Goal: Task Accomplishment & Management: Use online tool/utility

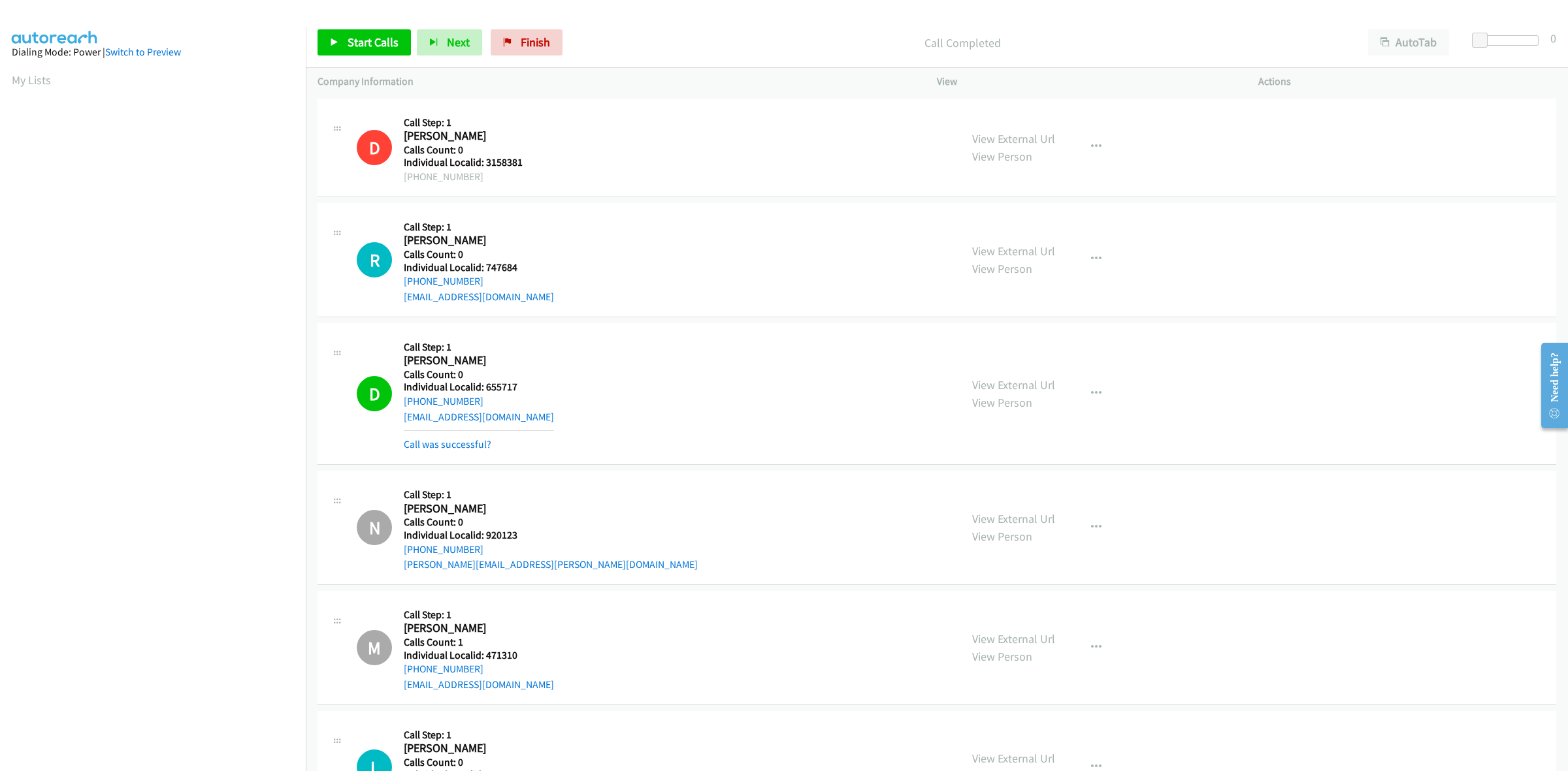
scroll to position [0, 2]
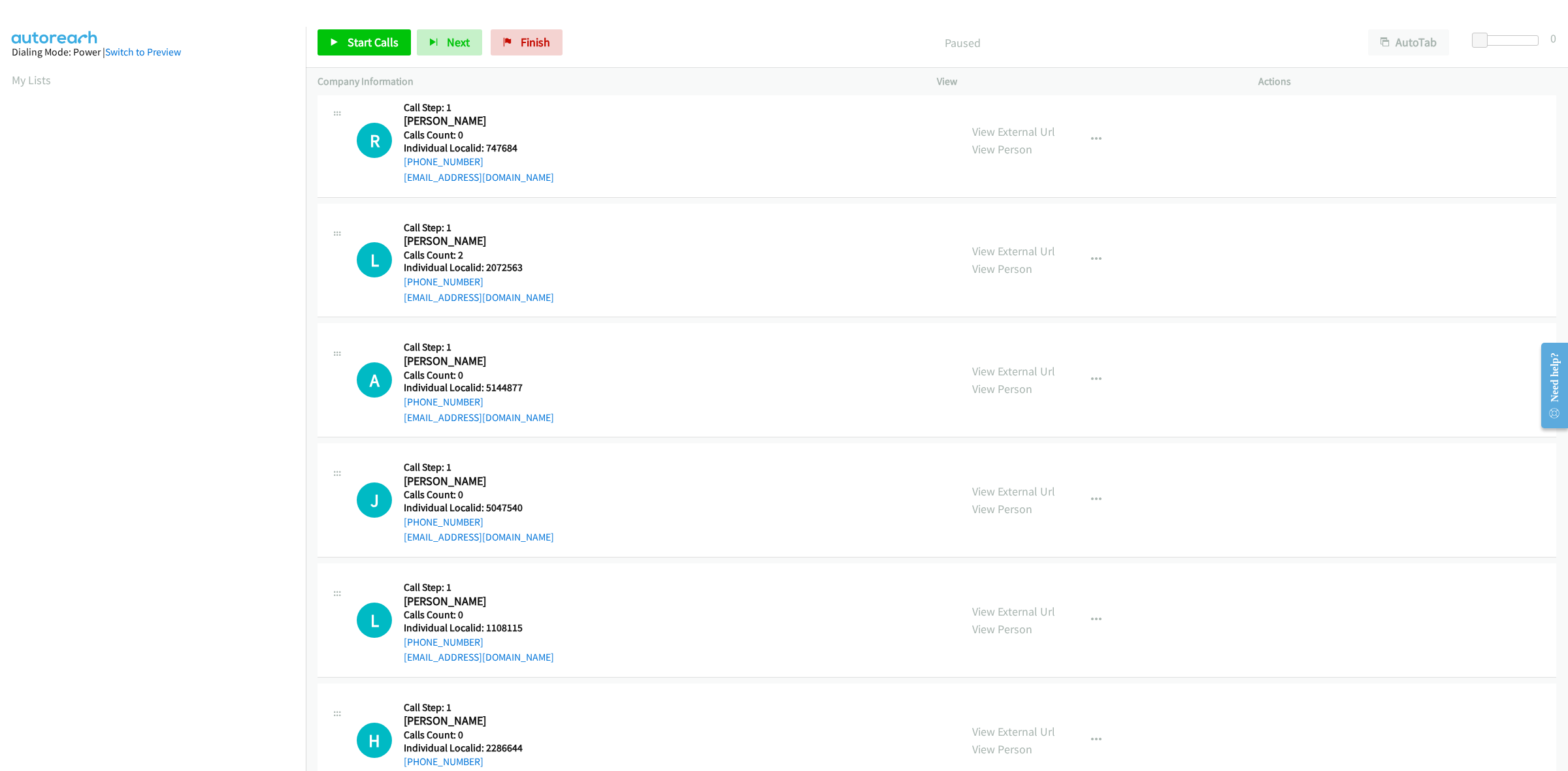
scroll to position [122, 0]
drag, startPoint x: 523, startPoint y: 266, endPoint x: 482, endPoint y: 265, distance: 41.0
click at [482, 265] on h5 "Individual Localid: 2072563" at bounding box center [479, 265] width 151 height 13
copy h5 "2072563"
click at [491, 273] on div "+1 609-674-8688" at bounding box center [479, 279] width 151 height 16
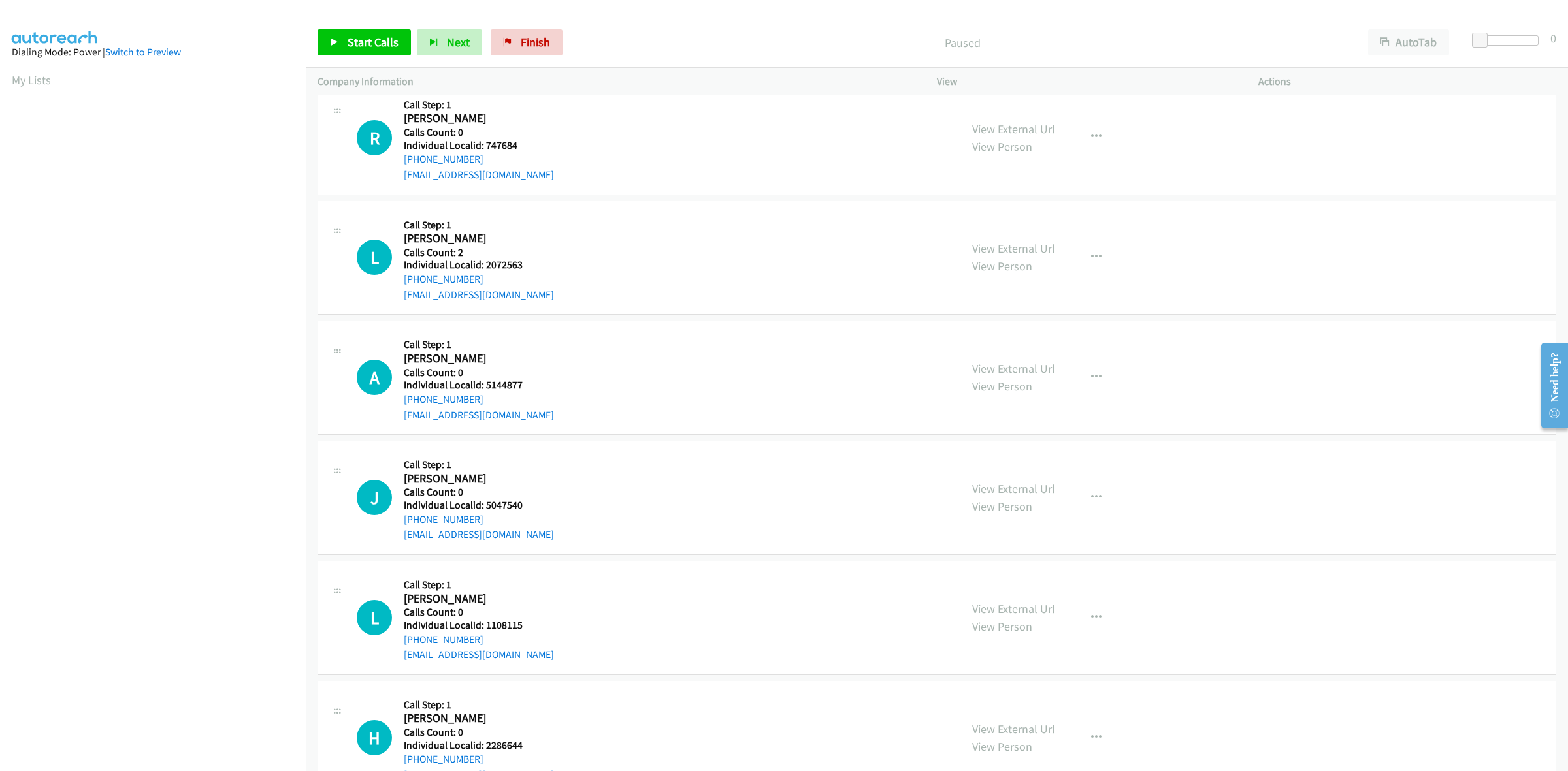
drag, startPoint x: 488, startPoint y: 275, endPoint x: 397, endPoint y: 281, distance: 91.2
click at [397, 281] on div "L Callback Scheduled Call Step: 1 Leon Winters America/New_York Calls Count: 2 …" at bounding box center [652, 258] width 592 height 90
copy link "+1 609-674-8688"
drag, startPoint x: 536, startPoint y: 268, endPoint x: 484, endPoint y: 263, distance: 52.2
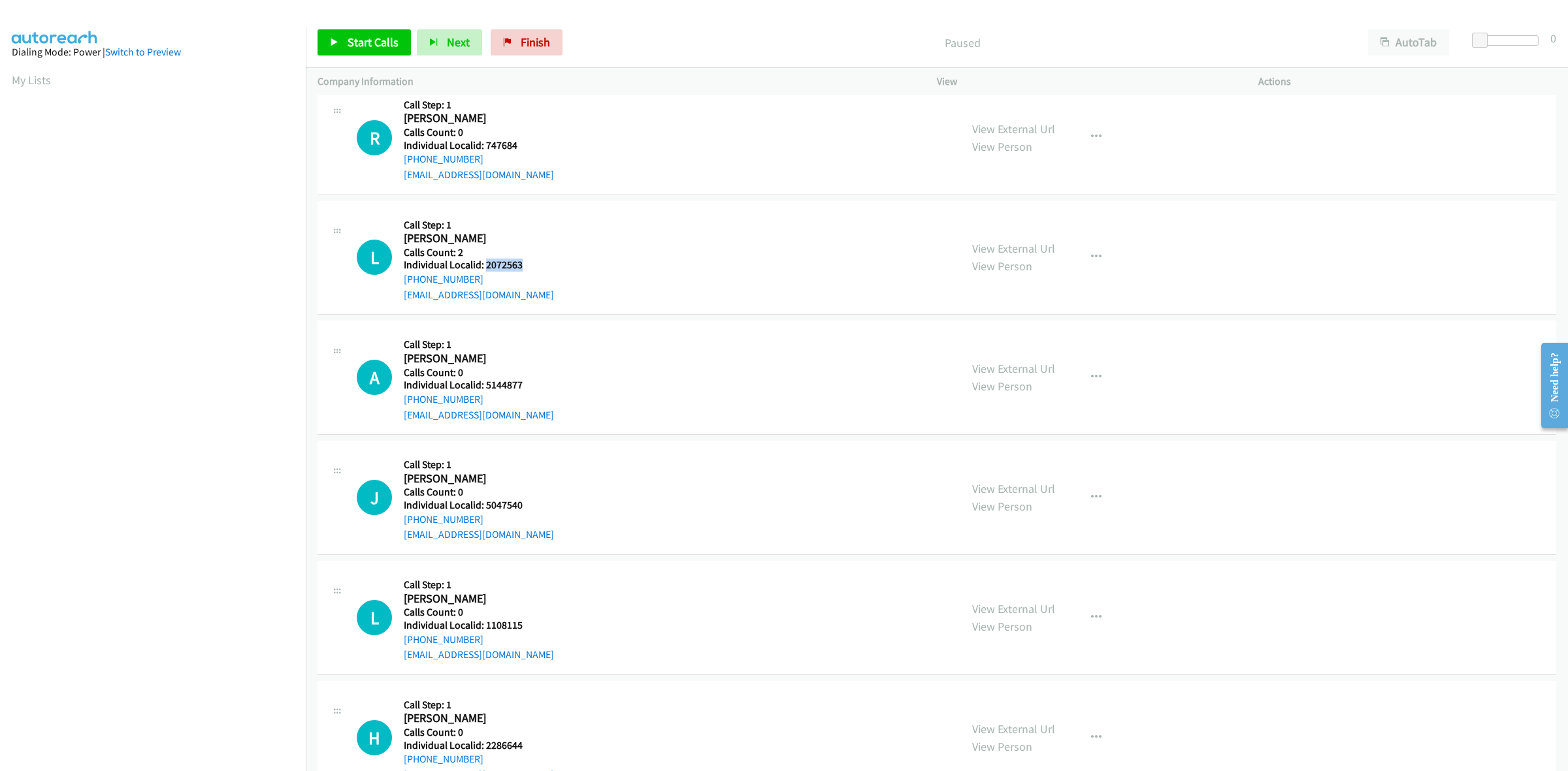
click at [484, 263] on h5 "Individual Localid: 2072563" at bounding box center [479, 265] width 151 height 13
copy h5 "2072563"
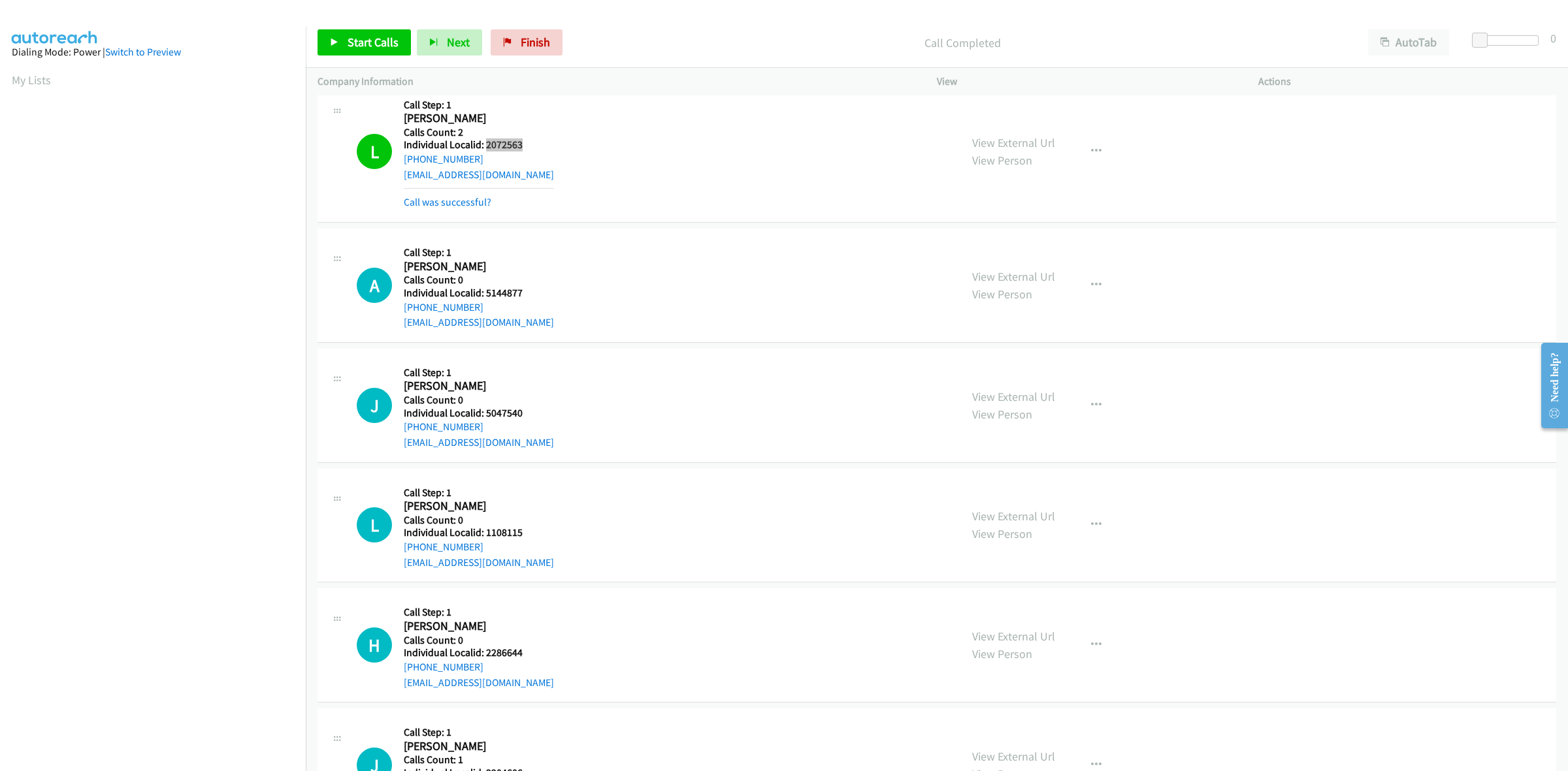
scroll to position [305, 0]
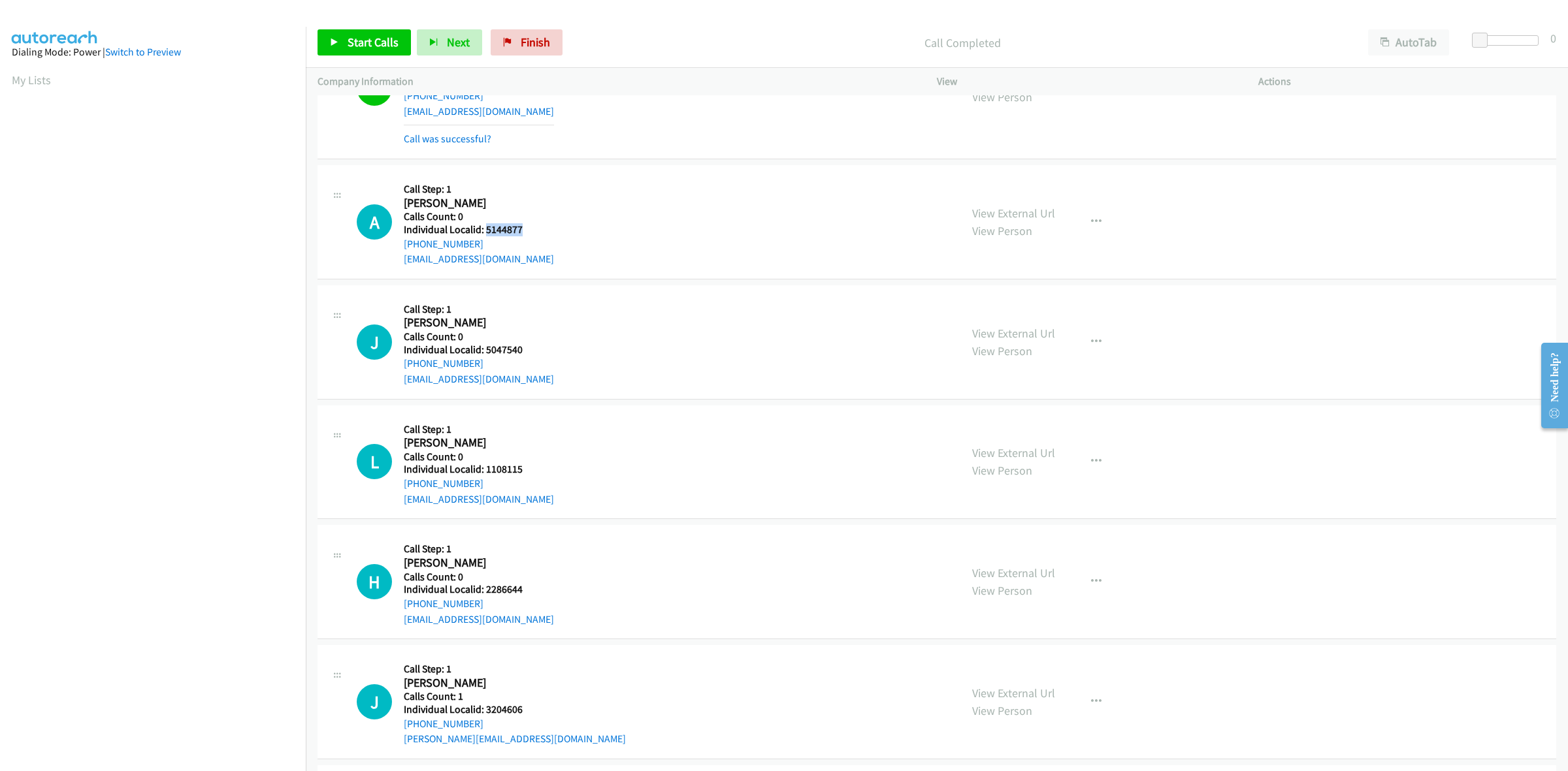
drag, startPoint x: 520, startPoint y: 227, endPoint x: 487, endPoint y: 230, distance: 33.1
click at [487, 230] on h5 "Individual Localid: 5144877" at bounding box center [479, 230] width 151 height 13
copy h5 "5144877"
click at [687, 189] on div "A Callback Scheduled Call Step: 1 Anthony Getchey America/New_York Calls Count:…" at bounding box center [652, 222] width 592 height 90
click at [562, 221] on div "A Callback Scheduled Call Step: 1 Anthony Getchey America/New_York Calls Count:…" at bounding box center [652, 222] width 592 height 90
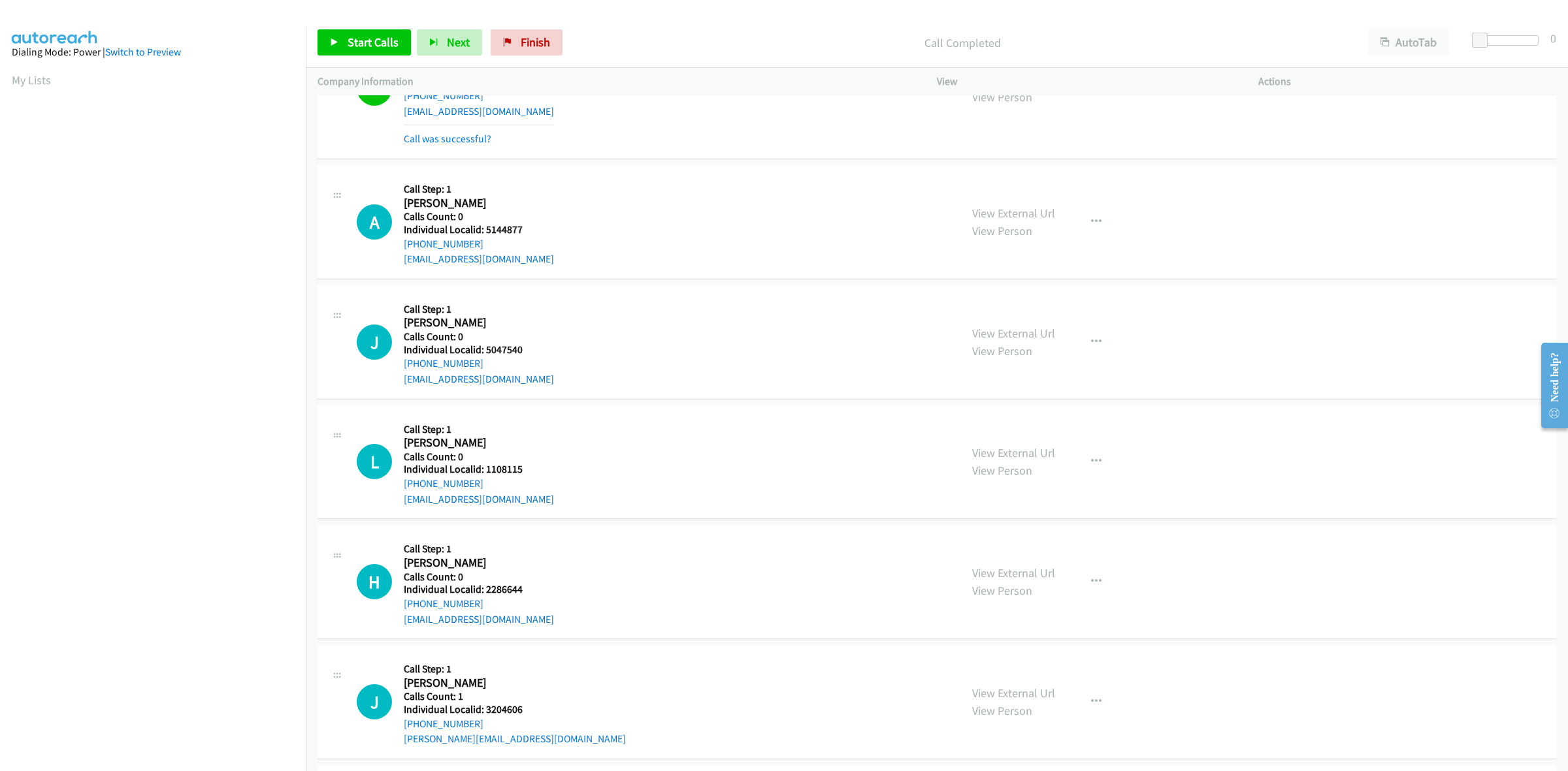
drag, startPoint x: 500, startPoint y: 248, endPoint x: 398, endPoint y: 250, distance: 102.0
click at [398, 250] on div "A Callback Scheduled Call Step: 1 Anthony Getchey America/New_York Calls Count:…" at bounding box center [652, 222] width 592 height 90
copy link "+1 570-850-6089"
drag, startPoint x: 521, startPoint y: 229, endPoint x: 487, endPoint y: 229, distance: 34.0
click at [487, 229] on h5 "Individual Localid: 5144877" at bounding box center [479, 230] width 151 height 13
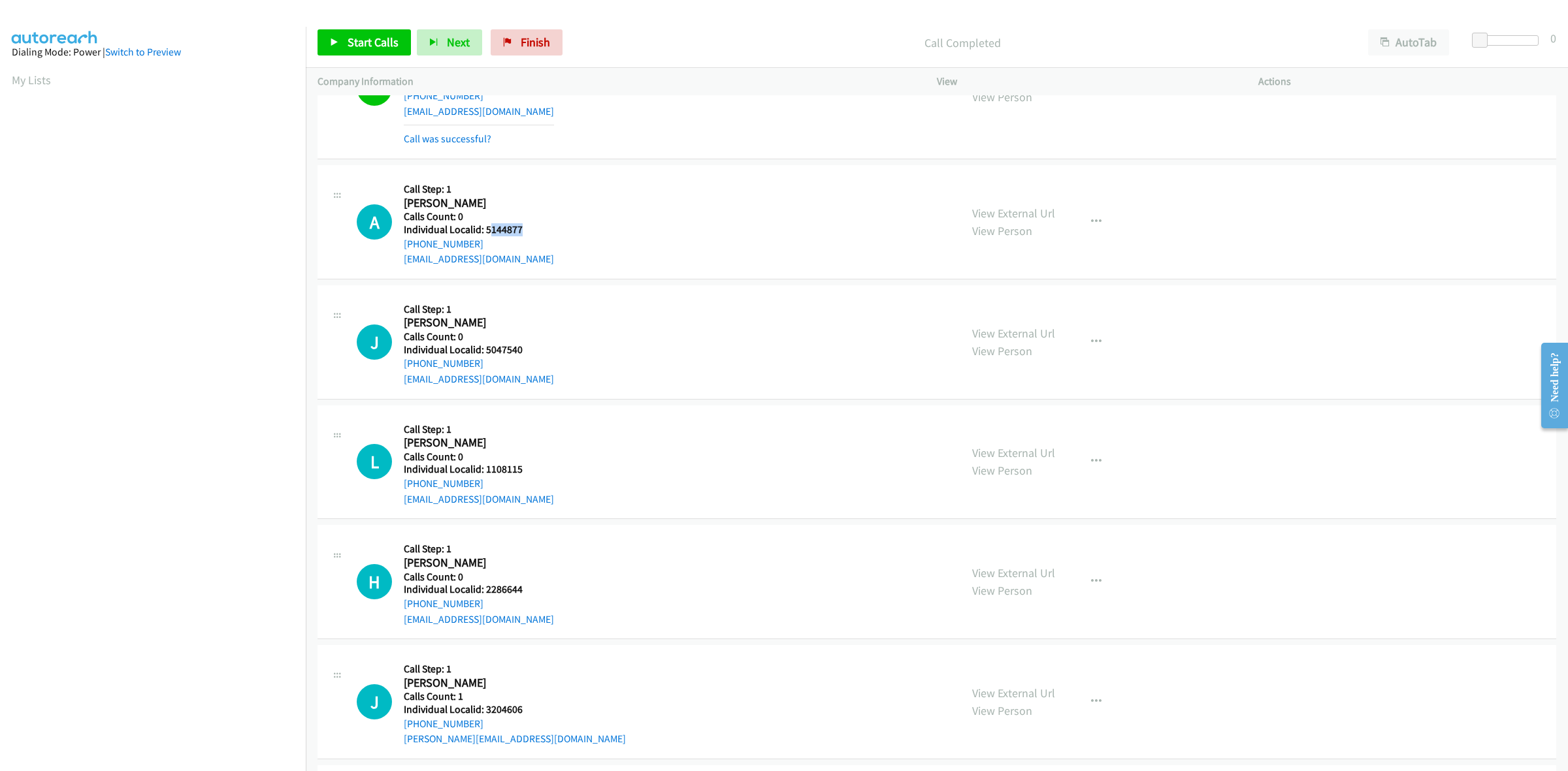
click at [557, 229] on div "A Callback Scheduled Call Step: 1 Anthony Getchey America/New_York Calls Count:…" at bounding box center [652, 222] width 592 height 90
drag, startPoint x: 529, startPoint y: 227, endPoint x: 487, endPoint y: 227, distance: 42.0
click at [487, 227] on h5 "Individual Localid: 5144877" at bounding box center [479, 230] width 151 height 13
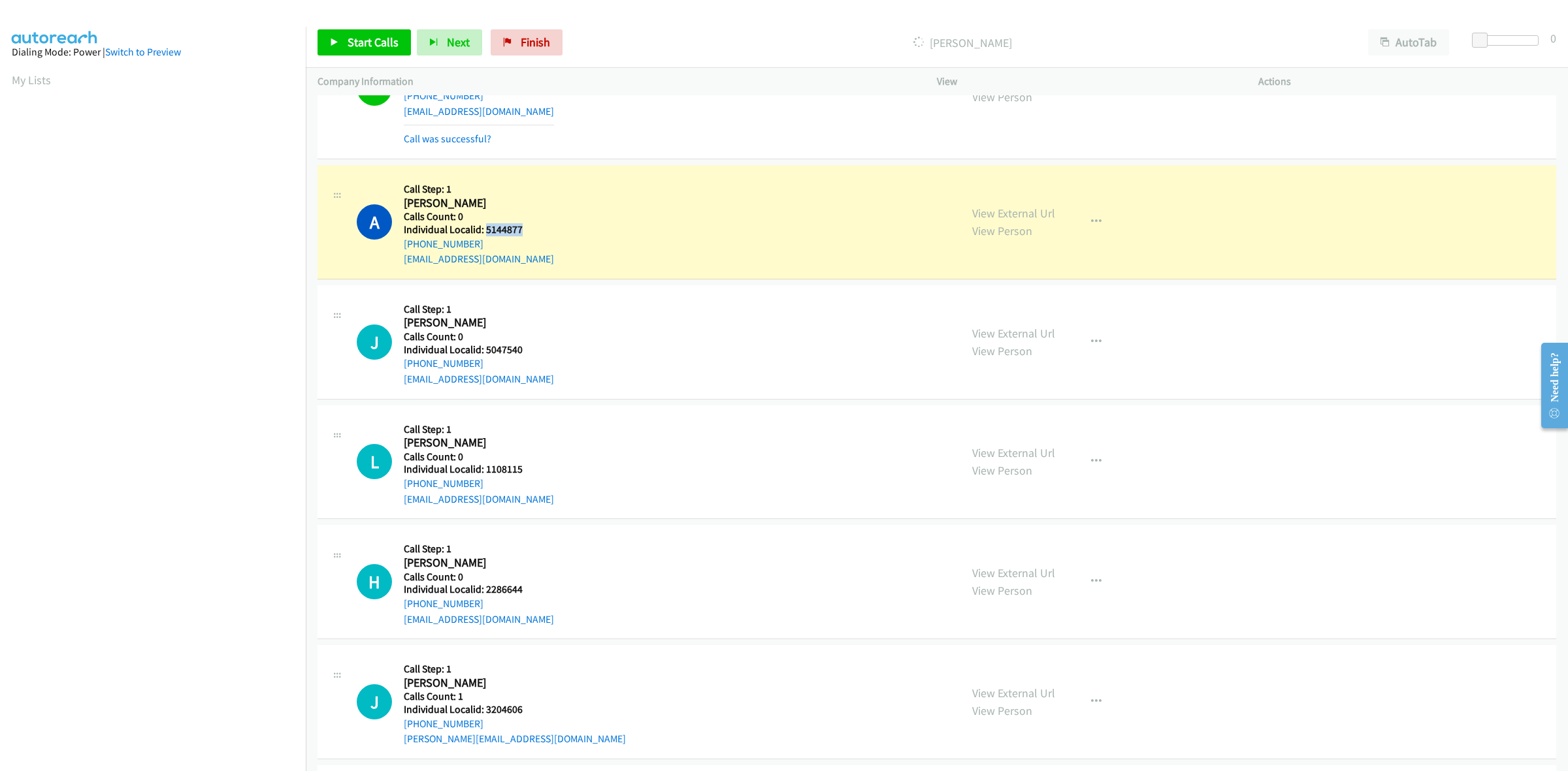
copy h5 "5144877"
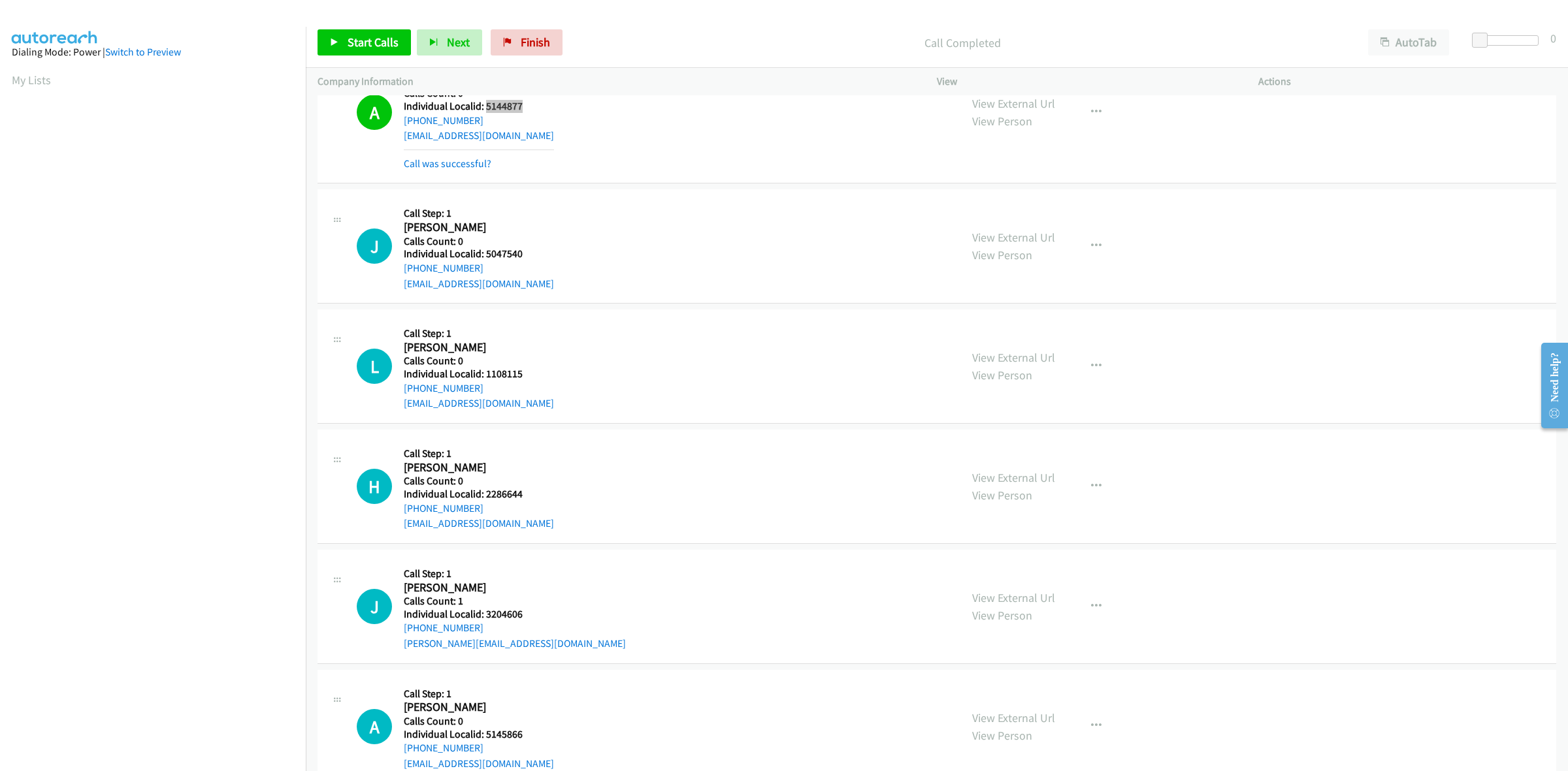
scroll to position [469, 0]
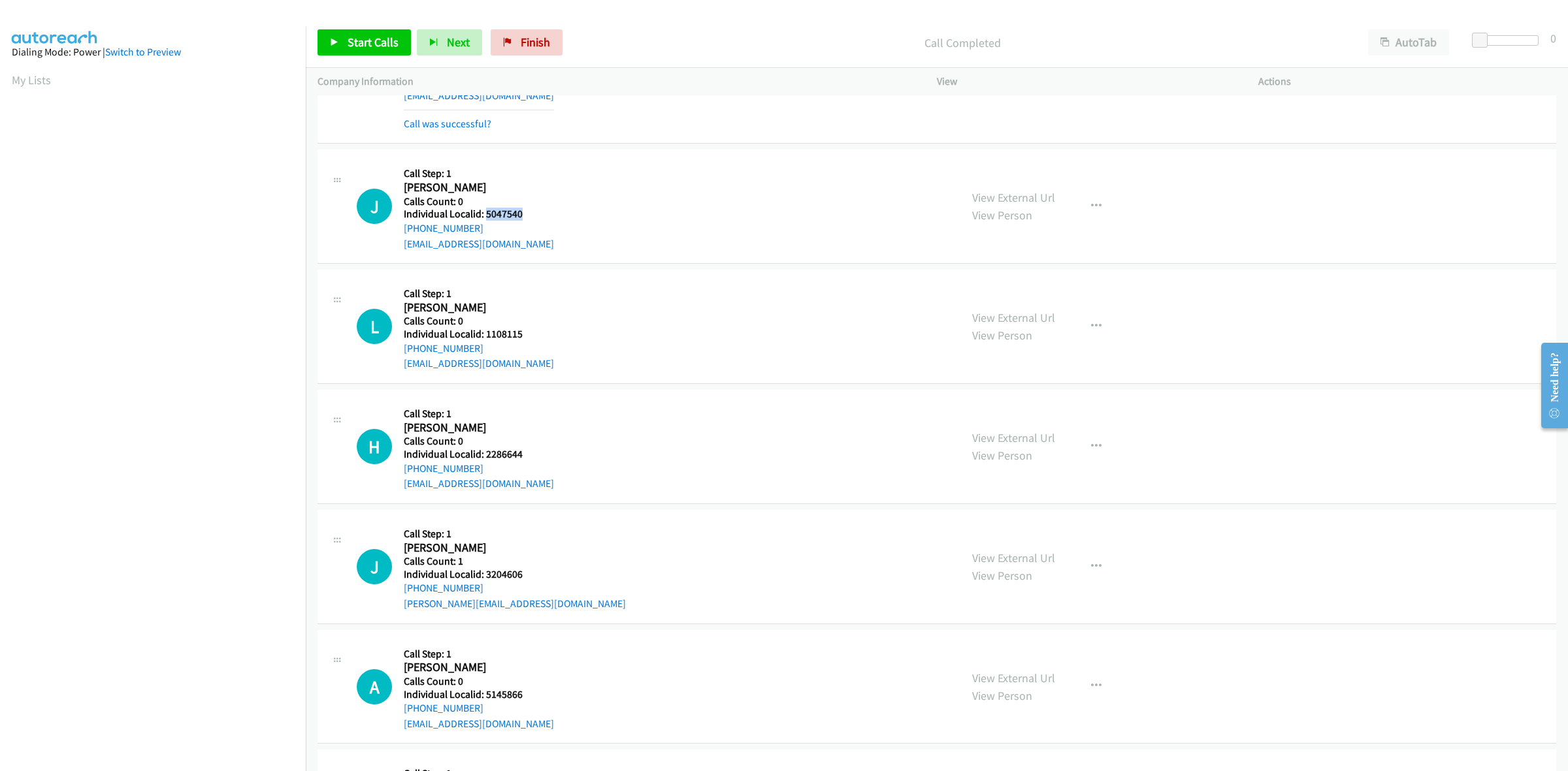
drag, startPoint x: 525, startPoint y: 210, endPoint x: 487, endPoint y: 214, distance: 38.2
click at [487, 214] on h5 "Individual Localid: 5047540" at bounding box center [479, 214] width 151 height 13
copy h5 "5047540"
drag, startPoint x: 487, startPoint y: 225, endPoint x: 402, endPoint y: 227, distance: 85.0
click at [402, 227] on div "J Callback Scheduled Call Step: 1 Justin Tetkowski America/New_York Calls Count…" at bounding box center [652, 207] width 592 height 90
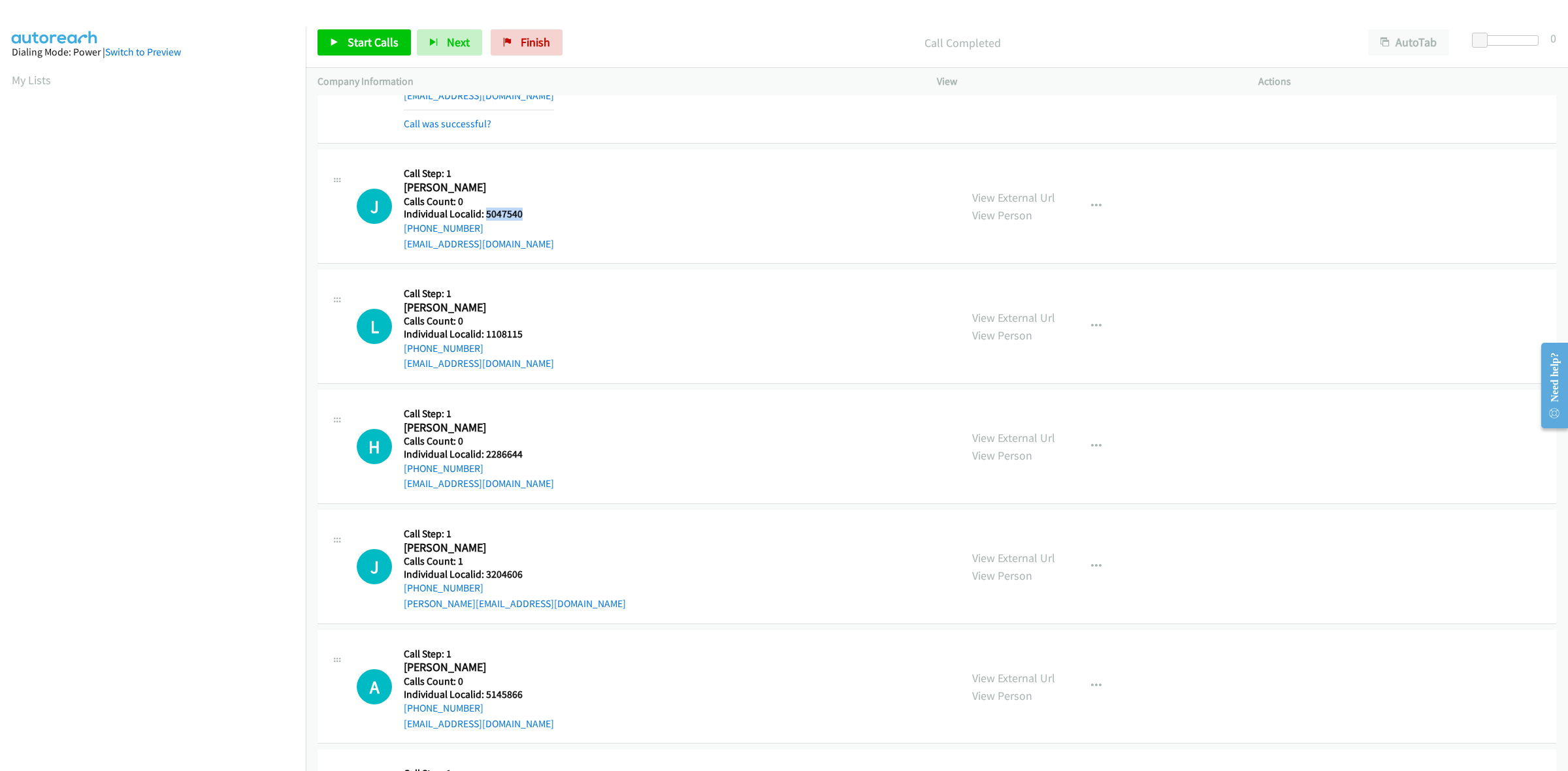
copy link "+1 716-348-7523"
drag, startPoint x: 517, startPoint y: 212, endPoint x: 487, endPoint y: 212, distance: 30.0
click at [487, 212] on h5 "Individual Localid: 5047540" at bounding box center [479, 214] width 151 height 13
copy h5 "5047540"
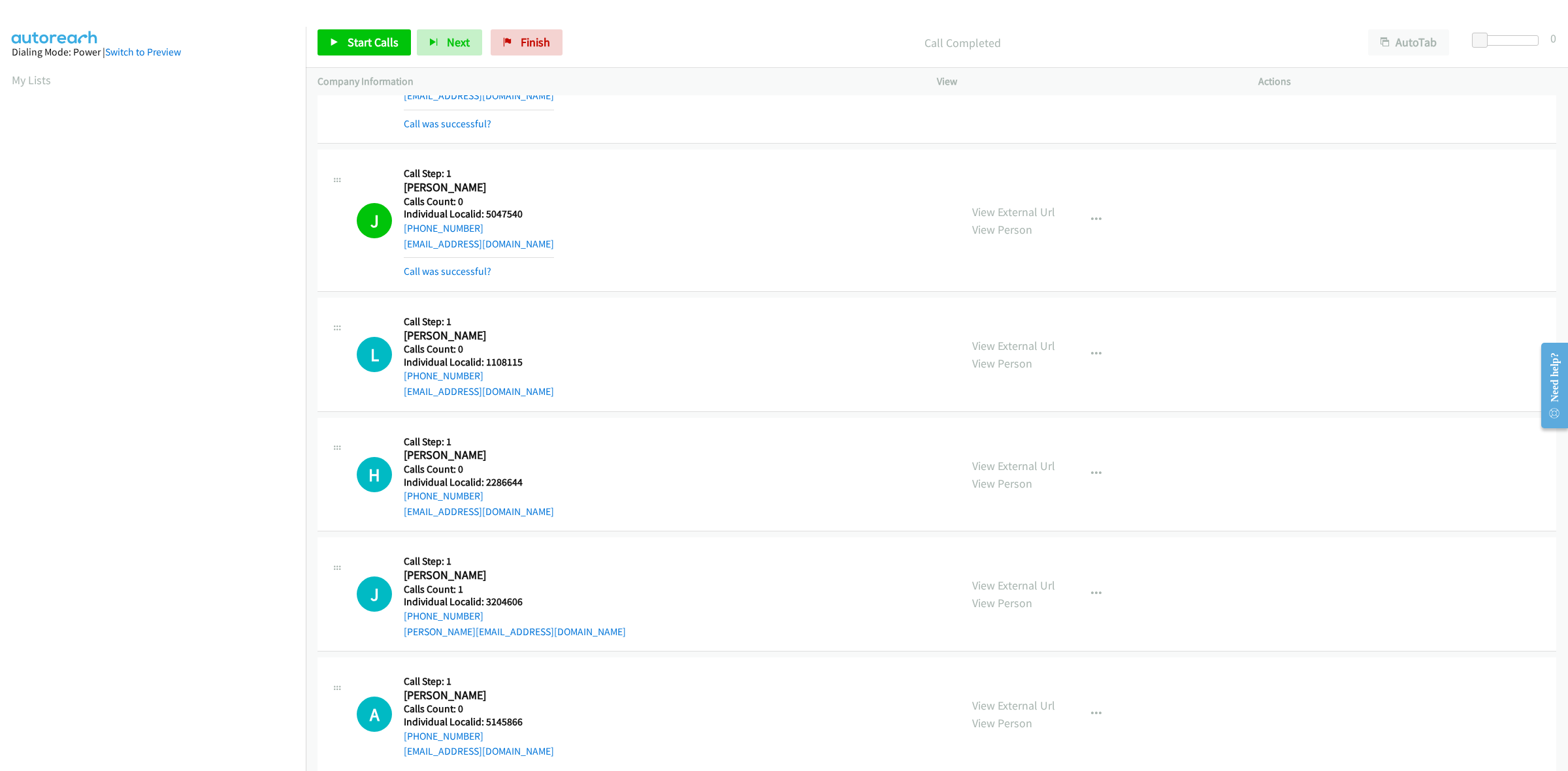
drag, startPoint x: 532, startPoint y: 337, endPoint x: 518, endPoint y: 350, distance: 19.1
click at [516, 341] on h2 "[PERSON_NAME]" at bounding box center [471, 336] width 136 height 15
drag, startPoint x: 521, startPoint y: 365, endPoint x: 484, endPoint y: 364, distance: 37.0
click at [484, 364] on h5 "Individual Localid: 1108115" at bounding box center [479, 362] width 151 height 13
copy h5 "1108115"
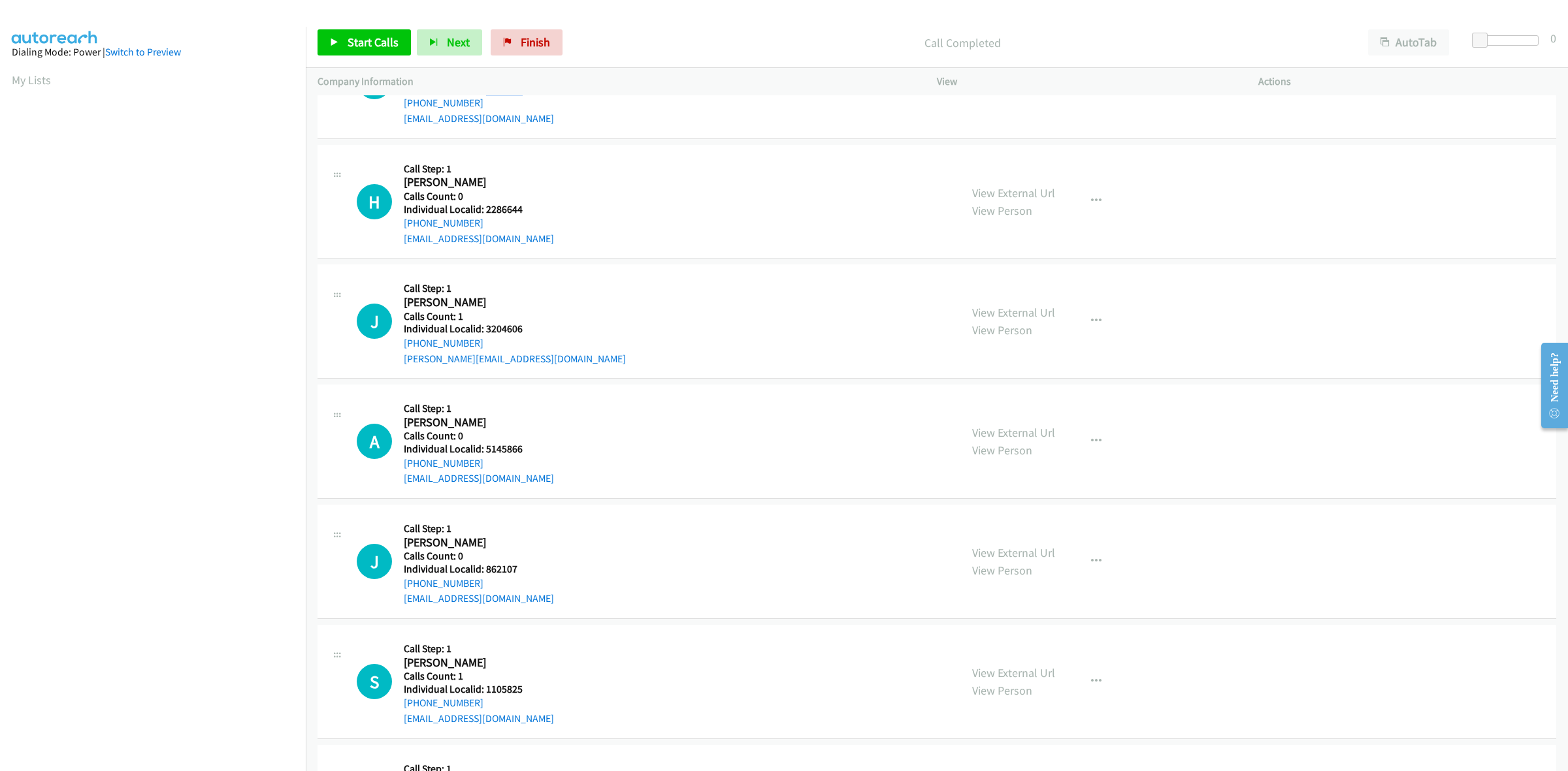
scroll to position [754, 0]
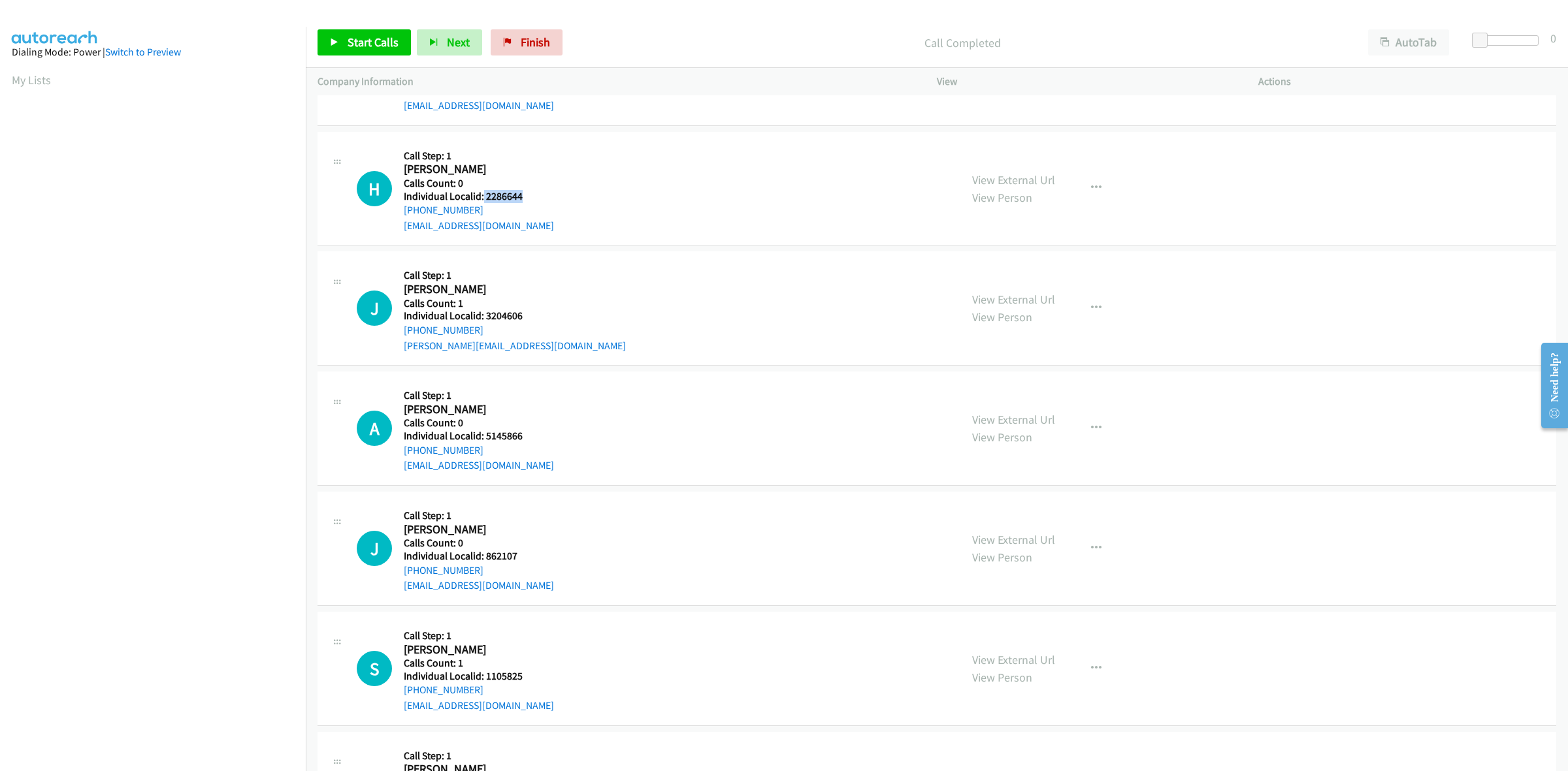
drag, startPoint x: 530, startPoint y: 197, endPoint x: 481, endPoint y: 193, distance: 49.2
click at [481, 193] on h5 "Individual Localid: 2286644" at bounding box center [479, 197] width 151 height 13
click at [585, 252] on div "J Callback Scheduled Call Step: 1 John Evans America/Los_Angeles Calls Count: 1…" at bounding box center [936, 309] width 1238 height 115
drag, startPoint x: 530, startPoint y: 317, endPoint x: 487, endPoint y: 320, distance: 43.1
click at [487, 320] on h5 "Individual Localid: 3204606" at bounding box center [514, 316] width 222 height 13
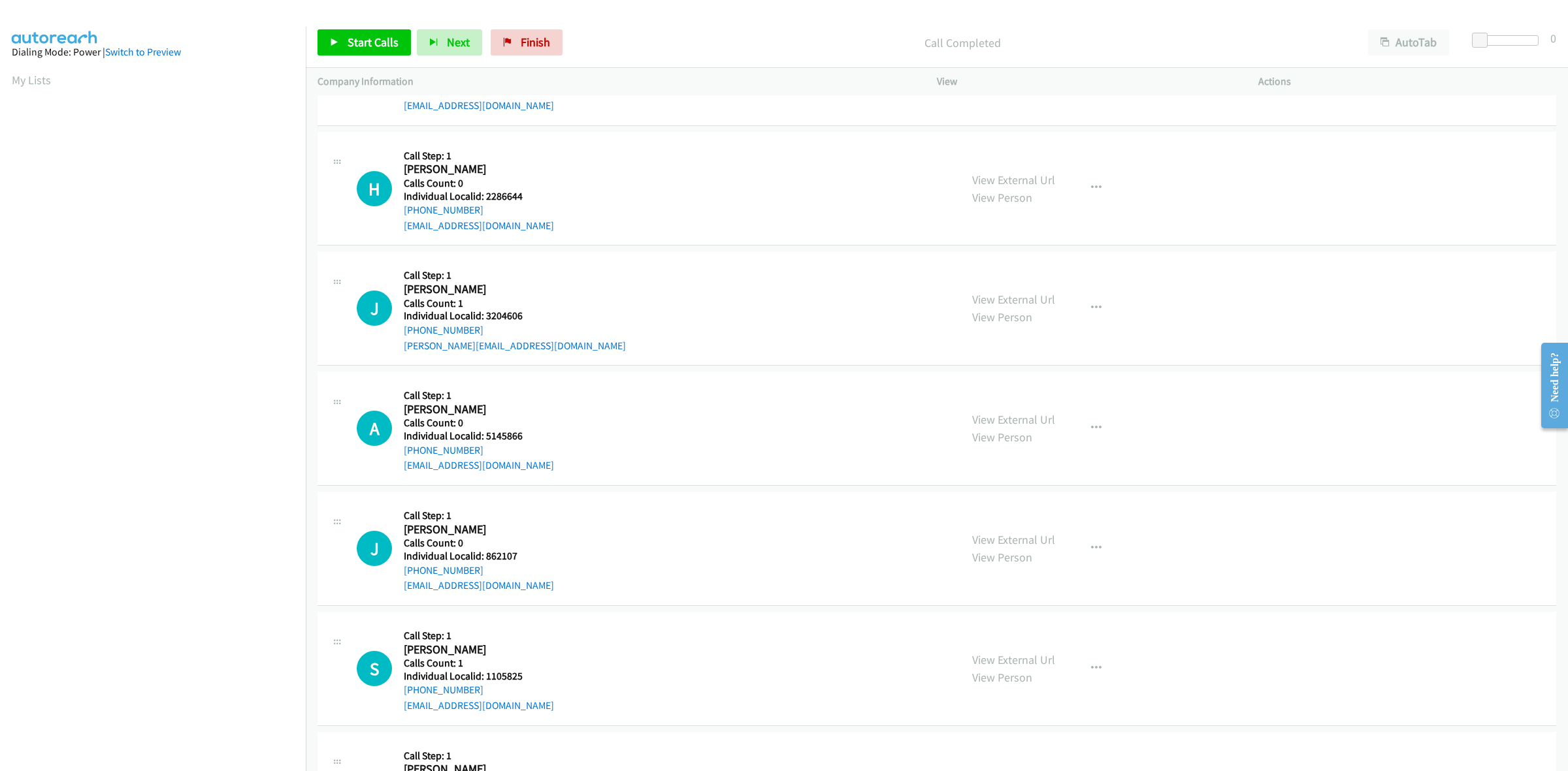
click at [597, 264] on div "J Callback Scheduled Call Step: 1 John Evans America/Los_Angeles Calls Count: 1…" at bounding box center [652, 309] width 592 height 90
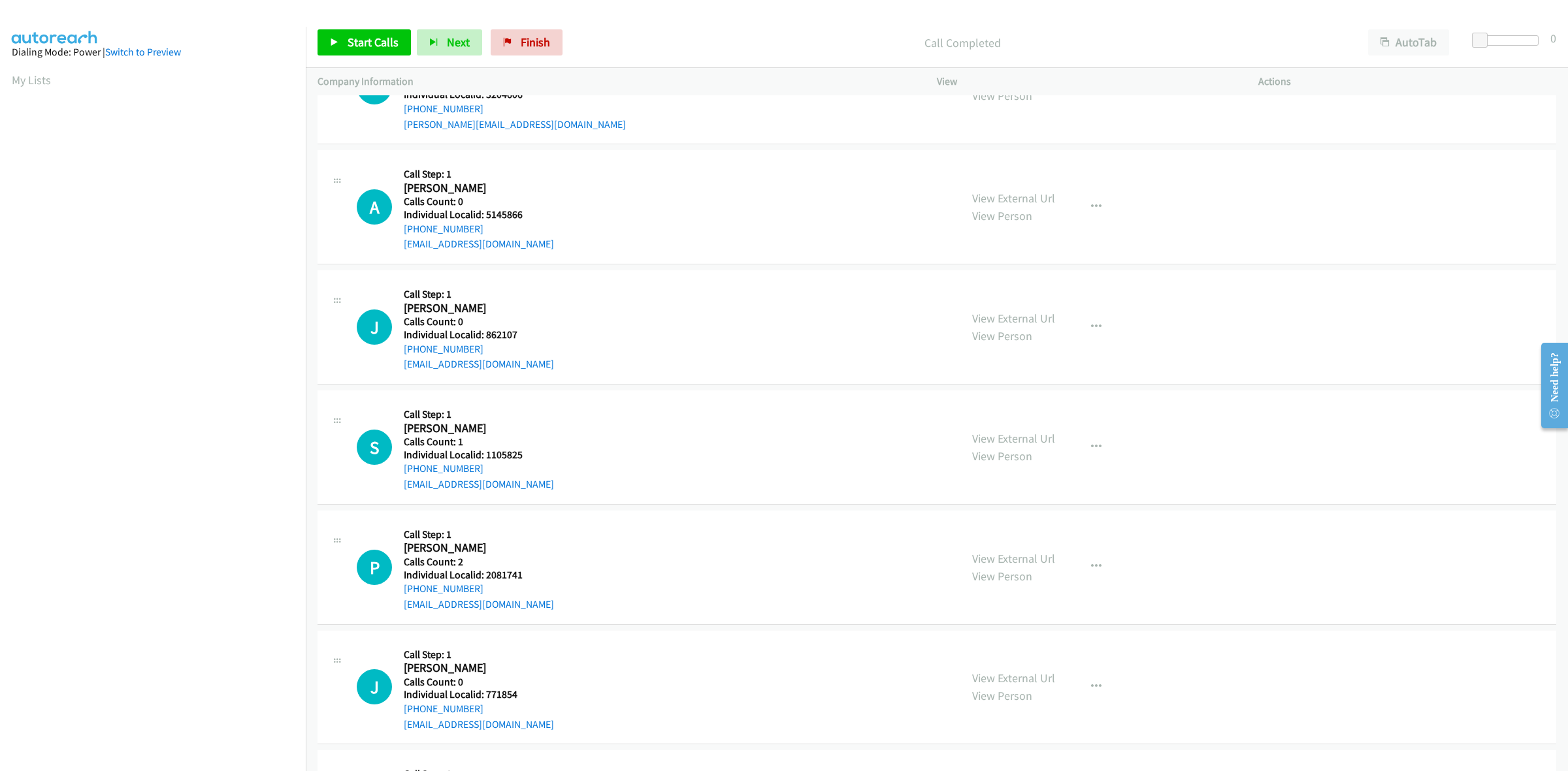
scroll to position [979, 0]
drag, startPoint x: 505, startPoint y: 212, endPoint x: 484, endPoint y: 210, distance: 21.1
click at [484, 210] on h5 "Individual Localid: 5145866" at bounding box center [479, 212] width 151 height 13
drag, startPoint x: 730, startPoint y: 191, endPoint x: 606, endPoint y: 203, distance: 124.6
click at [730, 191] on div "A Callback Scheduled Call Step: 1 Alexander Gray America/Los_Angeles Calls Coun…" at bounding box center [652, 204] width 592 height 90
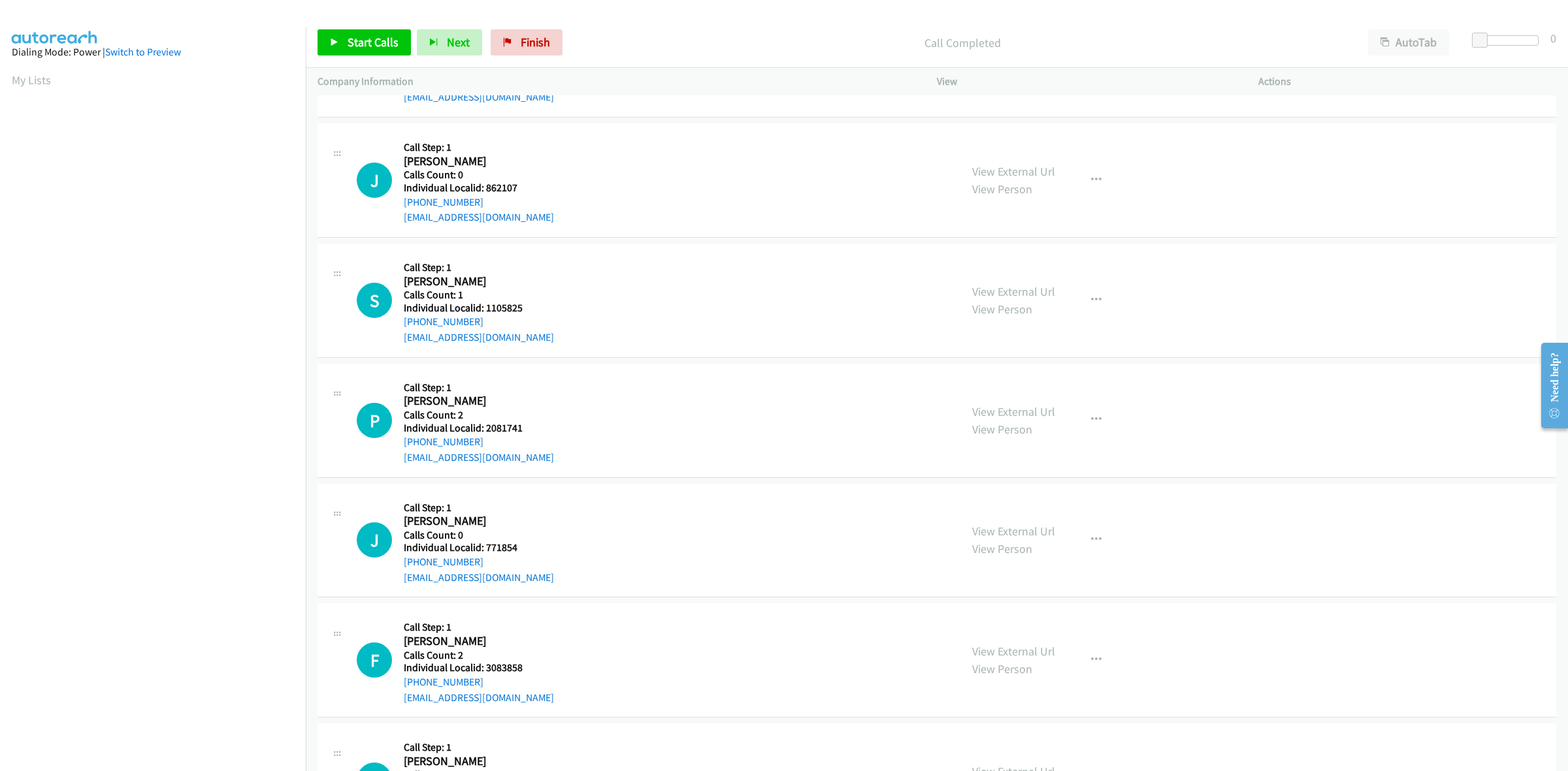
scroll to position [1142, 0]
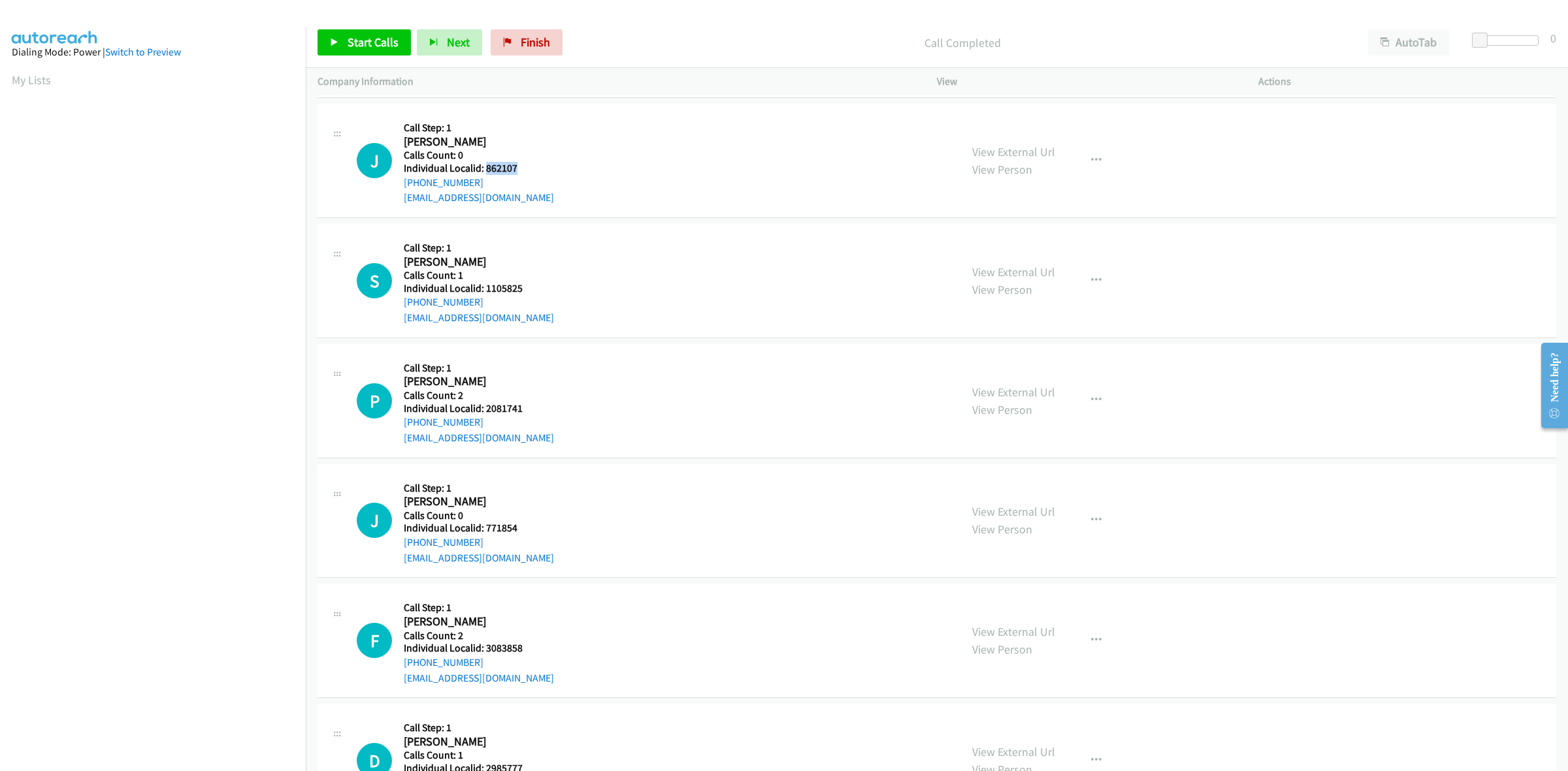
drag, startPoint x: 520, startPoint y: 171, endPoint x: 484, endPoint y: 166, distance: 36.3
click at [484, 166] on h5 "Individual Localid: 862107" at bounding box center [479, 169] width 151 height 13
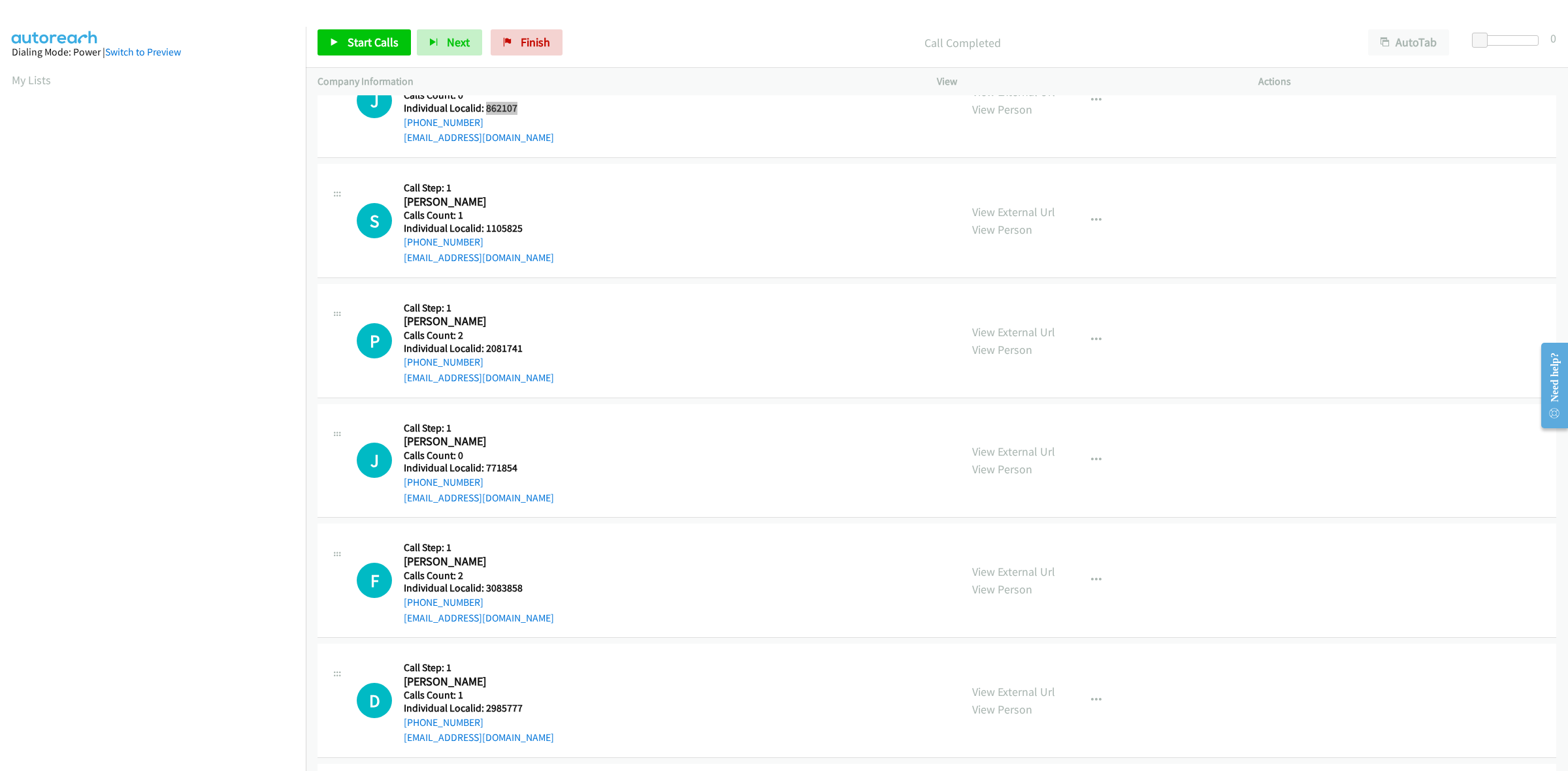
scroll to position [1203, 0]
drag, startPoint x: 523, startPoint y: 223, endPoint x: 482, endPoint y: 225, distance: 41.0
click at [482, 225] on h5 "Individual Localid: 1105825" at bounding box center [479, 228] width 151 height 13
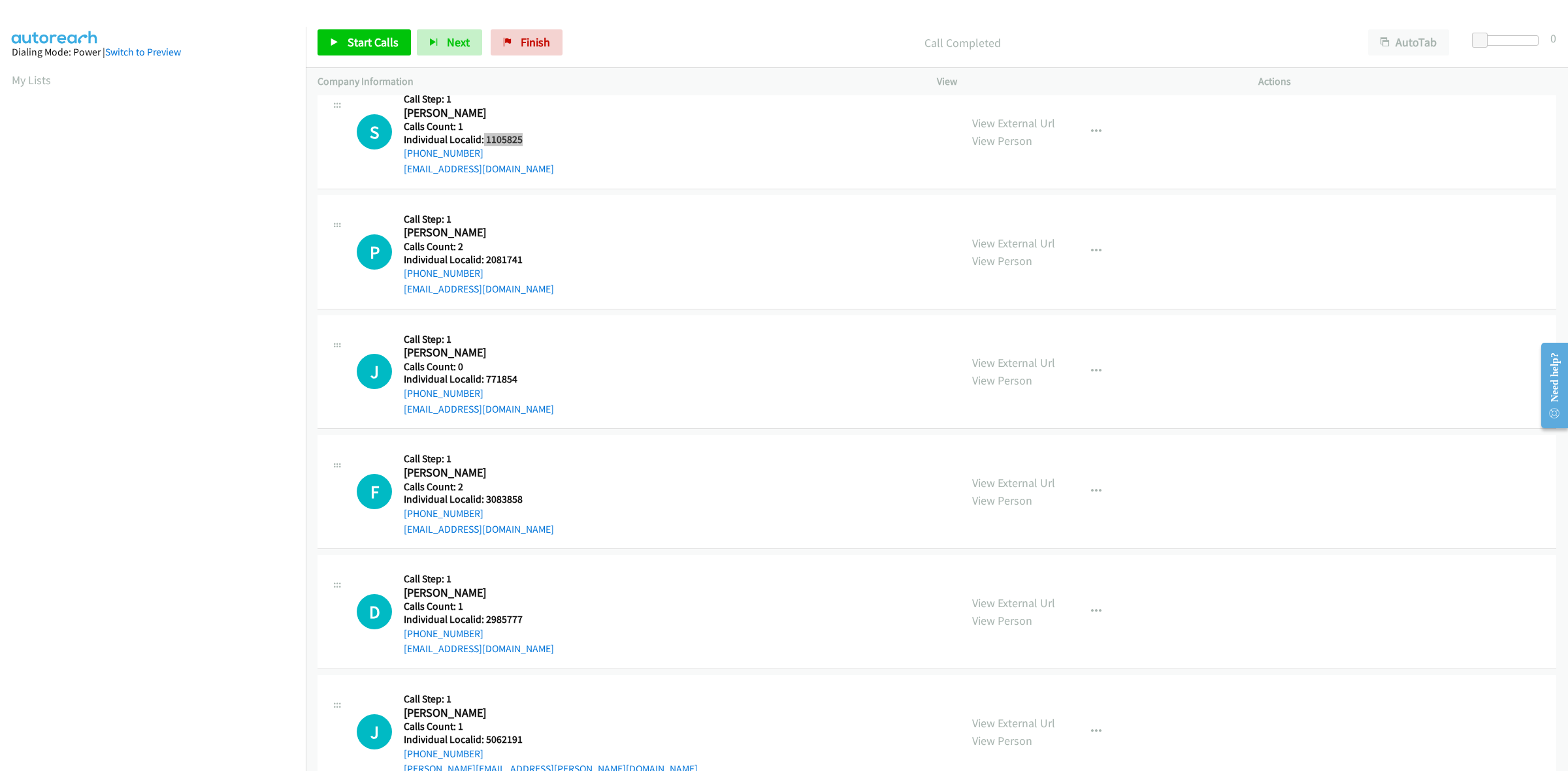
scroll to position [1325, 0]
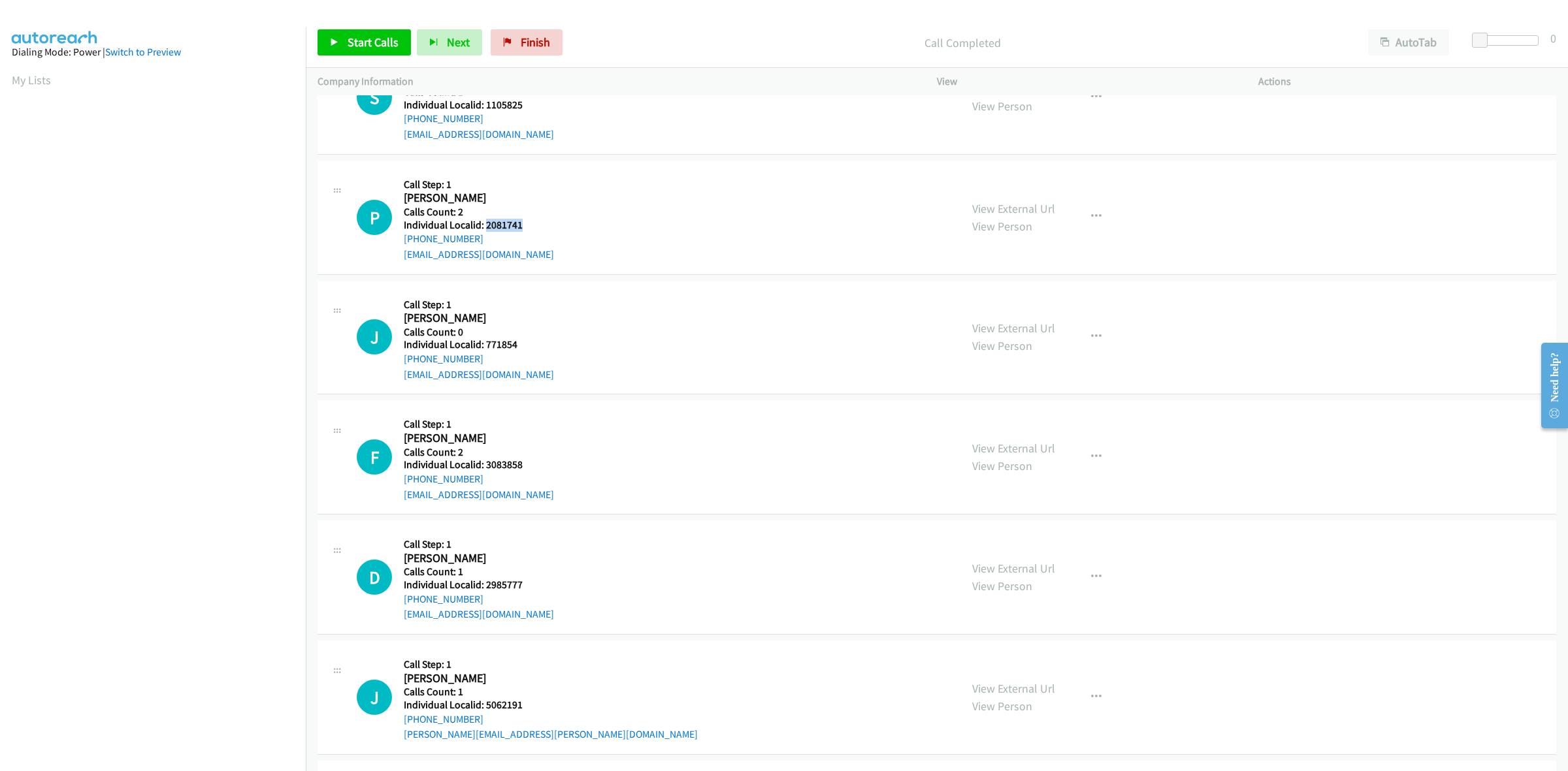
drag, startPoint x: 526, startPoint y: 224, endPoint x: 484, endPoint y: 221, distance: 42.1
click at [484, 221] on h5 "Individual Localid: 2081741" at bounding box center [479, 226] width 151 height 13
drag, startPoint x: 1096, startPoint y: 216, endPoint x: 1085, endPoint y: 228, distance: 16.3
click at [1096, 216] on button "button" at bounding box center [1096, 217] width 35 height 26
click at [1017, 299] on link "Skip Call" at bounding box center [1027, 302] width 174 height 26
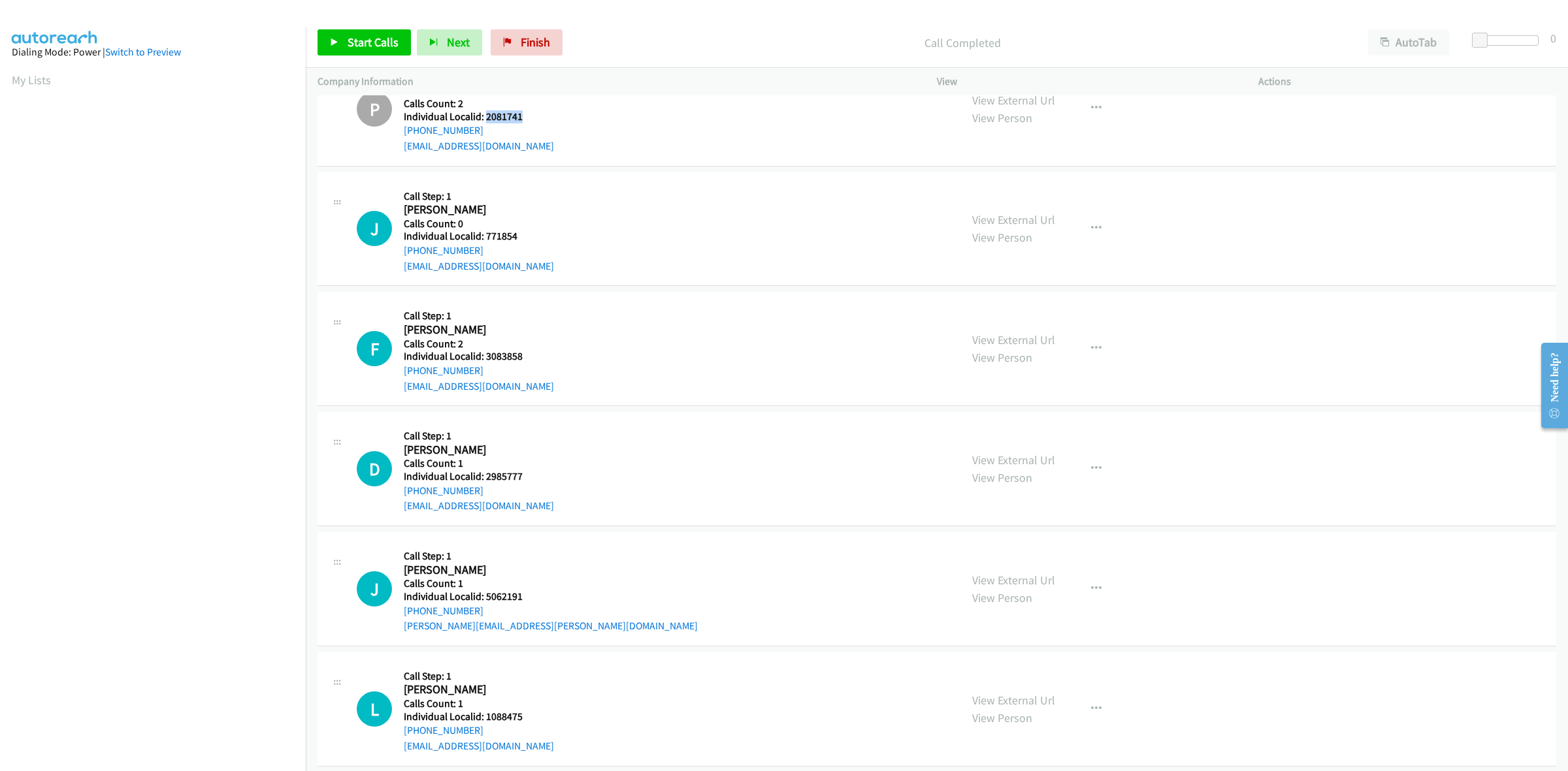
scroll to position [1468, 0]
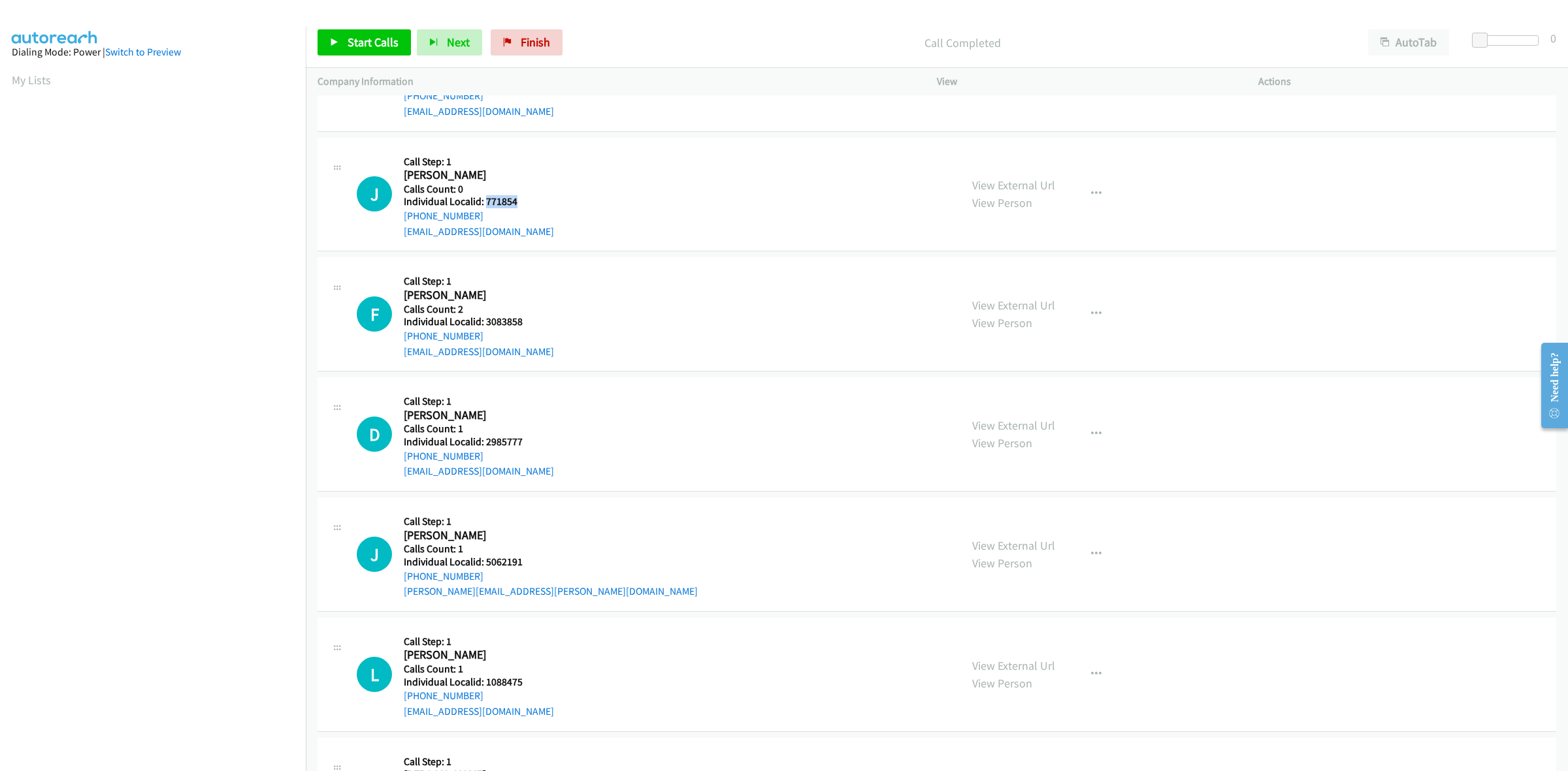
drag, startPoint x: 514, startPoint y: 204, endPoint x: 484, endPoint y: 202, distance: 30.1
click at [484, 202] on h5 "Individual Localid: 771854" at bounding box center [479, 202] width 151 height 13
click at [1096, 186] on button "button" at bounding box center [1096, 193] width 35 height 26
click at [1005, 275] on link "Skip Call" at bounding box center [1027, 279] width 174 height 26
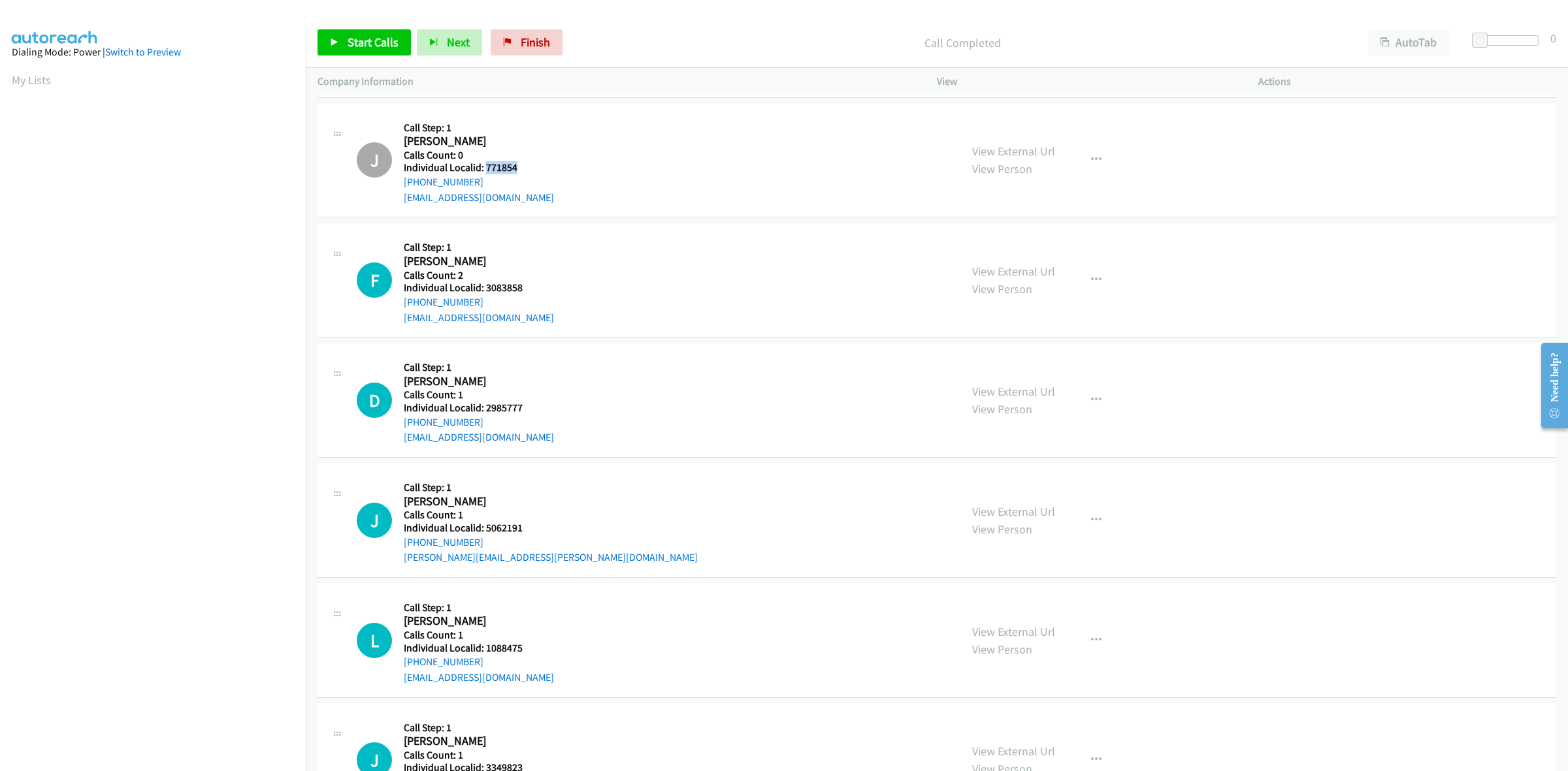
scroll to position [1550, 0]
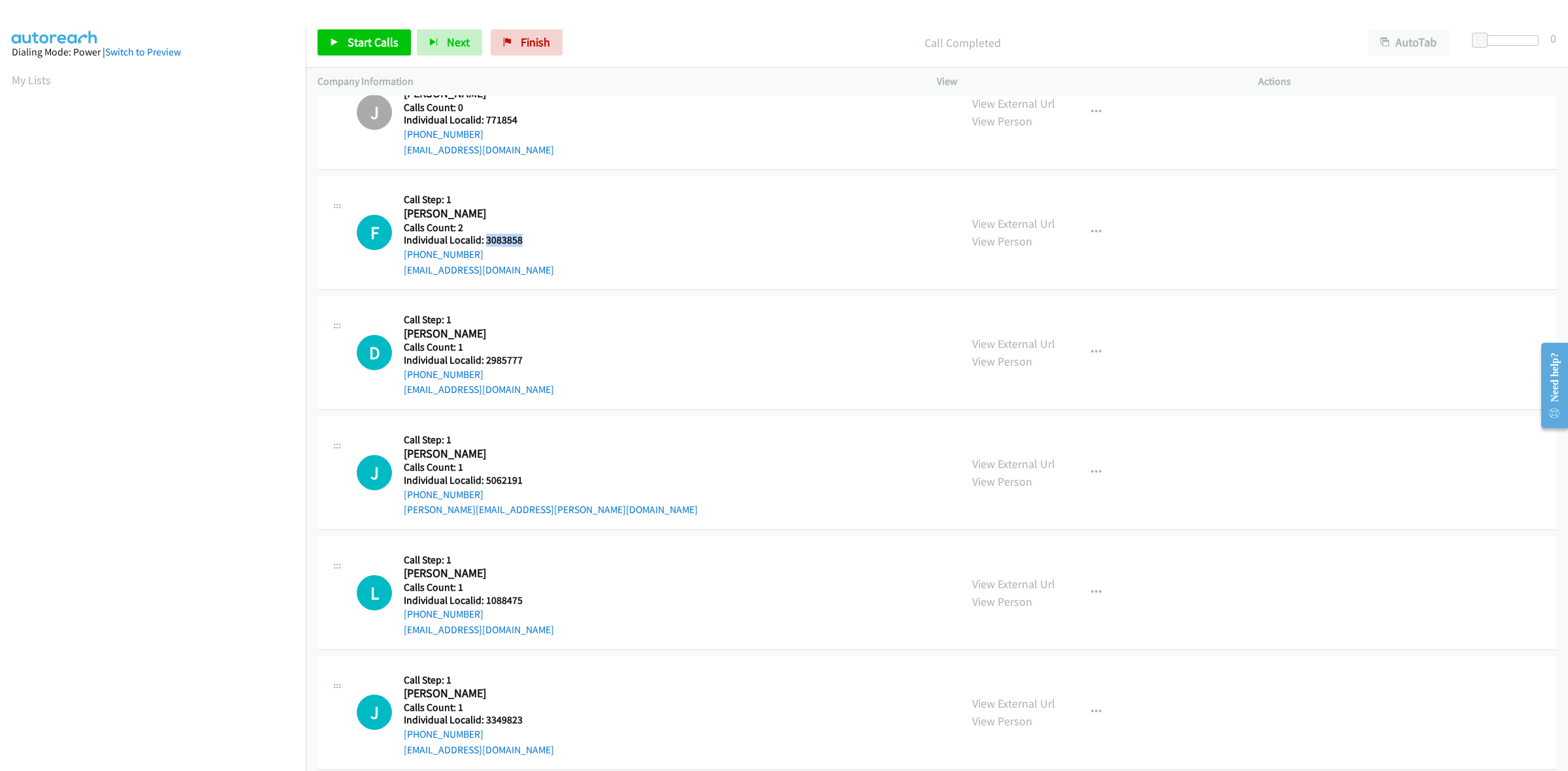
drag, startPoint x: 526, startPoint y: 243, endPoint x: 485, endPoint y: 246, distance: 41.1
click at [485, 246] on h5 "Individual Localid: 3083858" at bounding box center [479, 240] width 151 height 13
click at [525, 206] on h5 "Call Step: 1" at bounding box center [479, 200] width 151 height 13
drag, startPoint x: 485, startPoint y: 257, endPoint x: 397, endPoint y: 259, distance: 88.0
click at [397, 259] on div "F Callback Scheduled Call Step: 1 Frank Peppitoni Jr America/New_York Calls Cou…" at bounding box center [652, 232] width 592 height 90
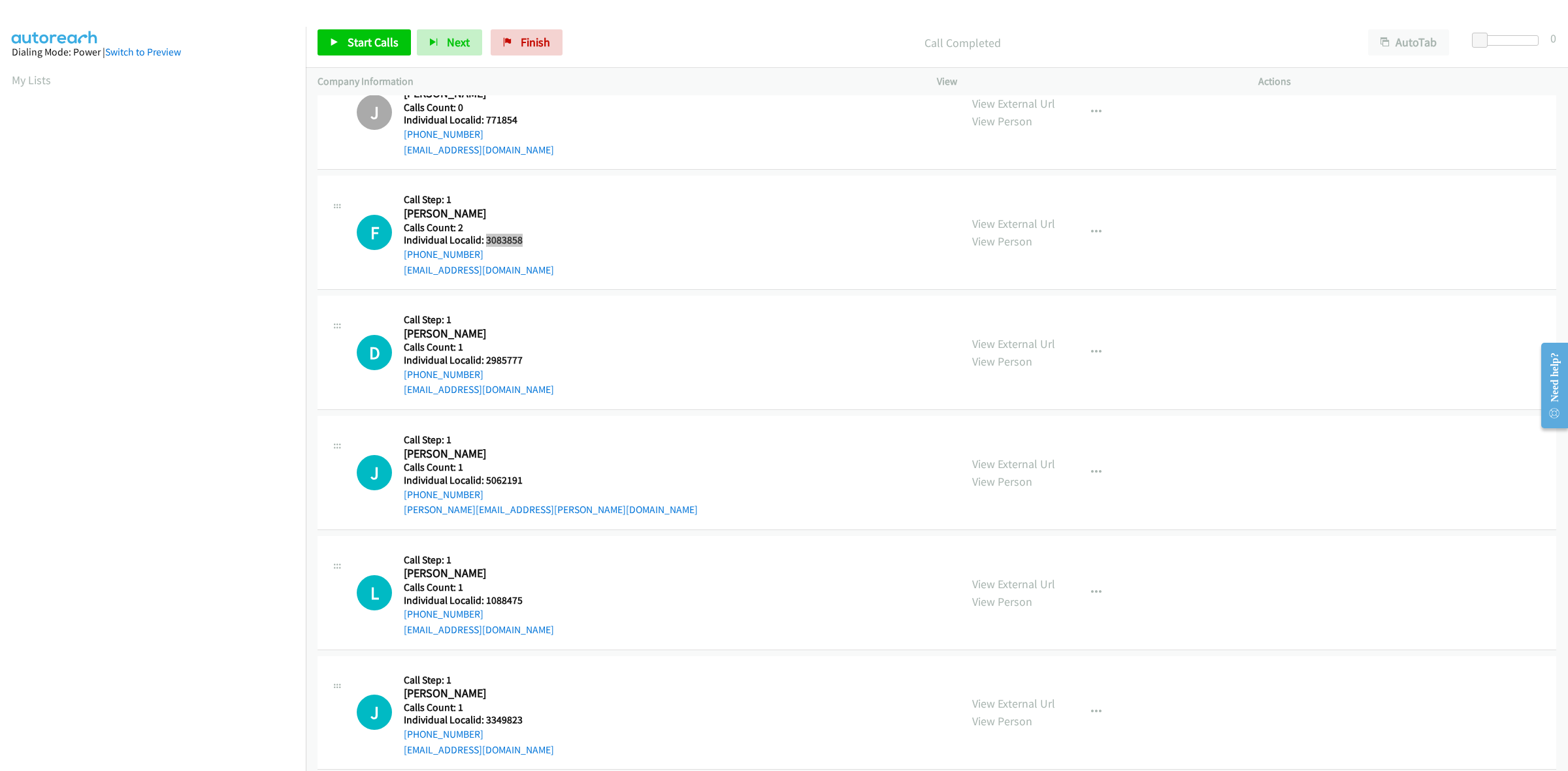
drag, startPoint x: 524, startPoint y: 240, endPoint x: 484, endPoint y: 243, distance: 40.1
click at [484, 243] on h5 "Individual Localid: 3083858" at bounding box center [479, 240] width 151 height 13
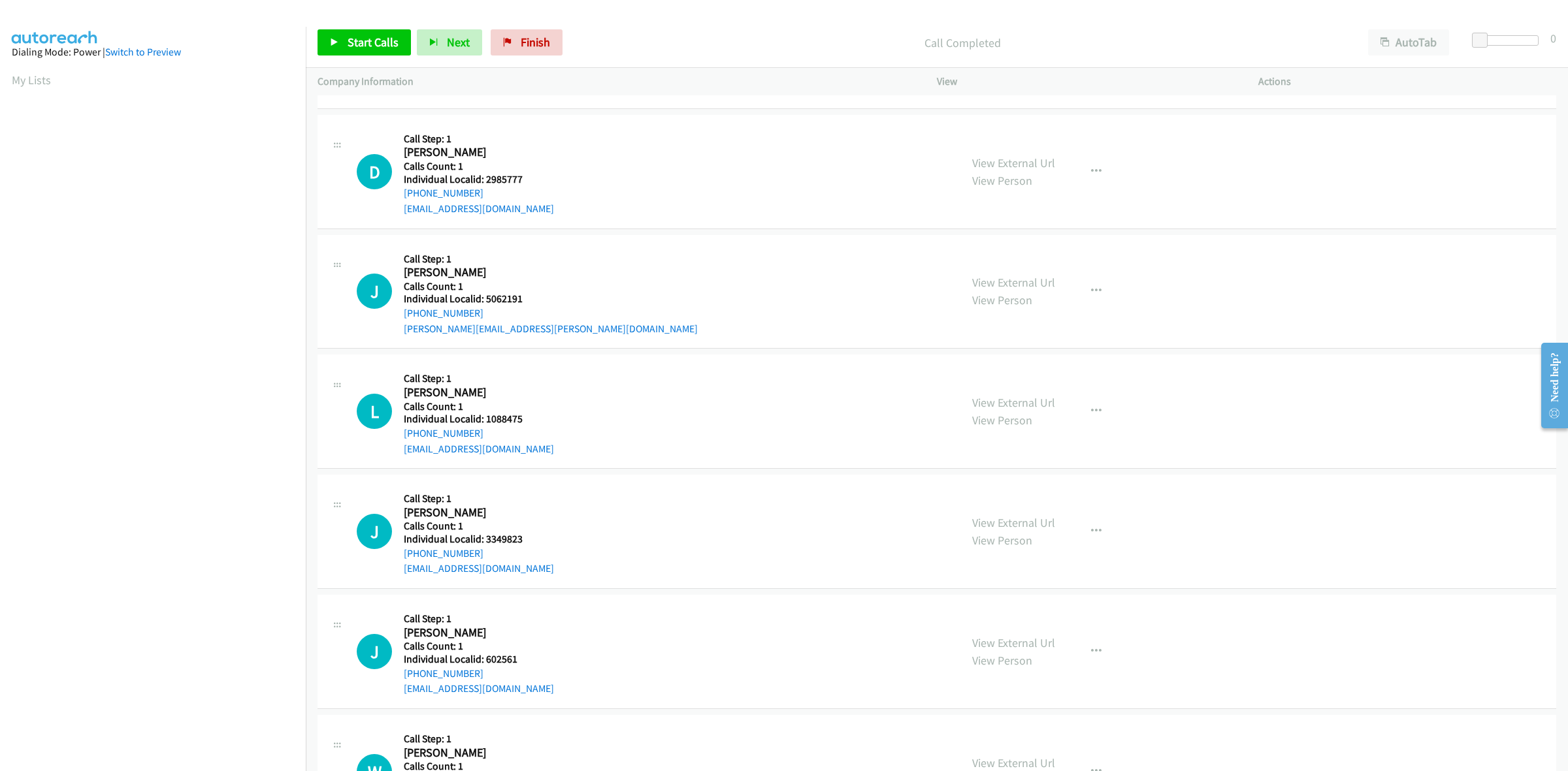
scroll to position [1774, 0]
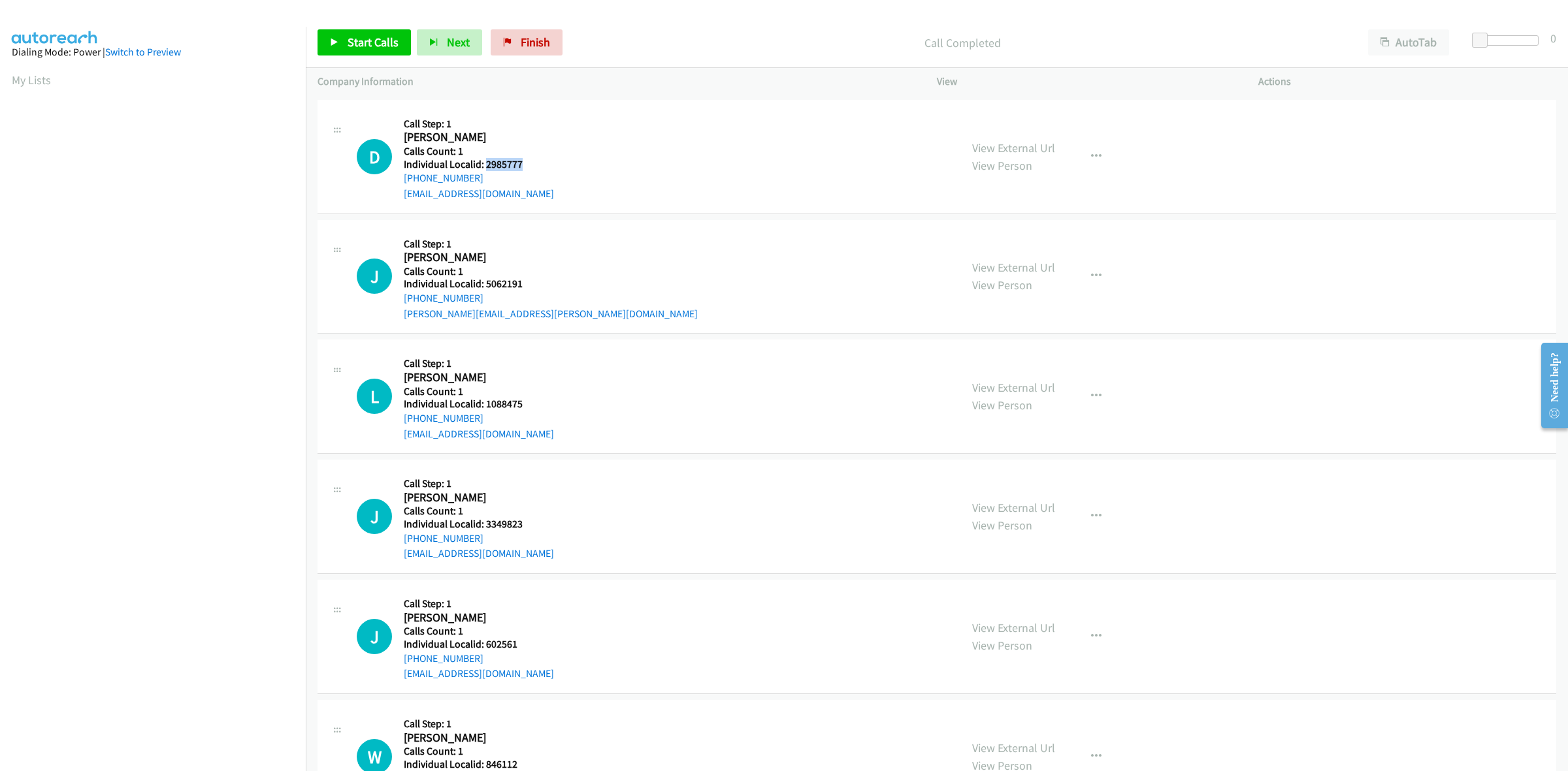
drag, startPoint x: 527, startPoint y: 161, endPoint x: 484, endPoint y: 167, distance: 43.4
click at [484, 167] on h5 "Individual Localid: 2985777" at bounding box center [479, 165] width 151 height 13
click at [517, 126] on h5 "Call Step: 1" at bounding box center [479, 125] width 151 height 13
drag, startPoint x: 487, startPoint y: 180, endPoint x: 396, endPoint y: 181, distance: 91.0
click at [396, 181] on div "D Callback Scheduled Call Step: 1 Douglas Bozarth America/Chicago Calls Count: …" at bounding box center [652, 156] width 592 height 90
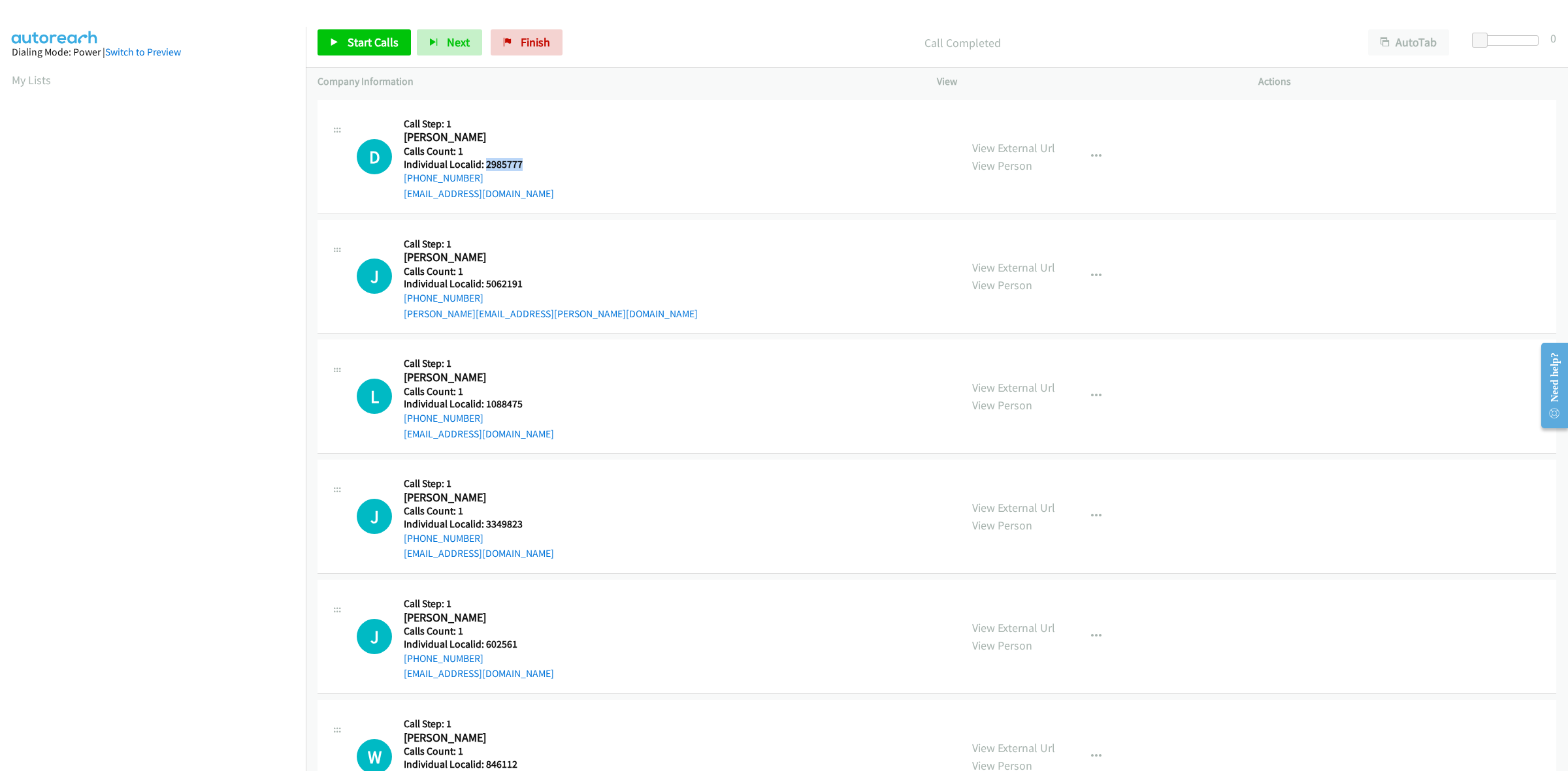
drag, startPoint x: 503, startPoint y: 162, endPoint x: 484, endPoint y: 164, distance: 19.1
click at [484, 164] on h5 "Individual Localid: 2985777" at bounding box center [479, 165] width 151 height 13
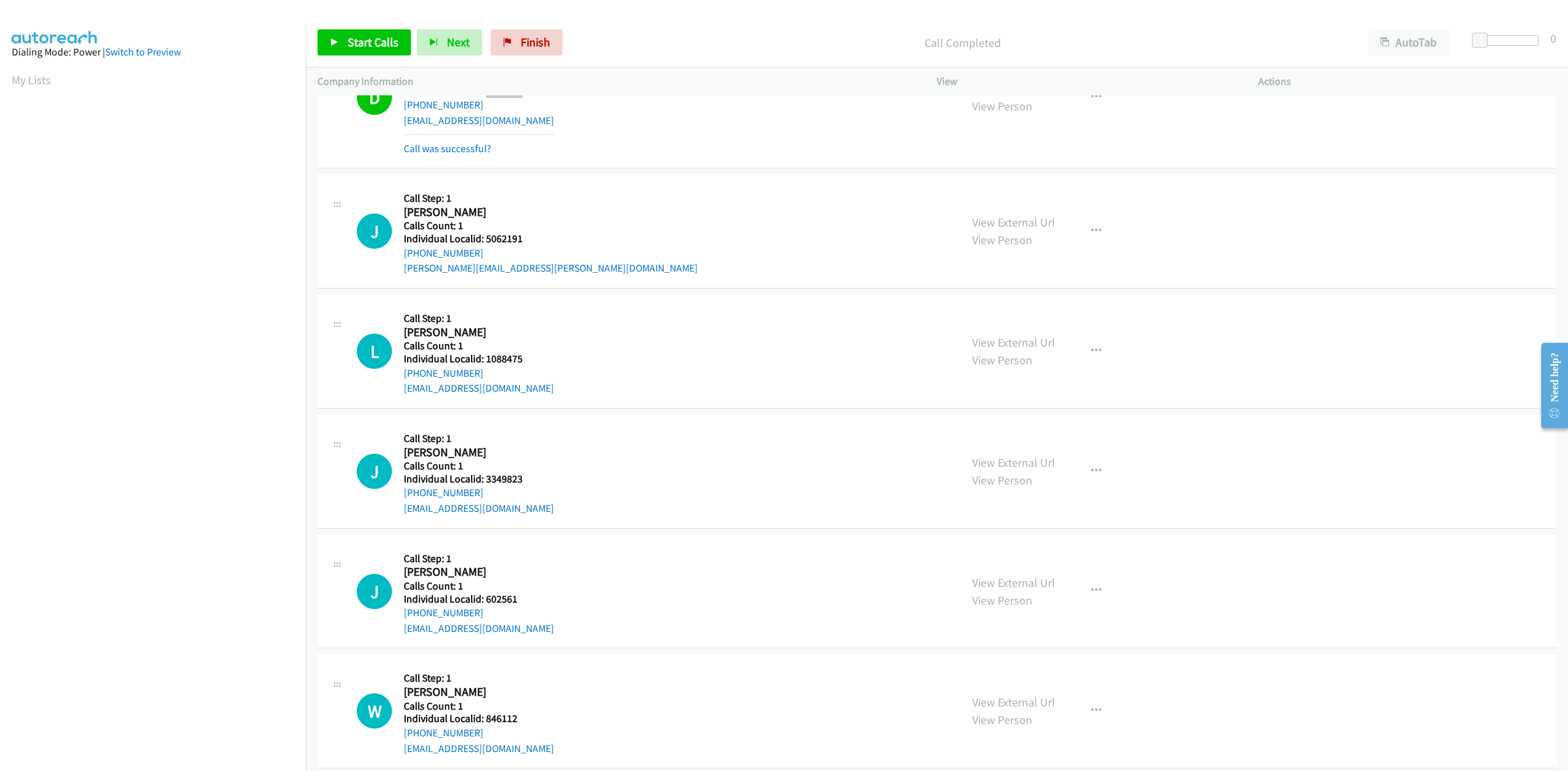
scroll to position [1876, 0]
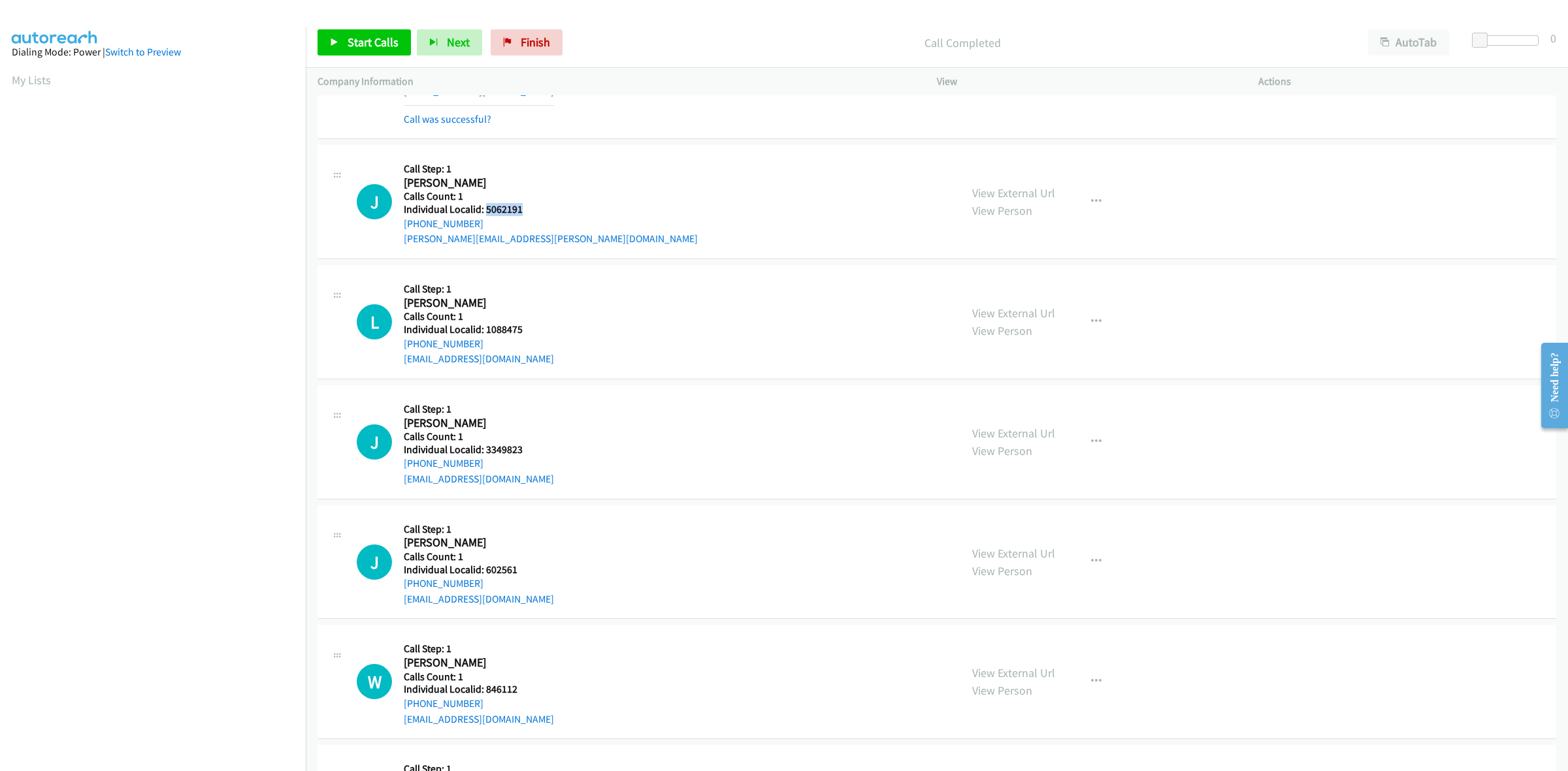
drag, startPoint x: 529, startPoint y: 214, endPoint x: 484, endPoint y: 216, distance: 45.0
click at [484, 216] on h5 "Individual Localid: 5062191" at bounding box center [550, 210] width 294 height 13
drag, startPoint x: 478, startPoint y: 225, endPoint x: 397, endPoint y: 230, distance: 81.2
click at [397, 230] on div "J Callback Scheduled Call Step: 1 Jon Crowder America/New_York Calls Count: 1 I…" at bounding box center [652, 202] width 592 height 90
drag, startPoint x: 523, startPoint y: 209, endPoint x: 484, endPoint y: 212, distance: 39.1
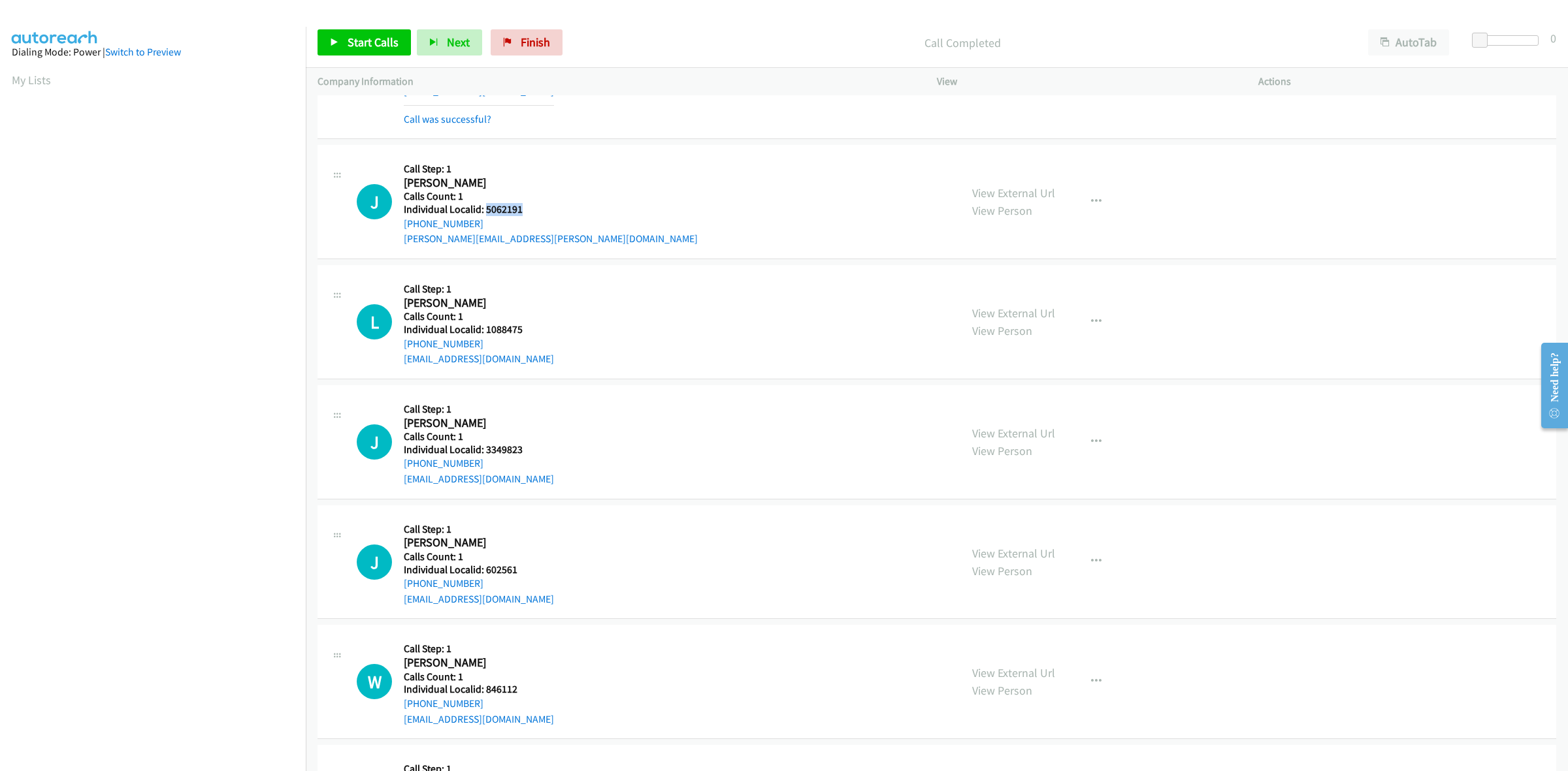
click at [484, 212] on h5 "Individual Localid: 5062191" at bounding box center [550, 210] width 294 height 13
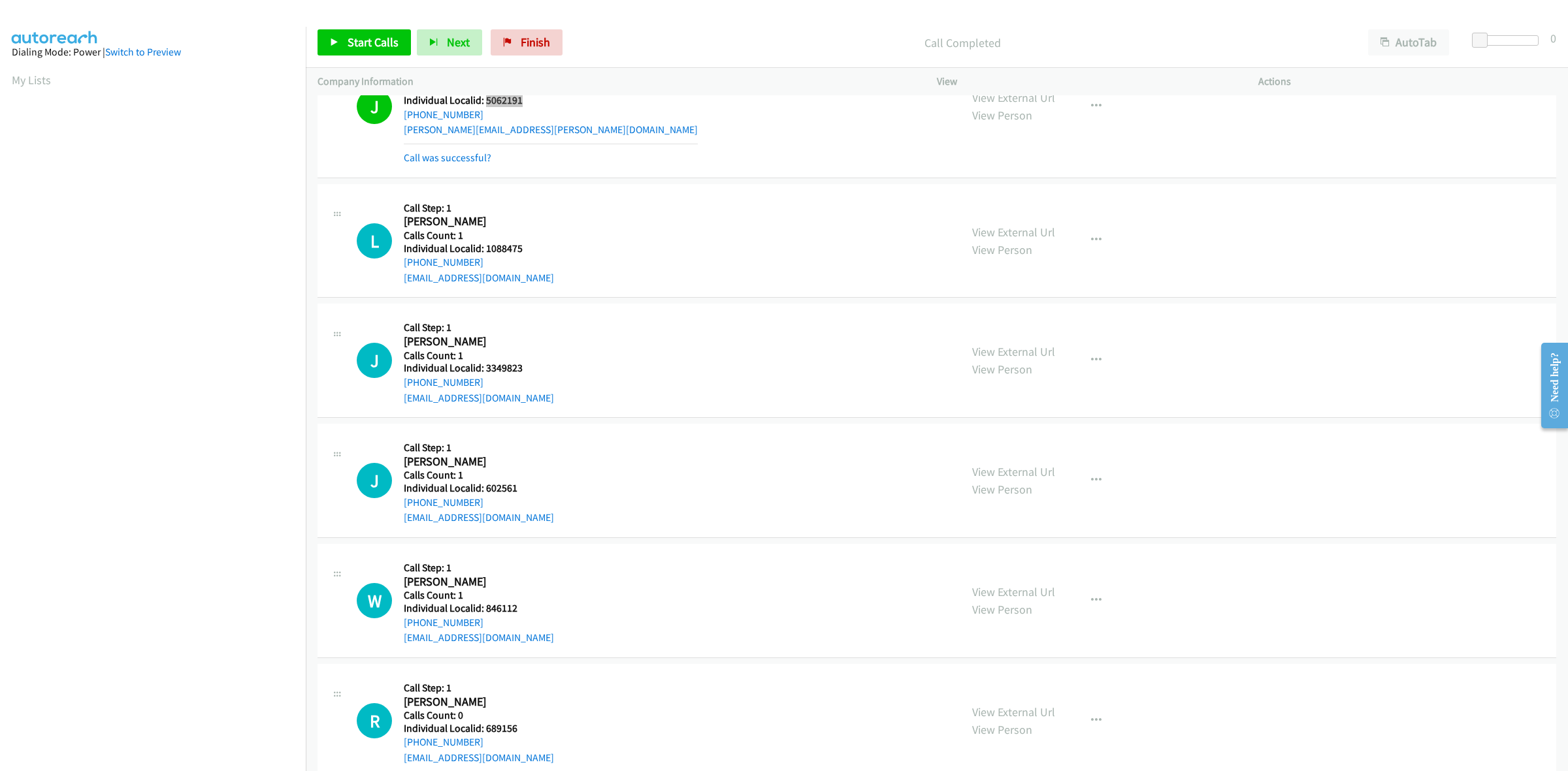
scroll to position [2019, 0]
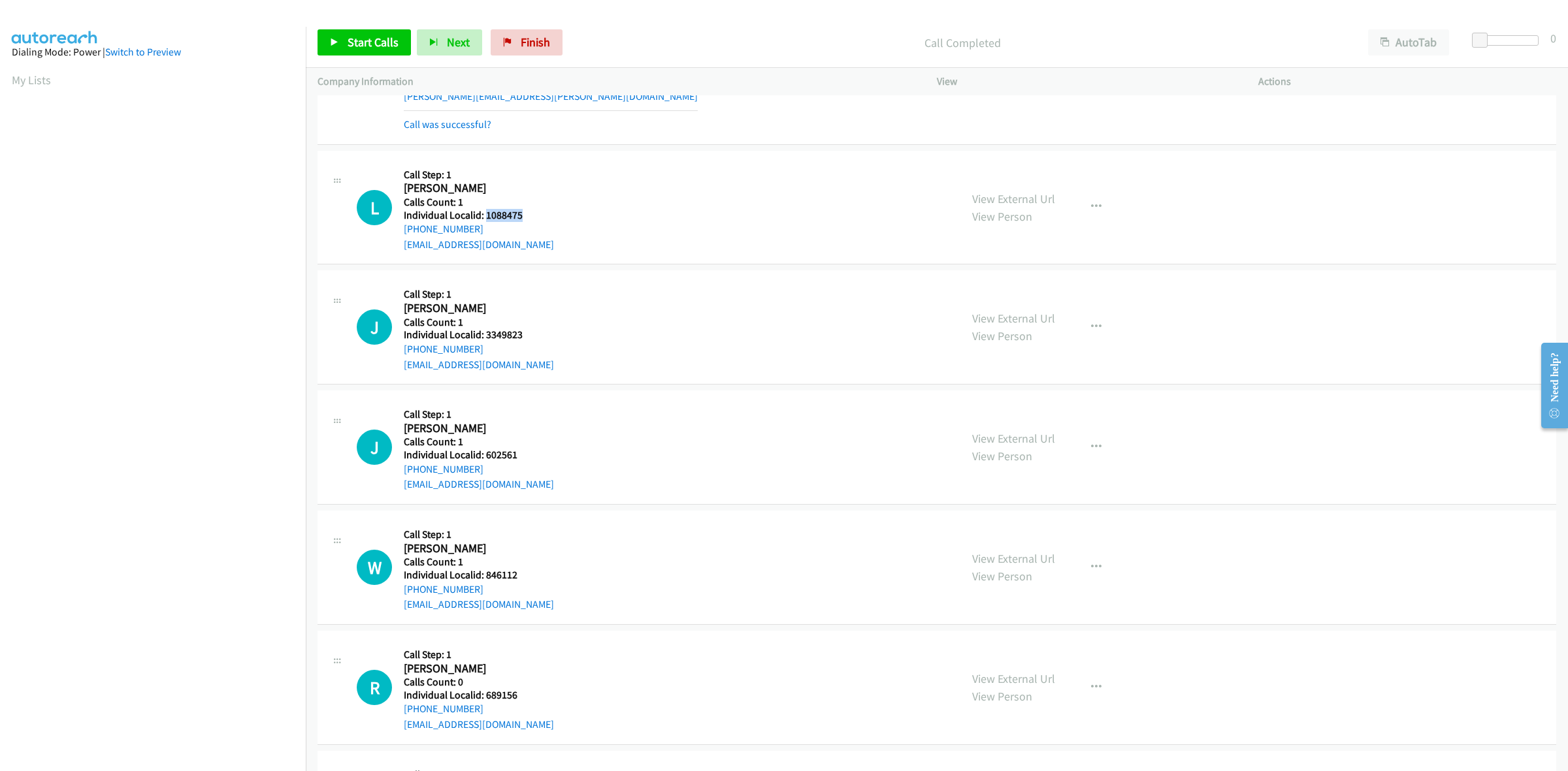
drag, startPoint x: 528, startPoint y: 216, endPoint x: 484, endPoint y: 217, distance: 44.0
click at [484, 217] on h5 "Individual Localid: 1088475" at bounding box center [479, 216] width 151 height 13
click at [1085, 213] on button "button" at bounding box center [1096, 207] width 35 height 26
click at [1059, 298] on link "Skip Call" at bounding box center [1027, 292] width 174 height 26
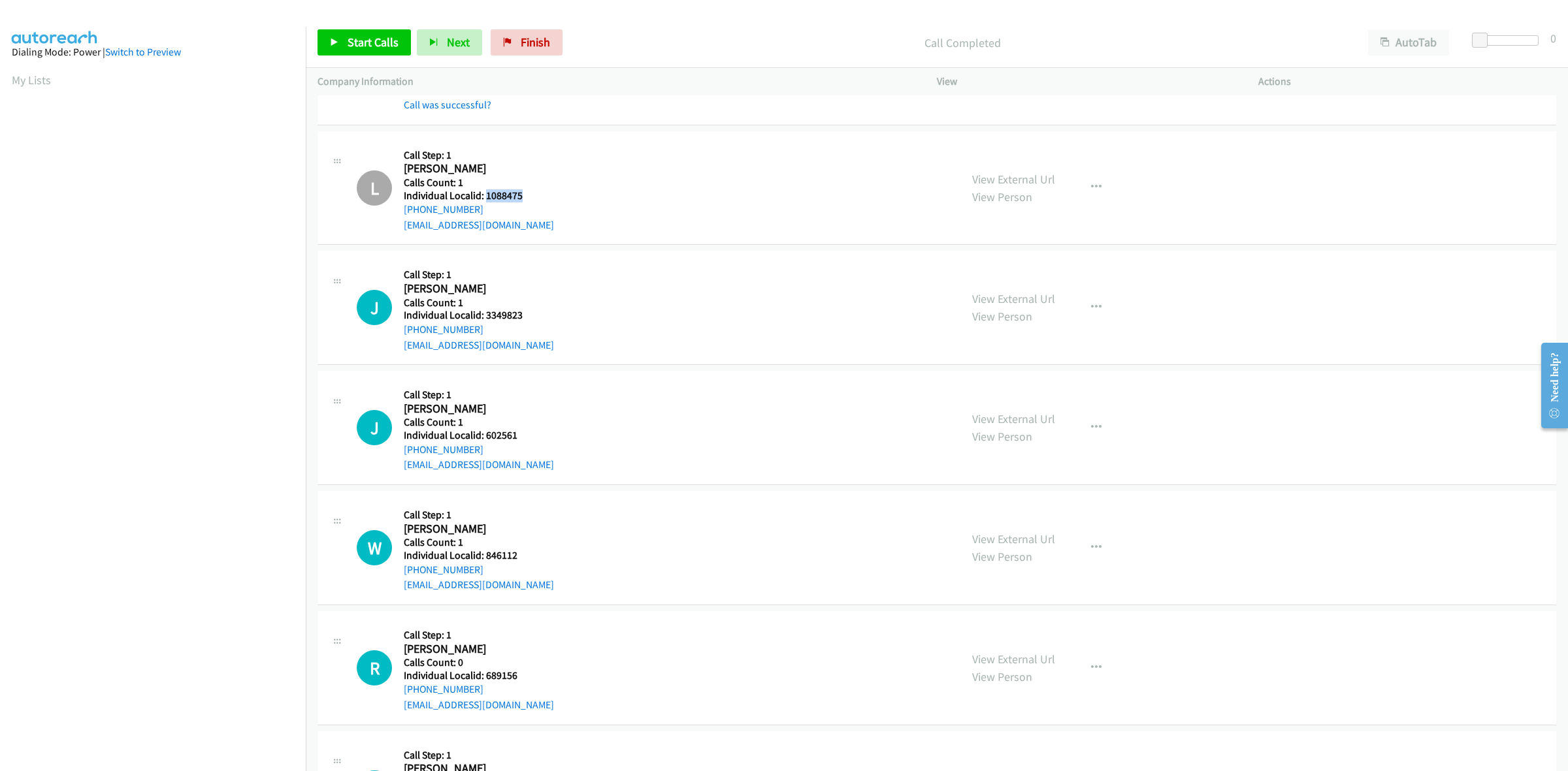
scroll to position [2060, 0]
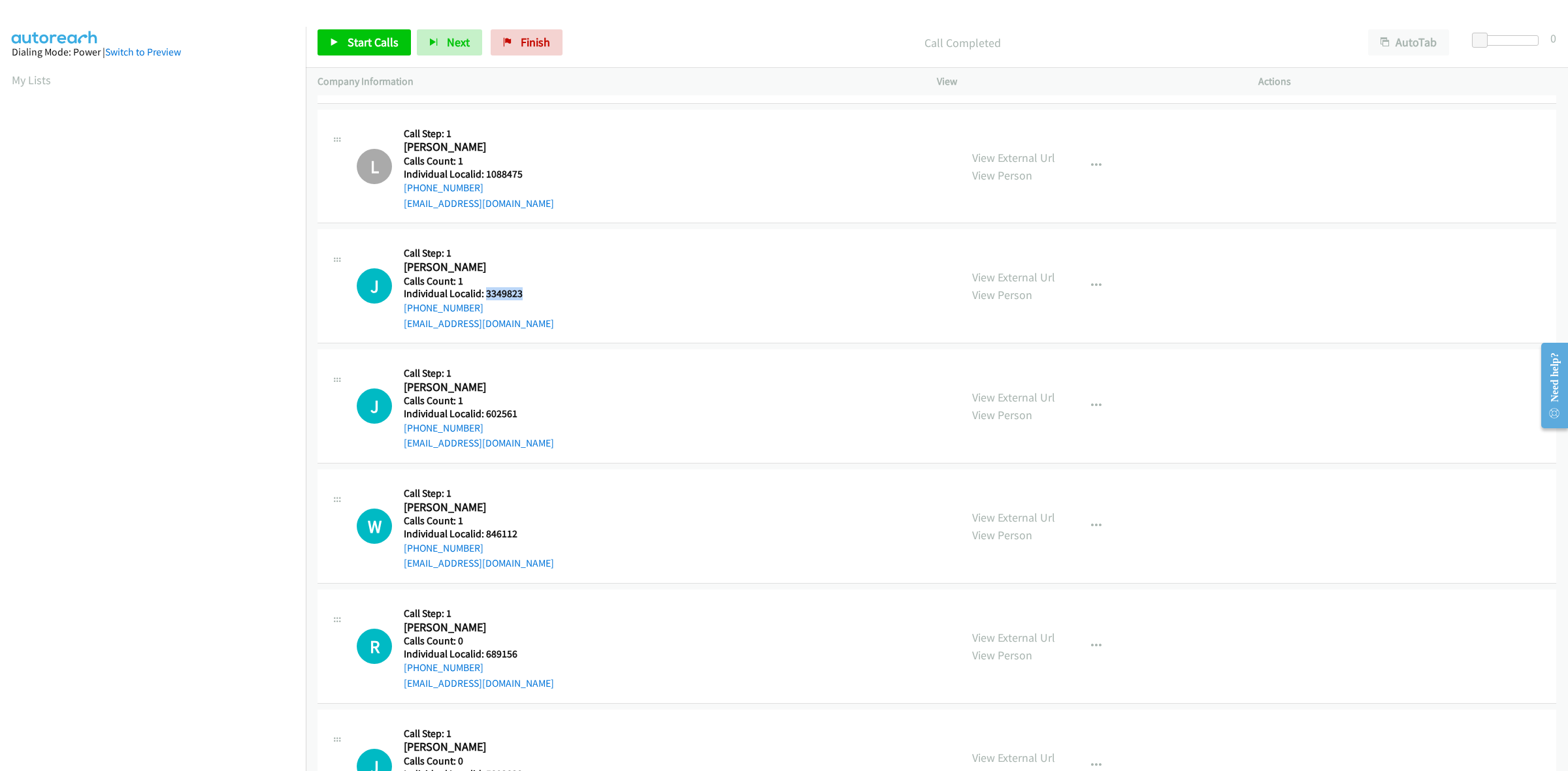
drag, startPoint x: 533, startPoint y: 297, endPoint x: 484, endPoint y: 296, distance: 49.0
click at [484, 296] on h5 "Individual Localid: 3349823" at bounding box center [479, 294] width 151 height 13
click at [1081, 288] on button "button" at bounding box center [1096, 285] width 35 height 26
click at [1010, 370] on link "Skip Call" at bounding box center [1027, 371] width 174 height 26
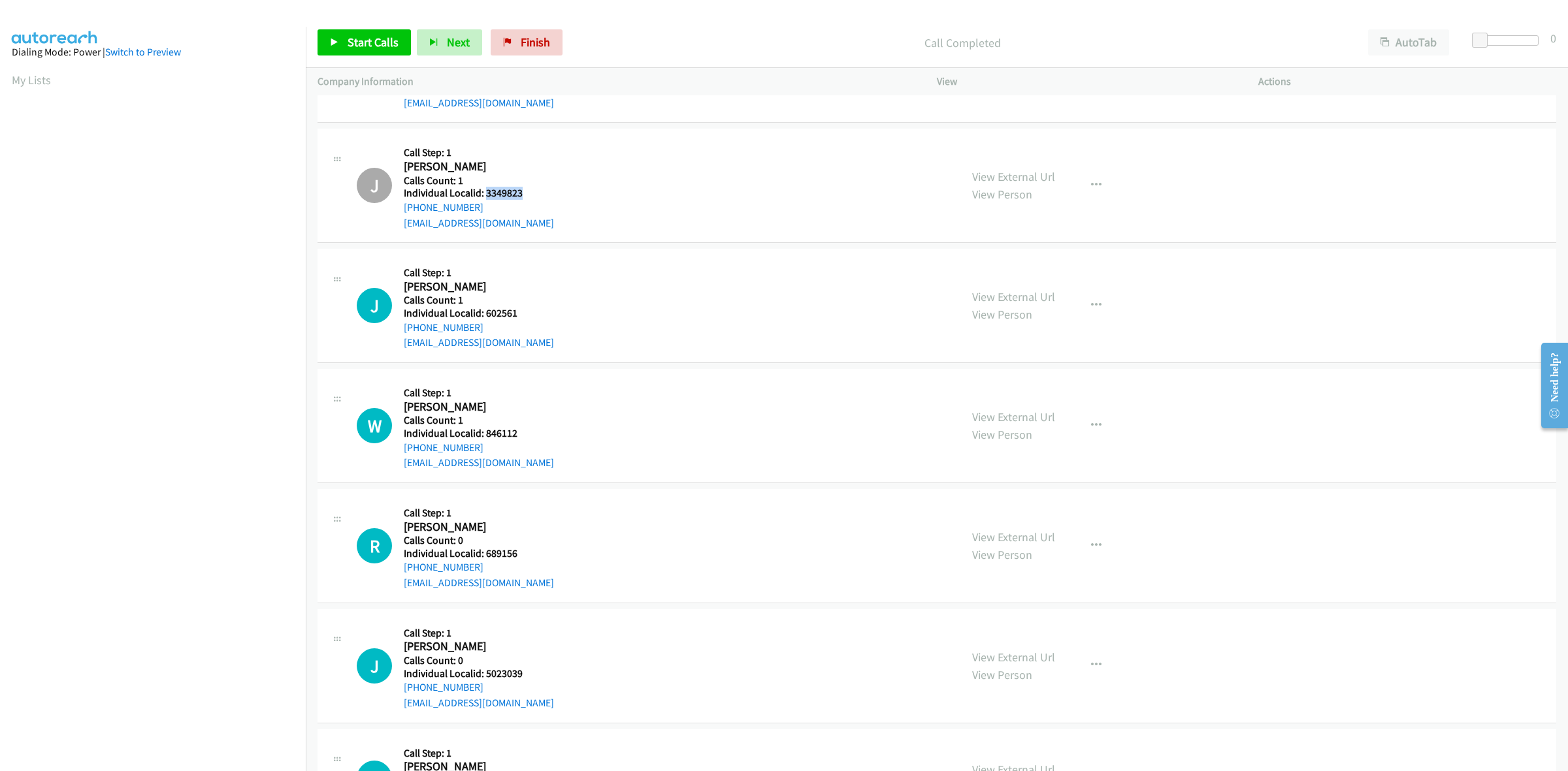
scroll to position [2244, 0]
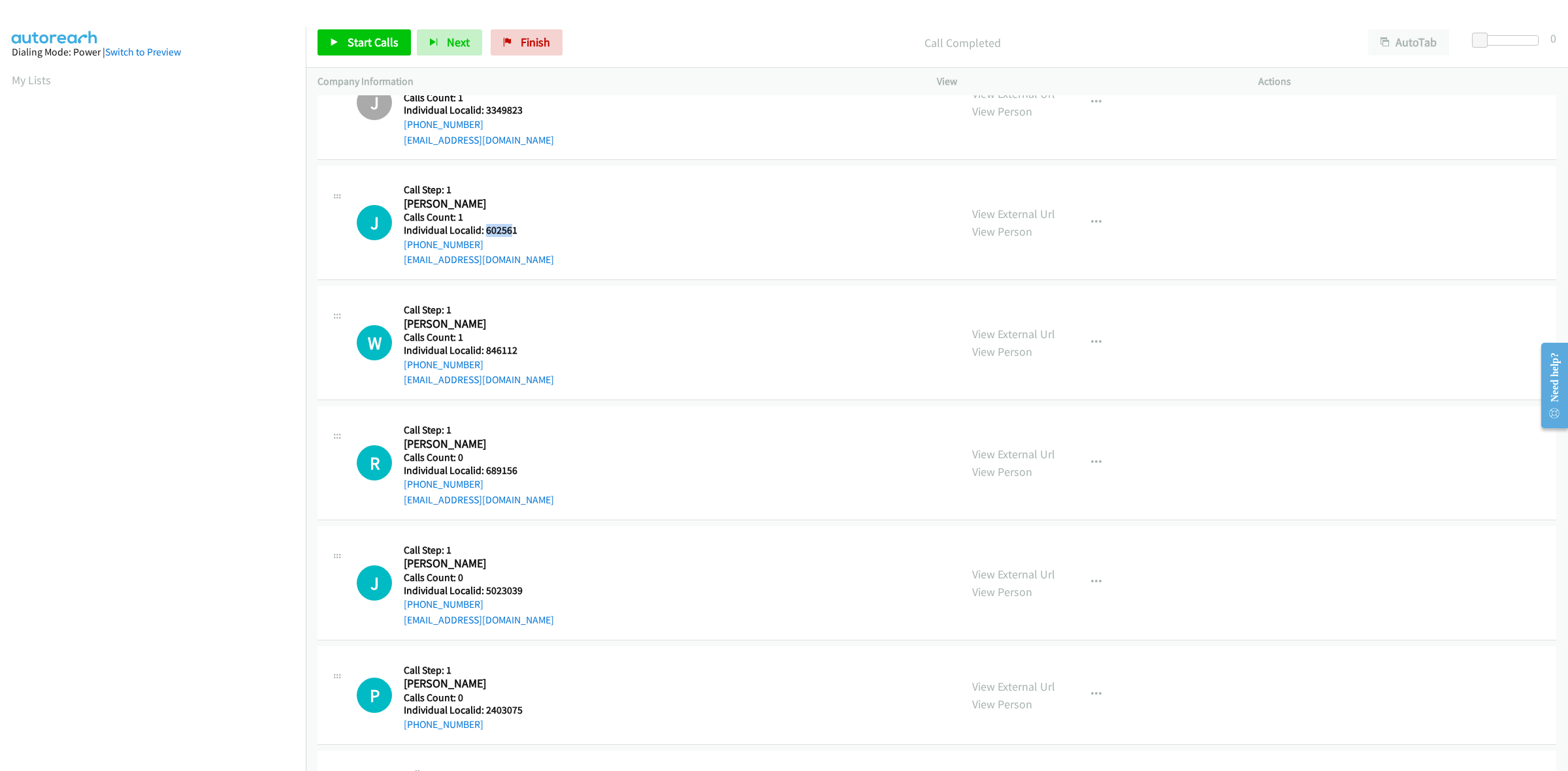
drag, startPoint x: 511, startPoint y: 230, endPoint x: 487, endPoint y: 229, distance: 24.0
click at [487, 229] on h5 "Individual Localid: 602561" at bounding box center [479, 231] width 151 height 13
click at [520, 230] on h5 "Individual Localid: 602561" at bounding box center [479, 231] width 151 height 13
drag, startPoint x: 516, startPoint y: 231, endPoint x: 481, endPoint y: 231, distance: 35.0
click at [481, 231] on h5 "Individual Localid: 602561" at bounding box center [479, 231] width 151 height 13
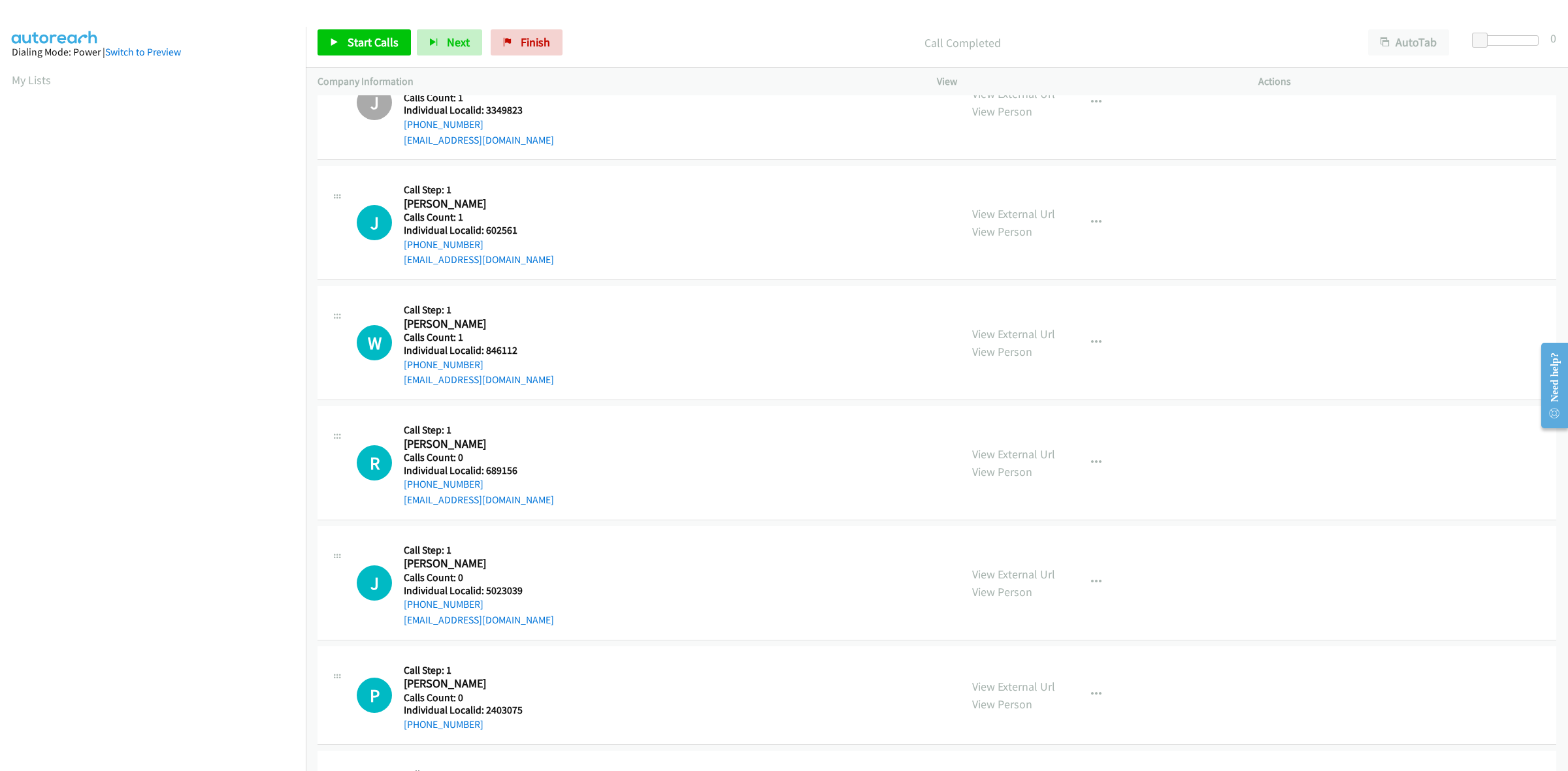
click at [557, 185] on div "J Callback Scheduled Call Step: 1 Jeffery Bloyer America/New_York Calls Count: …" at bounding box center [652, 222] width 592 height 90
drag, startPoint x: 496, startPoint y: 248, endPoint x: 399, endPoint y: 252, distance: 97.1
click at [399, 252] on div "J Callback Scheduled Call Step: 1 Jeffery Bloyer America/New_York Calls Count: …" at bounding box center [652, 222] width 592 height 90
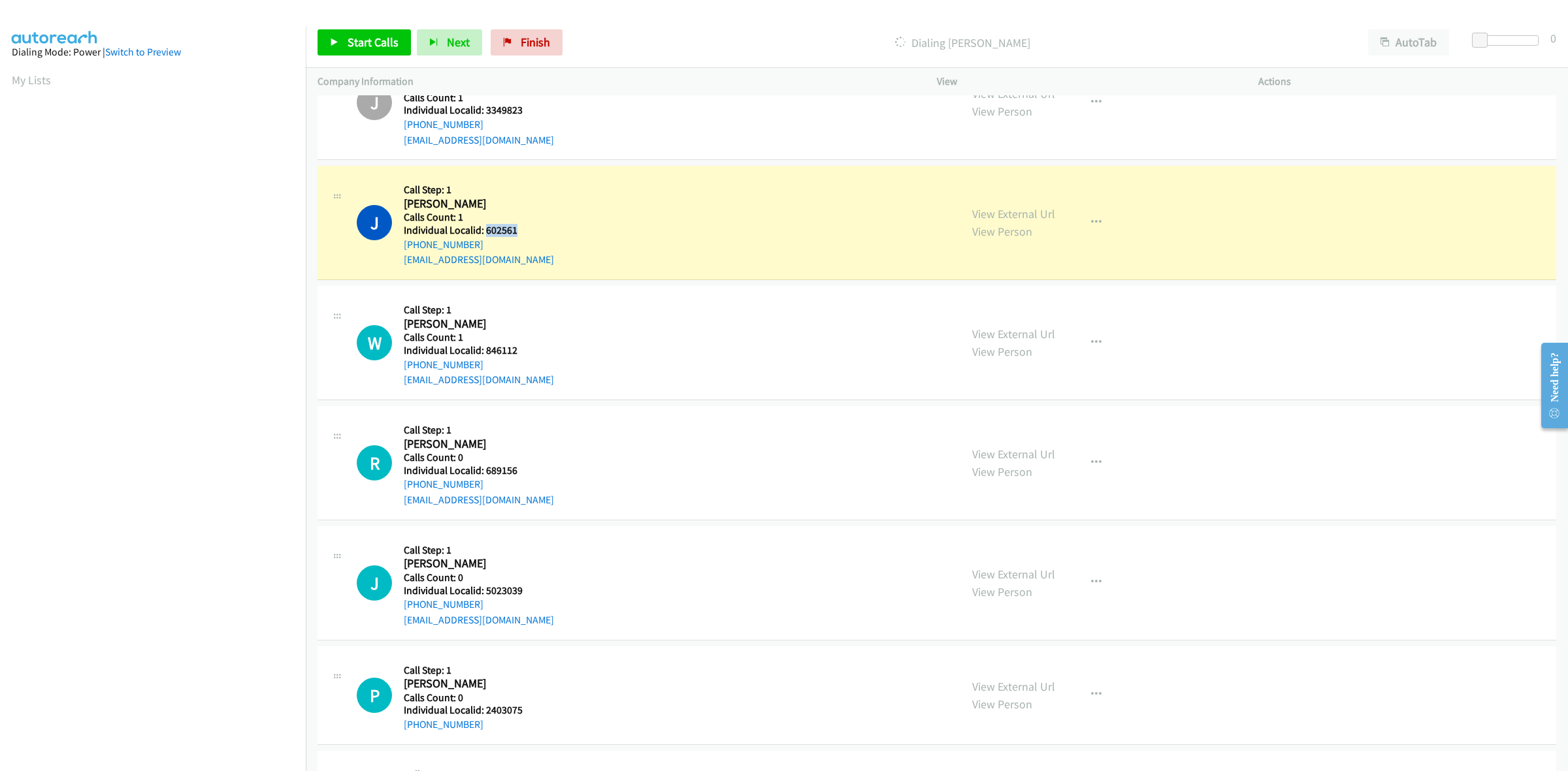
drag, startPoint x: 518, startPoint y: 233, endPoint x: 484, endPoint y: 232, distance: 34.0
click at [484, 232] on h5 "Individual Localid: 602561" at bounding box center [479, 231] width 151 height 13
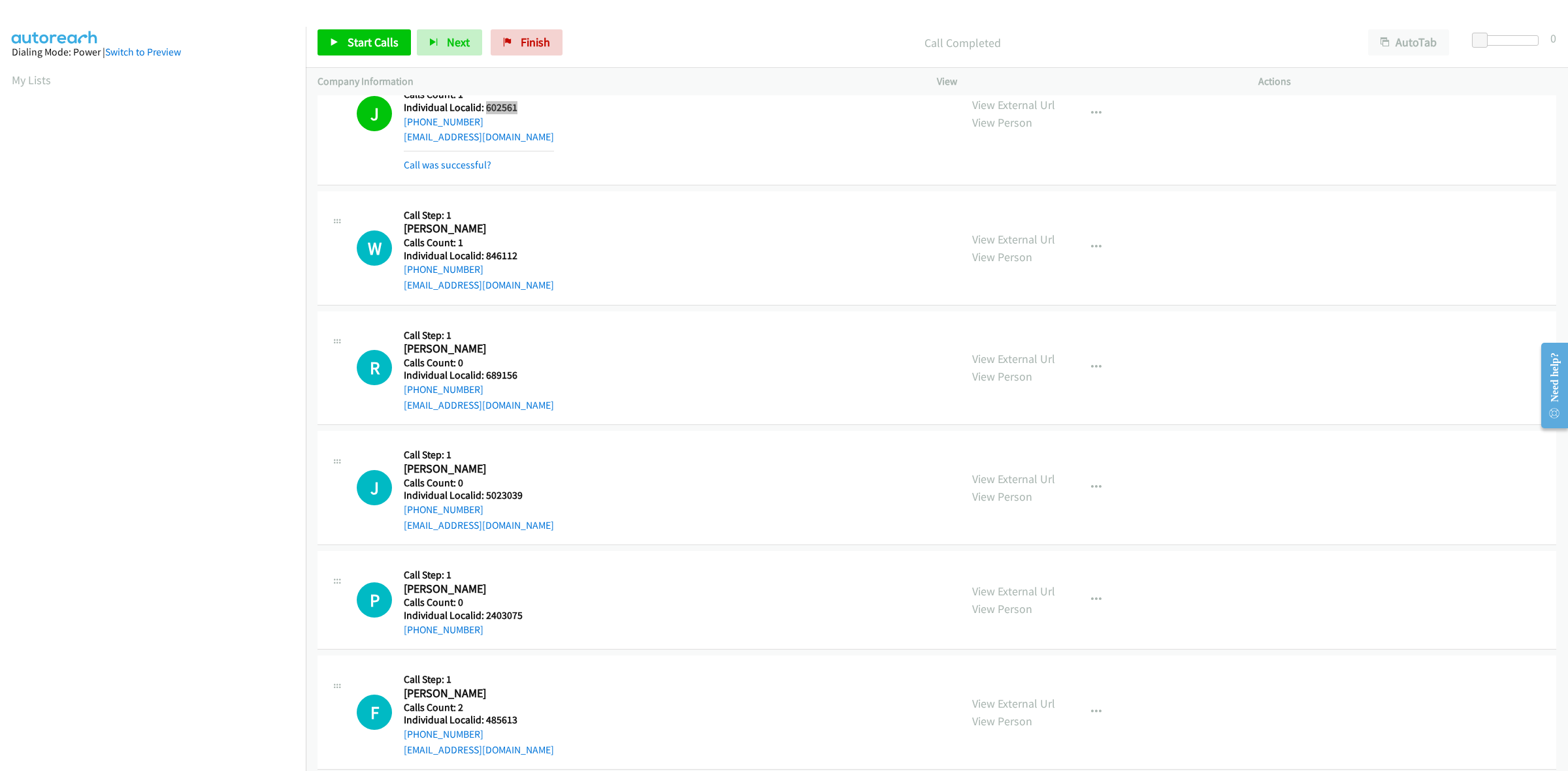
scroll to position [2427, 0]
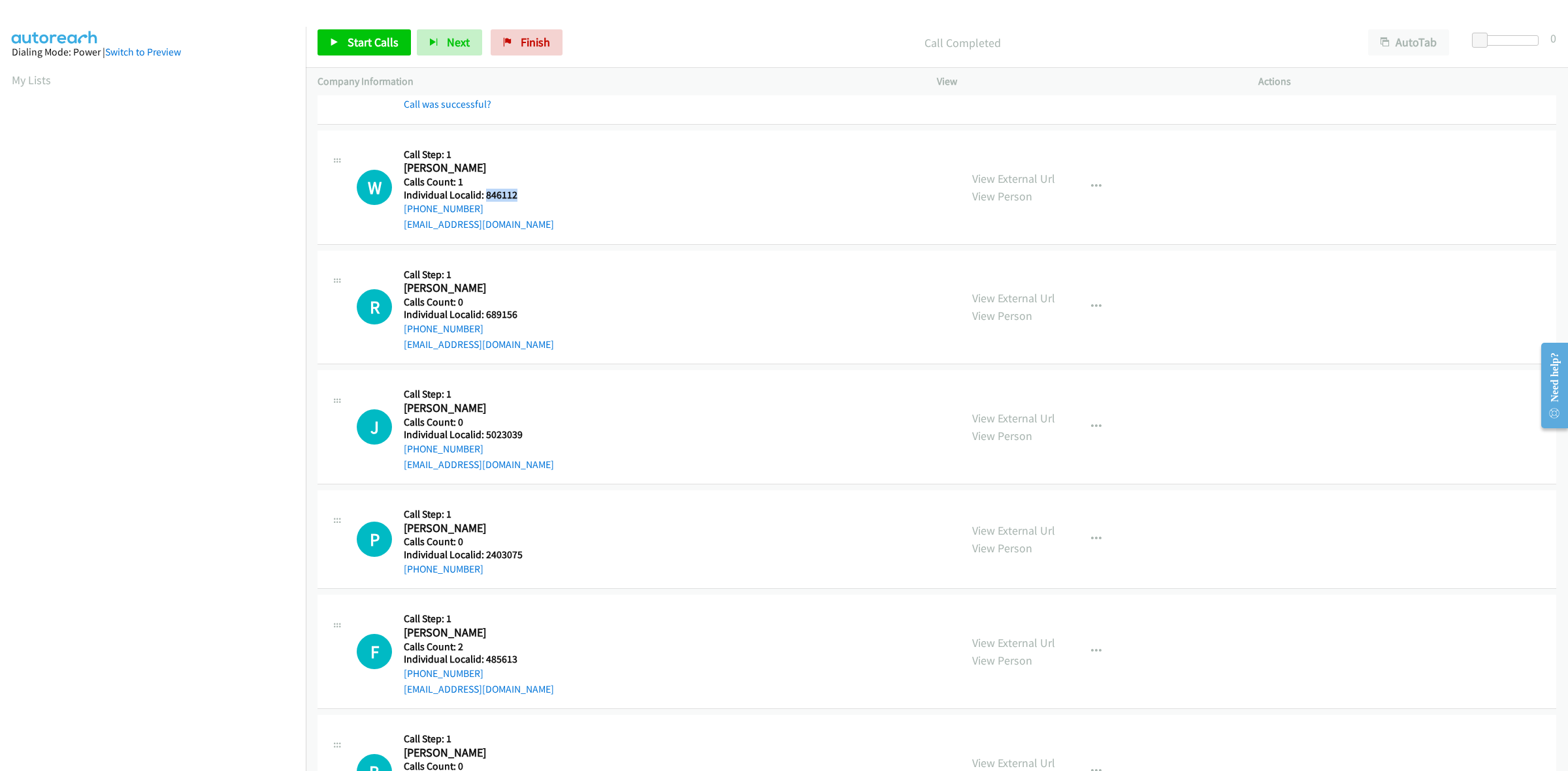
drag, startPoint x: 516, startPoint y: 196, endPoint x: 485, endPoint y: 193, distance: 31.1
click at [485, 193] on h5 "Individual Localid: 846112" at bounding box center [479, 196] width 151 height 13
click at [523, 157] on h5 "Call Step: 1" at bounding box center [479, 155] width 151 height 13
drag, startPoint x: 485, startPoint y: 212, endPoint x: 402, endPoint y: 212, distance: 83.0
click at [402, 212] on div "W Callback Scheduled Call Step: 1 William Davidson America/New_York Calls Count…" at bounding box center [652, 187] width 592 height 90
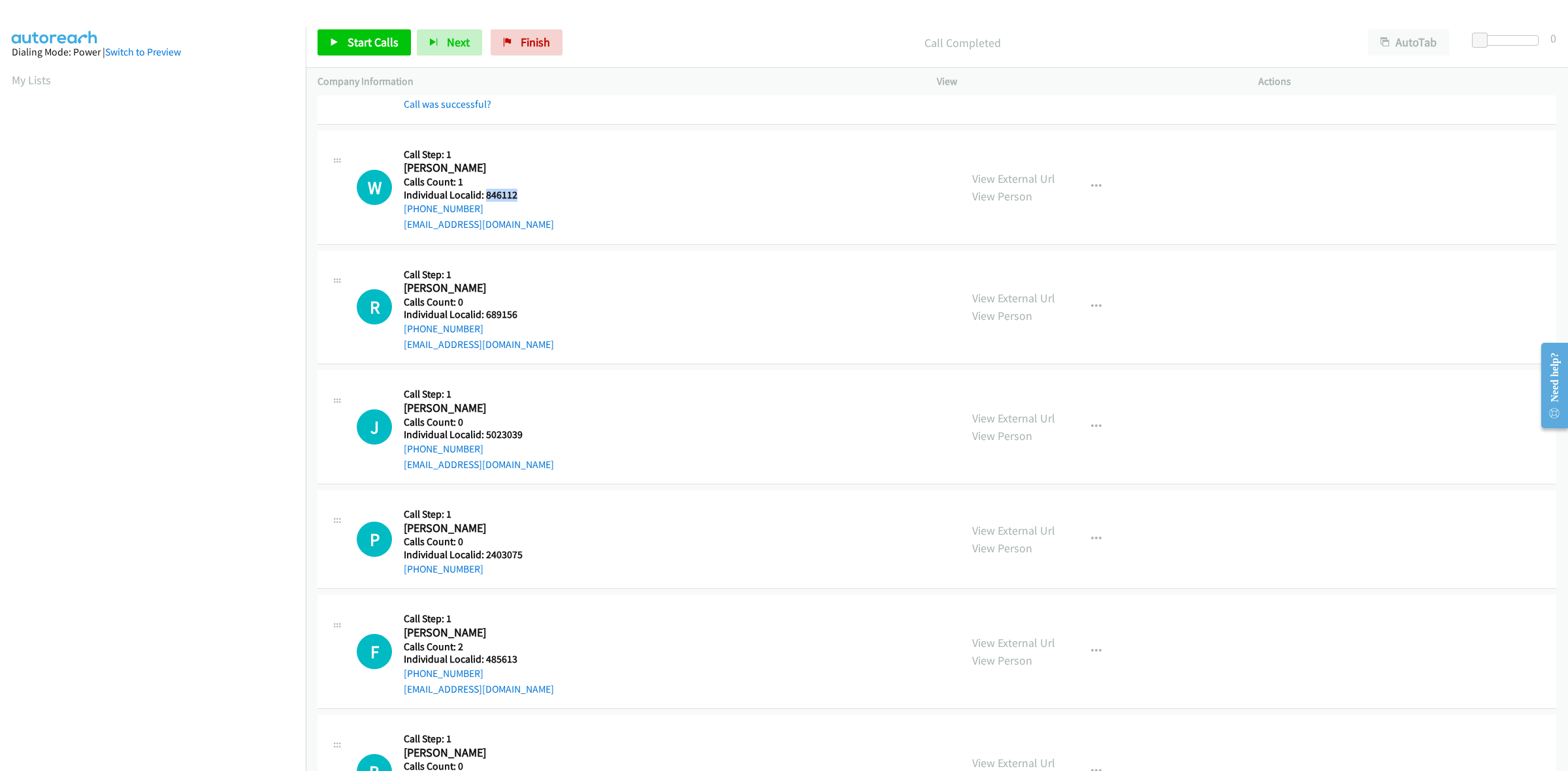
drag, startPoint x: 513, startPoint y: 195, endPoint x: 487, endPoint y: 197, distance: 26.1
click at [487, 197] on h5 "Individual Localid: 846112" at bounding box center [479, 196] width 151 height 13
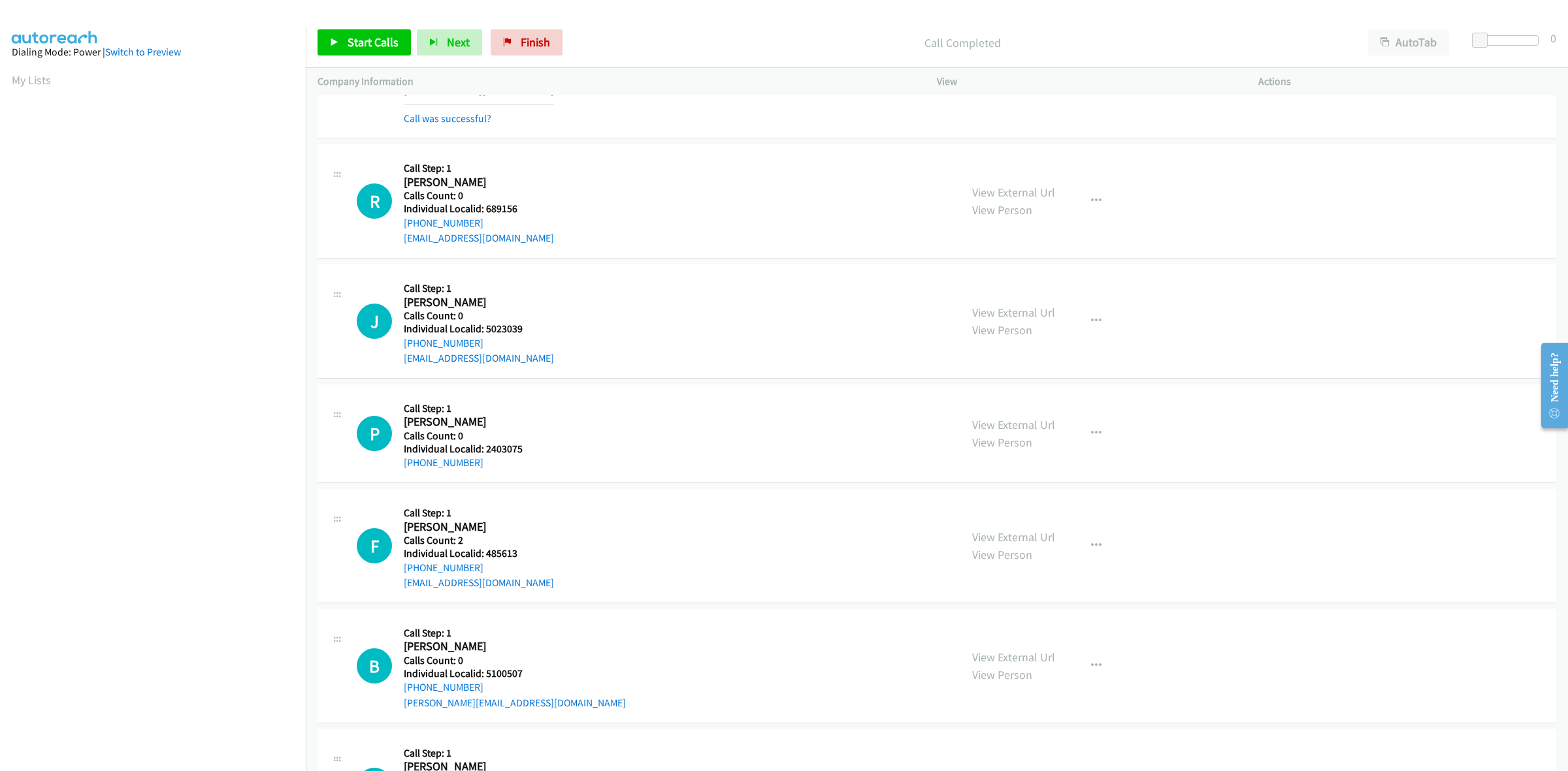
scroll to position [2570, 0]
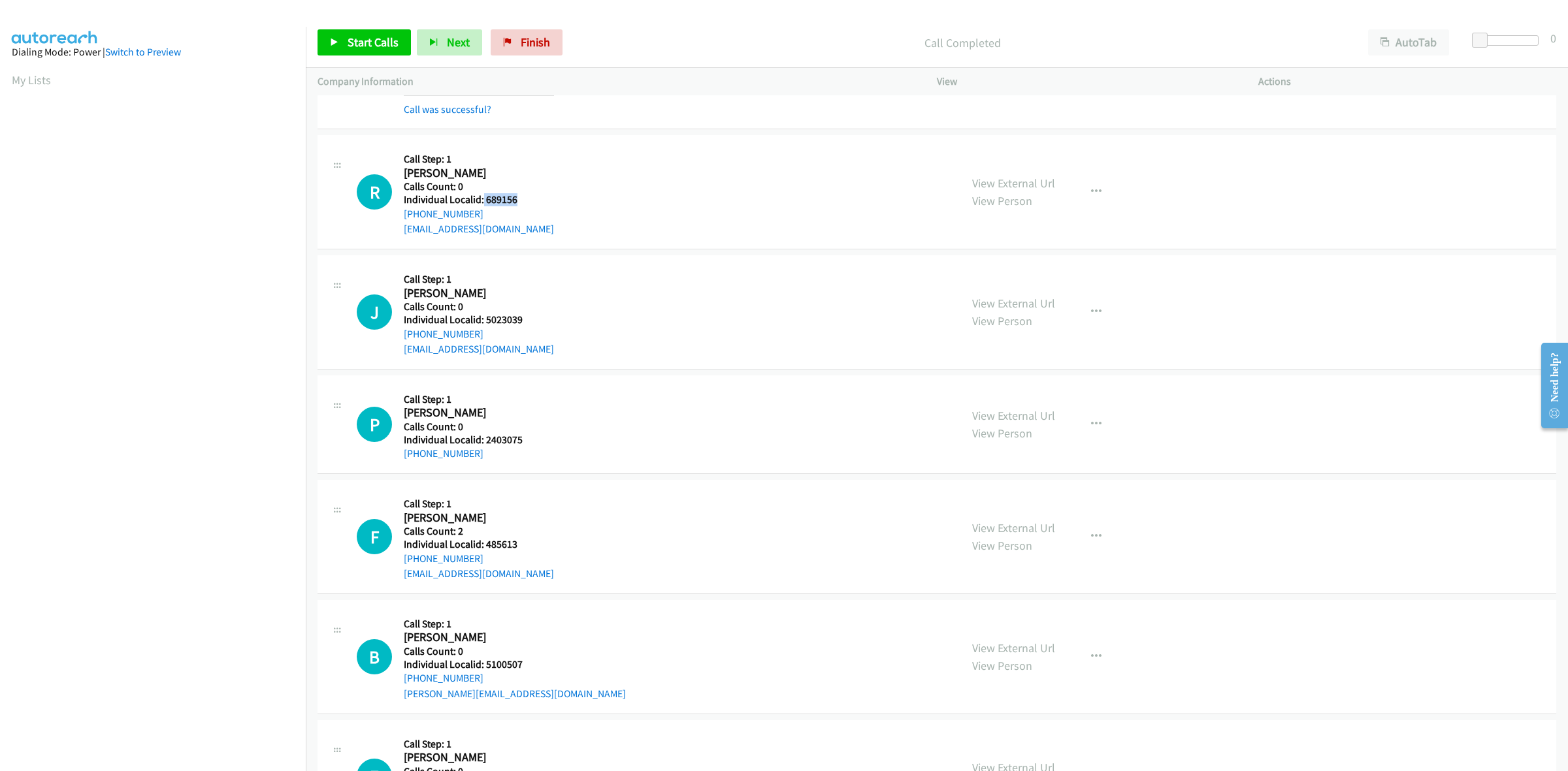
drag, startPoint x: 502, startPoint y: 201, endPoint x: 481, endPoint y: 206, distance: 21.6
click at [481, 206] on h5 "Individual Localid: 689156" at bounding box center [479, 200] width 151 height 13
click at [1079, 187] on button "button" at bounding box center [1096, 191] width 35 height 26
click at [1000, 279] on link "Skip Call" at bounding box center [1027, 277] width 174 height 26
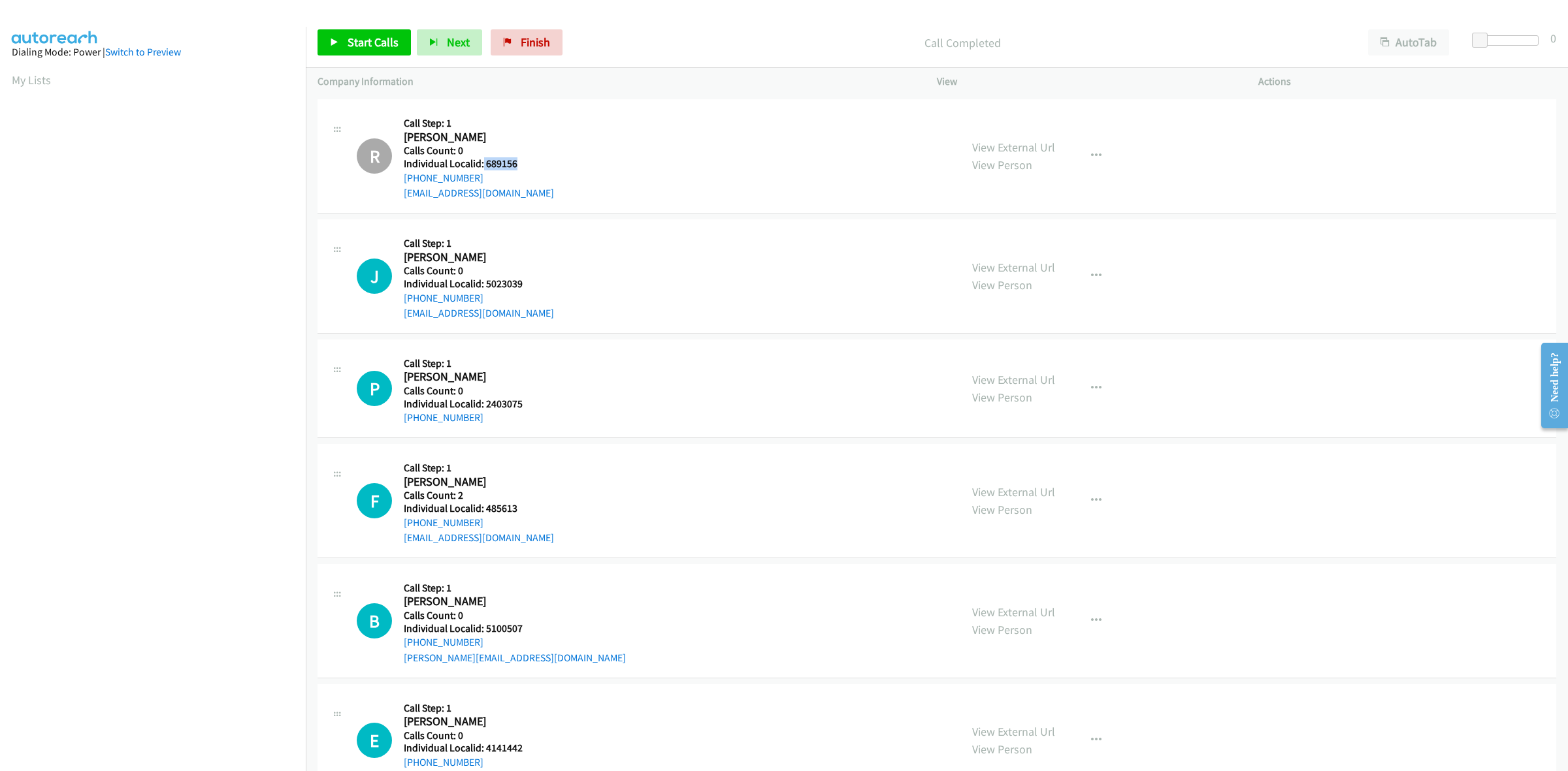
scroll to position [2632, 0]
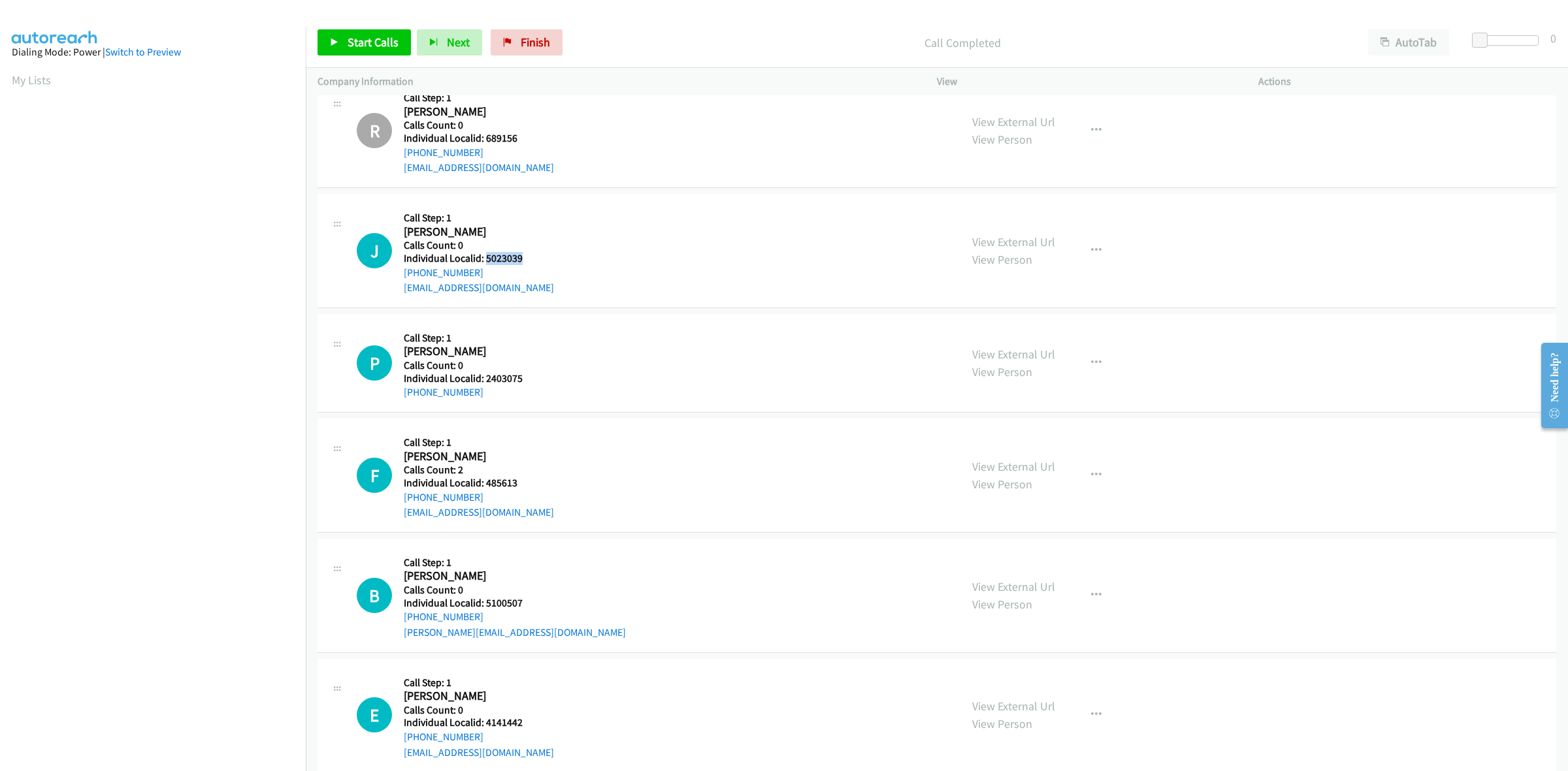
drag, startPoint x: 523, startPoint y: 264, endPoint x: 484, endPoint y: 265, distance: 39.0
click at [484, 265] on h5 "Individual Localid: 5023039" at bounding box center [479, 258] width 151 height 13
click at [514, 225] on h5 "Call Step: 1" at bounding box center [479, 218] width 151 height 13
drag, startPoint x: 477, startPoint y: 274, endPoint x: 400, endPoint y: 275, distance: 77.0
click at [400, 275] on div "J Callback Scheduled Call Step: 1 Jordan Ross America/New_York Calls Count: 0 I…" at bounding box center [652, 251] width 592 height 90
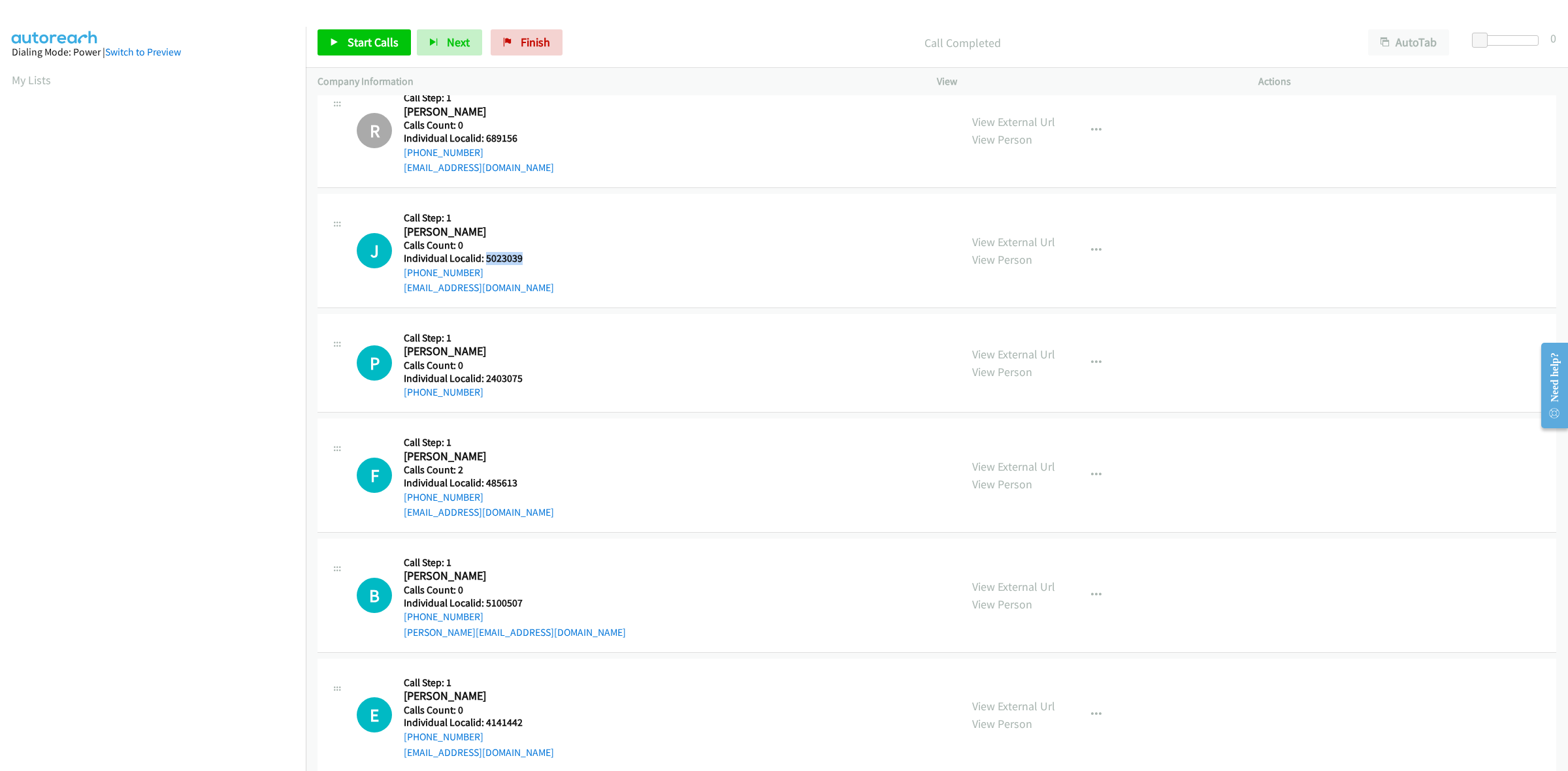
drag, startPoint x: 526, startPoint y: 255, endPoint x: 484, endPoint y: 261, distance: 42.4
click at [484, 261] on h5 "Individual Localid: 5023039" at bounding box center [479, 258] width 151 height 13
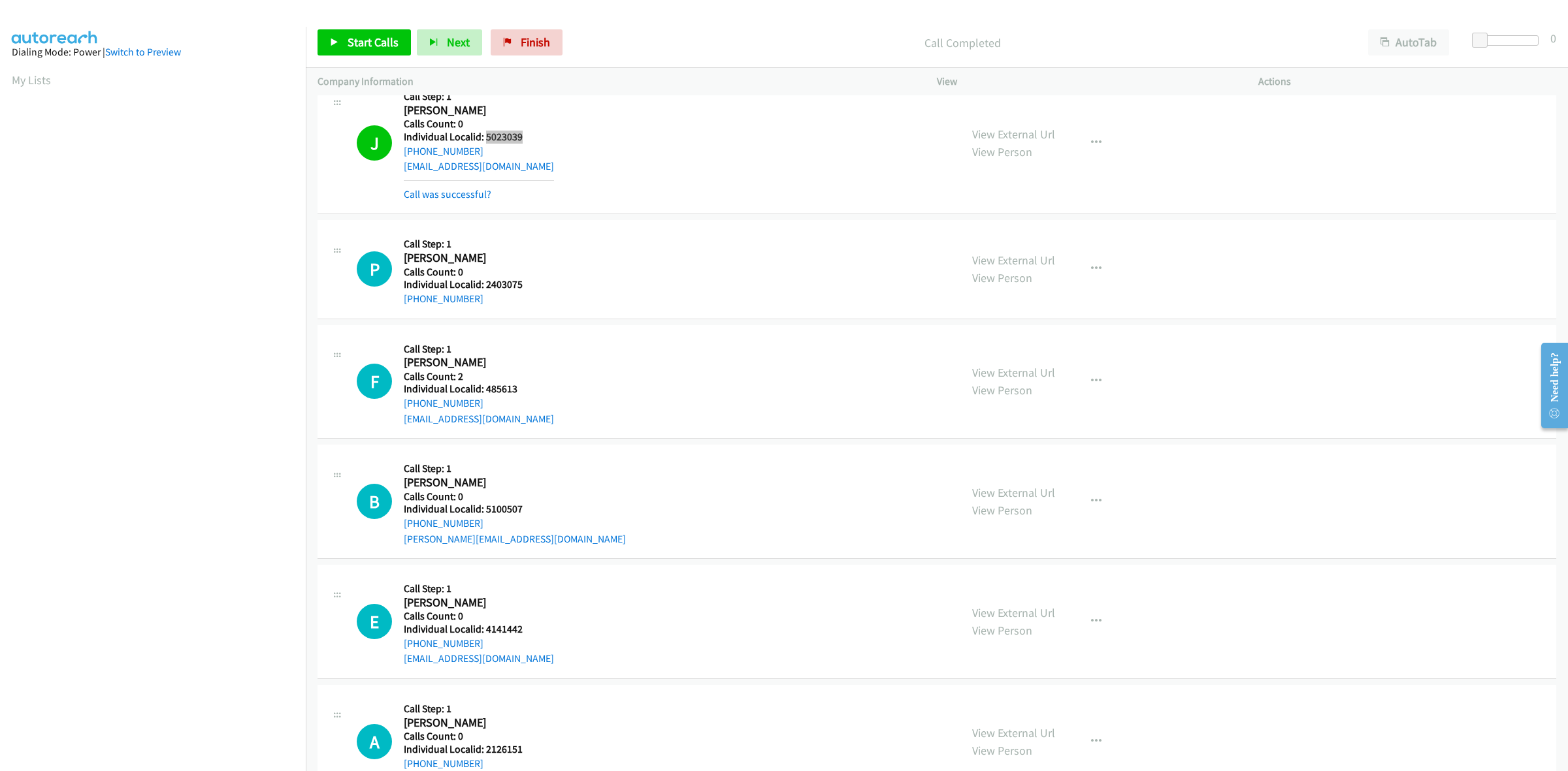
scroll to position [2754, 0]
drag, startPoint x: 523, startPoint y: 288, endPoint x: 485, endPoint y: 288, distance: 38.0
click at [485, 288] on h5 "Individual Localid: 2403075" at bounding box center [471, 284] width 136 height 13
click at [1091, 269] on icon "button" at bounding box center [1096, 268] width 10 height 10
click at [1031, 347] on link "Skip Call" at bounding box center [1027, 353] width 174 height 26
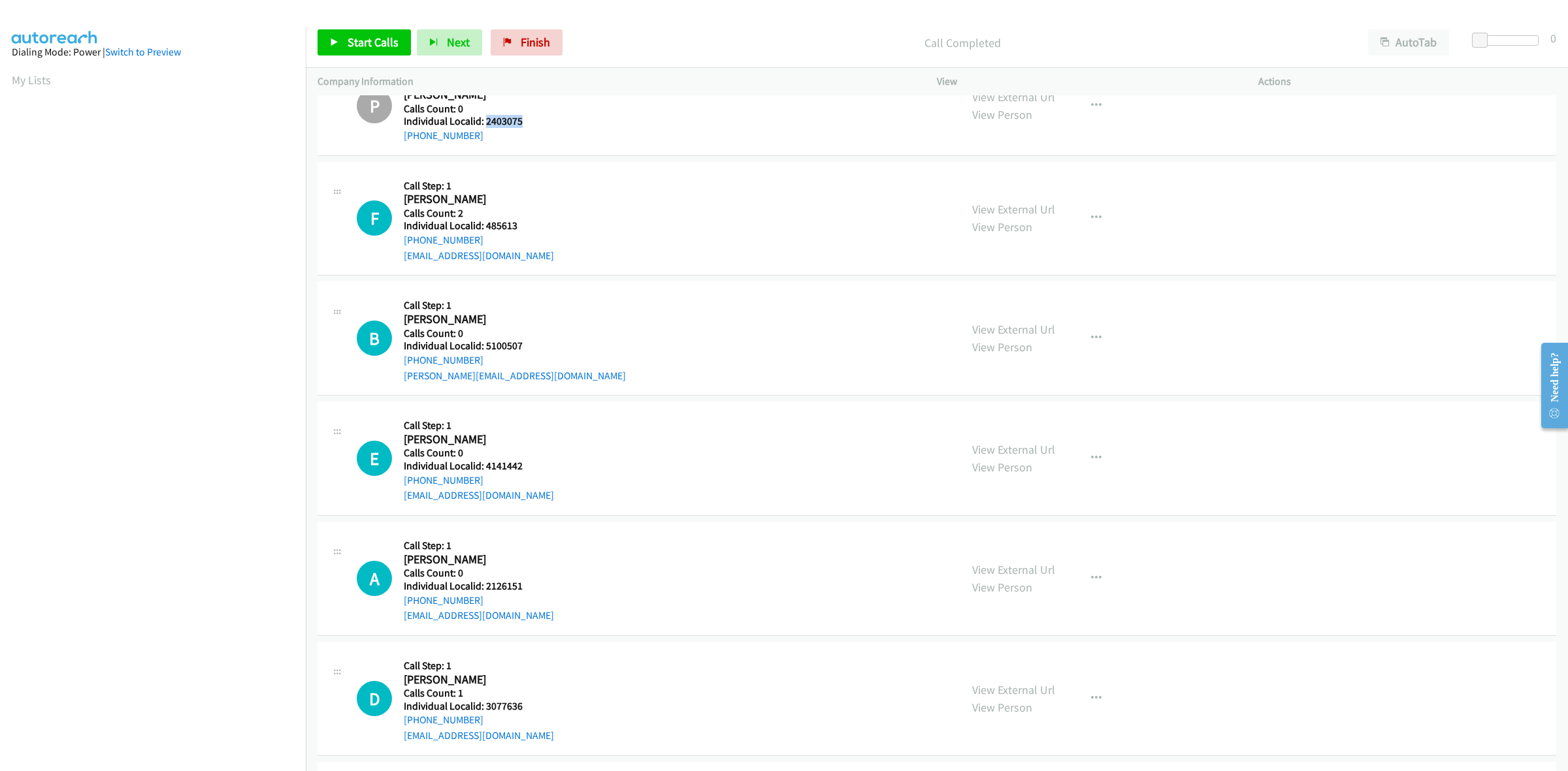
scroll to position [2958, 0]
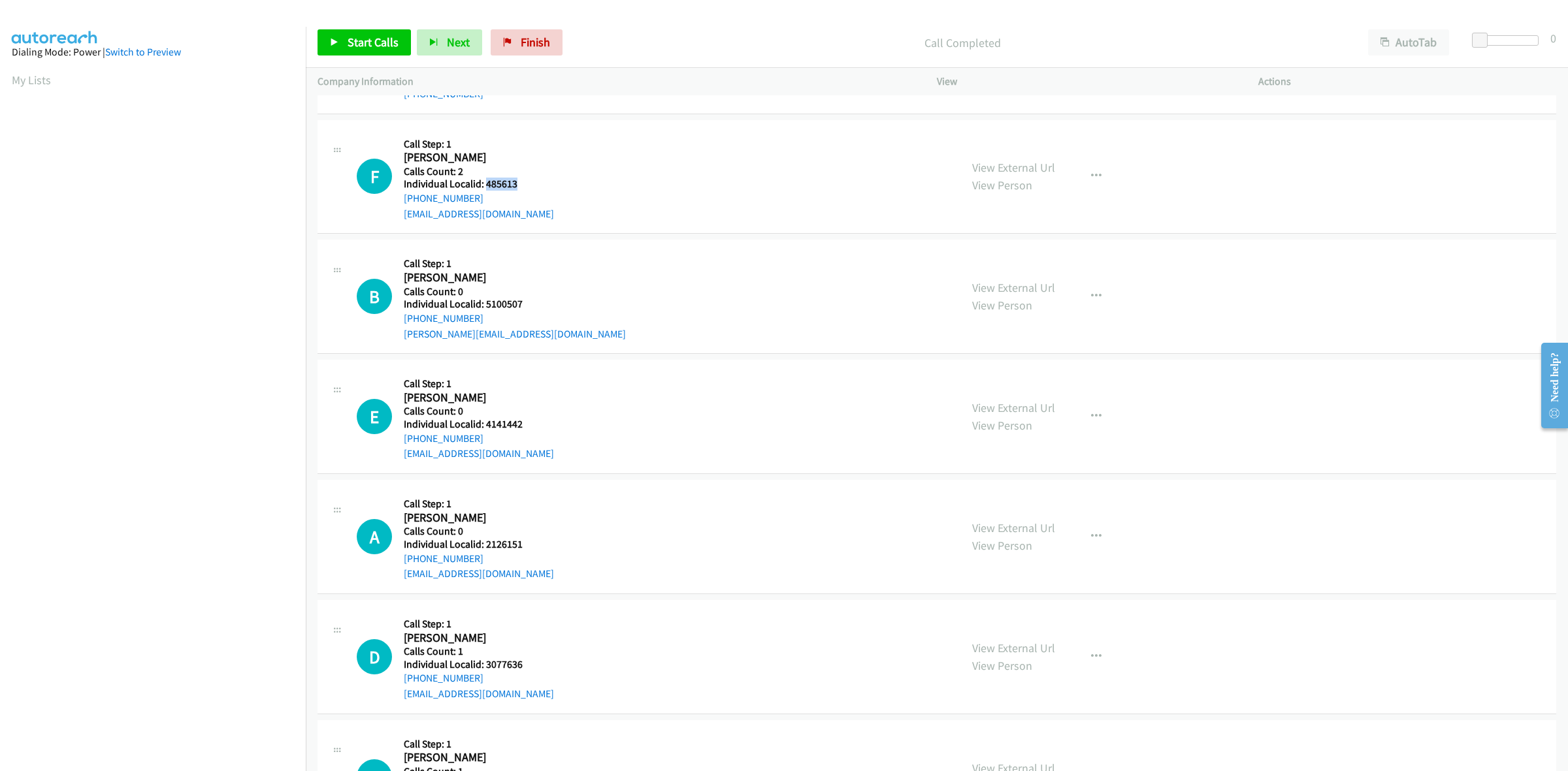
drag, startPoint x: 516, startPoint y: 186, endPoint x: 484, endPoint y: 188, distance: 32.1
click at [484, 188] on h5 "Individual Localid: 485613" at bounding box center [479, 184] width 151 height 13
click at [1085, 170] on button "button" at bounding box center [1096, 176] width 35 height 26
click at [1016, 260] on link "Skip Call" at bounding box center [1027, 261] width 174 height 26
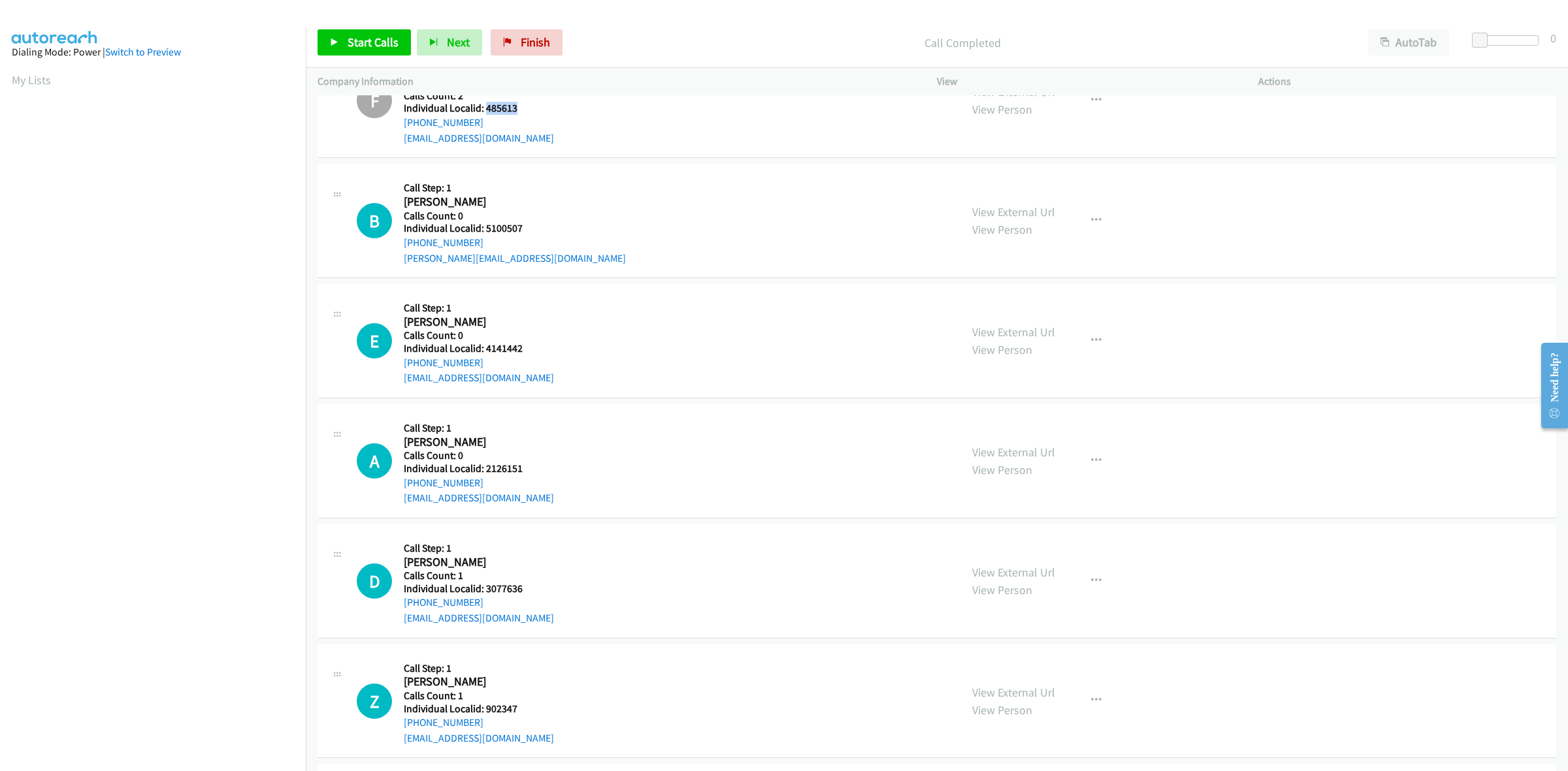
scroll to position [3040, 0]
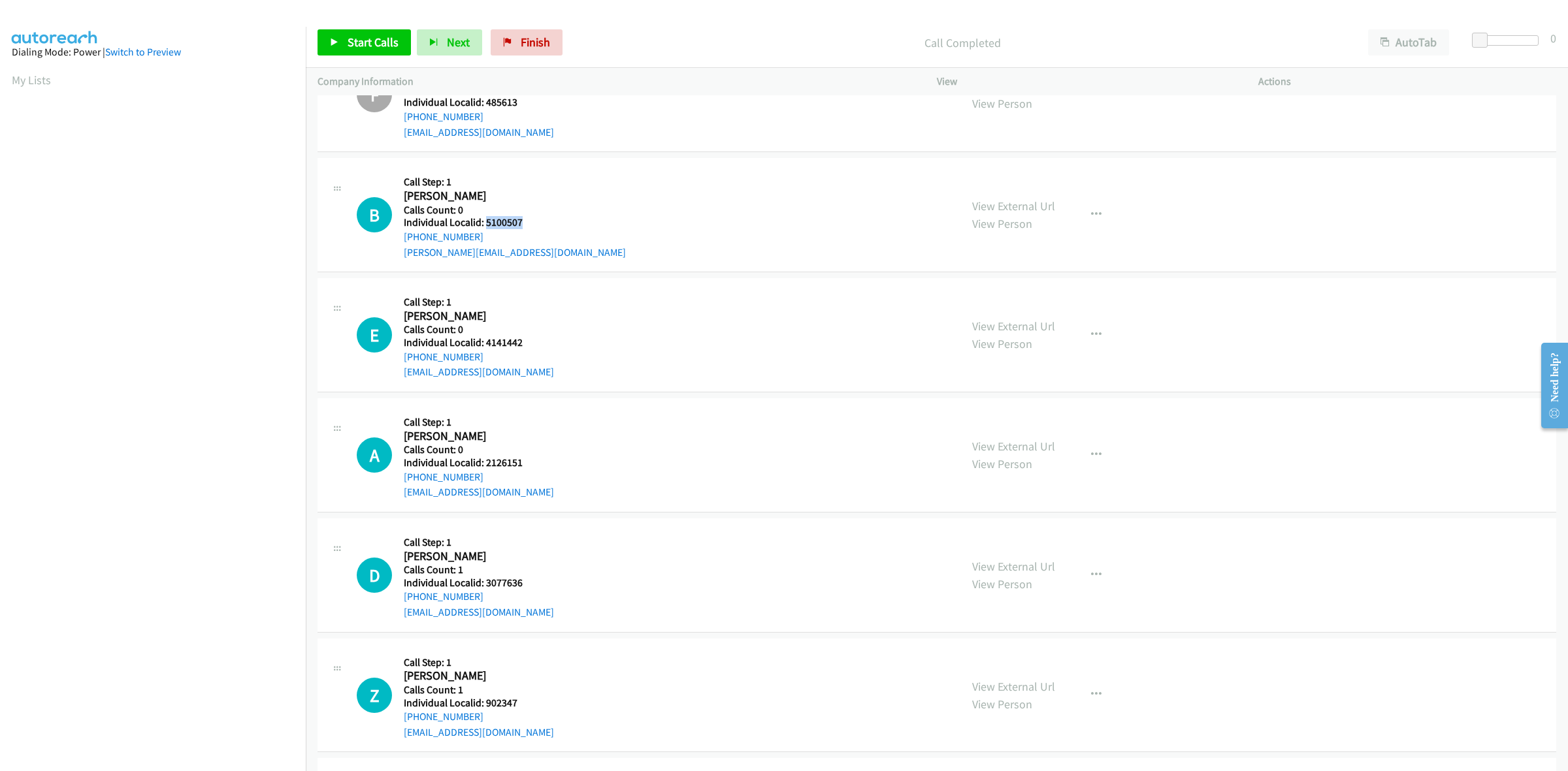
drag, startPoint x: 525, startPoint y: 222, endPoint x: 484, endPoint y: 227, distance: 41.3
click at [484, 227] on h5 "Individual Localid: 5100507" at bounding box center [514, 222] width 222 height 13
click at [536, 151] on div "F Callback Scheduled Call Step: 1 Frank Robie America/New_York Calls Count: 2 I…" at bounding box center [936, 95] width 1238 height 115
drag, startPoint x: 482, startPoint y: 237, endPoint x: 398, endPoint y: 246, distance: 84.5
click at [398, 246] on div "B Callback Scheduled Call Step: 1 Bryan Engle America/New_York Calls Count: 0 I…" at bounding box center [652, 215] width 592 height 90
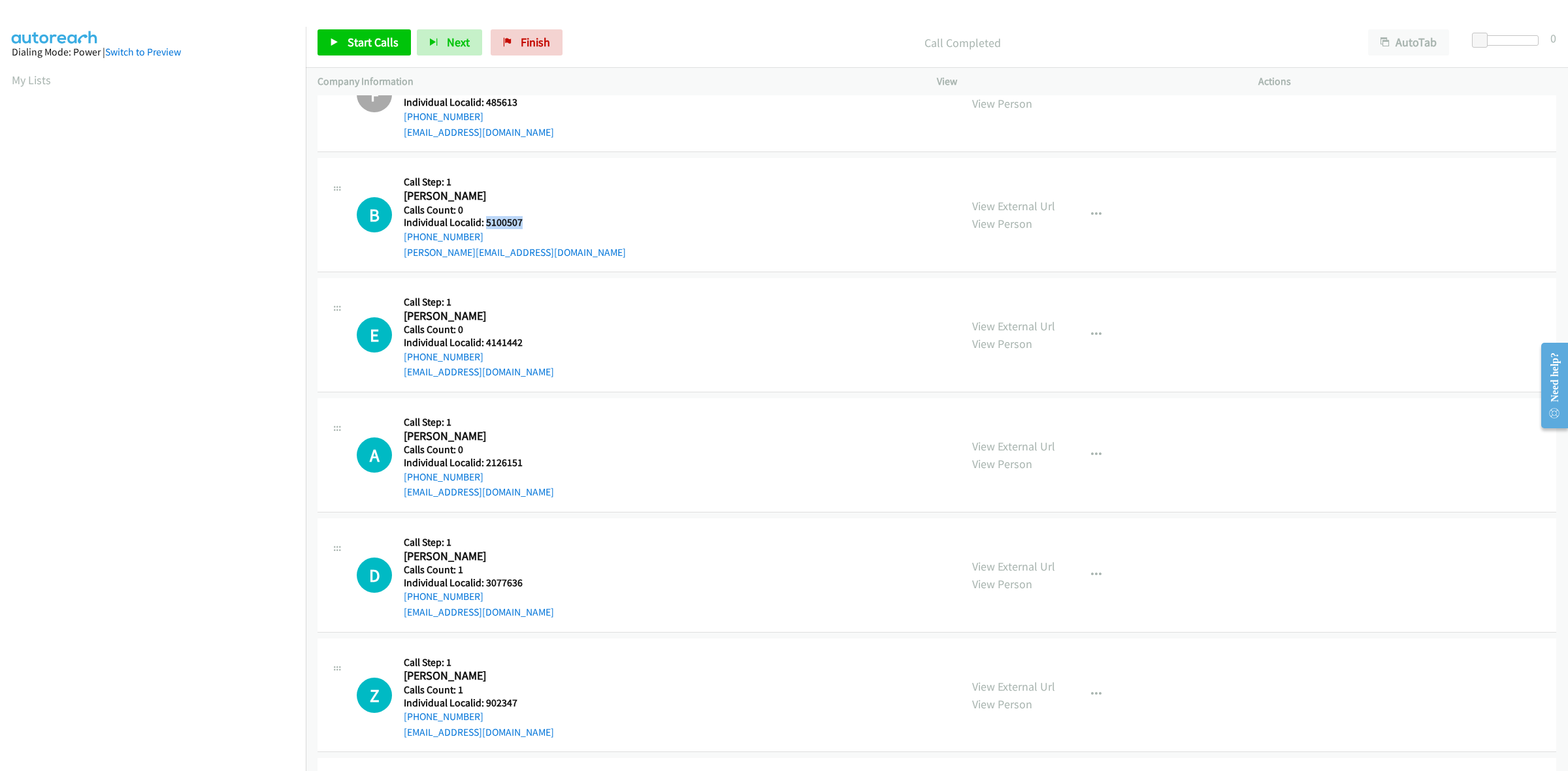
drag, startPoint x: 525, startPoint y: 224, endPoint x: 487, endPoint y: 222, distance: 38.1
click at [487, 222] on h5 "Individual Localid: 5100507" at bounding box center [514, 222] width 222 height 13
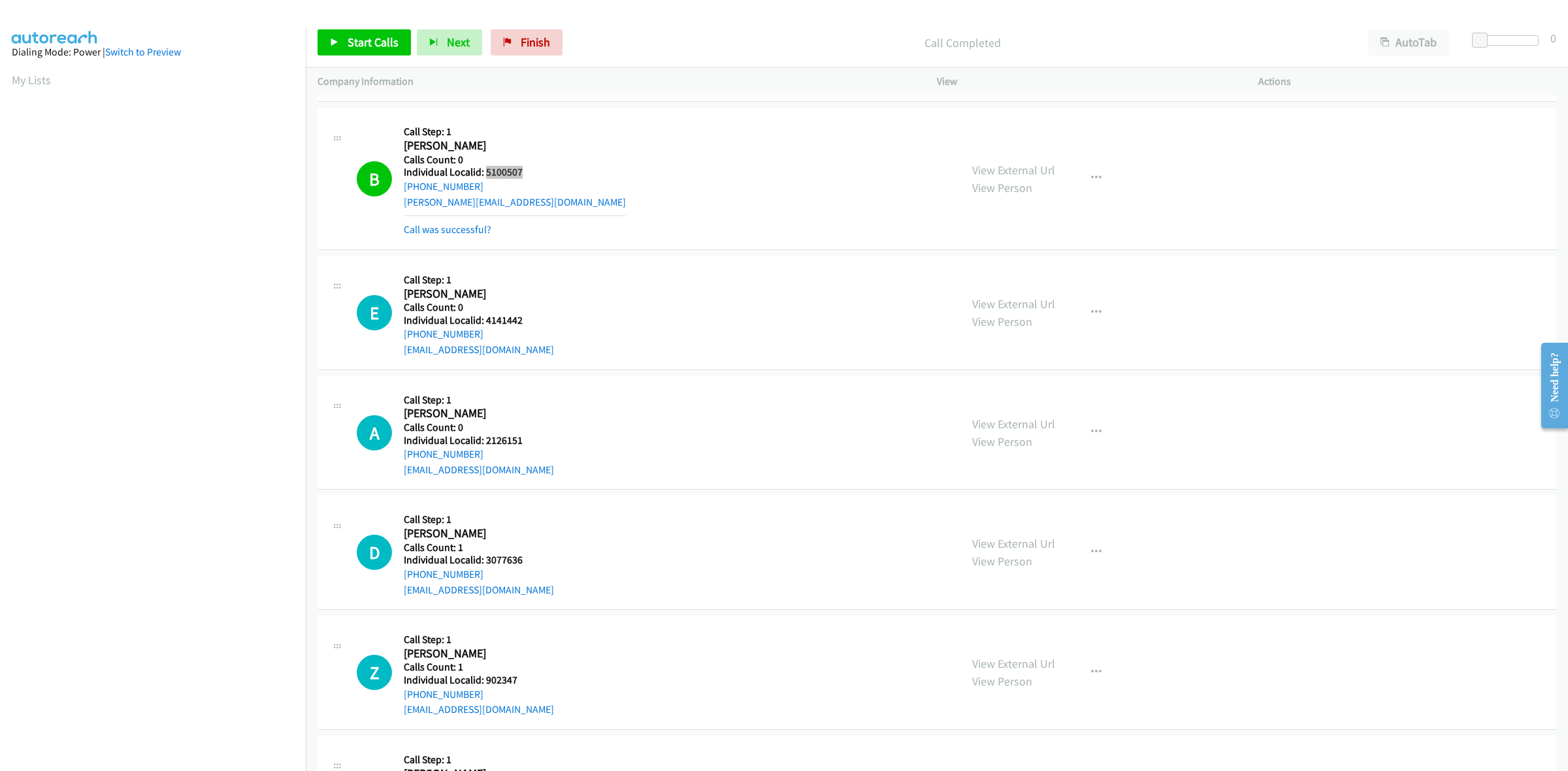
scroll to position [3101, 0]
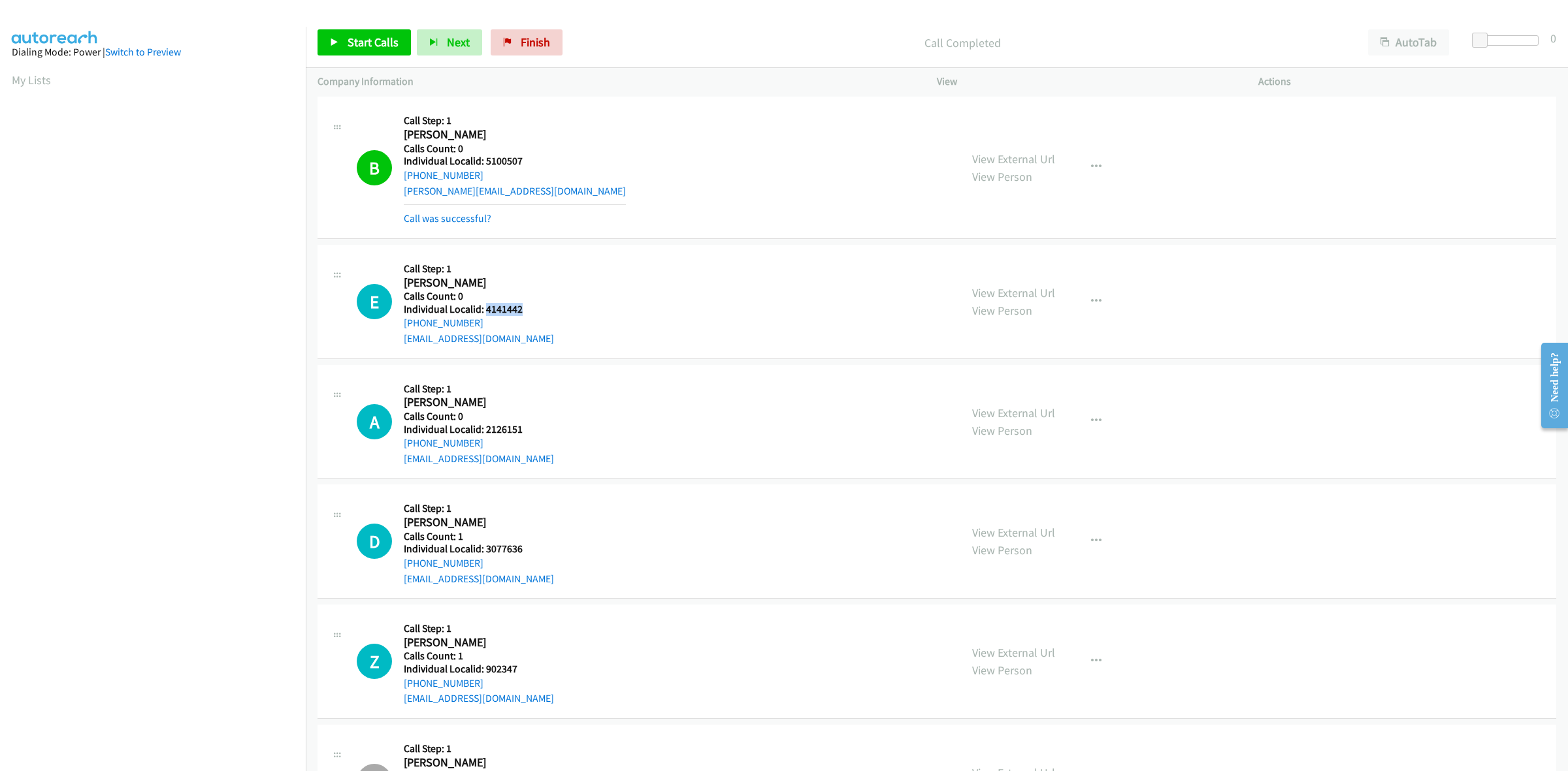
drag, startPoint x: 528, startPoint y: 311, endPoint x: 485, endPoint y: 311, distance: 43.0
click at [485, 311] on h5 "Individual Localid: 4141442" at bounding box center [479, 309] width 151 height 13
drag, startPoint x: 1091, startPoint y: 314, endPoint x: 1062, endPoint y: 340, distance: 38.9
click at [1091, 314] on button "button" at bounding box center [1096, 301] width 35 height 26
click at [1002, 394] on link "Skip Call" at bounding box center [1027, 386] width 174 height 26
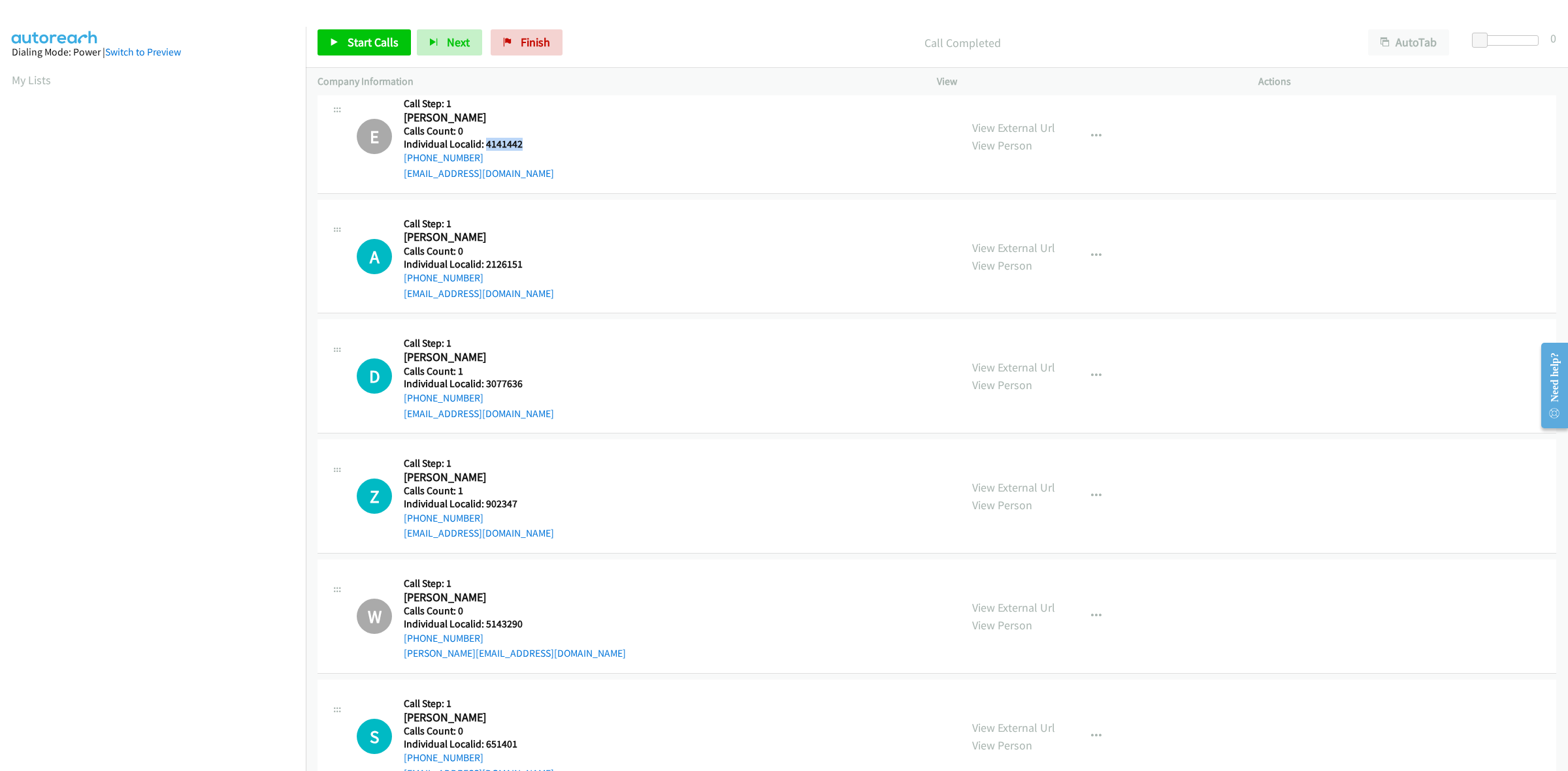
scroll to position [3305, 0]
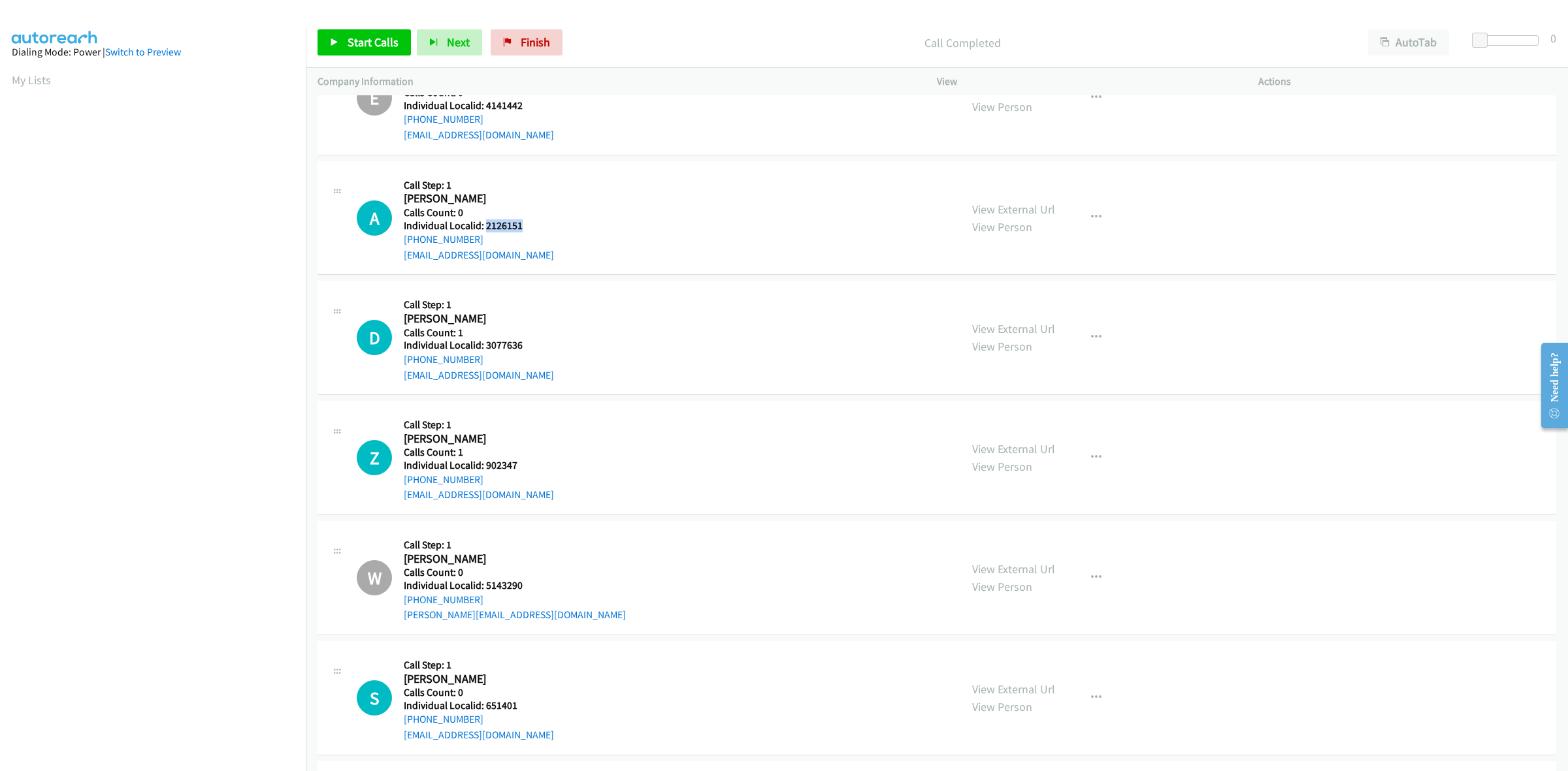
drag, startPoint x: 520, startPoint y: 224, endPoint x: 485, endPoint y: 227, distance: 35.1
click at [485, 227] on h5 "Individual Localid: 2126151" at bounding box center [479, 226] width 151 height 13
click at [1083, 220] on button "button" at bounding box center [1096, 217] width 35 height 26
click at [1006, 304] on link "Skip Call" at bounding box center [1027, 303] width 174 height 26
drag, startPoint x: 523, startPoint y: 351, endPoint x: 484, endPoint y: 353, distance: 39.1
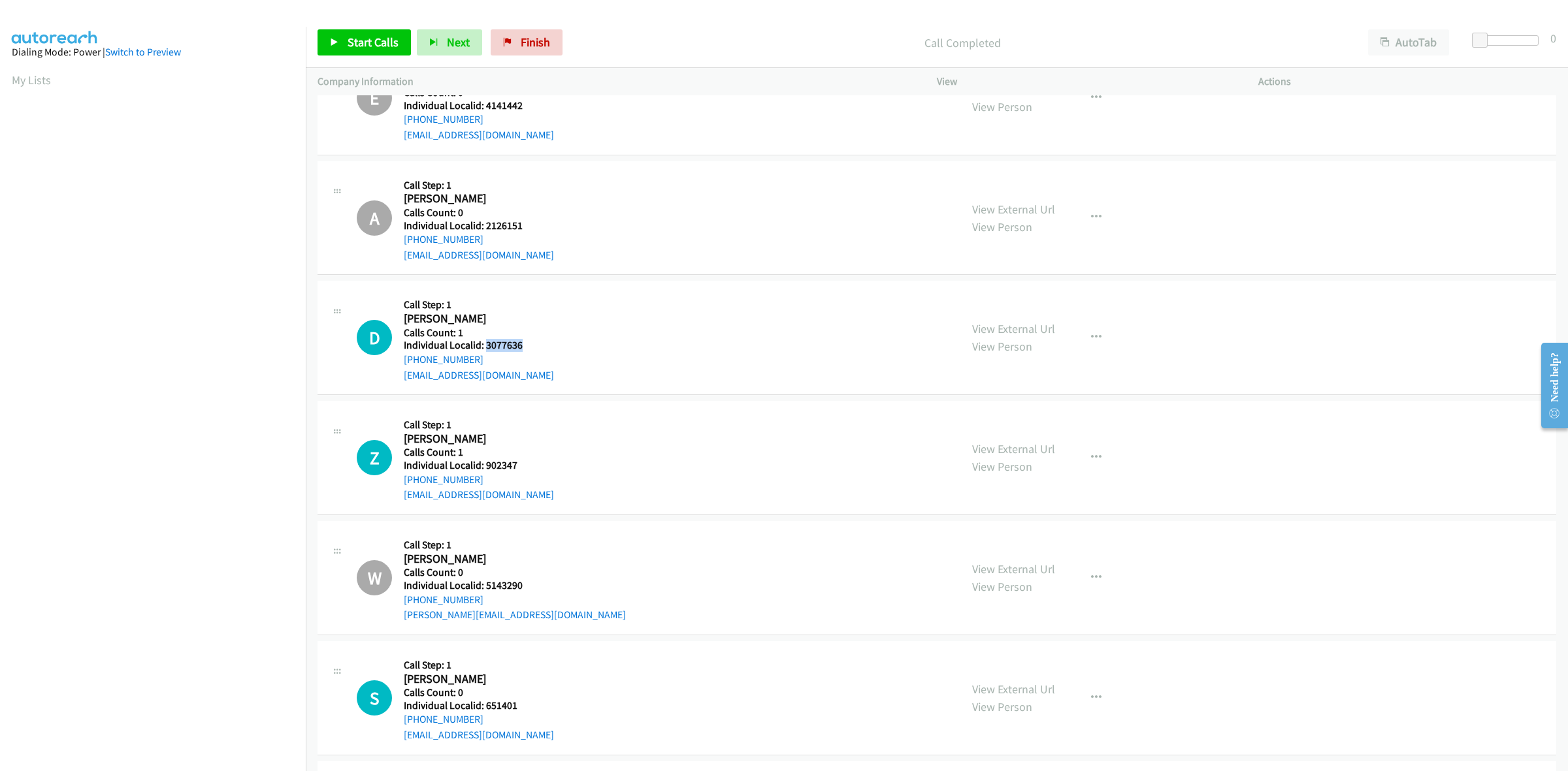
click at [484, 352] on h5 "Individual Localid: 3077636" at bounding box center [479, 345] width 151 height 13
click at [1097, 338] on button "button" at bounding box center [1096, 337] width 35 height 26
click at [1001, 423] on link "Skip Call" at bounding box center [1027, 422] width 174 height 26
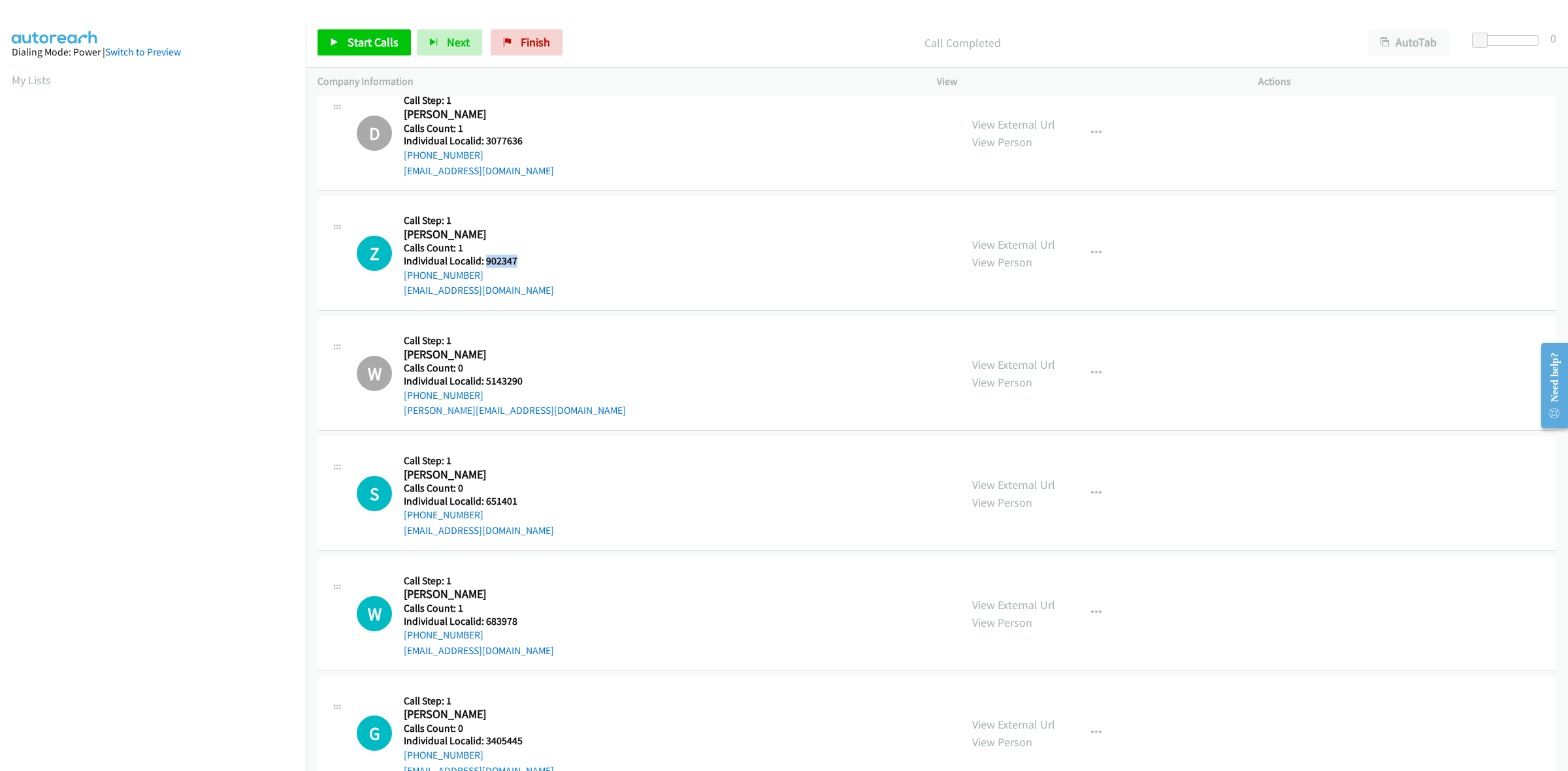
drag, startPoint x: 517, startPoint y: 266, endPoint x: 484, endPoint y: 263, distance: 33.1
click at [484, 263] on h5 "Individual Localid: 902347" at bounding box center [479, 261] width 151 height 13
click at [1079, 254] on button "button" at bounding box center [1096, 253] width 35 height 26
click at [1027, 333] on link "Skip Call" at bounding box center [1027, 339] width 174 height 26
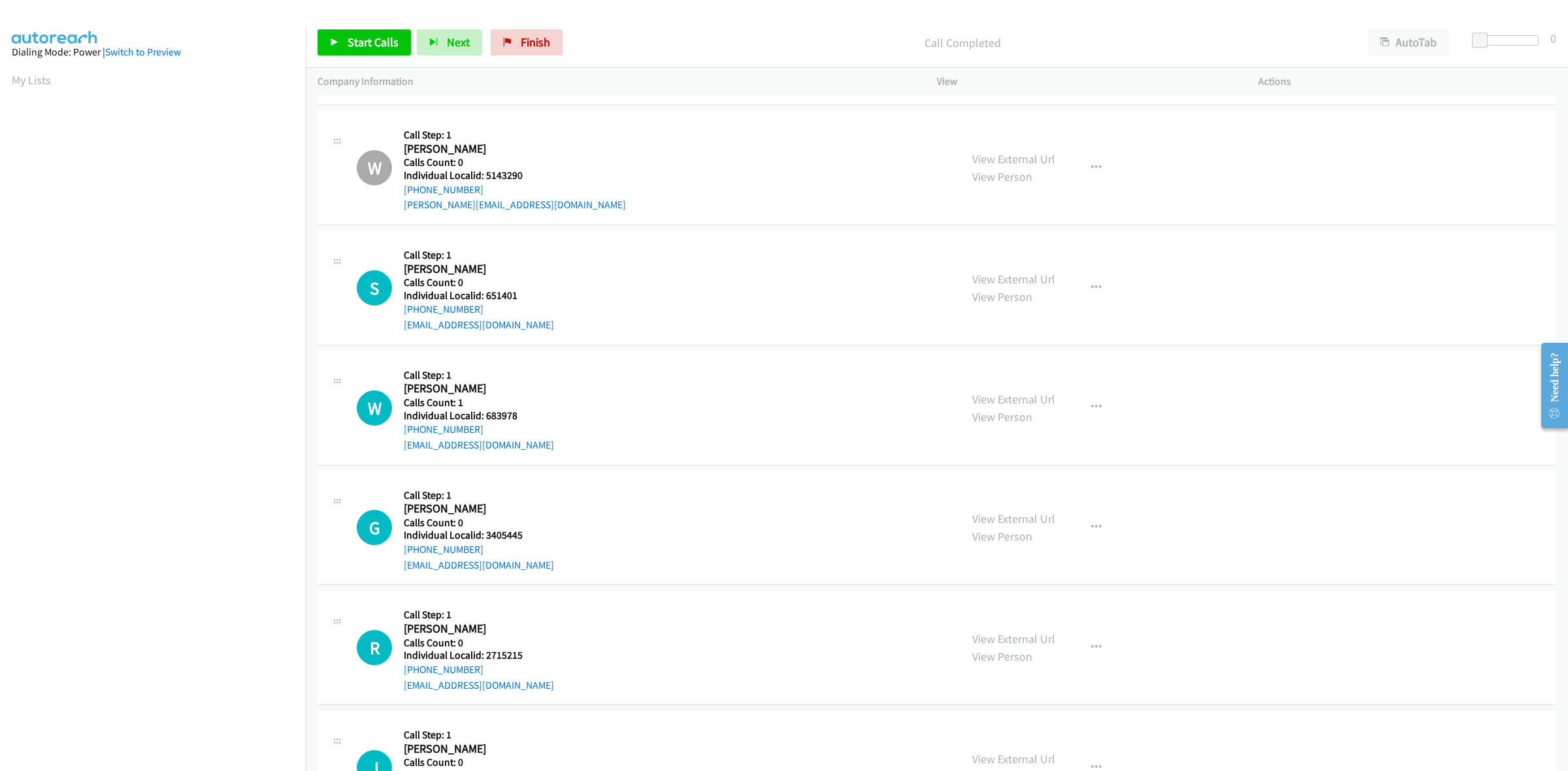
scroll to position [3794, 0]
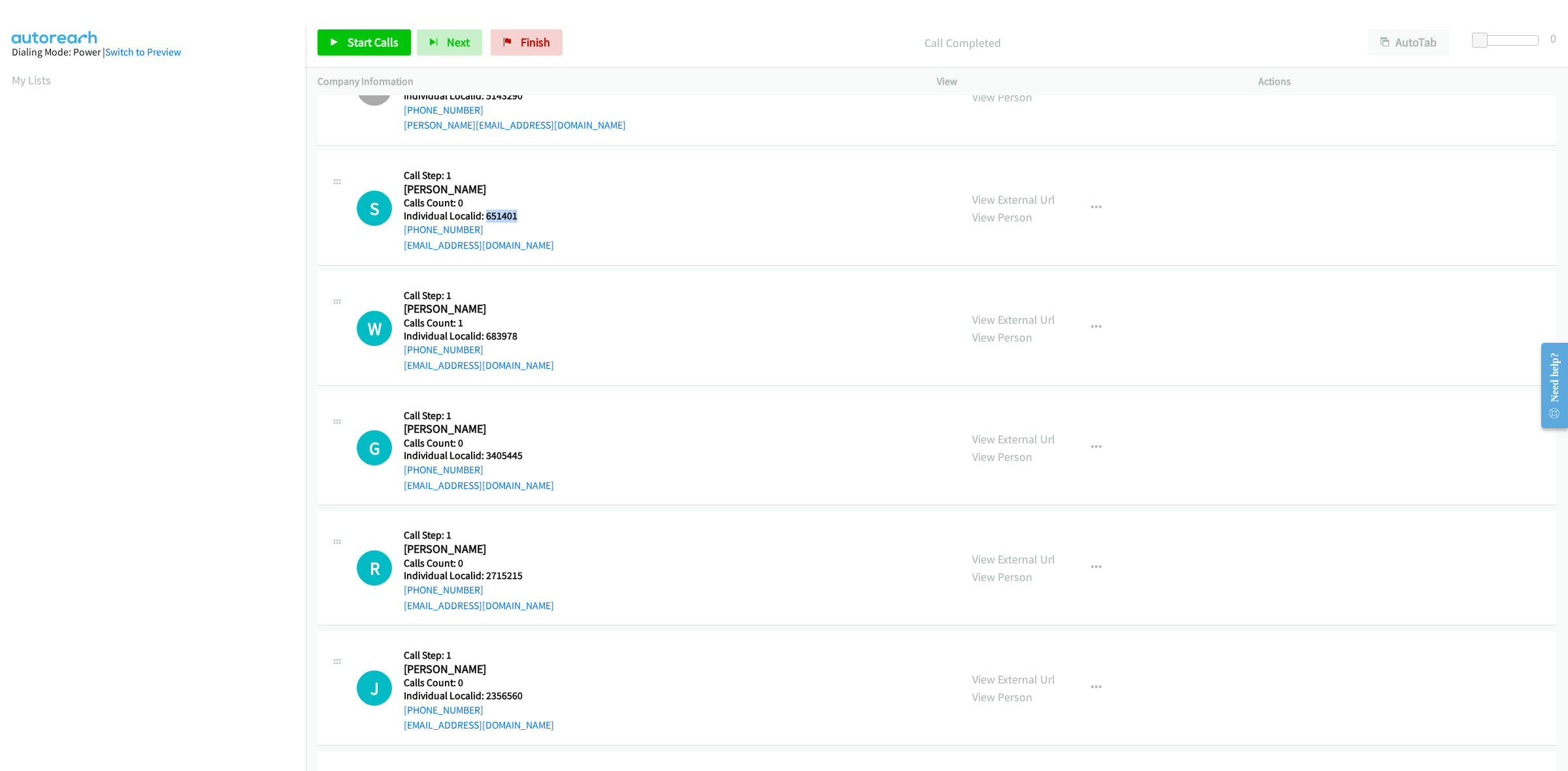
drag, startPoint x: 520, startPoint y: 219, endPoint x: 484, endPoint y: 219, distance: 36.0
click at [484, 219] on div "S Callback Scheduled Call Step: 1 Sherry Patton America/New_York Calls Count: 0…" at bounding box center [652, 208] width 592 height 90
drag, startPoint x: 1089, startPoint y: 212, endPoint x: 1065, endPoint y: 246, distance: 41.6
click at [1091, 212] on icon "button" at bounding box center [1096, 208] width 10 height 10
click at [1035, 292] on link "Skip Call" at bounding box center [1027, 293] width 174 height 26
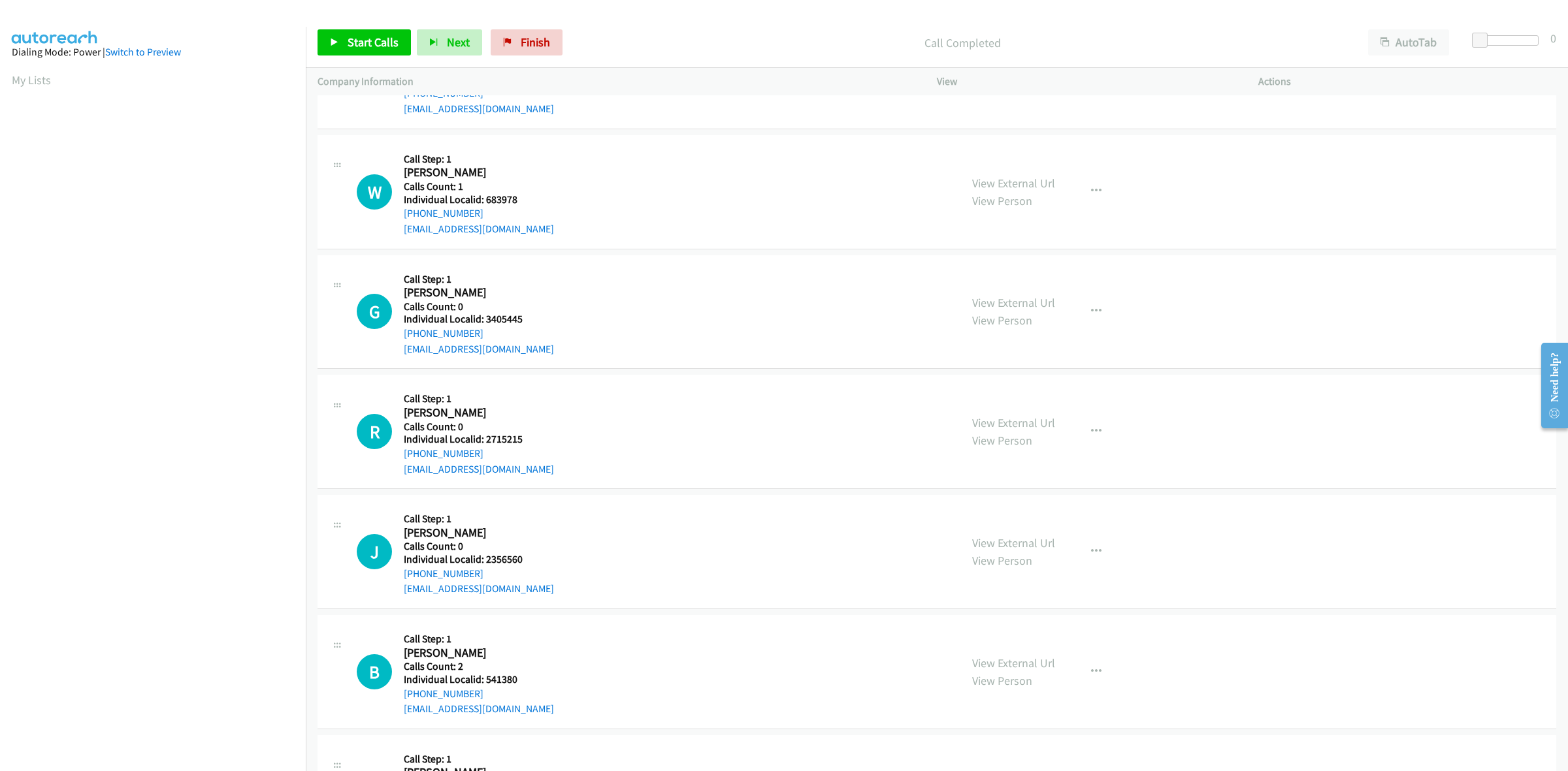
scroll to position [3977, 0]
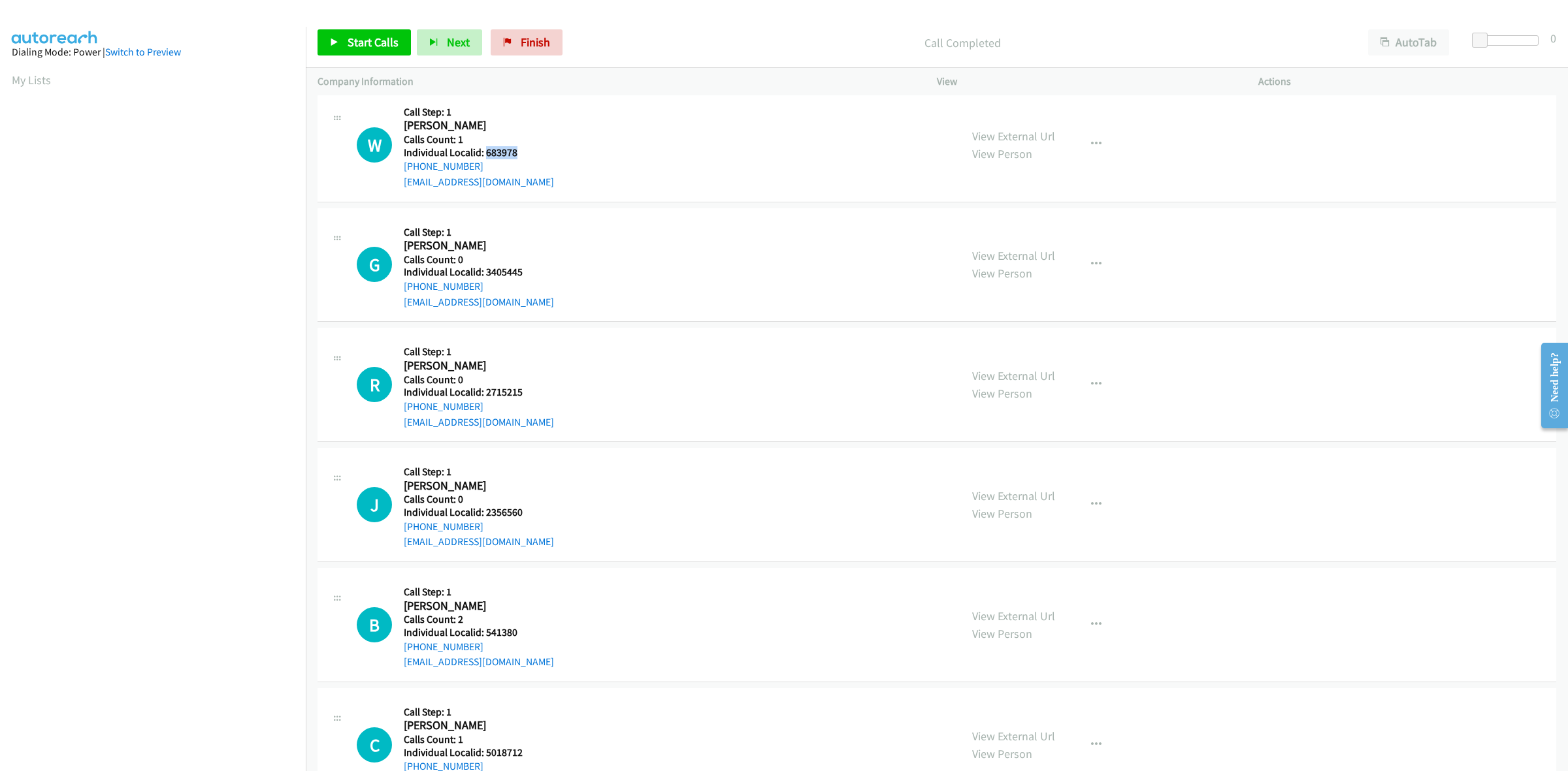
drag, startPoint x: 520, startPoint y: 156, endPoint x: 484, endPoint y: 156, distance: 36.0
click at [484, 156] on div "W Callback Scheduled Call Step: 1 Wyatt Jacobs America/Chicago Calls Count: 1 I…" at bounding box center [652, 145] width 592 height 90
click at [1096, 149] on button "button" at bounding box center [1096, 144] width 35 height 26
click at [1063, 229] on link "Skip Call" at bounding box center [1027, 229] width 174 height 26
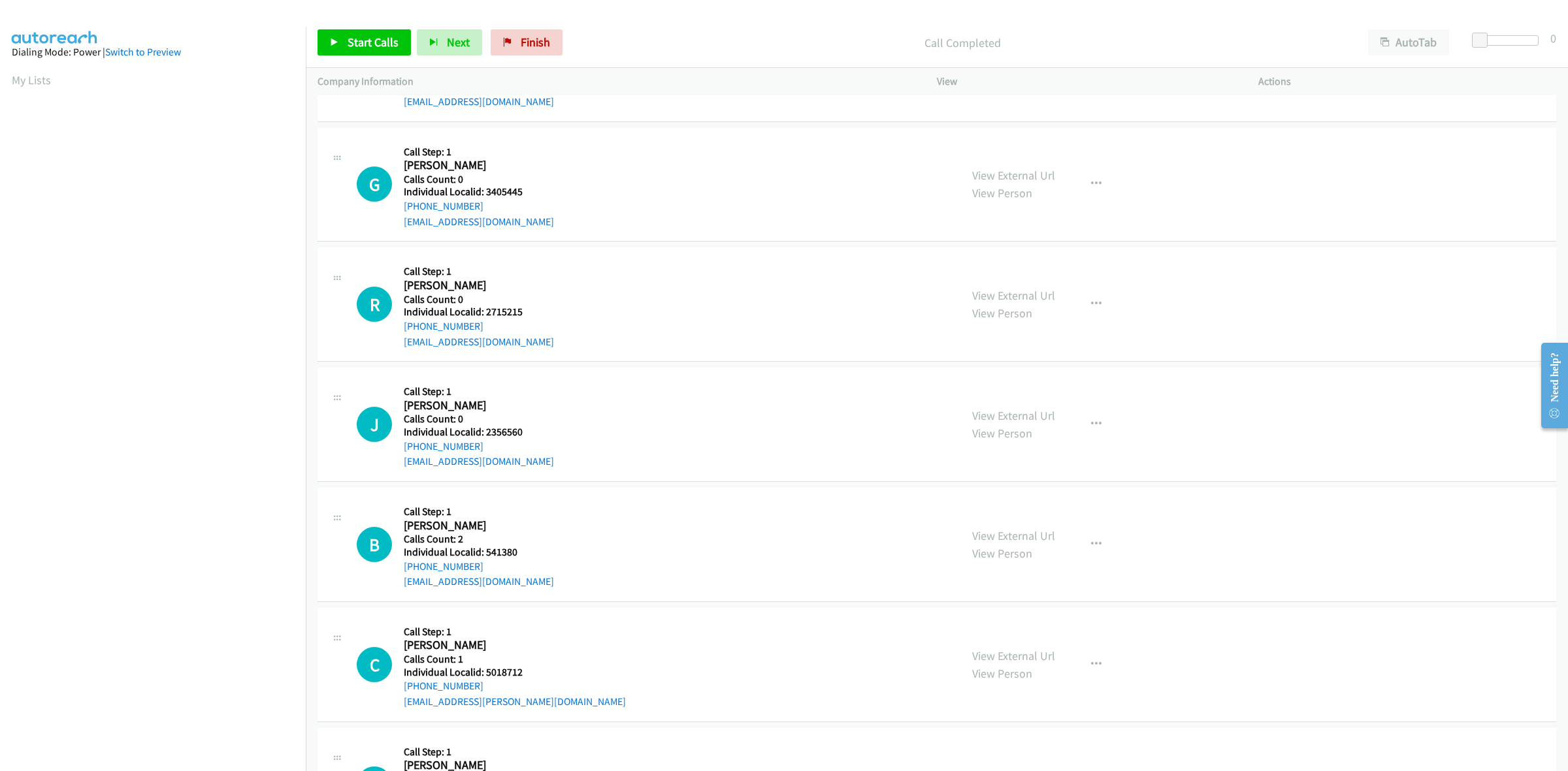
scroll to position [4100, 0]
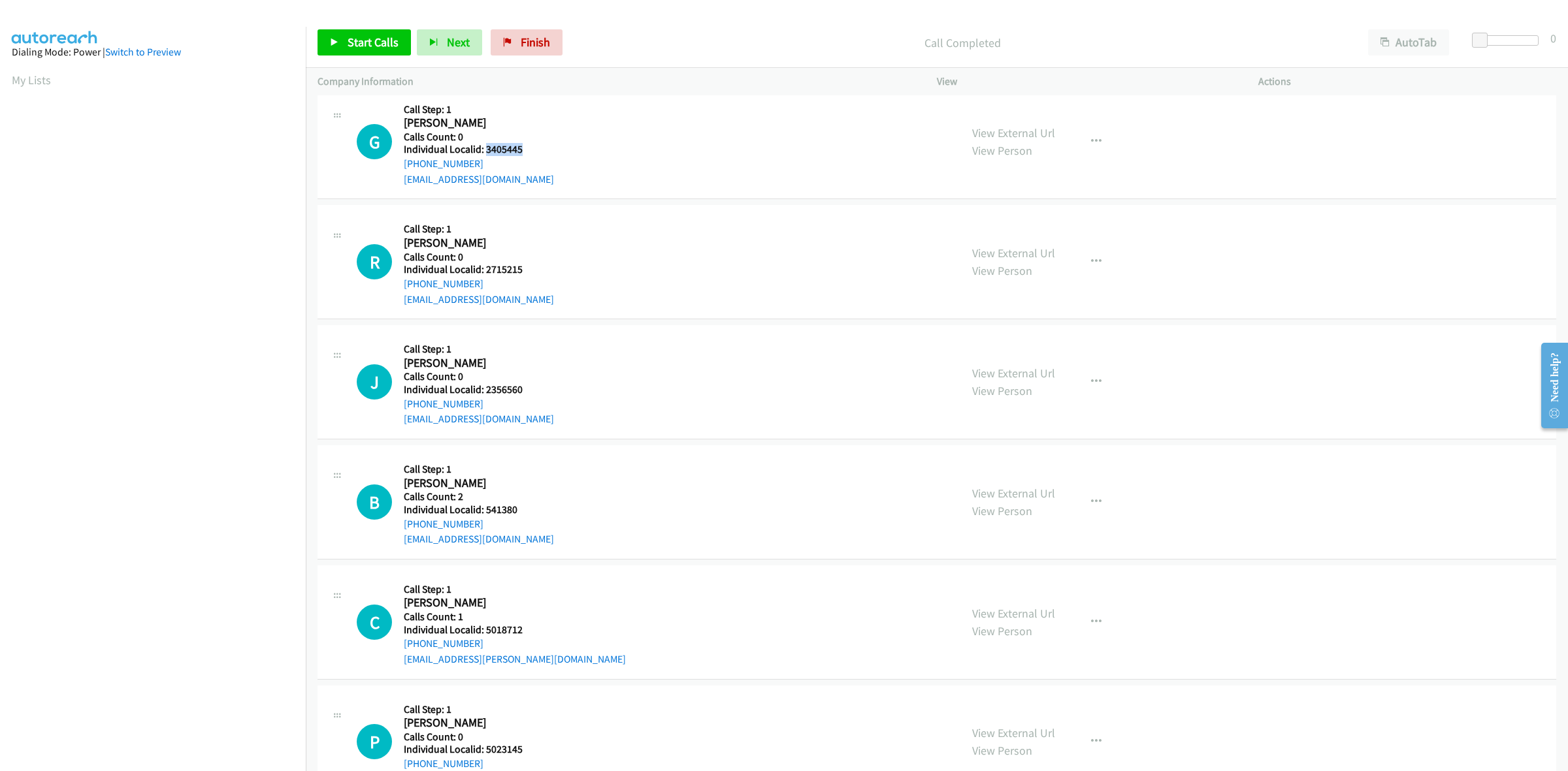
drag, startPoint x: 520, startPoint y: 153, endPoint x: 485, endPoint y: 153, distance: 35.0
click at [485, 153] on div "G Callback Scheduled Call Step: 1 Guillermo Bianchi America/New_York Calls Coun…" at bounding box center [652, 142] width 592 height 90
drag, startPoint x: 480, startPoint y: 164, endPoint x: 398, endPoint y: 171, distance: 82.3
click at [398, 171] on div "G Callback Scheduled Call Step: 1 Guillermo Bianchi America/New_York Calls Coun…" at bounding box center [652, 142] width 592 height 90
drag, startPoint x: 520, startPoint y: 152, endPoint x: 482, endPoint y: 153, distance: 38.0
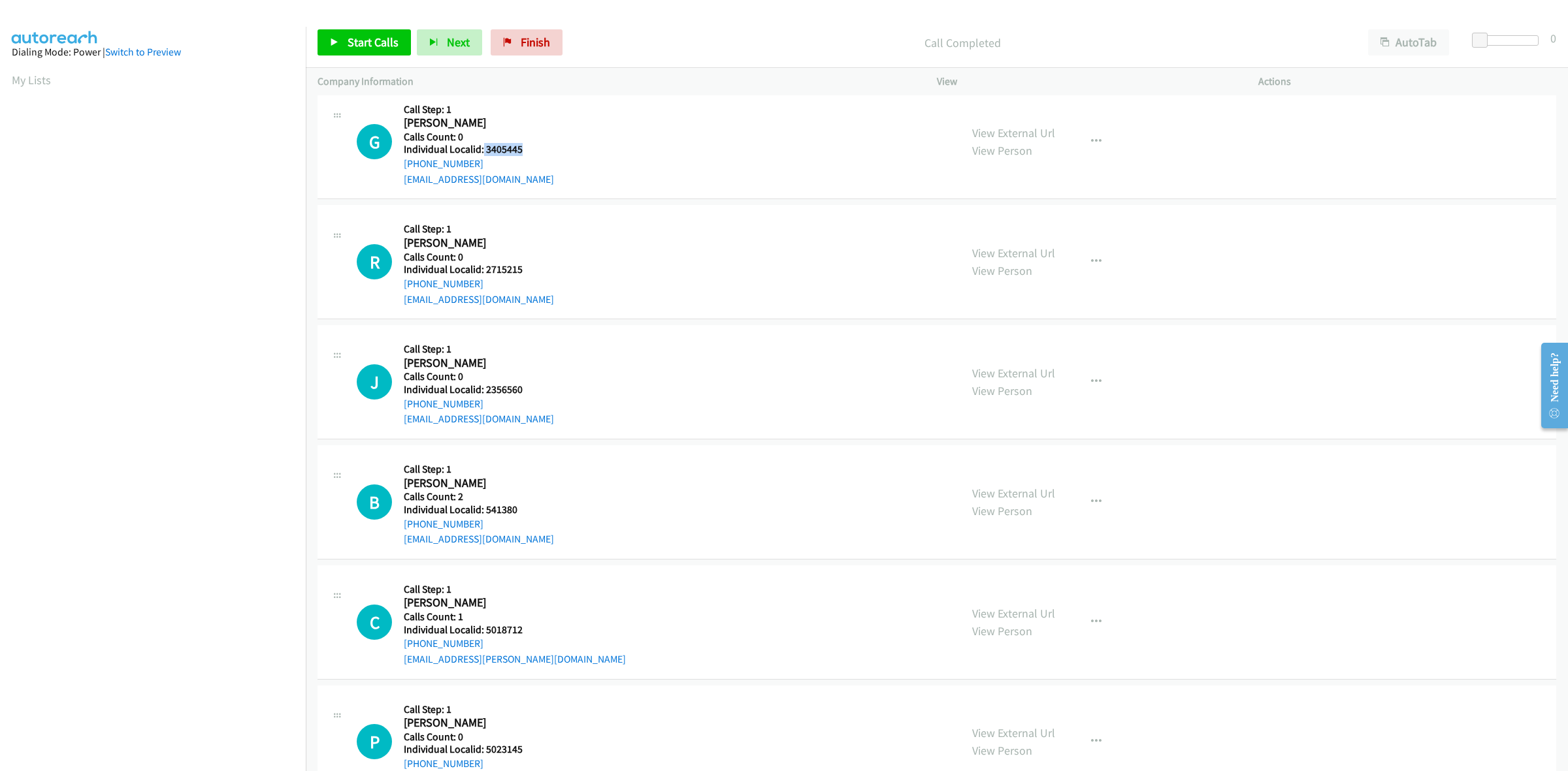
click at [482, 153] on div "G Callback Scheduled Call Step: 1 Guillermo Bianchi America/New_York Calls Coun…" at bounding box center [652, 142] width 592 height 90
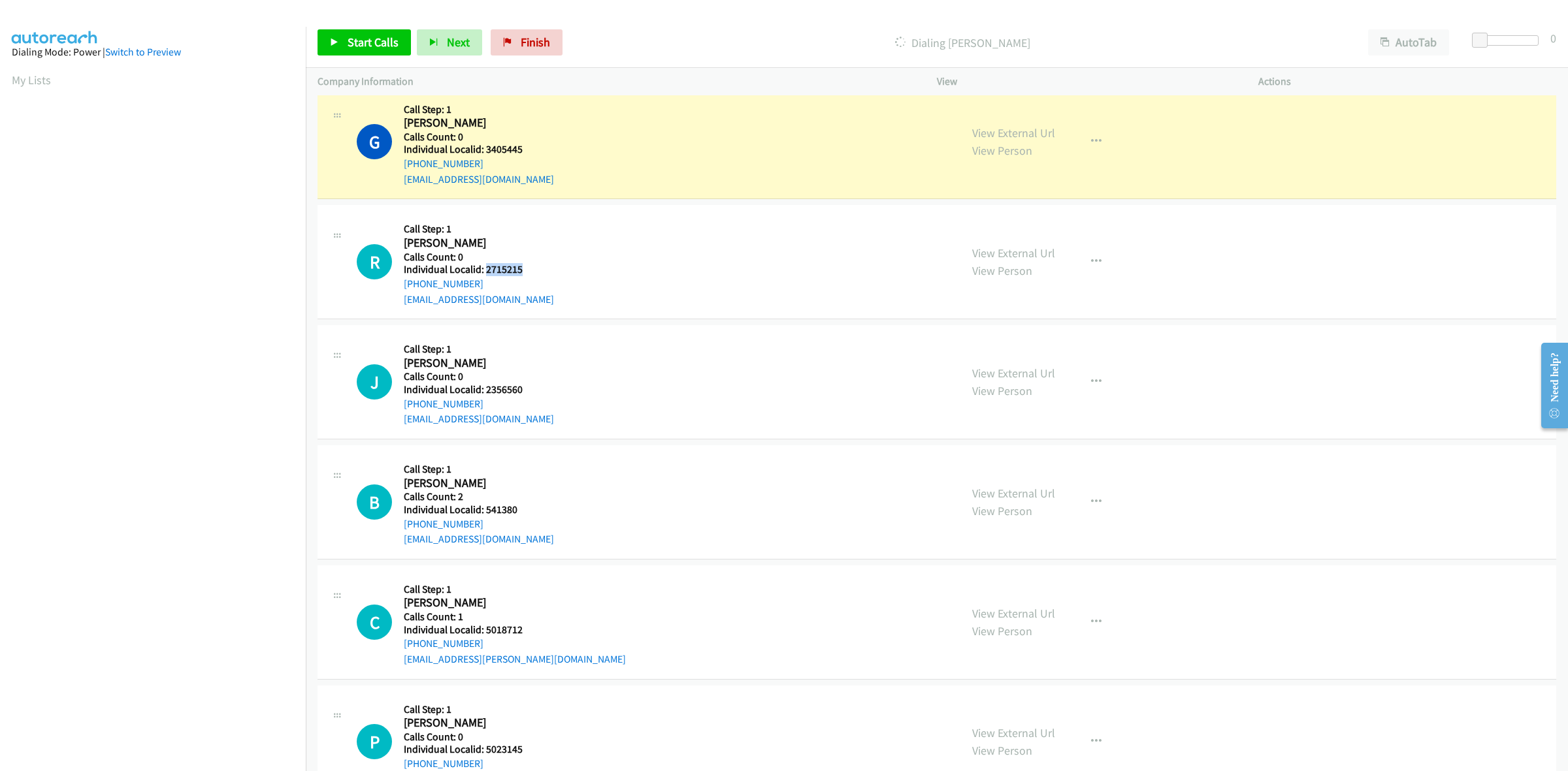
drag, startPoint x: 532, startPoint y: 275, endPoint x: 487, endPoint y: 278, distance: 45.1
click at [487, 278] on div "R Callback Scheduled Call Step: 1 Richard Holland America/Chicago Calls Count: …" at bounding box center [652, 262] width 592 height 90
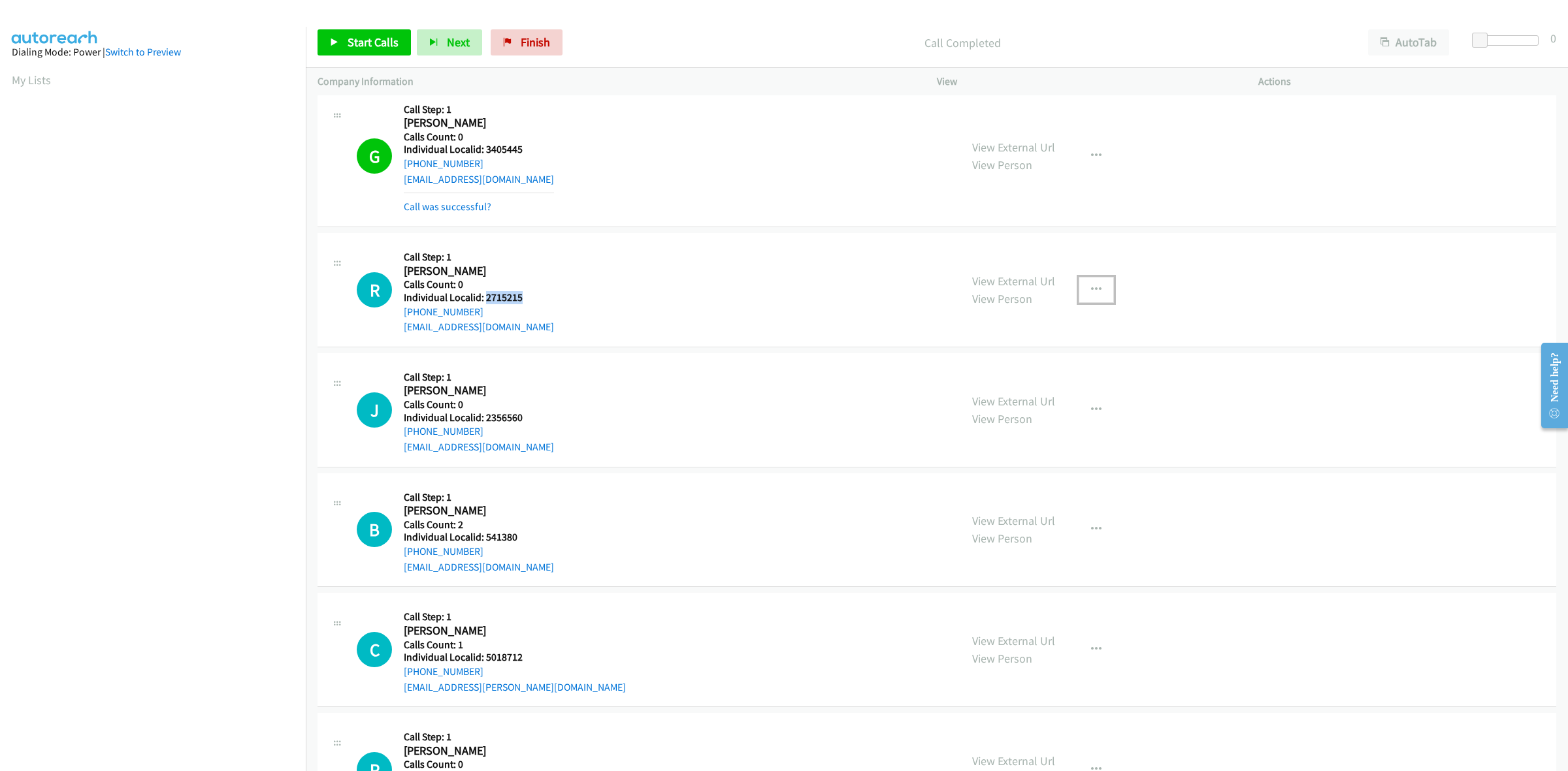
click at [1091, 293] on icon "button" at bounding box center [1096, 289] width 10 height 10
click at [1022, 379] on link "Skip Call" at bounding box center [1027, 374] width 174 height 26
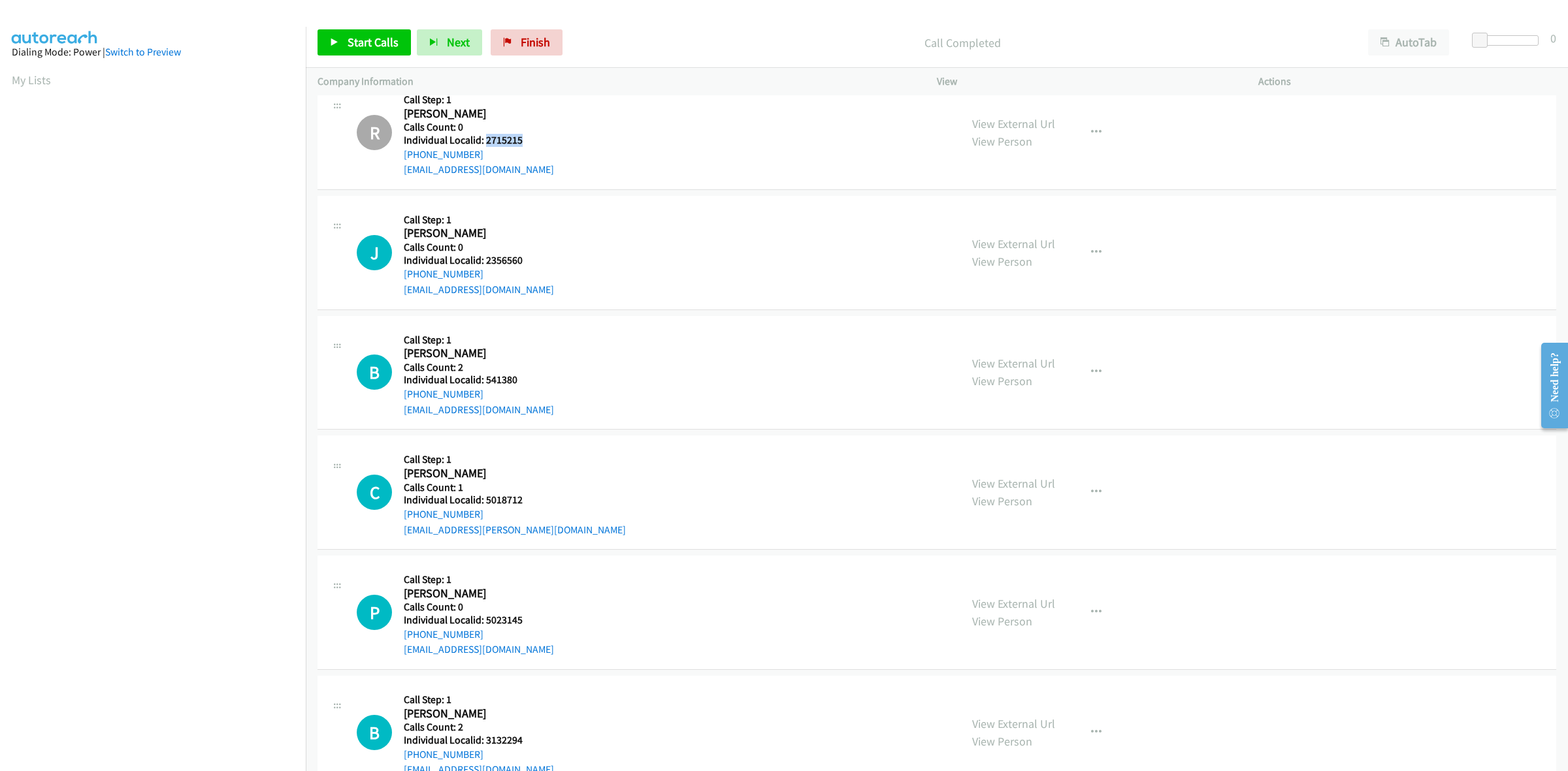
scroll to position [4304, 0]
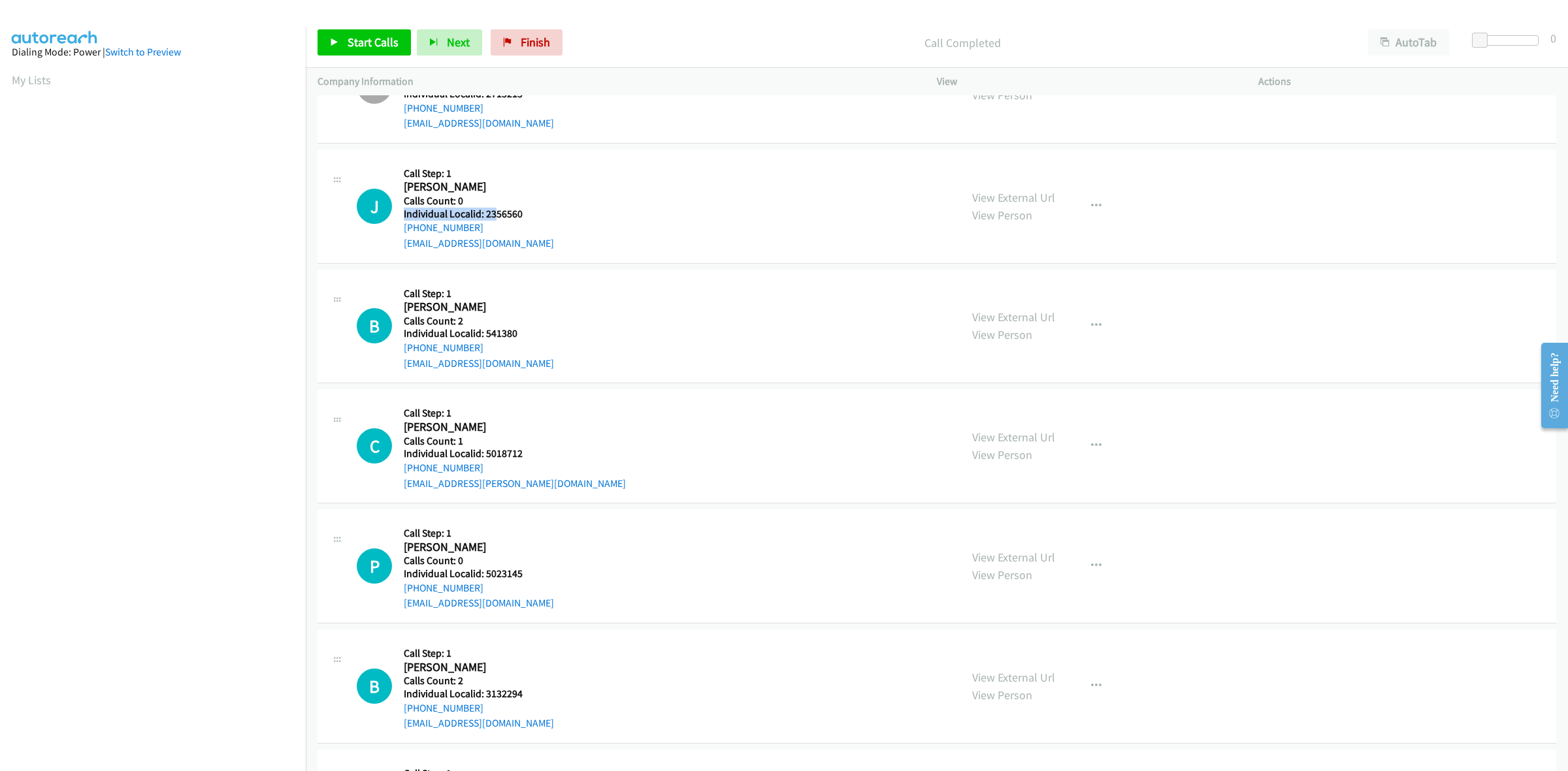
drag, startPoint x: 526, startPoint y: 209, endPoint x: 492, endPoint y: 217, distance: 34.9
click at [492, 217] on div "J Callback Scheduled Call Step: 1 Jacob Moore America/New_York Calls Count: 0 I…" at bounding box center [652, 207] width 592 height 90
click at [514, 217] on h5 "Individual Localid: 2356560" at bounding box center [479, 214] width 151 height 13
drag, startPoint x: 529, startPoint y: 216, endPoint x: 485, endPoint y: 219, distance: 44.1
click at [485, 219] on div "J Callback Scheduled Call Step: 1 Jacob Moore America/New_York Calls Count: 0 I…" at bounding box center [652, 207] width 592 height 90
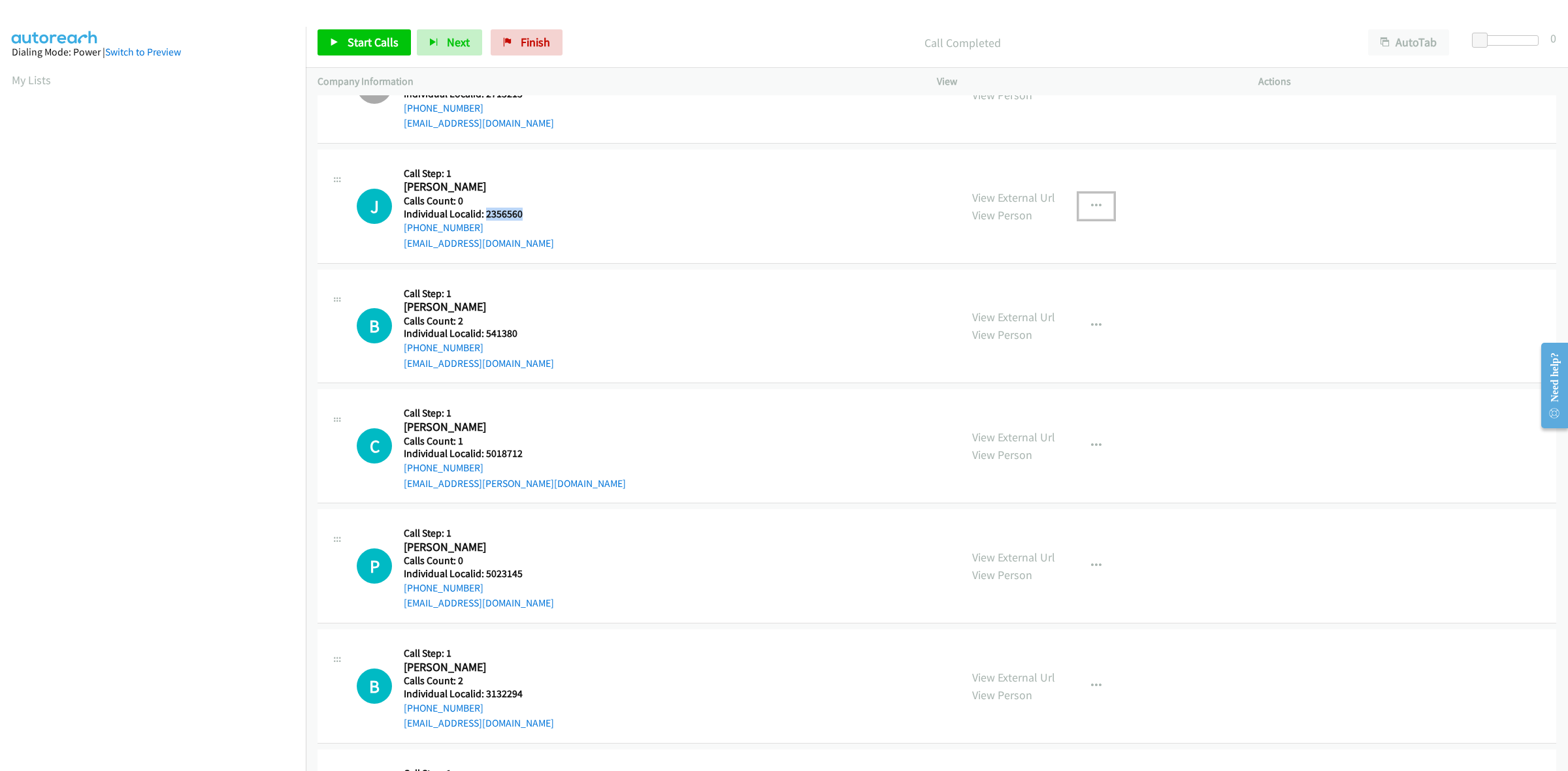
click at [1095, 209] on button "button" at bounding box center [1096, 206] width 35 height 26
click at [1053, 288] on link "Skip Call" at bounding box center [1027, 291] width 174 height 26
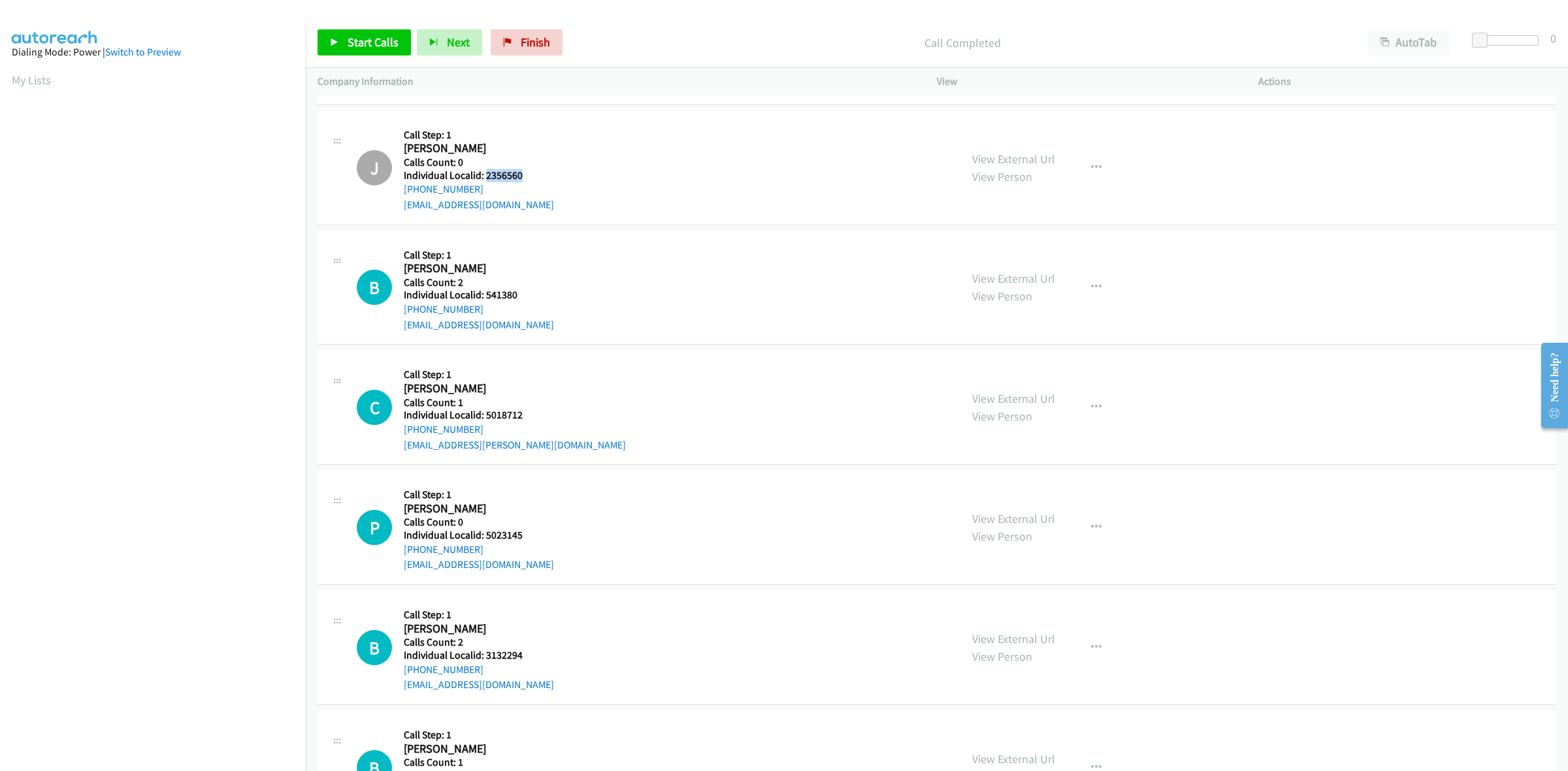
scroll to position [4447, 0]
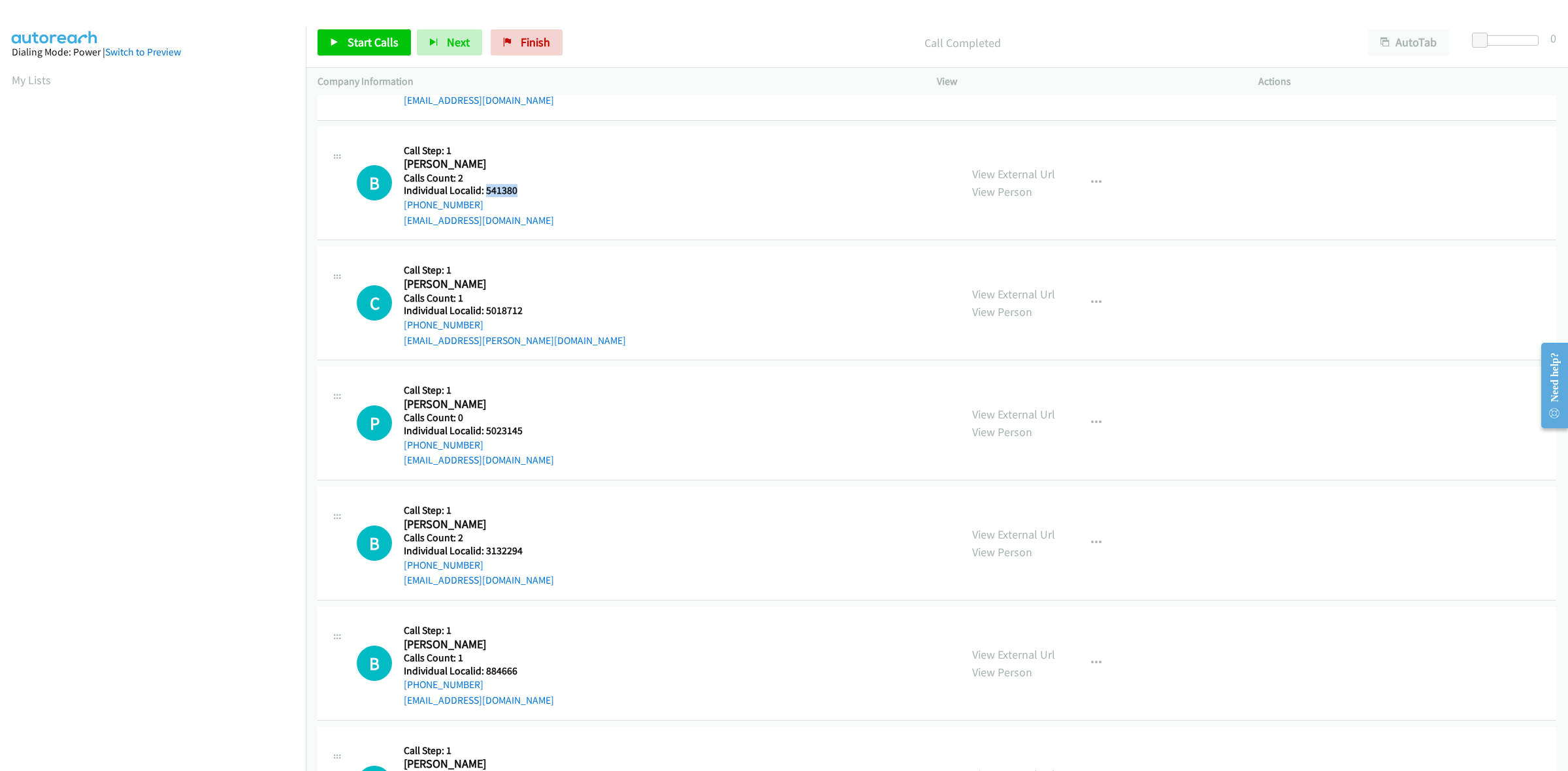
drag, startPoint x: 506, startPoint y: 194, endPoint x: 487, endPoint y: 192, distance: 19.1
click at [487, 192] on div "B Callback Scheduled Call Step: 1 Brian Spurlock America/Chicago Calls Count: 2…" at bounding box center [652, 183] width 592 height 90
click at [1096, 190] on button "button" at bounding box center [1096, 182] width 35 height 26
click at [1047, 269] on link "Skip Call" at bounding box center [1027, 268] width 174 height 26
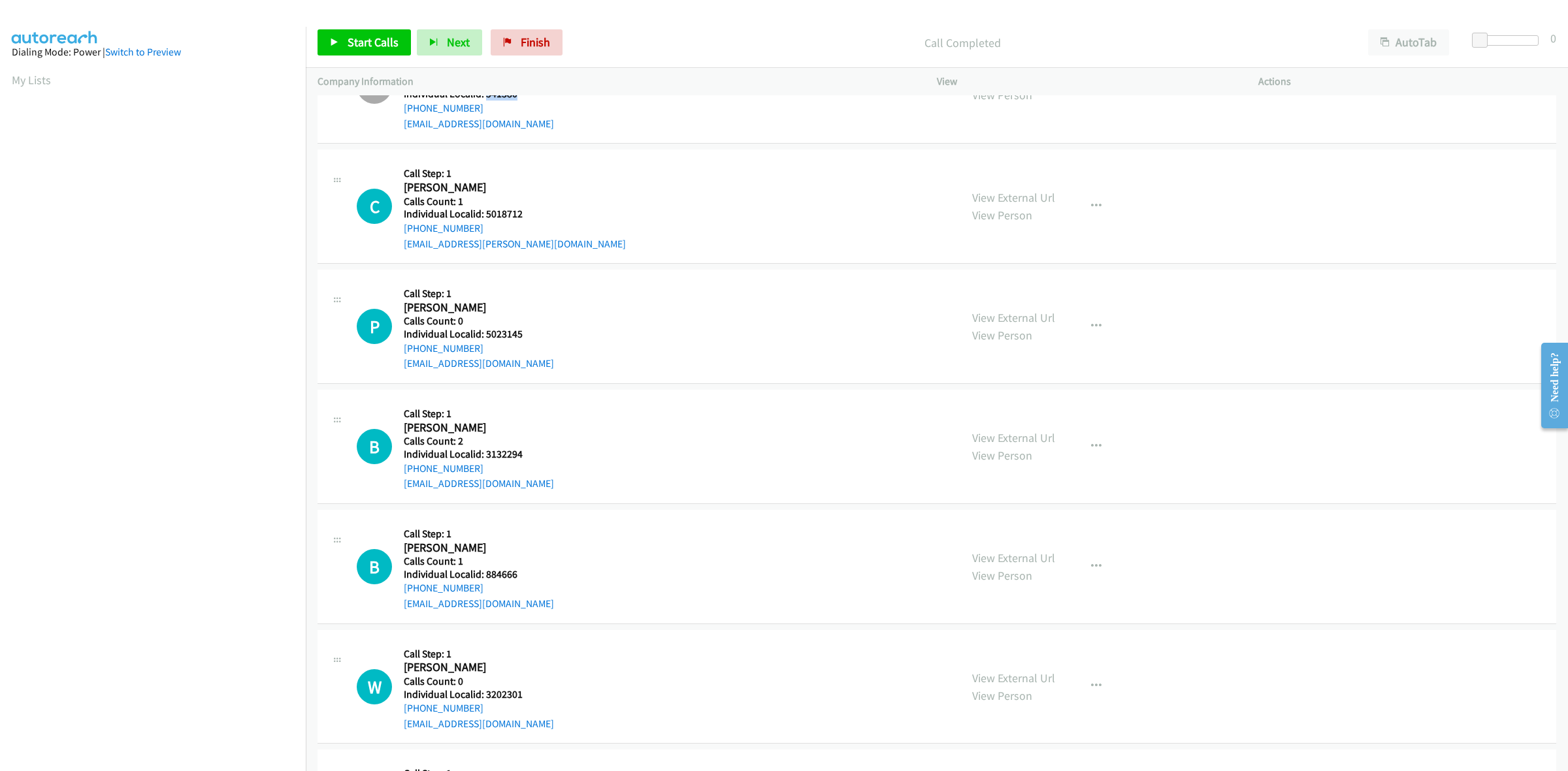
scroll to position [4590, 0]
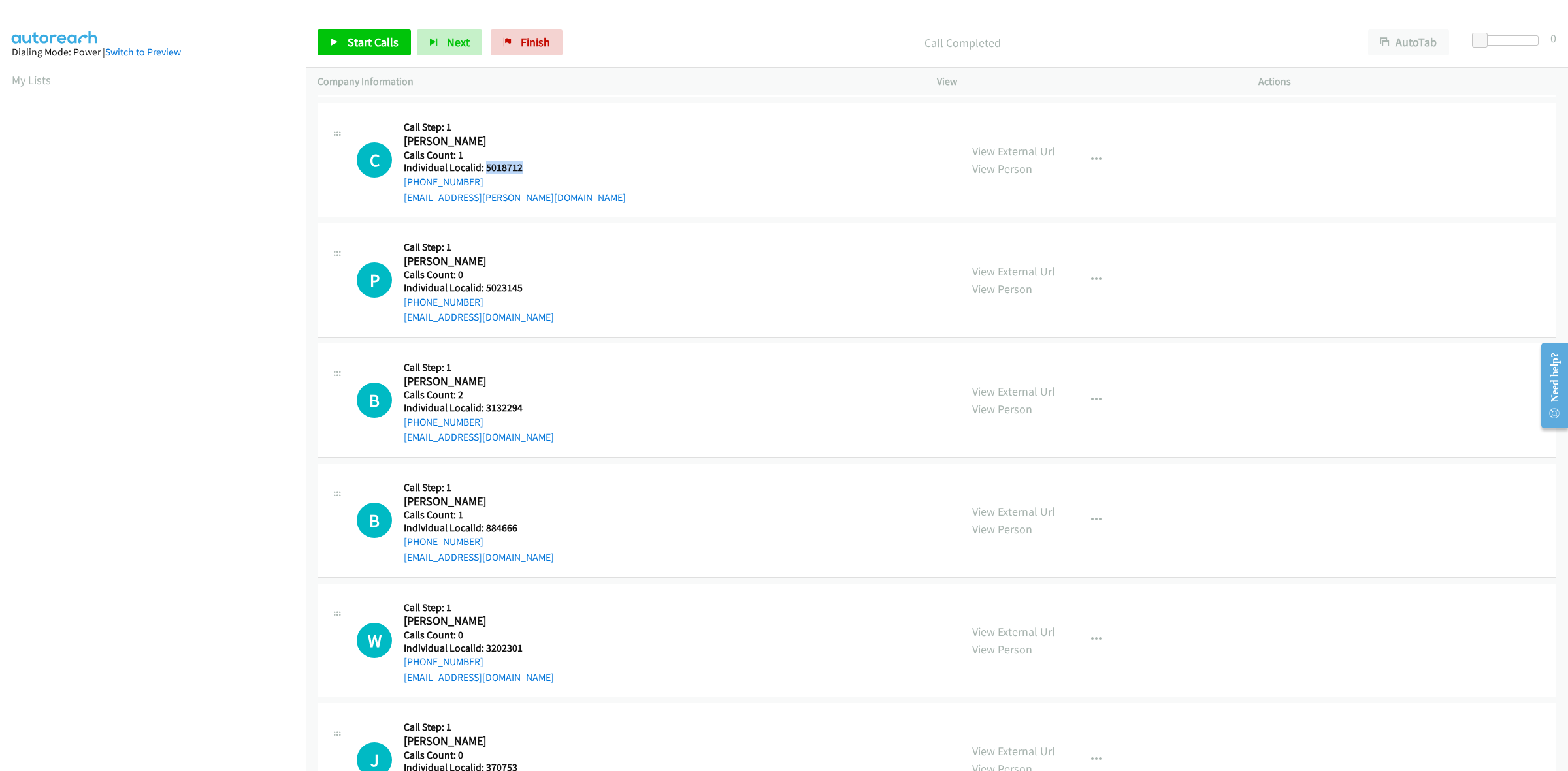
drag, startPoint x: 527, startPoint y: 174, endPoint x: 484, endPoint y: 171, distance: 43.1
click at [484, 171] on div "C Callback Scheduled Call Step: 1 Colby Lee America/Chicago Calls Count: 1 Indi…" at bounding box center [652, 160] width 592 height 90
drag, startPoint x: 484, startPoint y: 171, endPoint x: 491, endPoint y: 174, distance: 7.6
drag, startPoint x: 480, startPoint y: 185, endPoint x: 398, endPoint y: 186, distance: 82.0
click at [398, 186] on div "C Callback Scheduled Call Step: 1 Colby Lee America/Chicago Calls Count: 1 Indi…" at bounding box center [652, 160] width 592 height 90
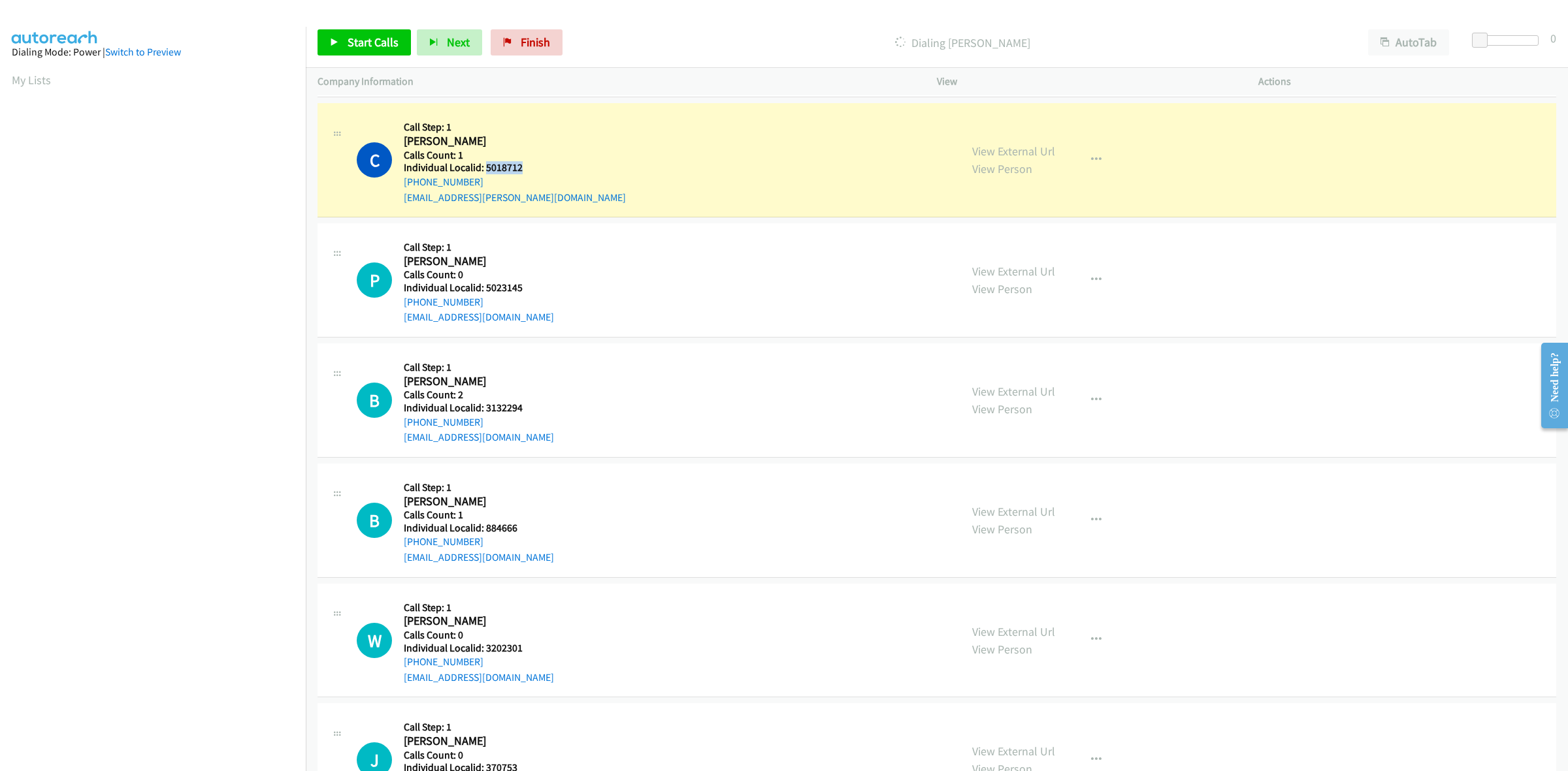
drag, startPoint x: 533, startPoint y: 174, endPoint x: 485, endPoint y: 171, distance: 48.1
click at [485, 171] on div "C Callback Scheduled Call Step: 1 Colby Lee America/Chicago Calls Count: 1 Indi…" at bounding box center [652, 160] width 592 height 90
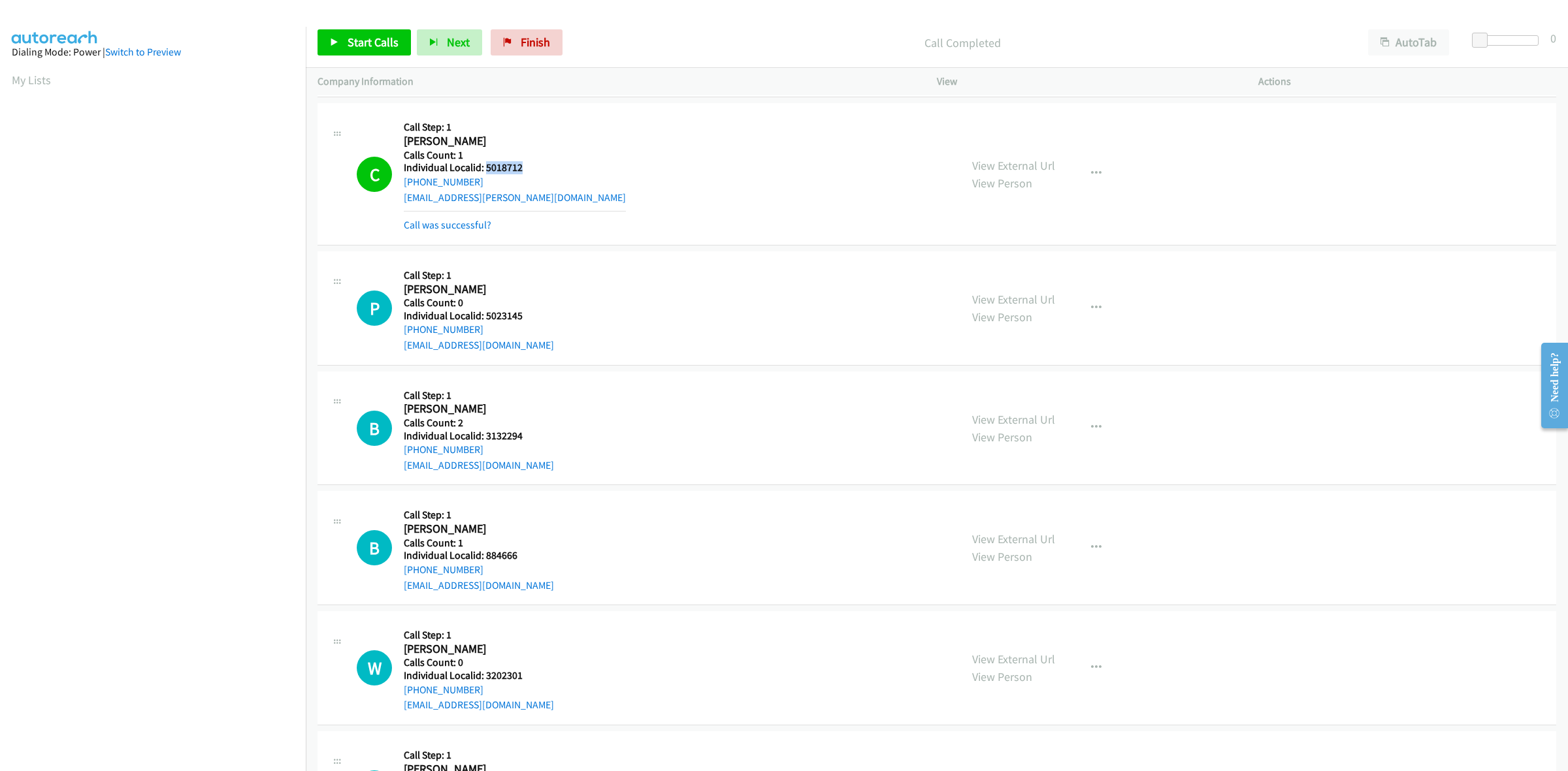
drag, startPoint x: 511, startPoint y: 288, endPoint x: 503, endPoint y: 290, distance: 8.2
click at [503, 290] on div "Callback Scheduled Call Step: 1 Paxton Vorderstrasse America/Chicago Calls Coun…" at bounding box center [479, 309] width 151 height 90
click at [525, 311] on div "P Callback Scheduled Call Step: 1 Paxton Vorderstrasse America/Chicago Calls Co…" at bounding box center [652, 309] width 592 height 90
drag, startPoint x: 523, startPoint y: 320, endPoint x: 484, endPoint y: 322, distance: 39.1
click at [484, 322] on div "P Callback Scheduled Call Step: 1 Paxton Vorderstrasse America/Chicago Calls Co…" at bounding box center [652, 309] width 592 height 90
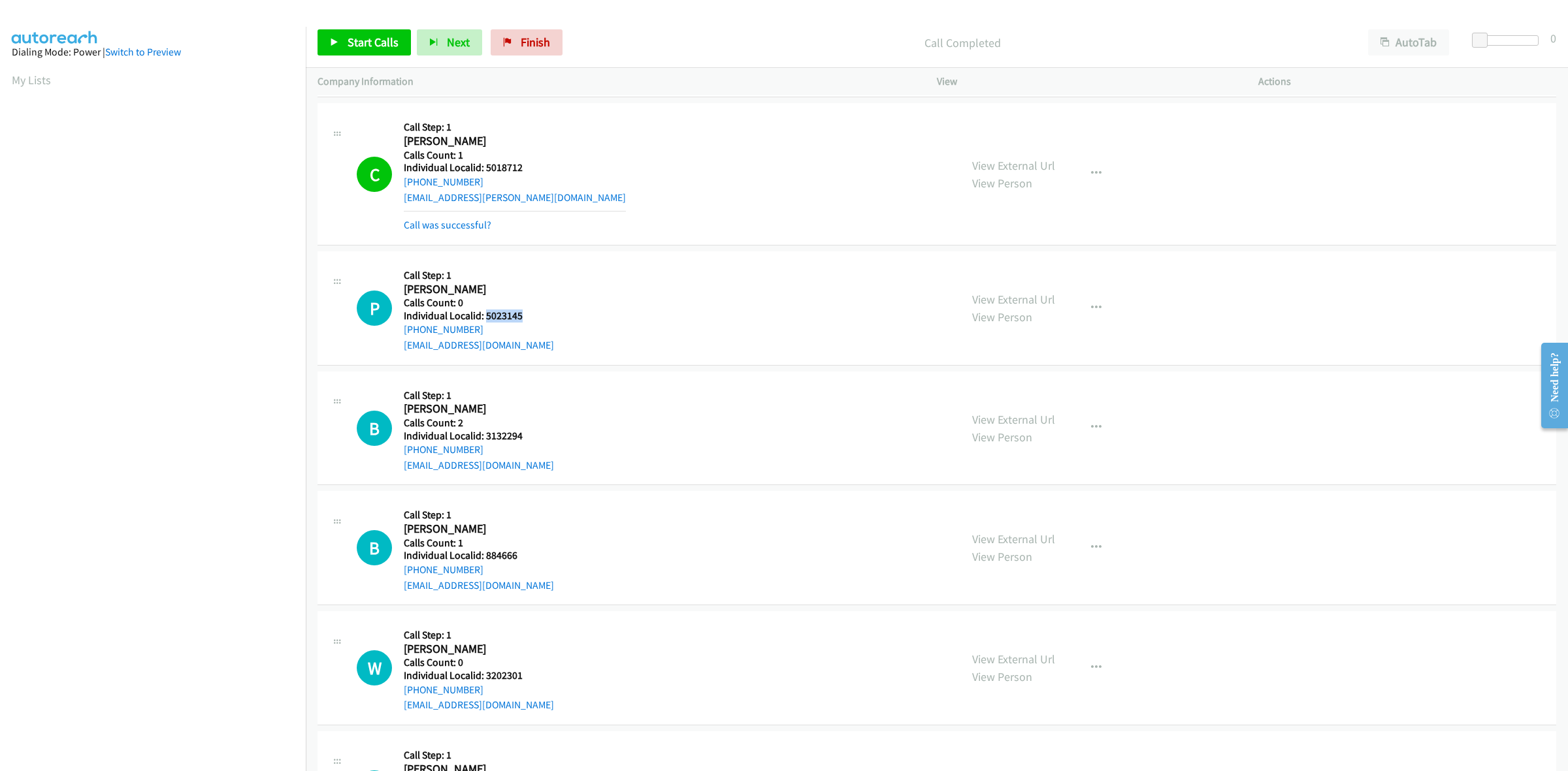
drag, startPoint x: 484, startPoint y: 332, endPoint x: 397, endPoint y: 338, distance: 87.2
click at [397, 338] on div "P Callback Scheduled Call Step: 1 Paxton Vorderstrasse America/Chicago Calls Co…" at bounding box center [652, 309] width 592 height 90
drag, startPoint x: 530, startPoint y: 320, endPoint x: 487, endPoint y: 319, distance: 43.0
click at [487, 319] on div "P Callback Scheduled Call Step: 1 Paxton Vorderstrasse America/Chicago Calls Co…" at bounding box center [652, 309] width 592 height 90
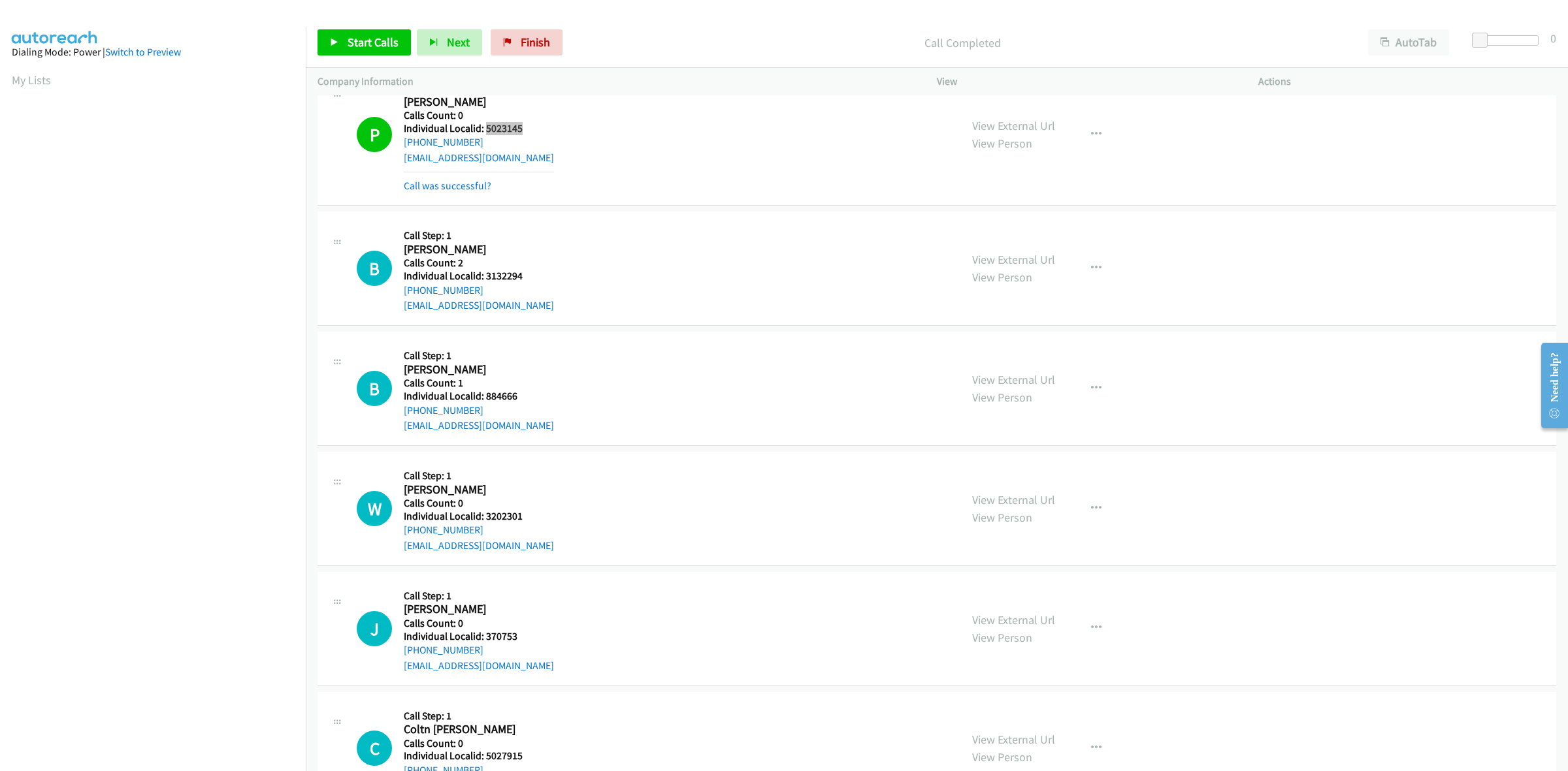
scroll to position [4814, 0]
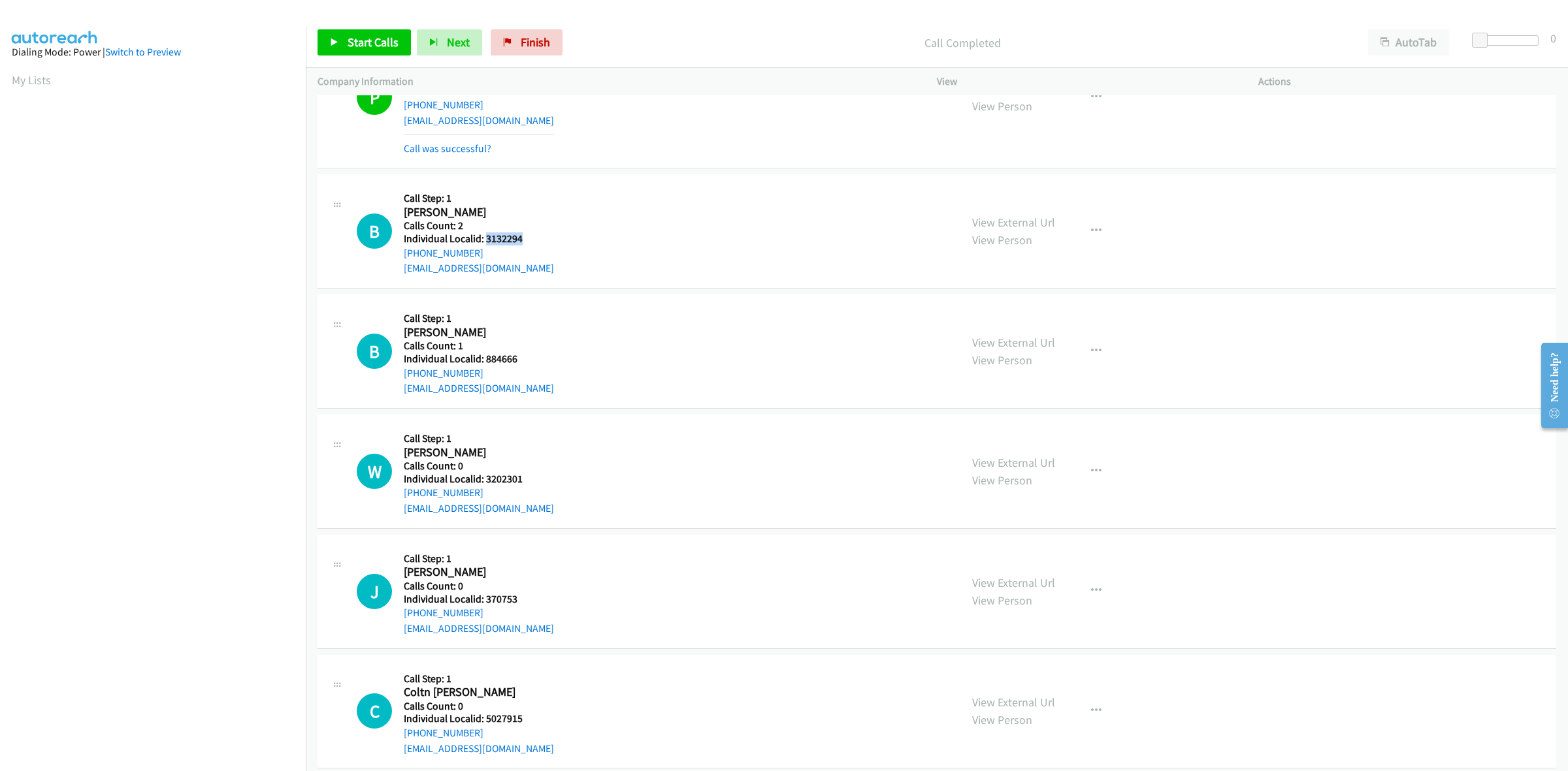
drag, startPoint x: 527, startPoint y: 243, endPoint x: 484, endPoint y: 239, distance: 43.2
click at [484, 239] on div "B Callback Scheduled Call Step: 1 Brian Marynik America/Chicago Calls Count: 2 …" at bounding box center [652, 231] width 592 height 90
drag, startPoint x: 1095, startPoint y: 233, endPoint x: 1060, endPoint y: 295, distance: 71.2
click at [1095, 233] on button "button" at bounding box center [1096, 231] width 35 height 26
click at [1022, 320] on link "Skip Call" at bounding box center [1027, 316] width 174 height 26
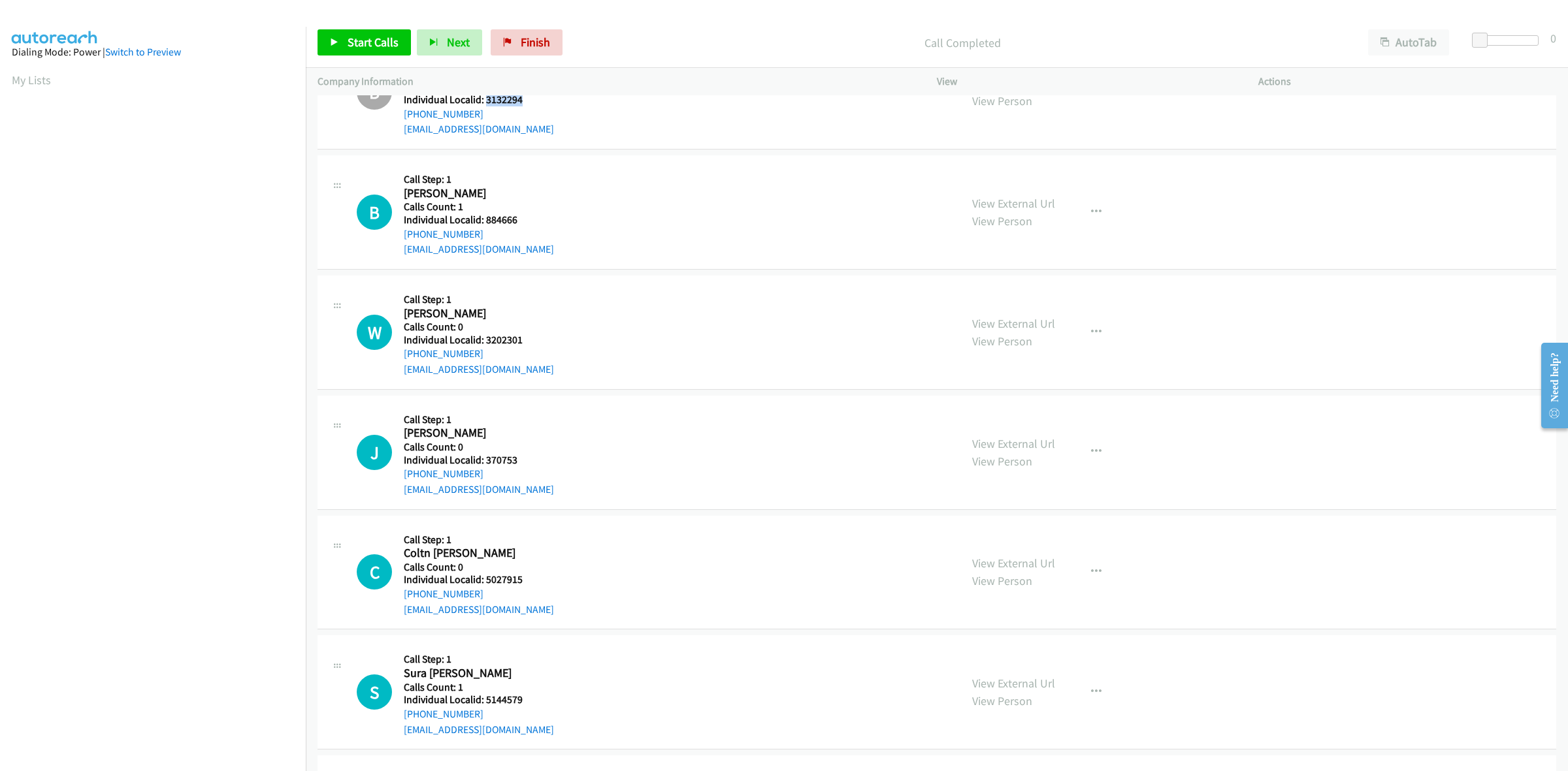
scroll to position [4977, 0]
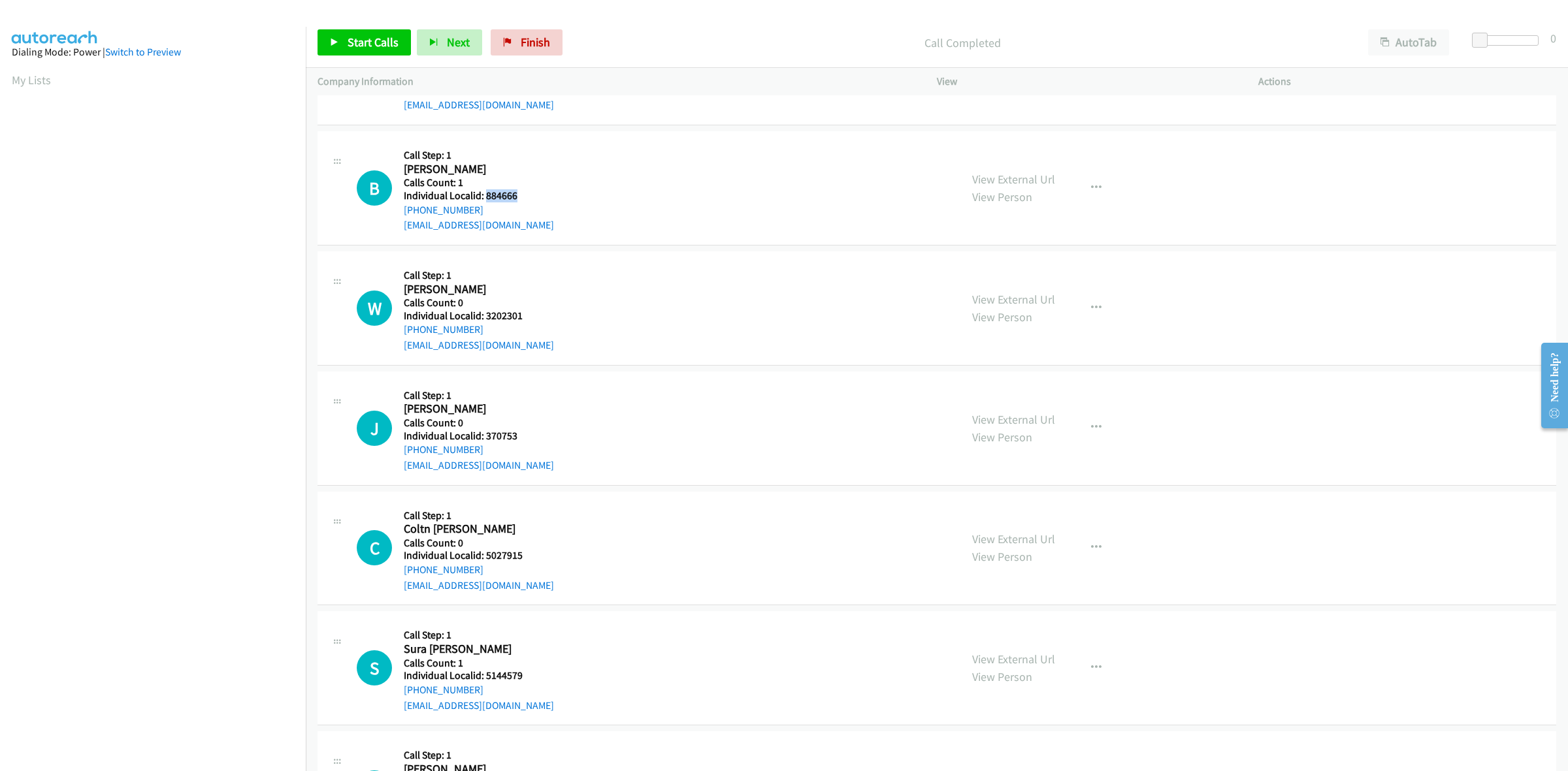
drag, startPoint x: 524, startPoint y: 207, endPoint x: 487, endPoint y: 203, distance: 37.2
click at [487, 203] on div "B Callback Scheduled Call Step: 1 Brian Marking America/Chicago Calls Count: 1 …" at bounding box center [652, 188] width 592 height 90
click at [1094, 198] on button "button" at bounding box center [1096, 187] width 35 height 26
click at [1022, 273] on link "Skip Call" at bounding box center [1027, 273] width 174 height 26
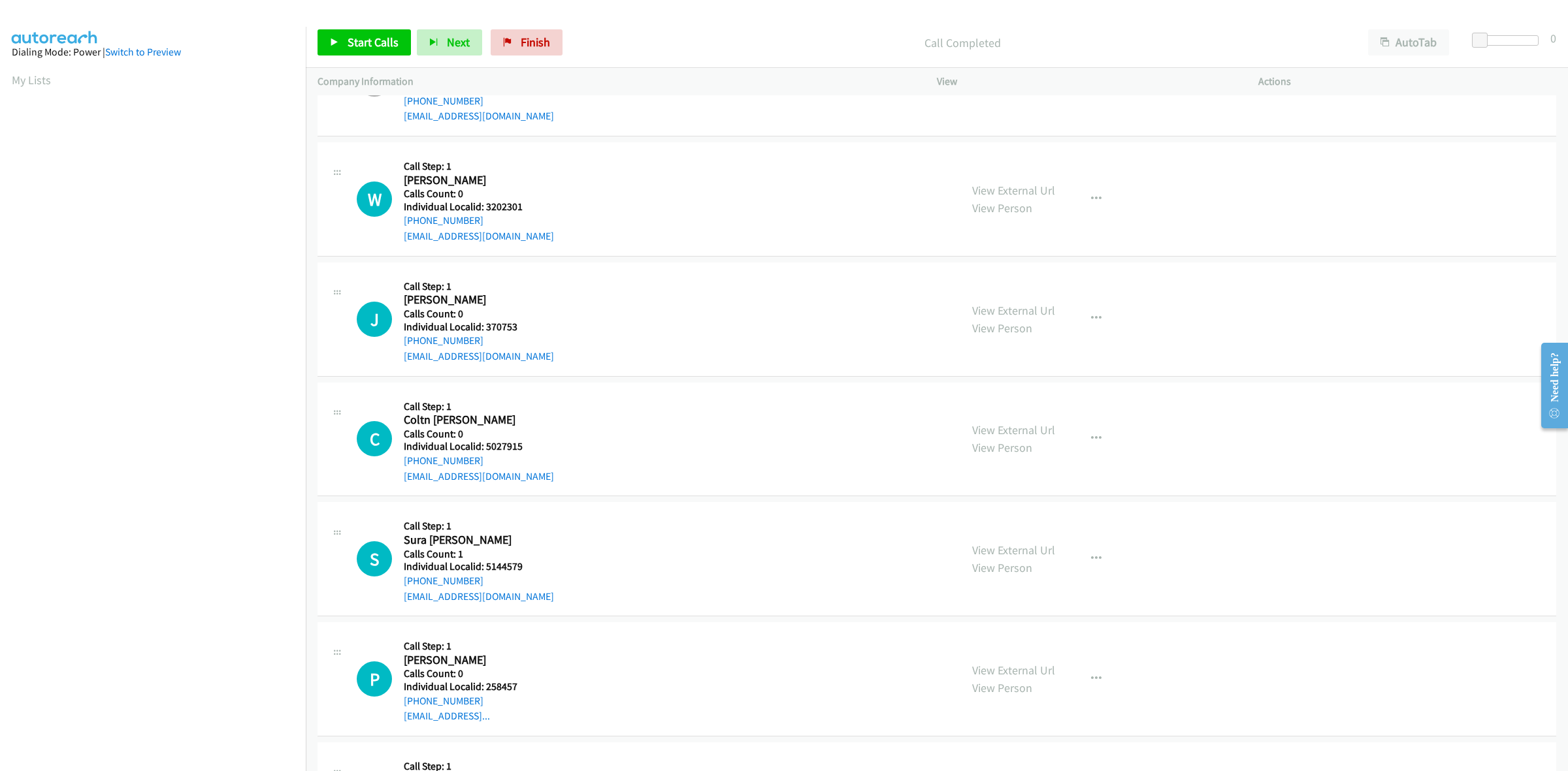
scroll to position [5099, 0]
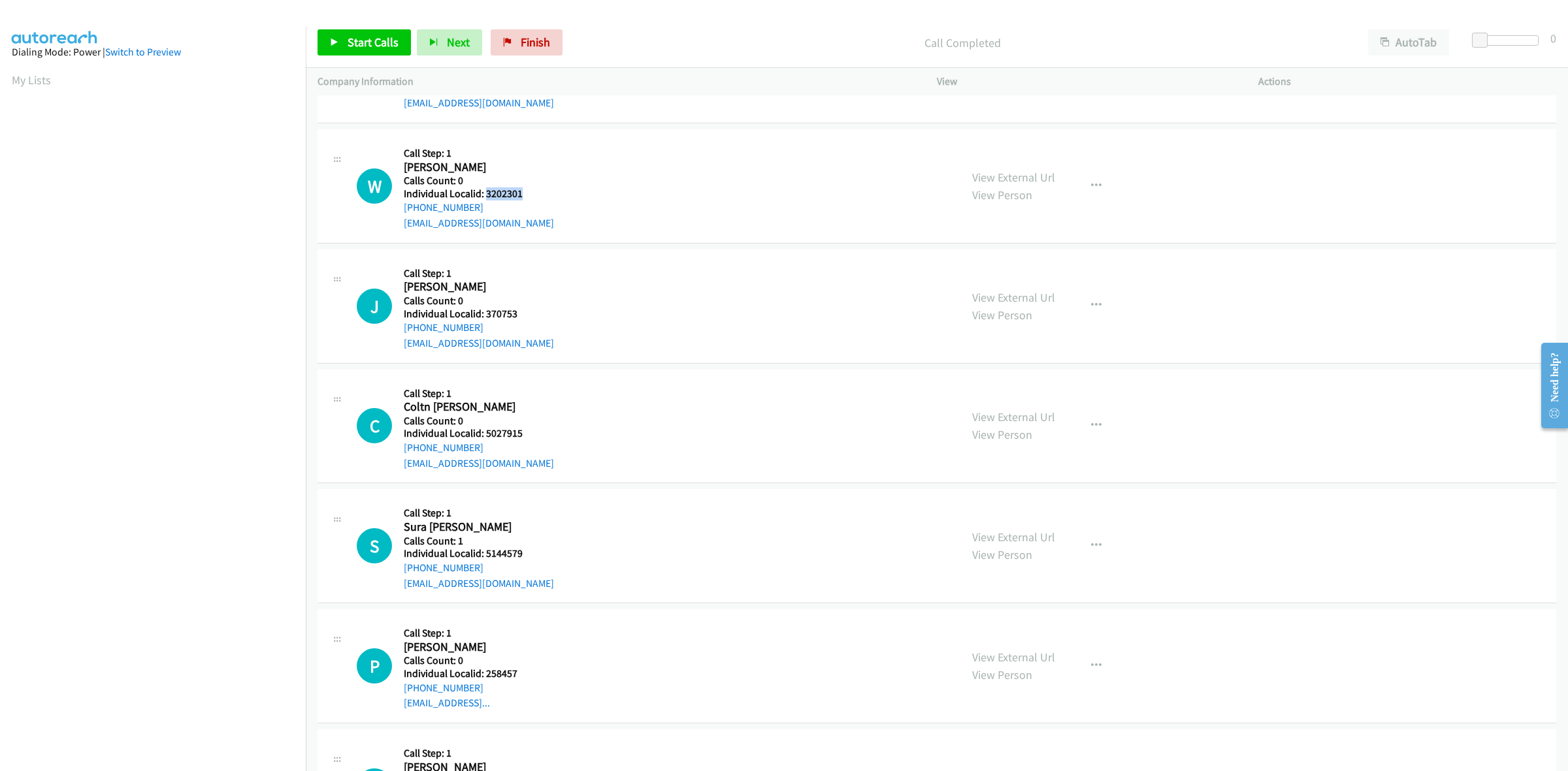
drag, startPoint x: 525, startPoint y: 195, endPoint x: 484, endPoint y: 199, distance: 41.2
click at [484, 199] on div "W Callback Scheduled Call Step: 1 William Chisenhall America/Chicago Calls Coun…" at bounding box center [652, 186] width 592 height 90
click at [547, 166] on div "W Callback Scheduled Call Step: 1 William Chisenhall America/Chicago Calls Coun…" at bounding box center [652, 186] width 592 height 90
drag, startPoint x: 478, startPoint y: 209, endPoint x: 401, endPoint y: 211, distance: 77.0
click at [401, 211] on div "W Callback Scheduled Call Step: 1 William Chisenhall America/Chicago Calls Coun…" at bounding box center [652, 186] width 592 height 90
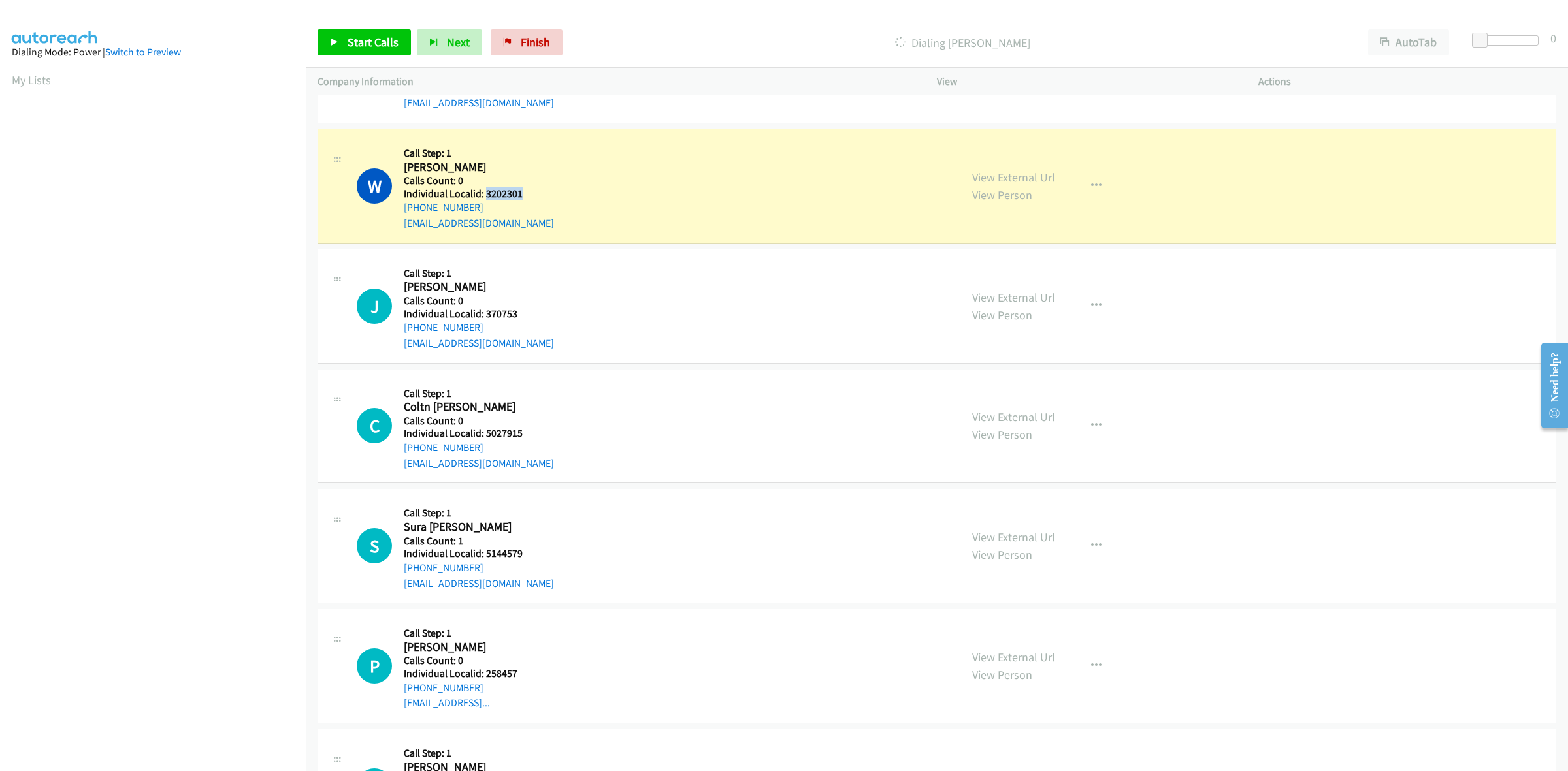
drag, startPoint x: 523, startPoint y: 198, endPoint x: 484, endPoint y: 195, distance: 39.1
click at [484, 195] on div "W Callback Scheduled Call Step: 1 William Chisenhall America/Chicago Calls Coun…" at bounding box center [652, 186] width 592 height 90
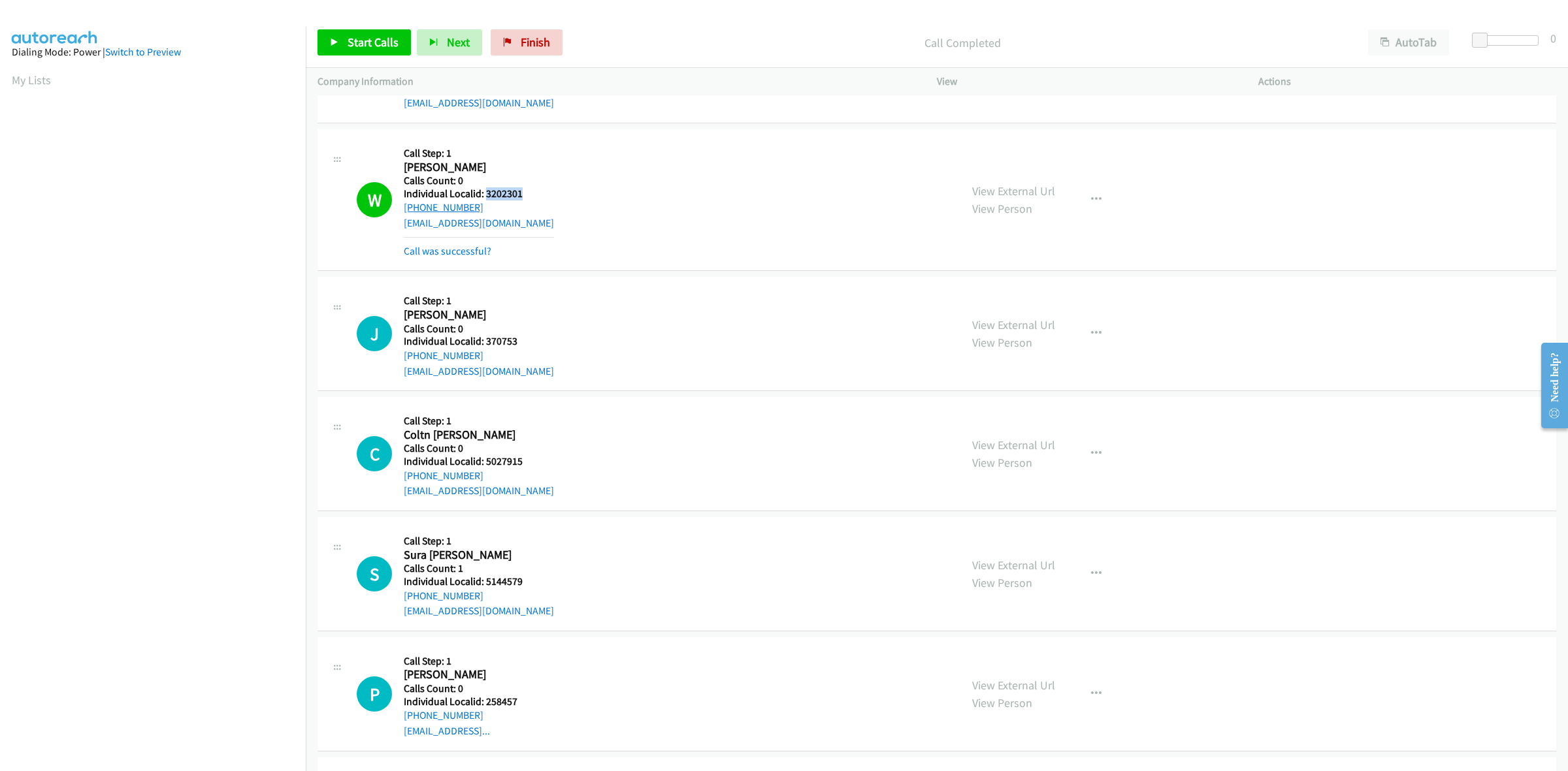
drag, startPoint x: 485, startPoint y: 207, endPoint x: 403, endPoint y: 213, distance: 82.2
click at [403, 213] on div "+1 573-489-9553" at bounding box center [479, 207] width 151 height 16
drag, startPoint x: 530, startPoint y: 201, endPoint x: 484, endPoint y: 200, distance: 46.0
click at [484, 200] on div "W Callback Scheduled Call Step: 1 William Chisenhall America/Chicago Calls Coun…" at bounding box center [652, 200] width 592 height 118
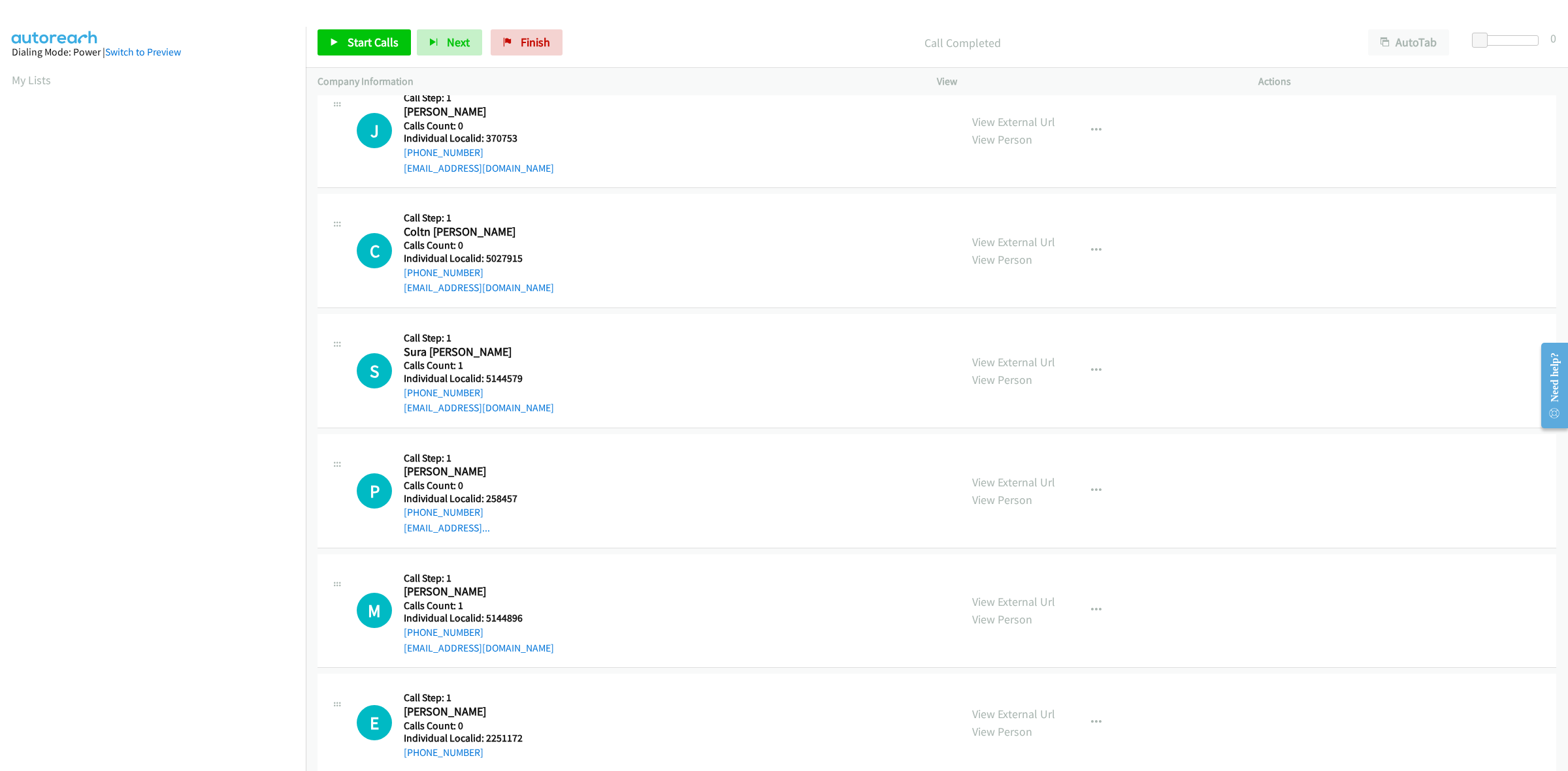
scroll to position [5304, 0]
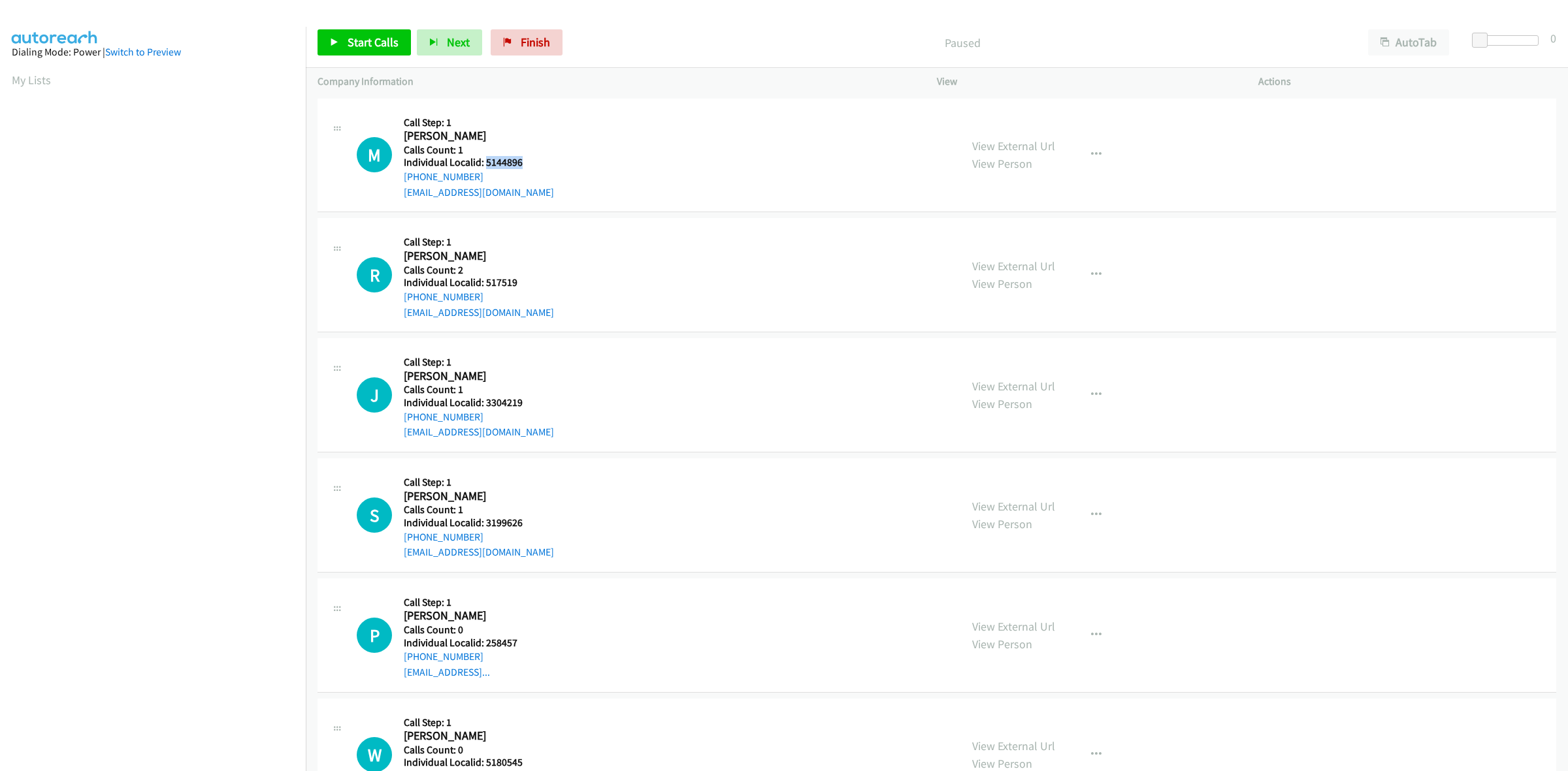
drag, startPoint x: 523, startPoint y: 157, endPoint x: 485, endPoint y: 162, distance: 38.3
click at [485, 162] on h5 "Individual Localid: 5144896" at bounding box center [479, 163] width 151 height 13
copy h5 "5144896"
click at [857, 147] on div "M Callback Scheduled Call Step: 1 Matthew Levart America/Chicago Calls Count: 1…" at bounding box center [652, 156] width 592 height 90
drag, startPoint x: 1094, startPoint y: 156, endPoint x: 1083, endPoint y: 173, distance: 20.2
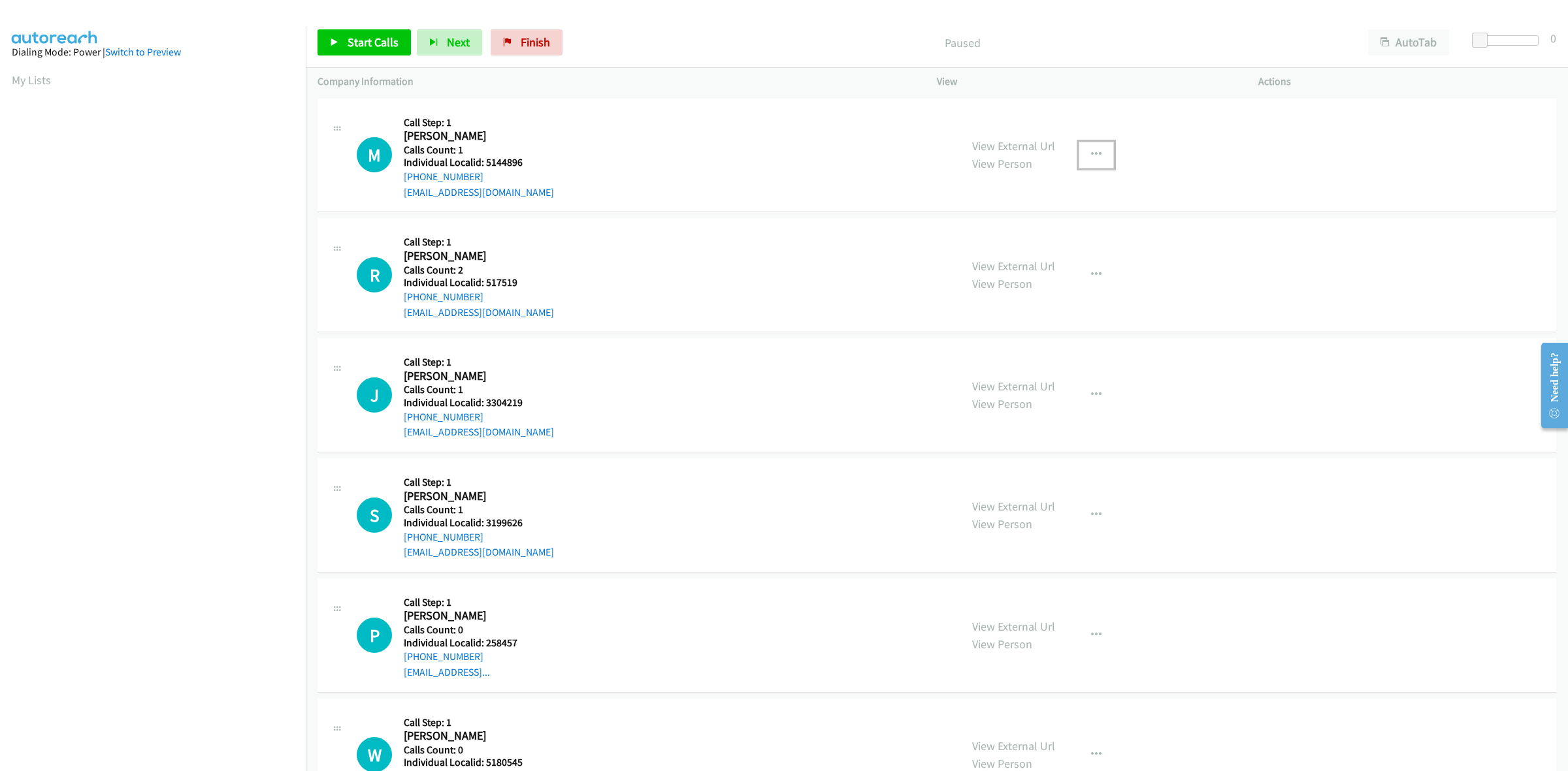
click at [1094, 156] on button "button" at bounding box center [1096, 154] width 35 height 26
click at [993, 239] on link "Skip Call" at bounding box center [1027, 240] width 174 height 26
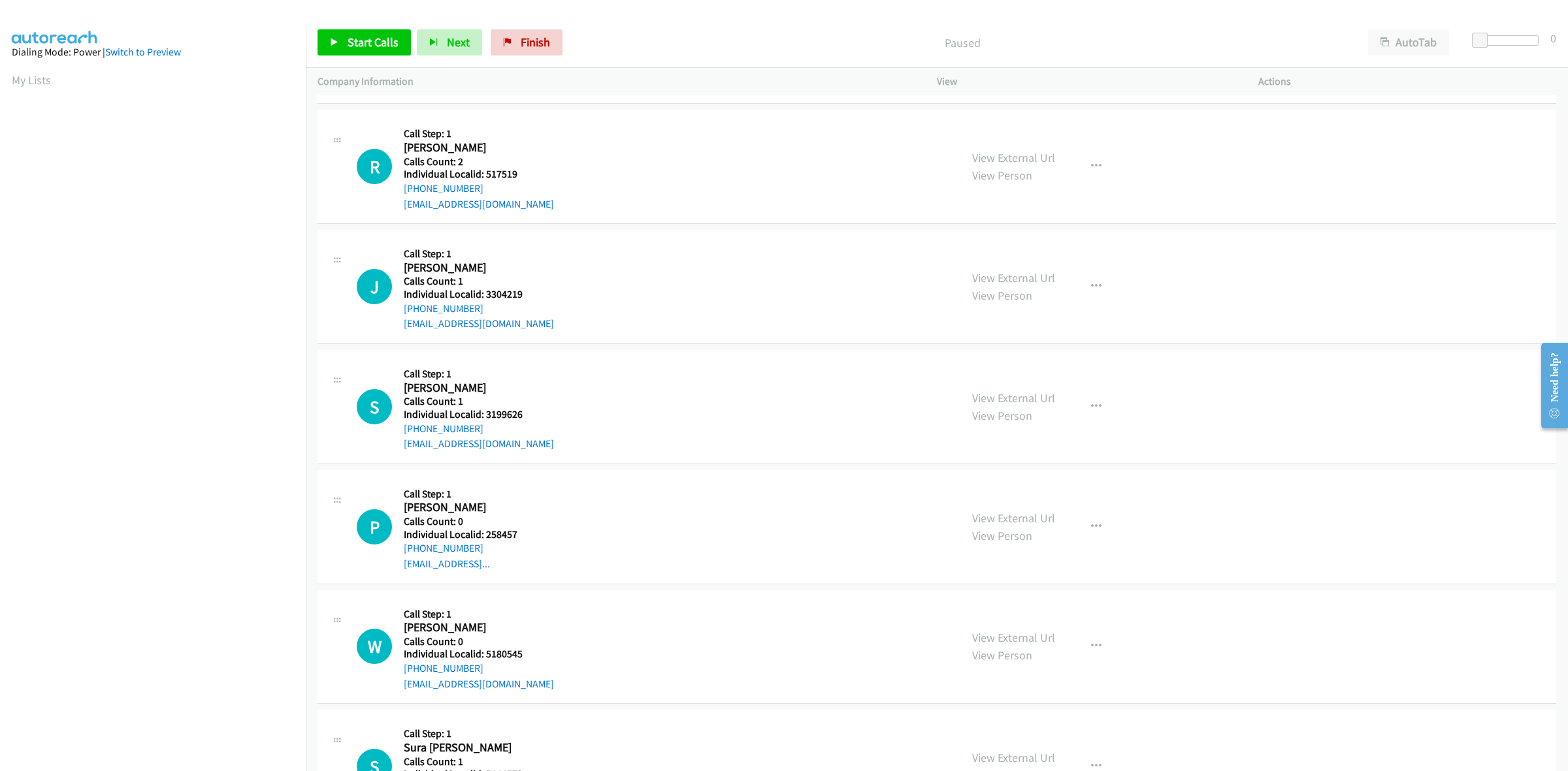
scroll to position [122, 0]
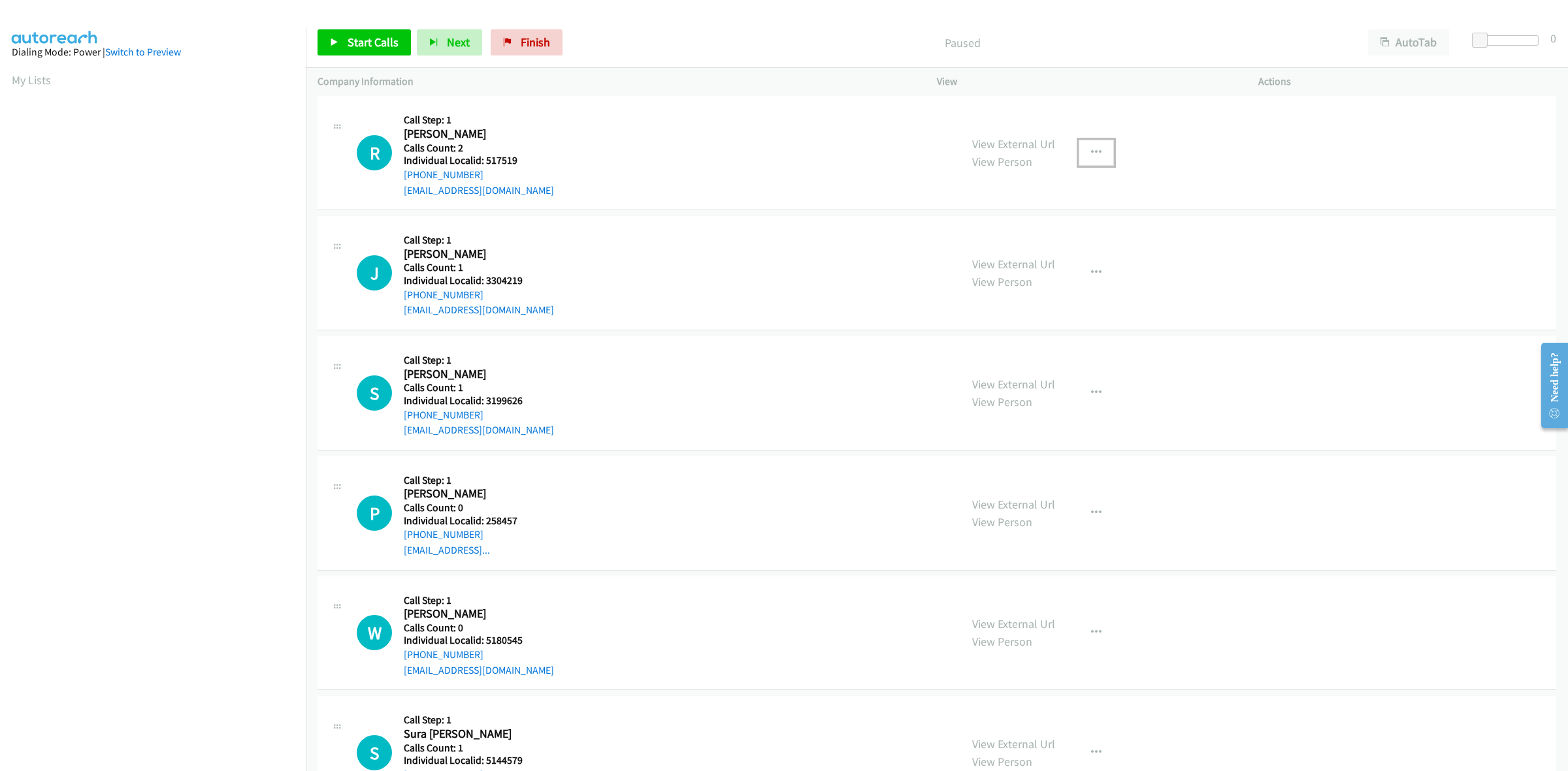
click at [1097, 158] on button "button" at bounding box center [1096, 152] width 35 height 26
click at [997, 237] on link "Skip Call" at bounding box center [1027, 237] width 174 height 26
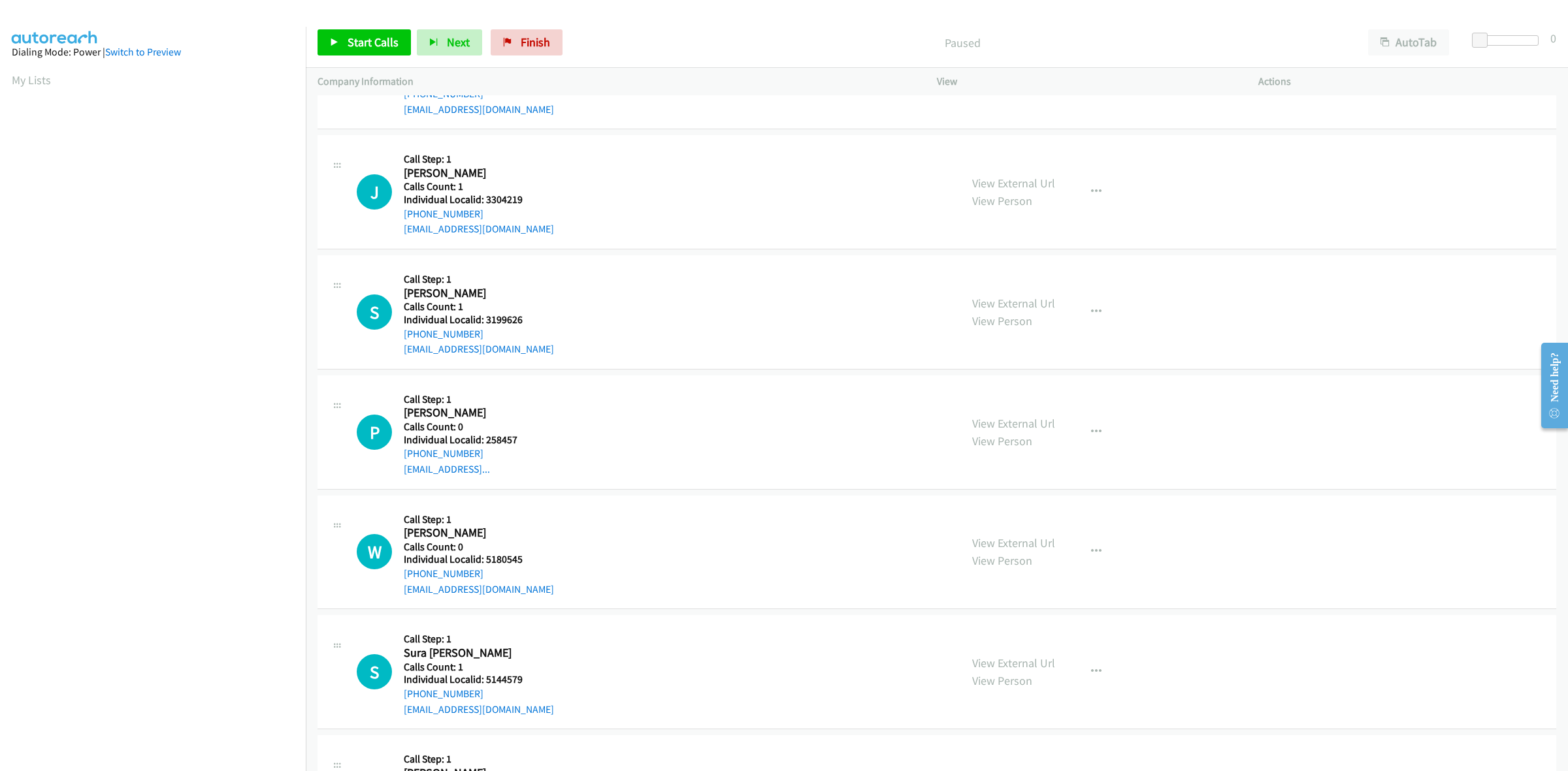
scroll to position [224, 0]
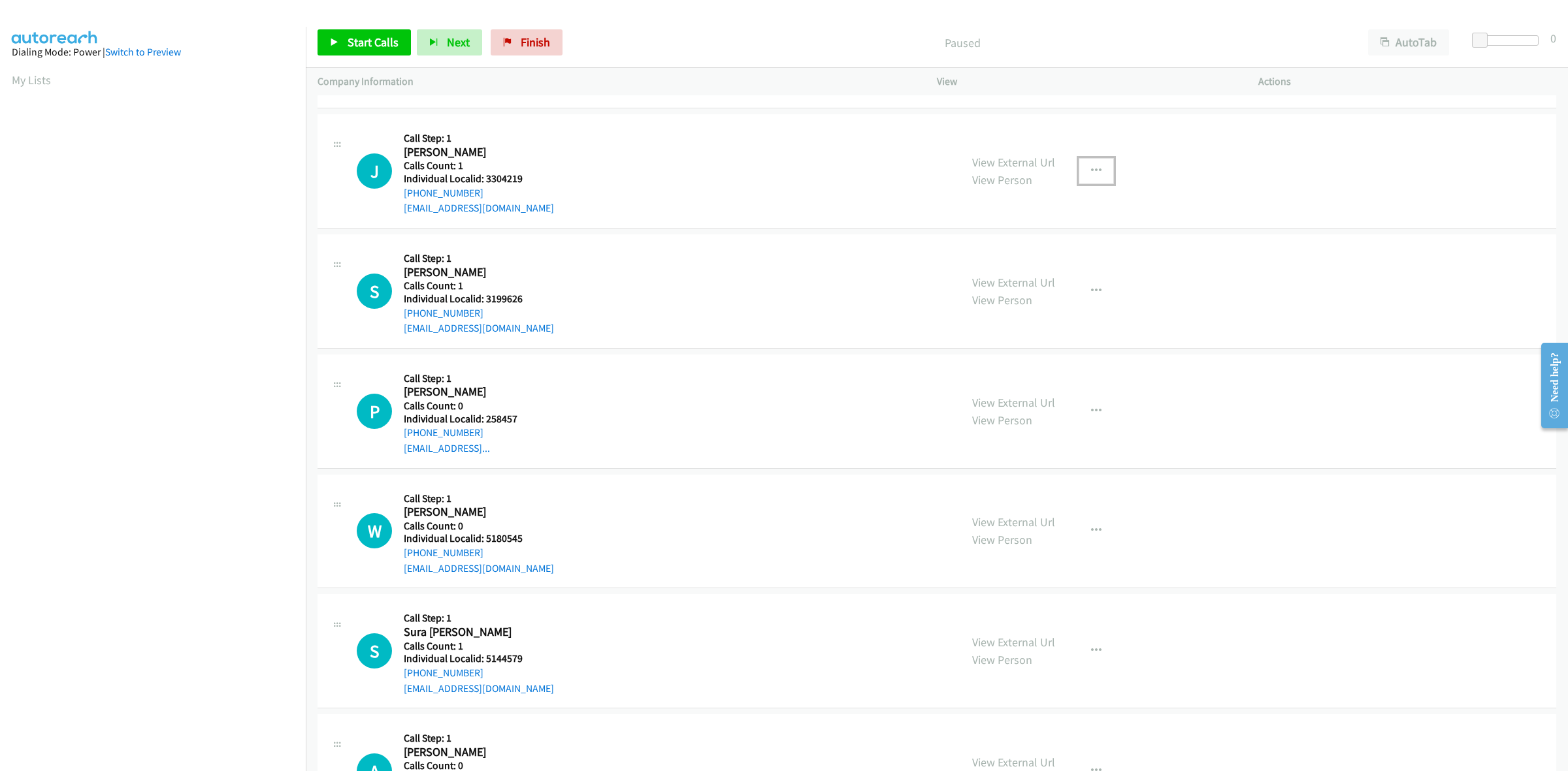
click at [1094, 166] on icon "button" at bounding box center [1096, 171] width 10 height 10
click at [1029, 258] on link "Skip Call" at bounding box center [1027, 256] width 174 height 26
click at [1091, 286] on icon "button" at bounding box center [1096, 291] width 10 height 10
click at [1017, 379] on link "Skip Call" at bounding box center [1027, 375] width 174 height 26
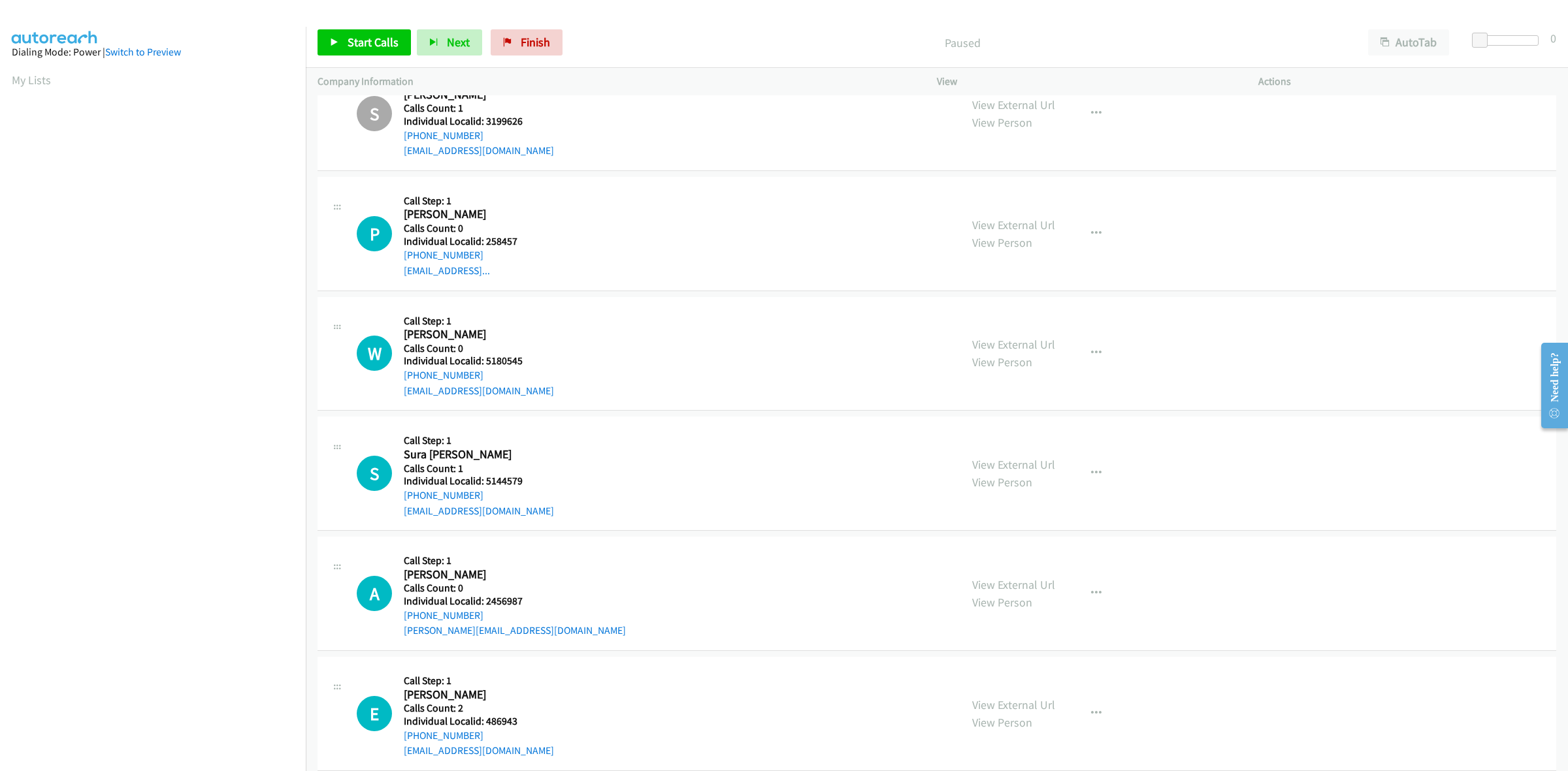
scroll to position [448, 0]
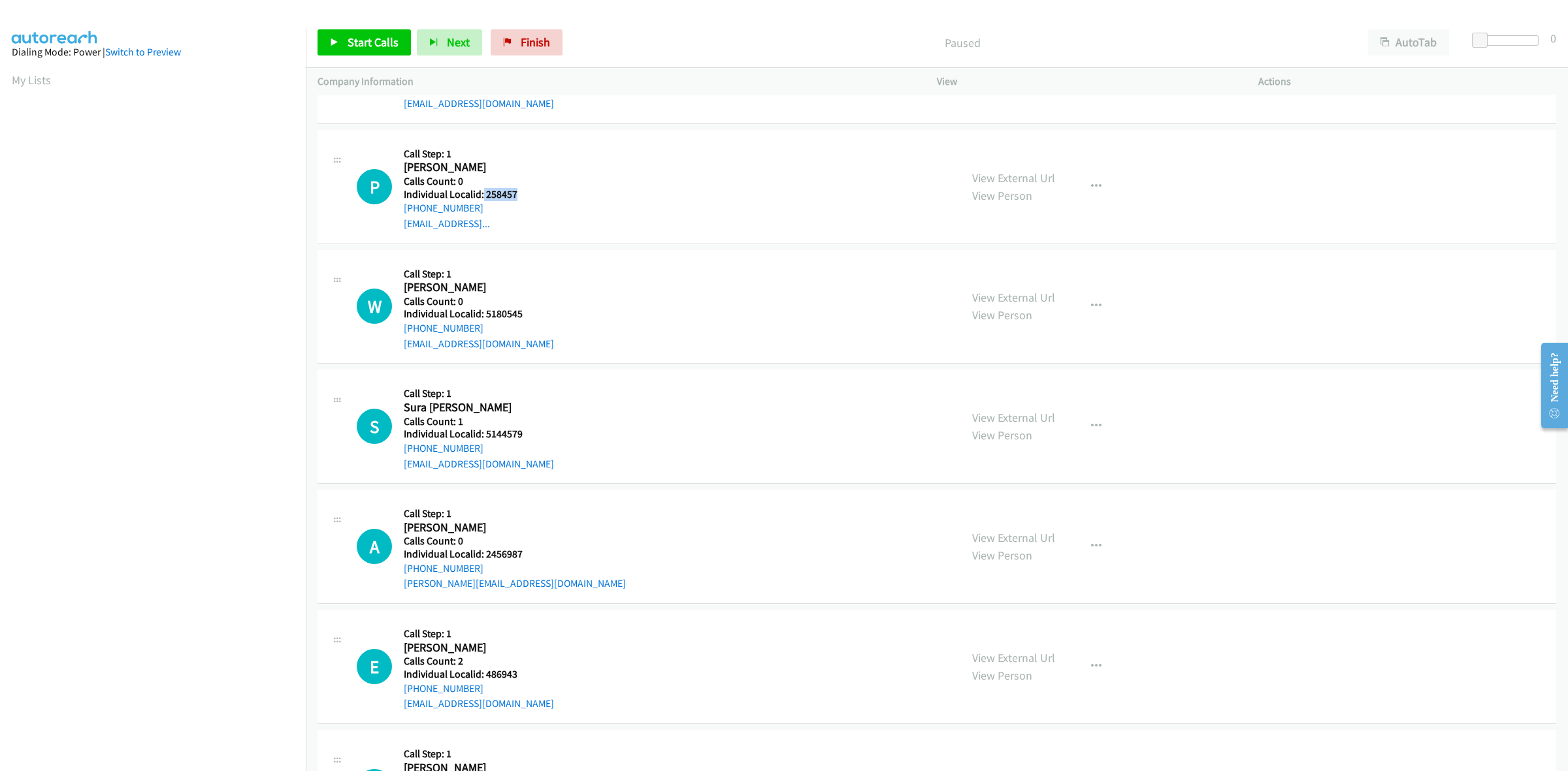
drag, startPoint x: 520, startPoint y: 190, endPoint x: 482, endPoint y: 190, distance: 38.0
click at [482, 190] on h5 "Individual Localid: 258457" at bounding box center [471, 195] width 136 height 13
copy h5 "258457"
drag, startPoint x: 478, startPoint y: 207, endPoint x: 401, endPoint y: 213, distance: 77.2
click at [401, 213] on div "P Callback Scheduled Call Step: 1 Parker Lange America/Chicago Calls Count: 0 I…" at bounding box center [652, 186] width 592 height 90
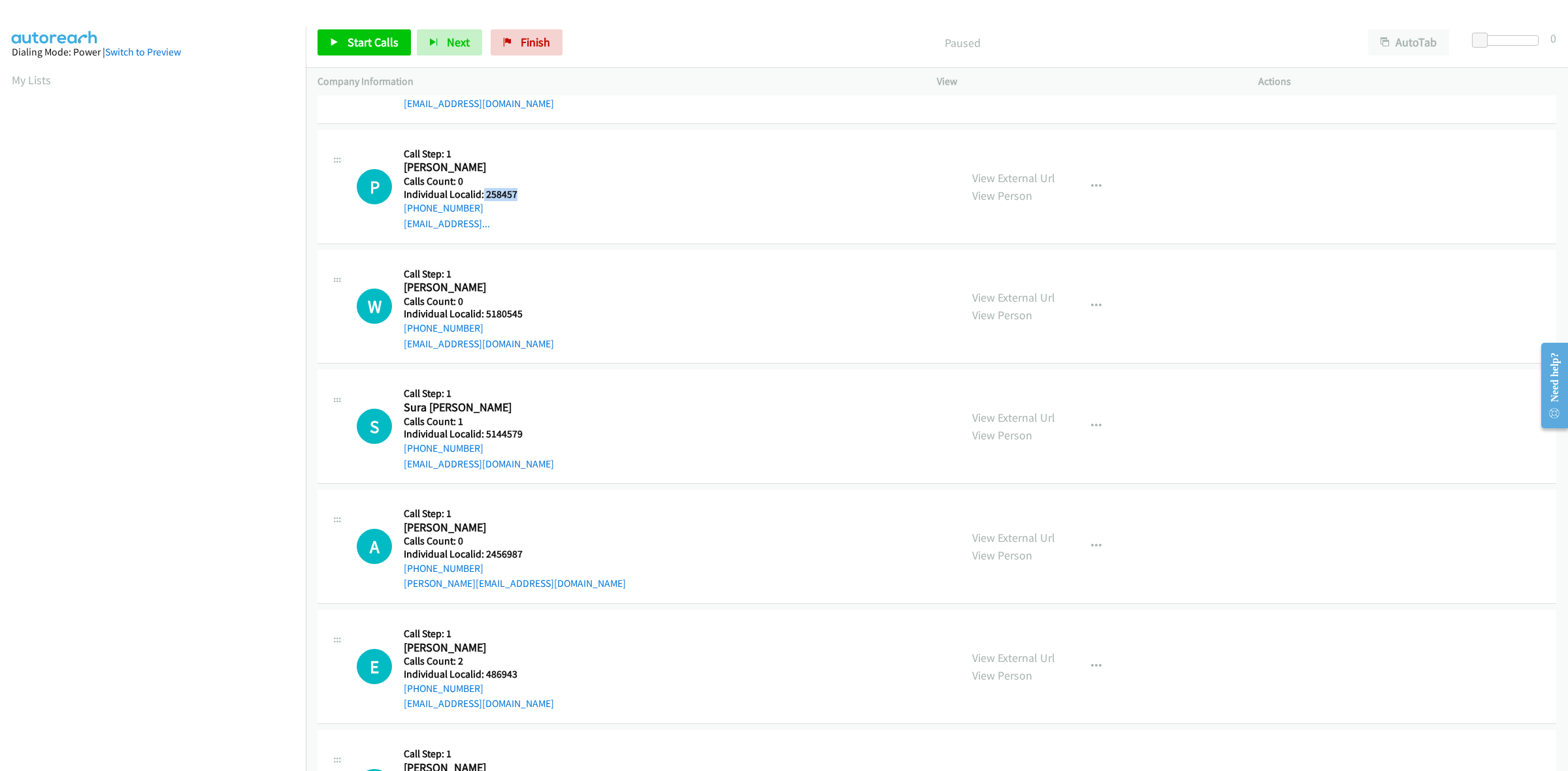
copy link "+1 920-477-2909"
drag, startPoint x: 520, startPoint y: 191, endPoint x: 482, endPoint y: 194, distance: 38.1
click at [482, 194] on h5 "Individual Localid: 258457" at bounding box center [471, 195] width 136 height 13
copy h5 "258457"
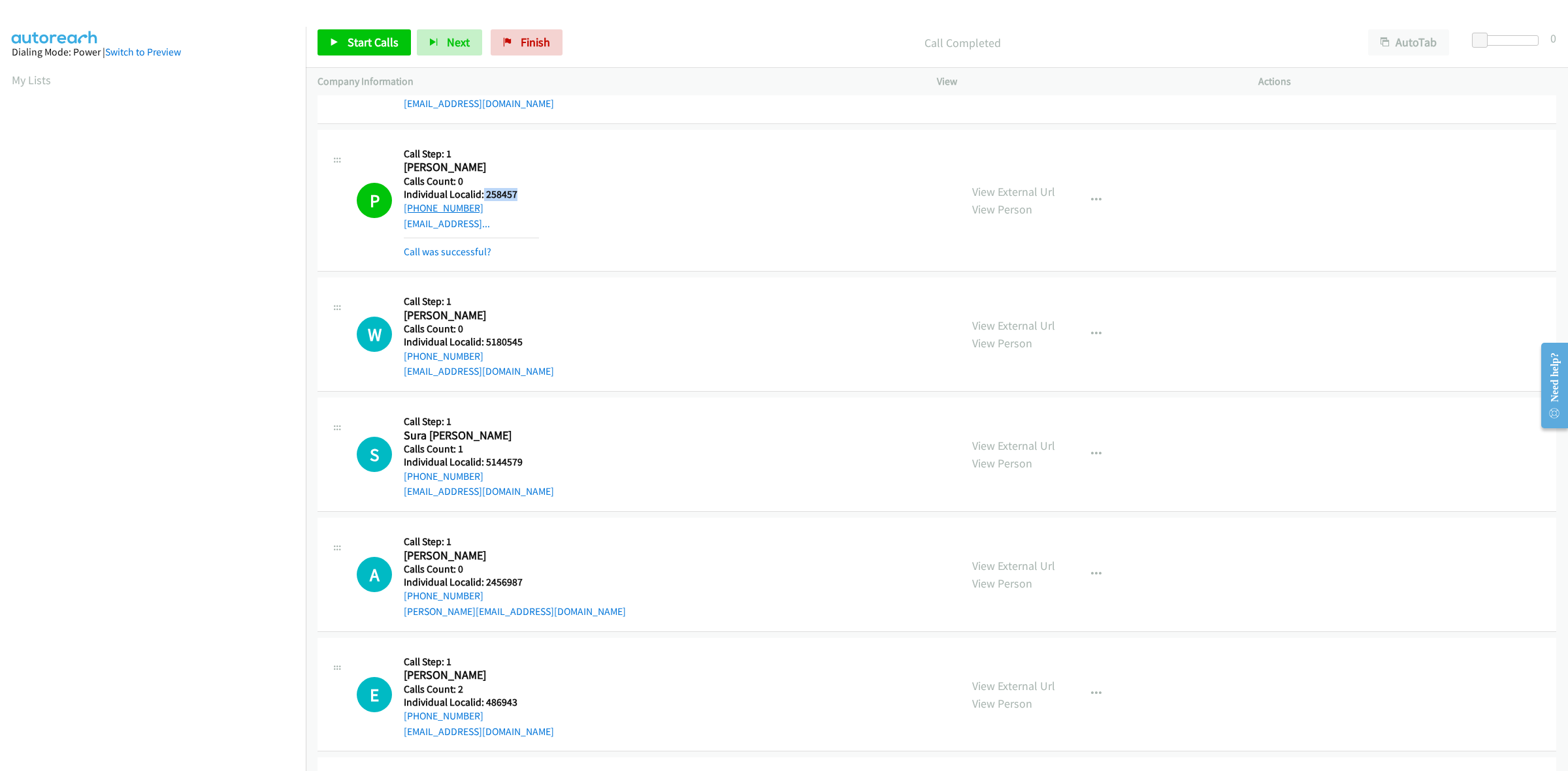
drag, startPoint x: 475, startPoint y: 204, endPoint x: 405, endPoint y: 212, distance: 70.5
click at [405, 212] on div "+1 920-477-2909" at bounding box center [471, 208] width 136 height 16
copy link "+1 920-477-2909"
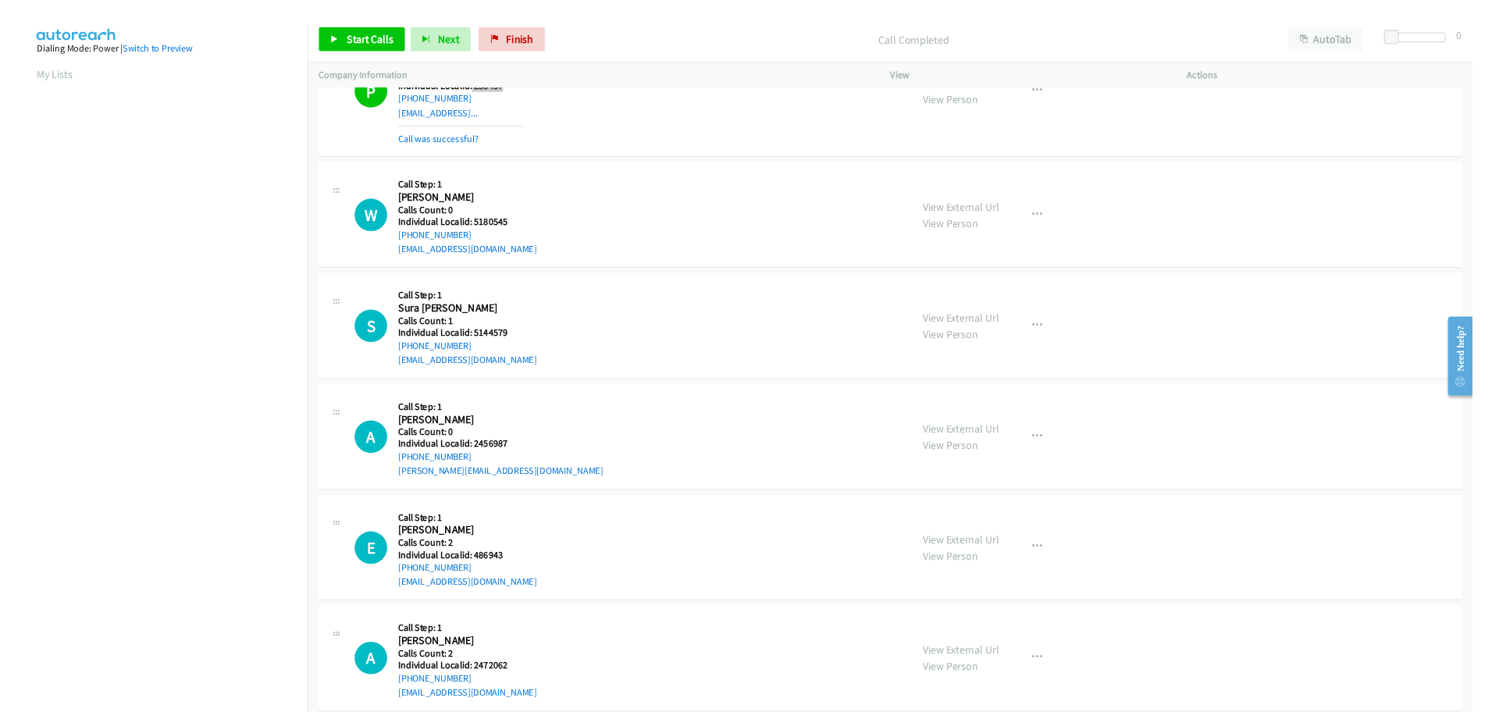
scroll to position [707, 0]
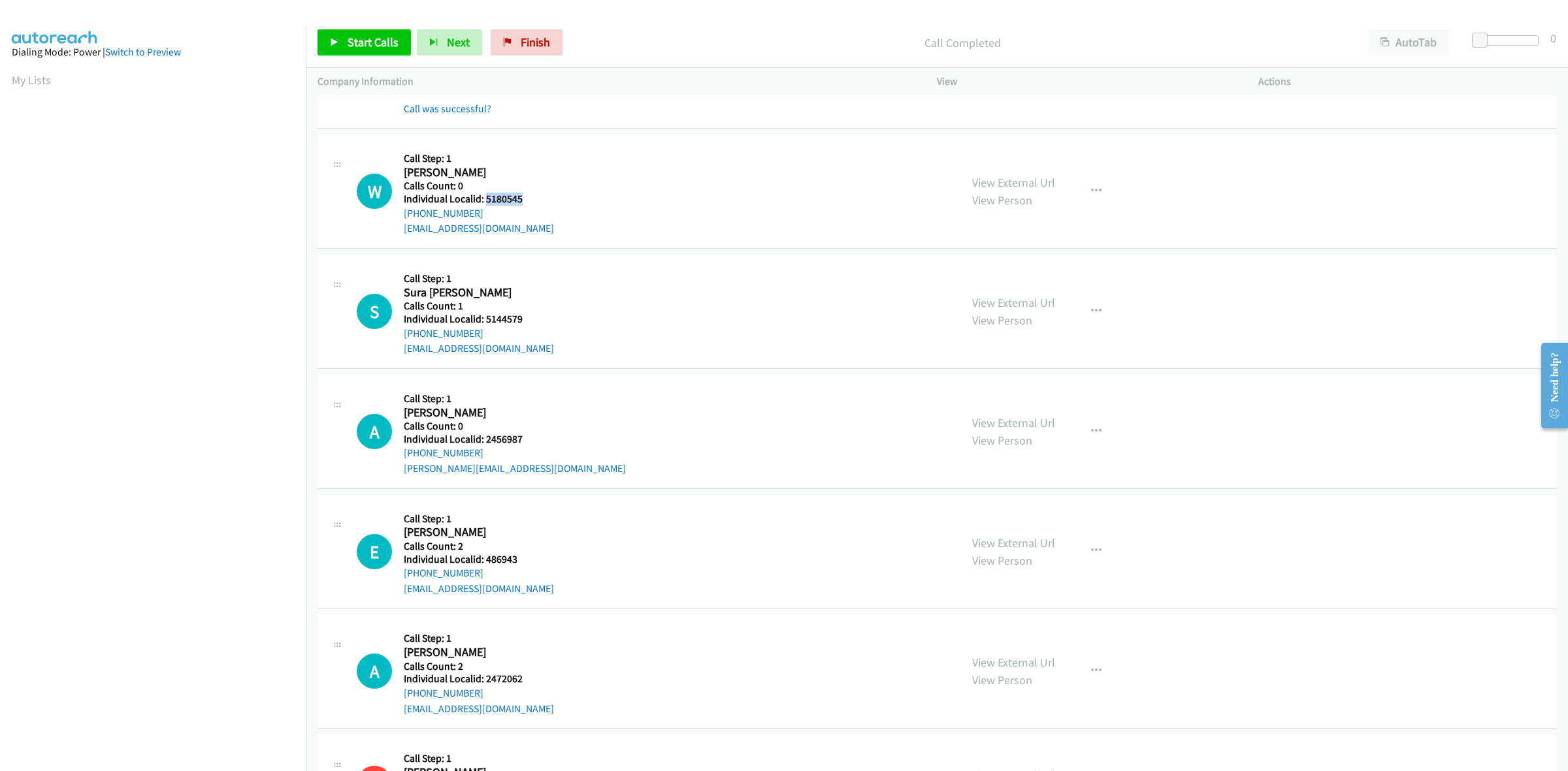
drag, startPoint x: 532, startPoint y: 193, endPoint x: 485, endPoint y: 201, distance: 47.7
click at [485, 201] on h5 "Individual Localid: 5180545" at bounding box center [479, 199] width 151 height 13
copy h5 "5180545"
drag, startPoint x: 529, startPoint y: 176, endPoint x: 514, endPoint y: 207, distance: 34.4
click at [529, 176] on h2 "Warwick Meaker" at bounding box center [471, 173] width 136 height 15
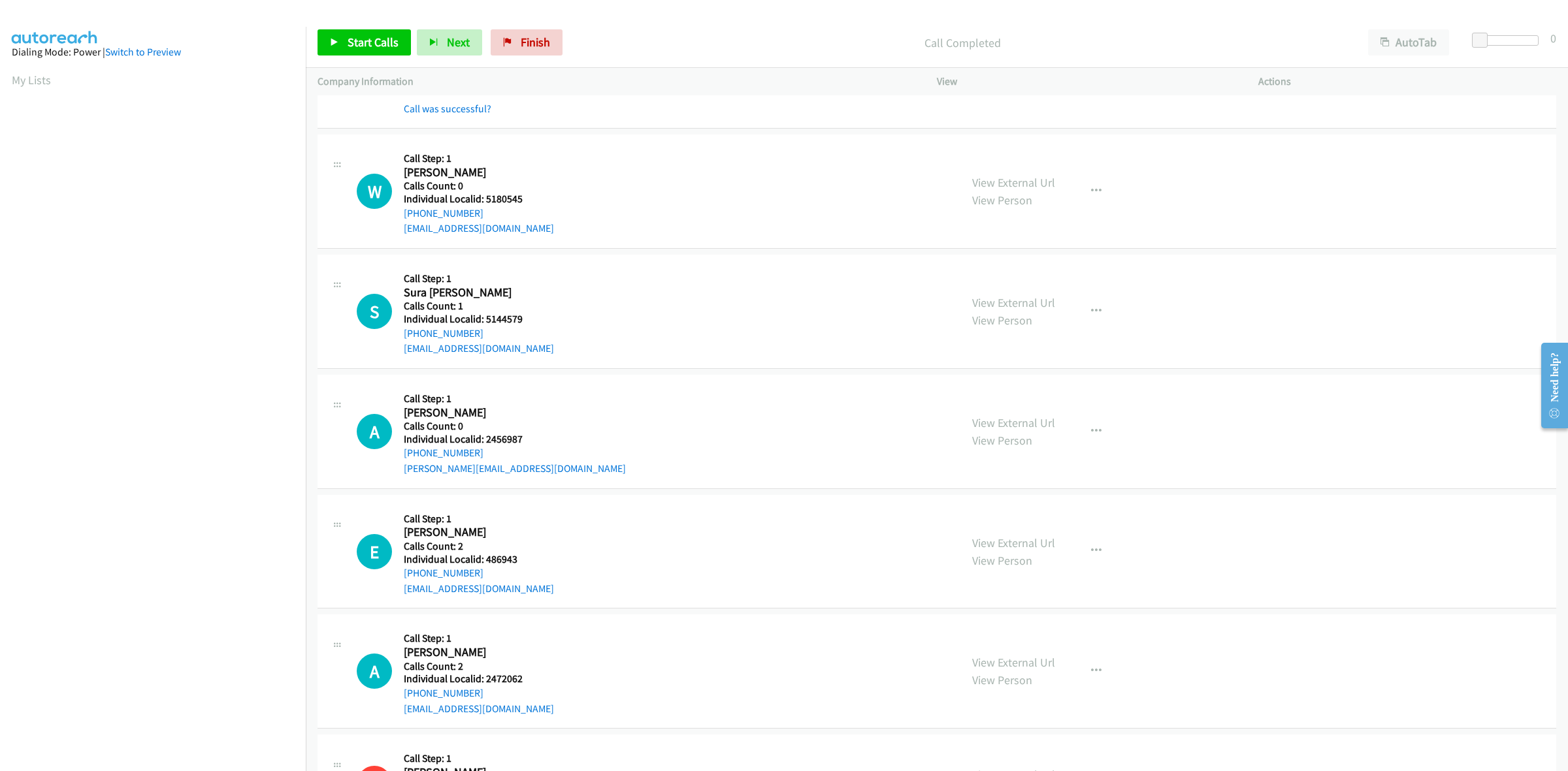
drag, startPoint x: 479, startPoint y: 211, endPoint x: 400, endPoint y: 220, distance: 79.5
click at [400, 220] on div "W Callback Scheduled Call Step: 1 Warwick Meaker America/Chicago Calls Count: 0…" at bounding box center [652, 191] width 592 height 90
copy link "+1 662-466-1473"
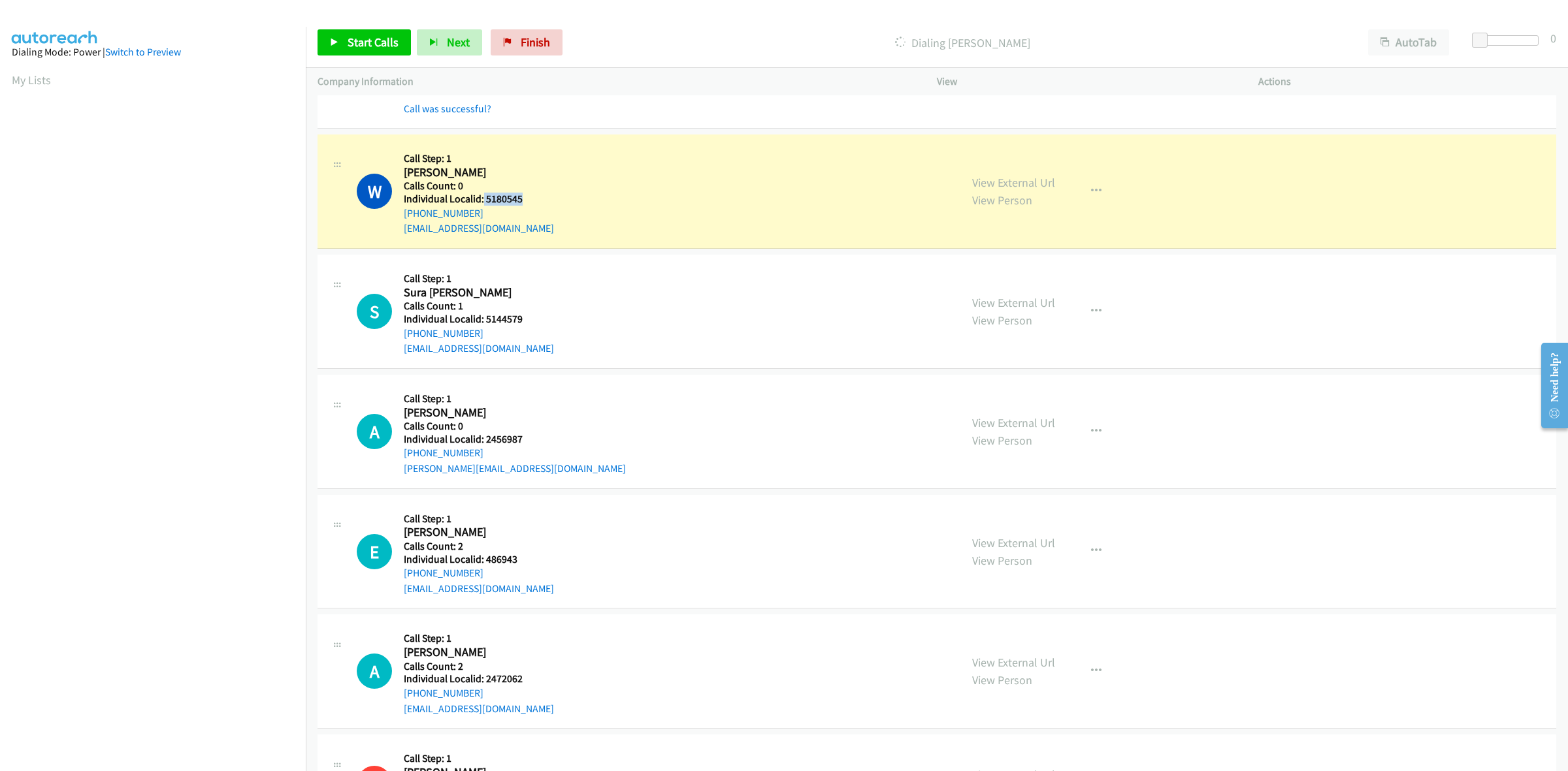
drag, startPoint x: 520, startPoint y: 198, endPoint x: 481, endPoint y: 199, distance: 39.0
click at [481, 199] on h5 "Individual Localid: 5180545" at bounding box center [479, 199] width 151 height 13
copy h5 "5180545"
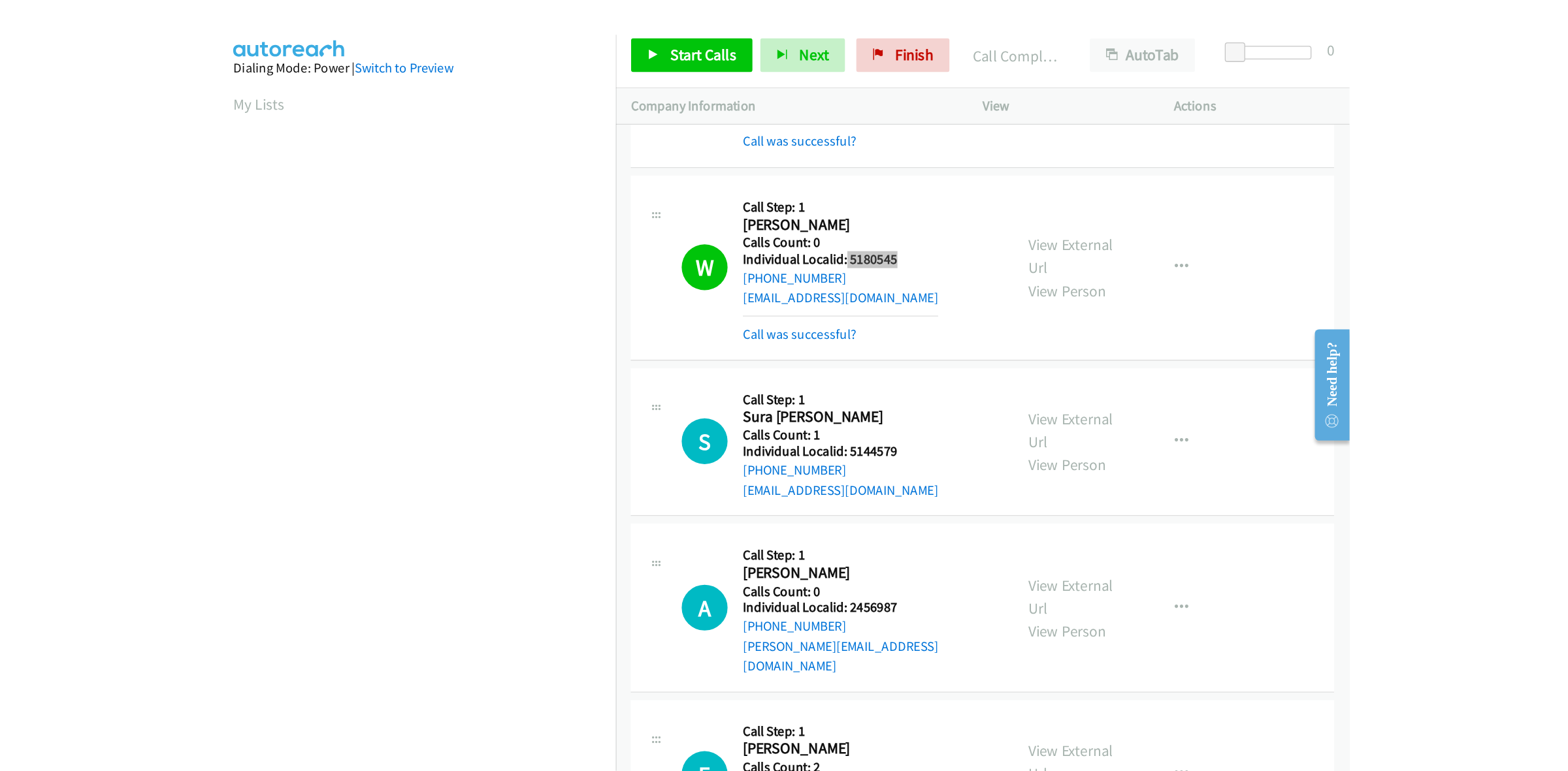
scroll to position [0, 2]
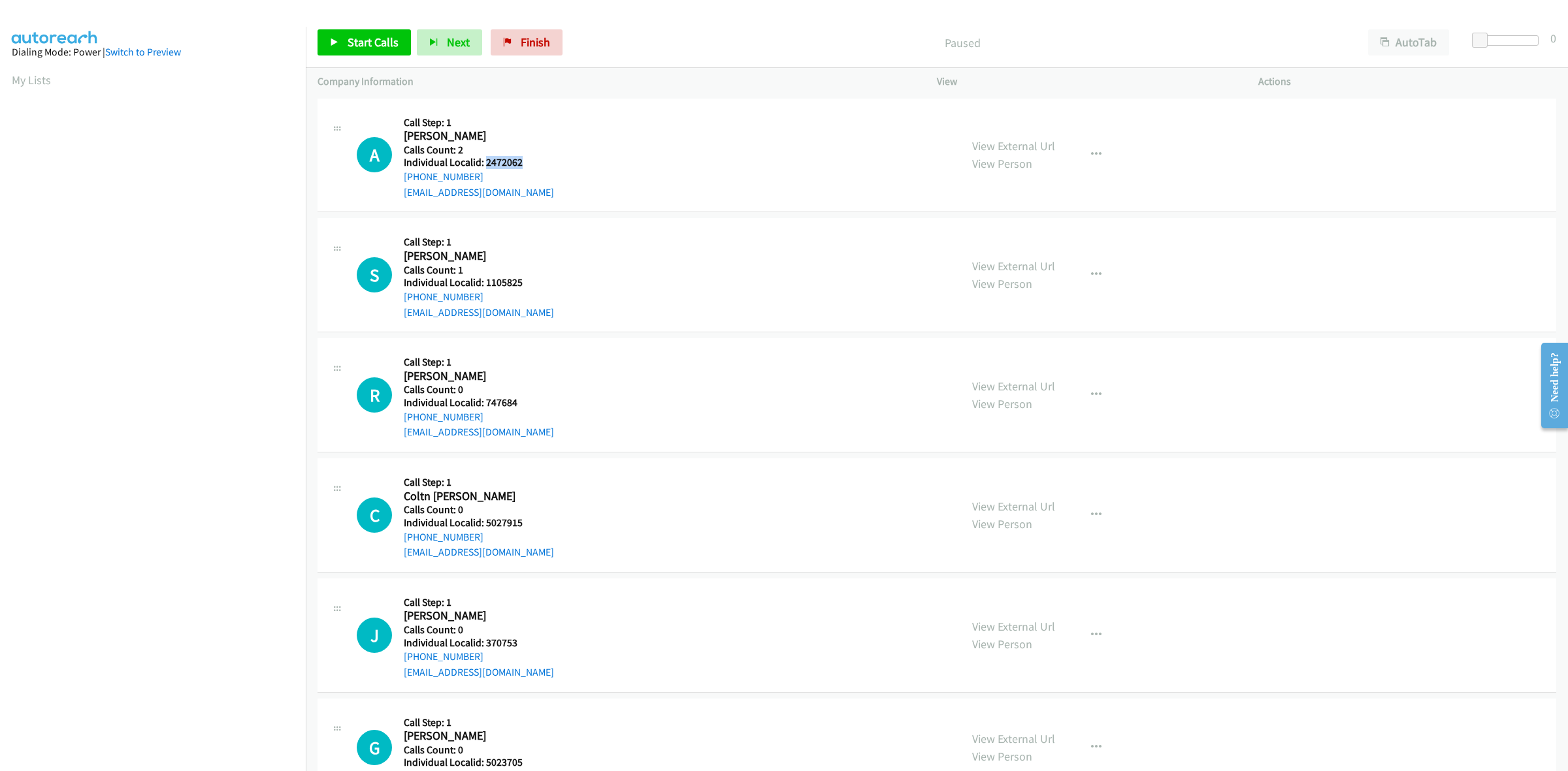
drag, startPoint x: 532, startPoint y: 162, endPoint x: 484, endPoint y: 167, distance: 48.3
click at [484, 167] on h5 "Individual Localid: 2472062" at bounding box center [479, 163] width 151 height 13
copy h5 "2472062"
click at [561, 120] on div "A Callback Scheduled Call Step: 1 Ava Clark America/New_York Calls Count: 2 Ind…" at bounding box center [652, 156] width 592 height 90
click at [1091, 150] on icon "button" at bounding box center [1096, 155] width 10 height 10
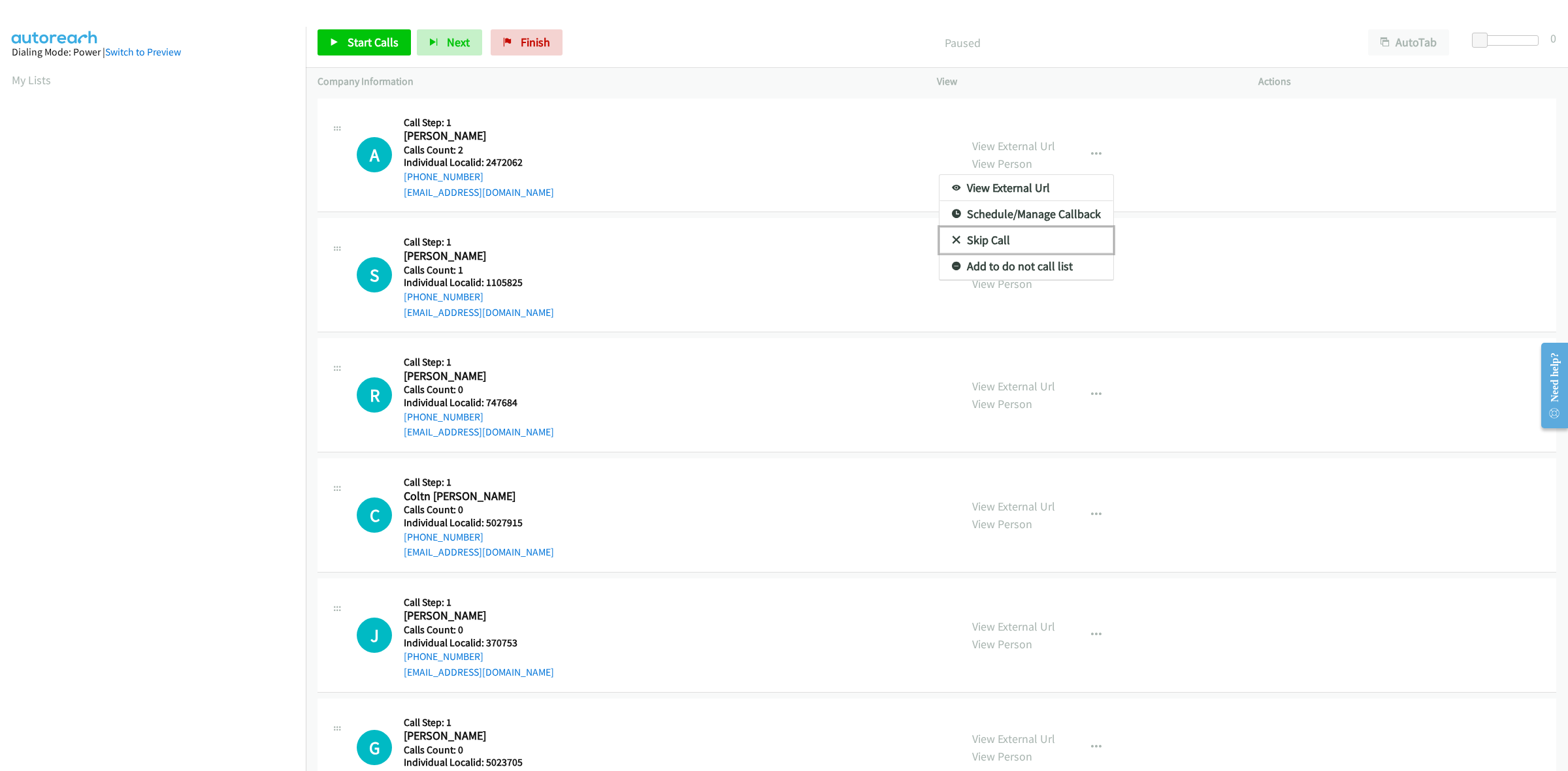
click at [1014, 239] on link "Skip Call" at bounding box center [1027, 240] width 174 height 26
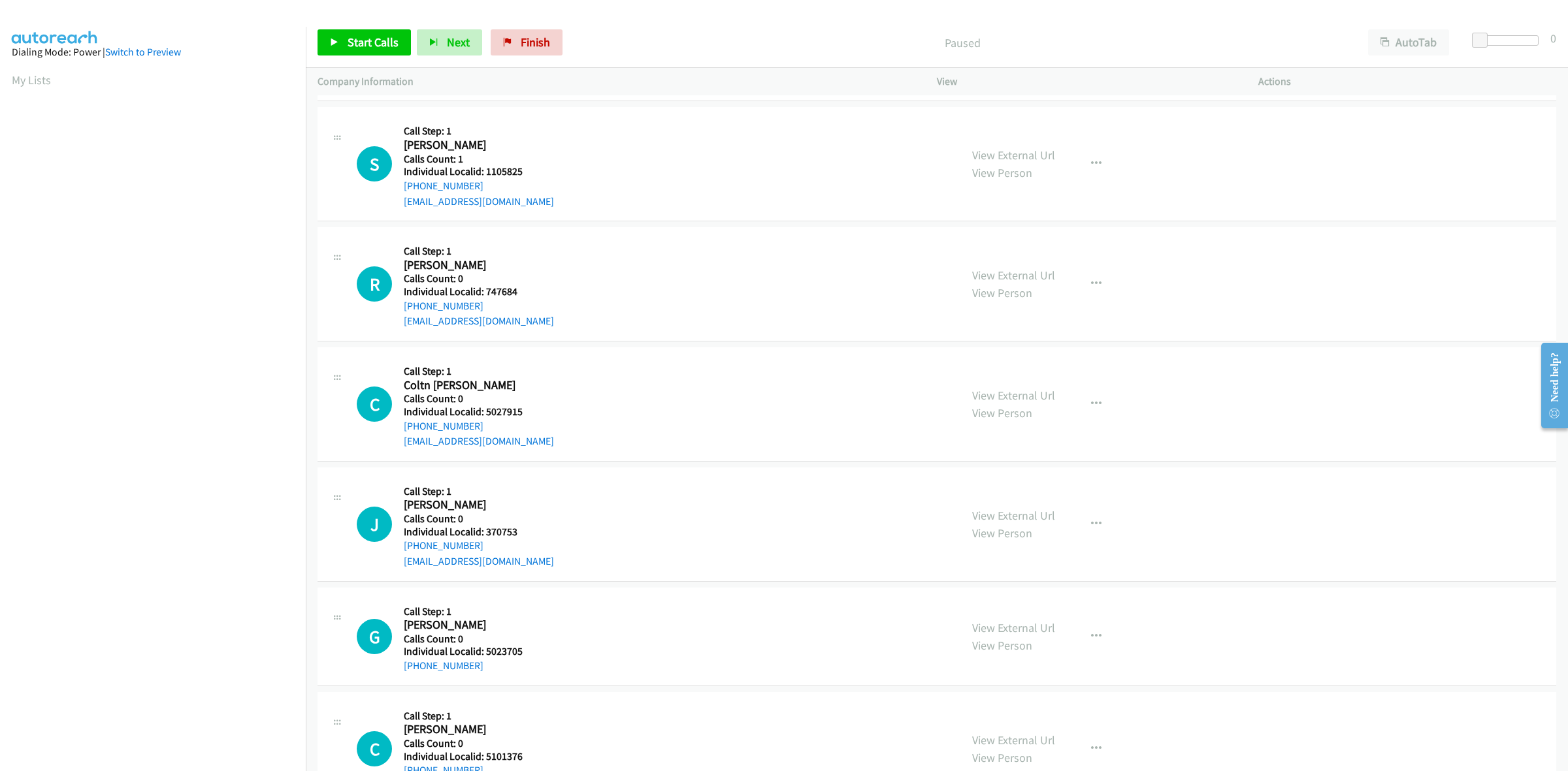
scroll to position [122, 0]
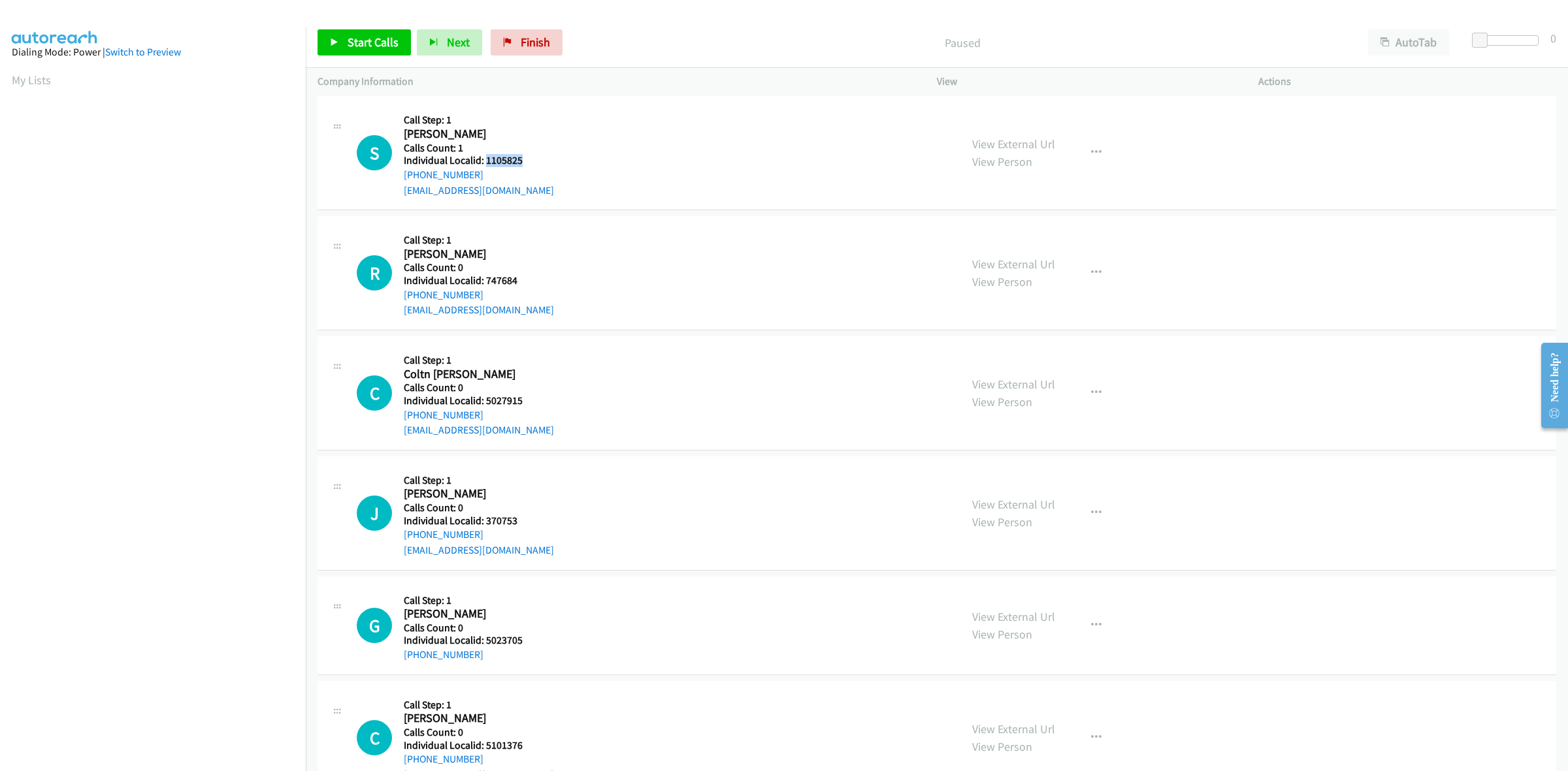
drag, startPoint x: 523, startPoint y: 161, endPoint x: 484, endPoint y: 161, distance: 39.0
click at [484, 161] on h5 "Individual Localid: 1105825" at bounding box center [479, 161] width 151 height 13
copy h5 "1105825"
click at [1091, 147] on icon "button" at bounding box center [1096, 152] width 10 height 10
click at [1023, 247] on link "Skip Call" at bounding box center [1027, 237] width 174 height 26
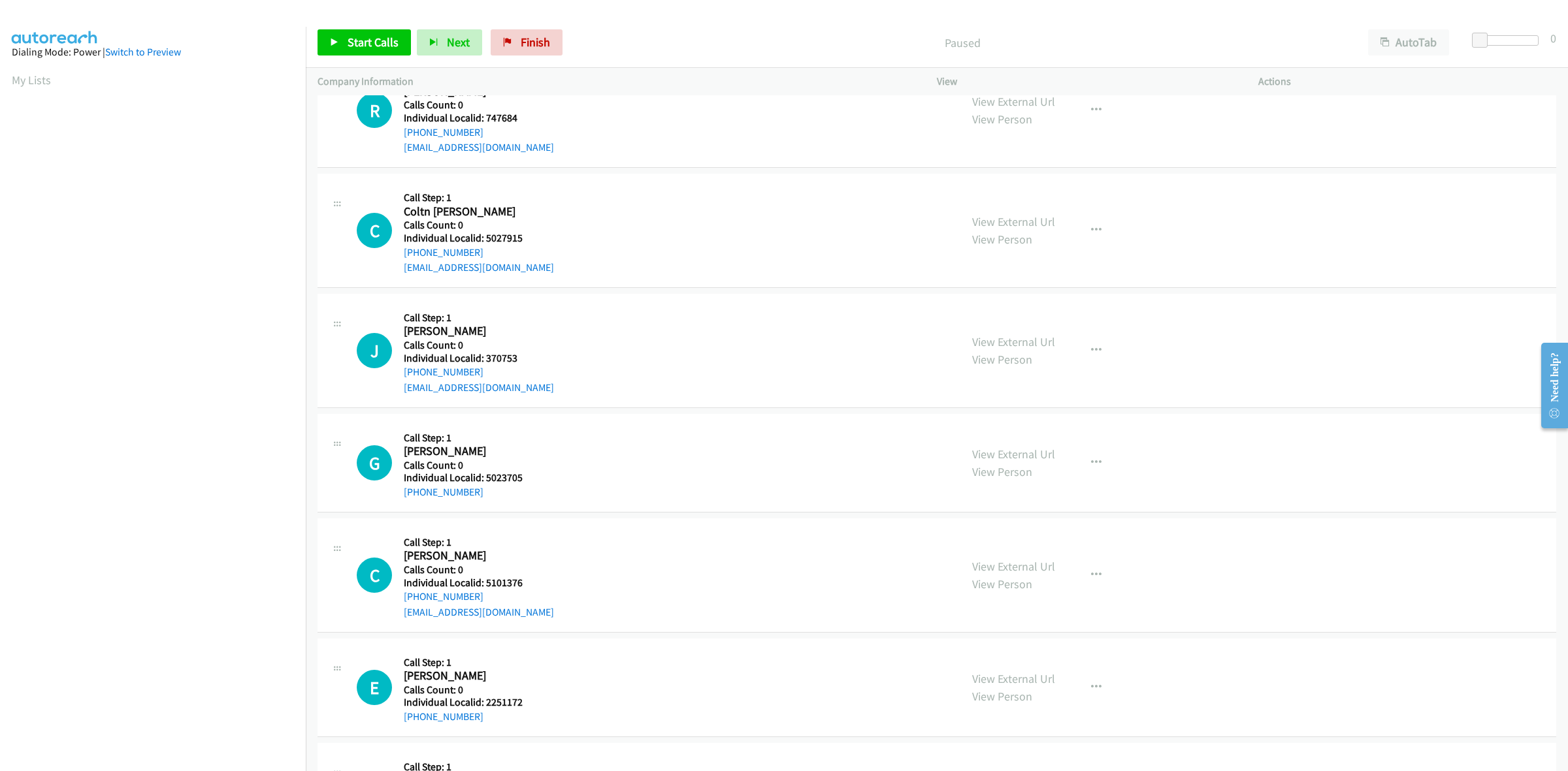
scroll to position [326, 0]
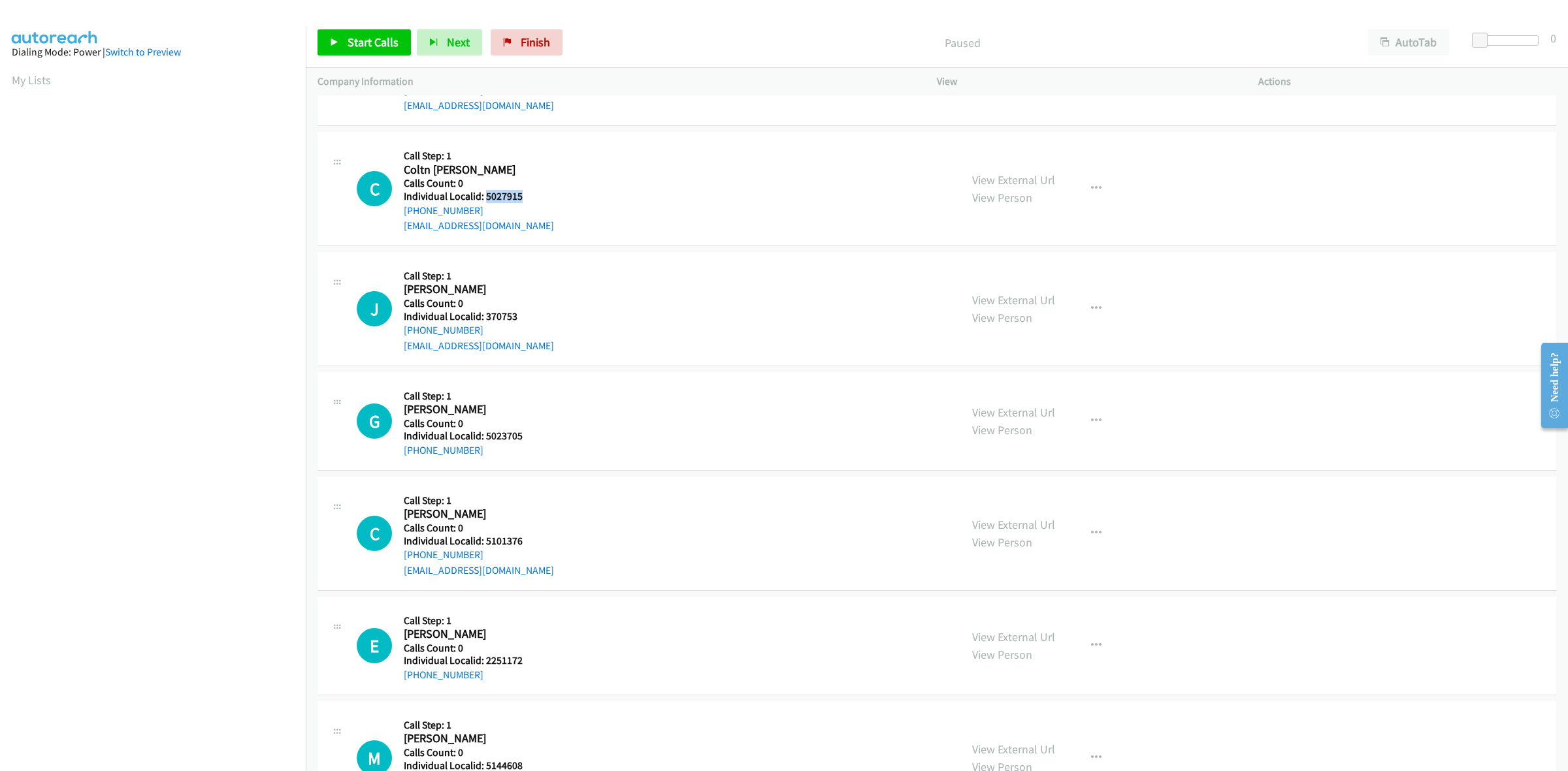
drag, startPoint x: 503, startPoint y: 186, endPoint x: 487, endPoint y: 197, distance: 19.4
click at [487, 197] on h5 "Individual Localid: 5027915" at bounding box center [479, 197] width 151 height 13
copy h5 "5027915"
drag, startPoint x: 449, startPoint y: 212, endPoint x: 402, endPoint y: 211, distance: 47.0
click at [402, 211] on div "C Callback Scheduled Call Step: 1 Coltn Dill America/Chicago Calls Count: 0 Ind…" at bounding box center [652, 189] width 592 height 90
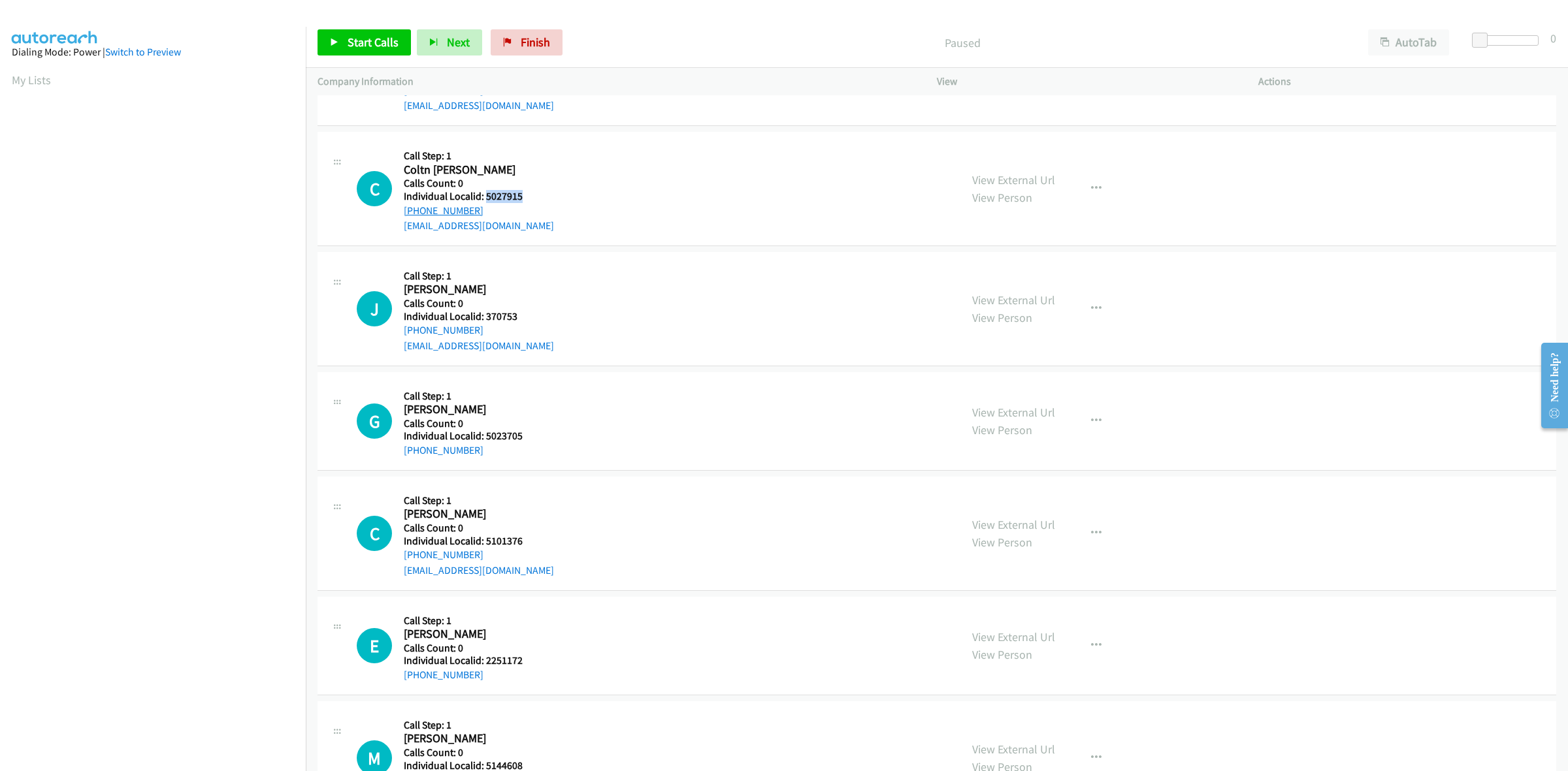
copy link "+1 316-251-5753"
drag, startPoint x: 532, startPoint y: 201, endPoint x: 481, endPoint y: 198, distance: 51.1
click at [481, 198] on h5 "Individual Localid: 5027915" at bounding box center [479, 197] width 151 height 13
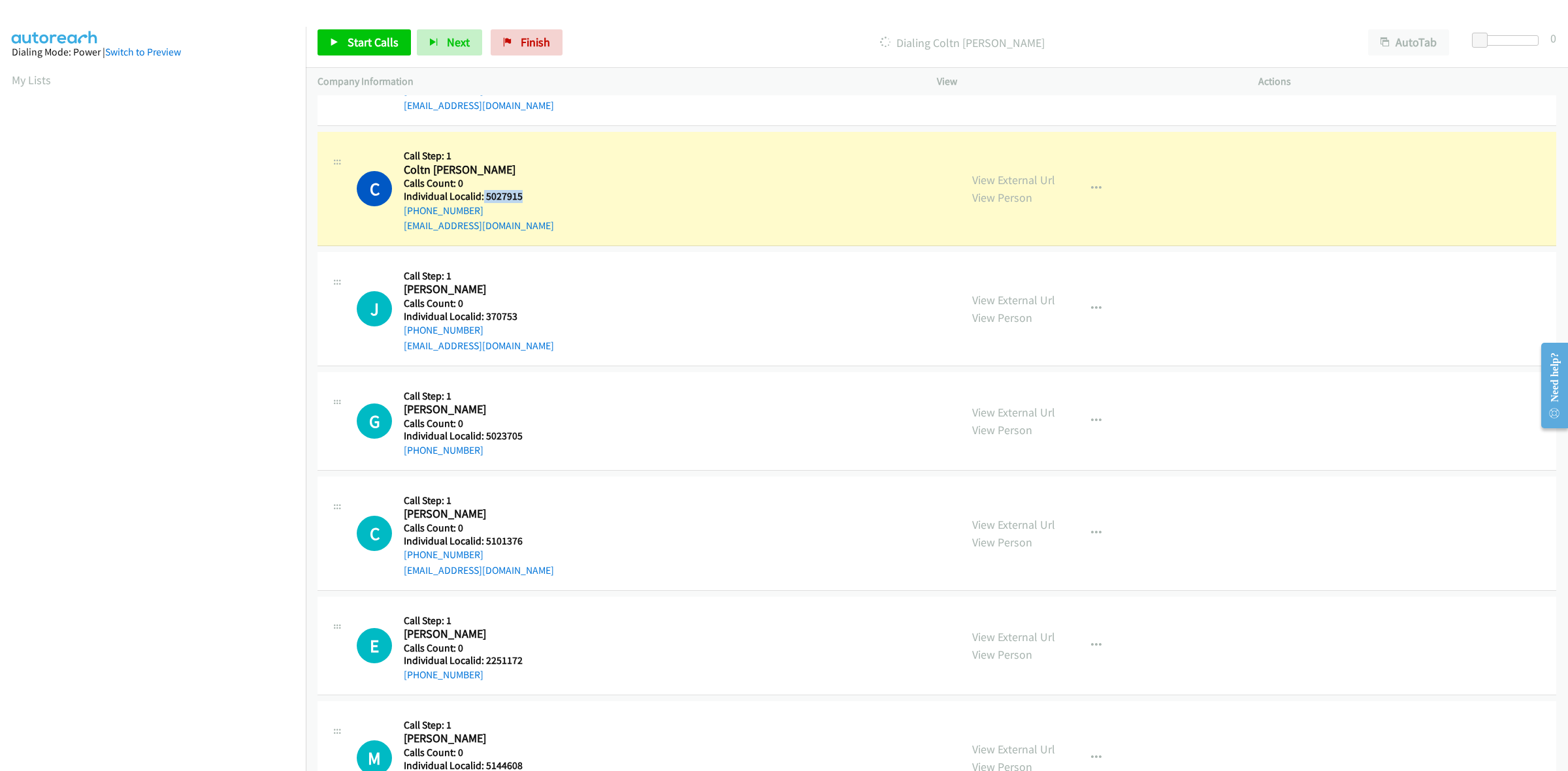
copy h5 "5027915"
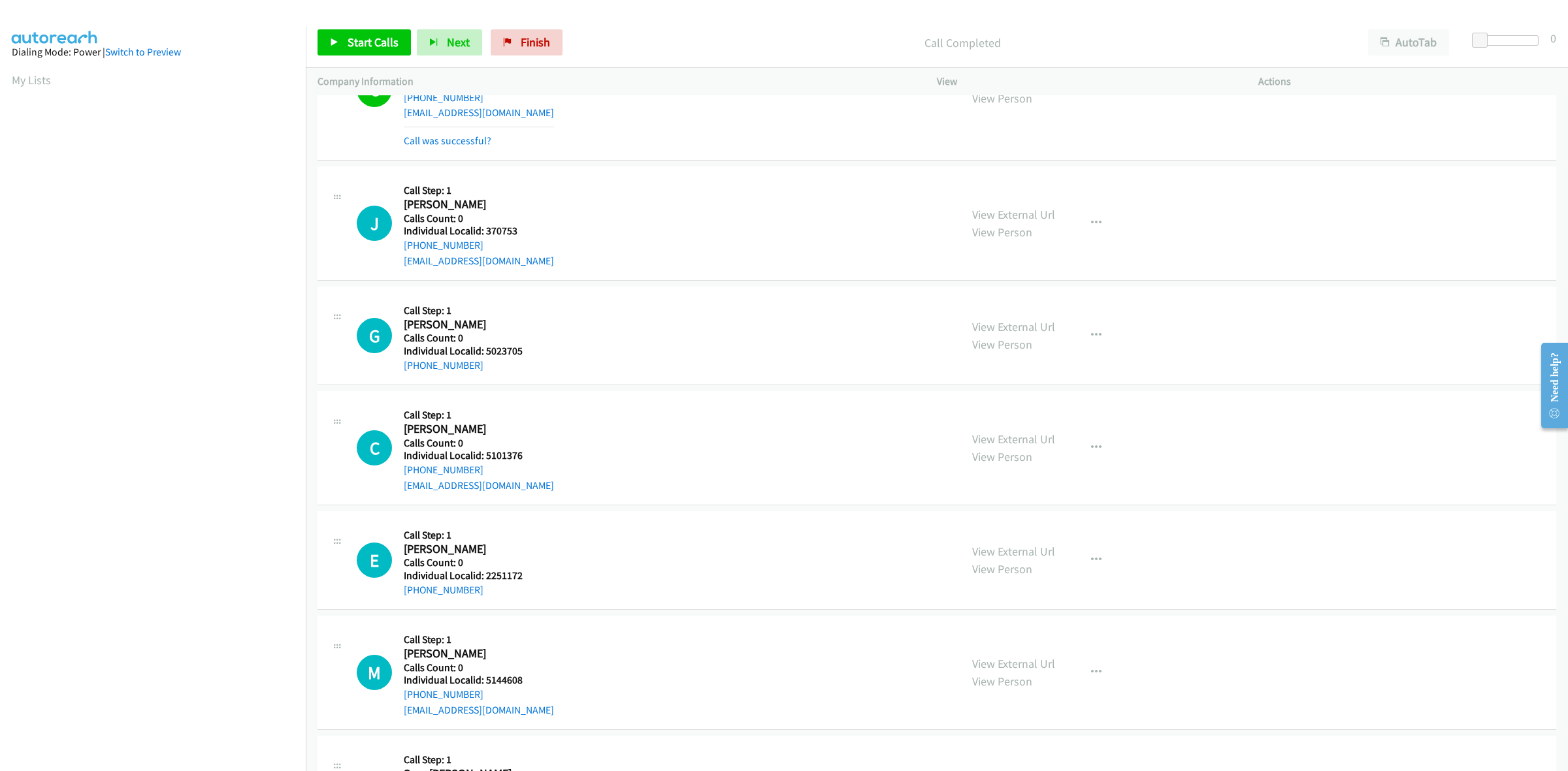
scroll to position [510, 0]
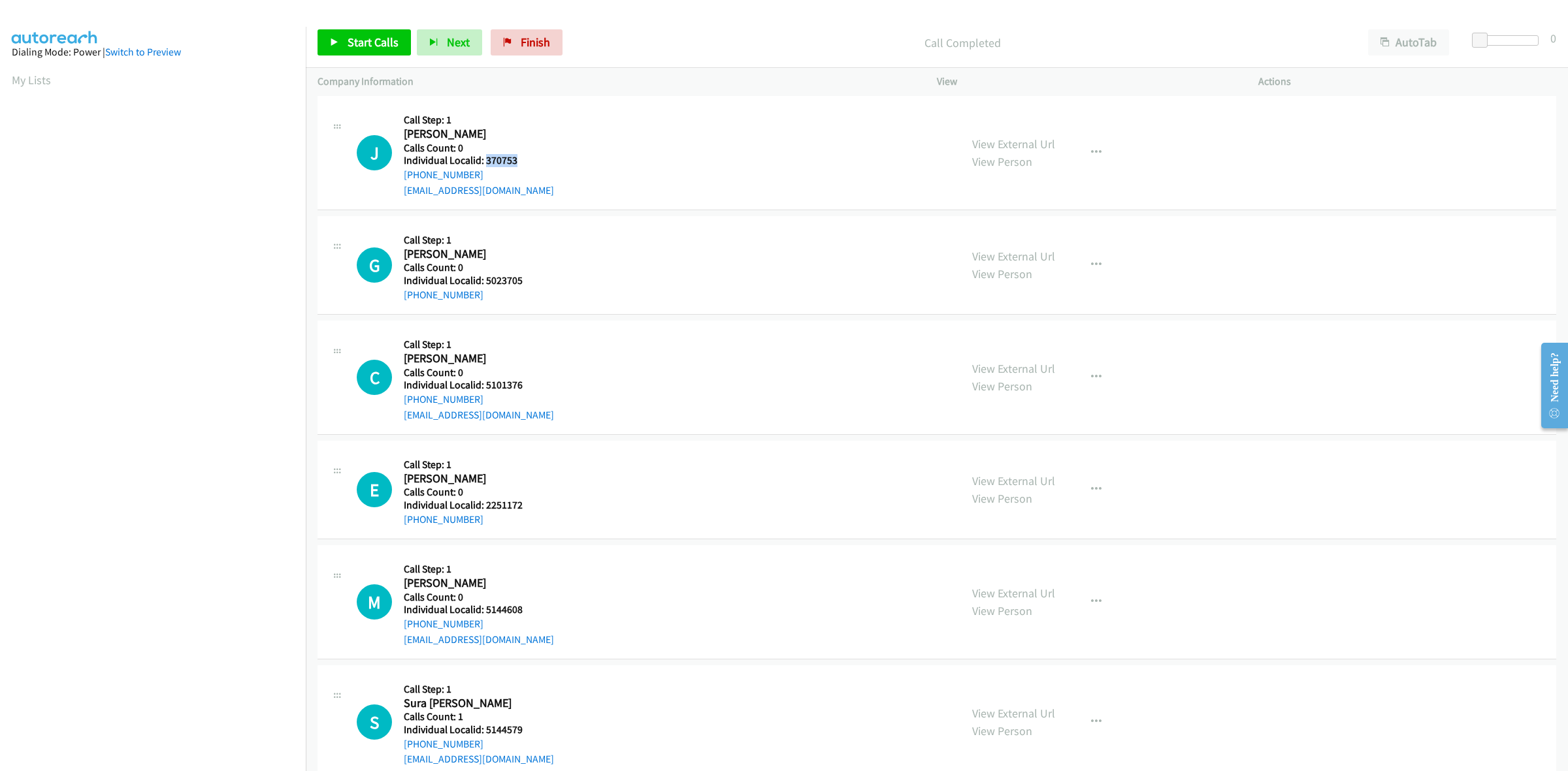
drag, startPoint x: 508, startPoint y: 156, endPoint x: 484, endPoint y: 157, distance: 24.0
click at [484, 157] on h5 "Individual Localid: 370753" at bounding box center [479, 161] width 151 height 13
copy h5 "370753"
drag, startPoint x: 1091, startPoint y: 154, endPoint x: 1083, endPoint y: 156, distance: 8.2
click at [1091, 154] on icon "button" at bounding box center [1096, 152] width 10 height 10
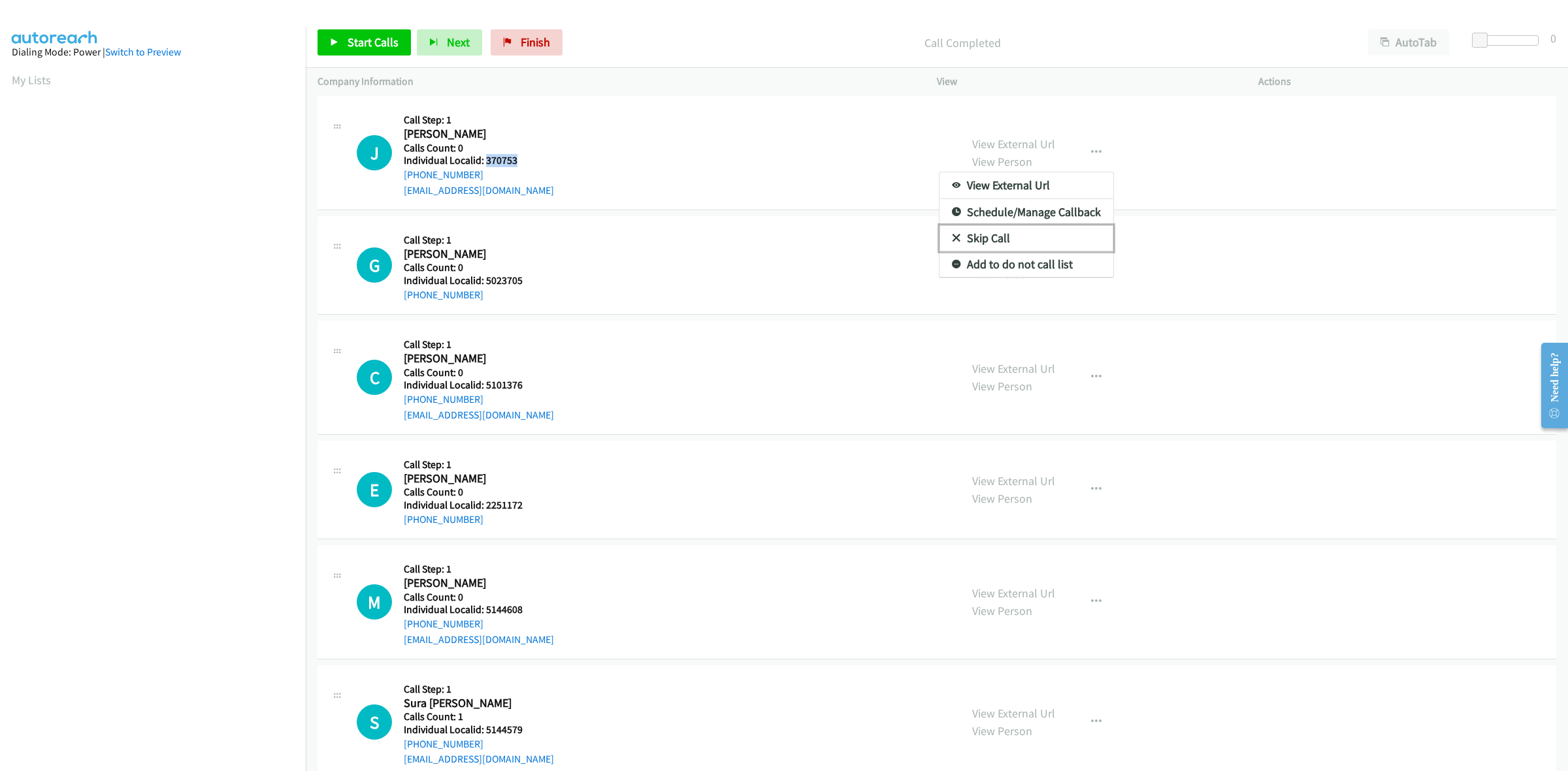
click at [1026, 237] on link "Skip Call" at bounding box center [1027, 237] width 174 height 26
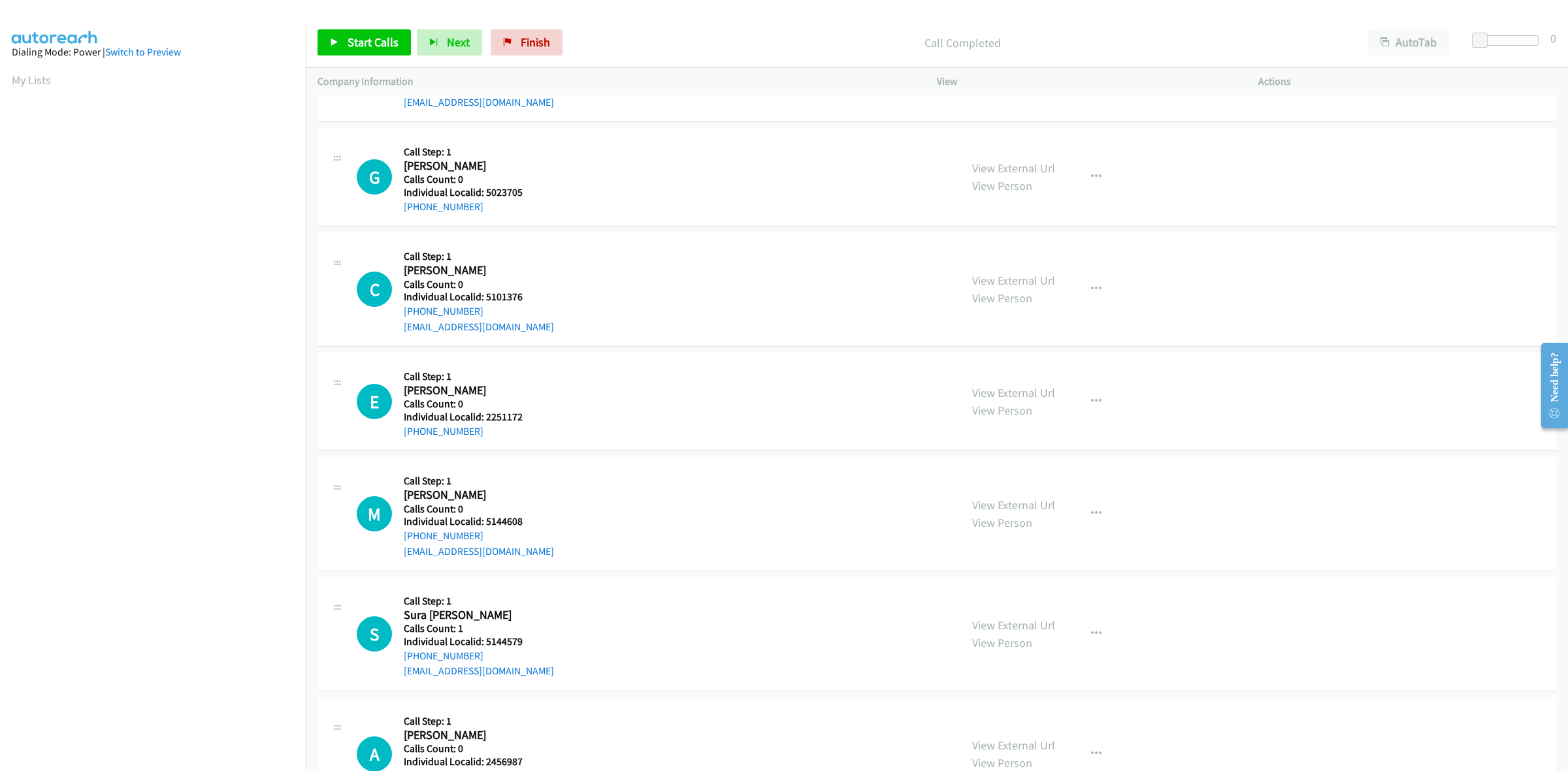
scroll to position [611, 0]
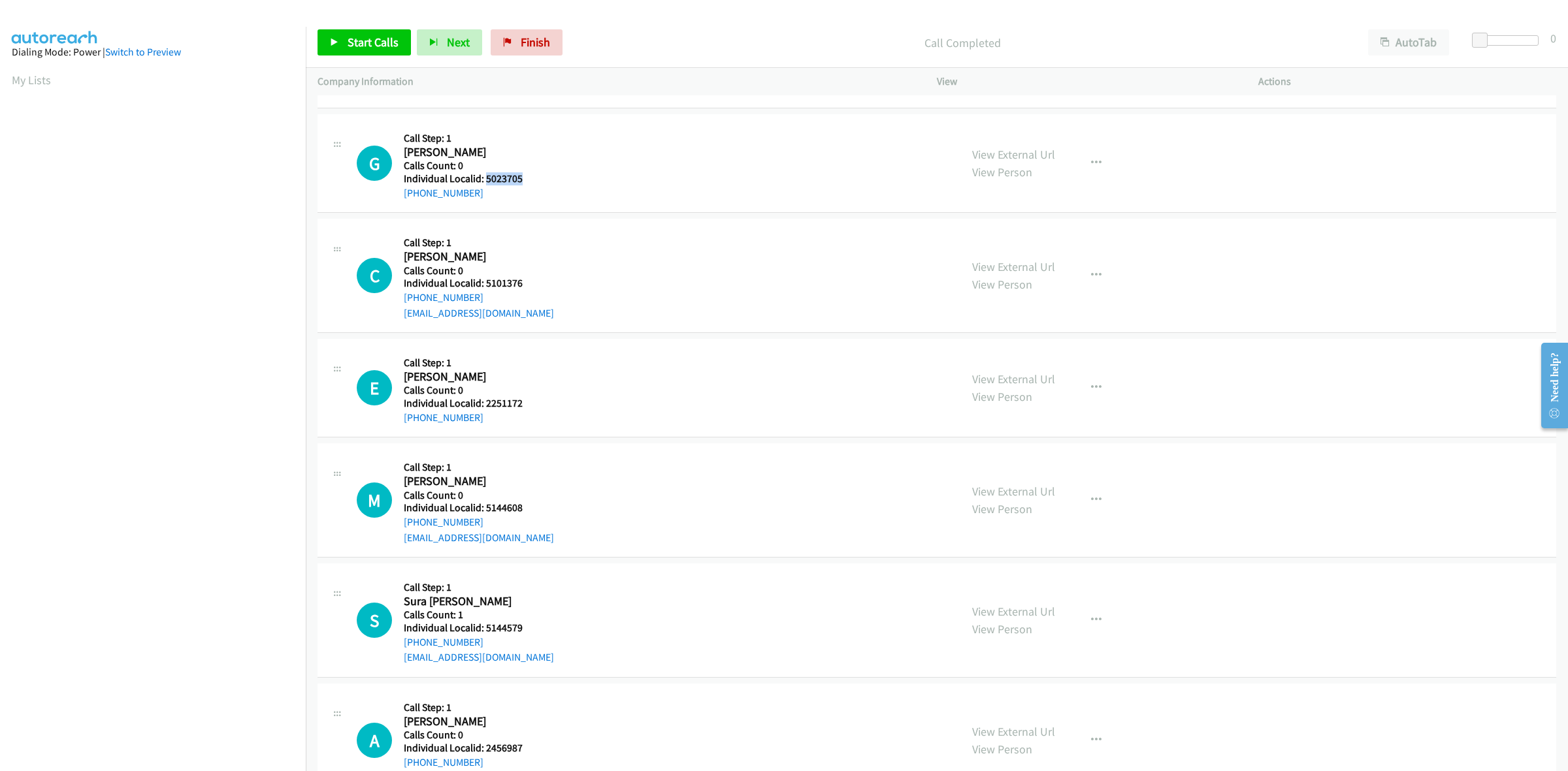
drag, startPoint x: 539, startPoint y: 177, endPoint x: 484, endPoint y: 183, distance: 55.3
click at [484, 183] on div "G Callback Scheduled Call Step: 1 Greyson Kazar America/New_York Calls Count: 0…" at bounding box center [652, 163] width 592 height 74
copy h5 "5023705"
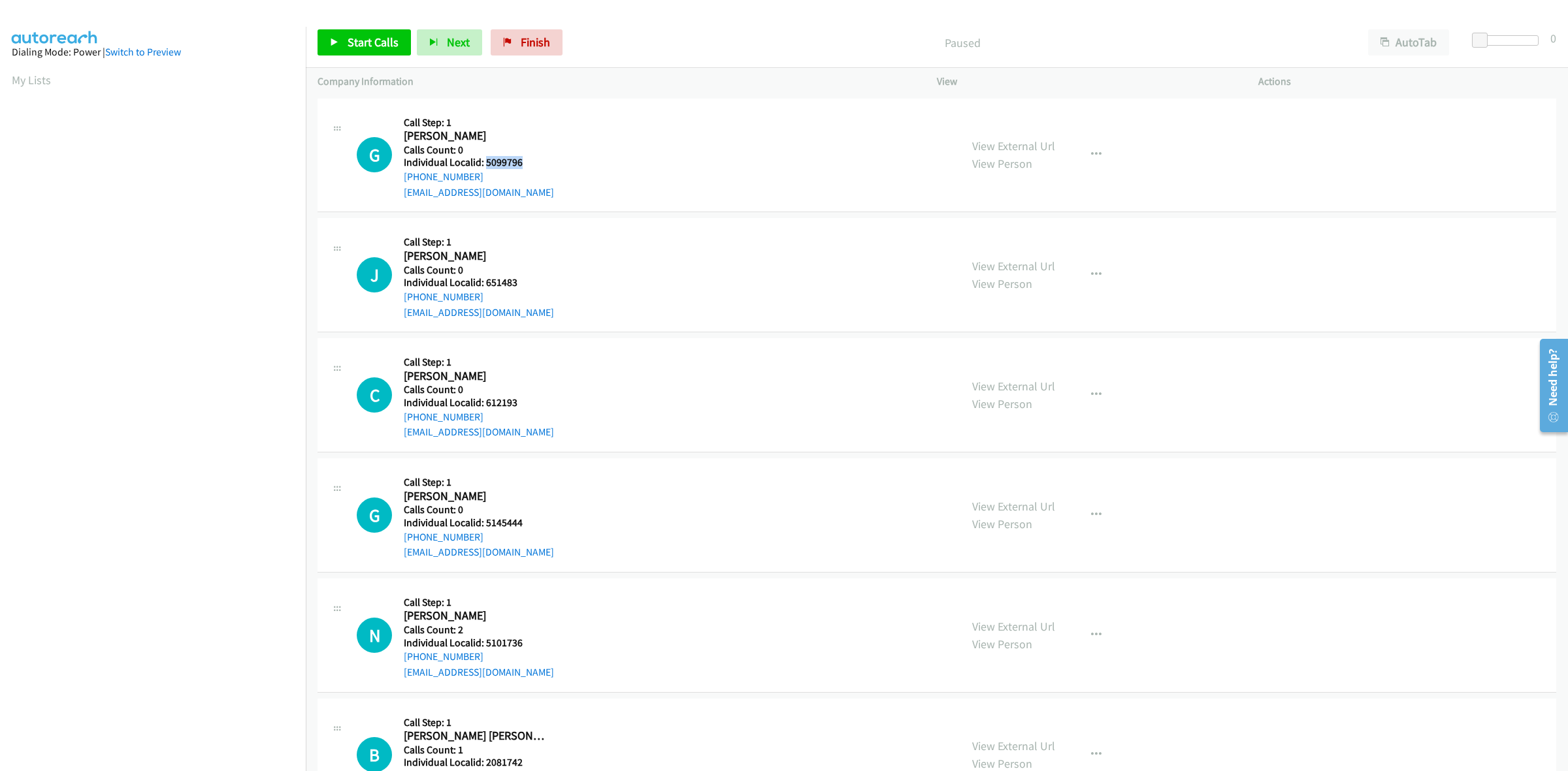
drag, startPoint x: 517, startPoint y: 162, endPoint x: 485, endPoint y: 161, distance: 32.0
click at [485, 161] on h5 "Individual Localid: 5099796" at bounding box center [479, 163] width 151 height 13
click at [1079, 145] on button "button" at bounding box center [1096, 154] width 35 height 26
click at [991, 237] on link "Skip Call" at bounding box center [1027, 240] width 174 height 26
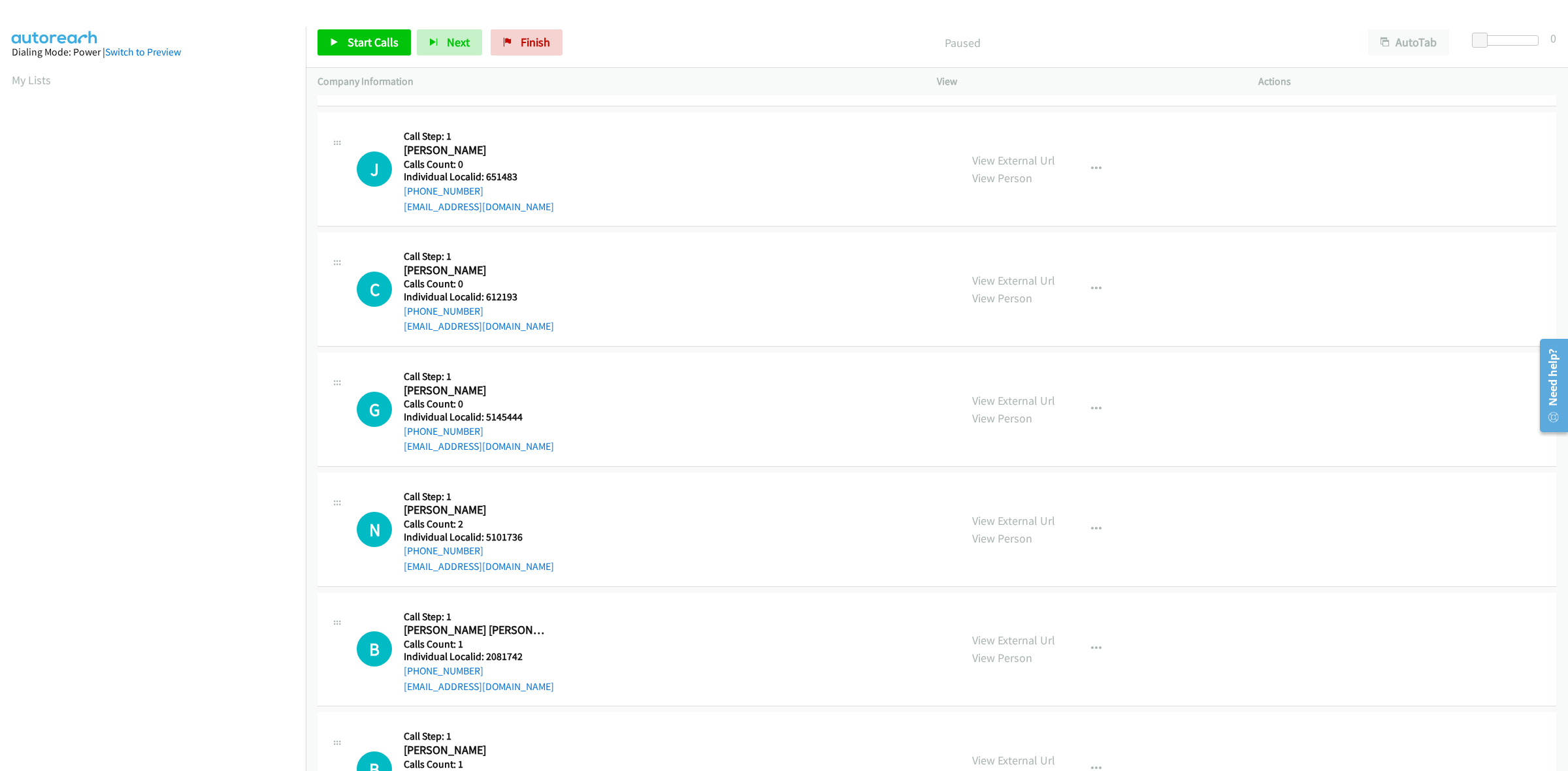
scroll to position [142, 0]
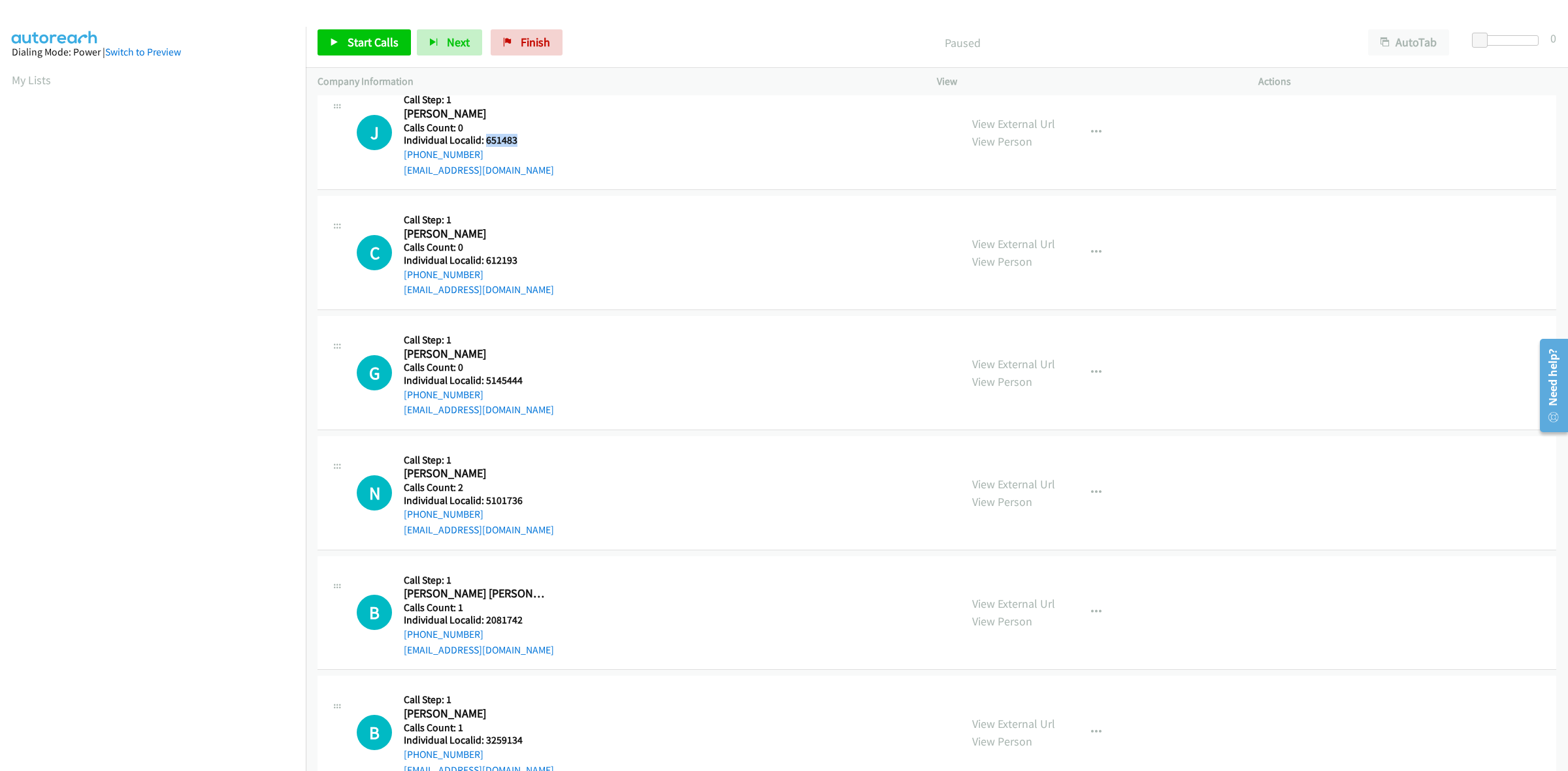
drag, startPoint x: 502, startPoint y: 139, endPoint x: 487, endPoint y: 139, distance: 15.0
click at [487, 139] on h5 "Individual Localid: 651483" at bounding box center [479, 140] width 151 height 13
copy h5 "651483"
drag, startPoint x: 489, startPoint y: 153, endPoint x: 403, endPoint y: 152, distance: 86.0
click at [403, 152] on div "[PHONE_NUMBER]" at bounding box center [479, 155] width 151 height 16
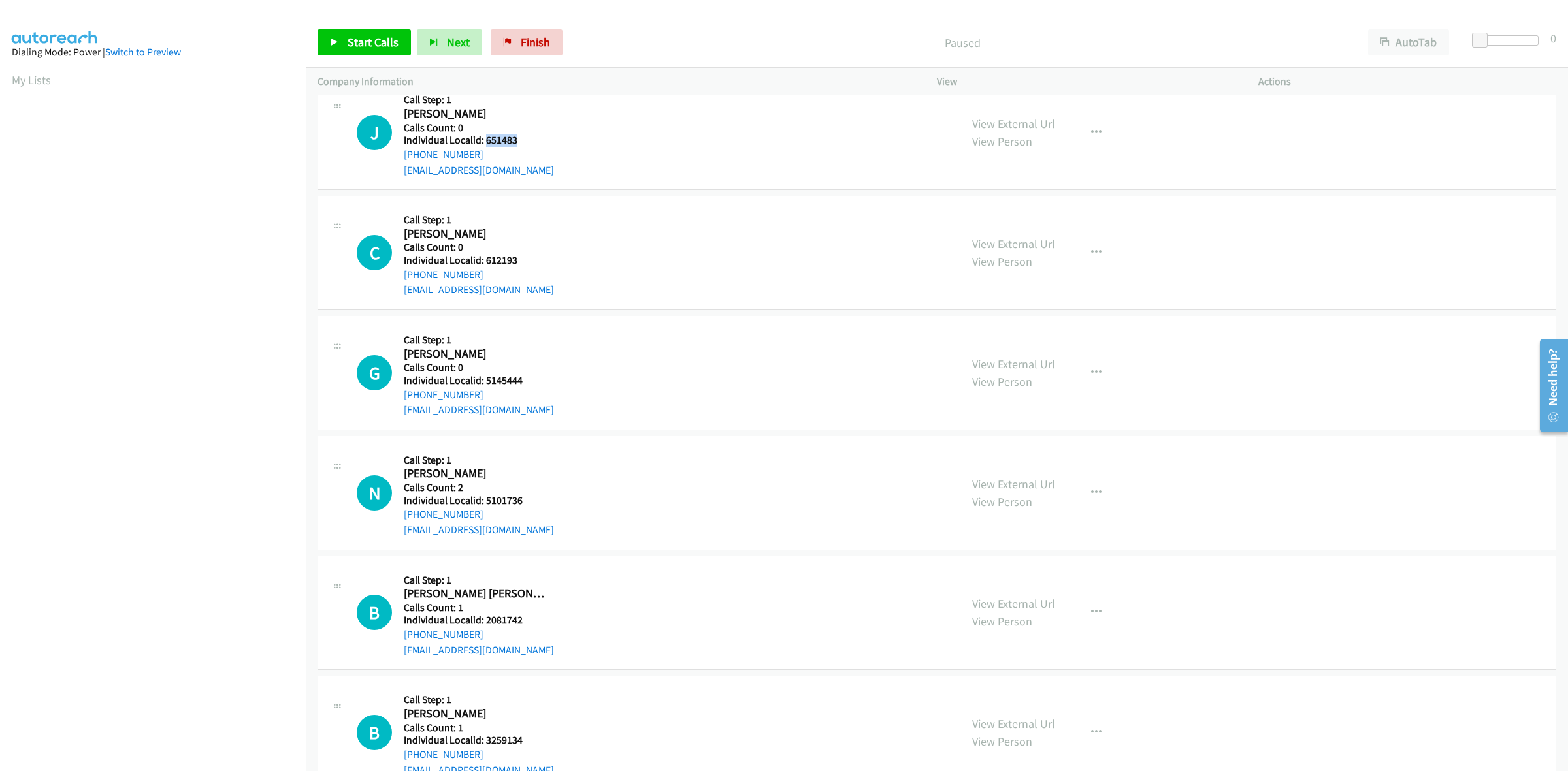
copy link "[PHONE_NUMBER]"
drag, startPoint x: 503, startPoint y: 139, endPoint x: 485, endPoint y: 141, distance: 18.1
click at [485, 141] on h5 "Individual Localid: 651483" at bounding box center [479, 140] width 151 height 13
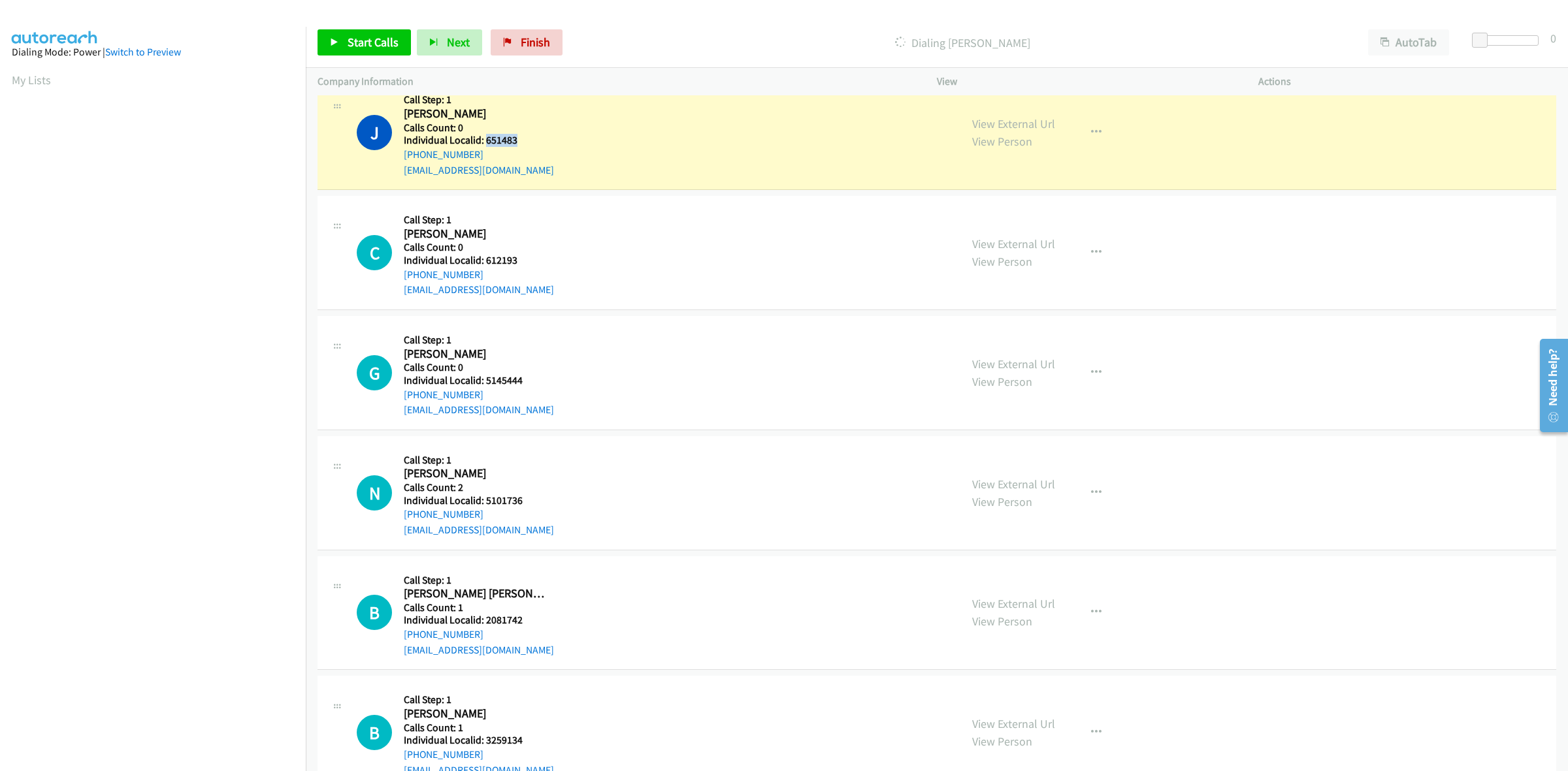
copy h5 "651483"
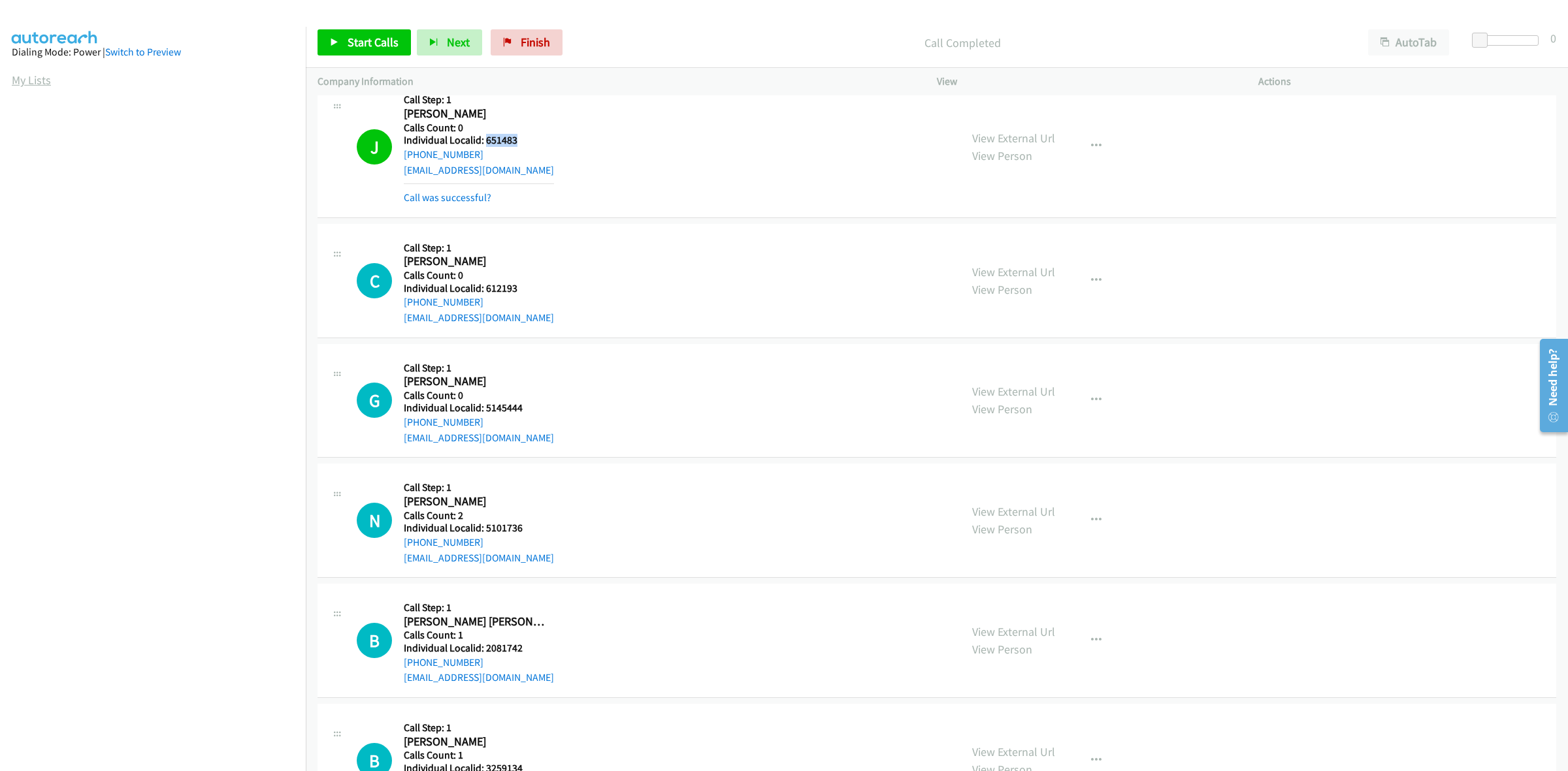
click at [44, 82] on link "My Lists" at bounding box center [31, 80] width 39 height 15
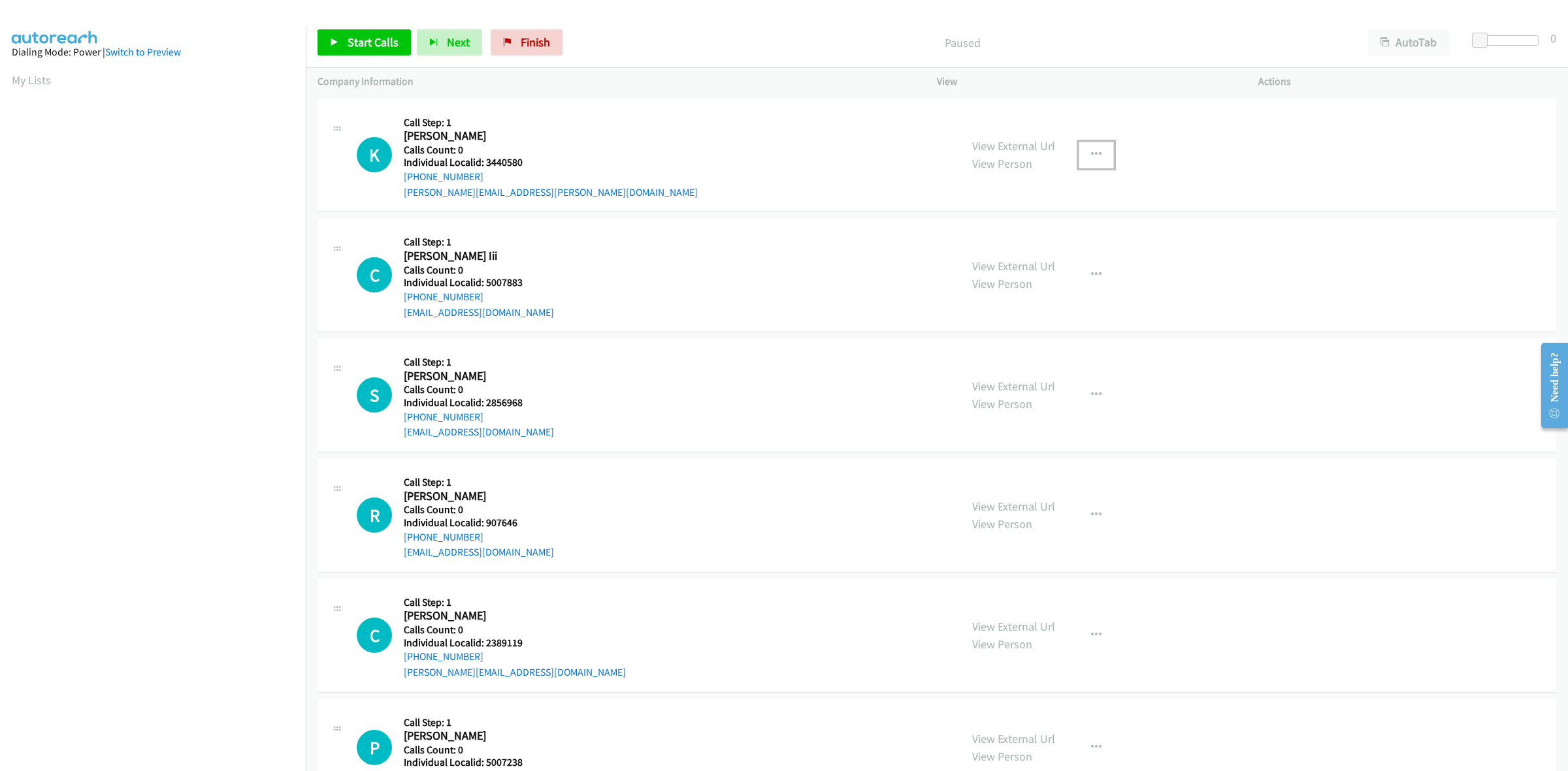
click at [1091, 152] on icon "button" at bounding box center [1096, 155] width 10 height 10
click at [1017, 238] on link "Skip Call" at bounding box center [1027, 240] width 174 height 26
drag, startPoint x: 526, startPoint y: 285, endPoint x: 487, endPoint y: 283, distance: 39.1
click at [487, 283] on h5 "Individual Localid: 5007883" at bounding box center [479, 283] width 151 height 13
copy h5 "5007883"
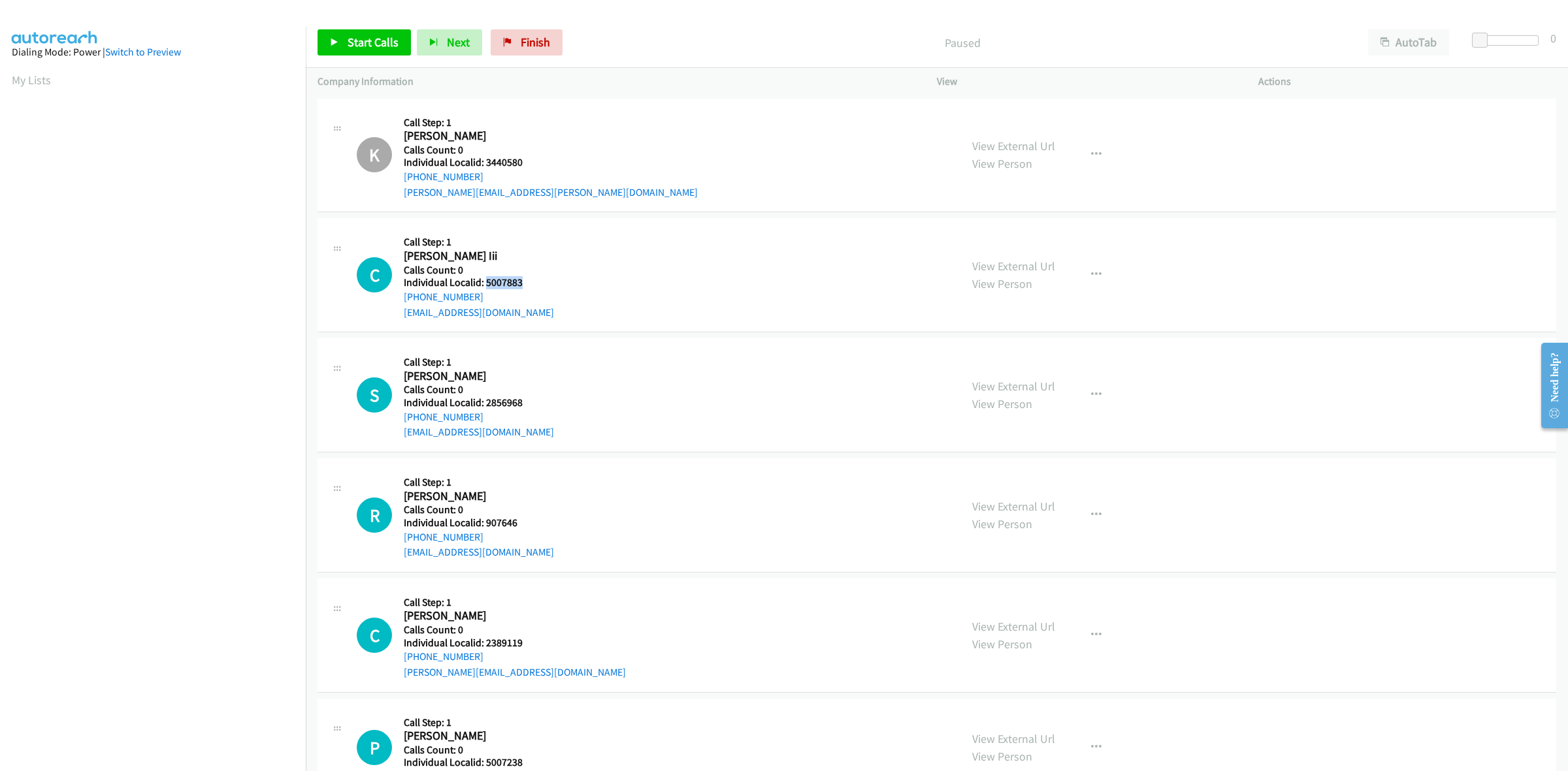
drag, startPoint x: 481, startPoint y: 293, endPoint x: 396, endPoint y: 302, distance: 85.5
click at [396, 302] on div "C Callback Scheduled Call Step: 1 Charles Banks Iii America/Denver Calls Count:…" at bounding box center [652, 275] width 592 height 90
copy link "+1 208-249-0925"
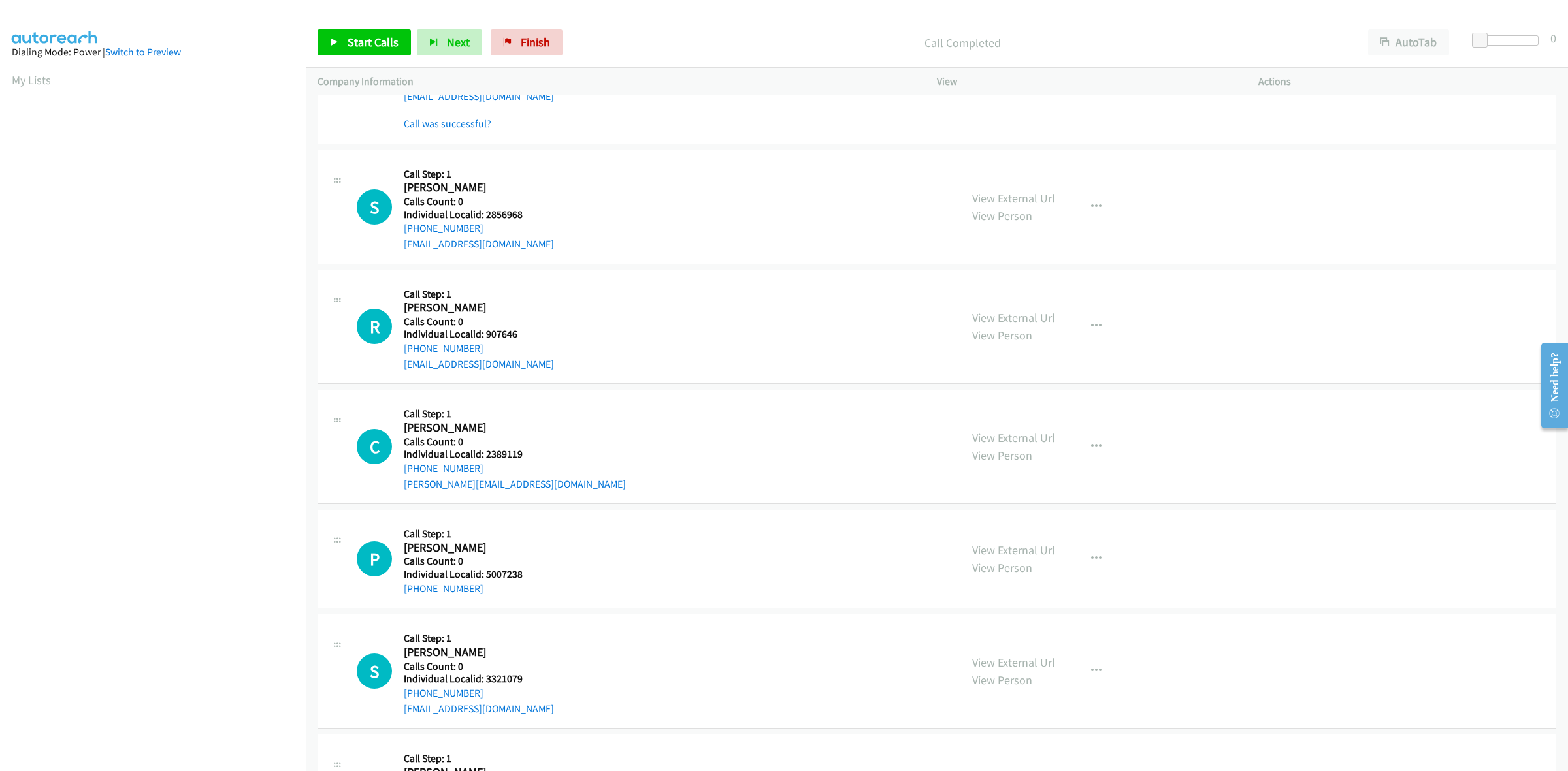
scroll to position [245, 0]
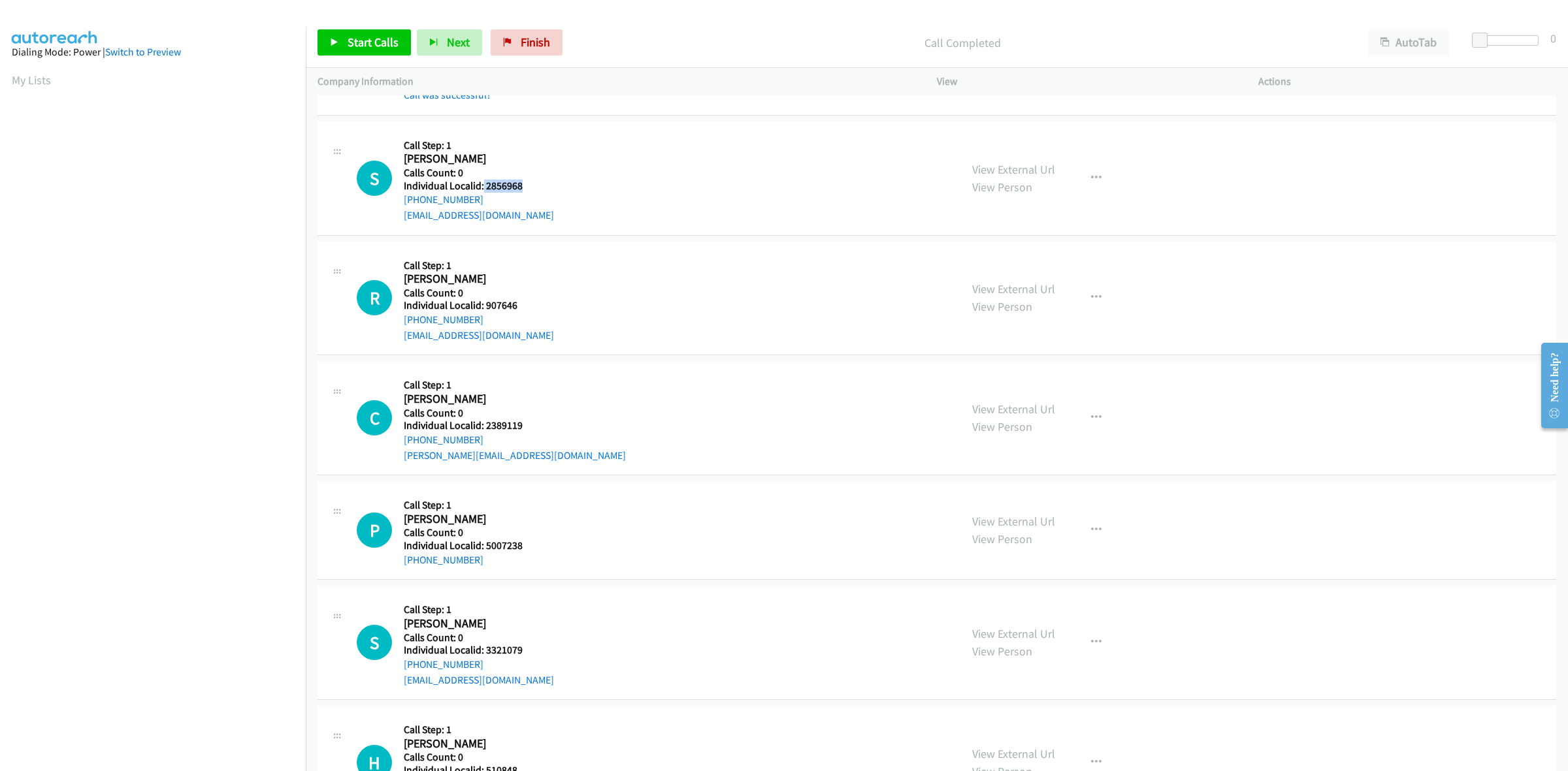
drag, startPoint x: 505, startPoint y: 185, endPoint x: 482, endPoint y: 187, distance: 23.1
click at [482, 187] on h5 "Individual Localid: 2856968" at bounding box center [479, 186] width 151 height 13
copy h5 "2856968"
drag, startPoint x: 547, startPoint y: 164, endPoint x: 479, endPoint y: 177, distance: 69.2
click at [547, 164] on div "S Callback Scheduled Call Step: 1 Scott King America/Denver Calls Count: 0 Indi…" at bounding box center [652, 178] width 592 height 90
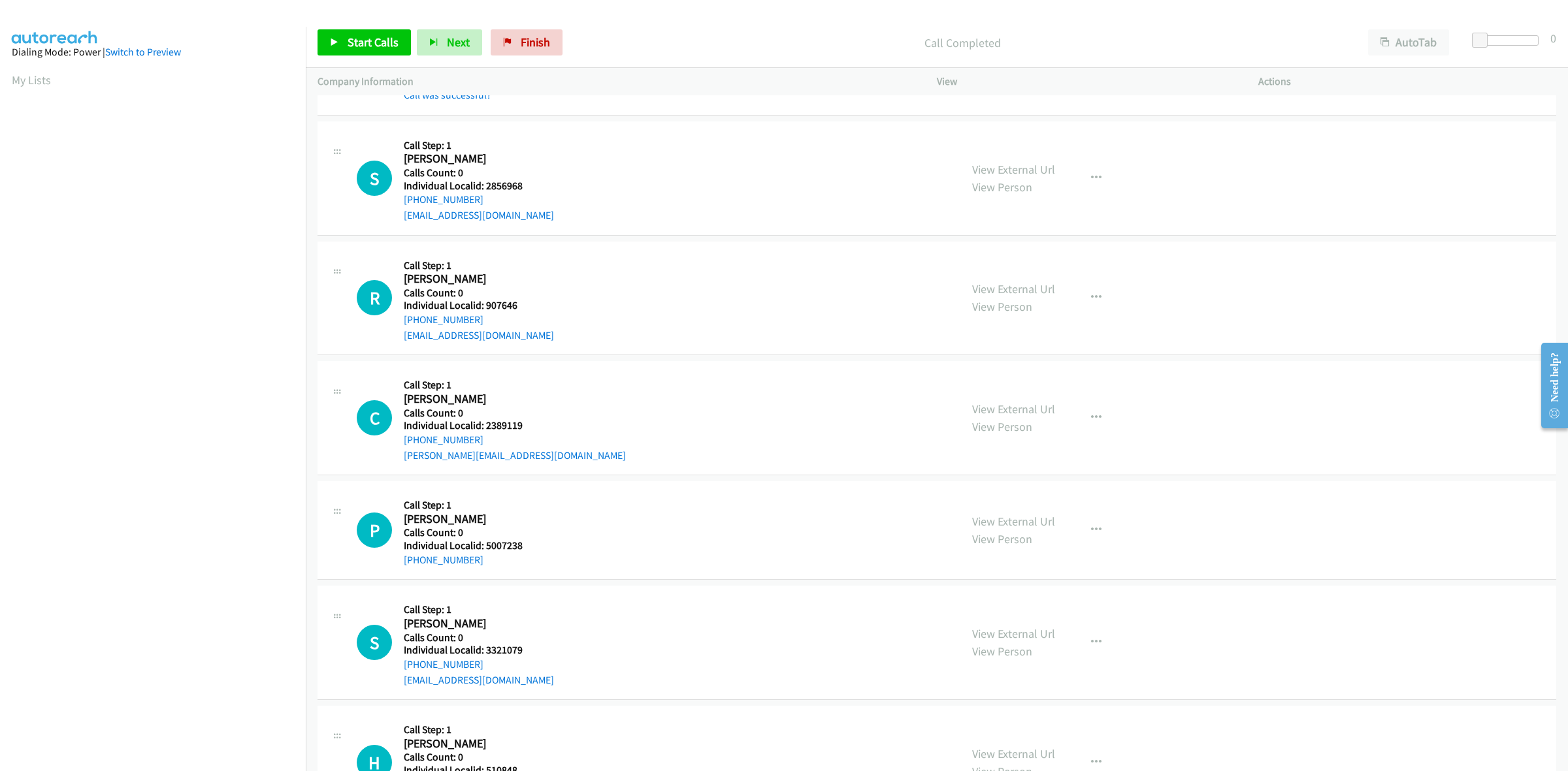
drag, startPoint x: 481, startPoint y: 201, endPoint x: 396, endPoint y: 206, distance: 85.1
click at [396, 206] on div "S Callback Scheduled Call Step: 1 Scott King America/Denver Calls Count: 0 Indi…" at bounding box center [652, 178] width 592 height 90
copy link "+1 208-859-1306"
drag, startPoint x: 526, startPoint y: 186, endPoint x: 485, endPoint y: 186, distance: 41.0
click at [485, 186] on h5 "Individual Localid: 2856968" at bounding box center [479, 186] width 151 height 13
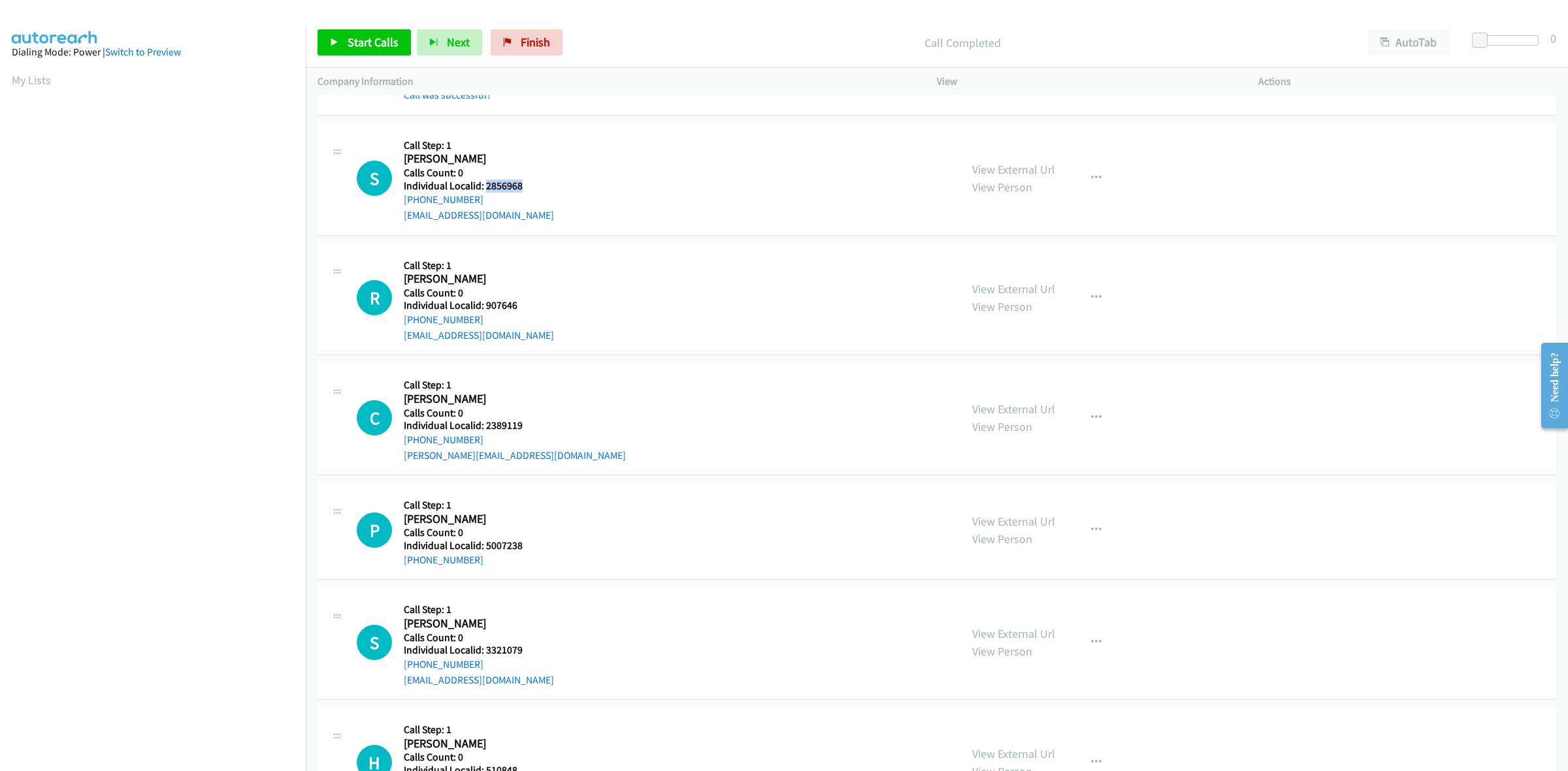
copy h5 "2856968"
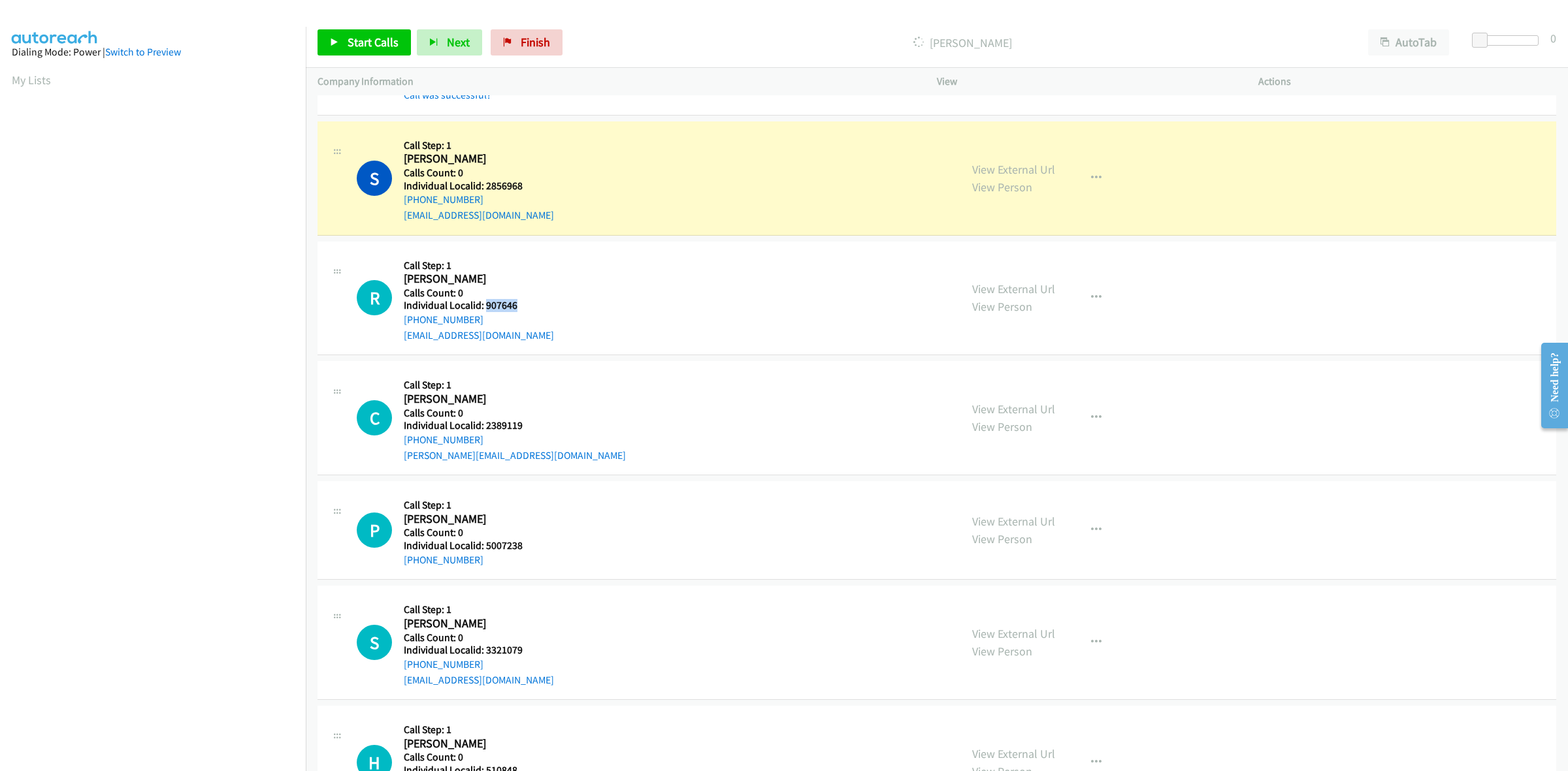
drag, startPoint x: 514, startPoint y: 308, endPoint x: 487, endPoint y: 307, distance: 27.0
click at [487, 307] on h5 "Individual Localid: 907646" at bounding box center [479, 306] width 151 height 13
copy h5 "907646"
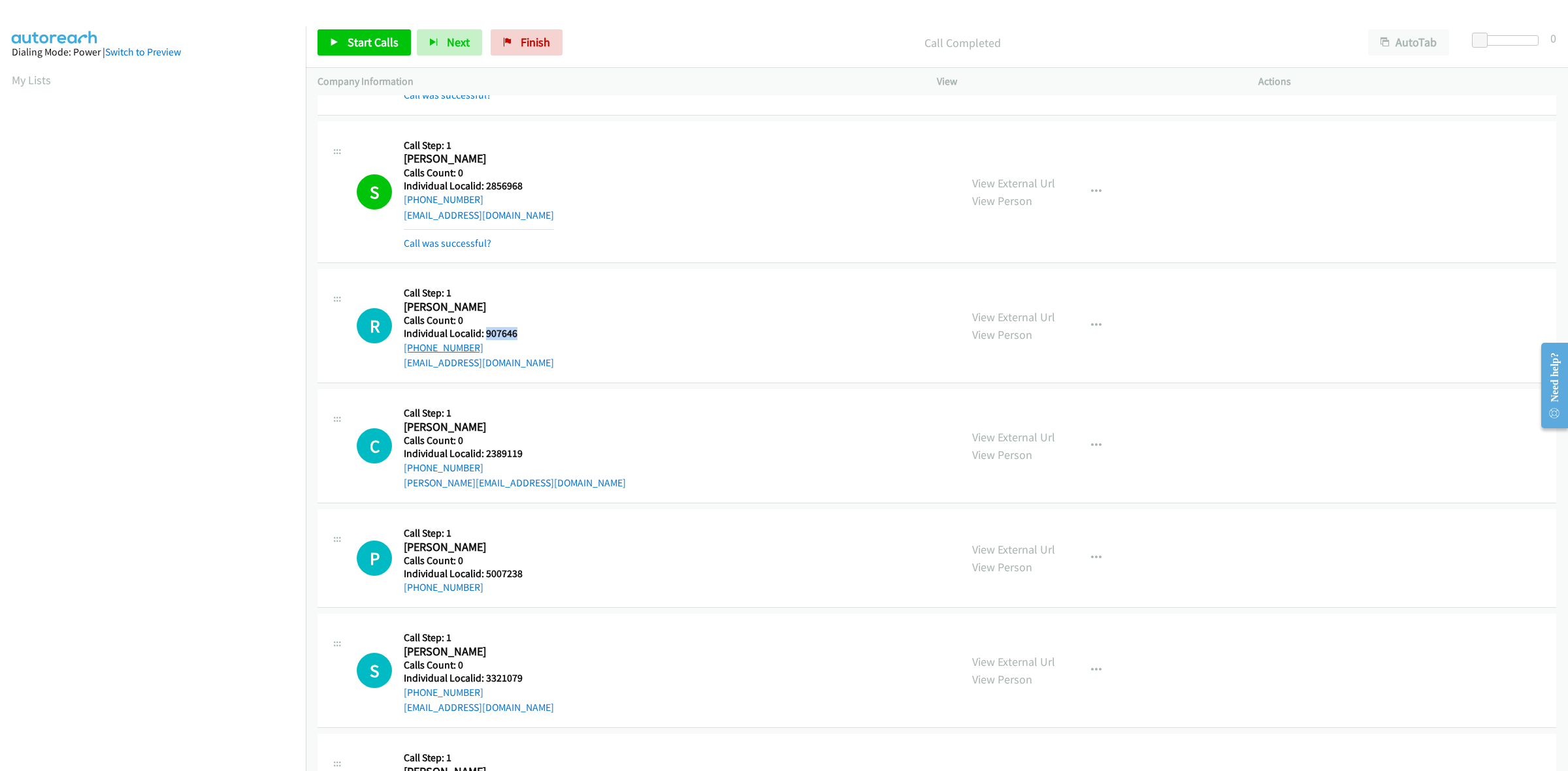
drag, startPoint x: 488, startPoint y: 353, endPoint x: 405, endPoint y: 353, distance: 83.0
click at [405, 353] on div "+1 970-590-4417" at bounding box center [479, 348] width 151 height 16
copy link "+1 970-590-4417"
drag, startPoint x: 525, startPoint y: 329, endPoint x: 485, endPoint y: 329, distance: 40.0
click at [485, 329] on h5 "Individual Localid: 907646" at bounding box center [479, 334] width 151 height 13
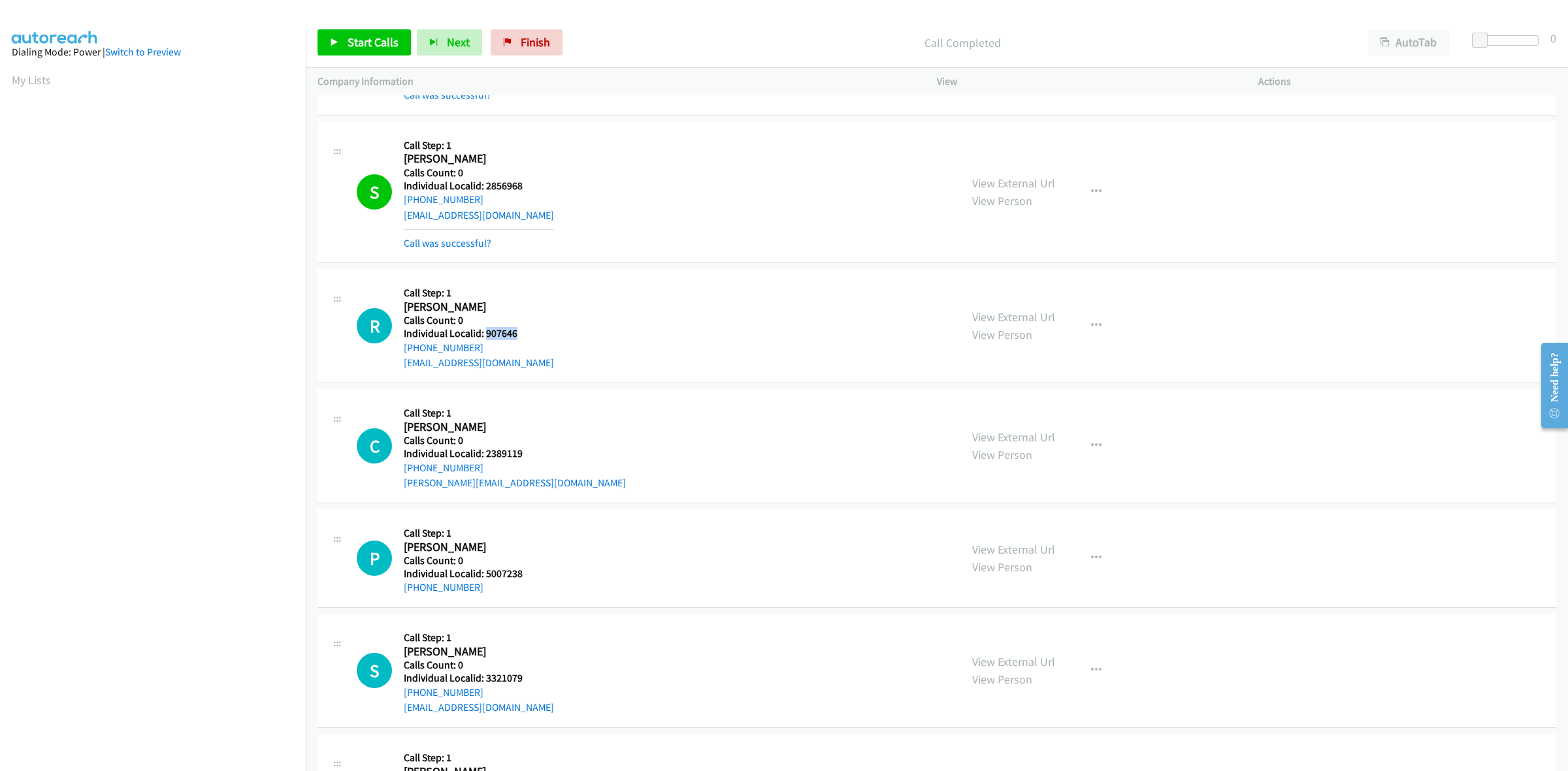
copy h5 "907646"
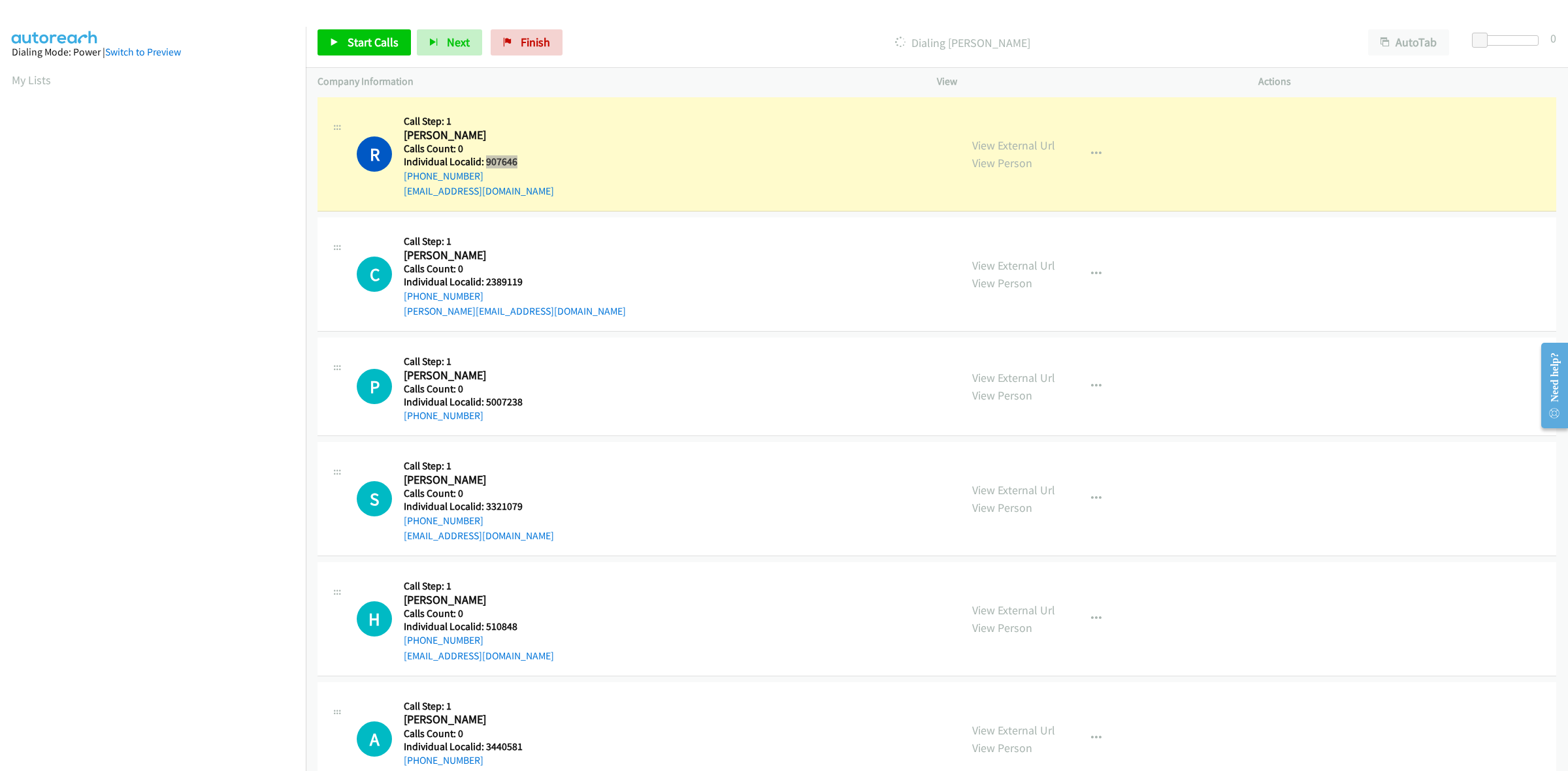
scroll to position [448, 0]
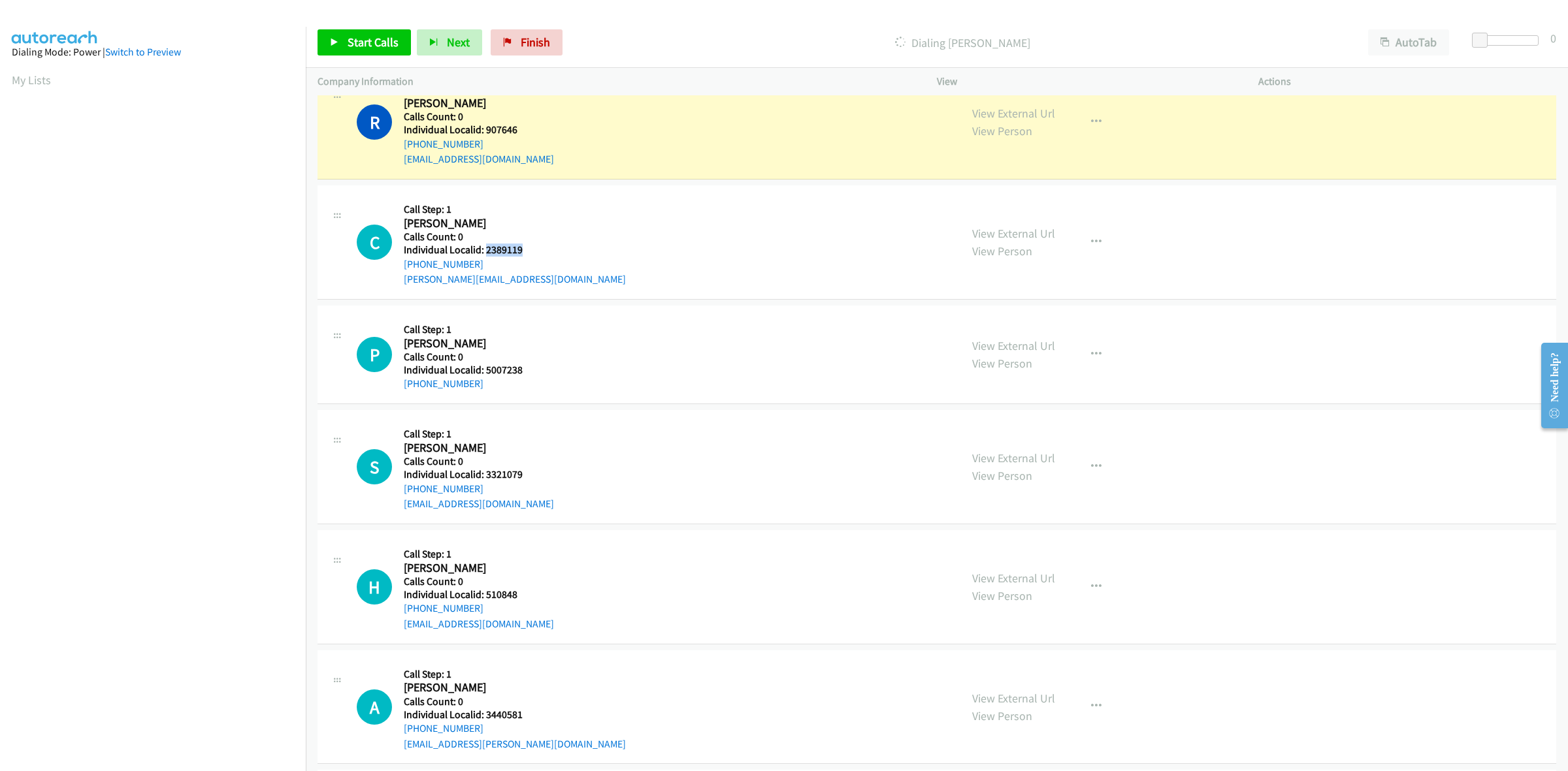
drag, startPoint x: 528, startPoint y: 249, endPoint x: 487, endPoint y: 248, distance: 41.0
click at [487, 248] on h5 "Individual Localid: 2389119" at bounding box center [514, 250] width 222 height 13
copy h5 "2389119"
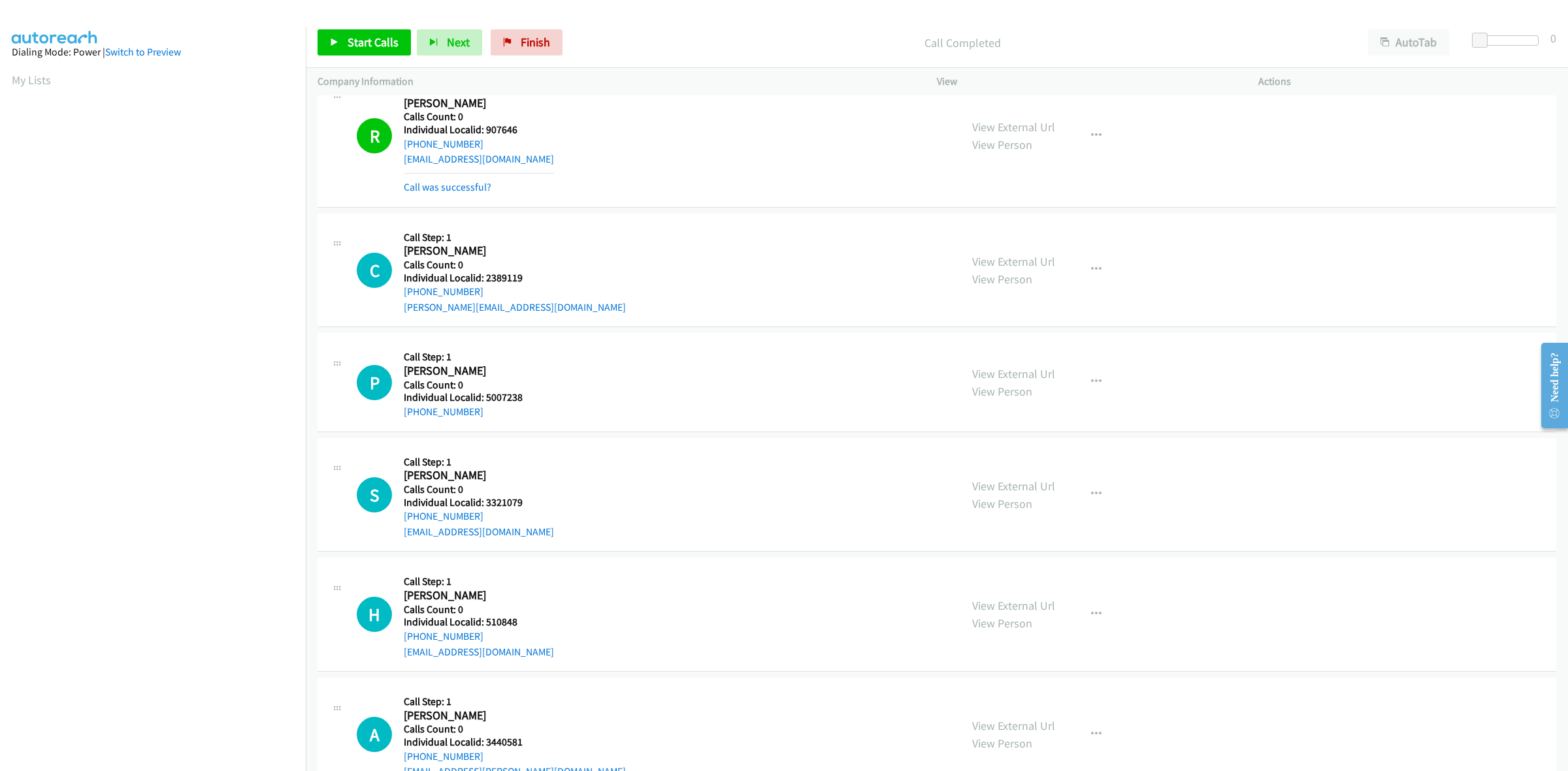
drag, startPoint x: 537, startPoint y: 227, endPoint x: 500, endPoint y: 269, distance: 56.0
click at [535, 232] on div "C Callback Scheduled Call Step: 1 Cole Newell America/Denver Calls Count: 0 Ind…" at bounding box center [652, 270] width 592 height 90
drag, startPoint x: 479, startPoint y: 291, endPoint x: 401, endPoint y: 294, distance: 78.1
click at [401, 294] on div "C Callback Scheduled Call Step: 1 Cole Newell America/Denver Calls Count: 0 Ind…" at bounding box center [652, 270] width 592 height 90
copy link "+1 208-989-8982"
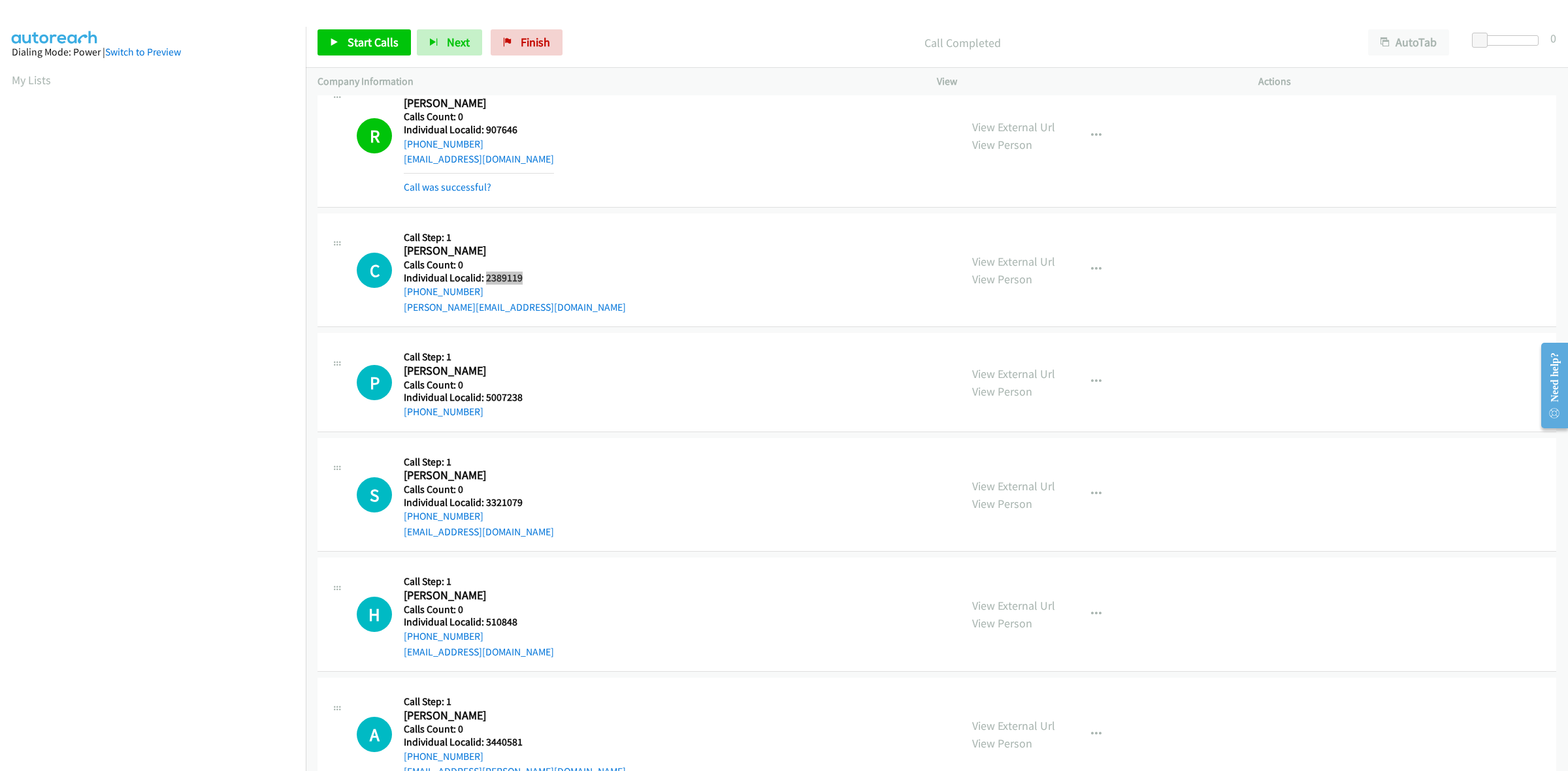
drag, startPoint x: 520, startPoint y: 275, endPoint x: 487, endPoint y: 279, distance: 33.2
click at [487, 279] on h5 "Individual Localid: 2389119" at bounding box center [514, 278] width 222 height 13
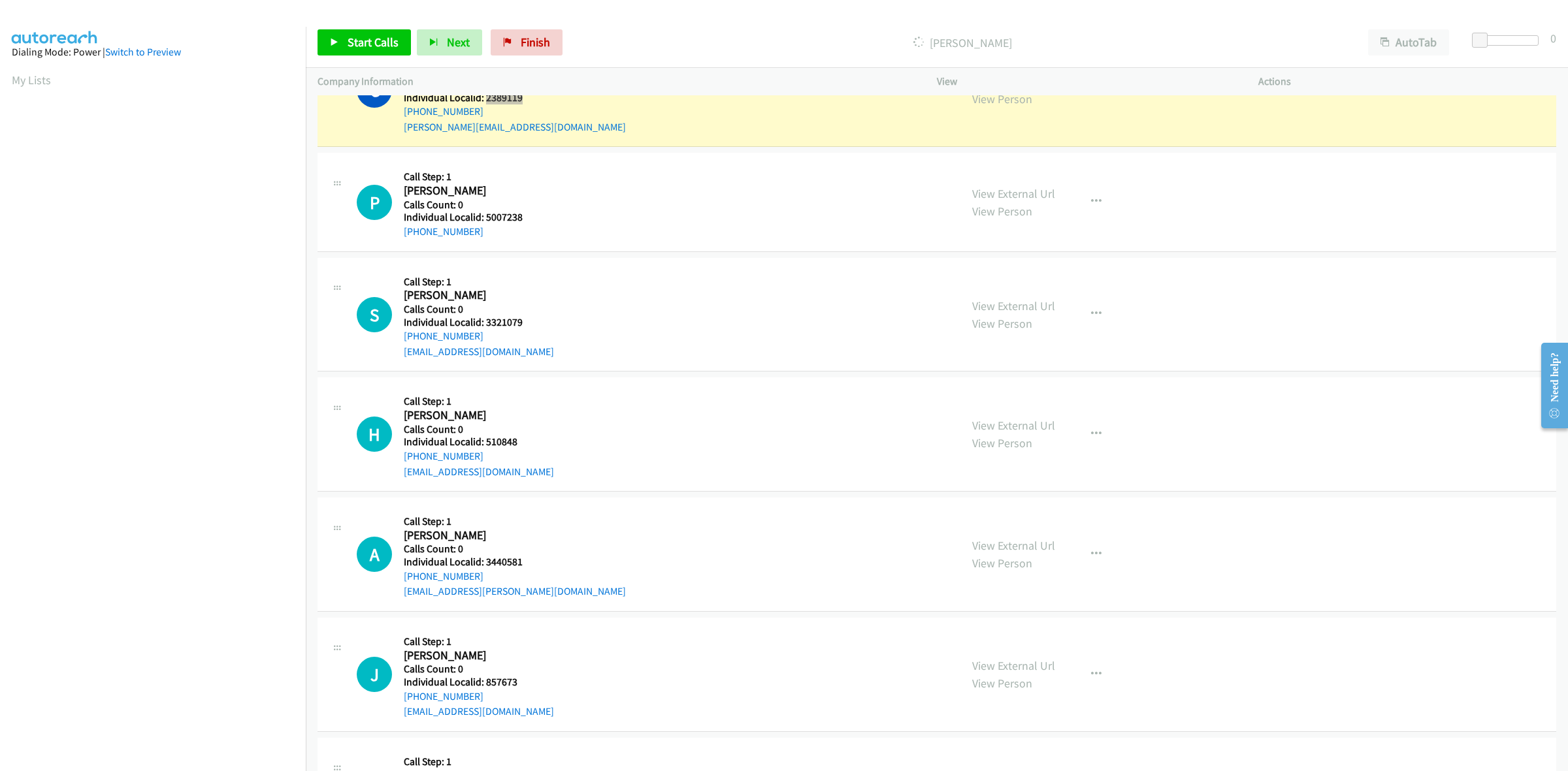
scroll to position [632, 0]
drag, startPoint x: 524, startPoint y: 212, endPoint x: 484, endPoint y: 216, distance: 40.2
click at [484, 216] on h5 "Individual Localid: 5007238" at bounding box center [469, 214] width 131 height 13
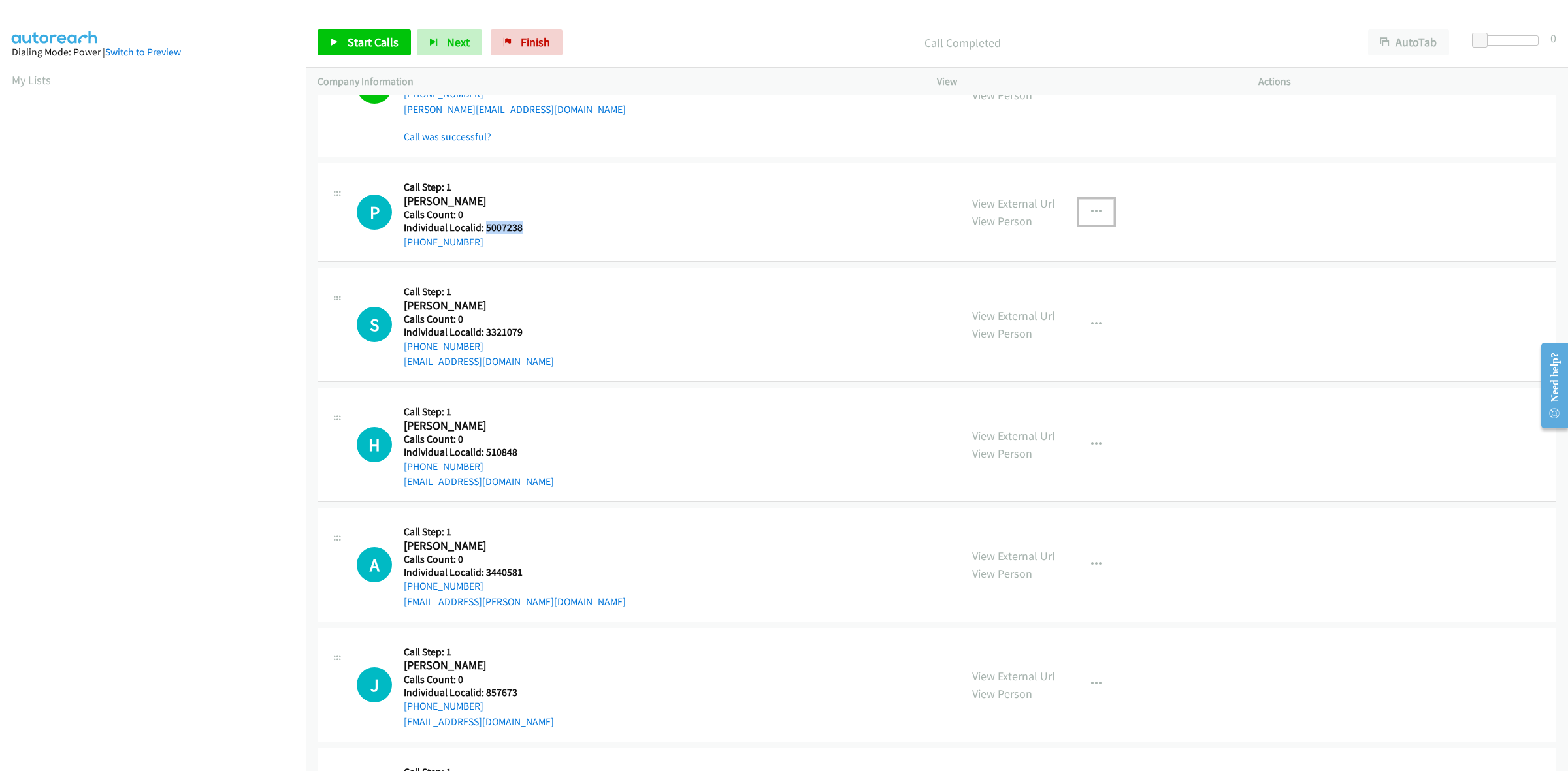
click at [1096, 210] on button "button" at bounding box center [1096, 212] width 35 height 26
click at [1027, 297] on link "Skip Call" at bounding box center [1027, 297] width 174 height 26
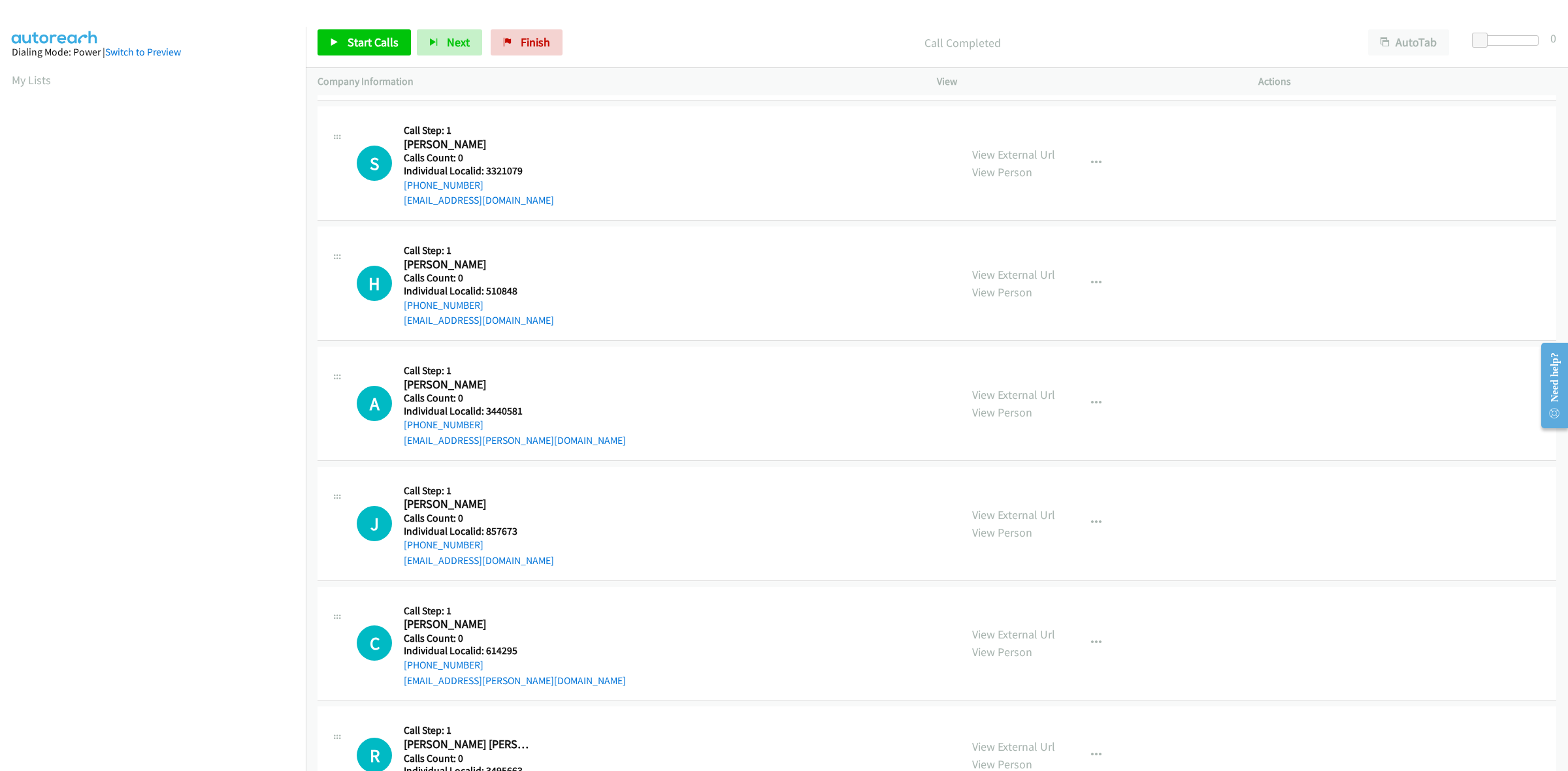
scroll to position [809, 0]
drag, startPoint x: 525, startPoint y: 162, endPoint x: 499, endPoint y: 165, distance: 26.2
click at [499, 165] on div "Callback Scheduled Call Step: 1 Scott Correll America/New_York Calls Count: 0 I…" at bounding box center [479, 161] width 151 height 90
click at [530, 170] on h5 "Individual Localid: 3321079" at bounding box center [479, 169] width 151 height 13
drag, startPoint x: 523, startPoint y: 171, endPoint x: 485, endPoint y: 170, distance: 38.0
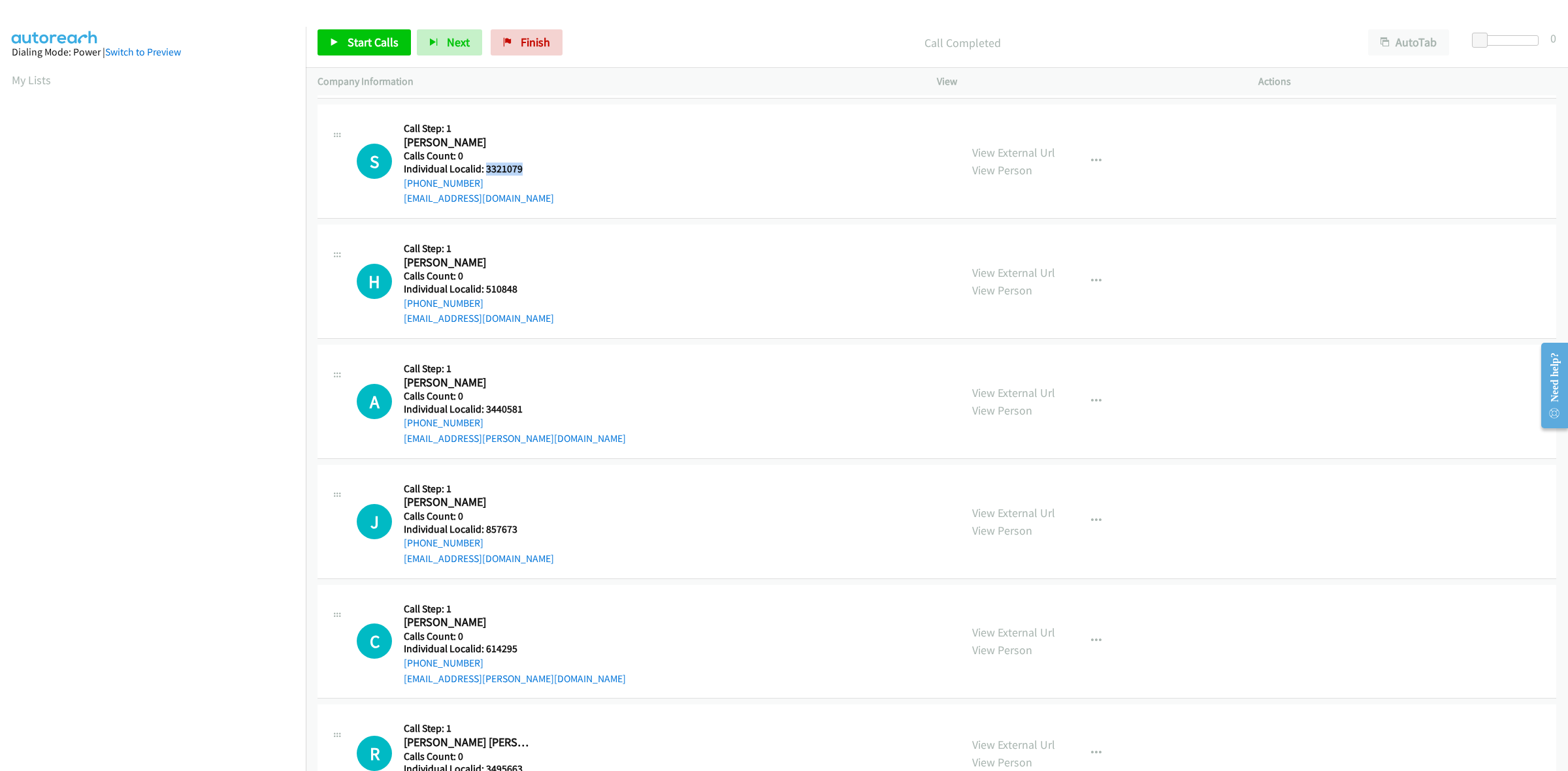
click at [485, 170] on h5 "Individual Localid: 3321079" at bounding box center [479, 169] width 151 height 13
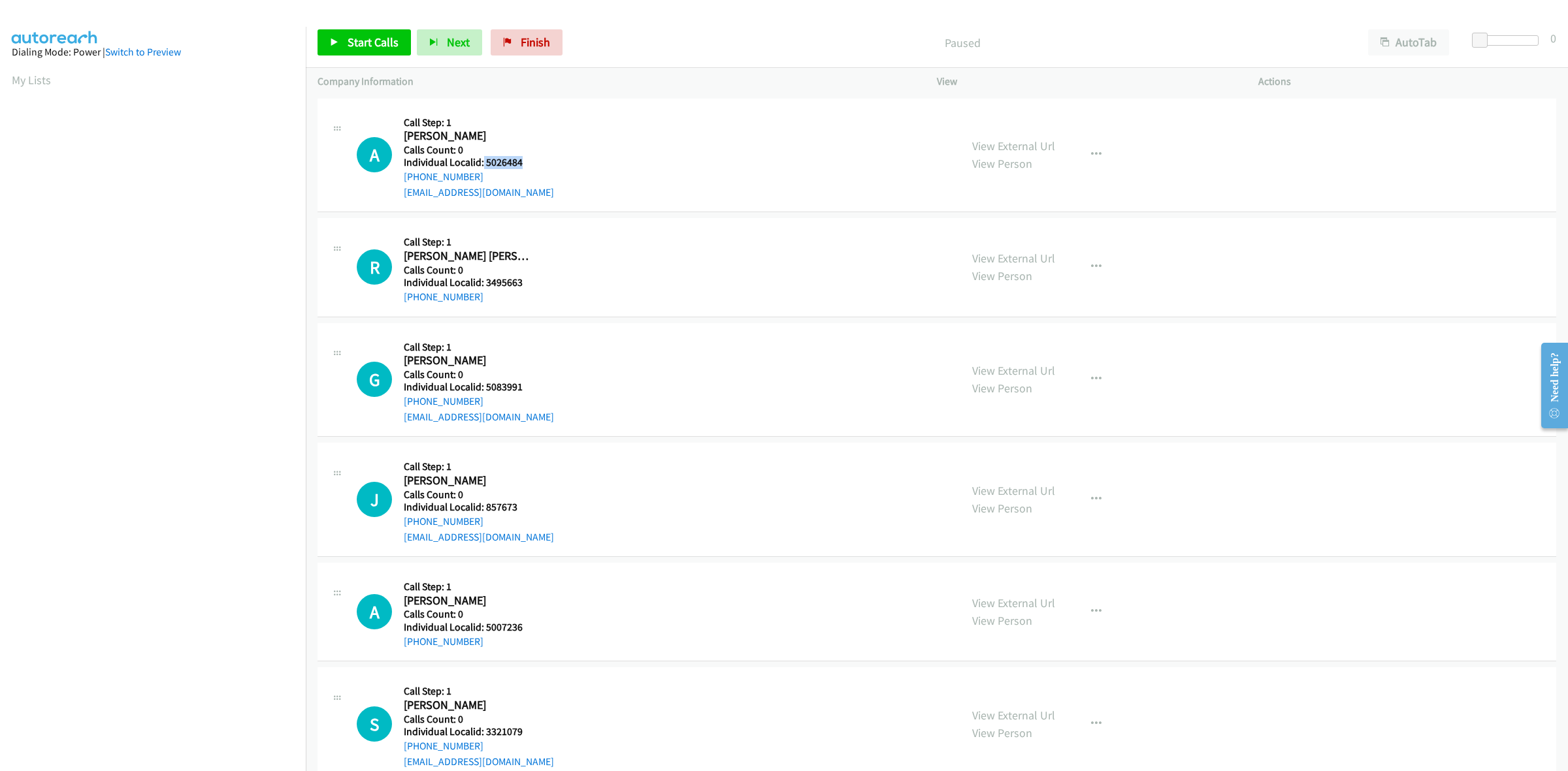
drag, startPoint x: 525, startPoint y: 157, endPoint x: 482, endPoint y: 158, distance: 43.0
click at [482, 158] on h5 "Individual Localid: 5026484" at bounding box center [479, 163] width 151 height 13
copy h5 "5026484"
drag, startPoint x: 1089, startPoint y: 155, endPoint x: 1084, endPoint y: 161, distance: 7.8
click at [1091, 155] on icon "button" at bounding box center [1096, 155] width 10 height 10
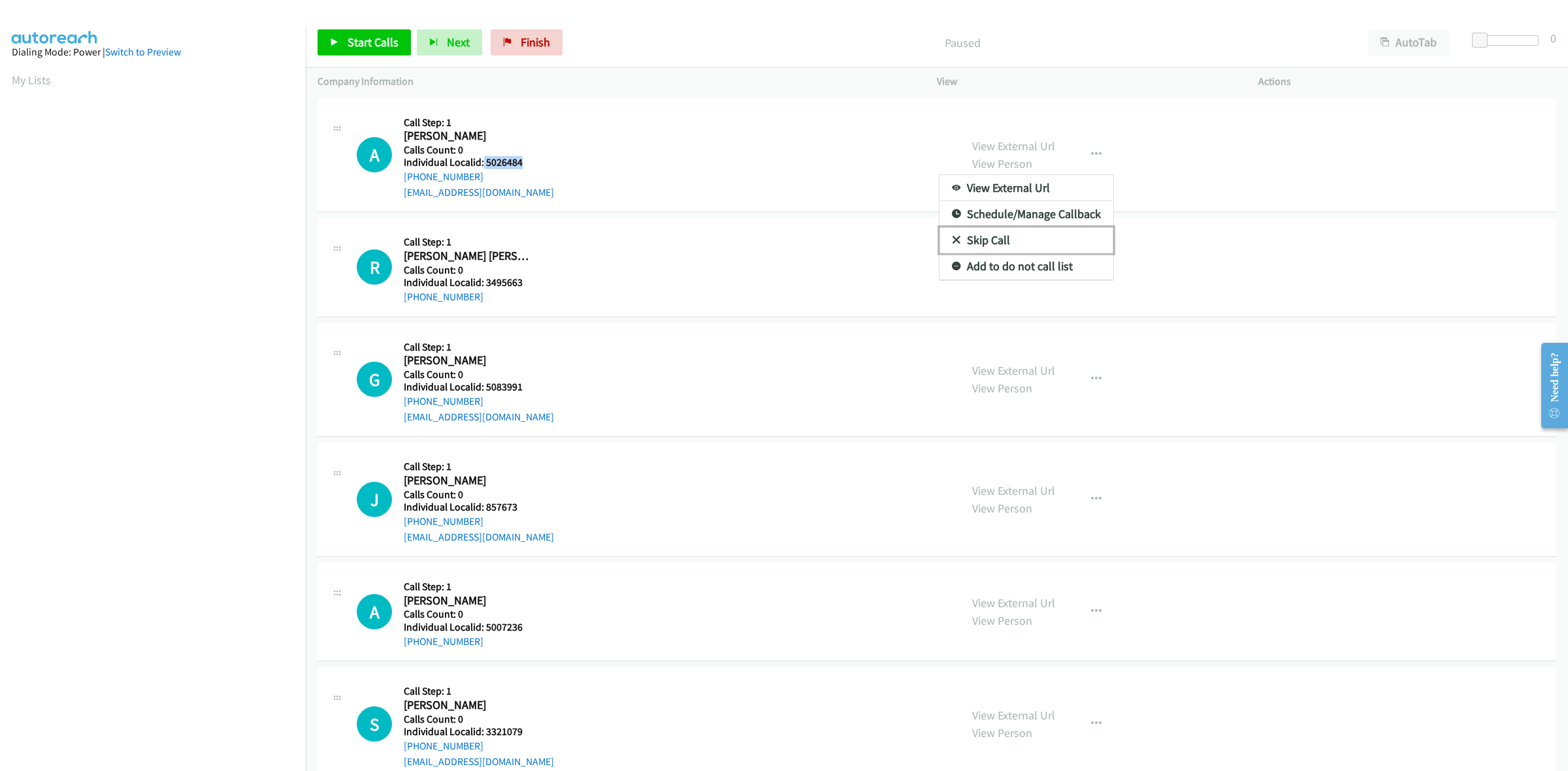
click at [1039, 236] on link "Skip Call" at bounding box center [1027, 240] width 174 height 26
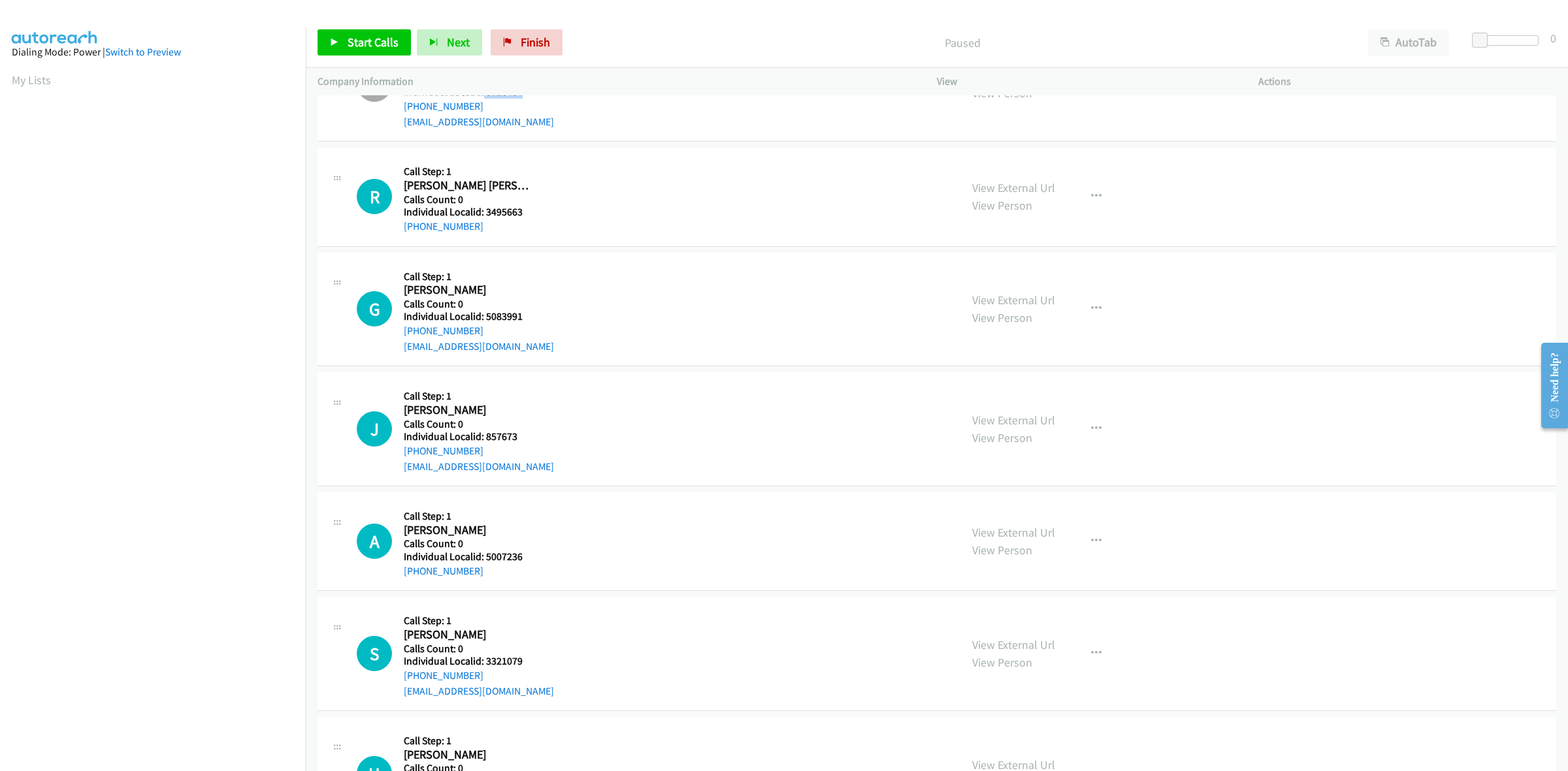
scroll to position [122, 0]
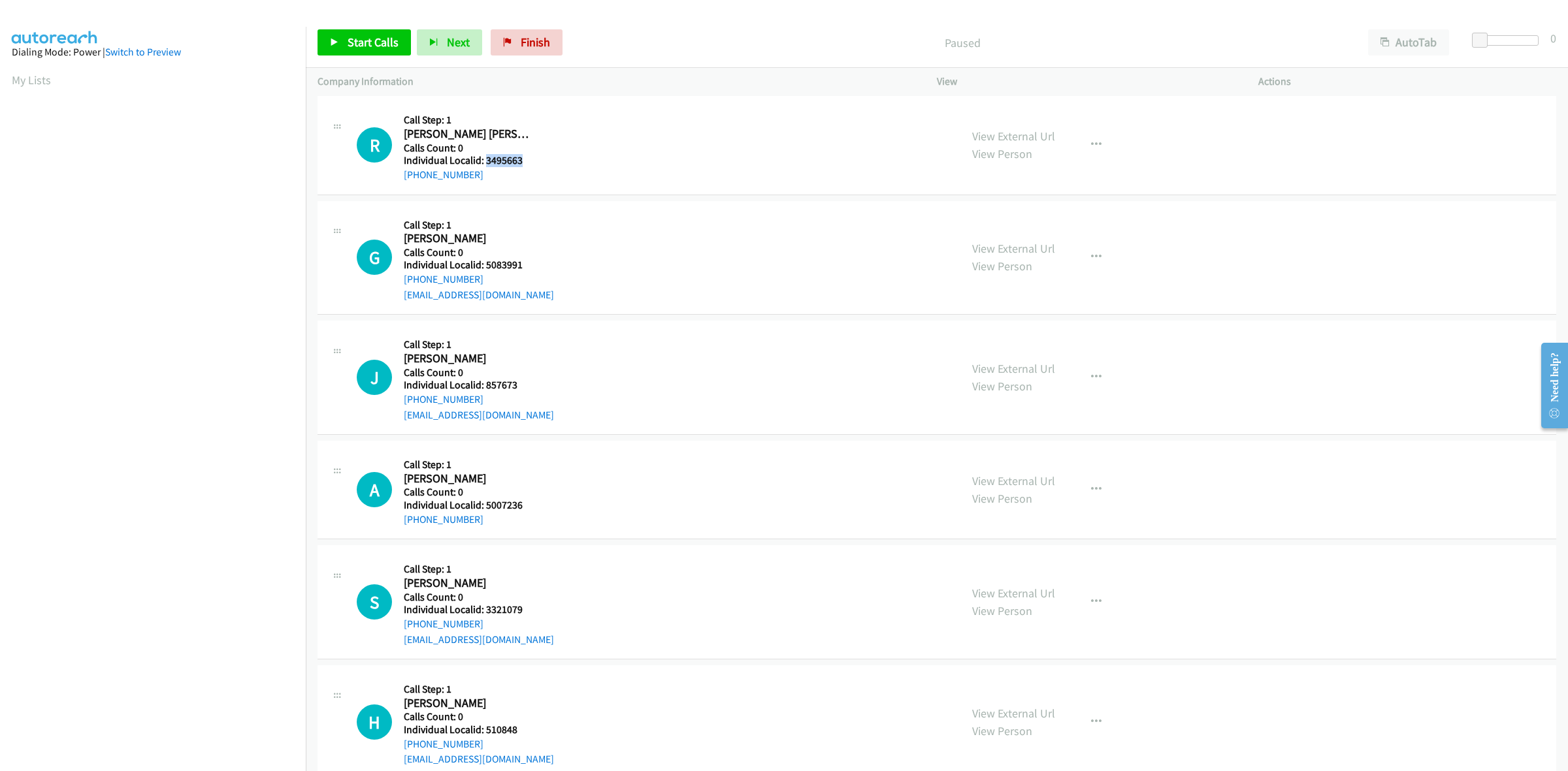
drag, startPoint x: 523, startPoint y: 166, endPoint x: 484, endPoint y: 162, distance: 39.2
click at [484, 162] on h5 "Individual Localid: 3495663" at bounding box center [468, 161] width 130 height 13
copy h5 "3495663"
click at [1091, 148] on icon "button" at bounding box center [1096, 145] width 10 height 10
click at [1046, 232] on link "Skip Call" at bounding box center [1027, 230] width 174 height 26
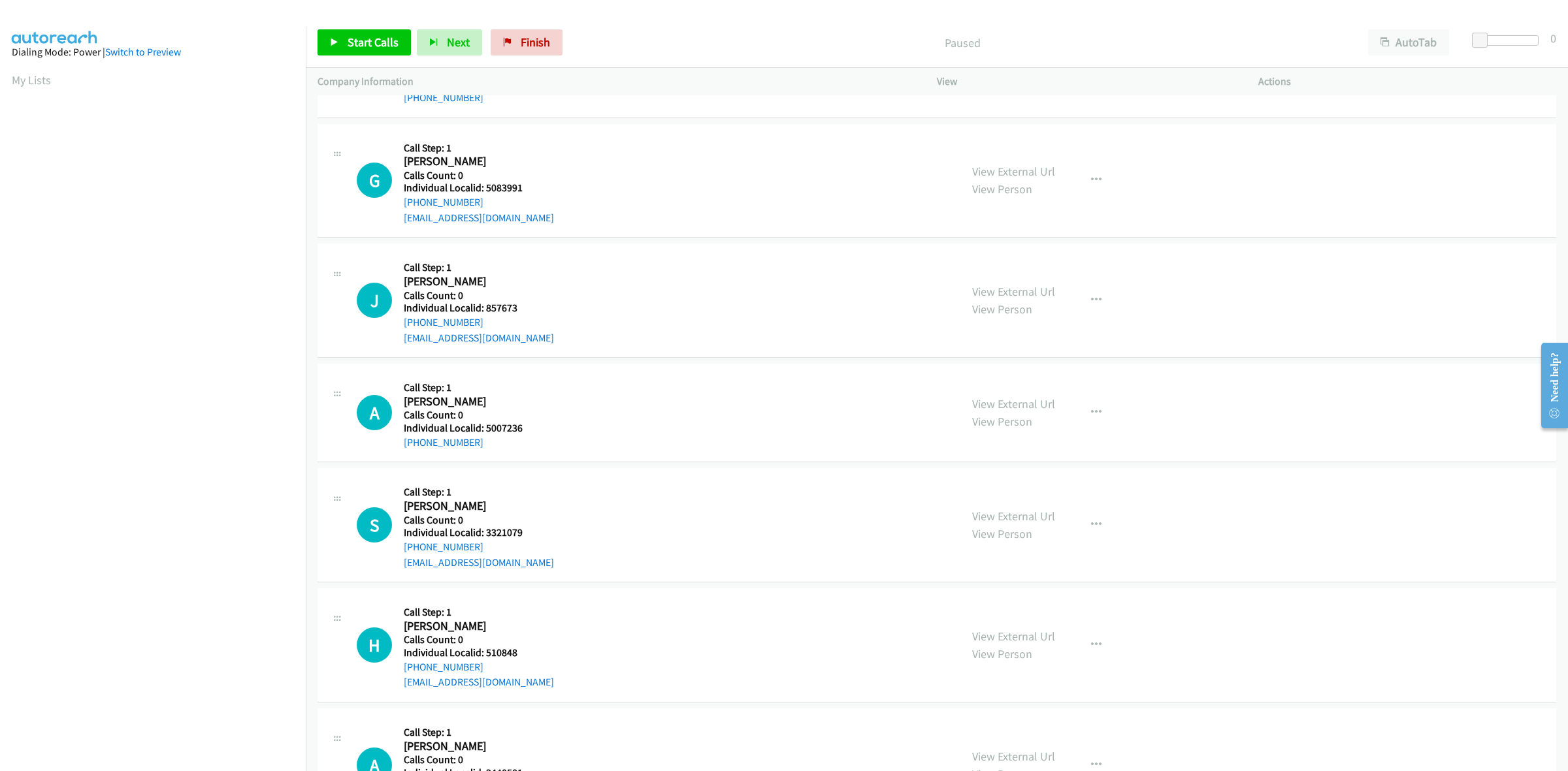
scroll to position [204, 0]
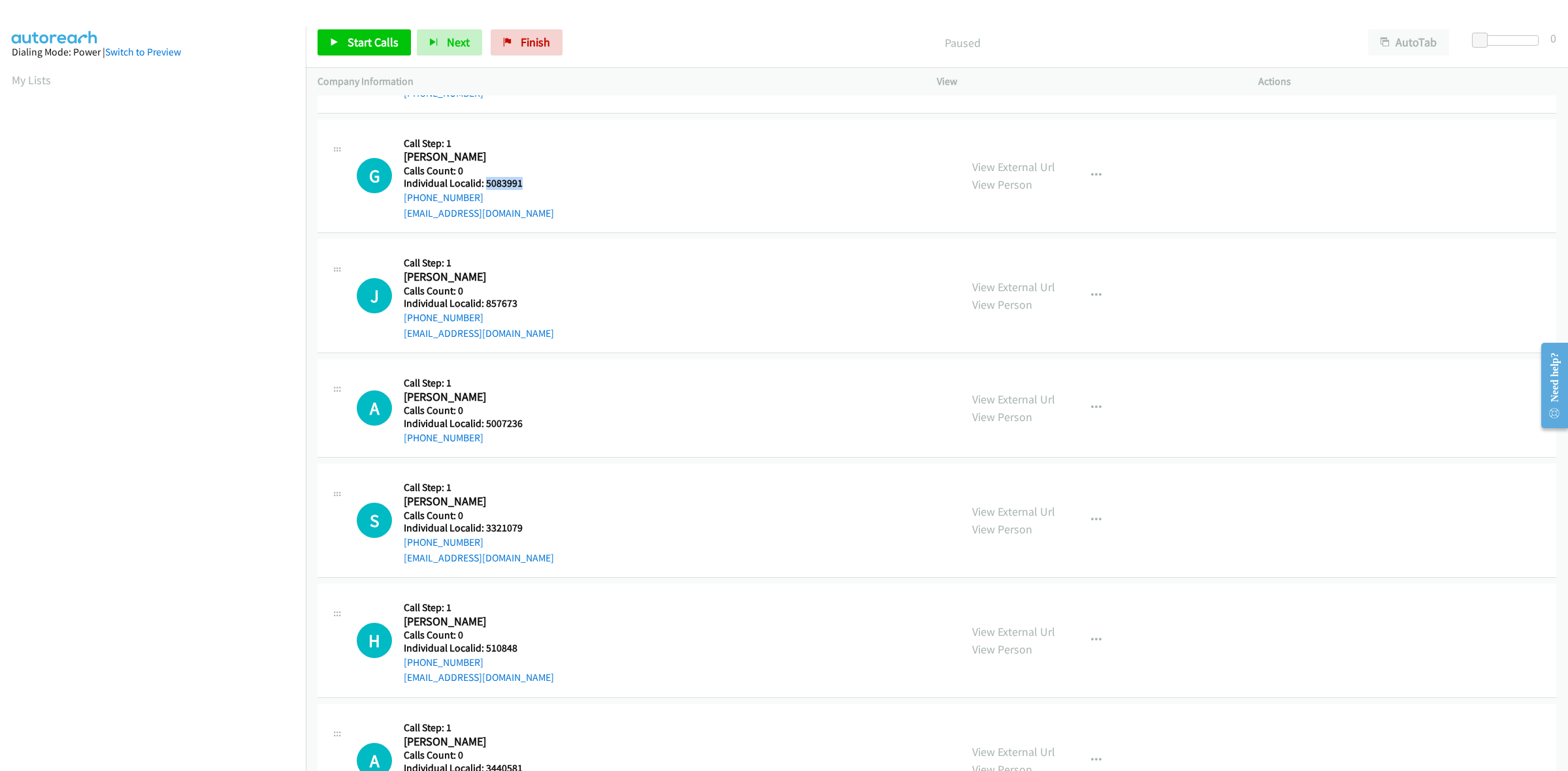
drag, startPoint x: 524, startPoint y: 181, endPoint x: 485, endPoint y: 183, distance: 39.1
click at [485, 183] on h5 "Individual Localid: 5083991" at bounding box center [479, 184] width 151 height 13
copy h5 "5083991"
drag, startPoint x: 1083, startPoint y: 175, endPoint x: 1079, endPoint y: 184, distance: 9.8
click at [1083, 175] on button "button" at bounding box center [1096, 175] width 35 height 26
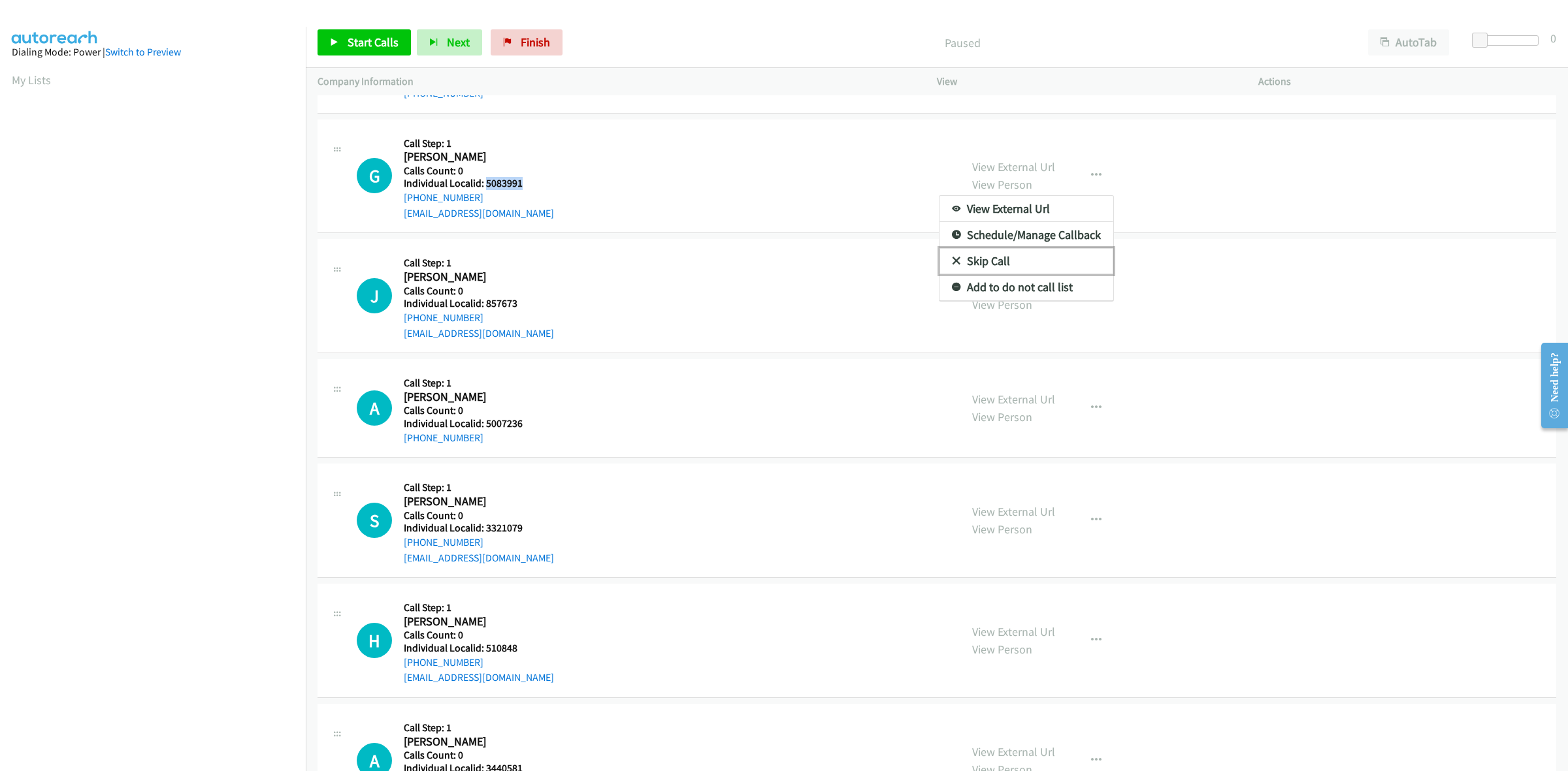
click at [1017, 256] on link "Skip Call" at bounding box center [1027, 261] width 174 height 26
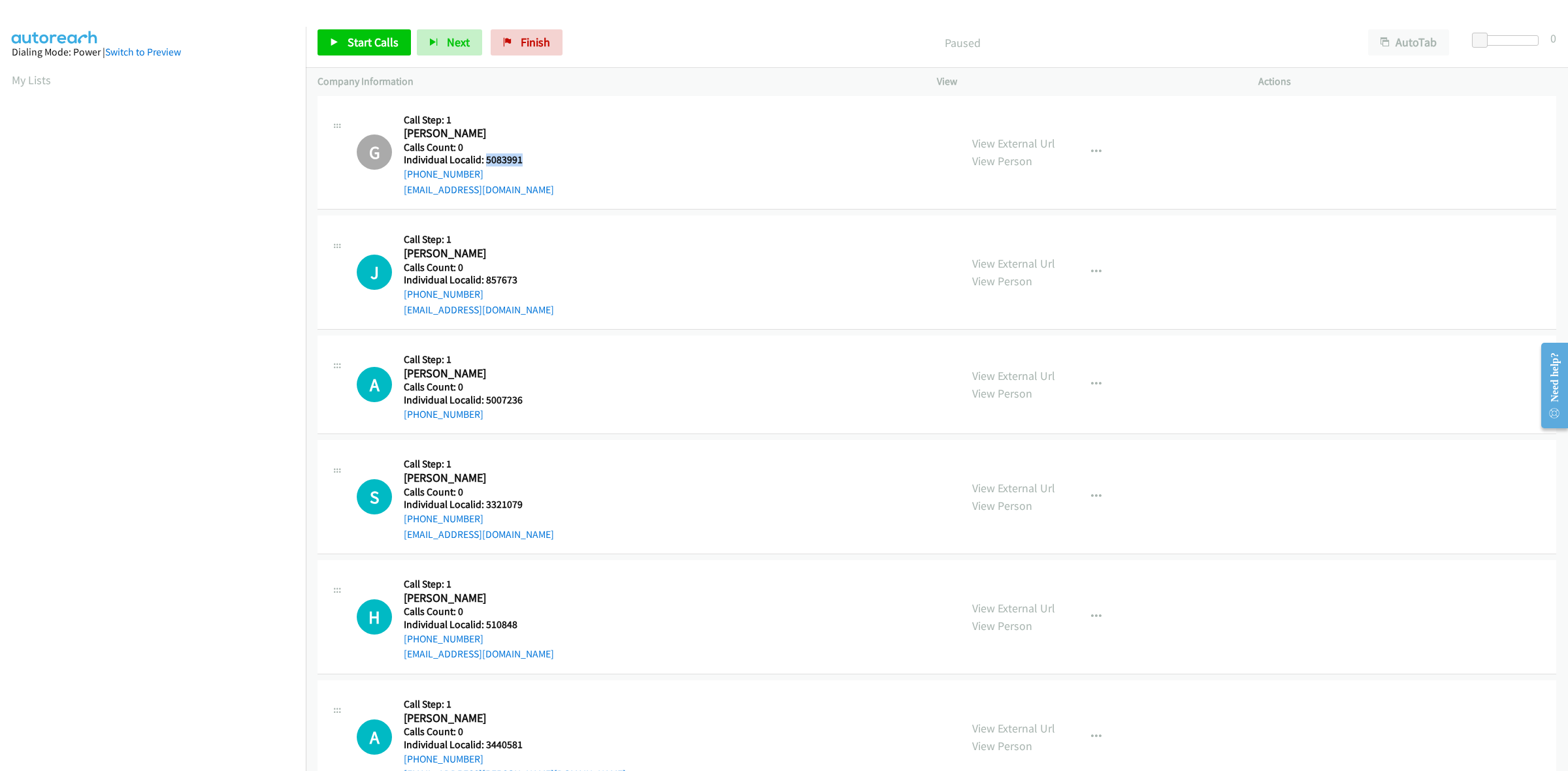
scroll to position [245, 0]
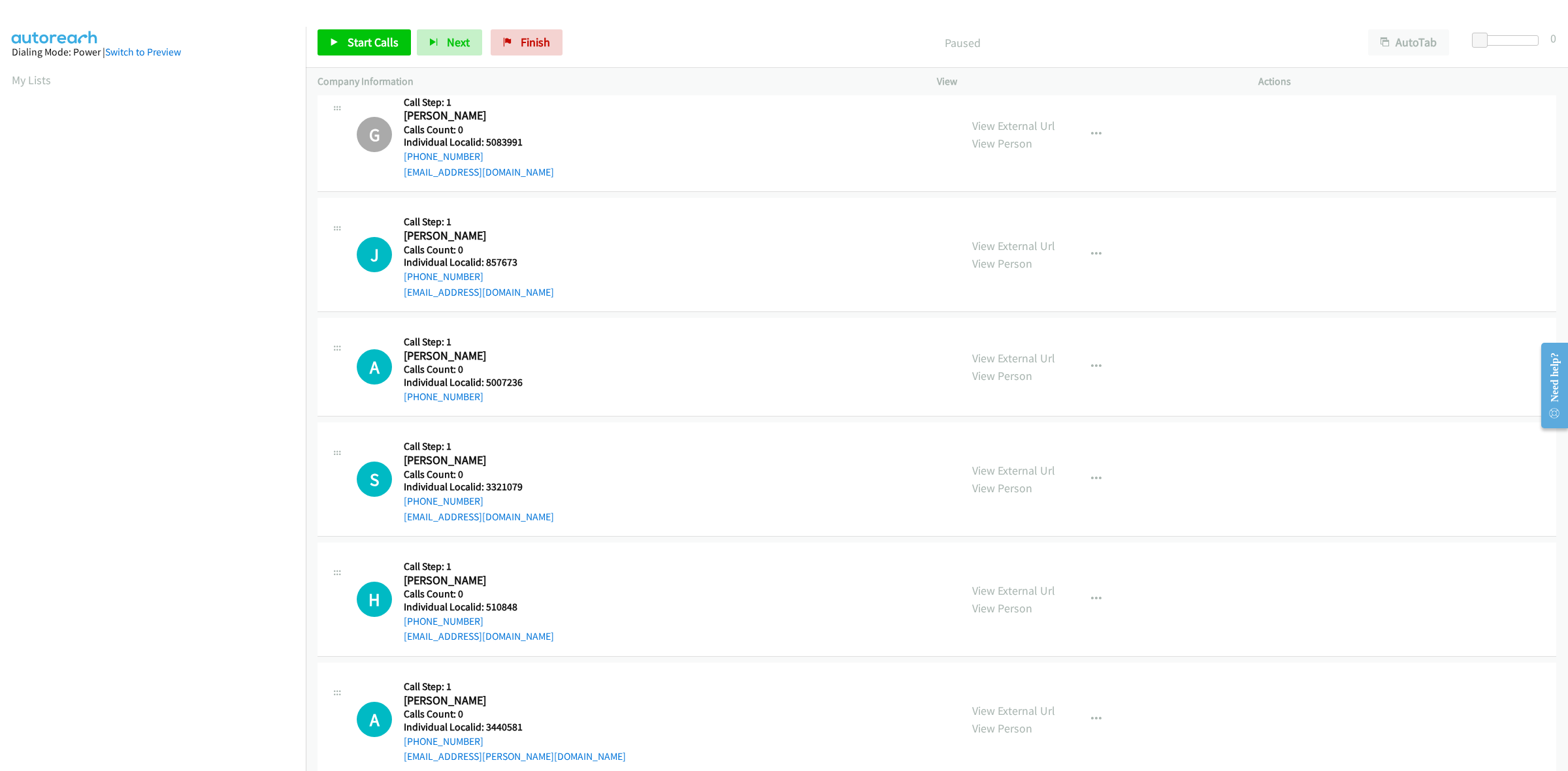
drag, startPoint x: 496, startPoint y: 113, endPoint x: 551, endPoint y: 153, distance: 68.0
click at [497, 113] on h2 "Gavin Engel" at bounding box center [468, 116] width 130 height 15
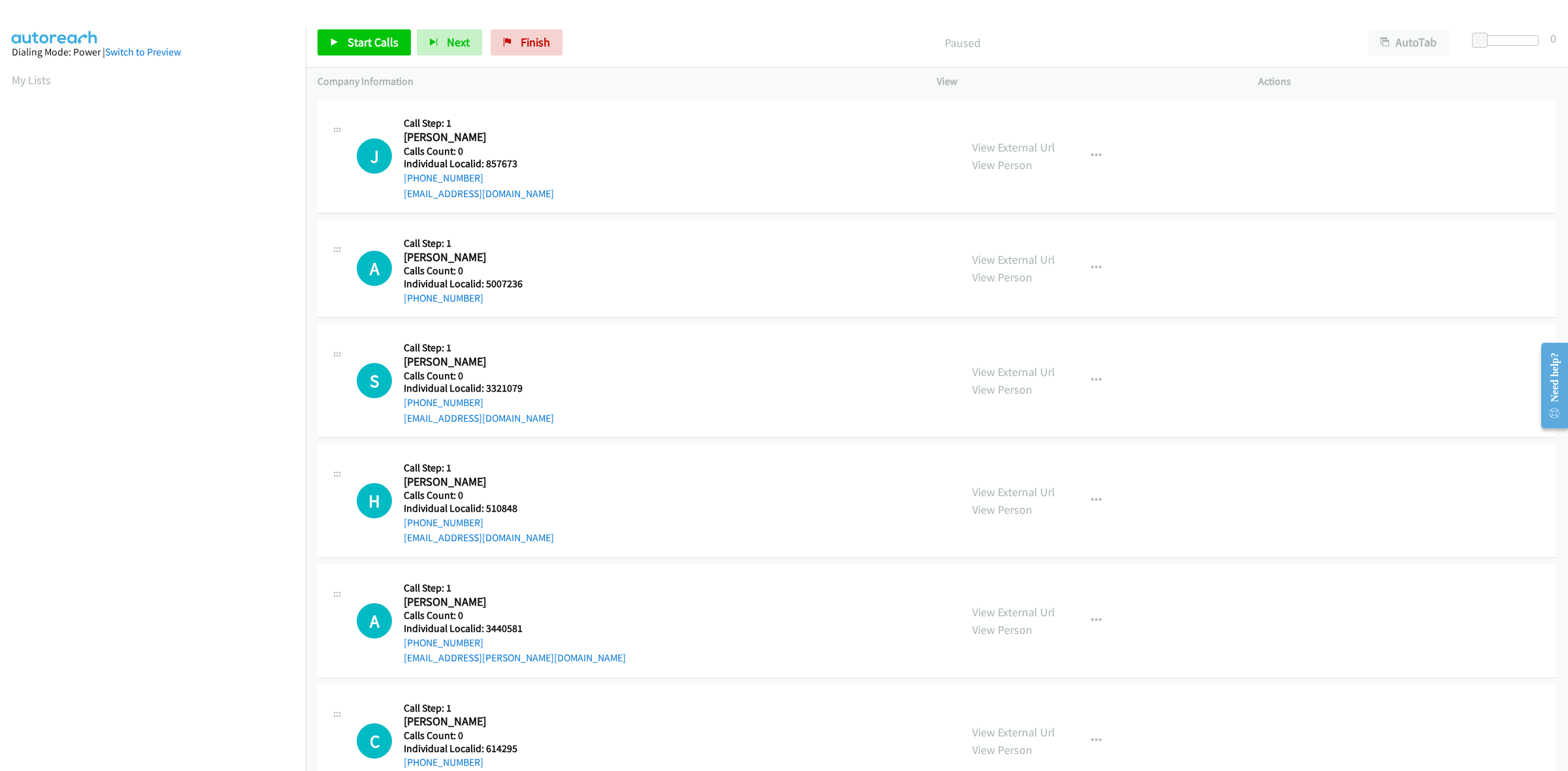
scroll to position [347, 0]
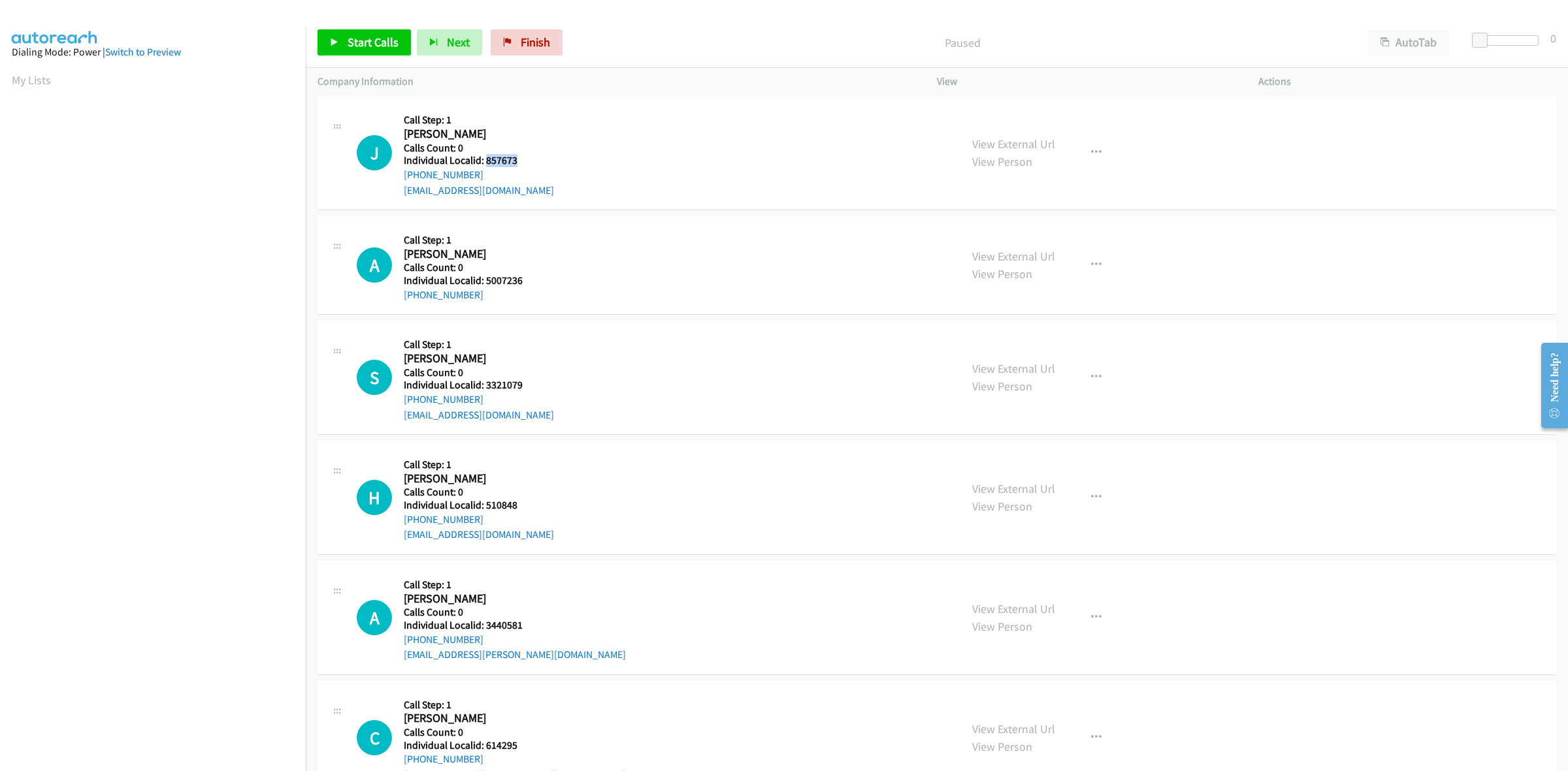
drag, startPoint x: 525, startPoint y: 157, endPoint x: 484, endPoint y: 161, distance: 41.2
click at [484, 161] on h5 "Individual Localid: 857673" at bounding box center [479, 161] width 151 height 13
copy h5 "857673"
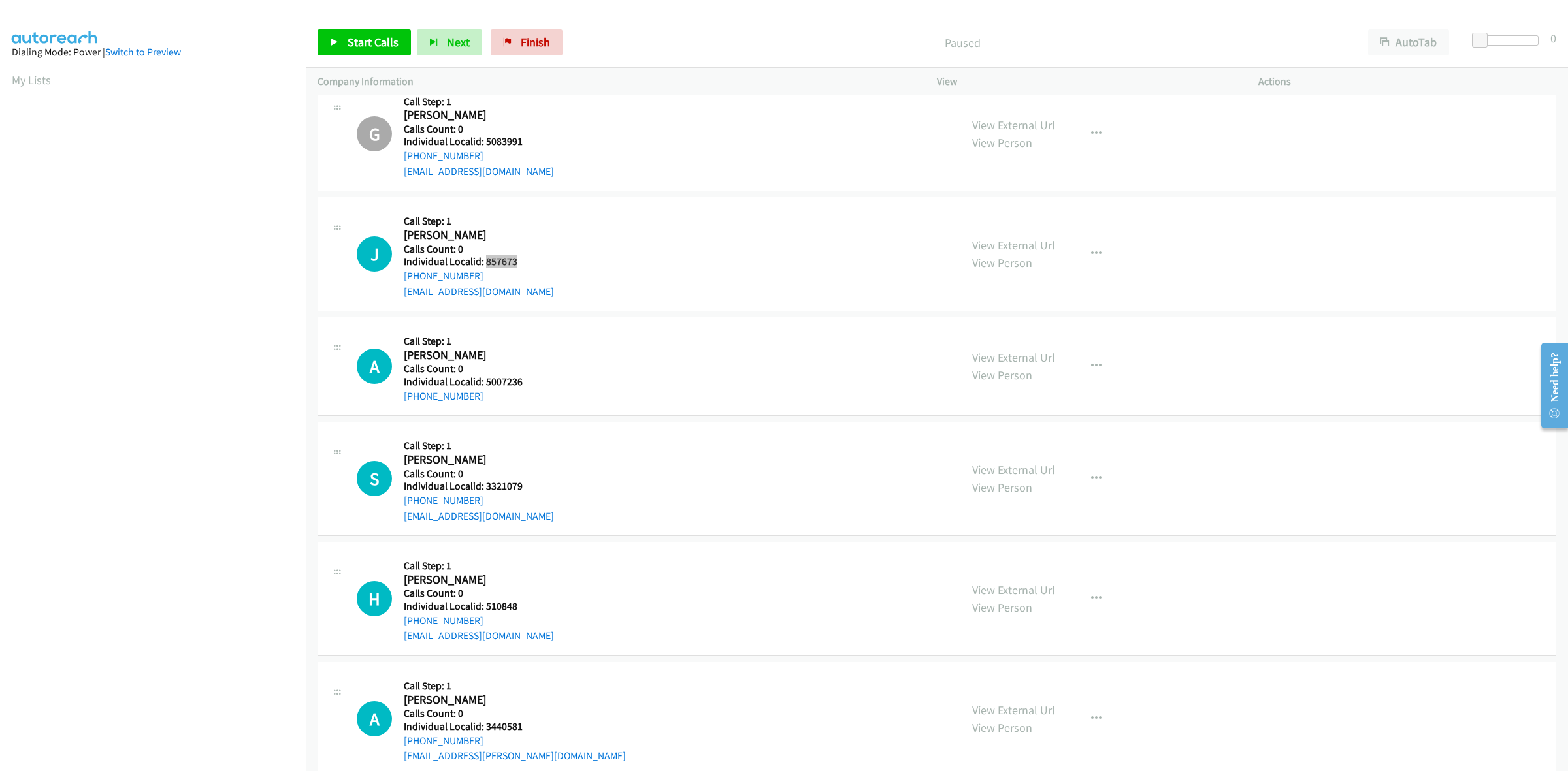
scroll to position [265, 0]
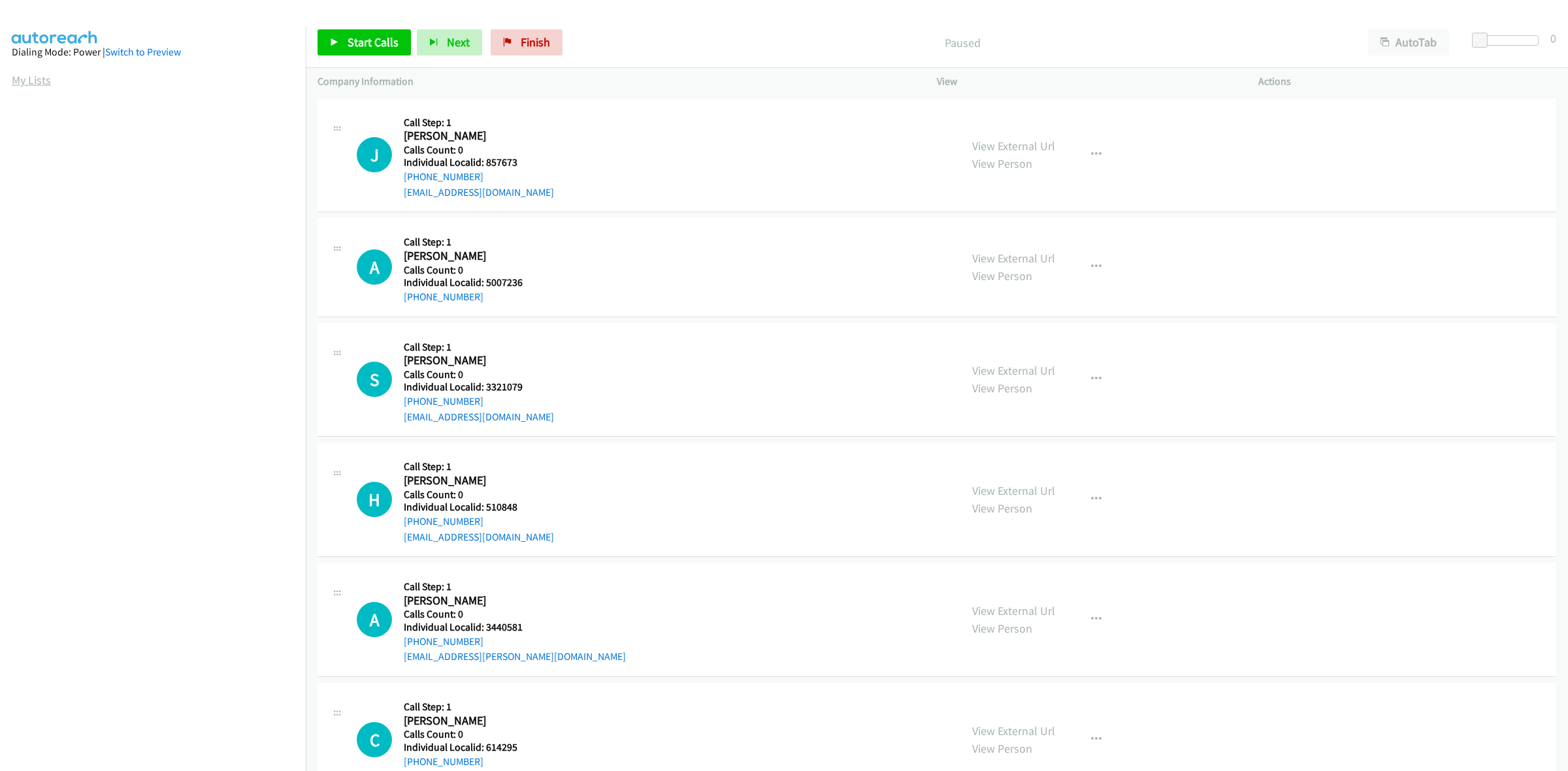
click at [37, 79] on link "My Lists" at bounding box center [31, 80] width 39 height 15
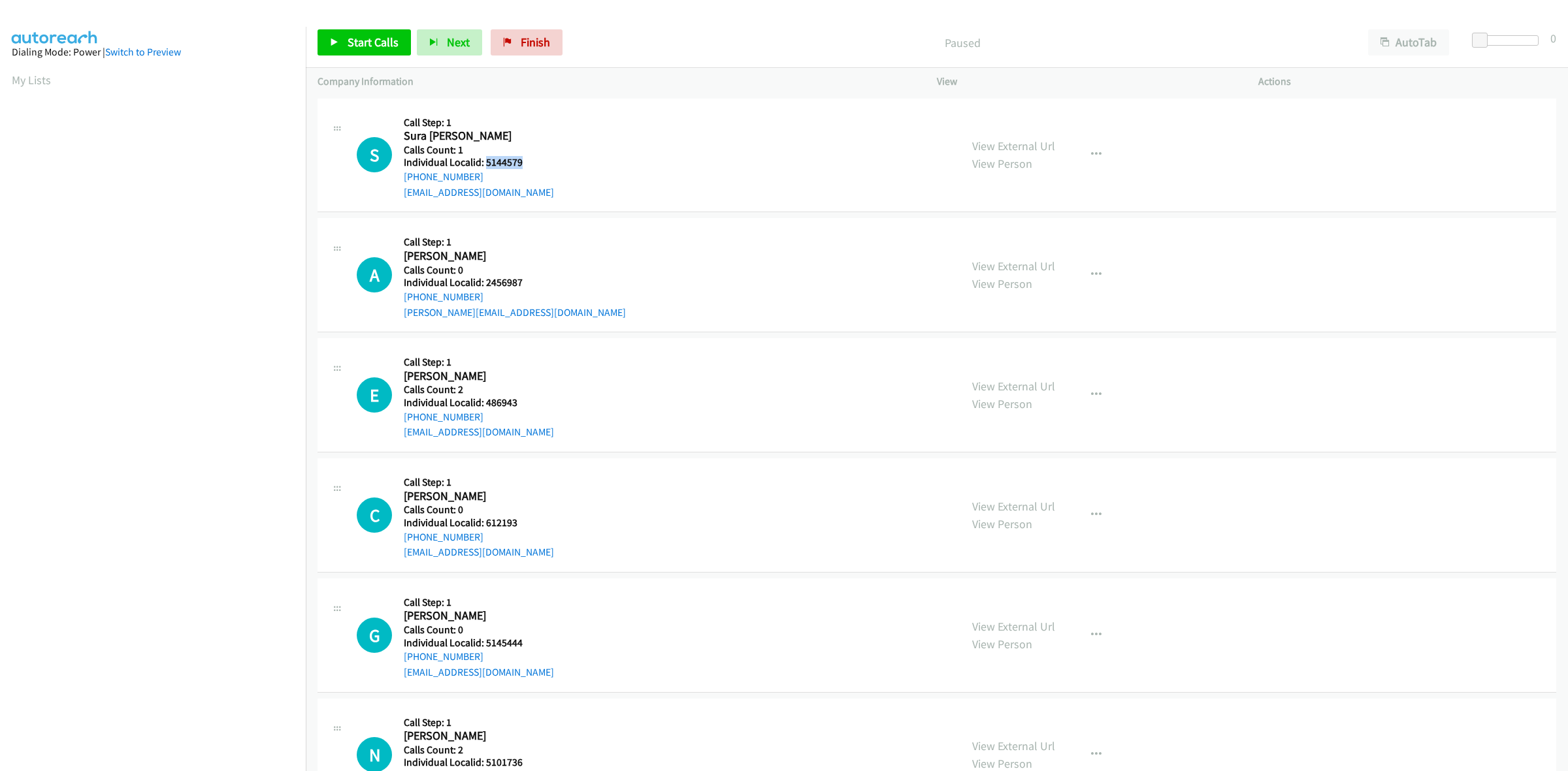
drag, startPoint x: 515, startPoint y: 160, endPoint x: 487, endPoint y: 157, distance: 28.2
click at [487, 157] on h5 "Individual Localid: 5144579" at bounding box center [479, 163] width 151 height 13
copy h5 "5144579"
click at [1096, 146] on button "button" at bounding box center [1096, 154] width 35 height 26
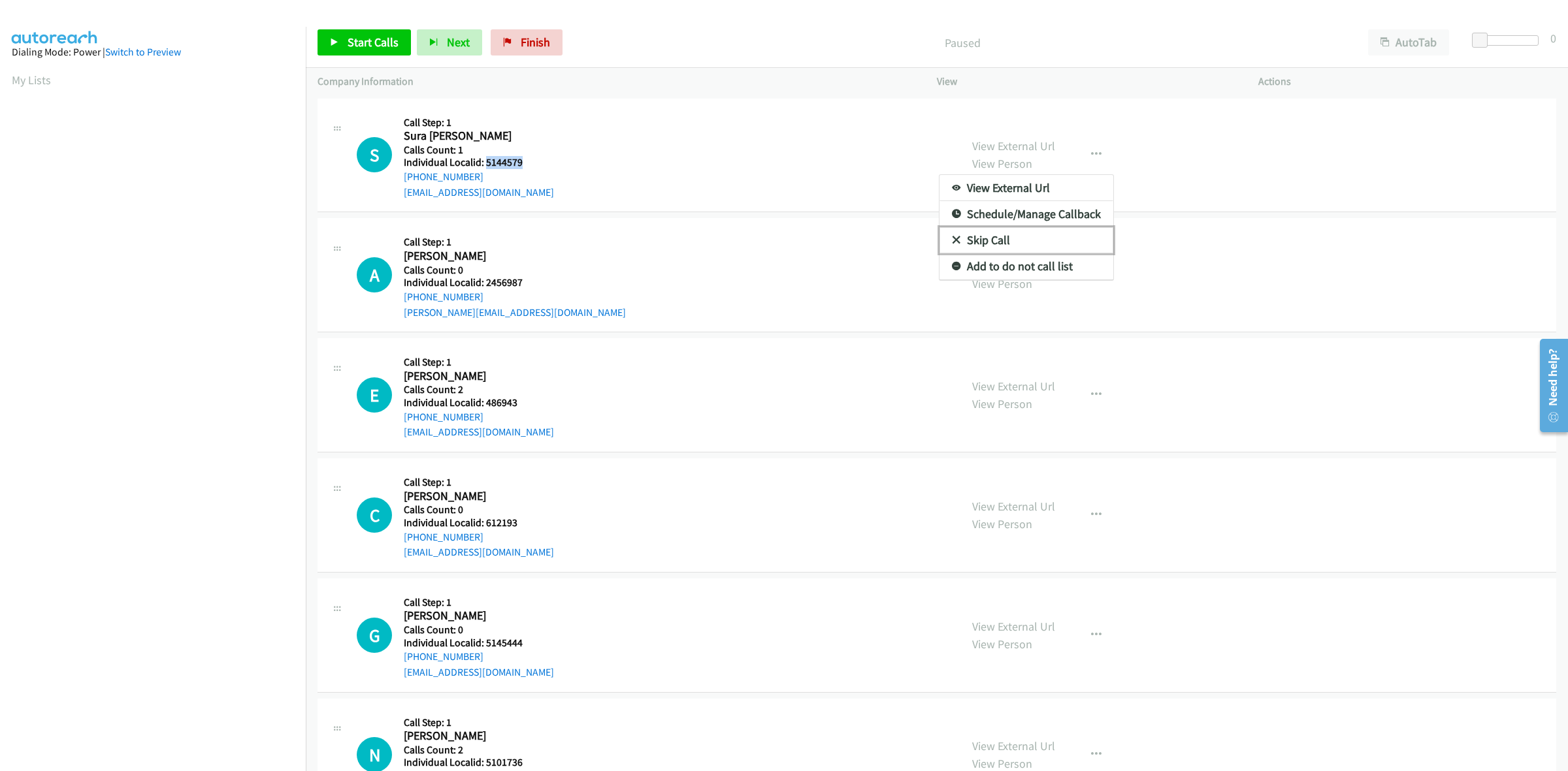
click at [1011, 235] on link "Skip Call" at bounding box center [1027, 240] width 174 height 26
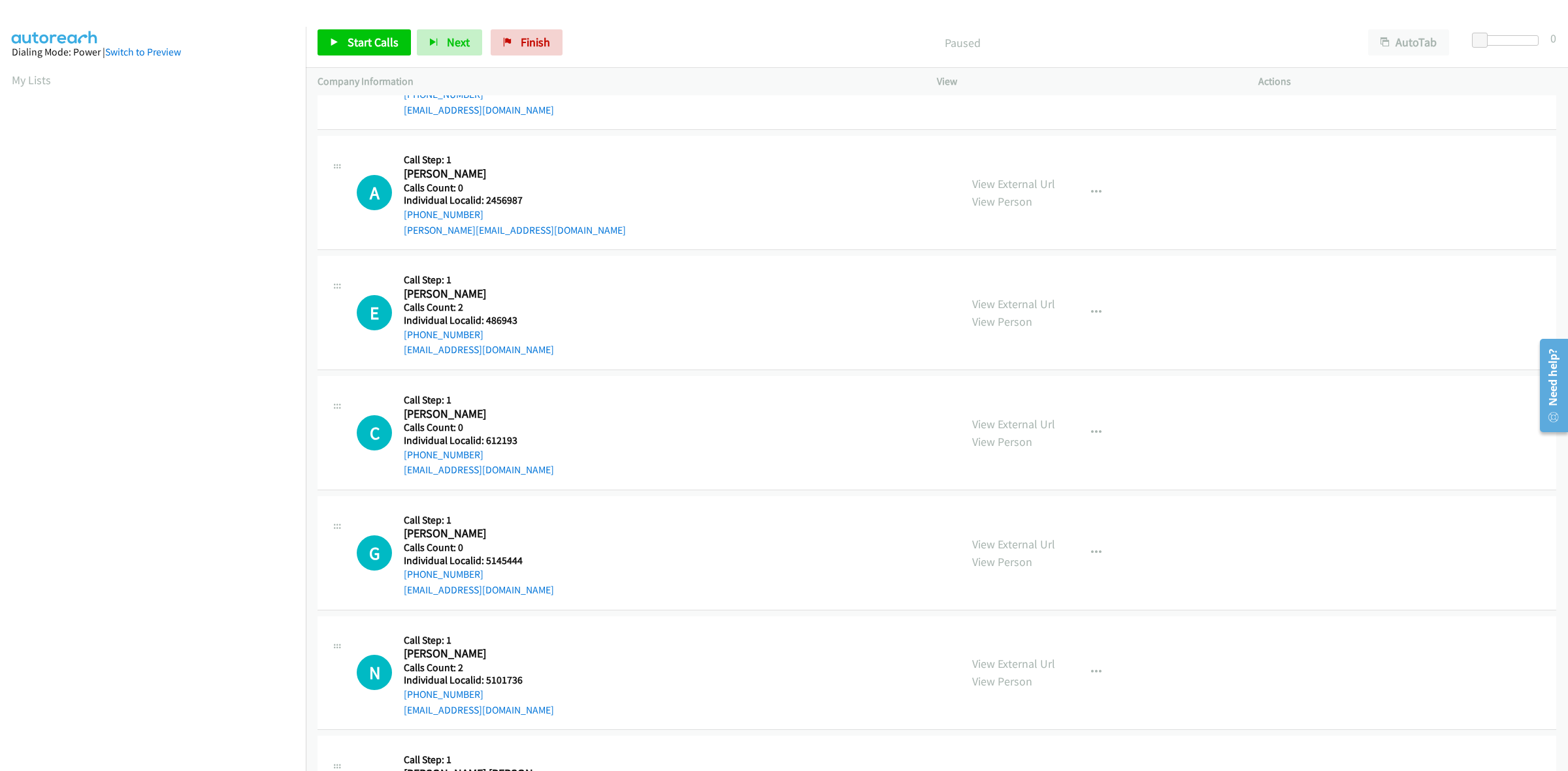
scroll to position [102, 0]
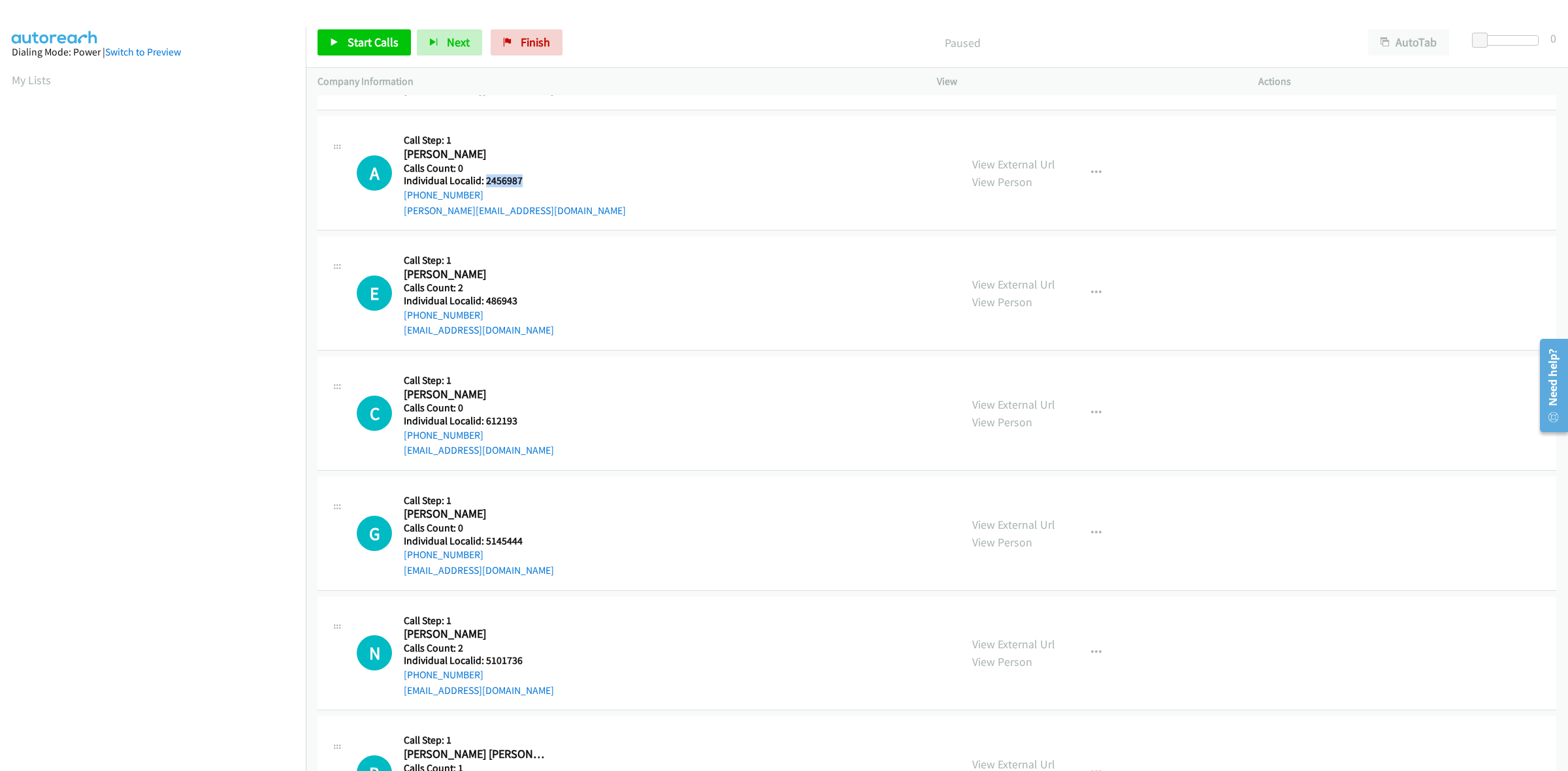
drag, startPoint x: 525, startPoint y: 180, endPoint x: 487, endPoint y: 180, distance: 38.0
click at [487, 180] on h5 "Individual Localid: 2456987" at bounding box center [514, 181] width 222 height 13
copy h5 "2456987"
click at [1083, 173] on button "button" at bounding box center [1096, 172] width 35 height 26
click at [1027, 250] on link "Skip Call" at bounding box center [1027, 258] width 174 height 26
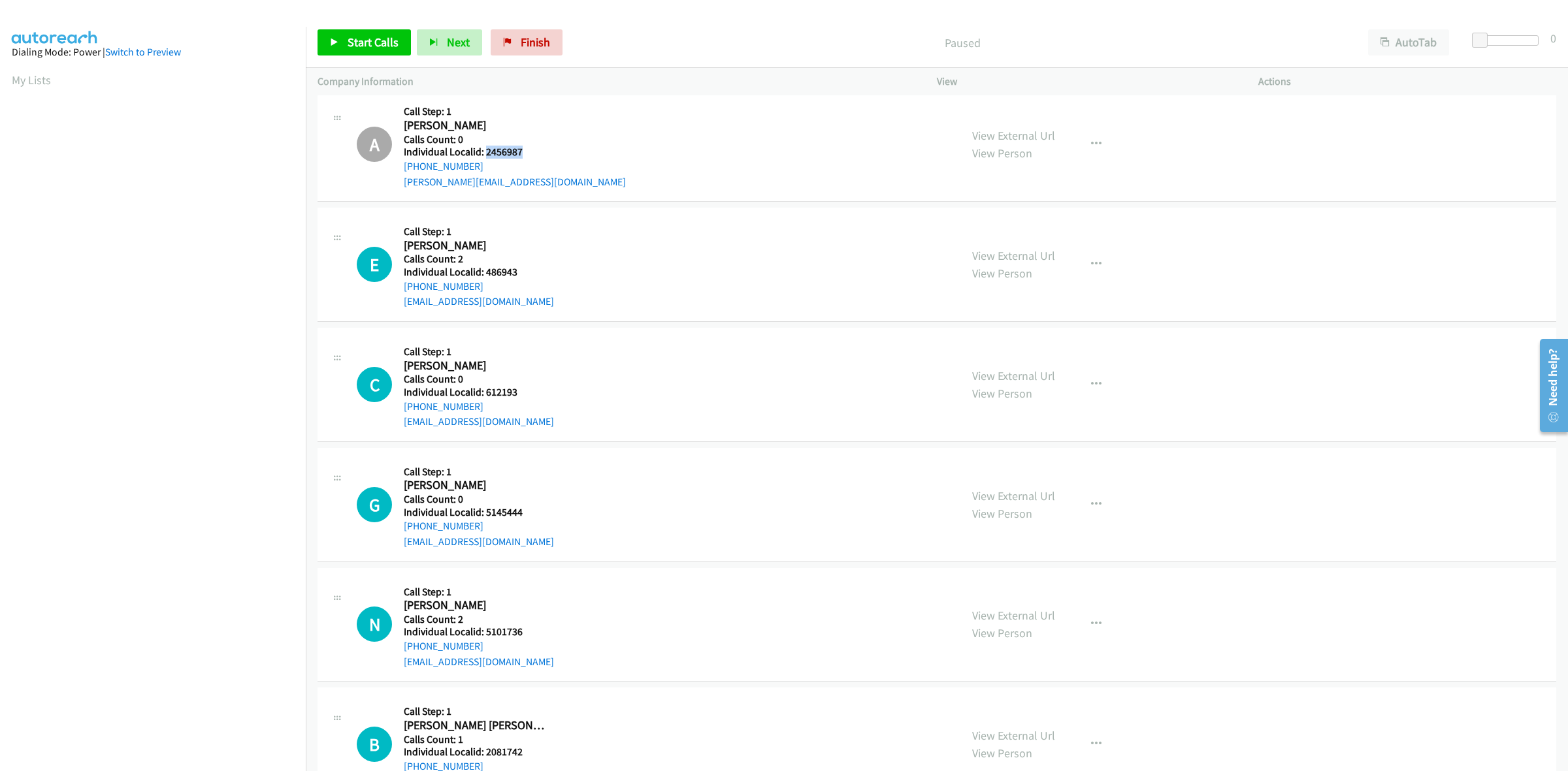
scroll to position [183, 0]
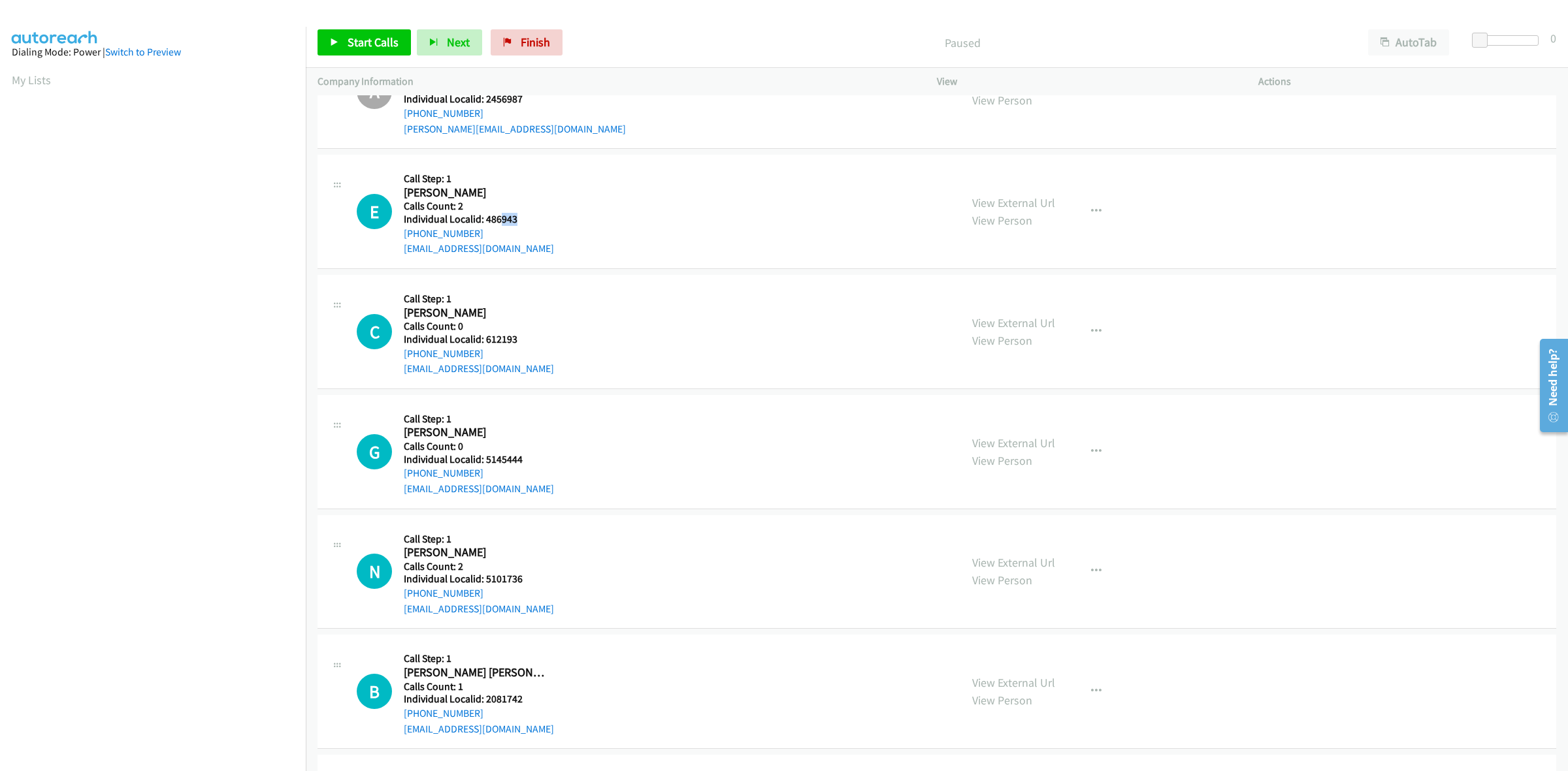
drag, startPoint x: 521, startPoint y: 221, endPoint x: 500, endPoint y: 221, distance: 21.0
click at [500, 221] on h5 "Individual Localid: 486943" at bounding box center [479, 219] width 151 height 13
click at [1096, 214] on button "button" at bounding box center [1096, 211] width 35 height 26
click at [1040, 295] on link "Skip Call" at bounding box center [1027, 297] width 174 height 26
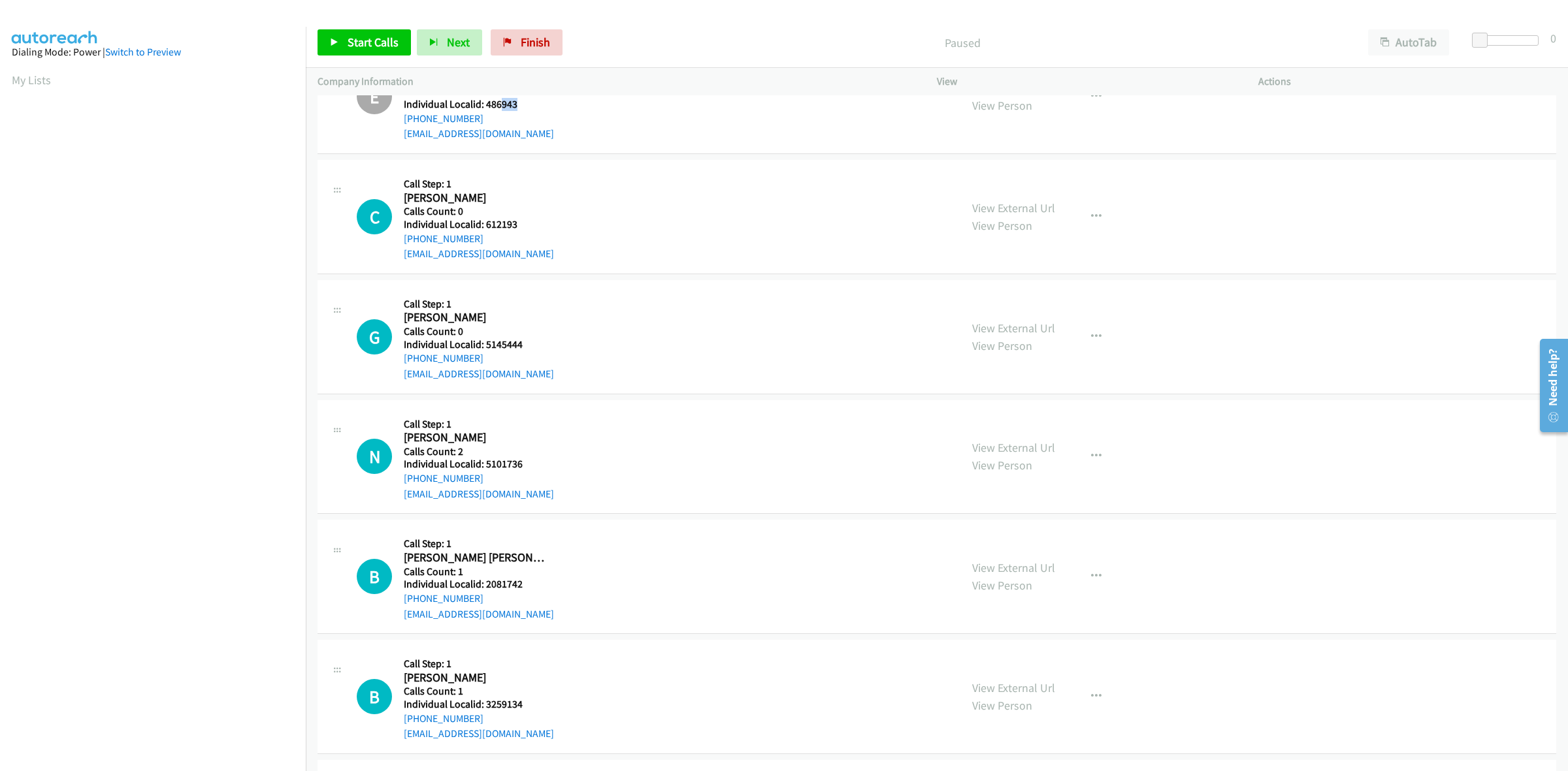
scroll to position [305, 0]
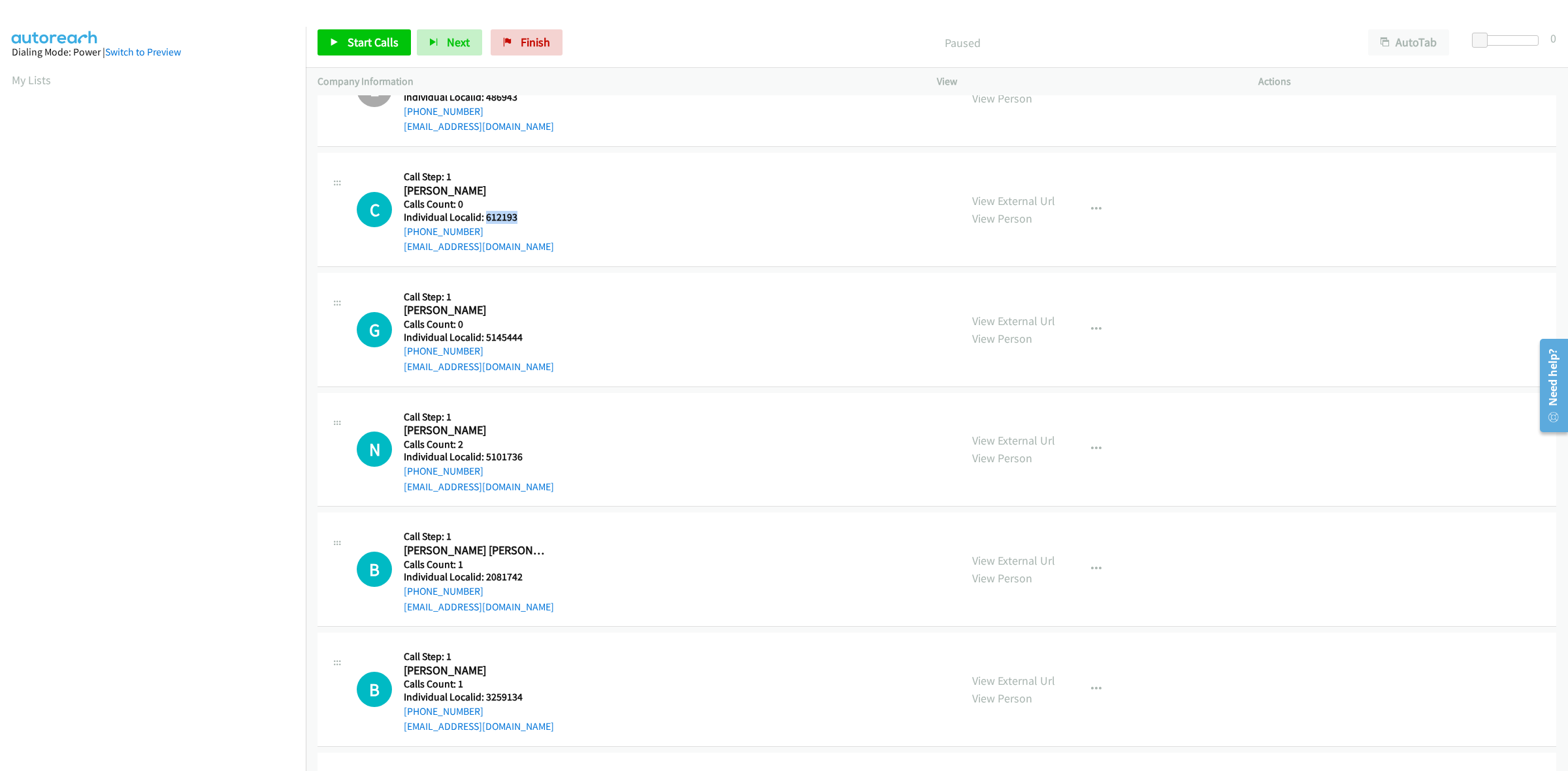
drag, startPoint x: 508, startPoint y: 216, endPoint x: 485, endPoint y: 216, distance: 23.0
click at [485, 216] on h5 "Individual Localid: 612193" at bounding box center [479, 217] width 151 height 13
copy h5 "612193"
drag, startPoint x: 1094, startPoint y: 212, endPoint x: 1079, endPoint y: 227, distance: 21.2
click at [1094, 212] on icon "button" at bounding box center [1096, 209] width 10 height 10
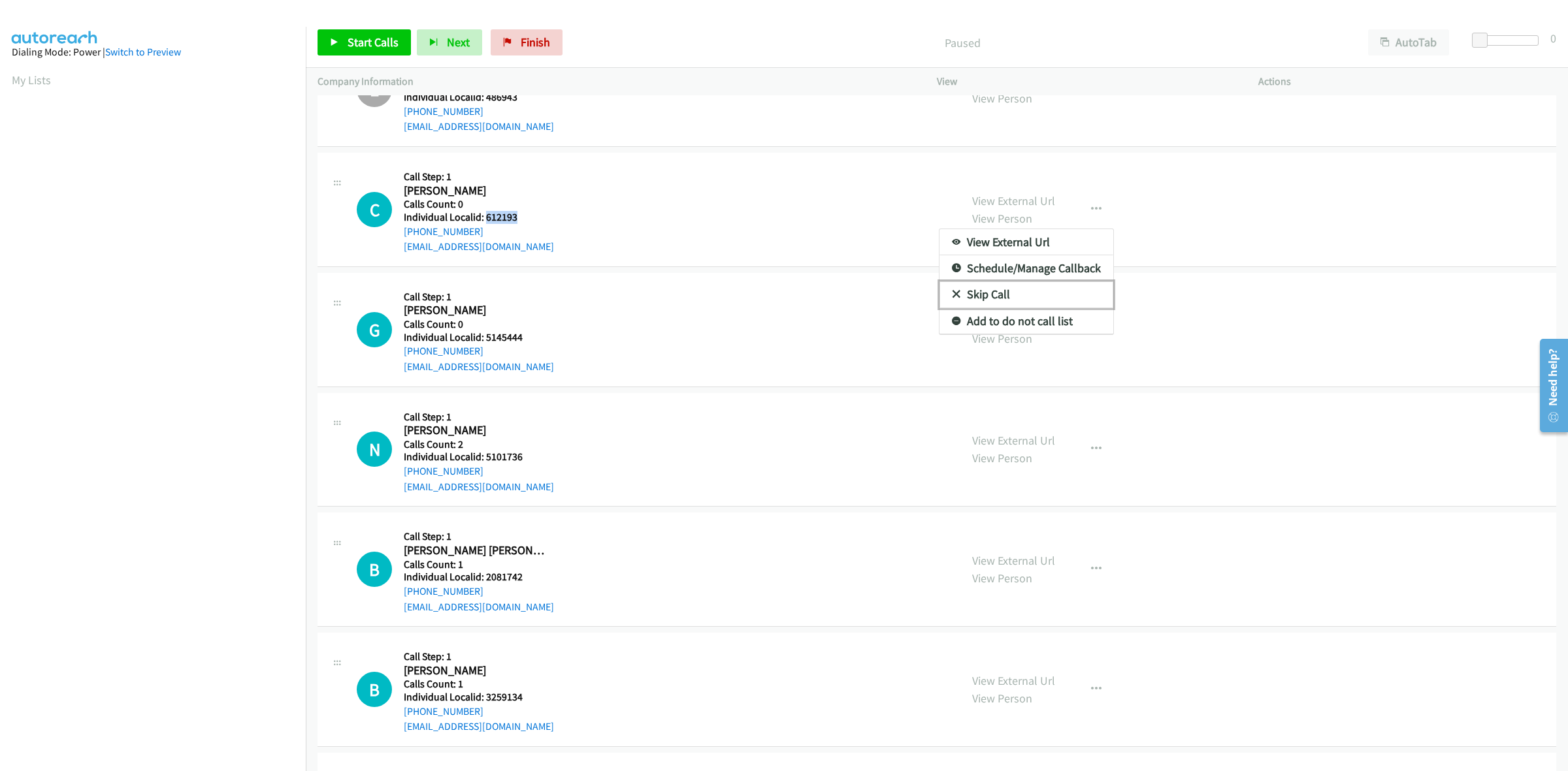
click at [1016, 289] on link "Skip Call" at bounding box center [1027, 294] width 174 height 26
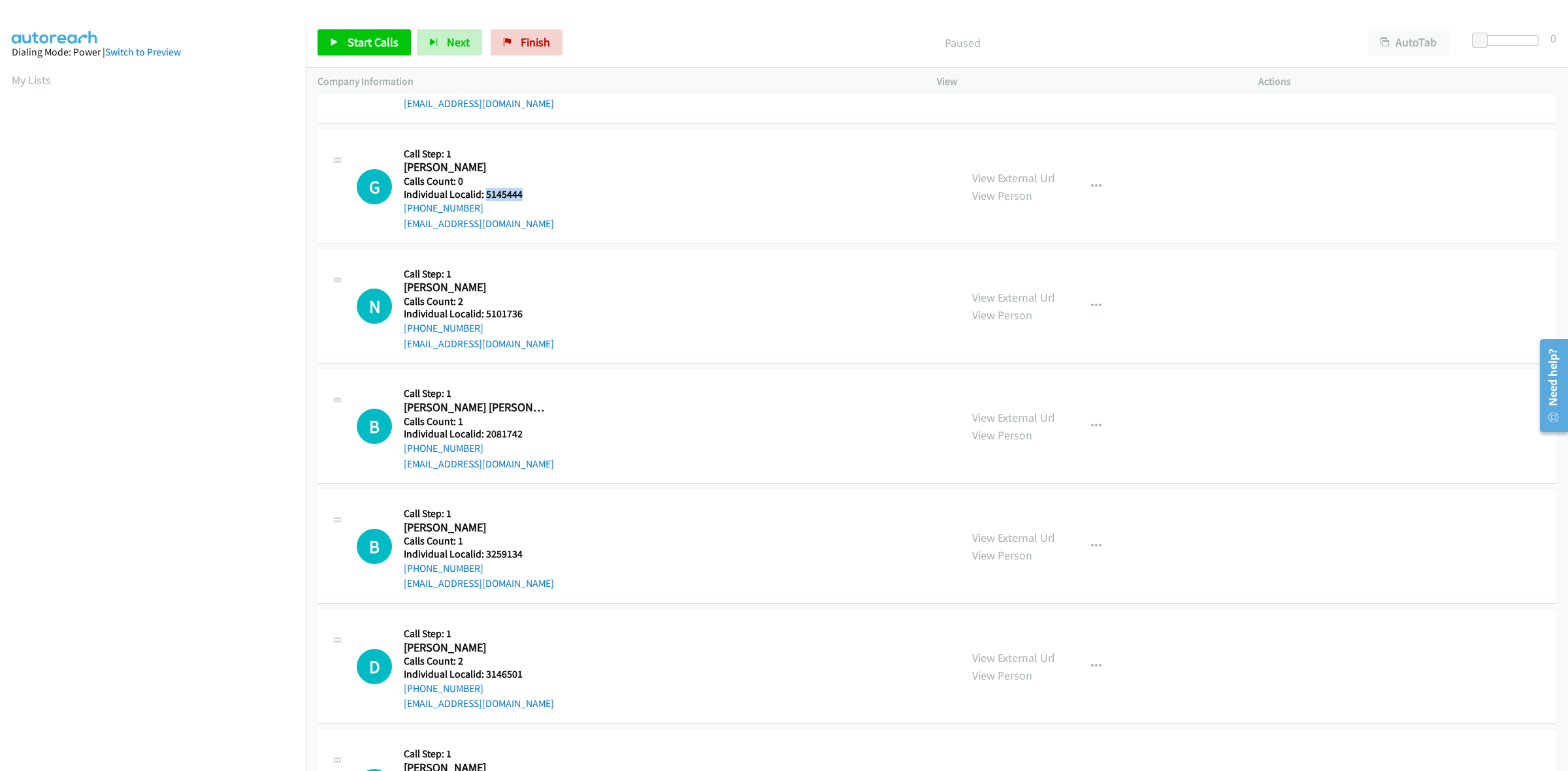
drag, startPoint x: 525, startPoint y: 193, endPoint x: 484, endPoint y: 193, distance: 41.0
click at [484, 193] on h5 "Individual Localid: 5145444" at bounding box center [479, 195] width 151 height 13
copy h5 "5145444"
click at [1091, 186] on icon "button" at bounding box center [1096, 186] width 10 height 10
click at [1014, 266] on link "Skip Call" at bounding box center [1027, 271] width 174 height 26
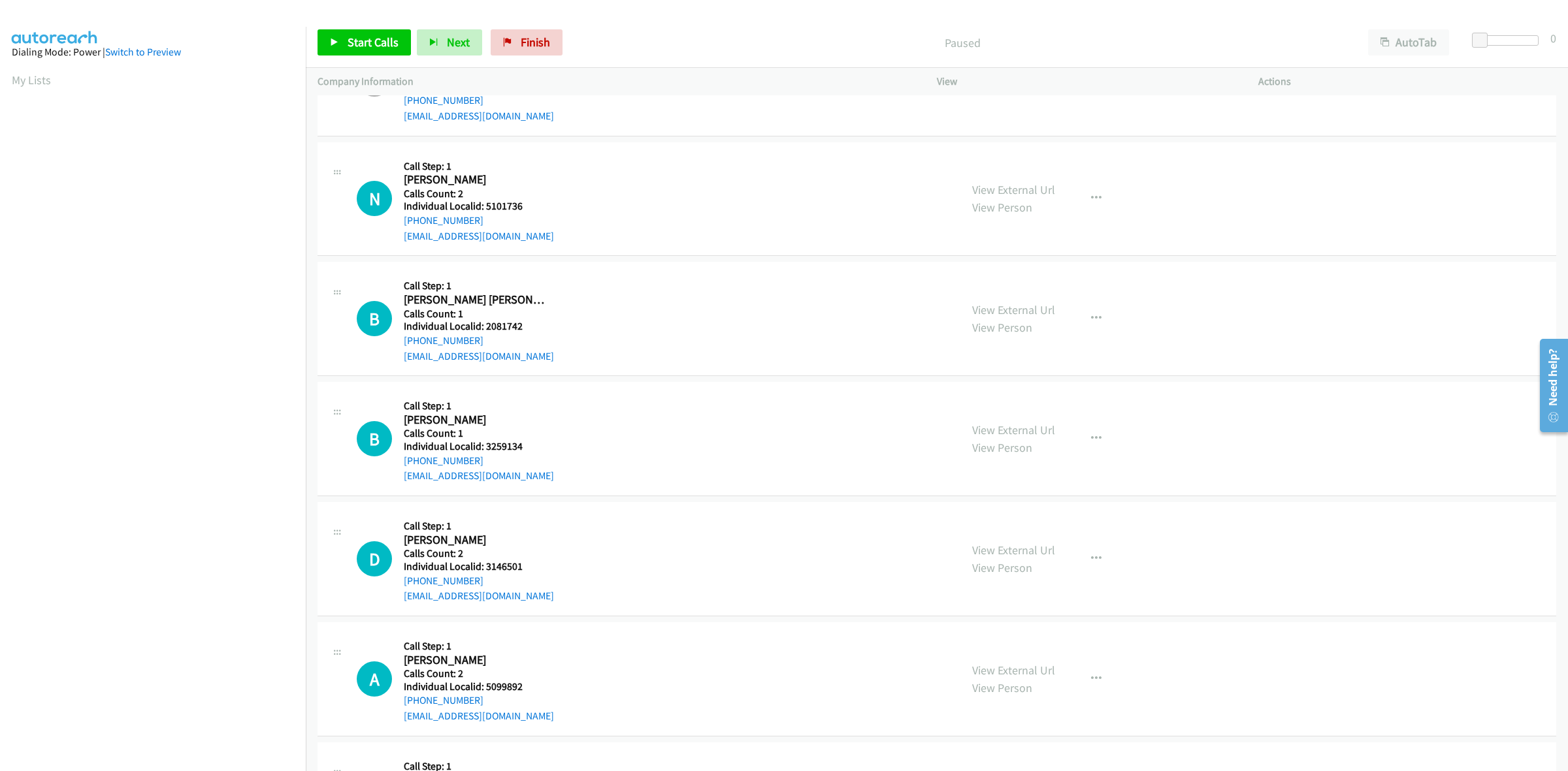
scroll to position [611, 0]
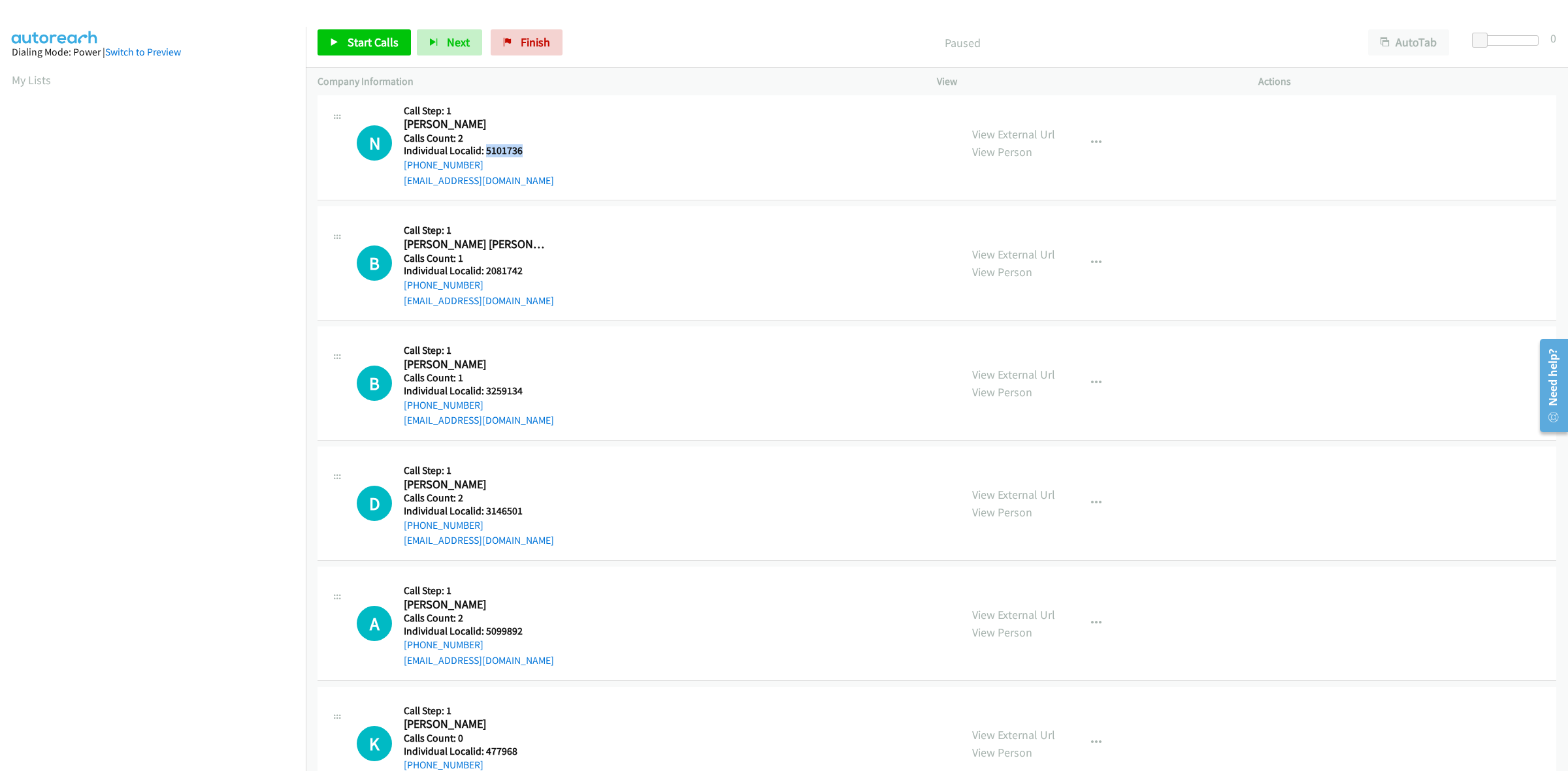
drag, startPoint x: 530, startPoint y: 151, endPoint x: 484, endPoint y: 149, distance: 46.0
click at [484, 149] on h5 "Individual Localid: 5101736" at bounding box center [479, 151] width 151 height 13
copy h5 "5101736"
click at [1096, 149] on button "button" at bounding box center [1096, 142] width 35 height 26
click at [1033, 230] on link "Skip Call" at bounding box center [1027, 228] width 174 height 26
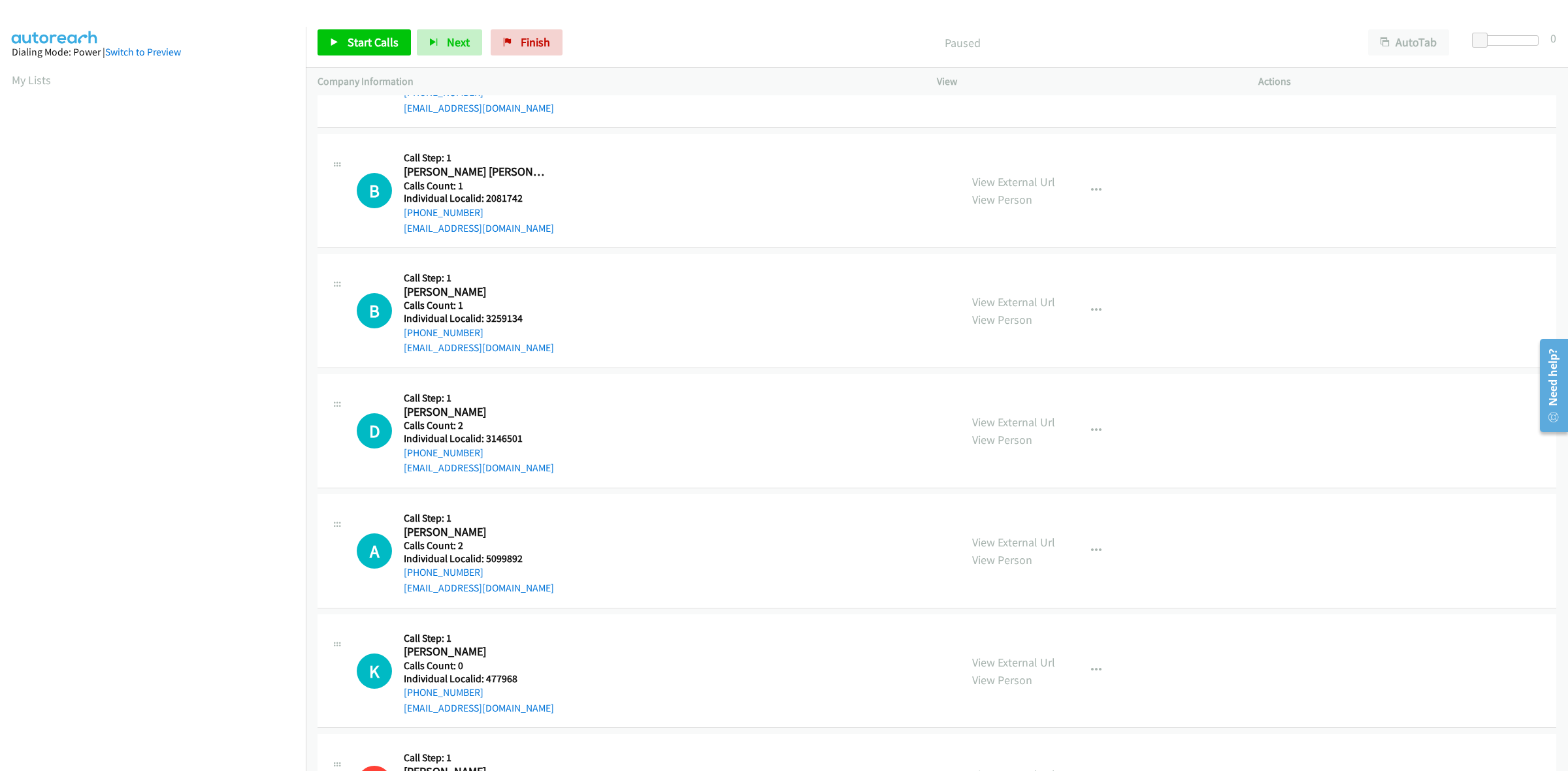
scroll to position [693, 0]
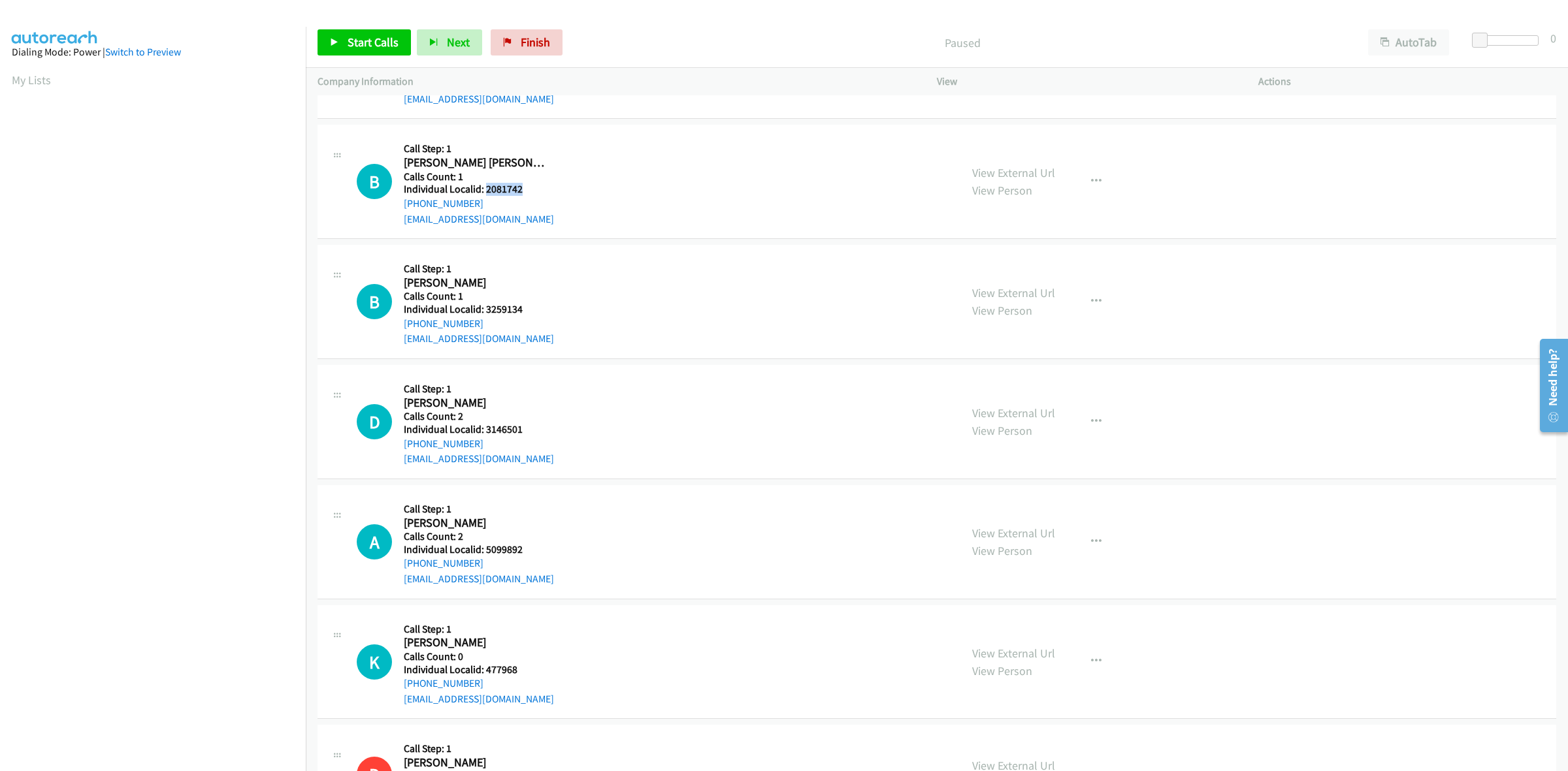
drag, startPoint x: 520, startPoint y: 187, endPoint x: 484, endPoint y: 187, distance: 36.0
click at [484, 187] on h5 "Individual Localid: 2081742" at bounding box center [479, 190] width 151 height 13
copy h5 "2081742"
click at [1094, 184] on button "button" at bounding box center [1096, 181] width 35 height 26
click at [1014, 273] on link "Skip Call" at bounding box center [1027, 267] width 174 height 26
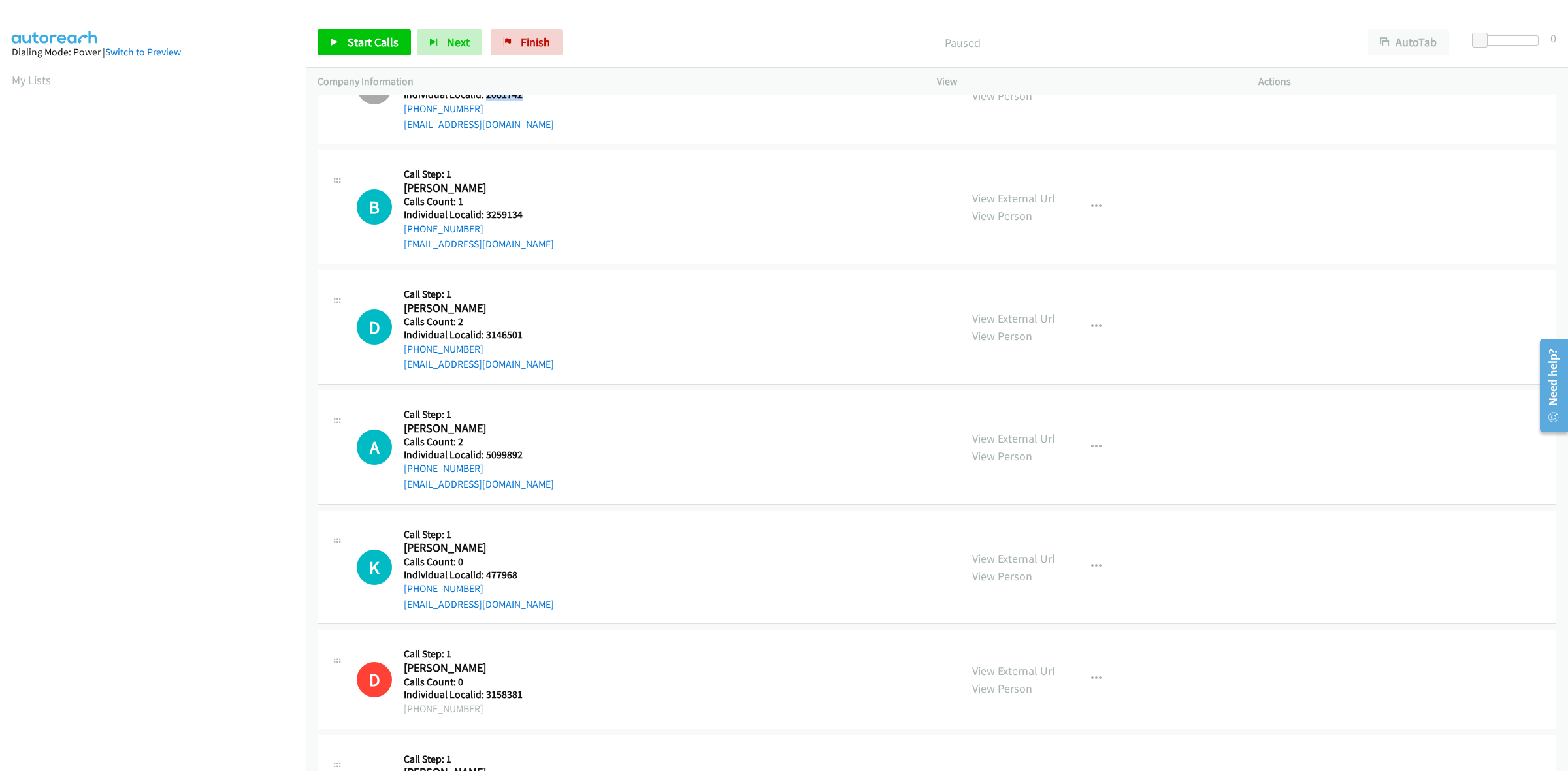
scroll to position [816, 0]
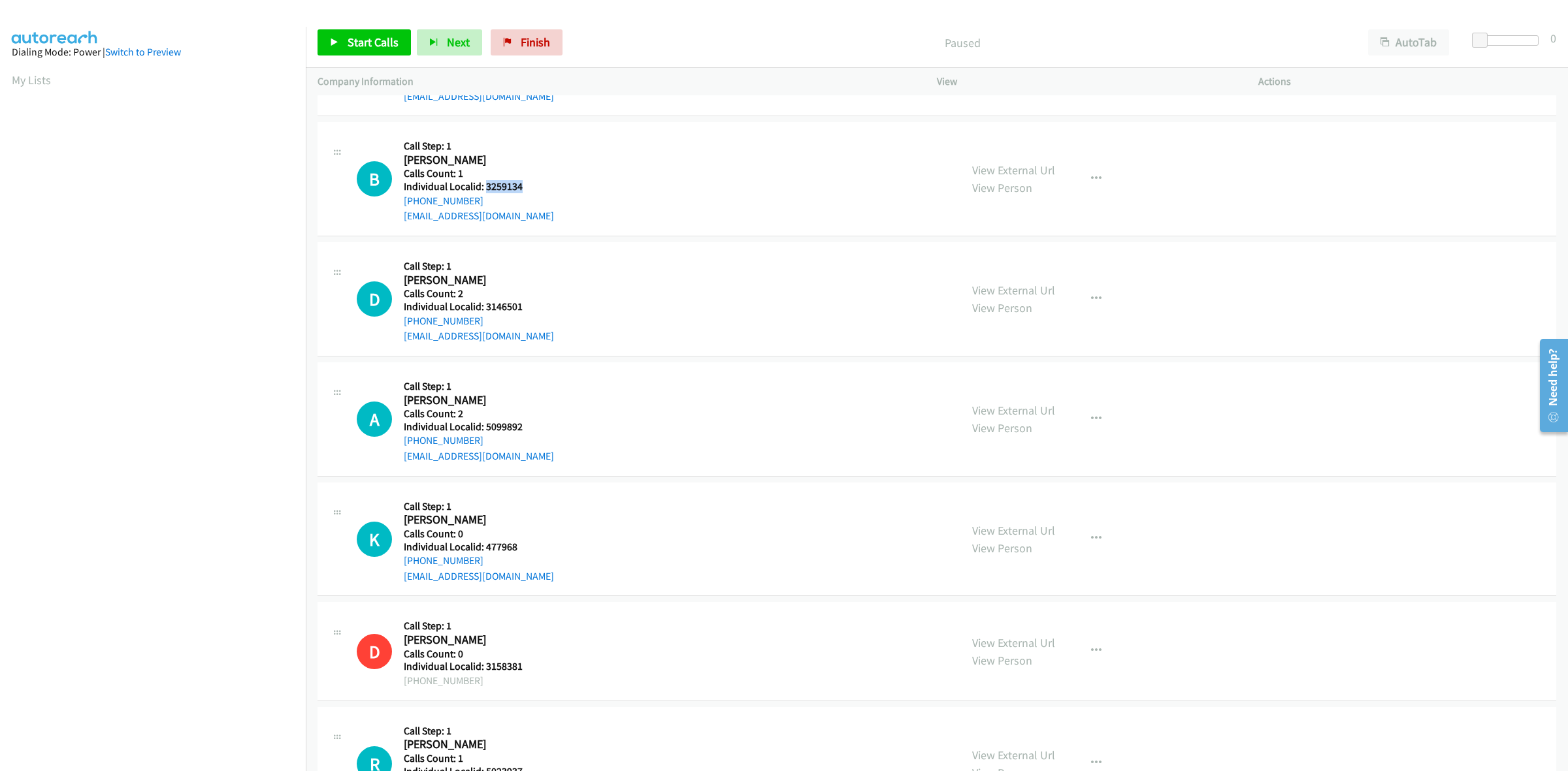
drag, startPoint x: 517, startPoint y: 189, endPoint x: 484, endPoint y: 189, distance: 33.0
click at [484, 189] on h5 "Individual Localid: 3259134" at bounding box center [479, 186] width 151 height 13
copy h5 "3259134"
drag, startPoint x: 454, startPoint y: 129, endPoint x: 484, endPoint y: 164, distance: 46.1
click at [456, 129] on div "B Callback Scheduled Call Step: 1 Ben Baize America/Chicago Calls Count: 1 Indi…" at bounding box center [936, 179] width 1238 height 115
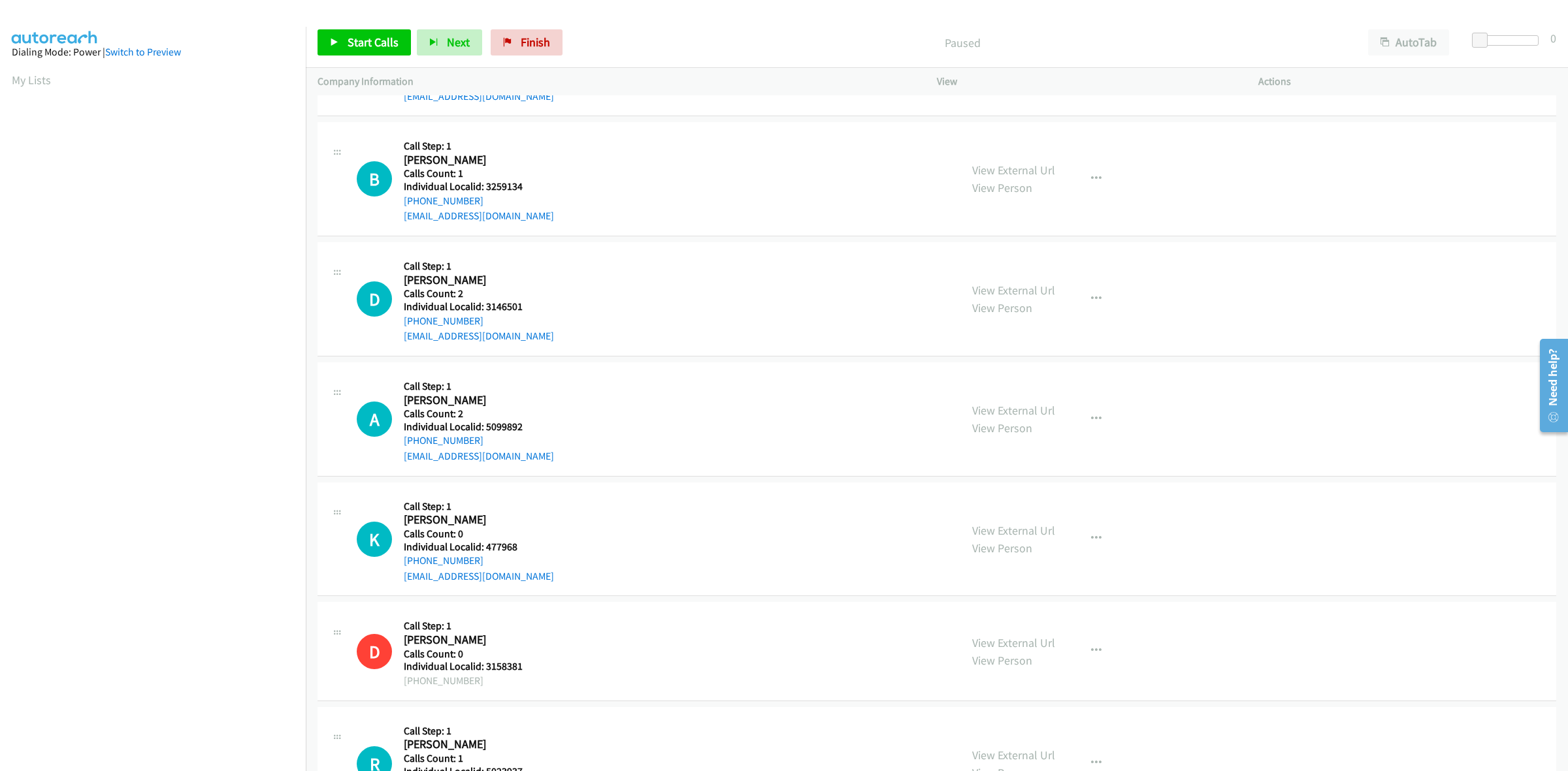
drag, startPoint x: 488, startPoint y: 199, endPoint x: 398, endPoint y: 201, distance: 90.0
click at [398, 201] on div "B Callback Scheduled Call Step: 1 Ben Baize America/Chicago Calls Count: 1 Indi…" at bounding box center [652, 179] width 592 height 90
copy link "+1 931-244-4892"
drag, startPoint x: 525, startPoint y: 186, endPoint x: 487, endPoint y: 188, distance: 38.1
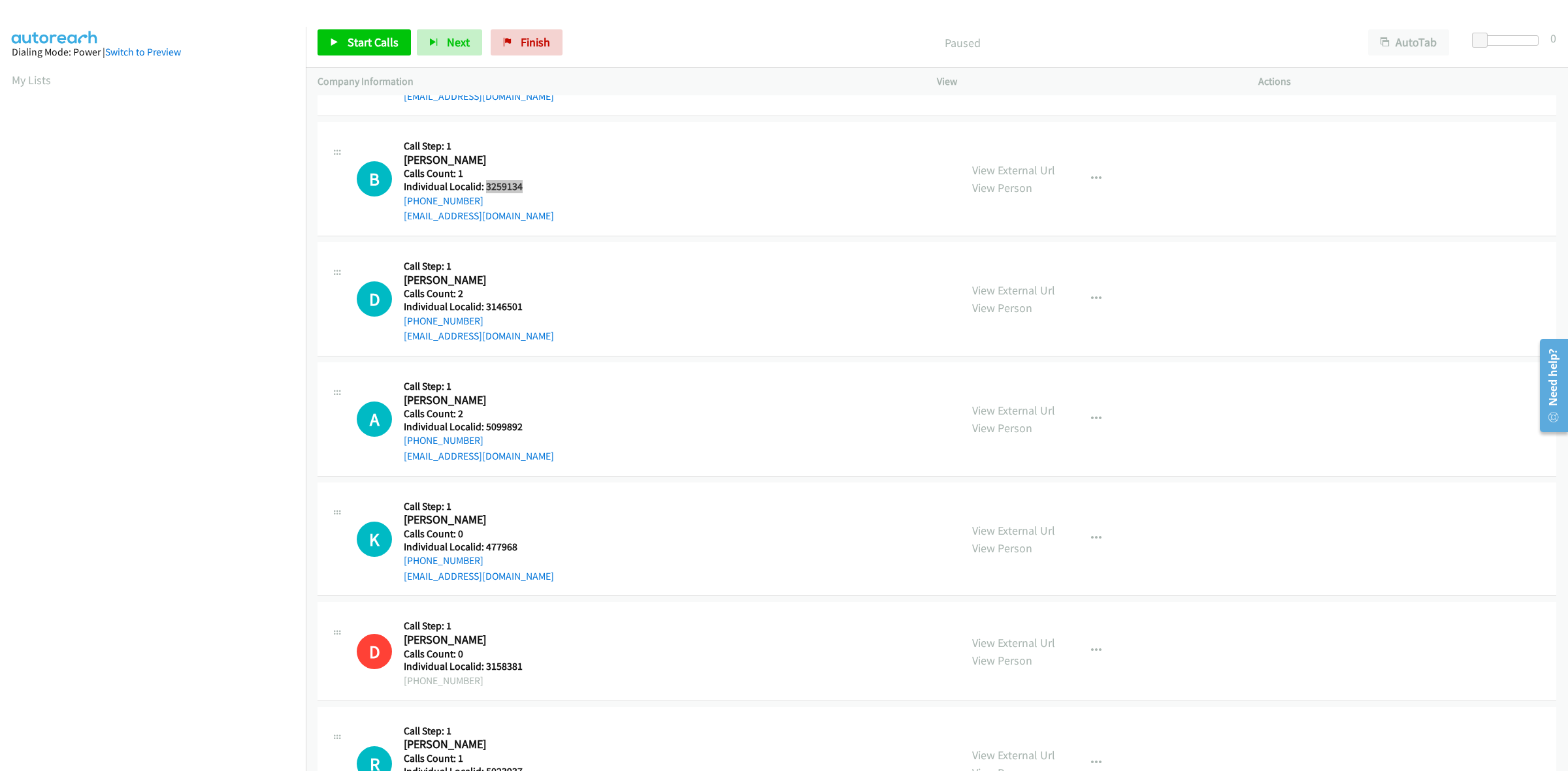
click at [487, 188] on h5 "Individual Localid: 3259134" at bounding box center [479, 186] width 151 height 13
copy h5 "3259134"
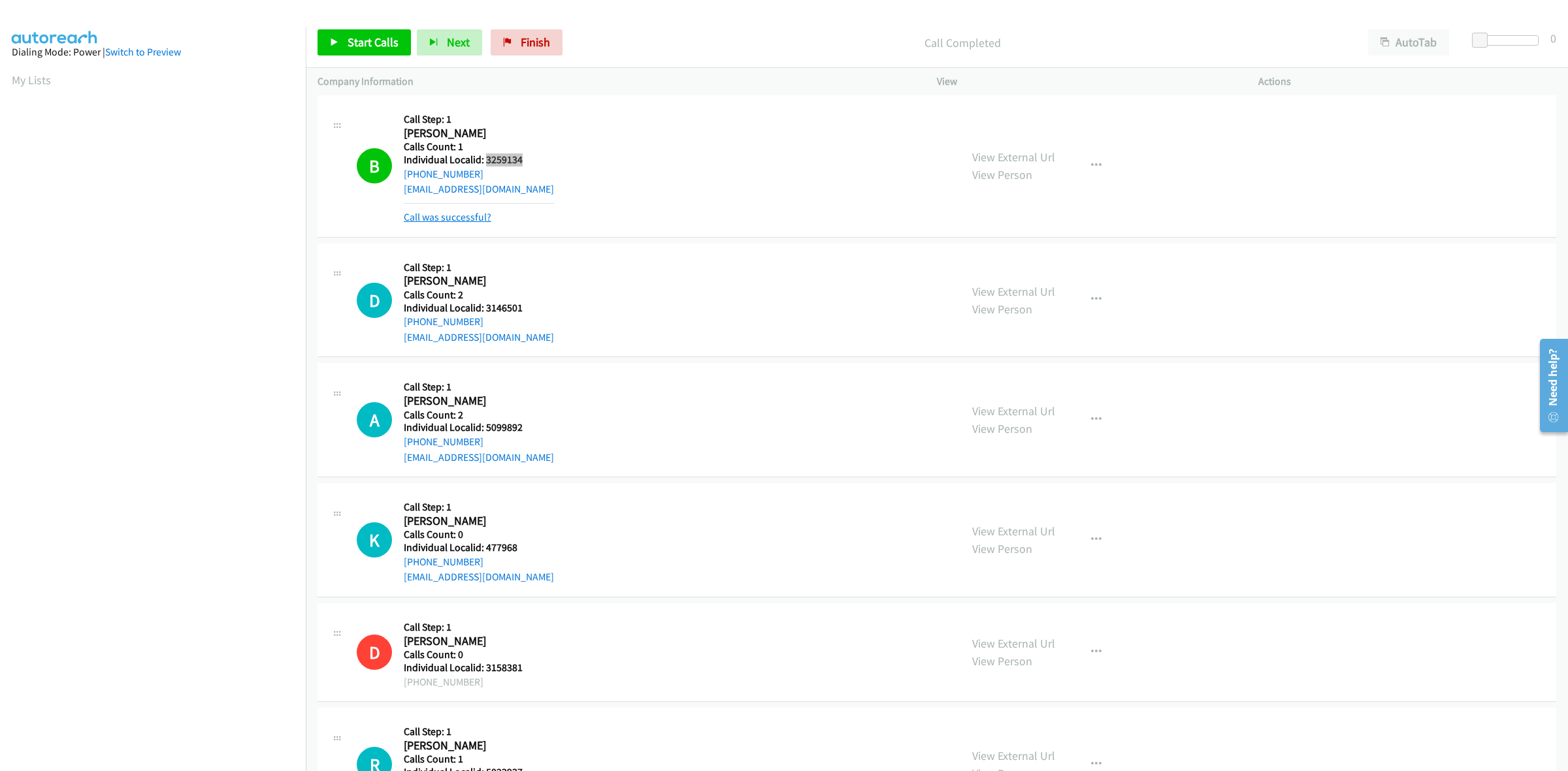
scroll to position [938, 0]
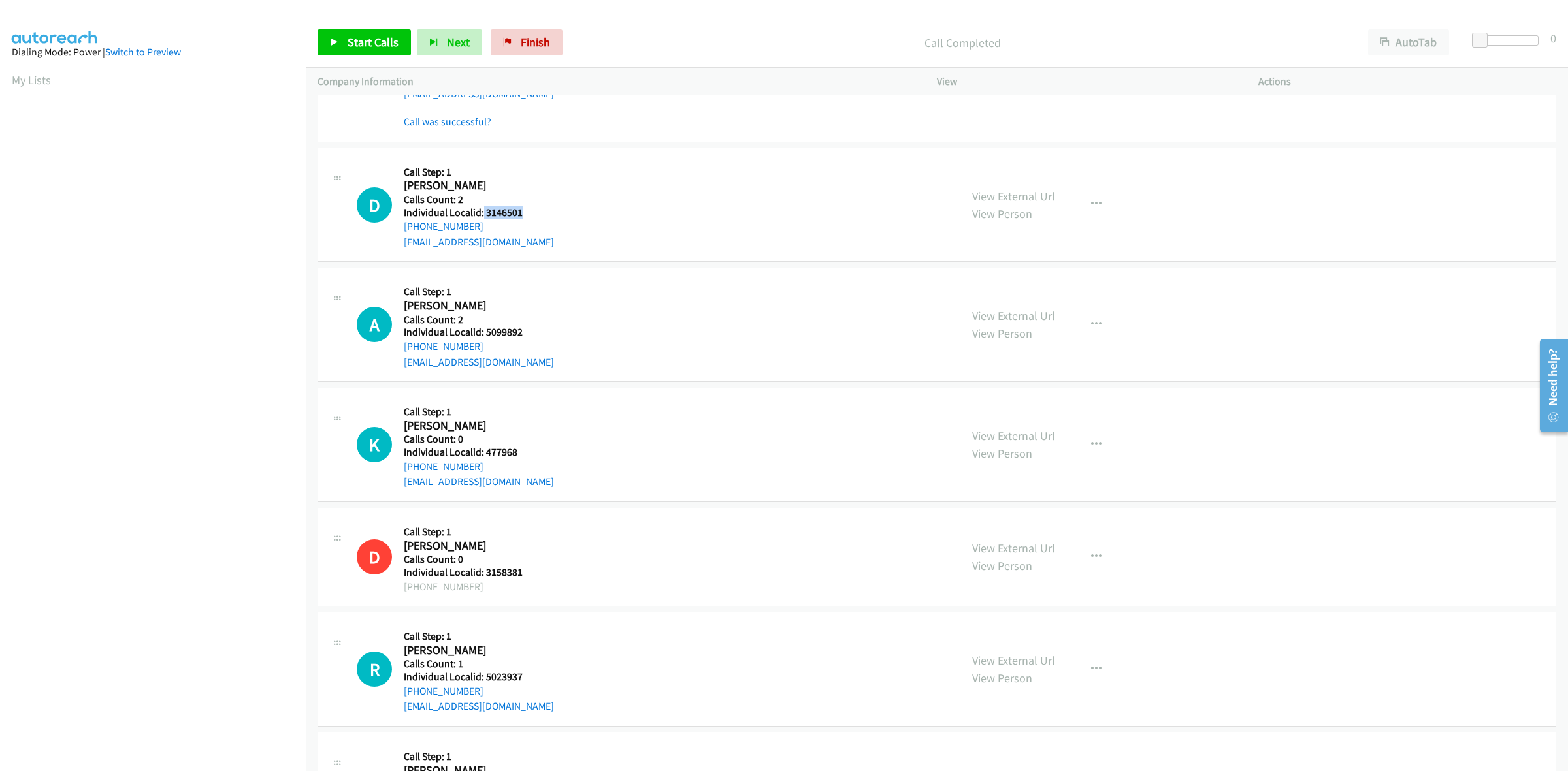
drag, startPoint x: 520, startPoint y: 217, endPoint x: 482, endPoint y: 216, distance: 38.0
click at [482, 216] on h5 "Individual Localid: 3146501" at bounding box center [479, 213] width 151 height 13
copy h5 "3146501"
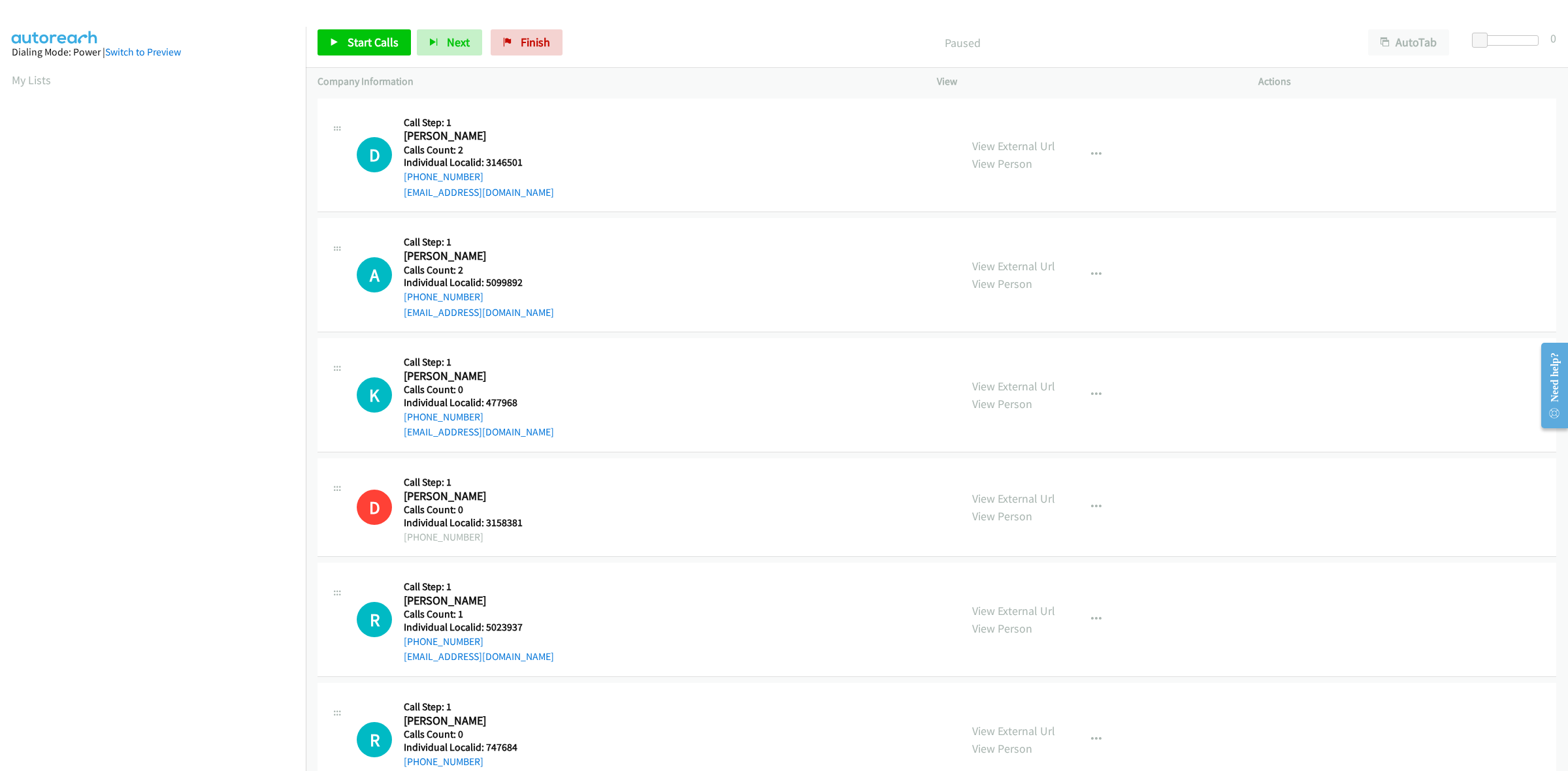
click at [633, 185] on div "D Callback Scheduled Call Step: 1 [PERSON_NAME] America/New_York Calls Count: 2…" at bounding box center [652, 156] width 592 height 90
click at [1099, 154] on button "button" at bounding box center [1096, 154] width 35 height 26
click at [1046, 233] on link "Skip Call" at bounding box center [1027, 240] width 174 height 26
click at [1081, 269] on button "button" at bounding box center [1096, 274] width 35 height 26
click at [1030, 360] on link "Skip Call" at bounding box center [1027, 360] width 174 height 26
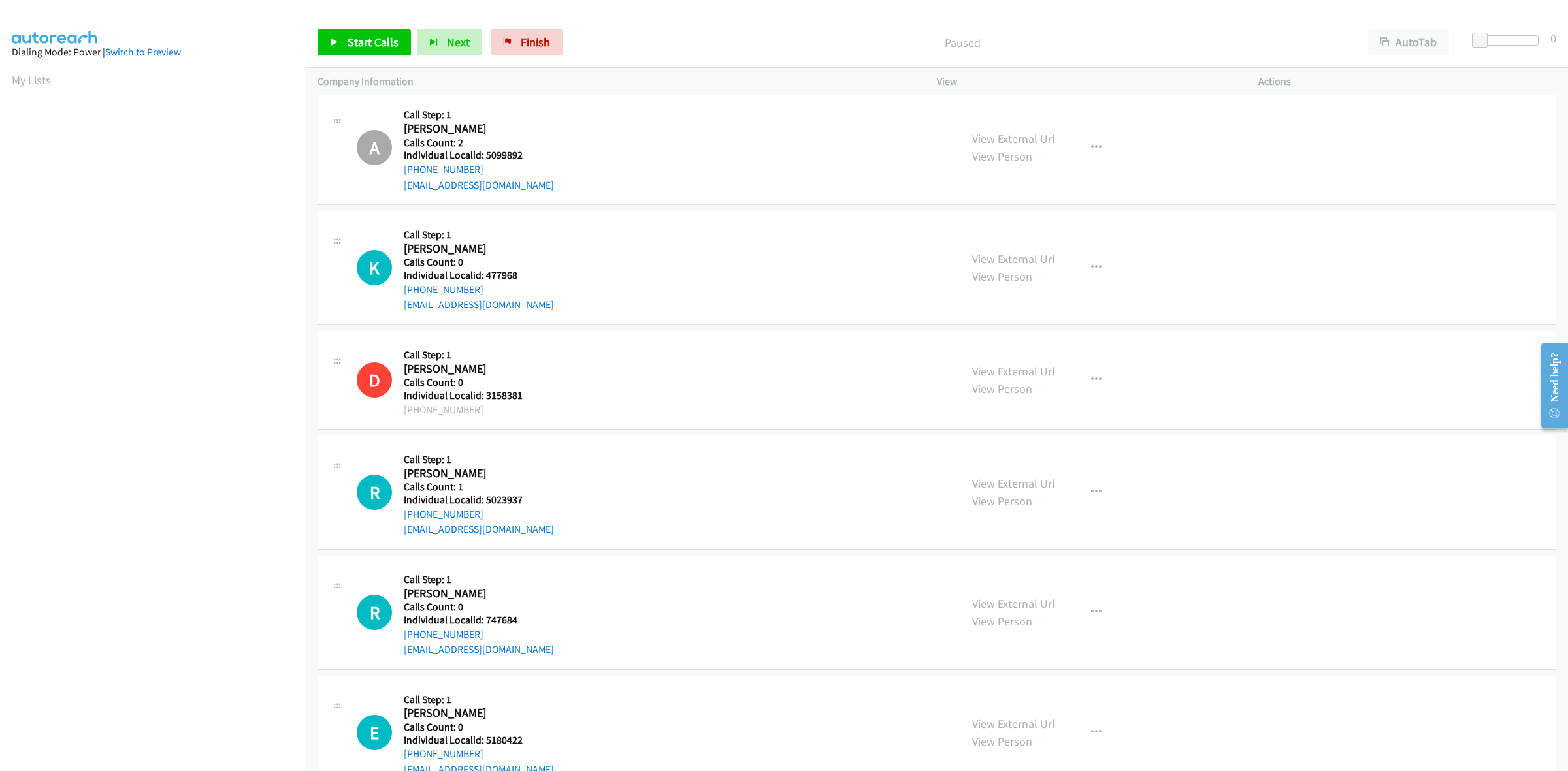
scroll to position [142, 0]
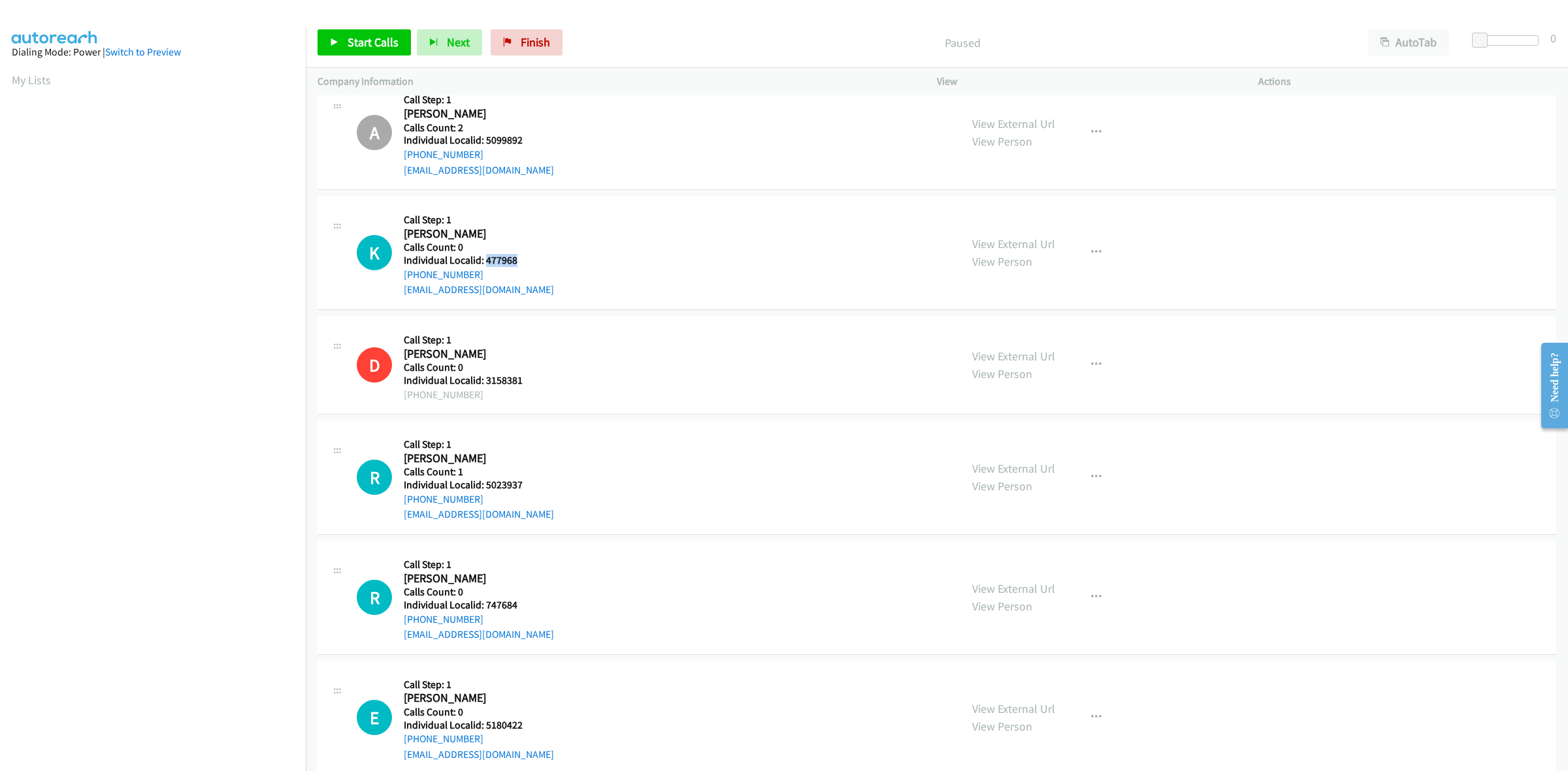
drag, startPoint x: 525, startPoint y: 257, endPoint x: 484, endPoint y: 261, distance: 41.2
click at [484, 261] on h5 "Individual Localid: 477968" at bounding box center [479, 261] width 151 height 13
copy h5 "477968"
click at [580, 219] on div "K Callback Scheduled Call Step: 1 [PERSON_NAME] America/[GEOGRAPHIC_DATA] Calls…" at bounding box center [652, 253] width 592 height 90
drag, startPoint x: 482, startPoint y: 275, endPoint x: 396, endPoint y: 278, distance: 86.1
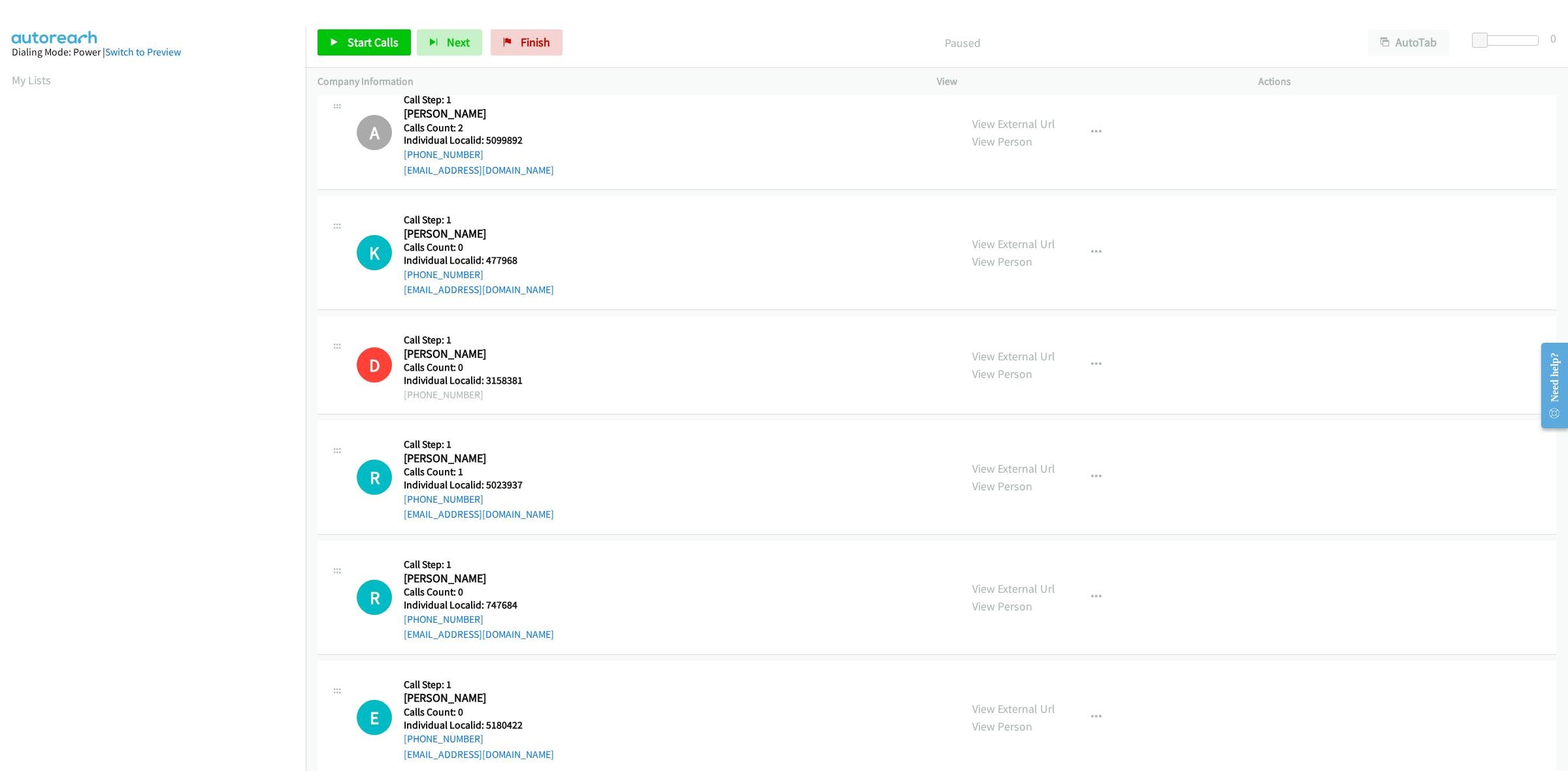
click at [396, 278] on div "K Callback Scheduled Call Step: 1 [PERSON_NAME] America/[GEOGRAPHIC_DATA] Calls…" at bounding box center [652, 253] width 592 height 90
copy link "[PHONE_NUMBER]"
drag, startPoint x: 517, startPoint y: 261, endPoint x: 484, endPoint y: 263, distance: 33.1
click at [484, 263] on h5 "Individual Localid: 477968" at bounding box center [479, 261] width 151 height 13
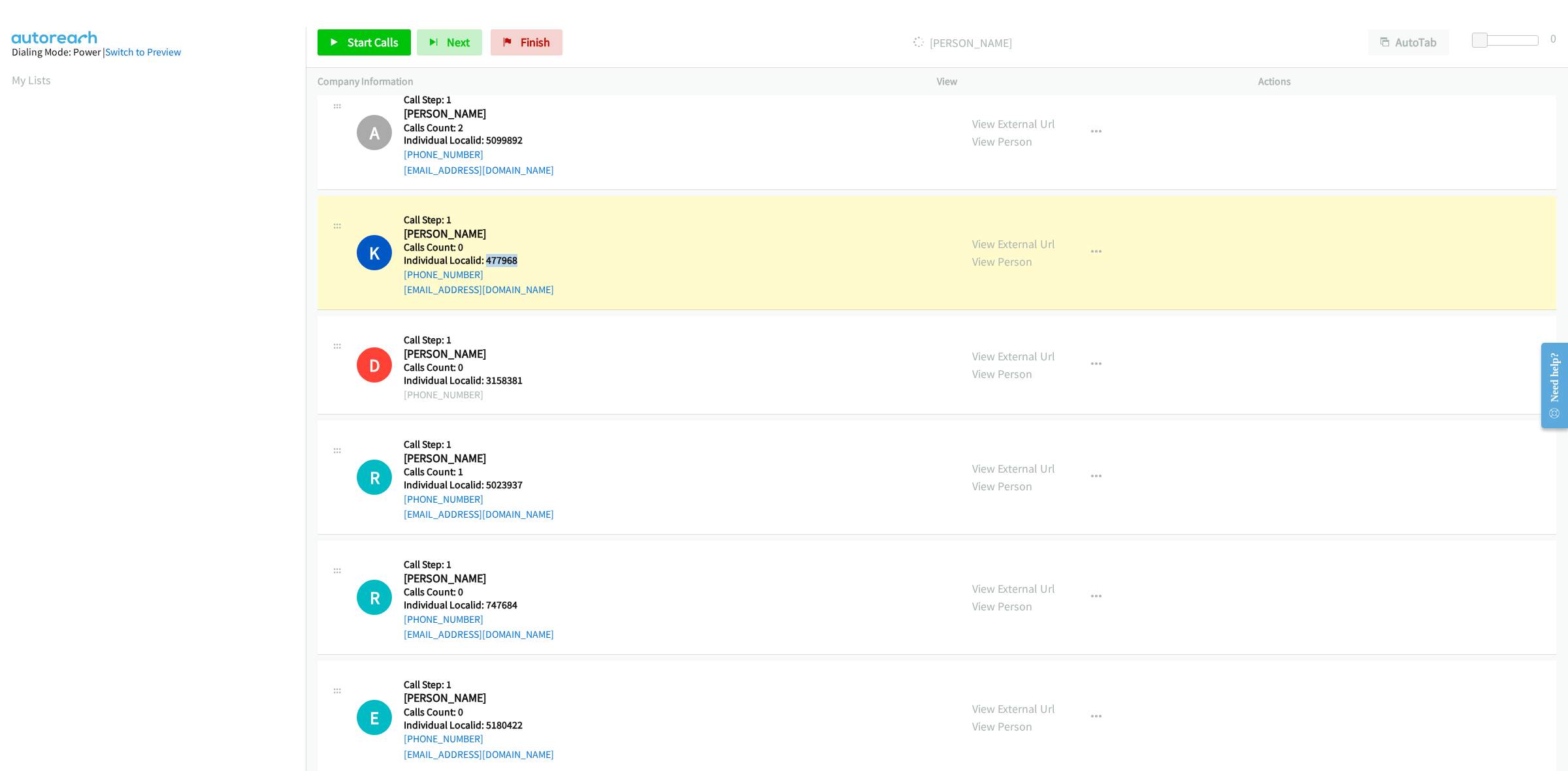
copy h5 "477968"
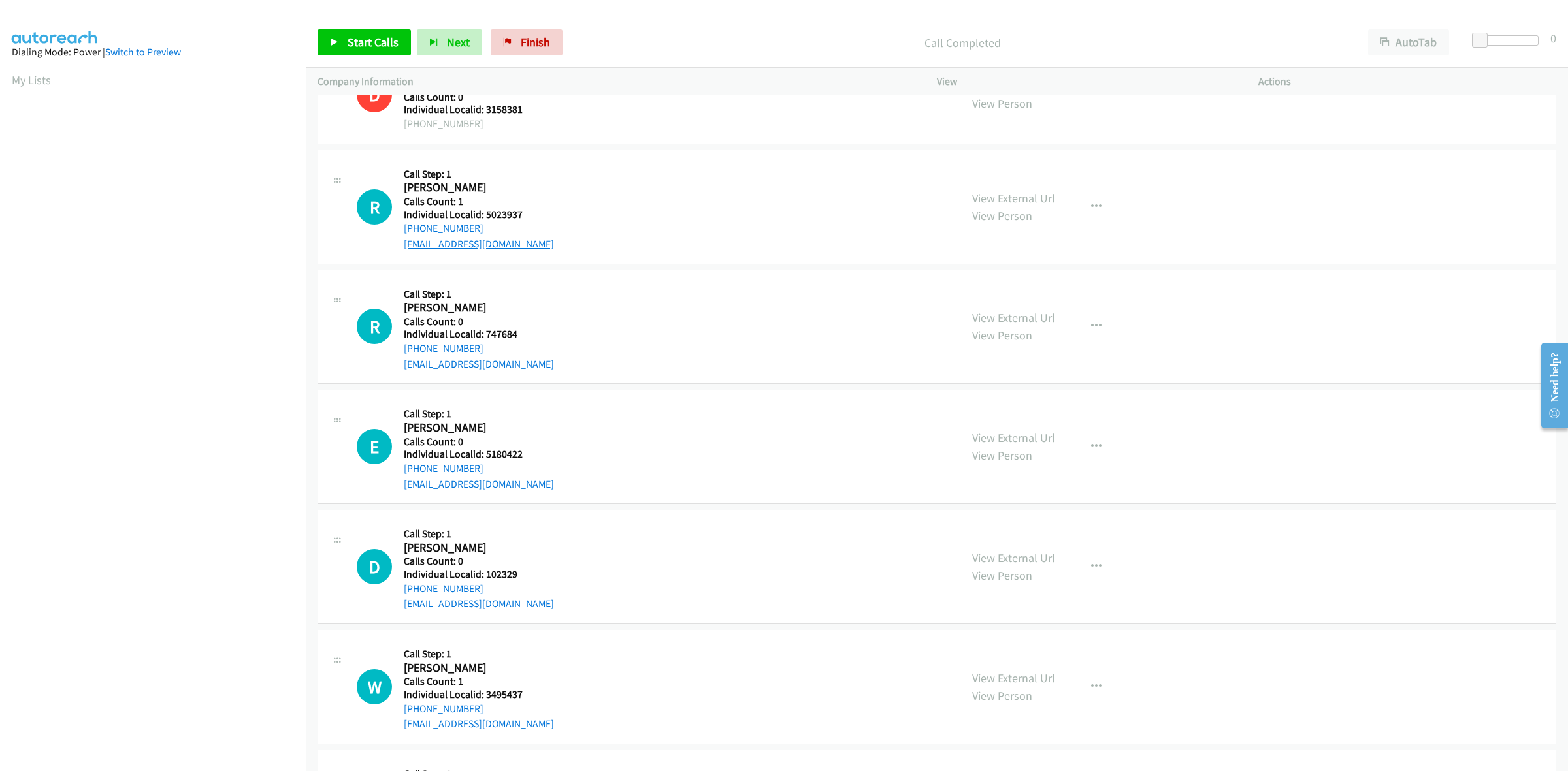
scroll to position [448, 0]
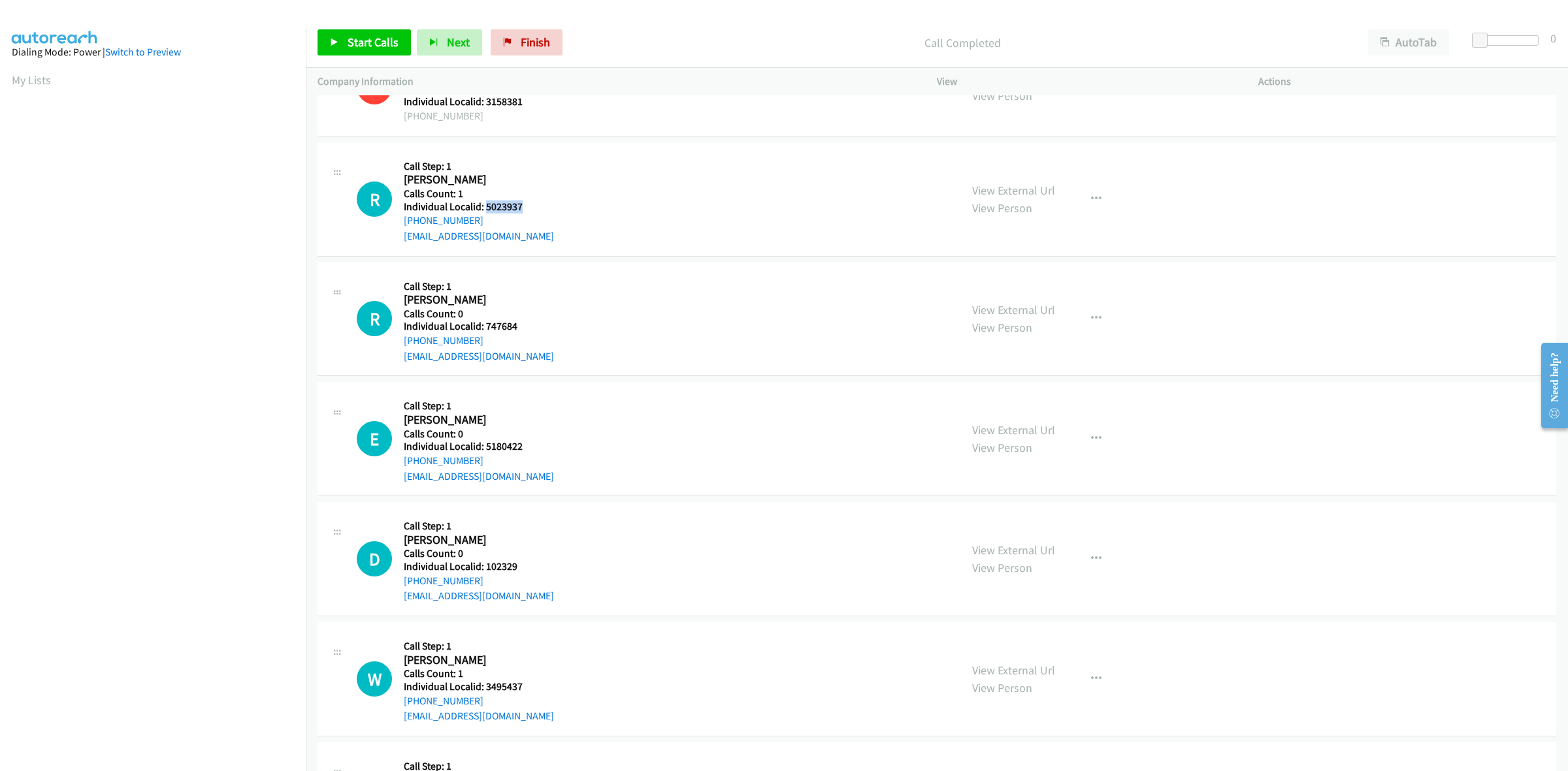
drag, startPoint x: 520, startPoint y: 207, endPoint x: 484, endPoint y: 207, distance: 36.0
click at [484, 207] on h5 "Individual Localid: 5023937" at bounding box center [479, 207] width 151 height 13
drag, startPoint x: 482, startPoint y: 207, endPoint x: 586, endPoint y: 188, distance: 105.7
click at [590, 186] on div "R Callback Scheduled Call Step: 1 [PERSON_NAME] [GEOGRAPHIC_DATA]/[GEOGRAPHIC_D…" at bounding box center [652, 199] width 592 height 90
drag, startPoint x: 531, startPoint y: 210, endPoint x: 503, endPoint y: 204, distance: 28.6
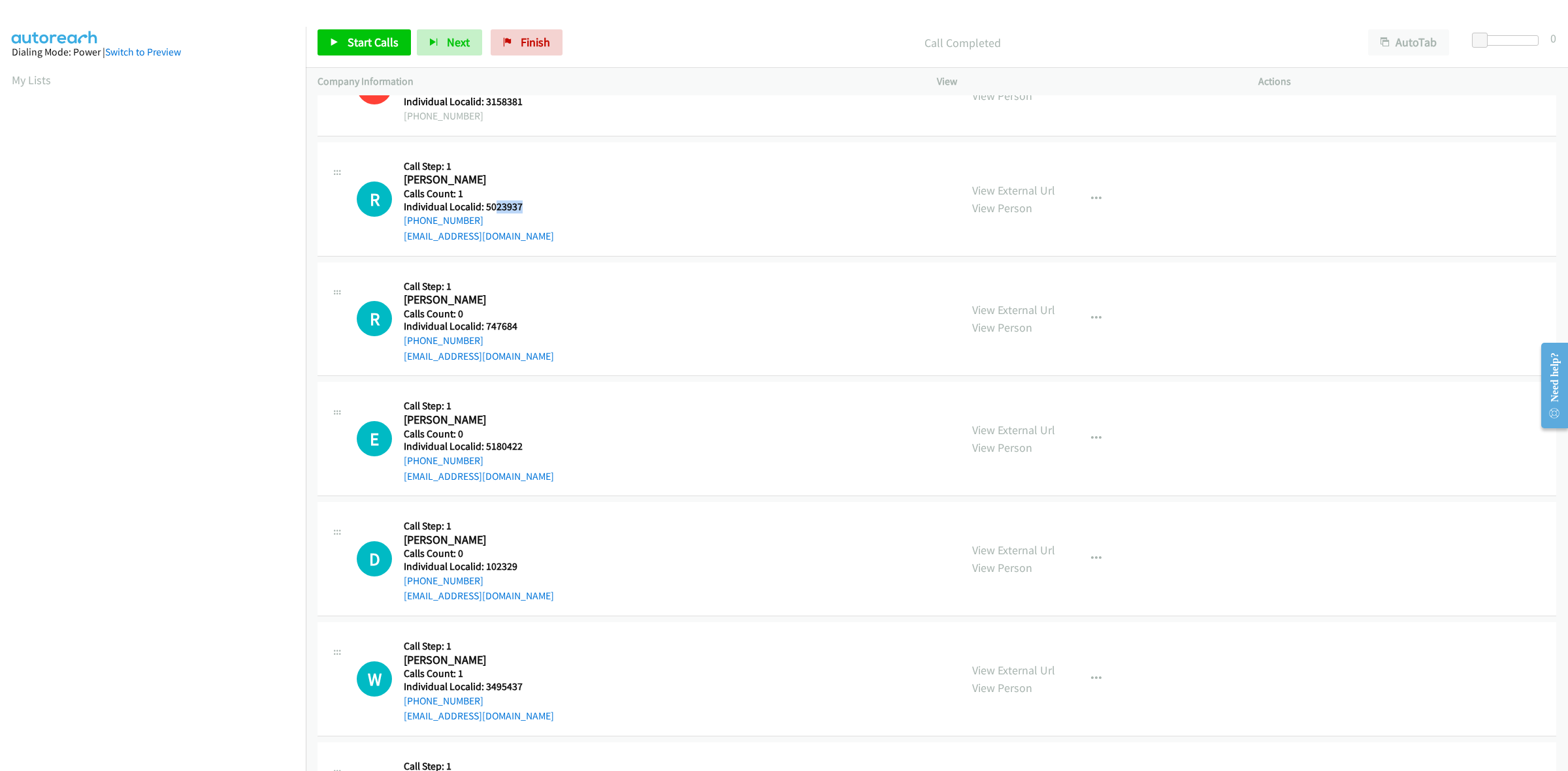
click at [503, 204] on h5 "Individual Localid: 5023937" at bounding box center [479, 207] width 151 height 13
click at [663, 237] on div "R Callback Scheduled Call Step: 1 Robin Robison America/Denver Calls Count: 1 I…" at bounding box center [652, 199] width 592 height 90
click at [1093, 202] on icon "button" at bounding box center [1096, 199] width 10 height 10
click at [1014, 275] on link "Skip Call" at bounding box center [1027, 283] width 174 height 26
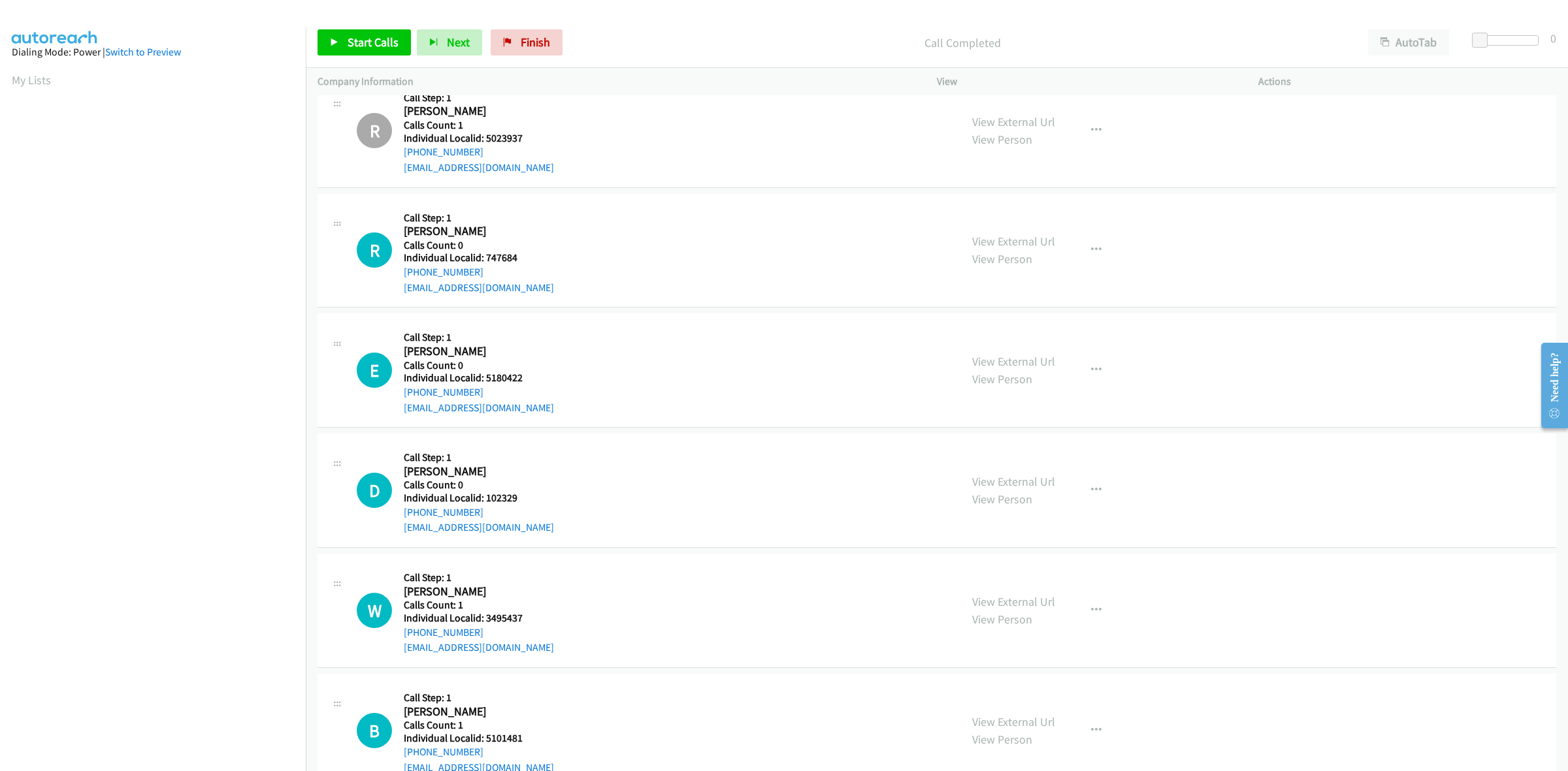
scroll to position [530, 0]
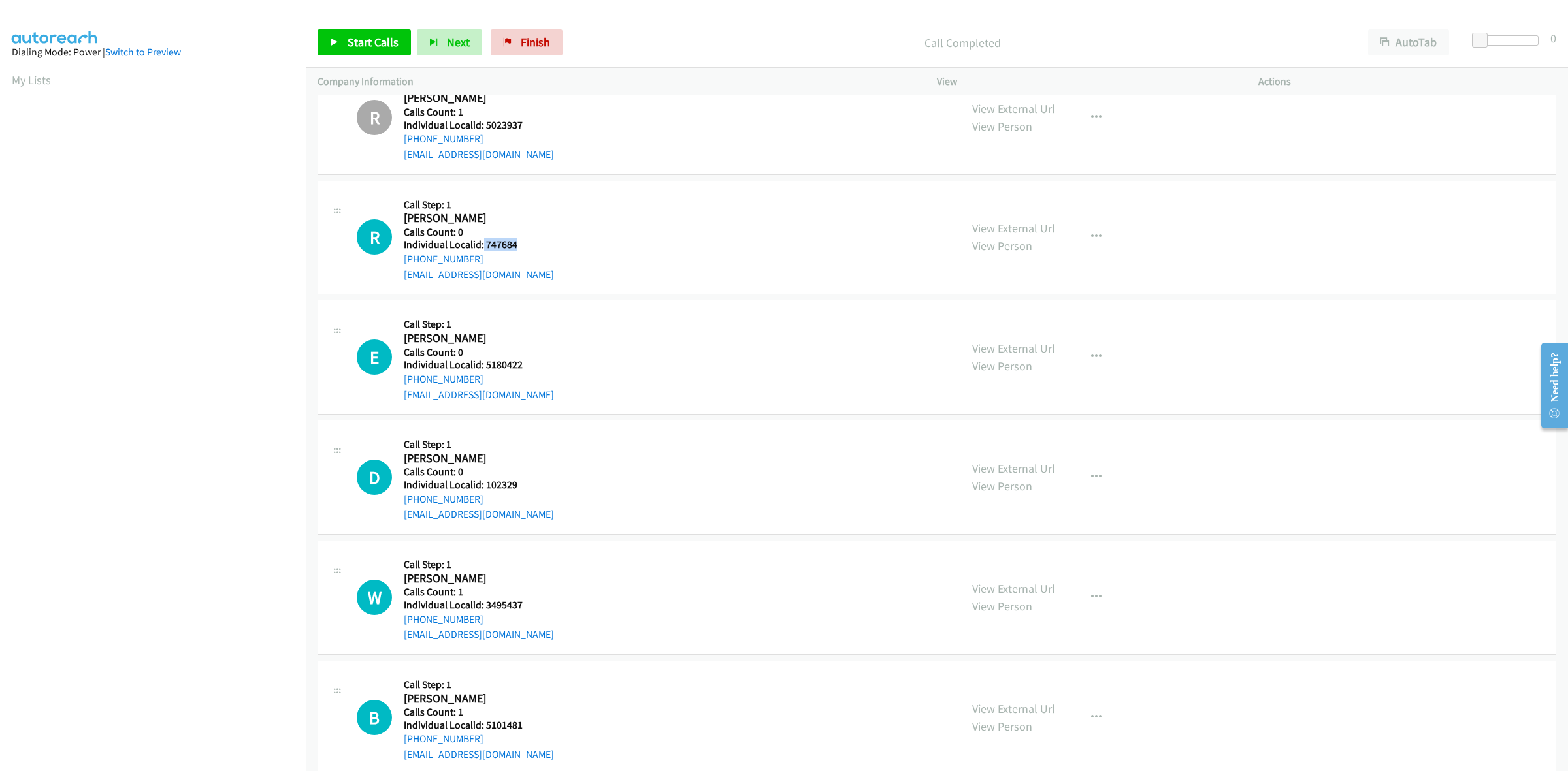
drag, startPoint x: 518, startPoint y: 239, endPoint x: 482, endPoint y: 240, distance: 36.0
click at [482, 240] on h5 "Individual Localid: 747684" at bounding box center [479, 245] width 151 height 13
copy h5 "747684"
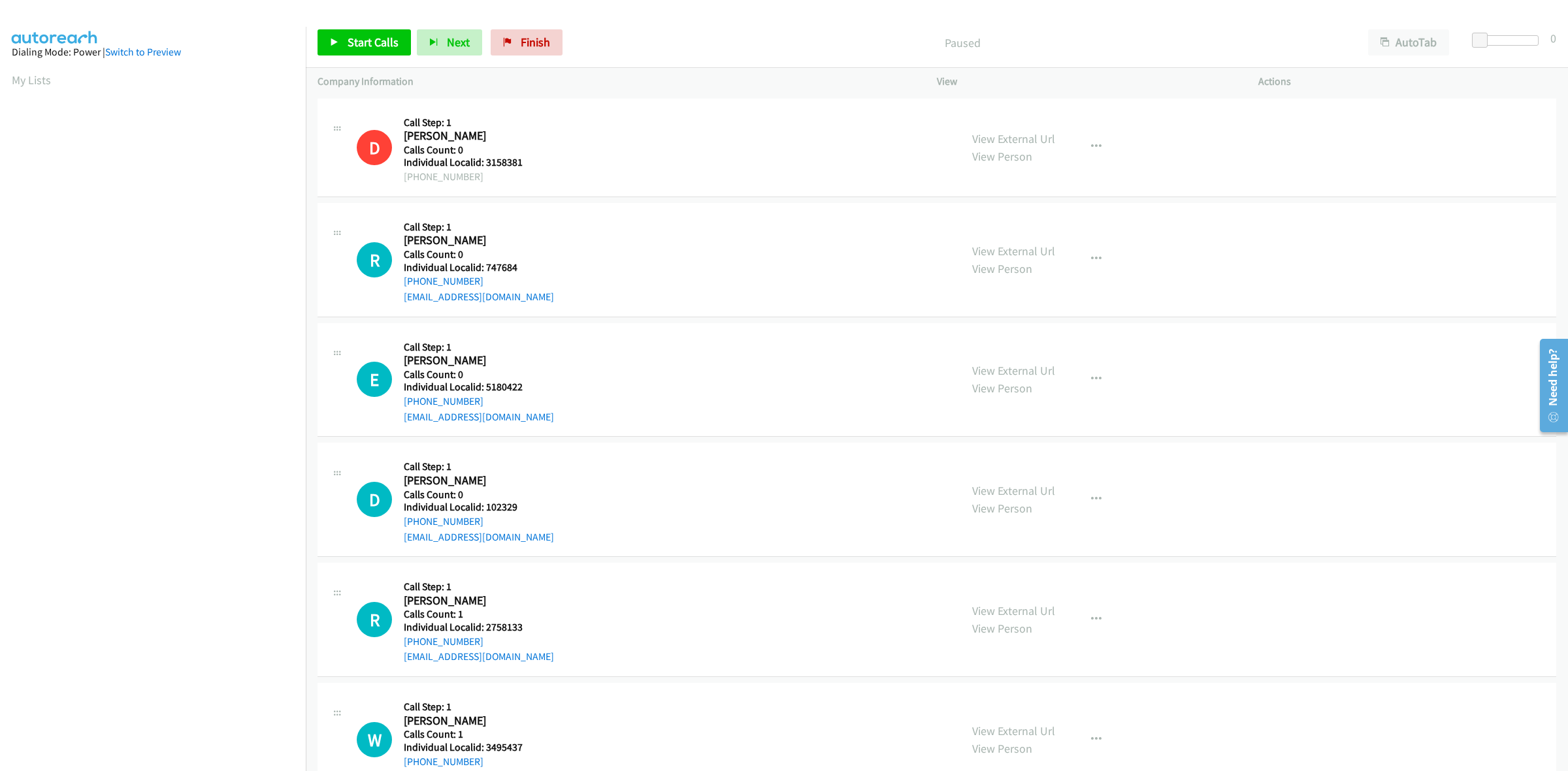
scroll to position [20, 0]
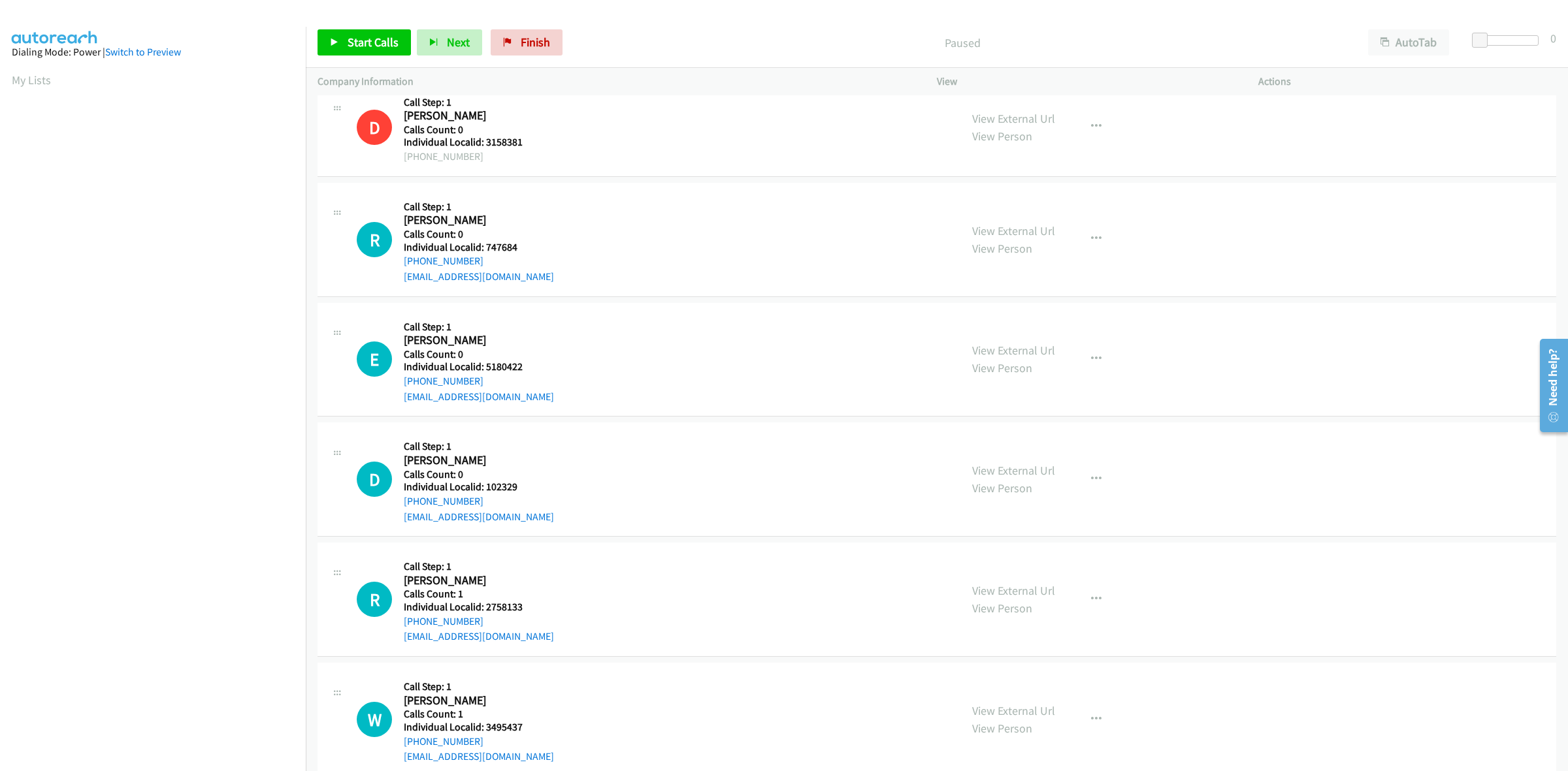
drag, startPoint x: 491, startPoint y: 259, endPoint x: 398, endPoint y: 265, distance: 93.2
click at [398, 265] on div "R Callback Scheduled Call Step: 1 [PERSON_NAME] America/[GEOGRAPHIC_DATA] Calls…" at bounding box center [652, 240] width 592 height 90
copy link "[PHONE_NUMBER]"
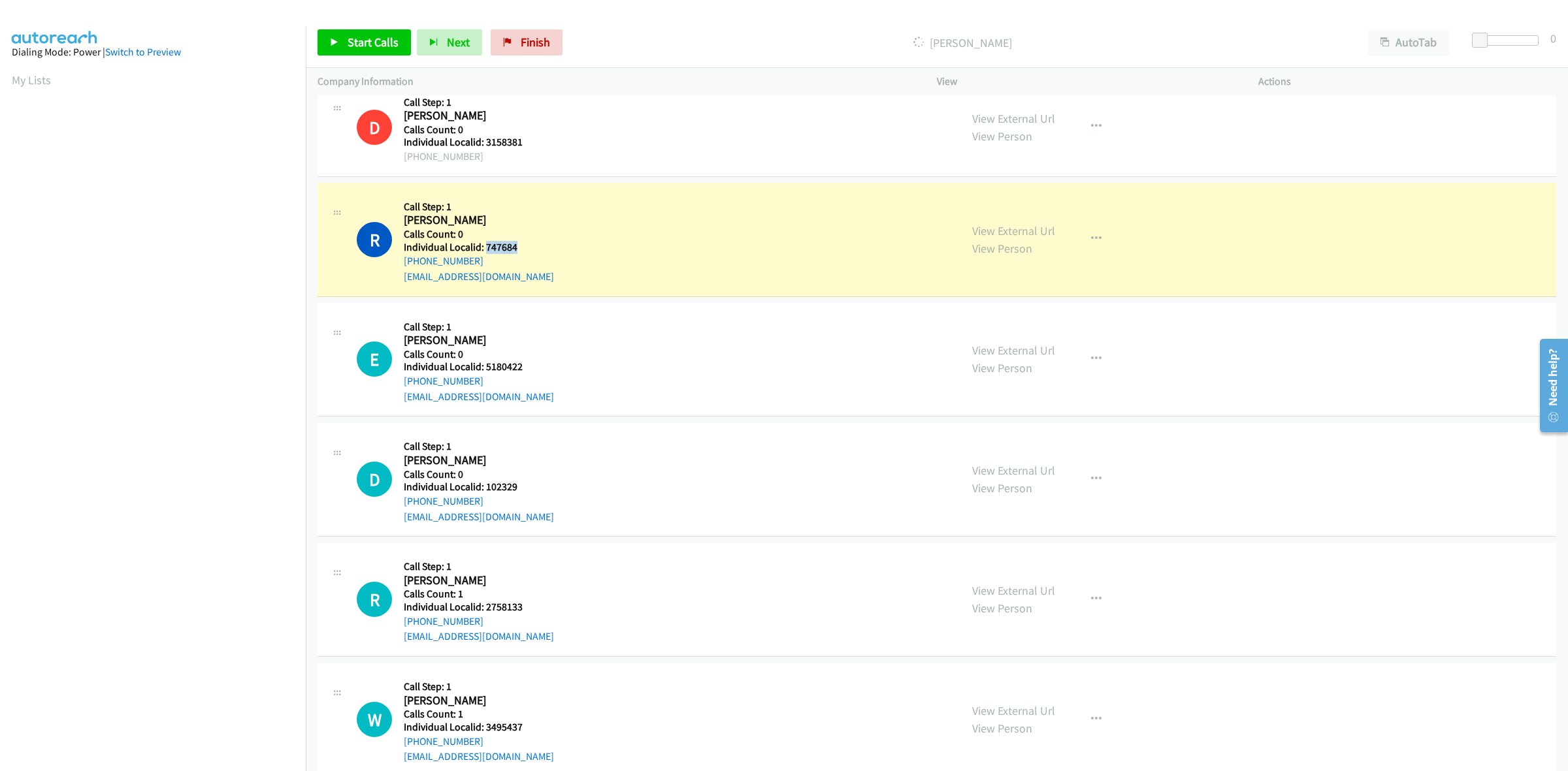
drag, startPoint x: 505, startPoint y: 247, endPoint x: 484, endPoint y: 247, distance: 21.0
click at [484, 247] on h5 "Individual Localid: 747684" at bounding box center [479, 248] width 151 height 13
copy h5 "747684"
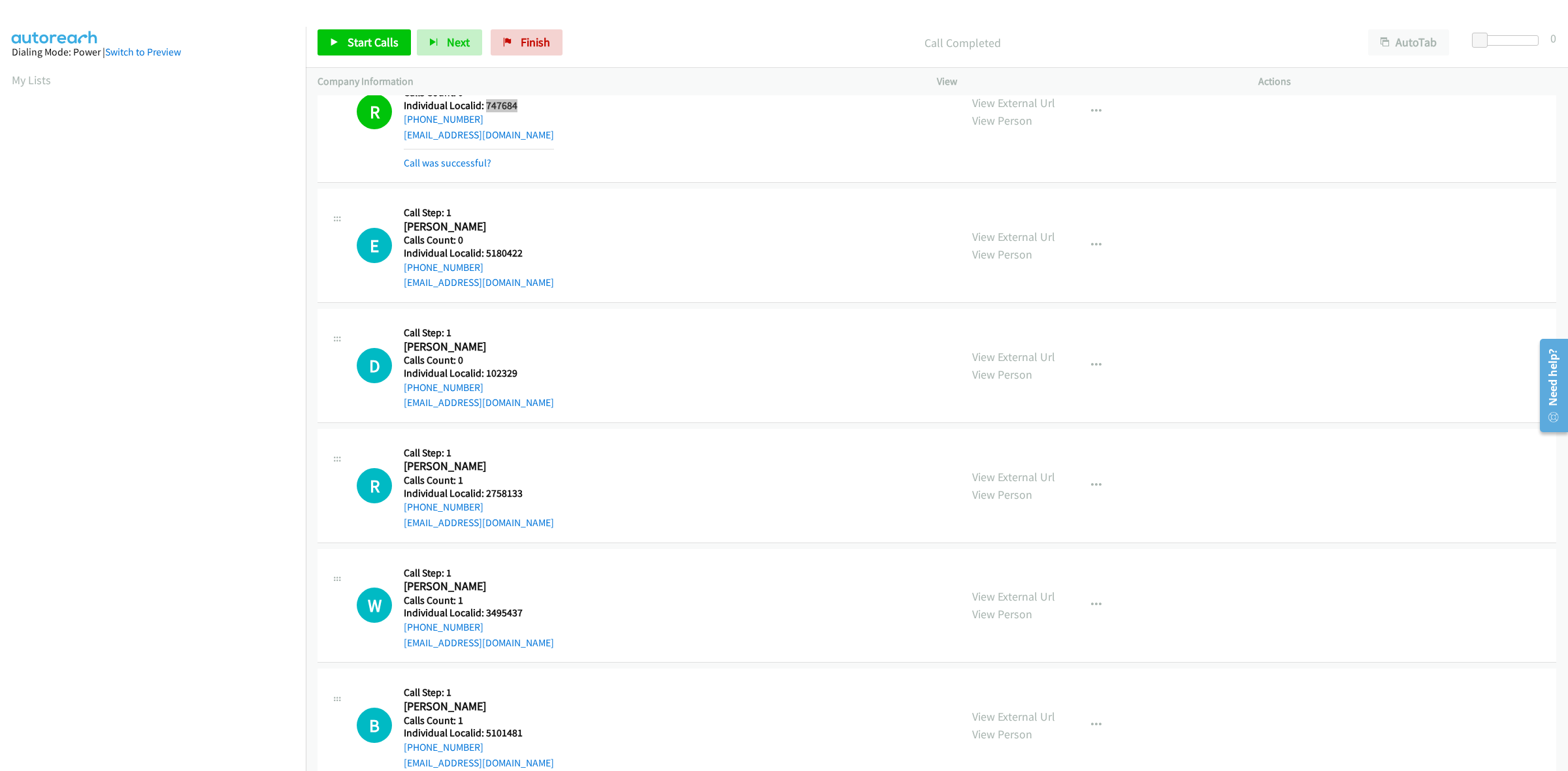
scroll to position [204, 0]
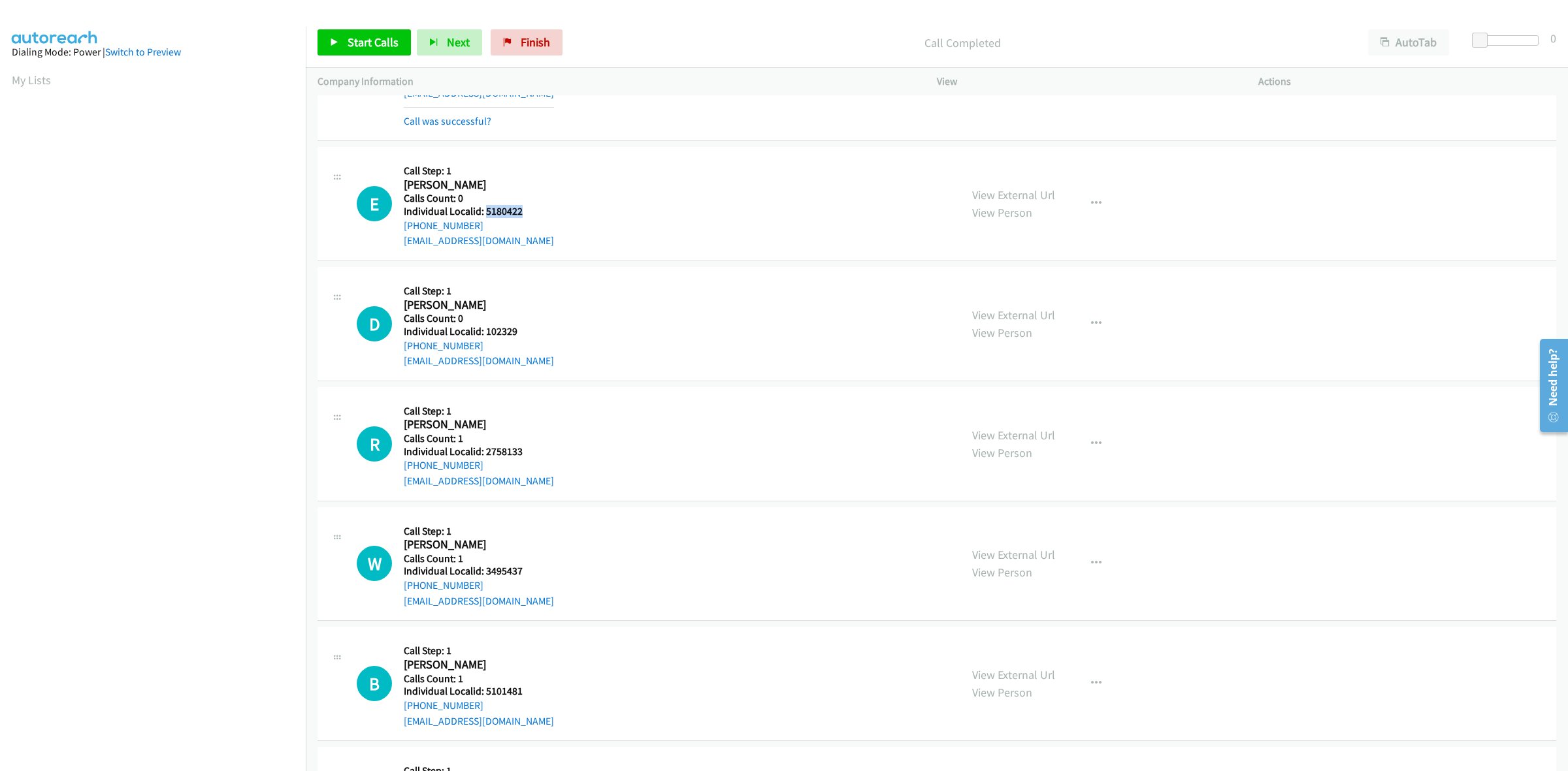
drag, startPoint x: 530, startPoint y: 210, endPoint x: 487, endPoint y: 210, distance: 43.0
click at [487, 210] on h5 "Individual Localid: 5180422" at bounding box center [479, 212] width 151 height 13
copy h5 "5180422"
drag, startPoint x: 510, startPoint y: 180, endPoint x: 495, endPoint y: 212, distance: 35.3
click at [510, 180] on h2 "[PERSON_NAME]" at bounding box center [471, 185] width 136 height 15
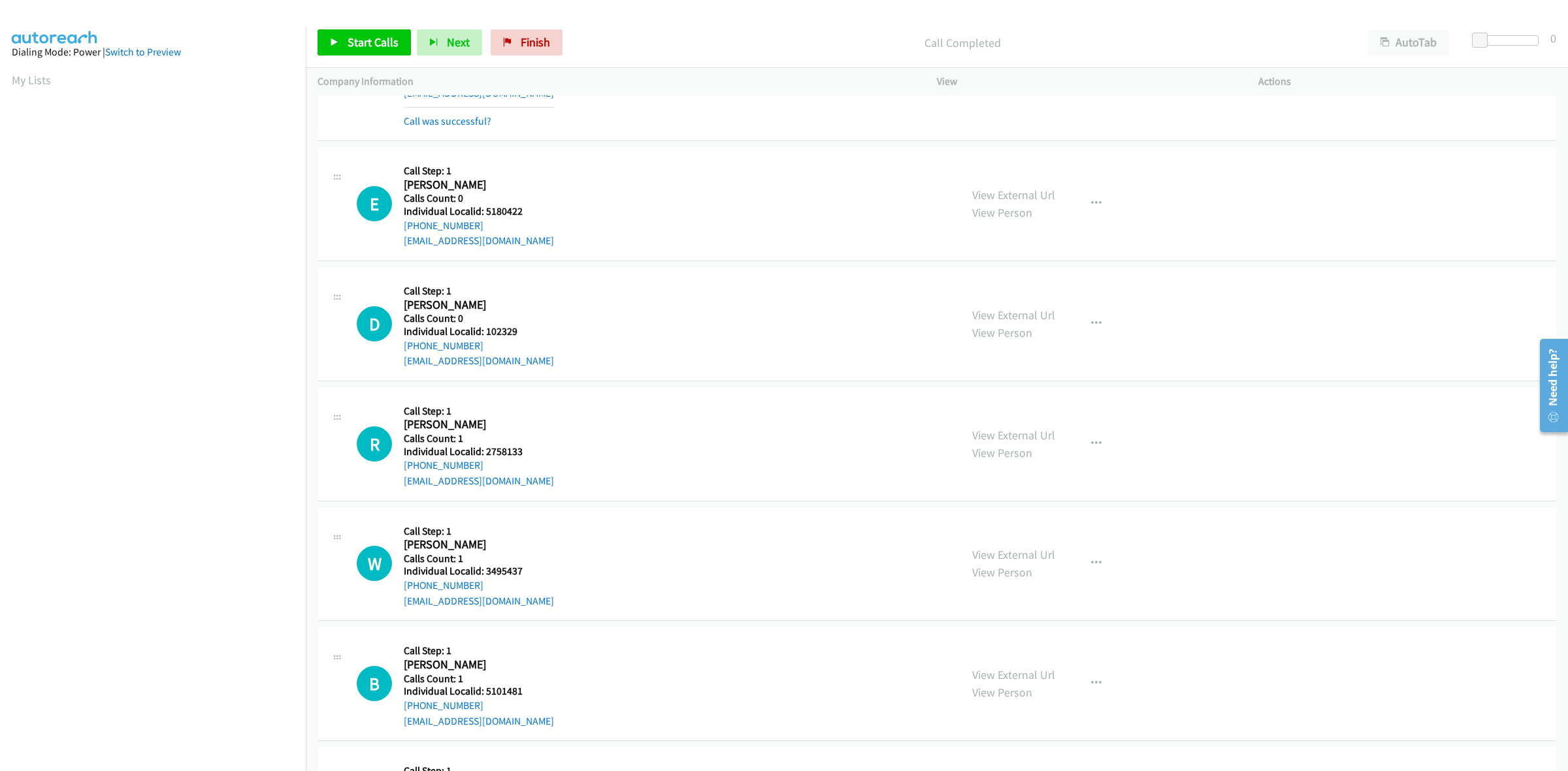
drag, startPoint x: 487, startPoint y: 224, endPoint x: 397, endPoint y: 230, distance: 90.2
click at [397, 230] on div "E Callback Scheduled Call Step: 1 Ethan Hawthorne America/Denver Calls Count: 0…" at bounding box center [652, 204] width 592 height 90
copy link "+1 970-216-8079"
drag, startPoint x: 521, startPoint y: 207, endPoint x: 484, endPoint y: 207, distance: 37.0
click at [484, 207] on h5 "Individual Localid: 5180422" at bounding box center [479, 212] width 151 height 13
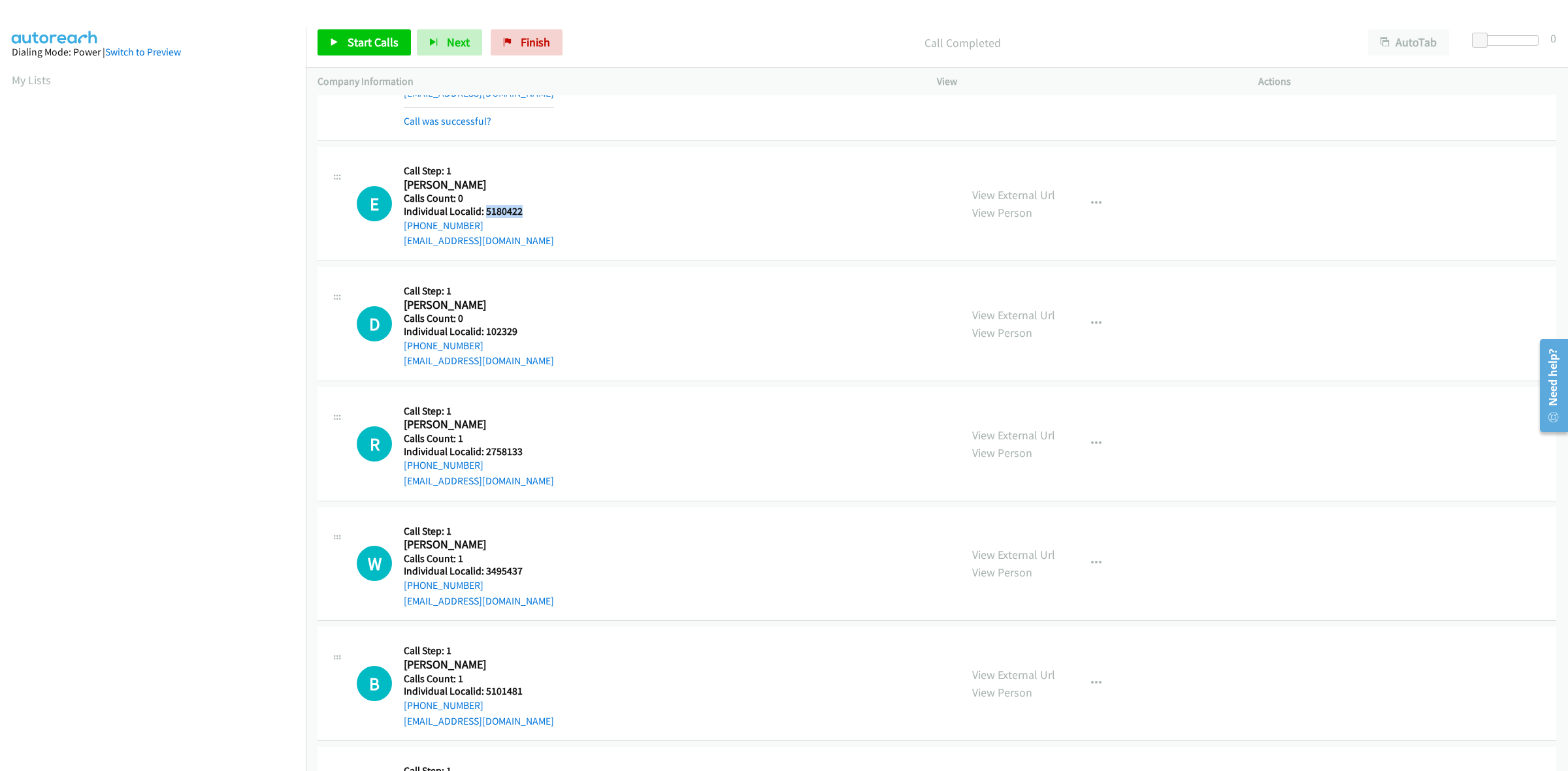
copy h5 "5180422"
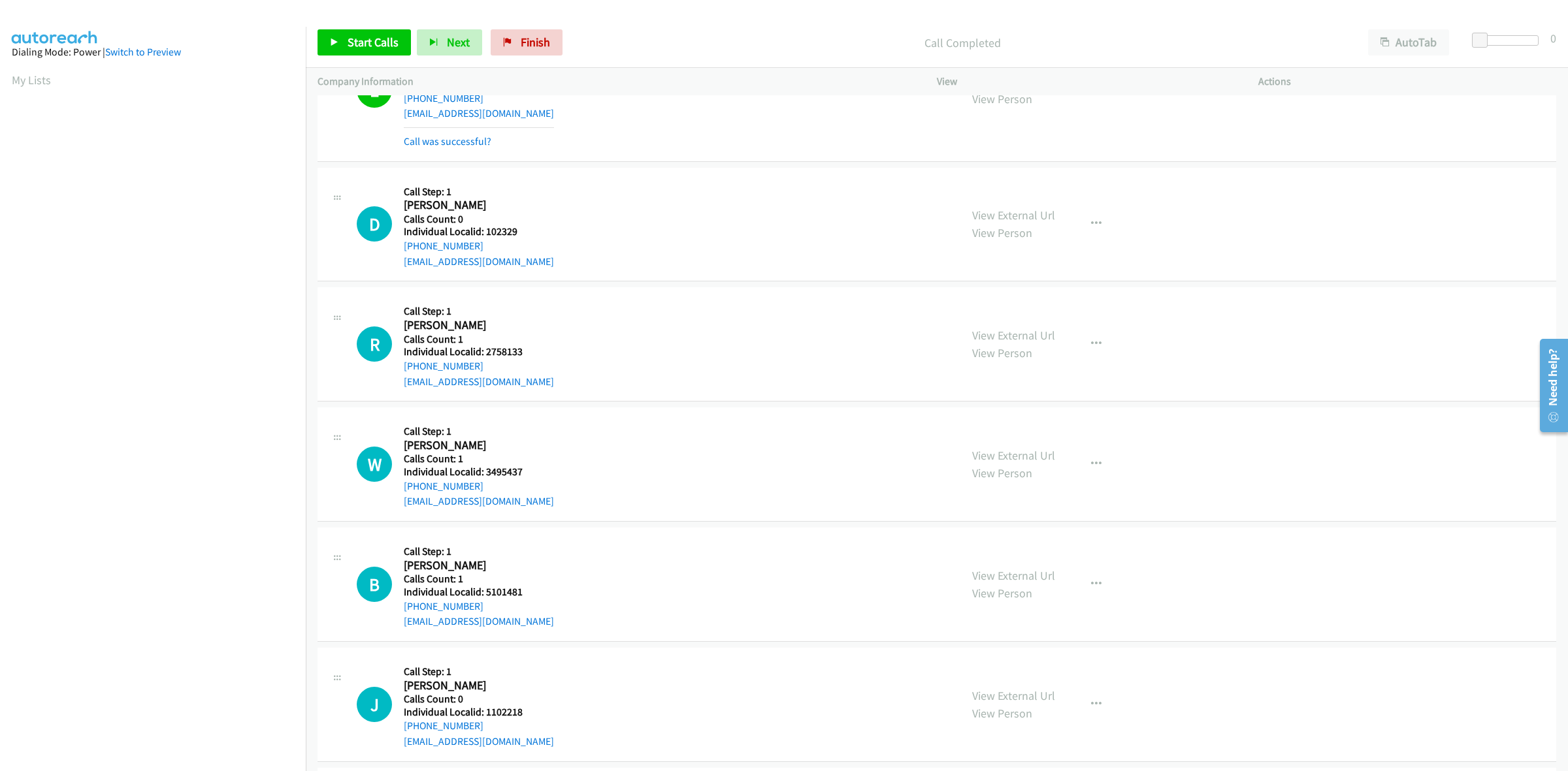
scroll to position [347, 0]
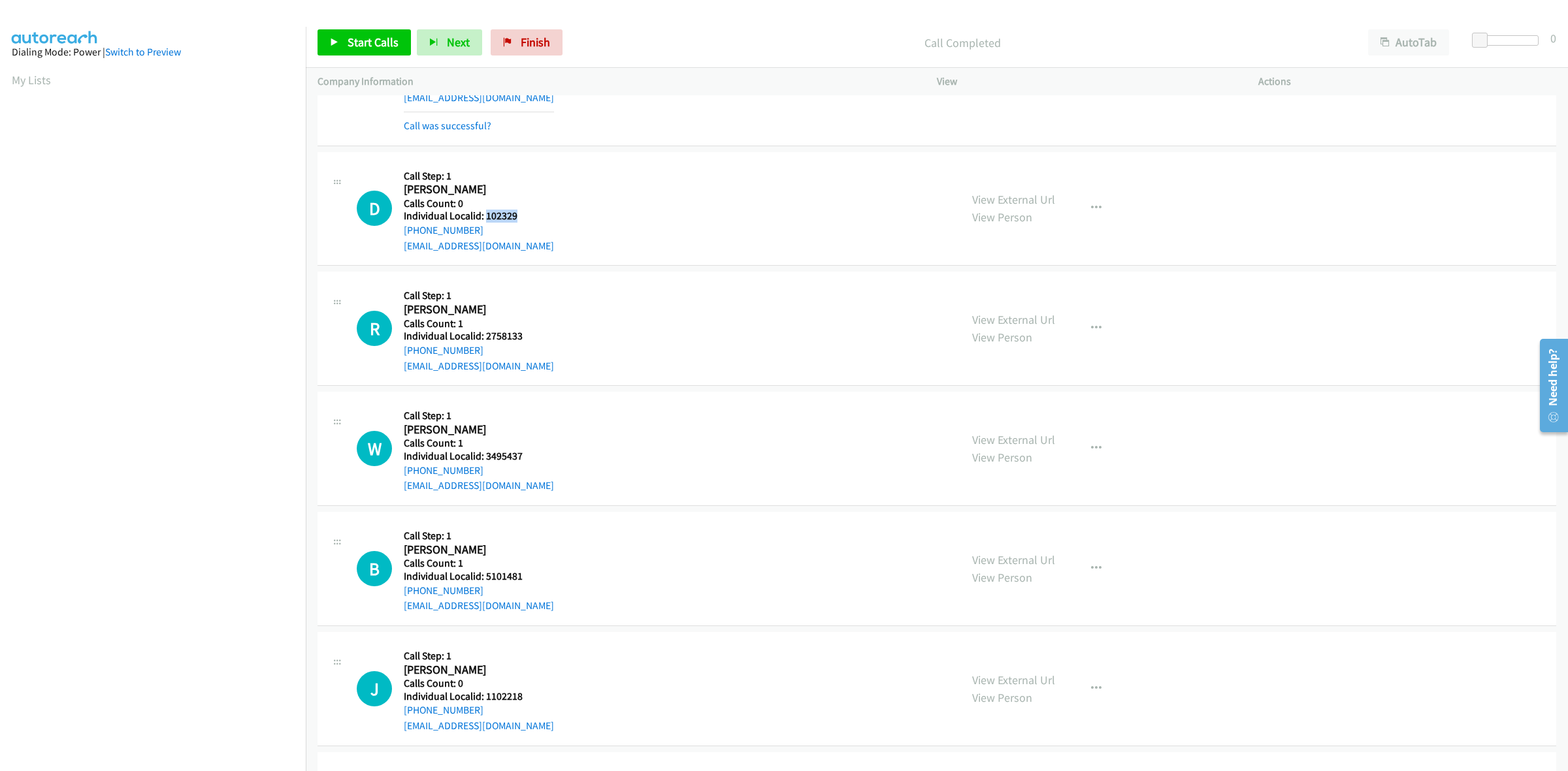
drag, startPoint x: 516, startPoint y: 217, endPoint x: 484, endPoint y: 217, distance: 32.0
click at [484, 217] on h5 "Individual Localid: 102329" at bounding box center [479, 217] width 151 height 13
copy h5 "102329"
click at [1094, 207] on button "button" at bounding box center [1096, 207] width 35 height 26
click at [1023, 287] on link "Skip Call" at bounding box center [1027, 294] width 174 height 26
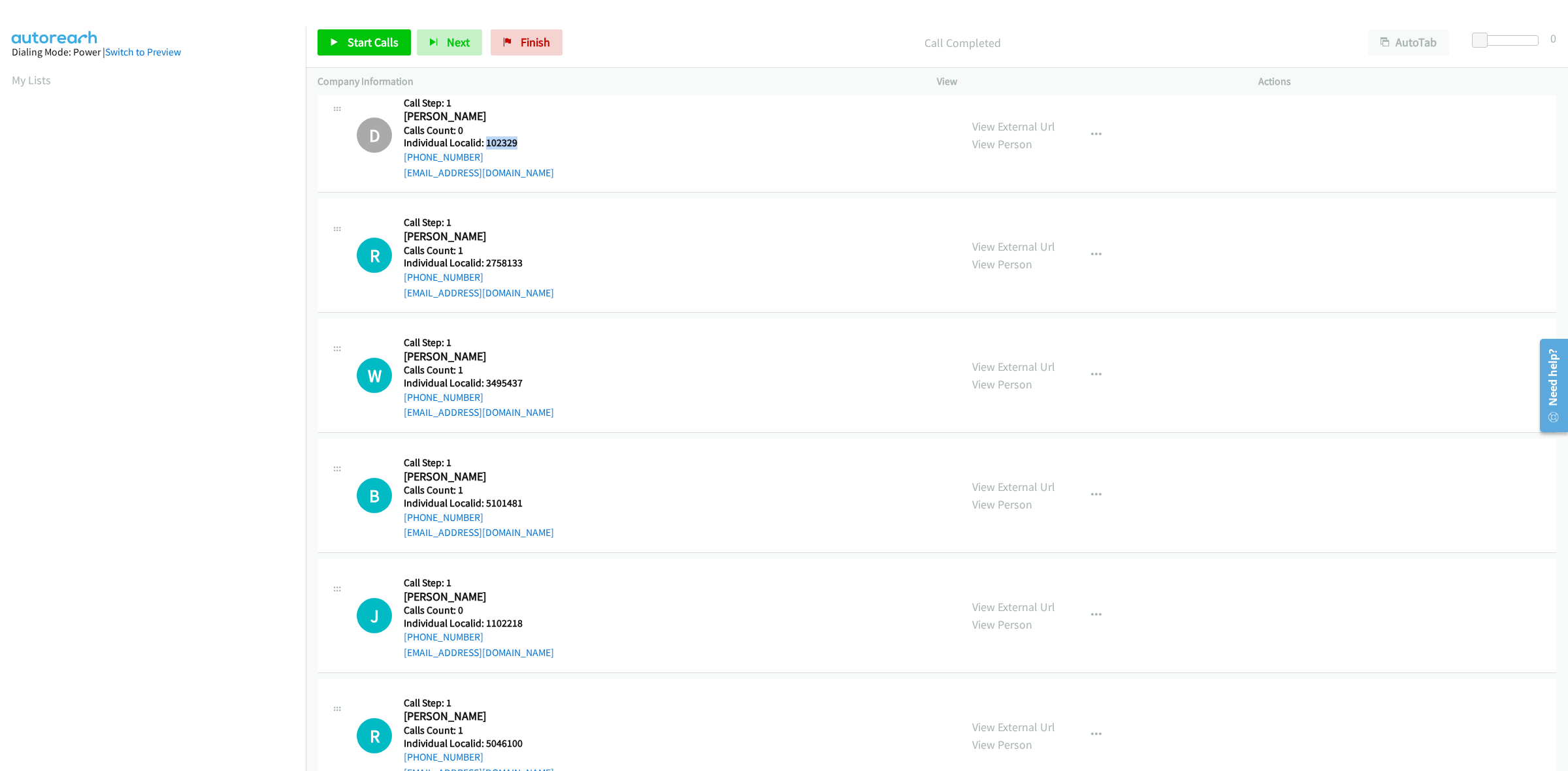
scroll to position [469, 0]
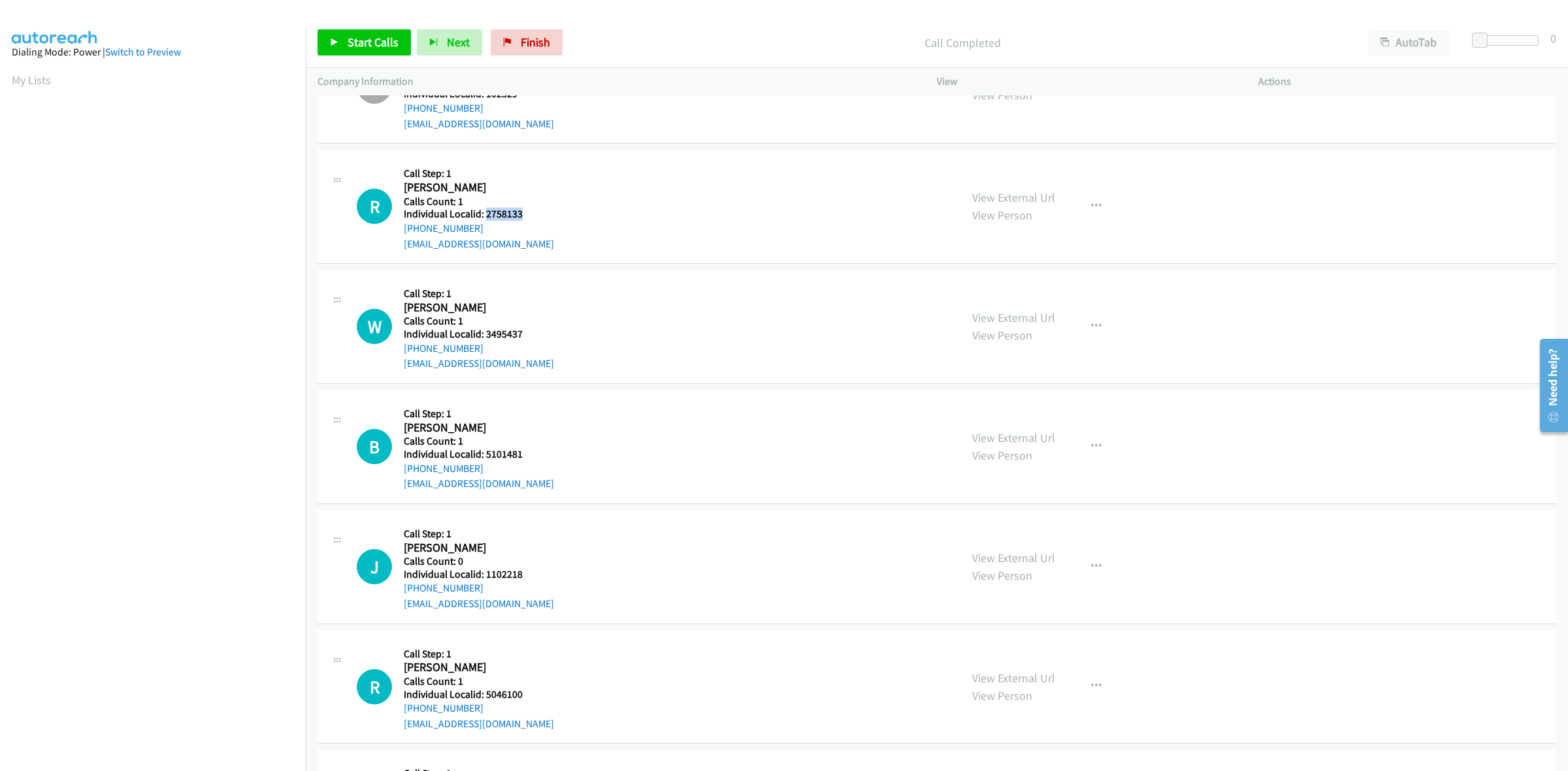
drag, startPoint x: 520, startPoint y: 211, endPoint x: 484, endPoint y: 211, distance: 36.0
click at [484, 211] on h5 "Individual Localid: 2758133" at bounding box center [479, 214] width 151 height 13
copy h5 "2758133"
click at [1091, 207] on icon "button" at bounding box center [1096, 206] width 10 height 10
drag, startPoint x: 1020, startPoint y: 286, endPoint x: 1001, endPoint y: 288, distance: 19.1
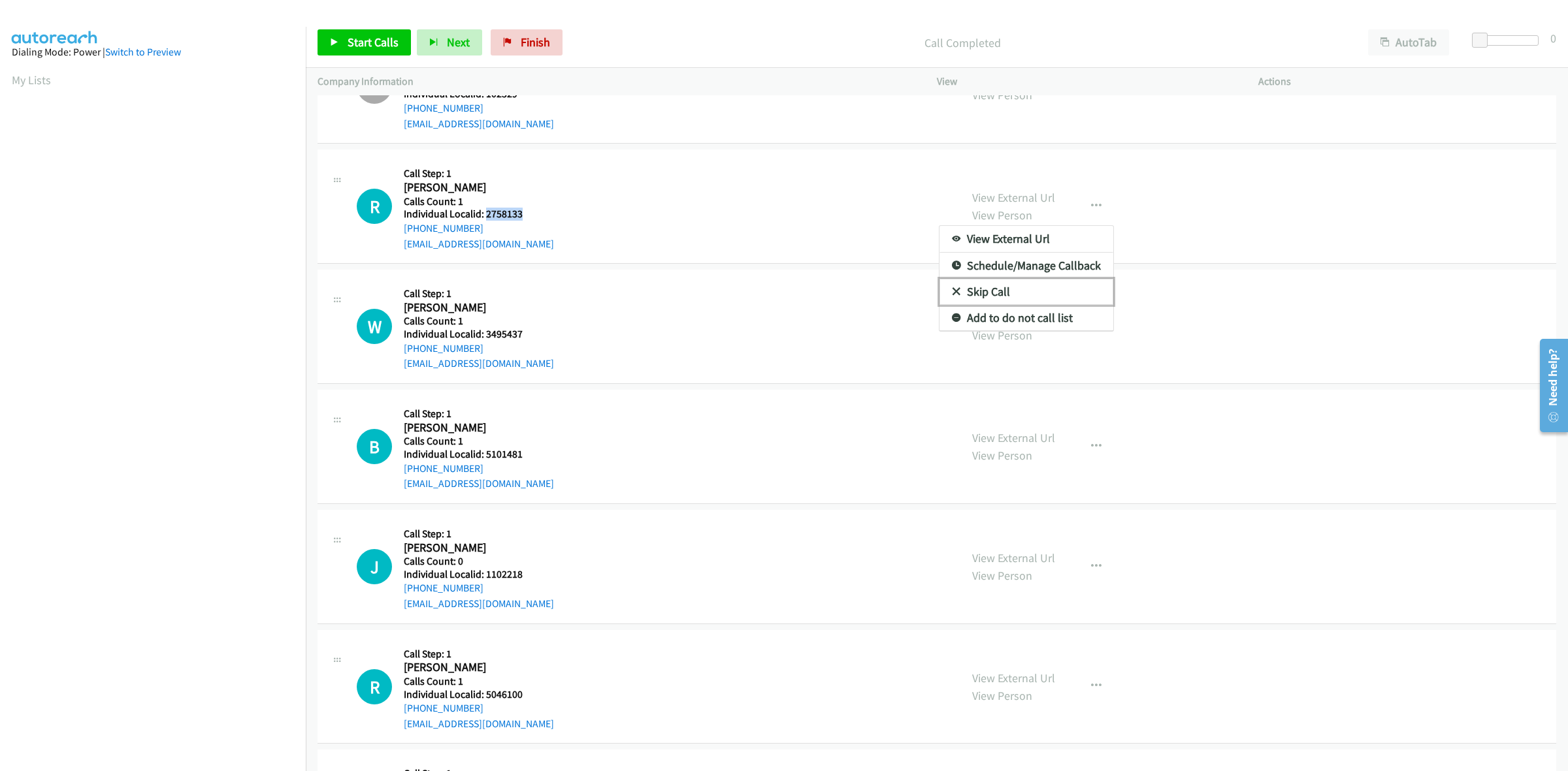
click at [1020, 286] on link "Skip Call" at bounding box center [1027, 291] width 174 height 26
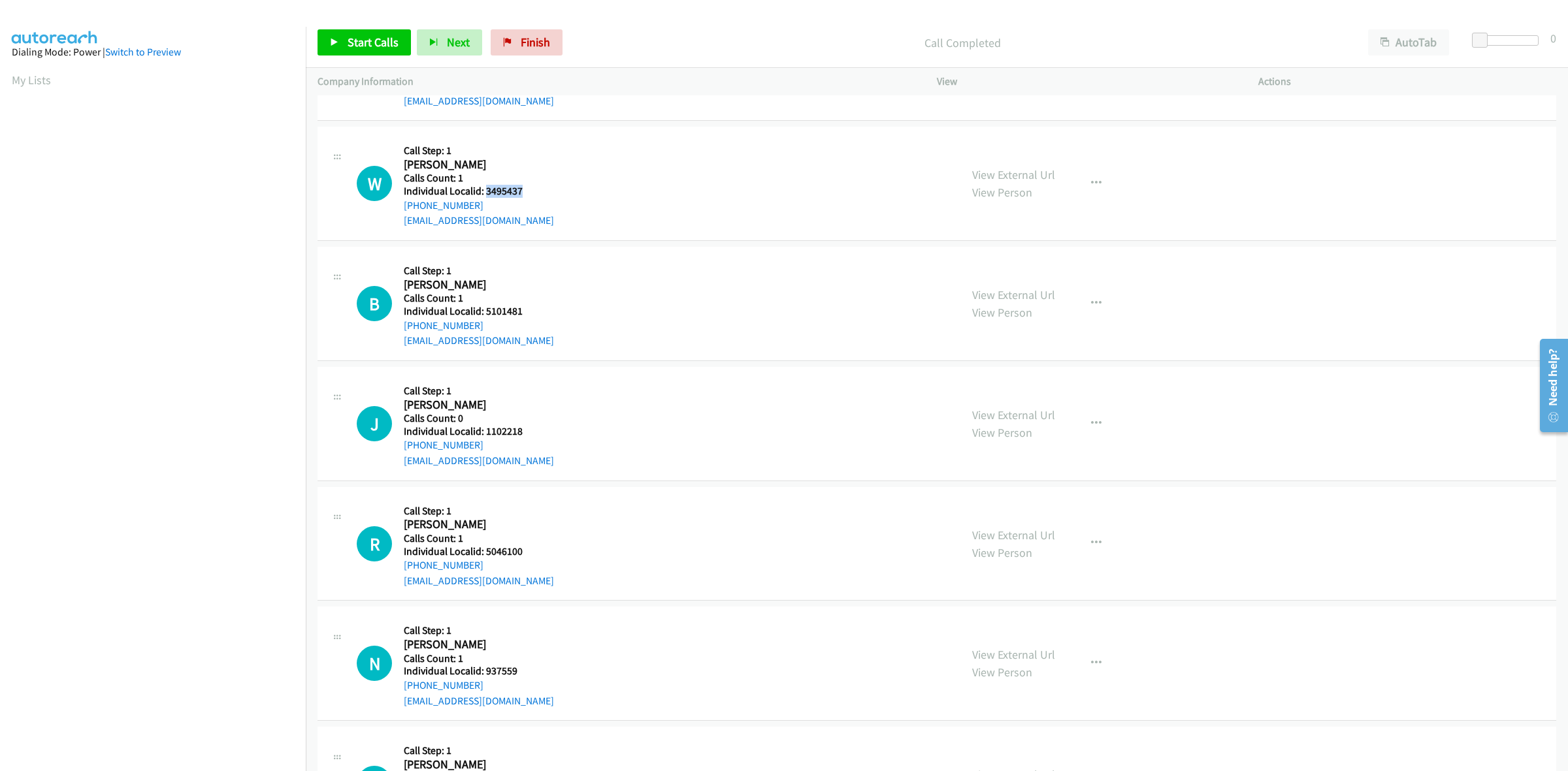
drag, startPoint x: 503, startPoint y: 195, endPoint x: 484, endPoint y: 195, distance: 19.0
click at [484, 195] on h5 "Individual Localid: 3495437" at bounding box center [479, 191] width 151 height 13
copy h5 "3495437"
click at [1091, 183] on icon "button" at bounding box center [1096, 183] width 10 height 10
click at [1038, 263] on link "Skip Call" at bounding box center [1027, 268] width 174 height 26
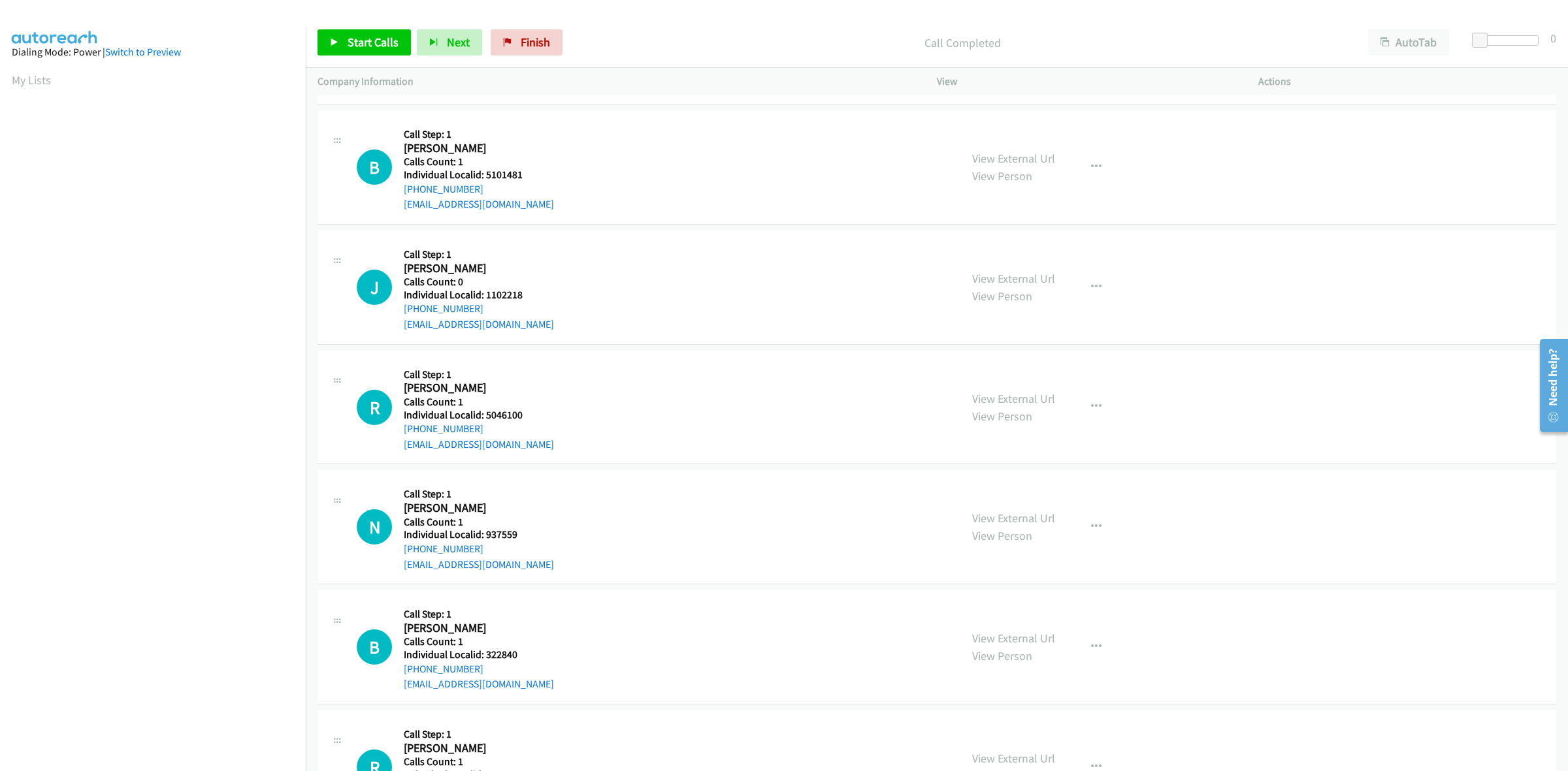
scroll to position [754, 0]
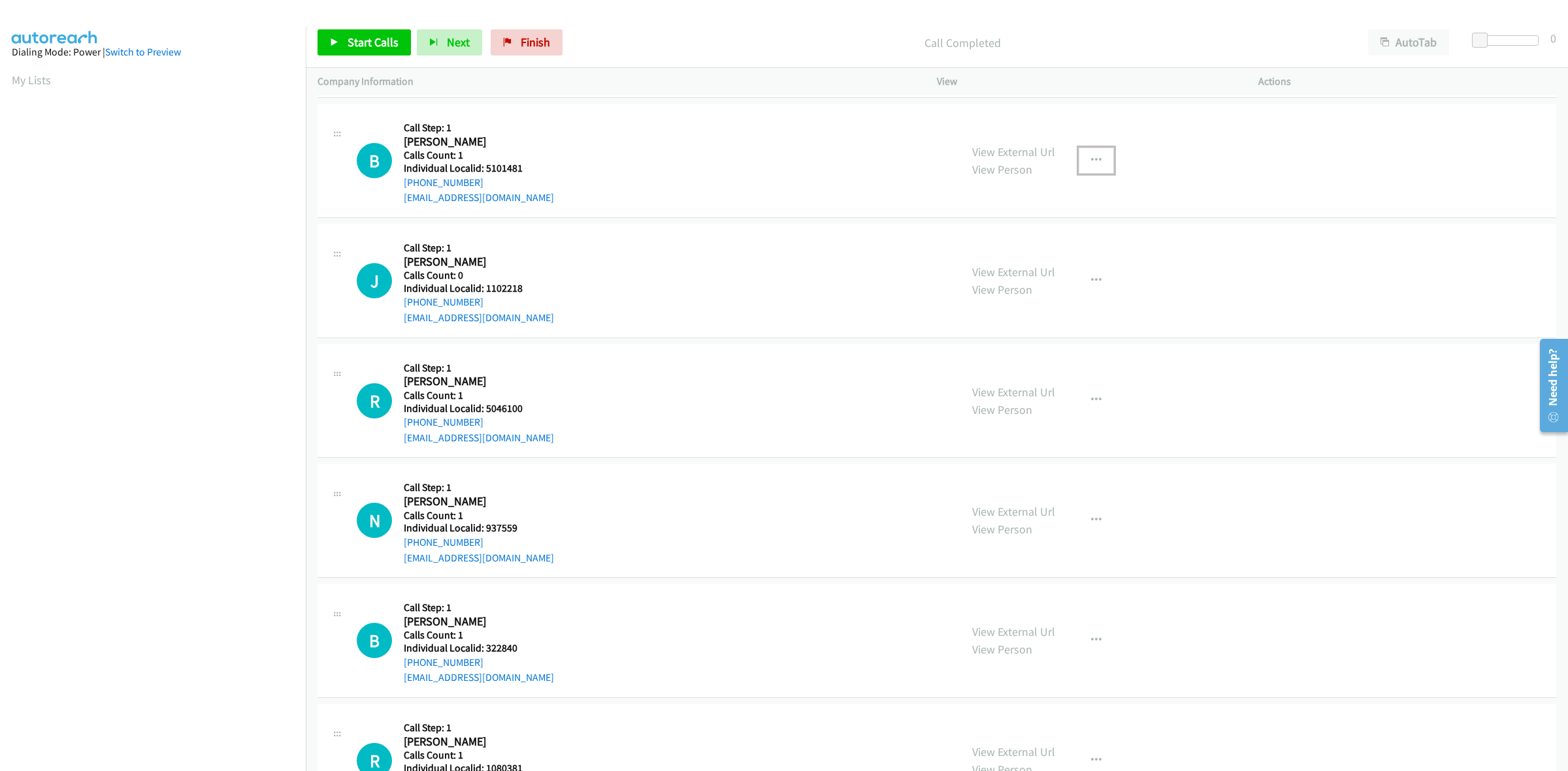
click at [1091, 162] on icon "button" at bounding box center [1096, 161] width 10 height 10
click at [1022, 243] on link "Skip Call" at bounding box center [1027, 246] width 174 height 26
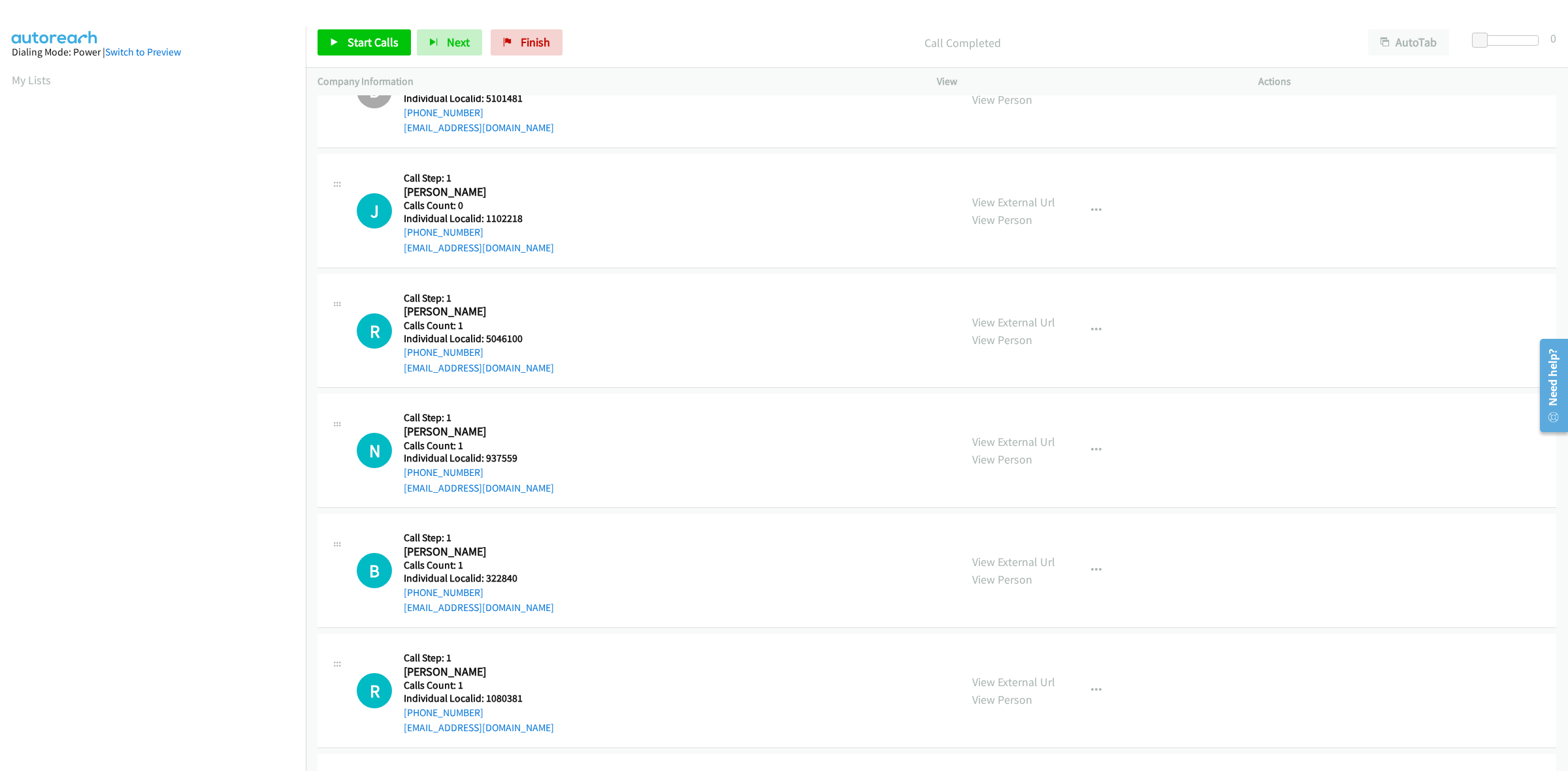
scroll to position [856, 0]
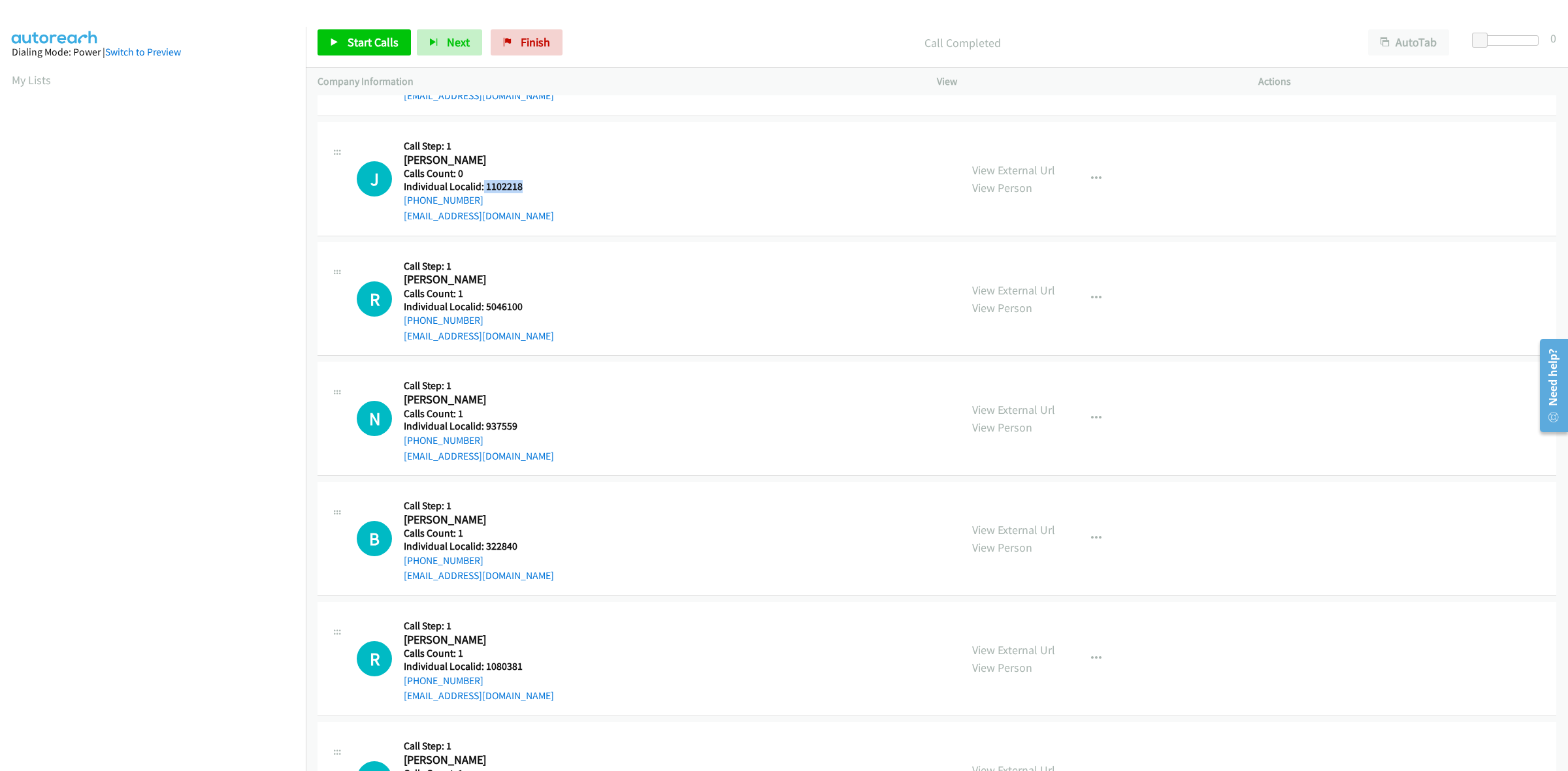
drag, startPoint x: 525, startPoint y: 191, endPoint x: 481, endPoint y: 189, distance: 44.0
click at [481, 189] on h5 "Individual Localid: 1102218" at bounding box center [479, 186] width 151 height 13
copy h5 "1102218"
drag, startPoint x: 1107, startPoint y: 180, endPoint x: 1095, endPoint y: 180, distance: 12.0
click at [1107, 180] on button "button" at bounding box center [1096, 178] width 35 height 26
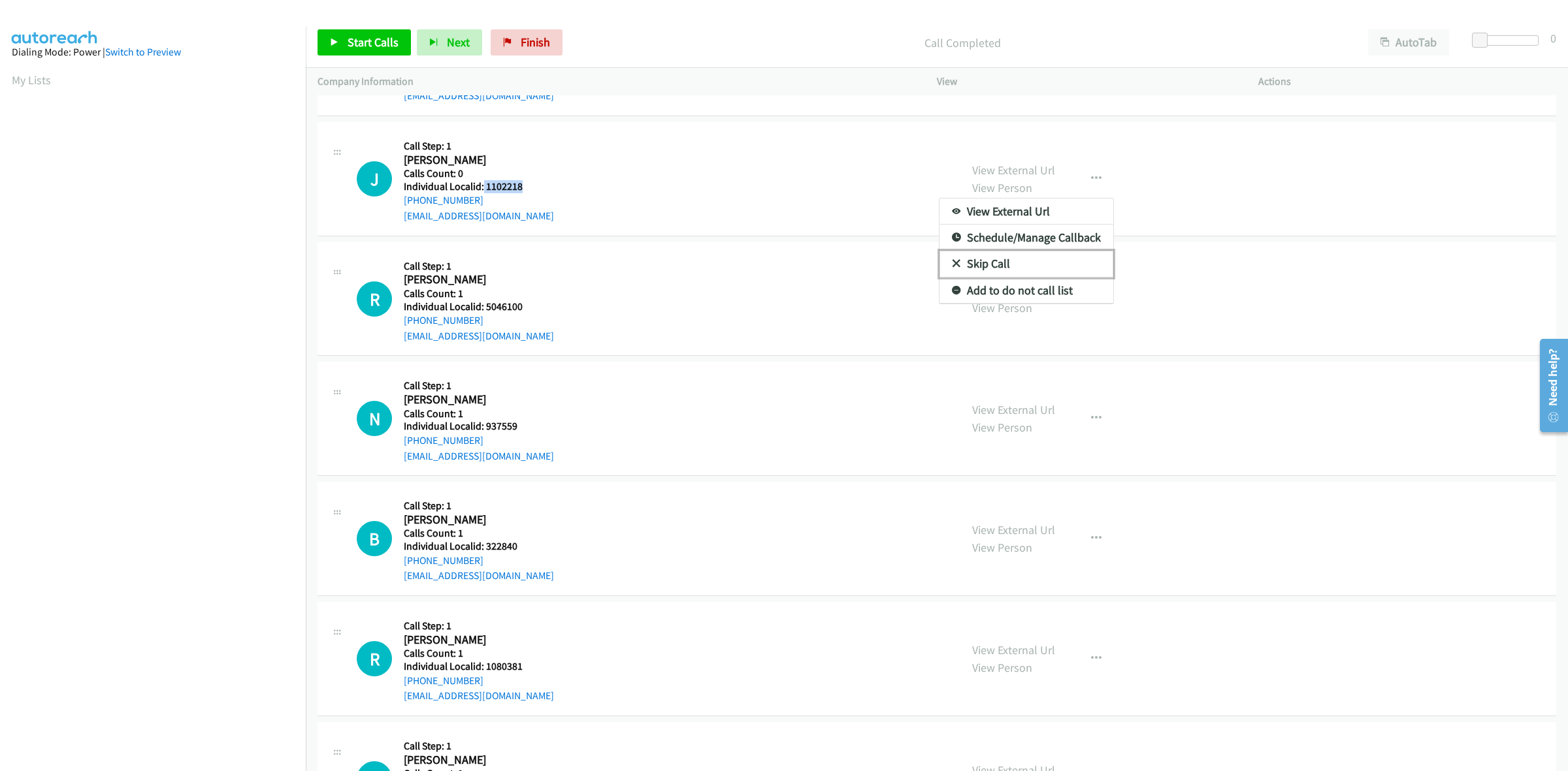
click at [1038, 260] on link "Skip Call" at bounding box center [1027, 263] width 174 height 26
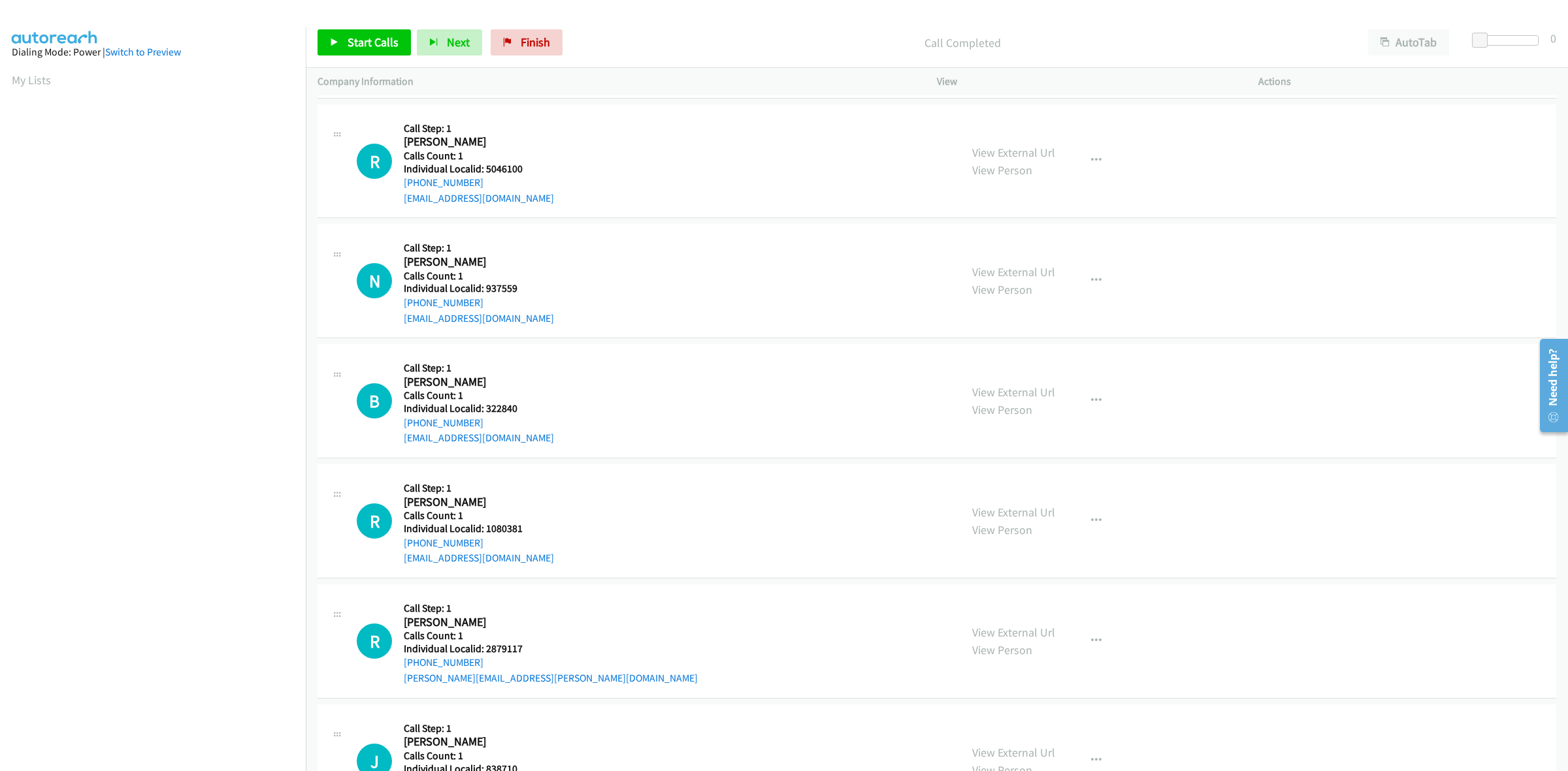
scroll to position [1019, 0]
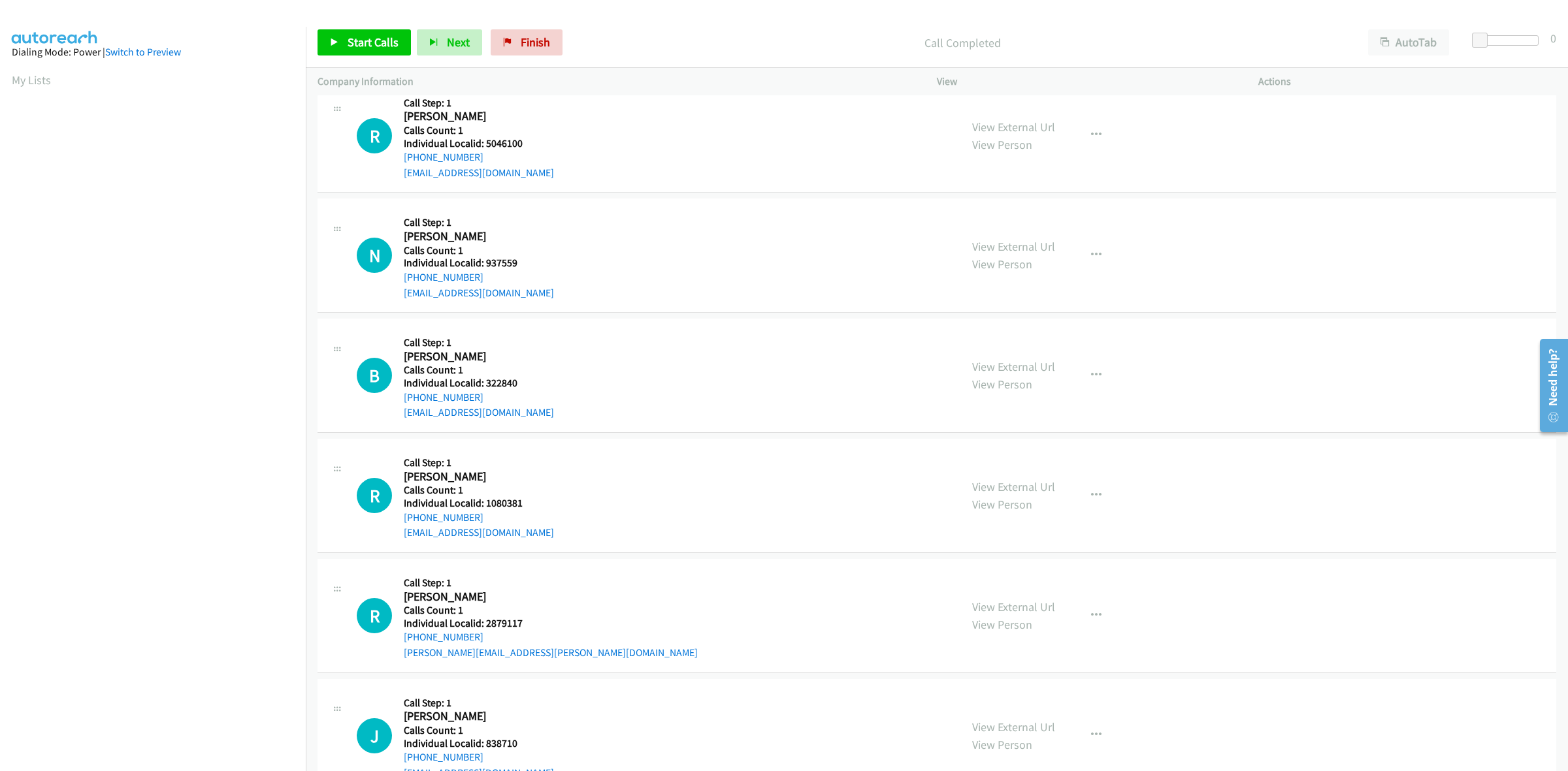
drag, startPoint x: 534, startPoint y: 151, endPoint x: 489, endPoint y: 147, distance: 45.2
click at [489, 147] on div "Callback Scheduled Call Step: 1 Rylan Barnes America/Los_Angeles Calls Count: 1…" at bounding box center [479, 136] width 151 height 90
click at [520, 138] on h5 "Individual Localid: 5046100" at bounding box center [479, 144] width 151 height 13
drag, startPoint x: 530, startPoint y: 141, endPoint x: 484, endPoint y: 145, distance: 46.2
click at [484, 145] on h5 "Individual Localid: 5046100" at bounding box center [479, 144] width 151 height 13
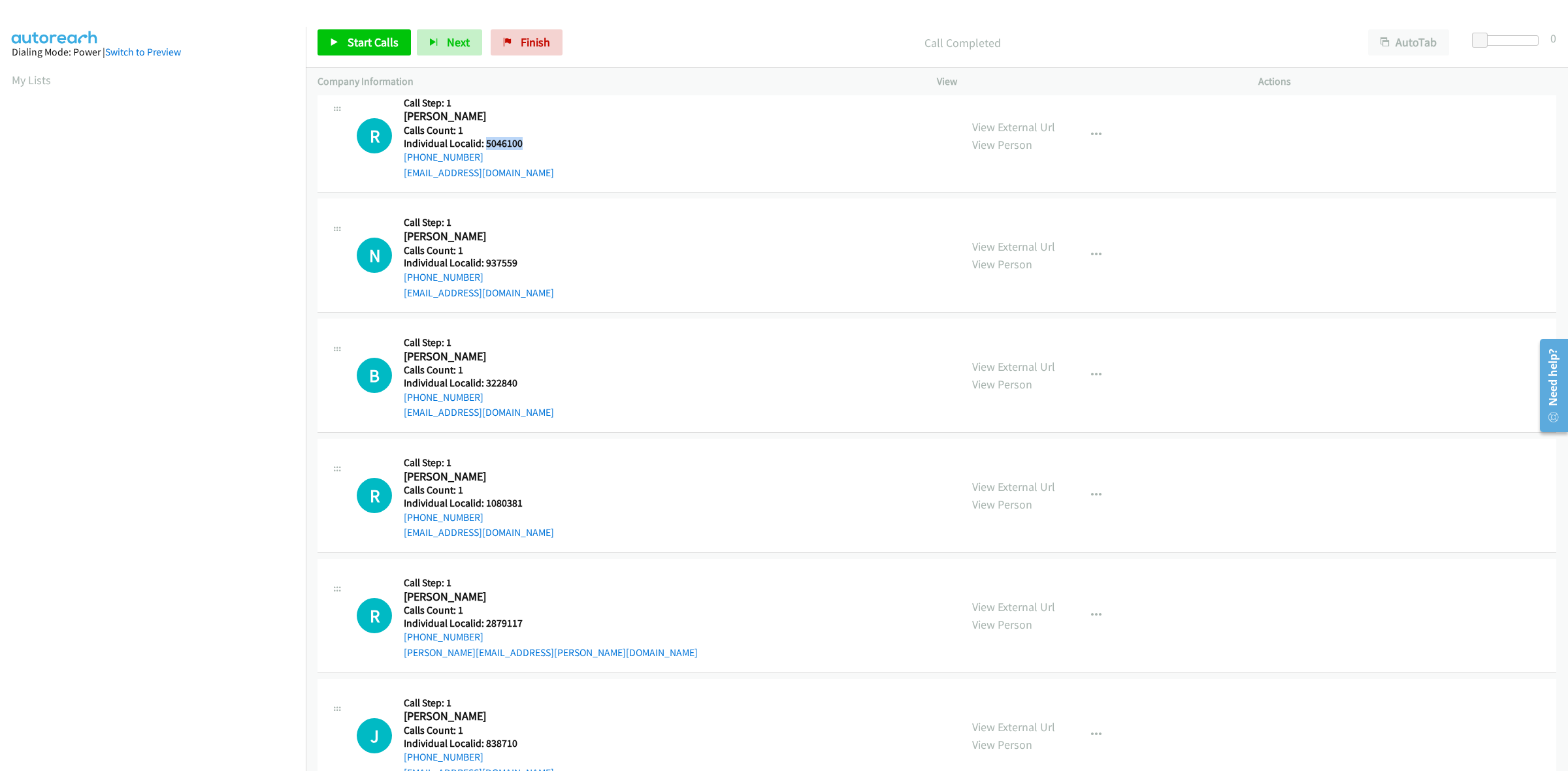
copy h5 "5046100"
click at [527, 119] on h2 "Rylan Barnes" at bounding box center [471, 116] width 136 height 15
drag, startPoint x: 478, startPoint y: 156, endPoint x: 403, endPoint y: 155, distance: 75.0
click at [403, 155] on div "+1 702-377-9494" at bounding box center [479, 157] width 151 height 16
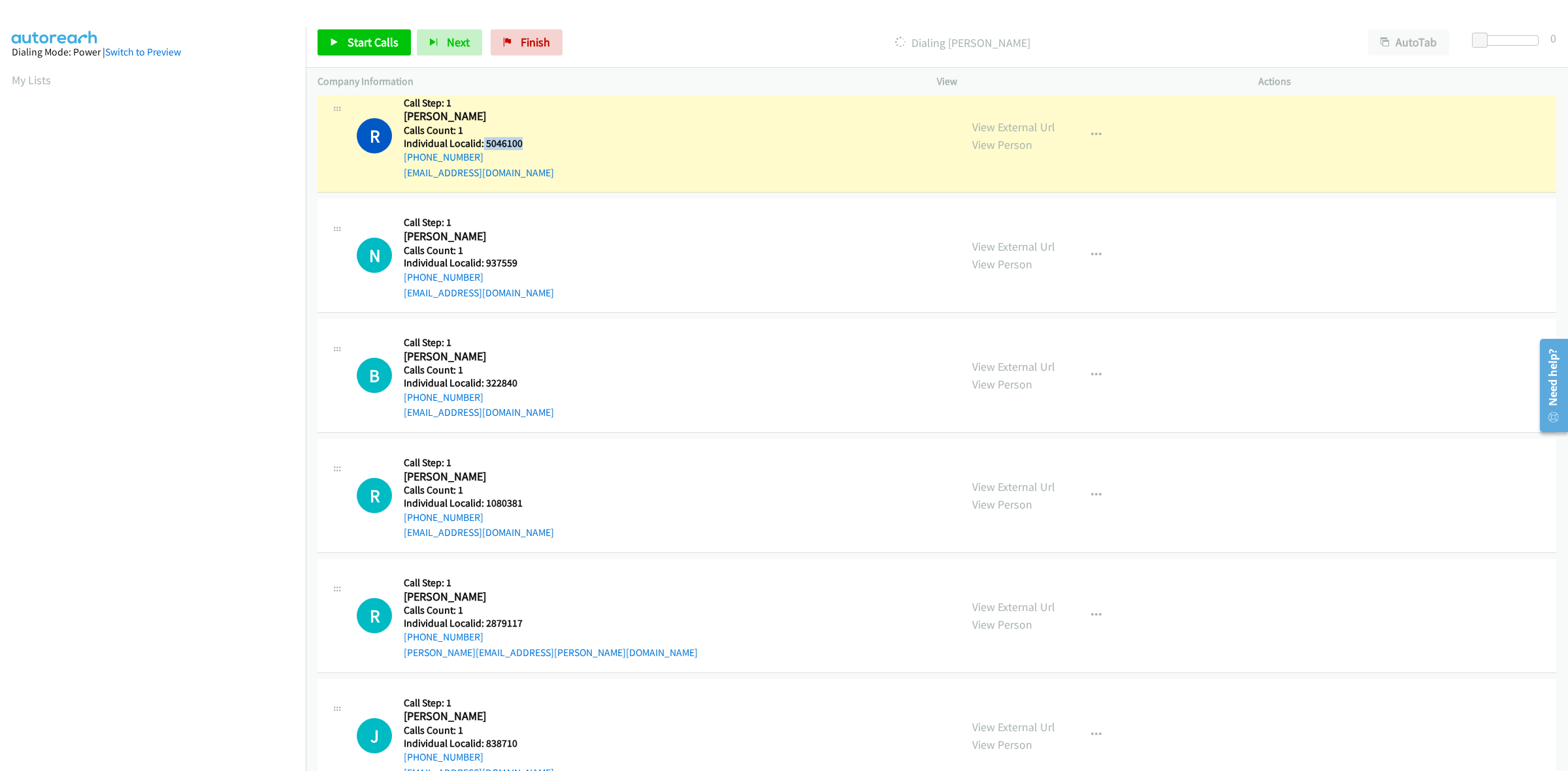
drag, startPoint x: 535, startPoint y: 141, endPoint x: 481, endPoint y: 147, distance: 54.3
click at [481, 147] on h5 "Individual Localid: 5046100" at bounding box center [479, 144] width 151 height 13
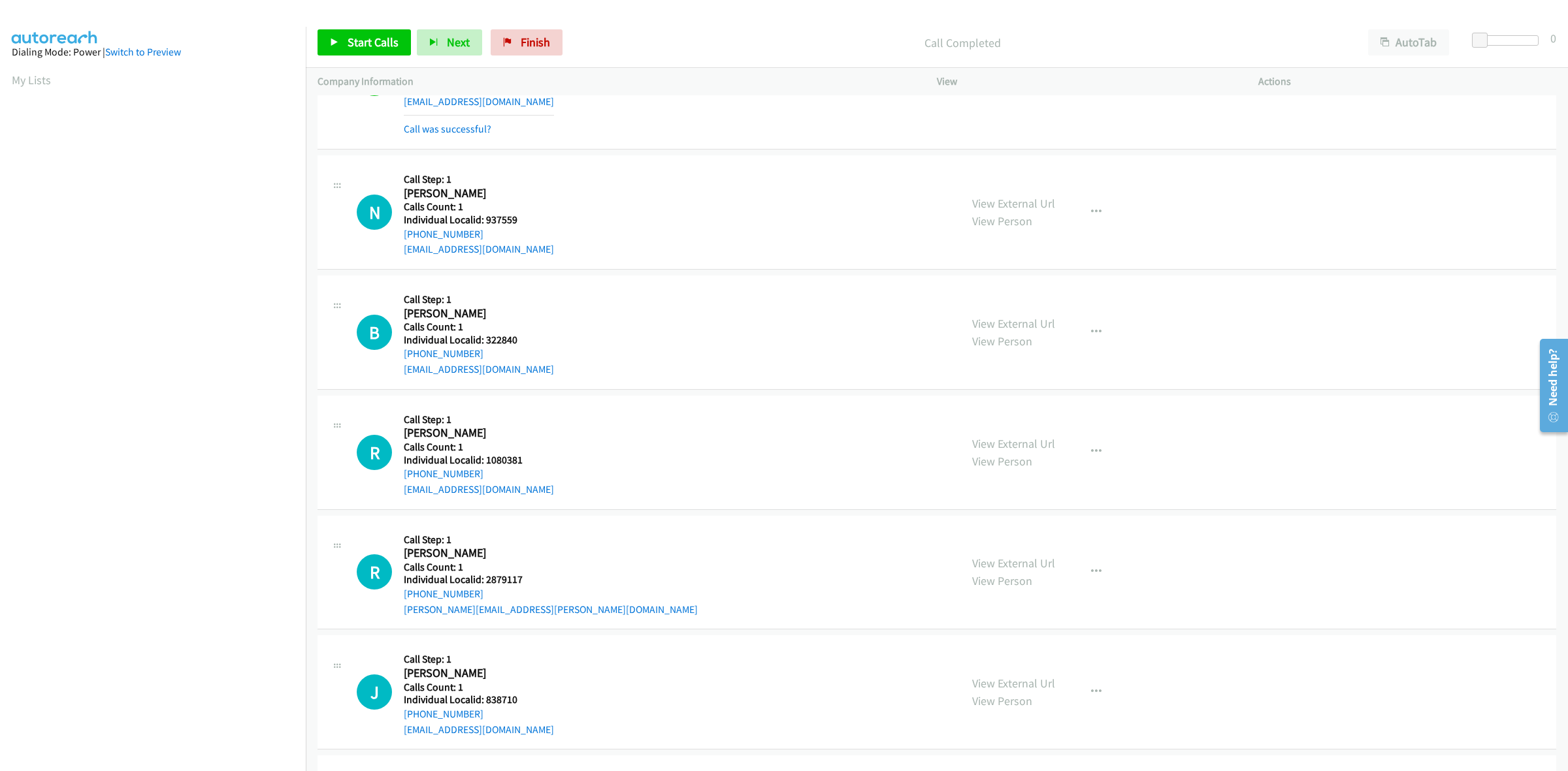
scroll to position [1101, 0]
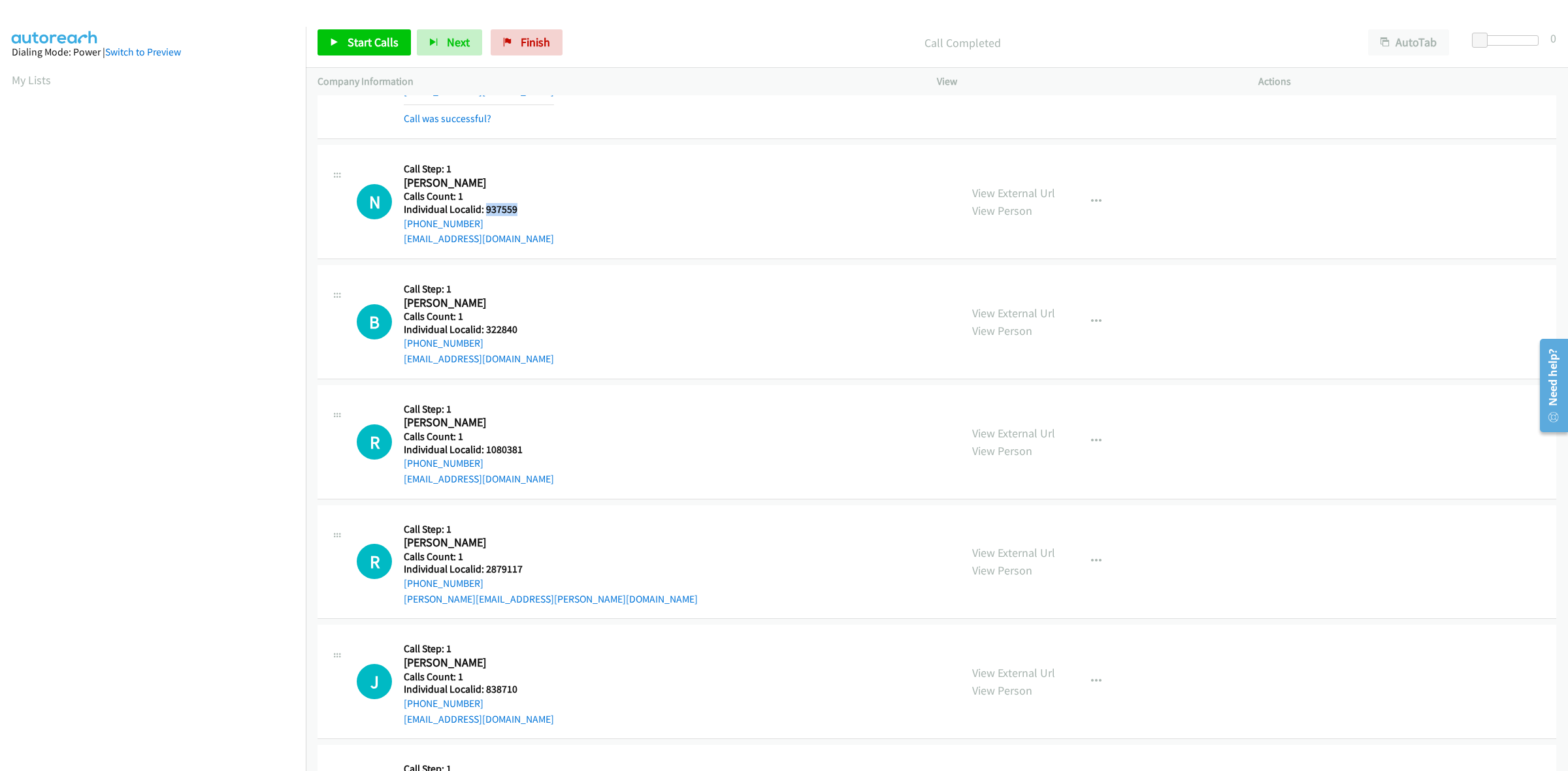
drag, startPoint x: 514, startPoint y: 207, endPoint x: 484, endPoint y: 212, distance: 30.4
click at [484, 212] on h5 "Individual Localid: 937559" at bounding box center [479, 210] width 151 height 13
drag, startPoint x: 1095, startPoint y: 202, endPoint x: 1083, endPoint y: 210, distance: 14.4
click at [1095, 202] on button "button" at bounding box center [1096, 202] width 35 height 26
drag, startPoint x: 985, startPoint y: 287, endPoint x: 621, endPoint y: 220, distance: 370.1
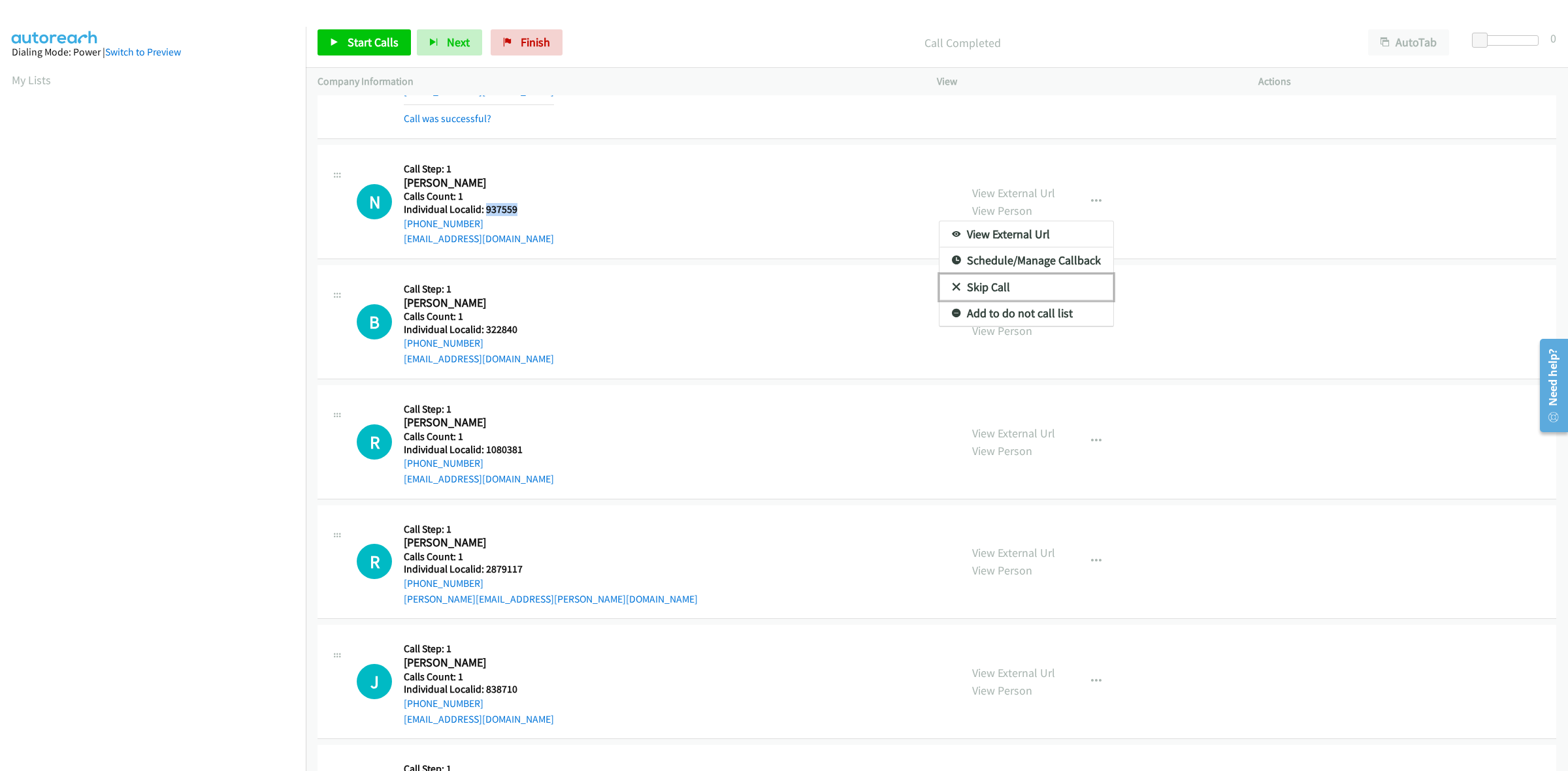
click at [984, 287] on link "Skip Call" at bounding box center [1027, 287] width 174 height 26
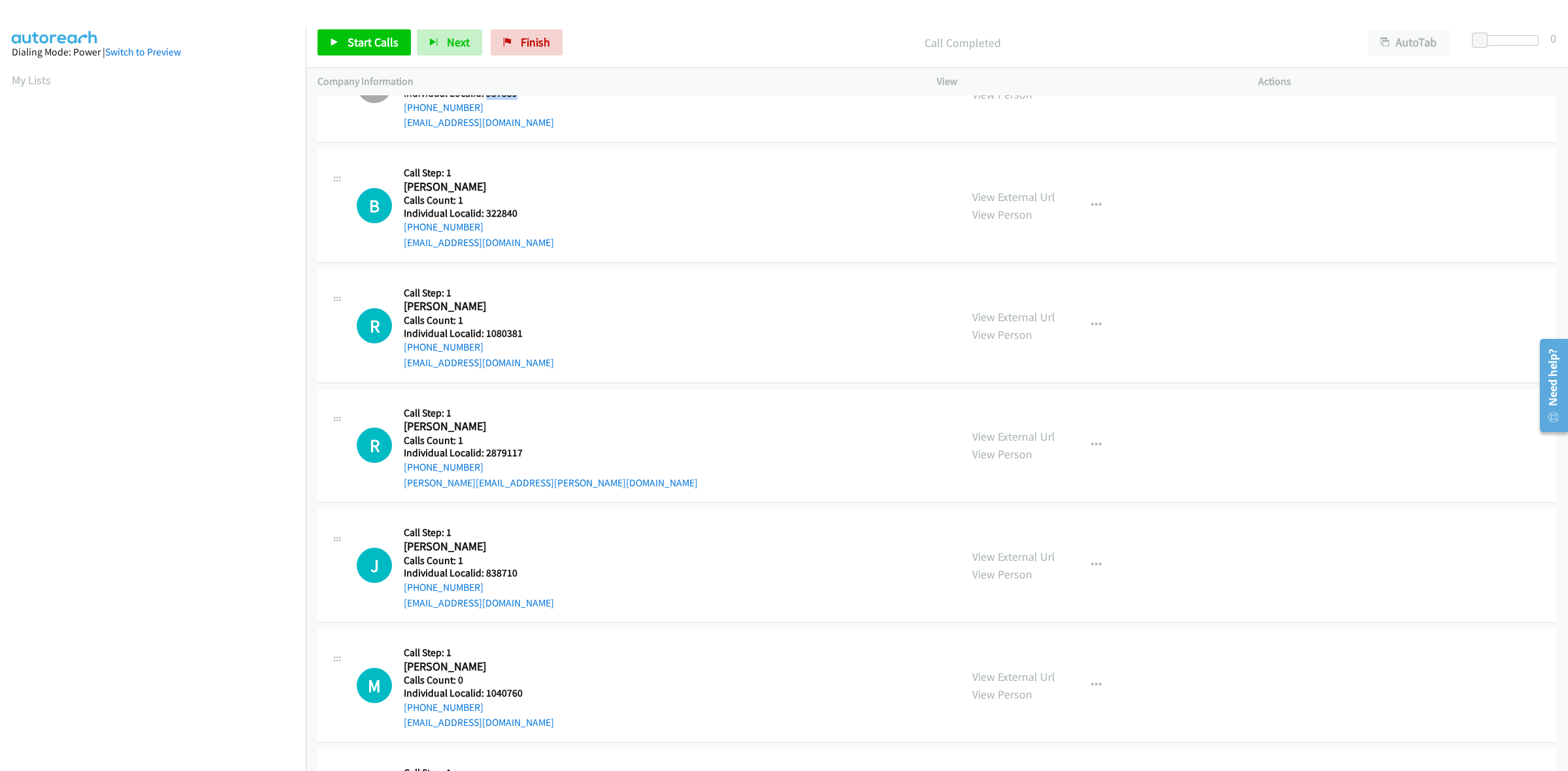
scroll to position [1264, 0]
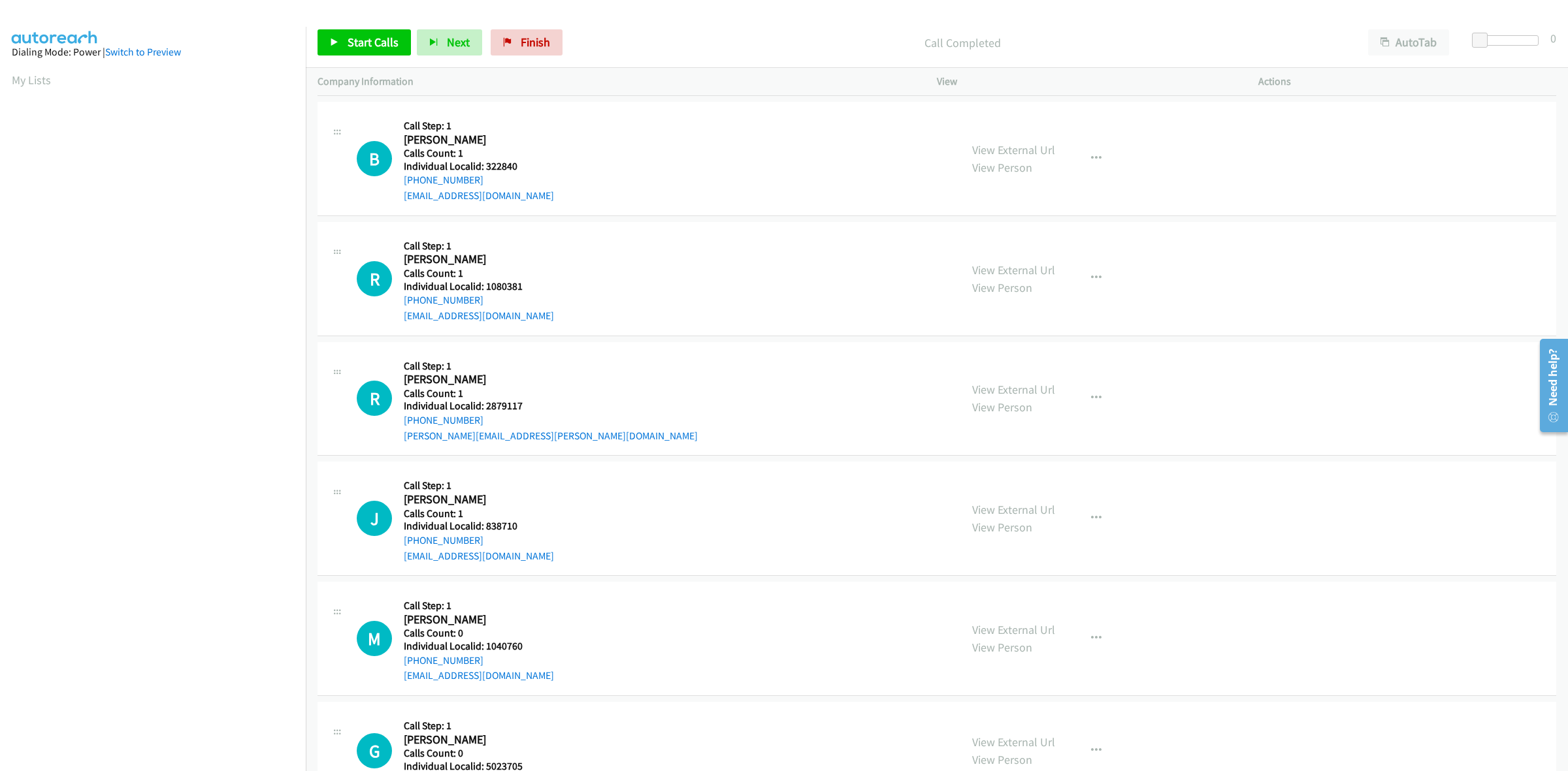
click at [514, 162] on h5 "Individual Localid: 322840" at bounding box center [479, 166] width 151 height 13
drag, startPoint x: 514, startPoint y: 168, endPoint x: 484, endPoint y: 168, distance: 30.0
click at [484, 168] on h5 "Individual Localid: 322840" at bounding box center [479, 166] width 151 height 13
click at [505, 120] on h5 "Call Step: 1" at bounding box center [479, 126] width 151 height 13
drag, startPoint x: 479, startPoint y: 177, endPoint x: 397, endPoint y: 187, distance: 82.6
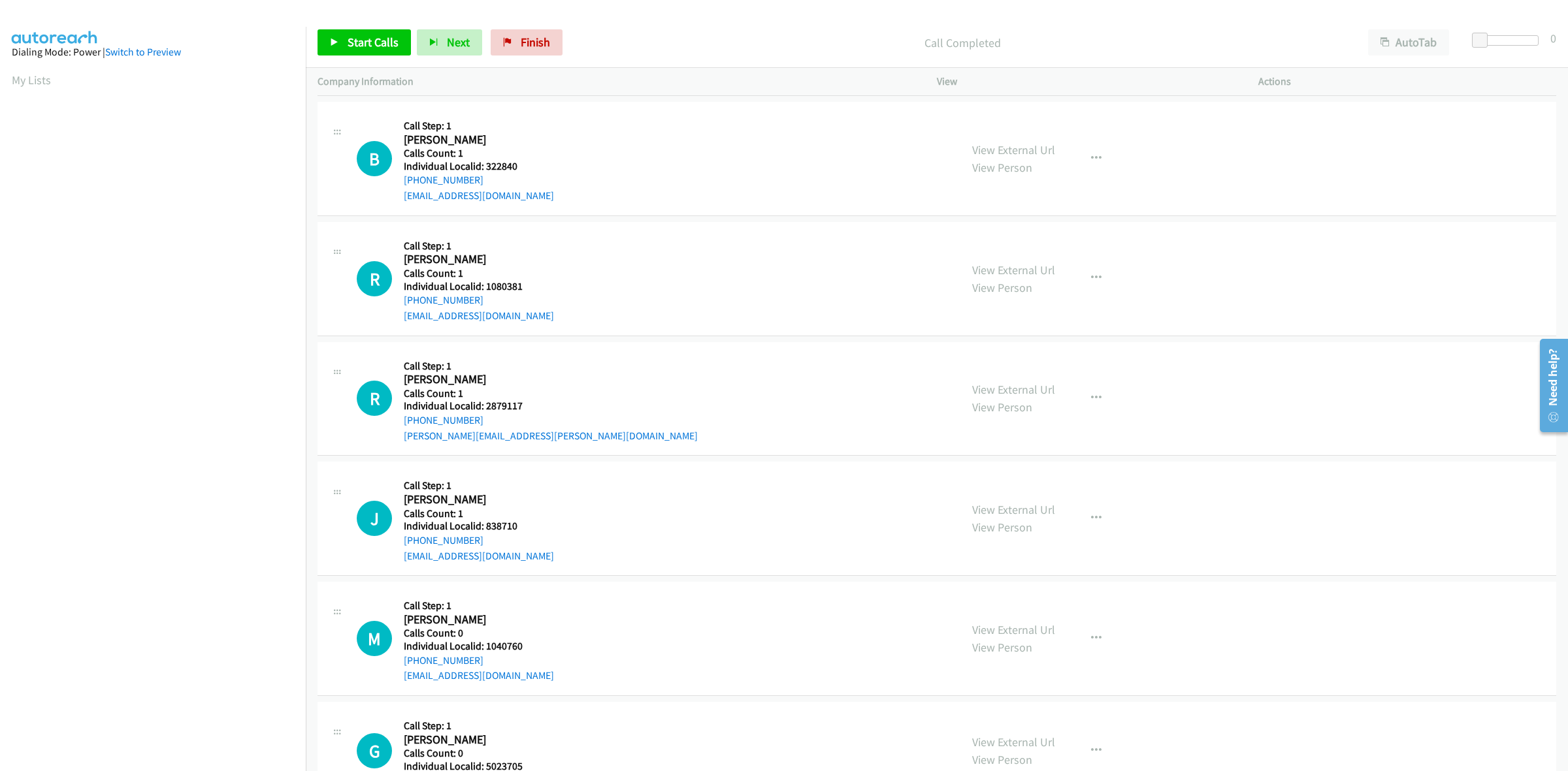
click at [397, 187] on div "B Callback Scheduled Call Step: 1 Baldur Benediktsson America/Phoenix Calls Cou…" at bounding box center [652, 159] width 592 height 90
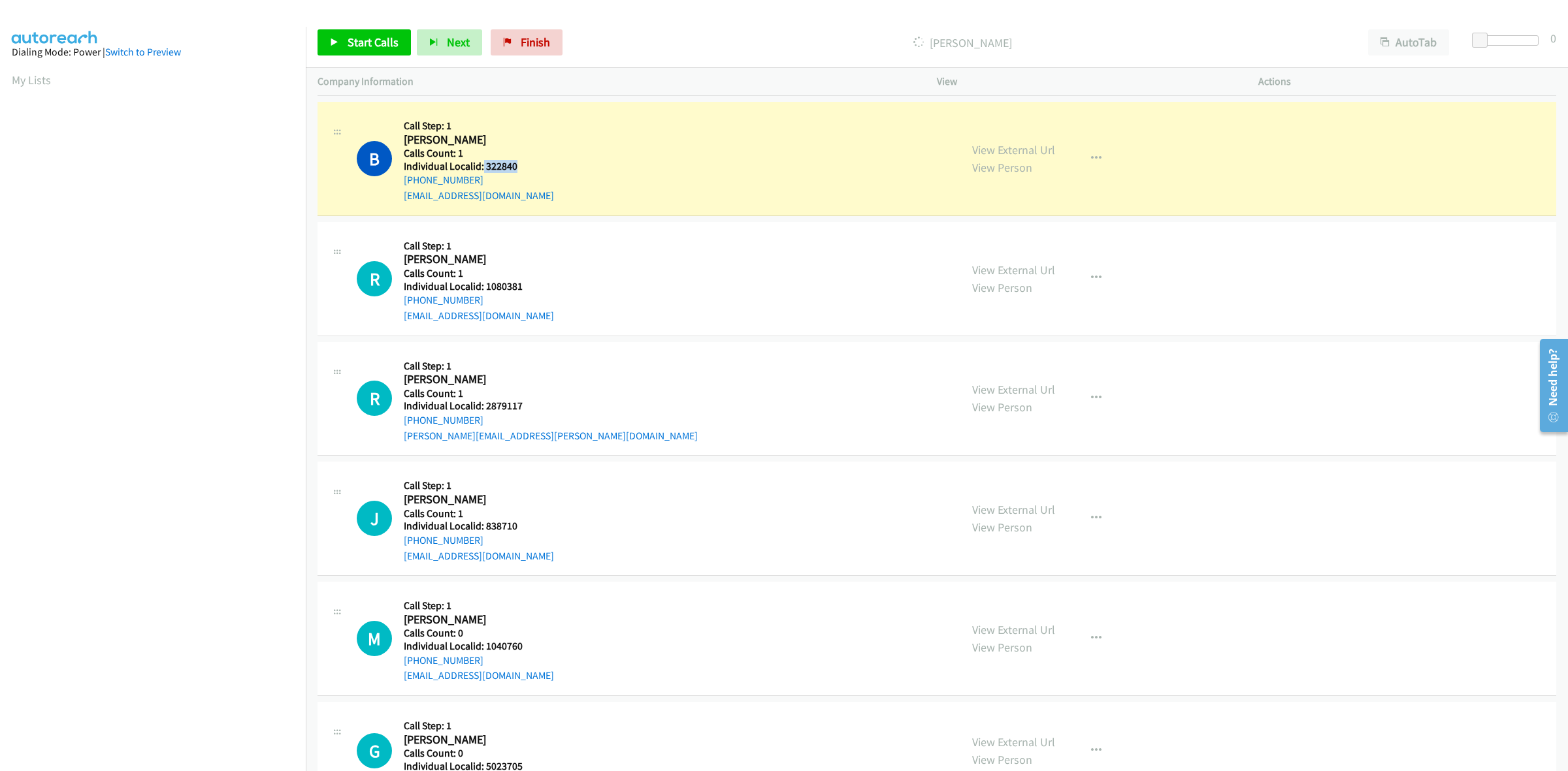
drag, startPoint x: 516, startPoint y: 164, endPoint x: 481, endPoint y: 167, distance: 35.1
click at [481, 167] on h5 "Individual Localid: 322840" at bounding box center [479, 166] width 151 height 13
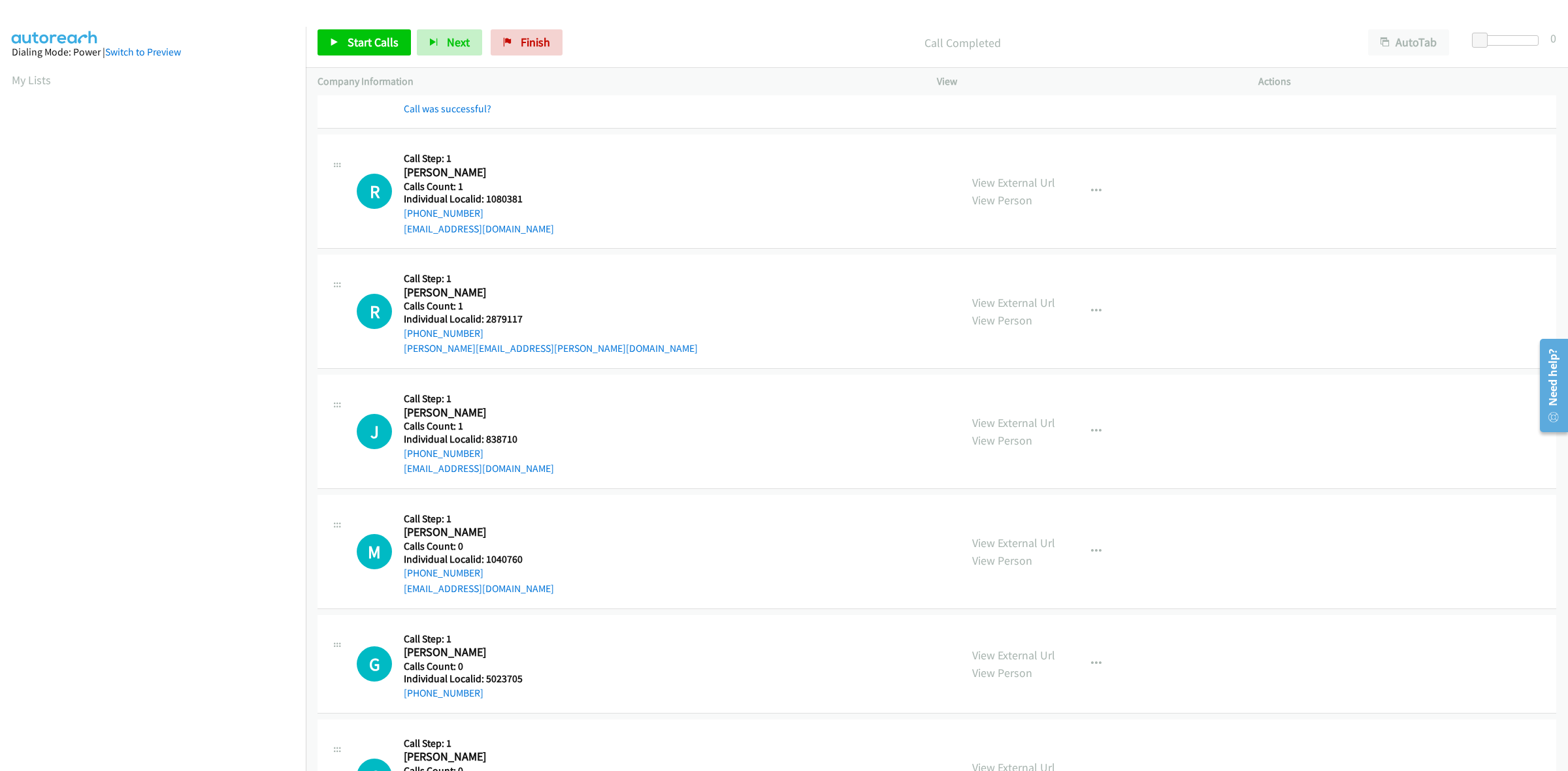
scroll to position [1427, 0]
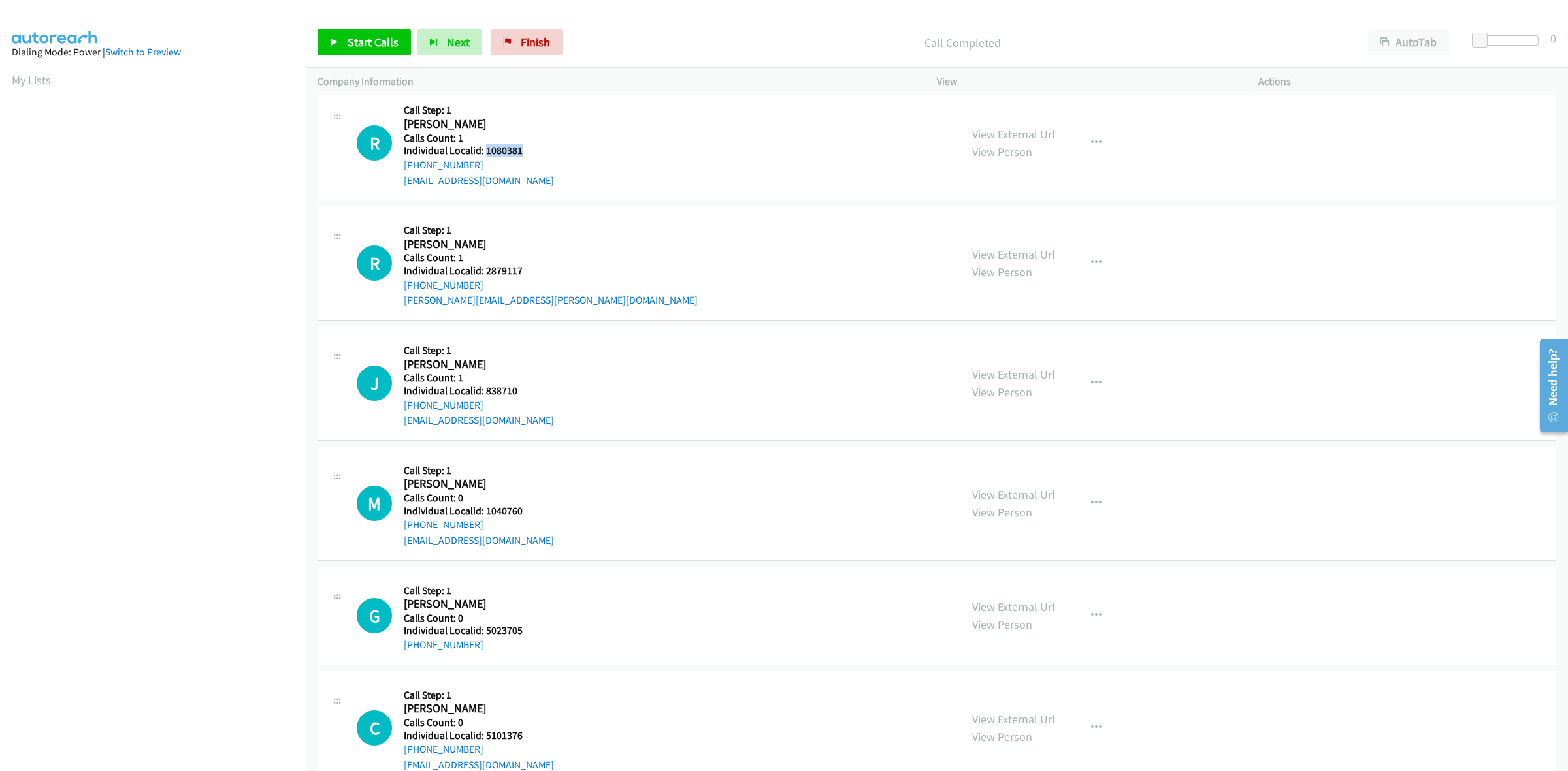
drag, startPoint x: 501, startPoint y: 152, endPoint x: 485, endPoint y: 153, distance: 16.0
click at [485, 153] on h5 "Individual Localid: 1080381" at bounding box center [479, 151] width 151 height 13
drag, startPoint x: 1089, startPoint y: 137, endPoint x: 1076, endPoint y: 167, distance: 32.7
click at [1091, 139] on icon "button" at bounding box center [1096, 143] width 10 height 10
click at [1039, 223] on link "Skip Call" at bounding box center [1027, 228] width 174 height 26
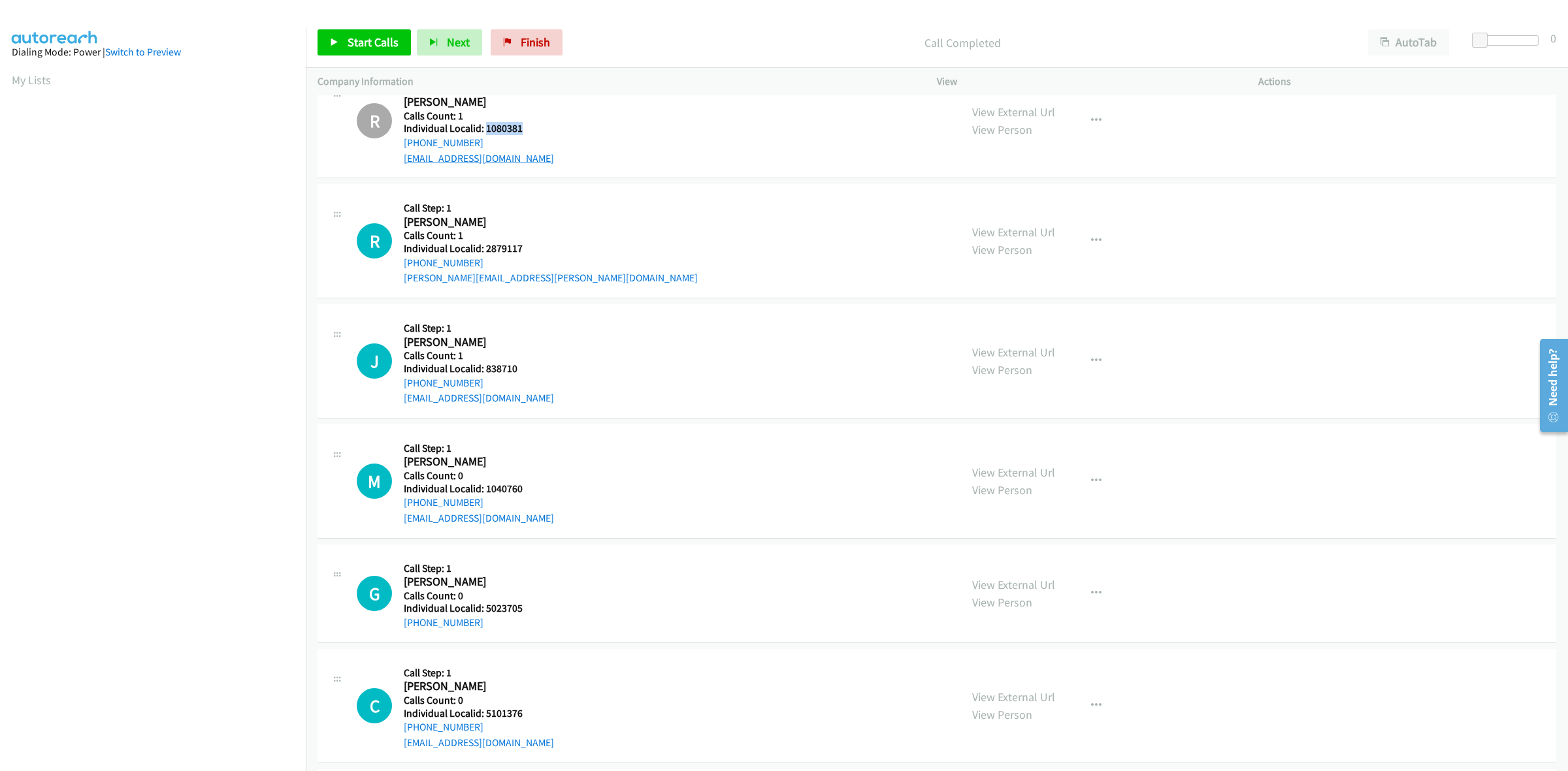
scroll to position [1529, 0]
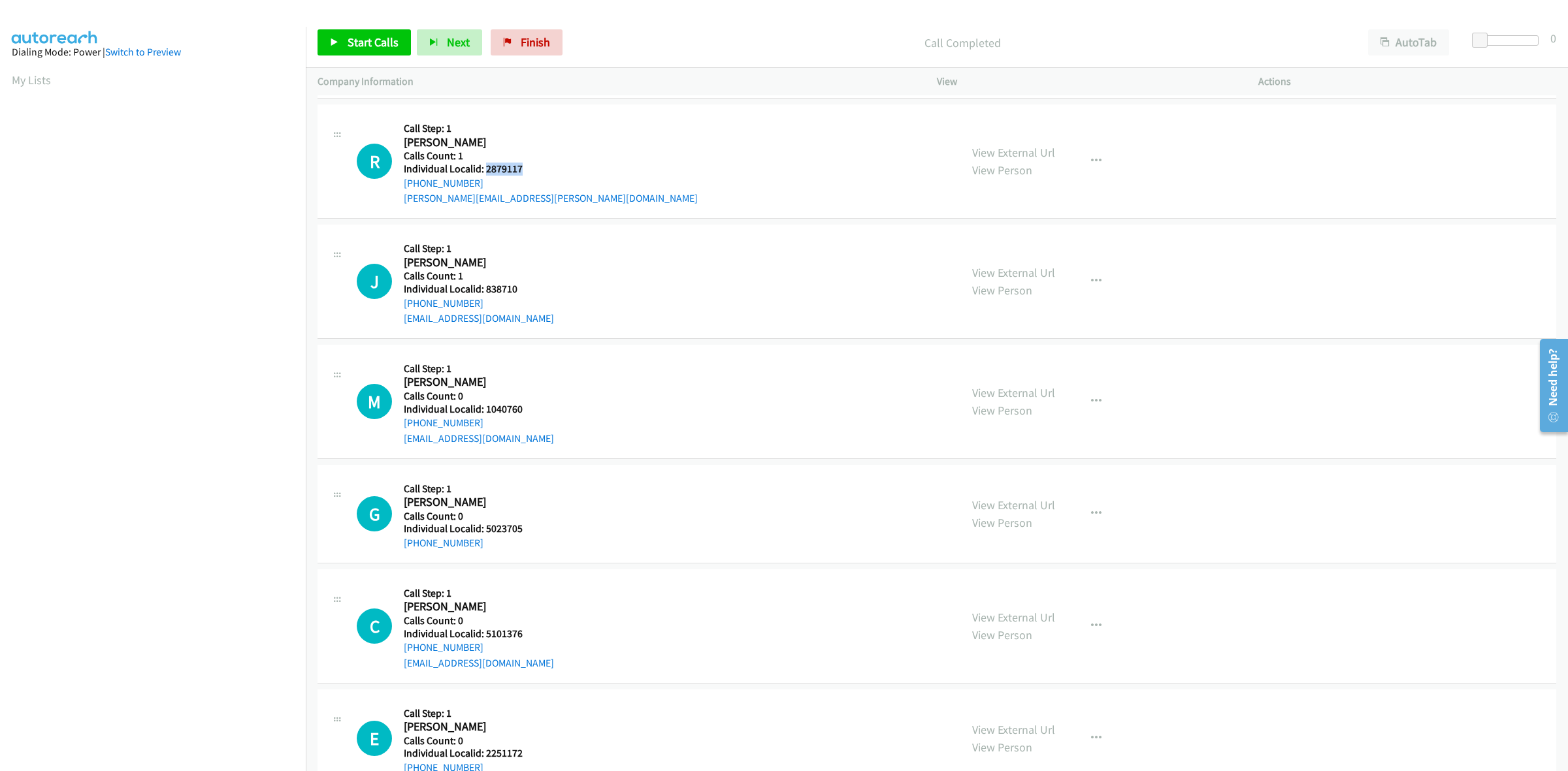
drag, startPoint x: 526, startPoint y: 171, endPoint x: 485, endPoint y: 168, distance: 41.1
click at [485, 168] on h5 "Individual Localid: 2879117" at bounding box center [550, 169] width 294 height 13
click at [1096, 165] on button "button" at bounding box center [1096, 161] width 35 height 26
click at [1033, 253] on link "Skip Call" at bounding box center [1027, 246] width 174 height 26
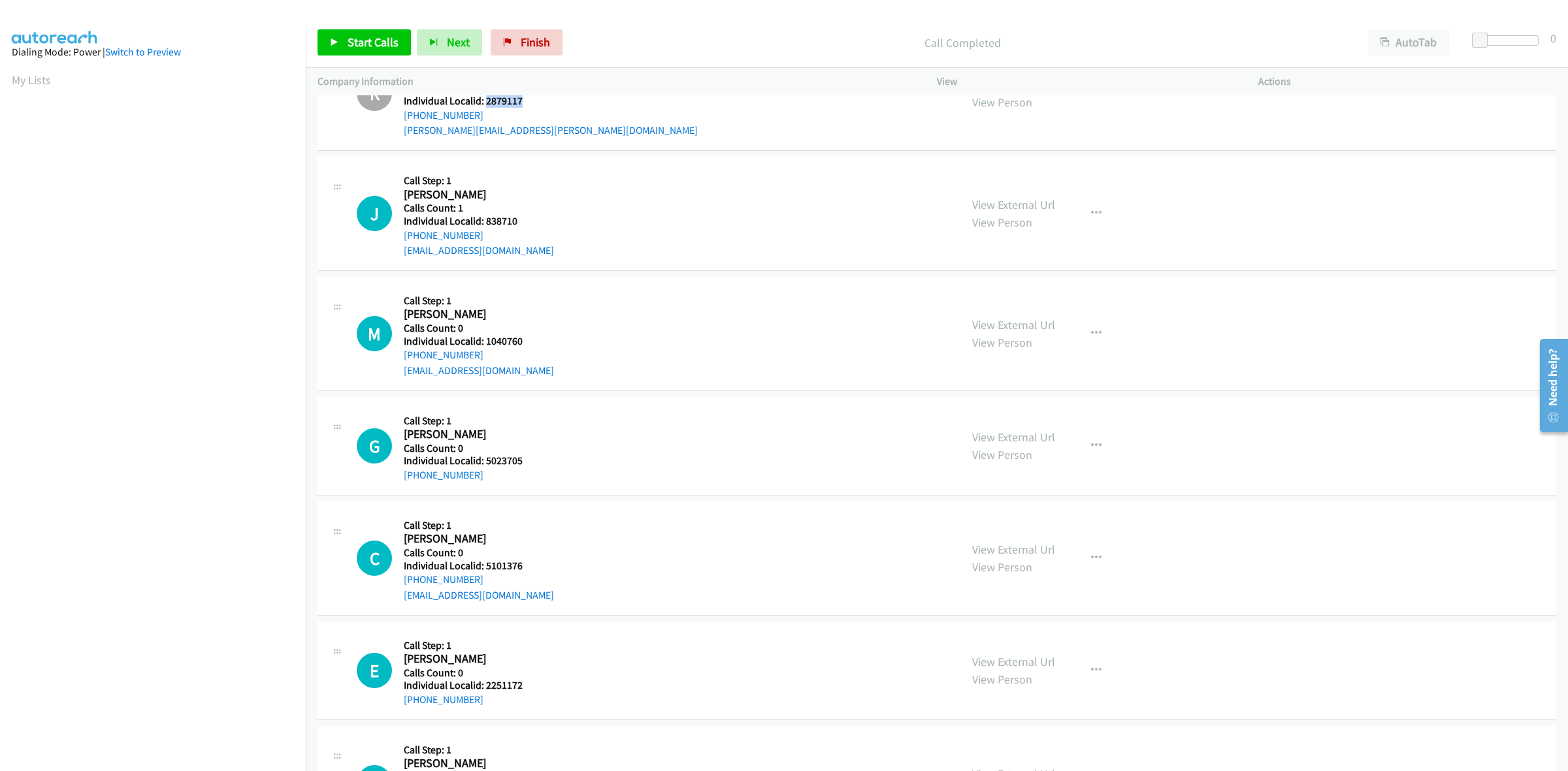
scroll to position [1611, 0]
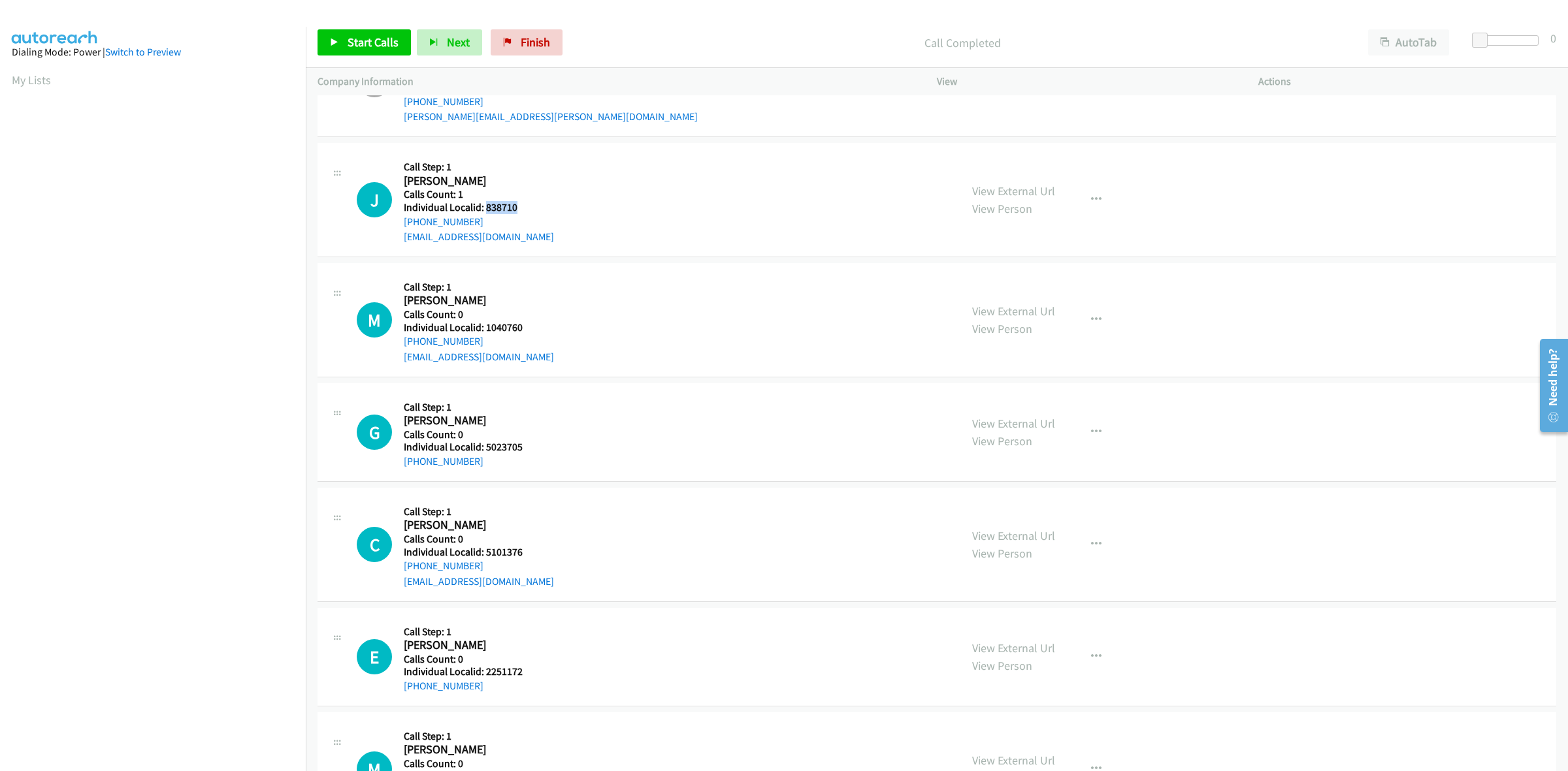
drag, startPoint x: 505, startPoint y: 210, endPoint x: 487, endPoint y: 209, distance: 18.0
click at [487, 209] on h5 "Individual Localid: 838710" at bounding box center [479, 207] width 151 height 13
click at [1079, 197] on button "button" at bounding box center [1096, 199] width 35 height 26
click at [1020, 287] on link "Skip Call" at bounding box center [1027, 284] width 174 height 26
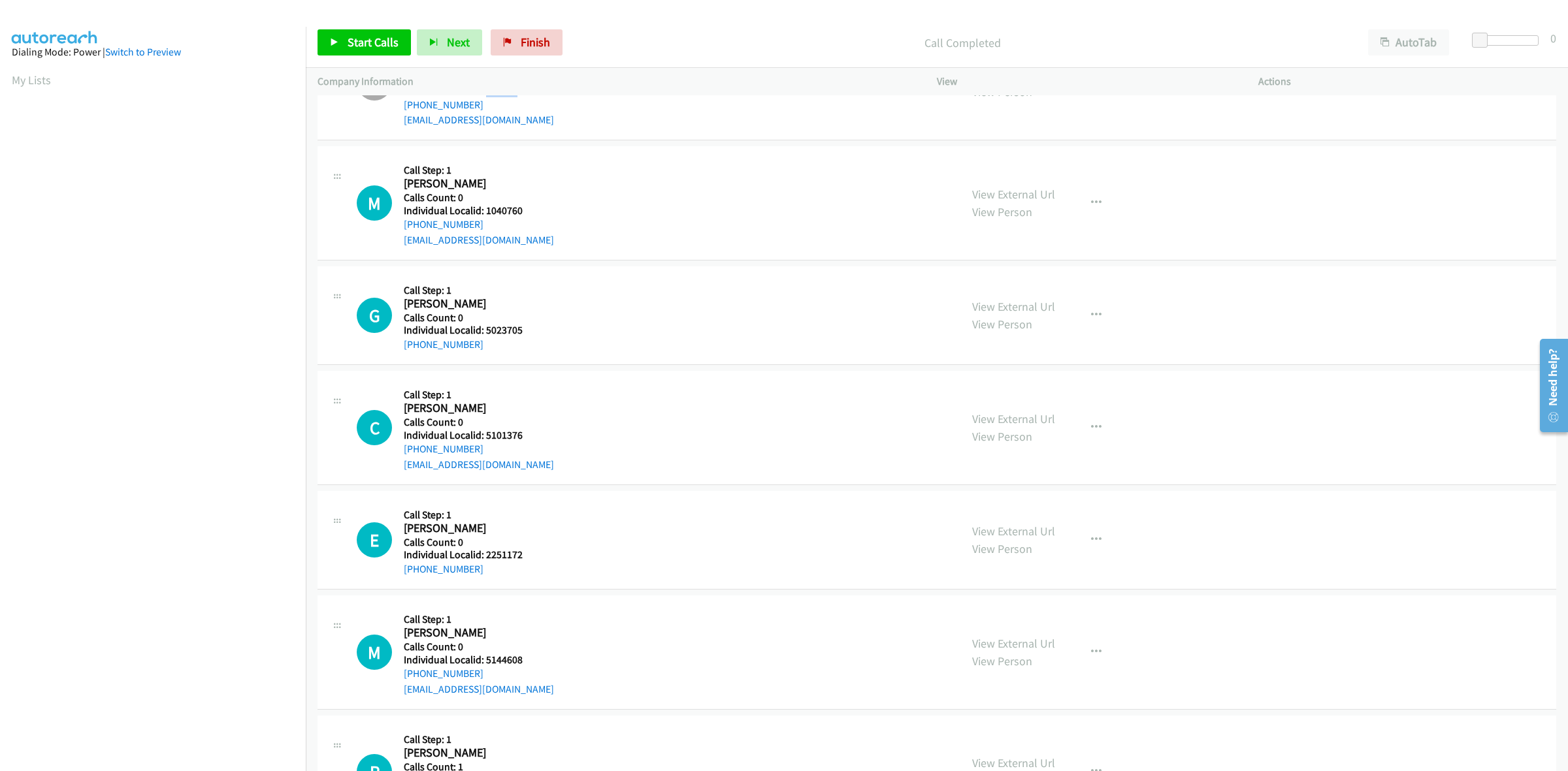
scroll to position [1733, 0]
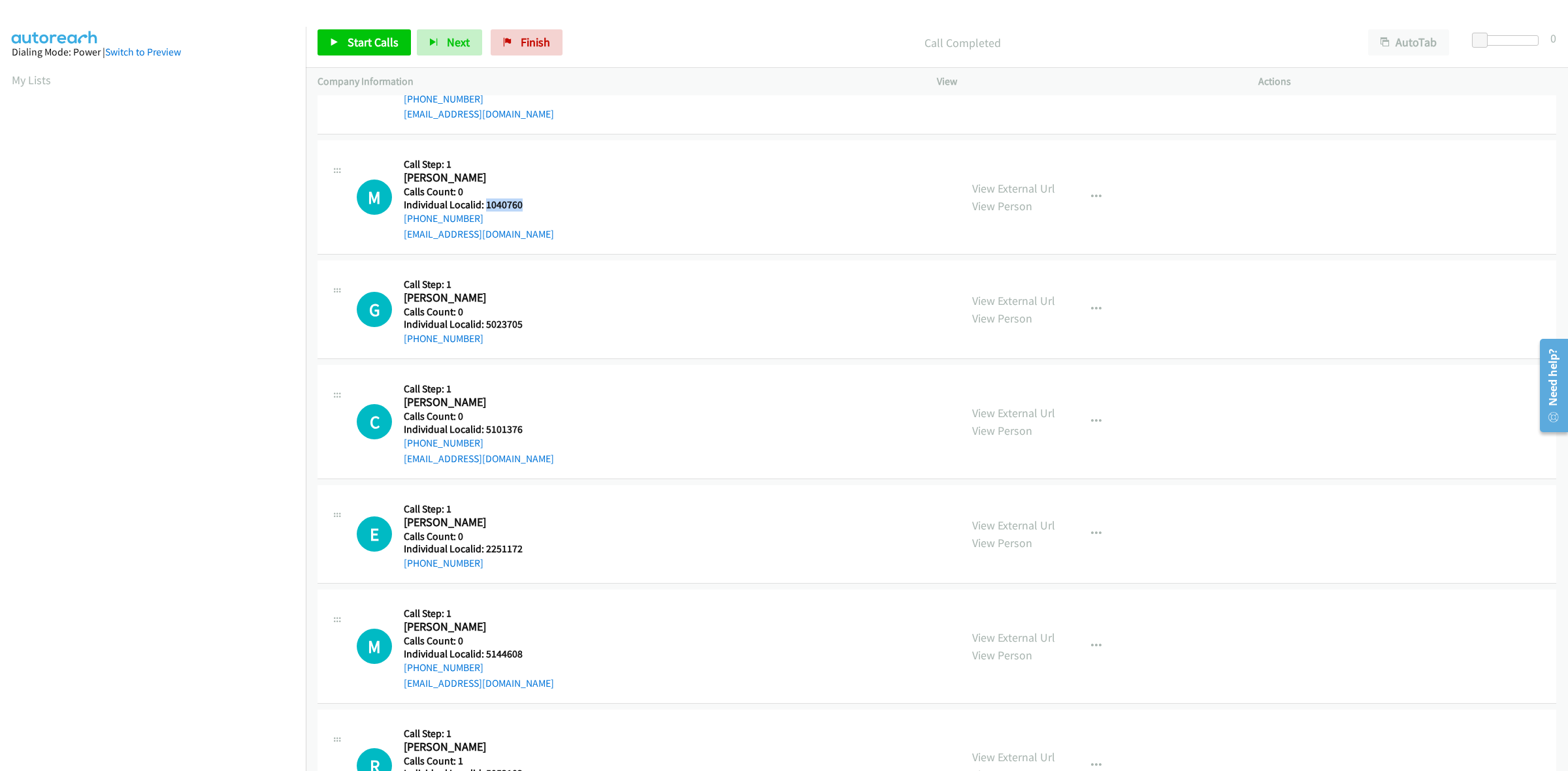
drag, startPoint x: 506, startPoint y: 207, endPoint x: 484, endPoint y: 210, distance: 22.2
click at [484, 210] on h5 "Individual Localid: 1040760" at bounding box center [479, 205] width 151 height 13
click at [1091, 197] on icon "button" at bounding box center [1096, 197] width 10 height 10
click at [1026, 278] on link "Skip Call" at bounding box center [1027, 282] width 174 height 26
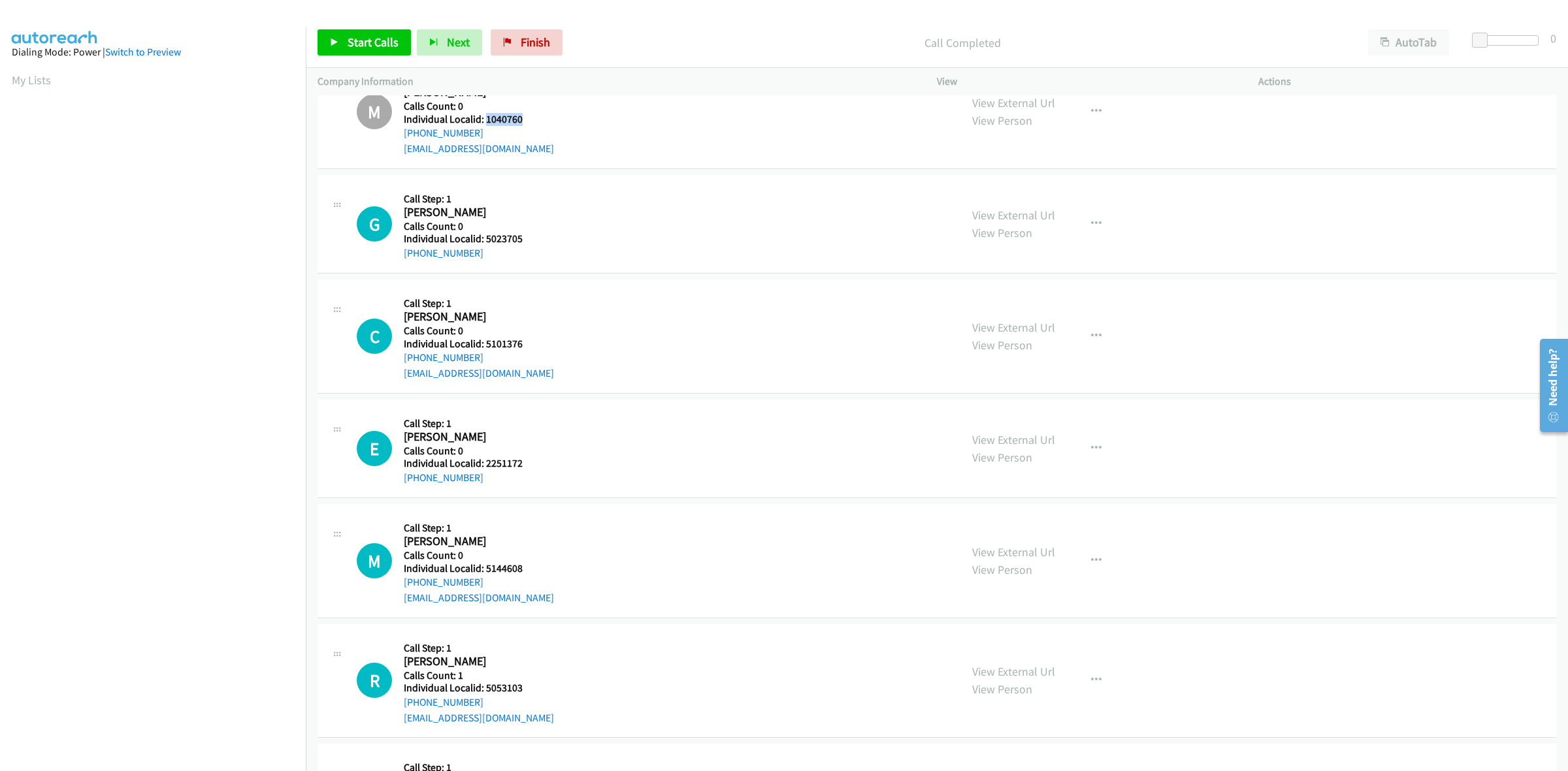
scroll to position [1836, 0]
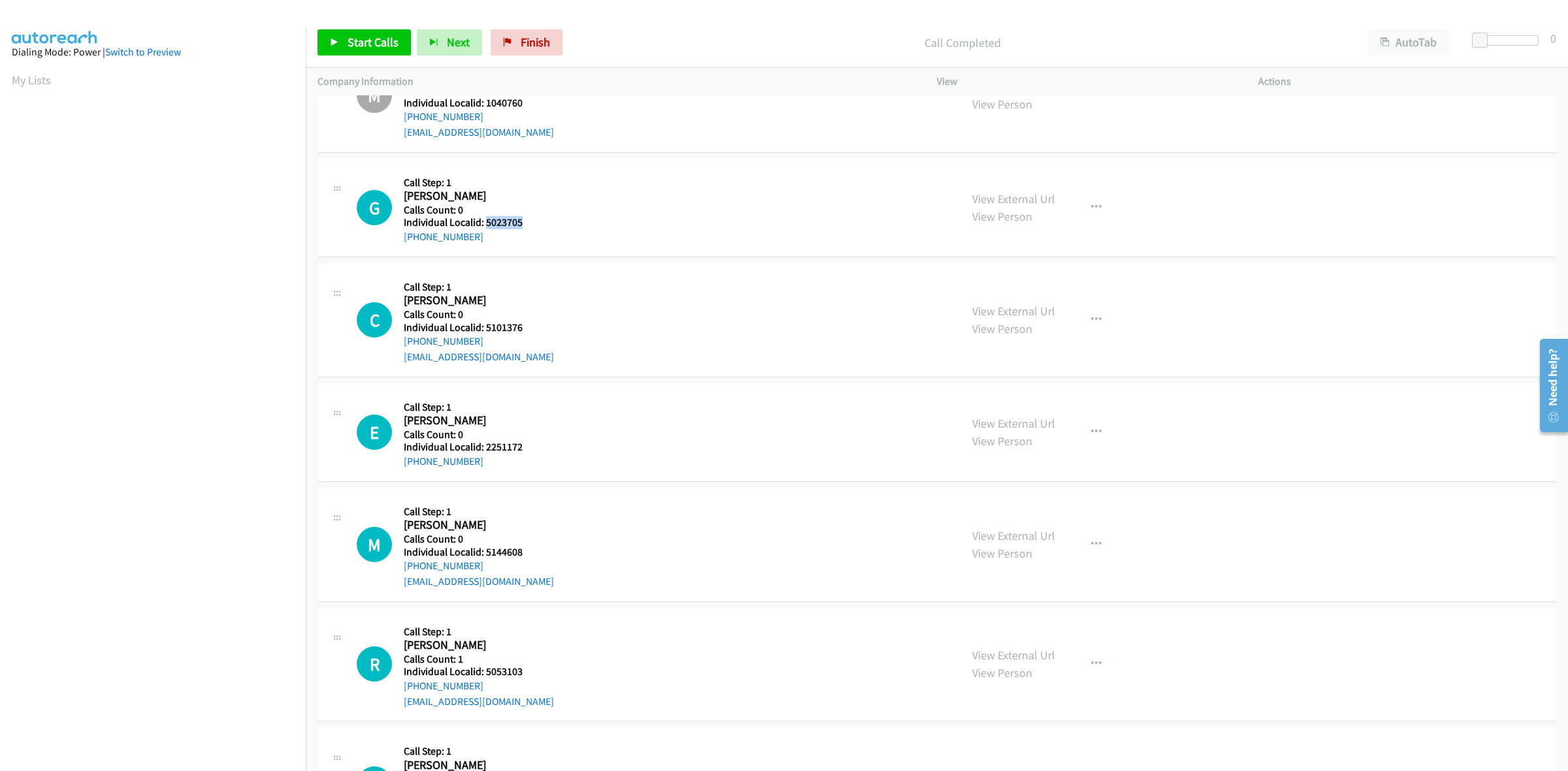
drag, startPoint x: 523, startPoint y: 224, endPoint x: 484, endPoint y: 227, distance: 39.1
click at [484, 227] on h5 "Individual Localid: 5023705" at bounding box center [471, 222] width 136 height 13
click at [570, 171] on div "G Callback Scheduled Call Step: 1 Greyson Kazar America/New_York Calls Count: 0…" at bounding box center [652, 207] width 592 height 74
drag, startPoint x: 484, startPoint y: 239, endPoint x: 392, endPoint y: 245, distance: 92.2
click at [392, 245] on div "G Callback Scheduled Call Step: 1 Greyson Kazar America/New_York Calls Count: 0…" at bounding box center [652, 207] width 592 height 74
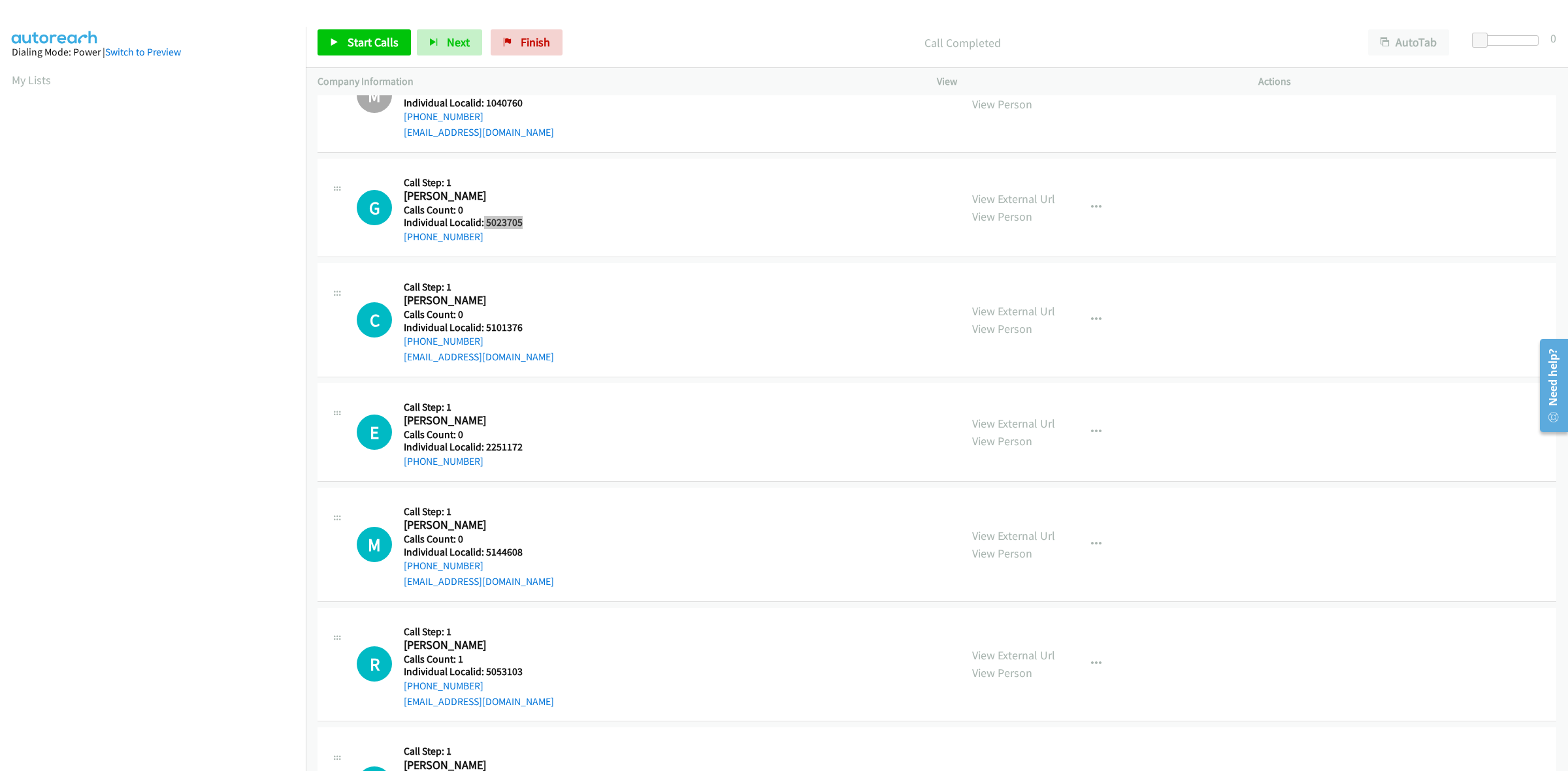
drag, startPoint x: 527, startPoint y: 226, endPoint x: 482, endPoint y: 225, distance: 45.0
click at [482, 225] on h5 "Individual Localid: 5023705" at bounding box center [471, 222] width 136 height 13
